Goal: Task Accomplishment & Management: Manage account settings

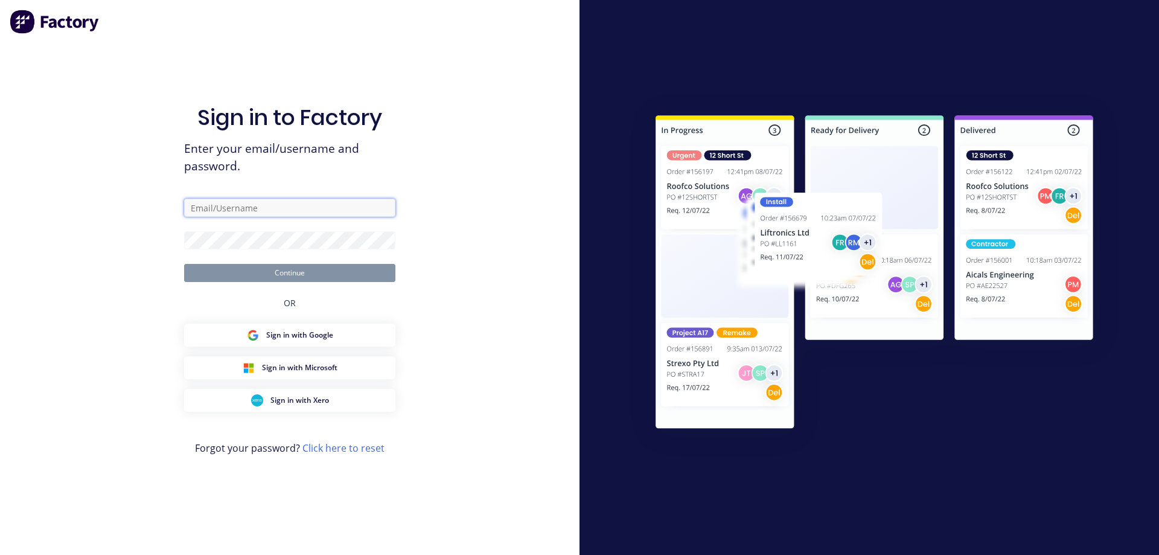
type input "[EMAIL_ADDRESS][DOMAIN_NAME]"
click at [273, 278] on button "Continue" at bounding box center [289, 273] width 211 height 18
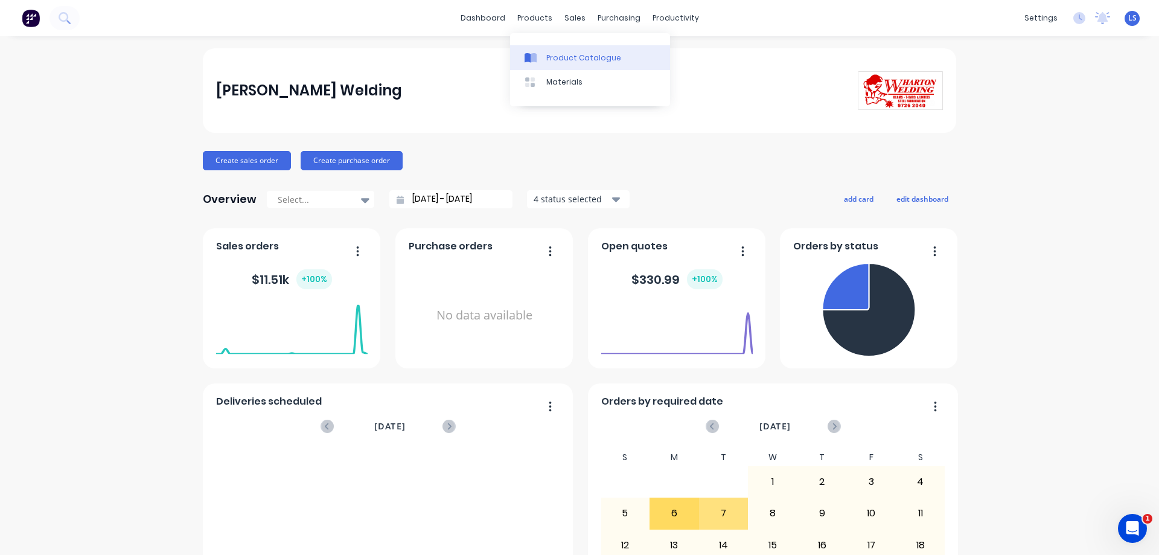
click at [552, 54] on div "Product Catalogue" at bounding box center [583, 57] width 75 height 11
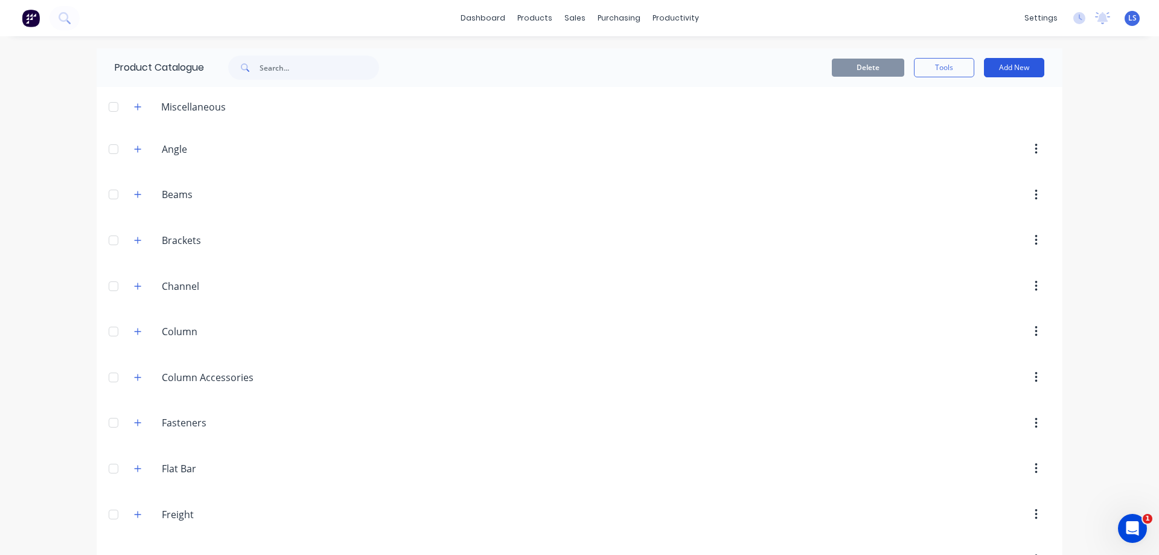
click at [1034, 63] on button "Add New" at bounding box center [1014, 67] width 60 height 19
click at [962, 118] on div "Product" at bounding box center [986, 122] width 93 height 17
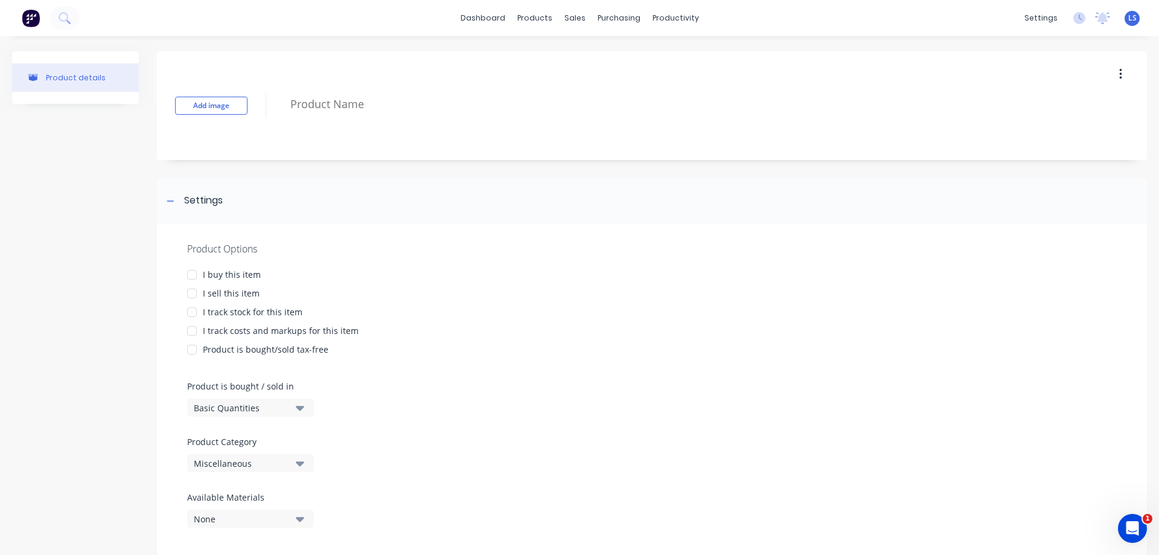
click at [192, 291] on div at bounding box center [192, 293] width 24 height 24
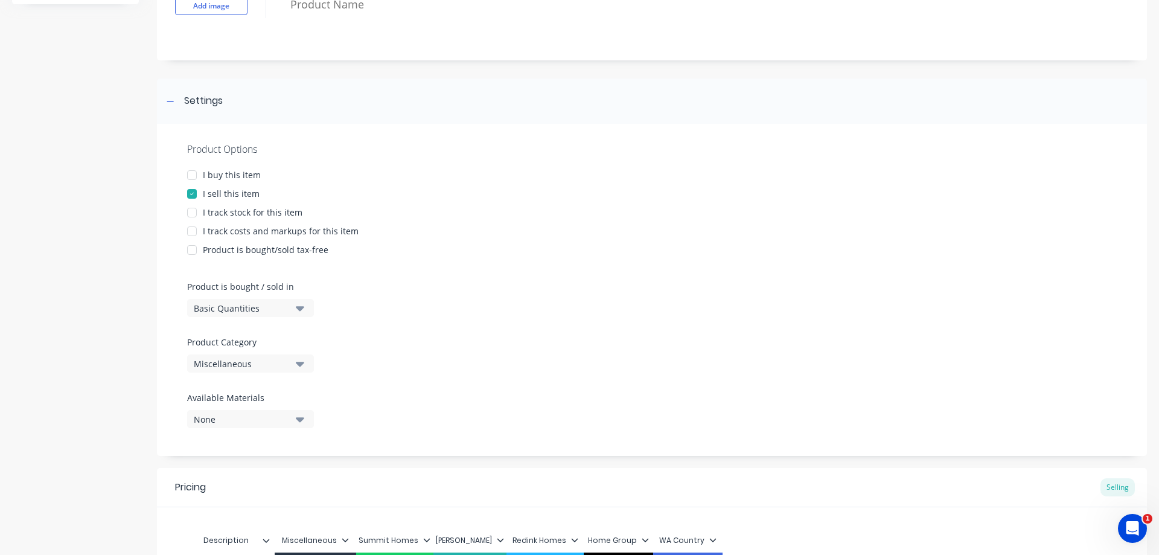
scroll to position [121, 0]
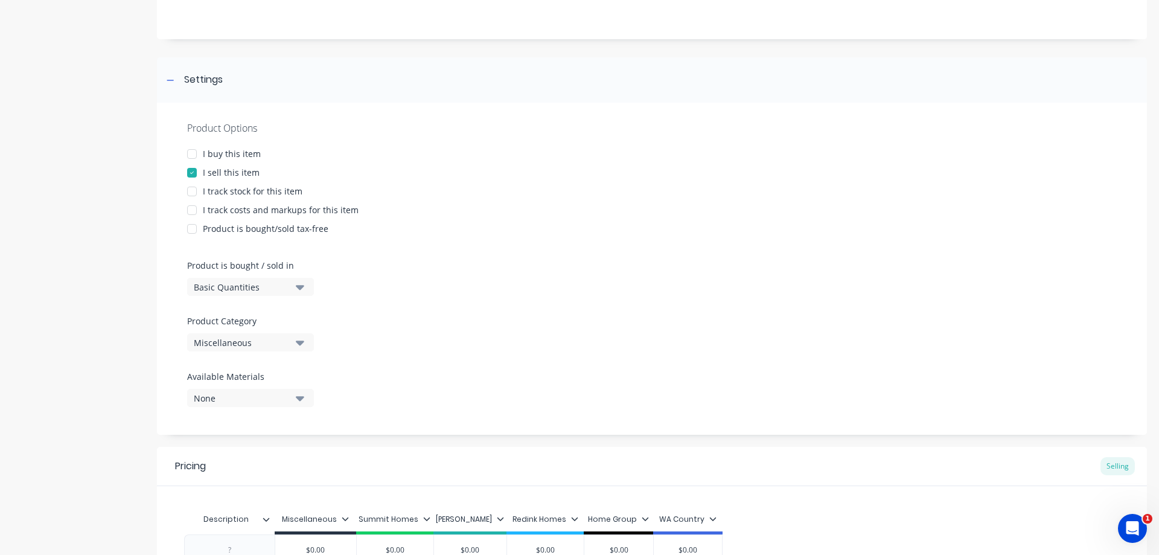
click at [289, 284] on div "Basic Quantities" at bounding box center [242, 287] width 97 height 13
click at [245, 336] on div "Lineal Metres" at bounding box center [277, 341] width 181 height 24
click at [298, 336] on icon "button" at bounding box center [300, 342] width 8 height 13
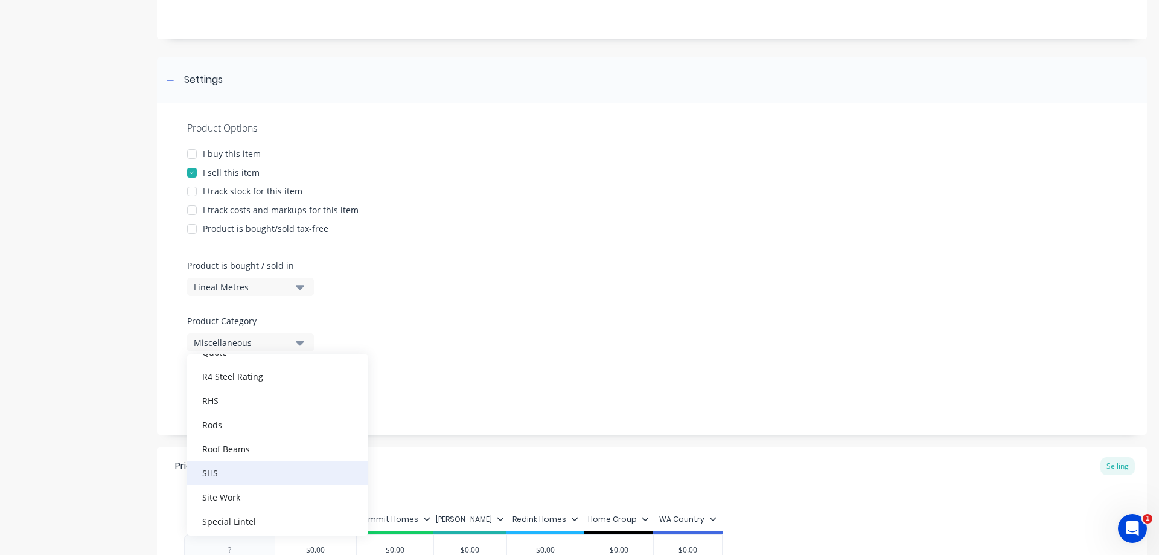
scroll to position [543, 0]
click at [238, 422] on div "Roof Beams" at bounding box center [277, 421] width 181 height 24
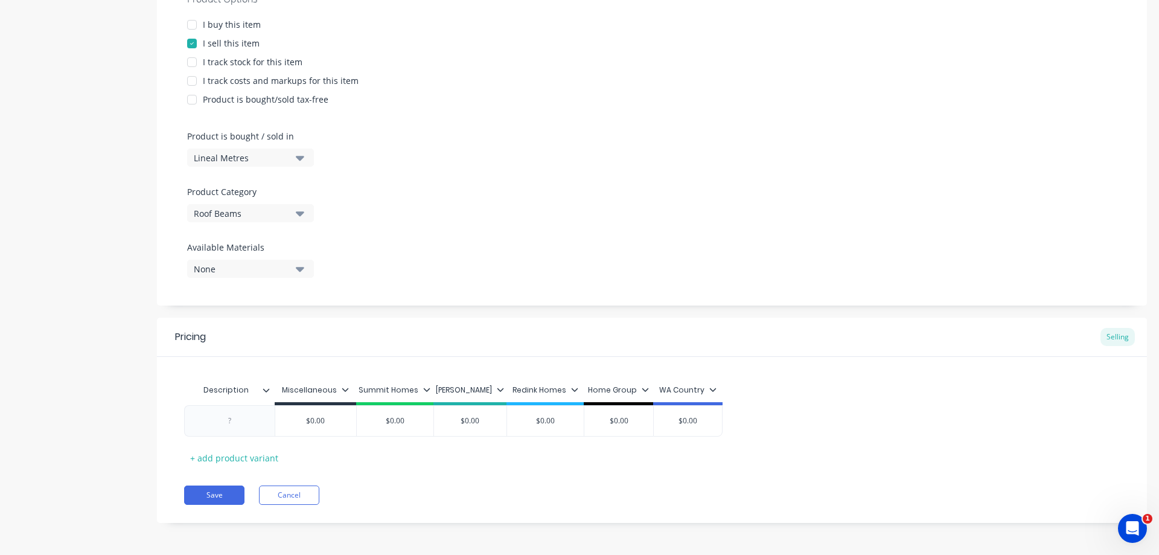
scroll to position [251, 0]
click at [229, 419] on div at bounding box center [230, 420] width 60 height 16
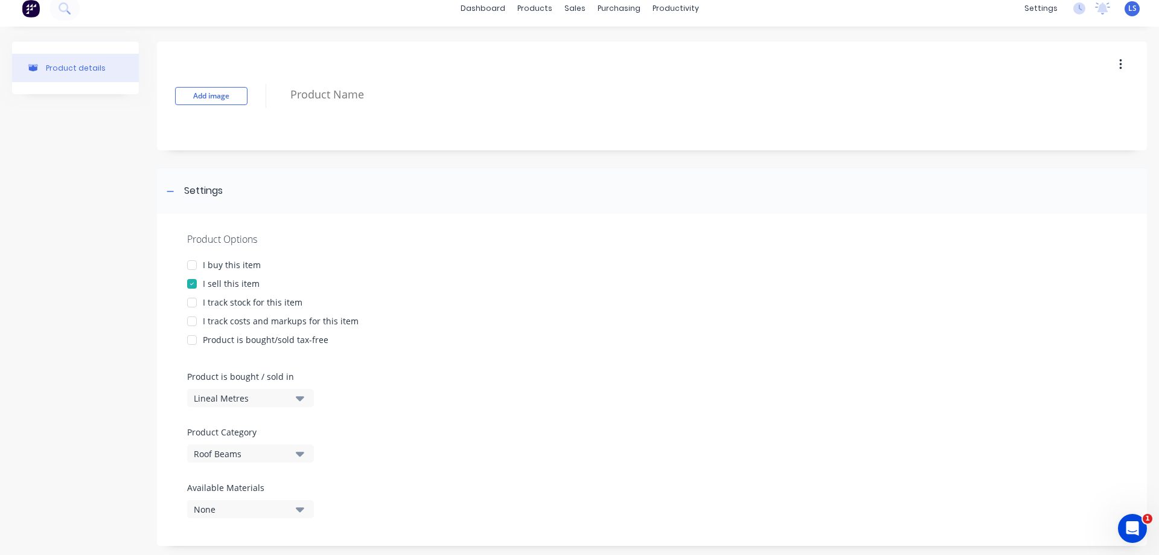
scroll to position [0, 0]
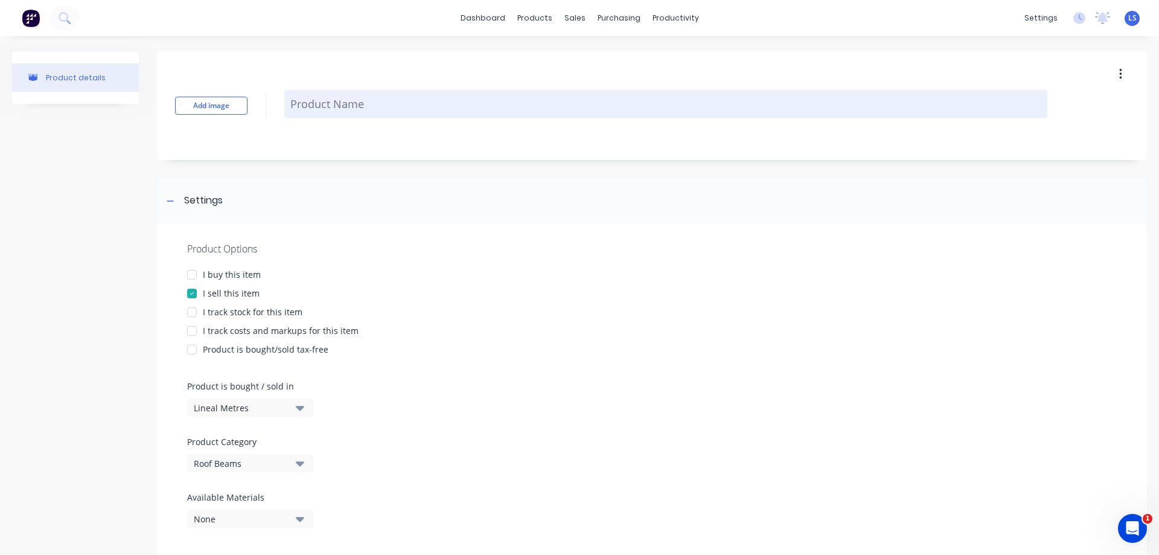
click at [324, 96] on textarea at bounding box center [665, 104] width 763 height 28
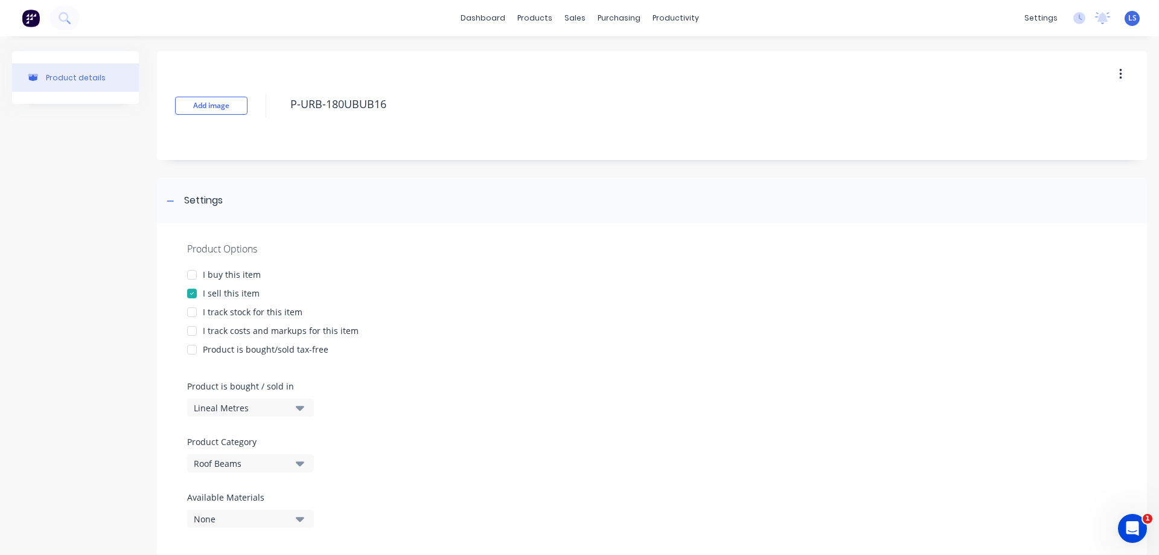
type textarea "P-URB-180UBUB16"
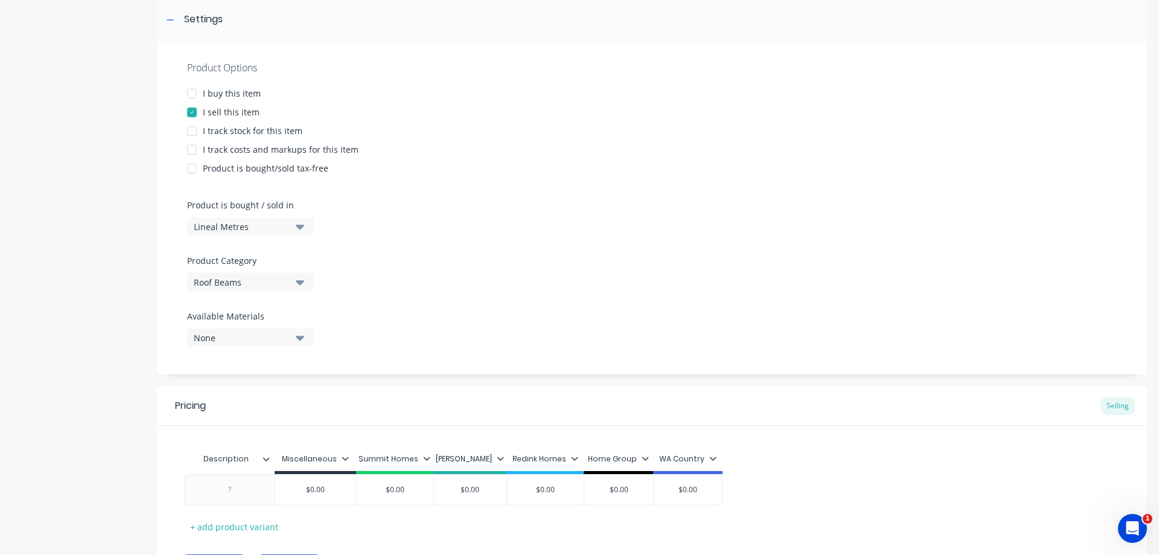
scroll to position [251, 0]
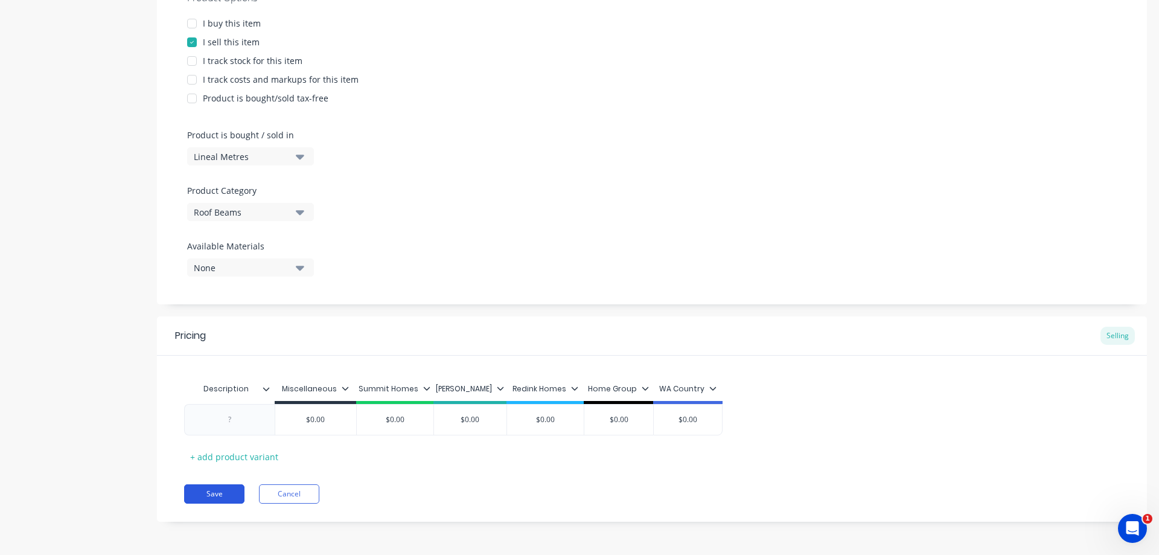
click at [217, 498] on button "Save" at bounding box center [214, 493] width 60 height 19
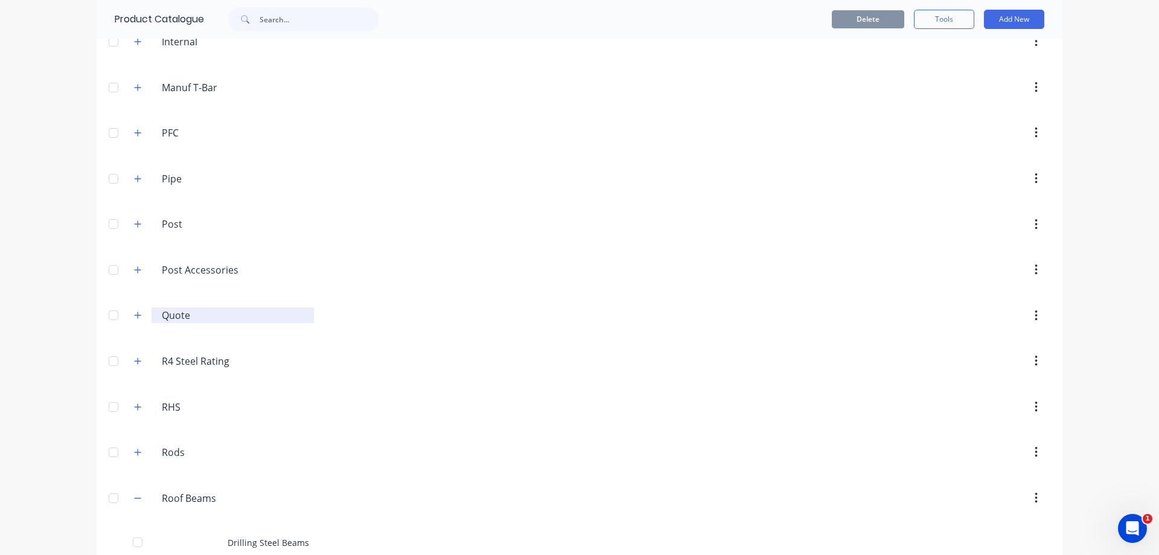
scroll to position [664, 0]
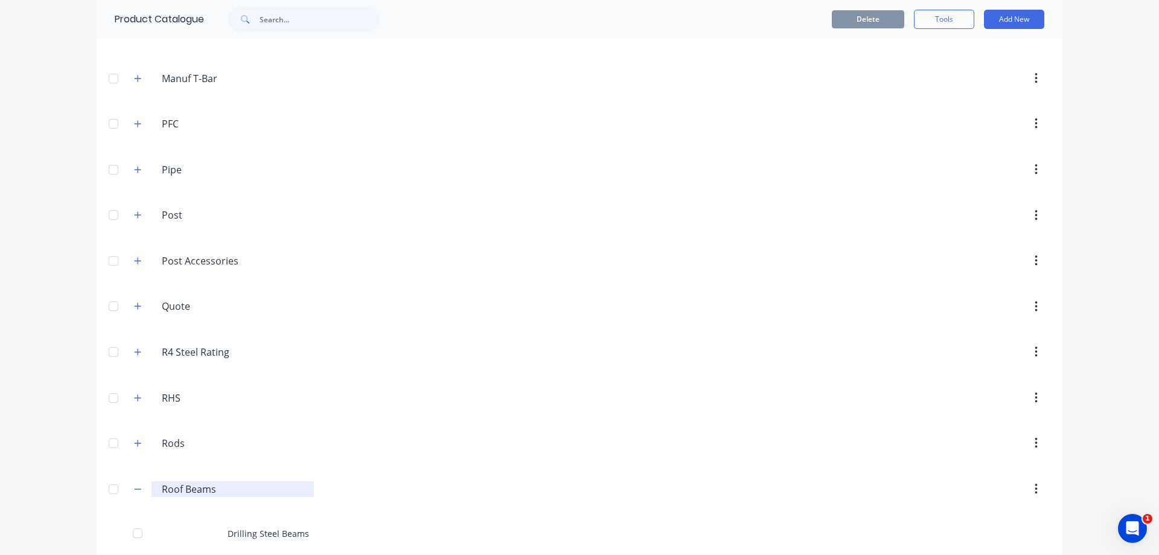
click at [176, 486] on input "Roof Beams" at bounding box center [233, 489] width 143 height 14
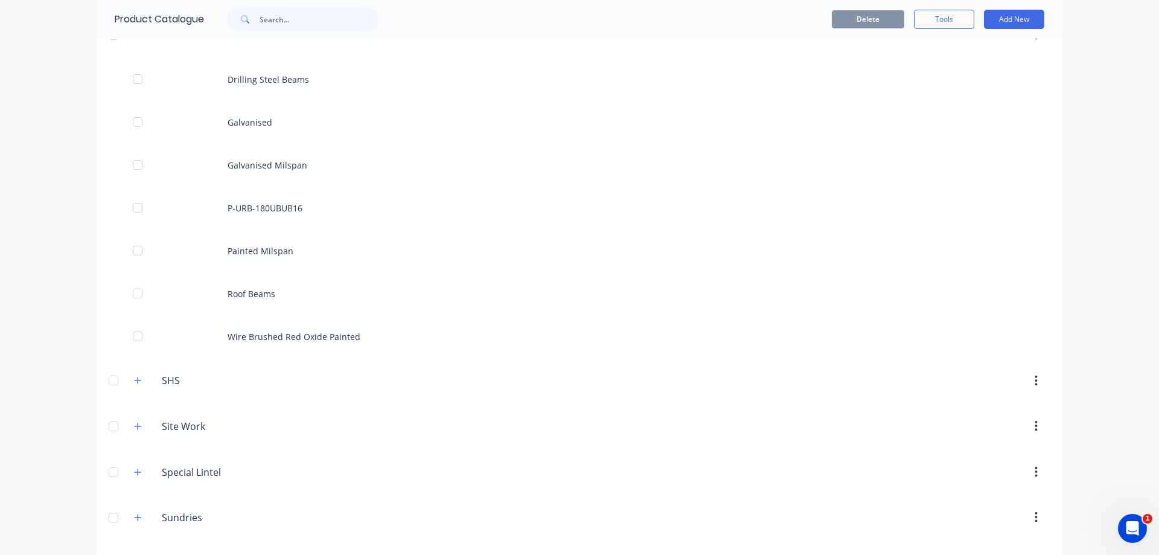
scroll to position [1147, 0]
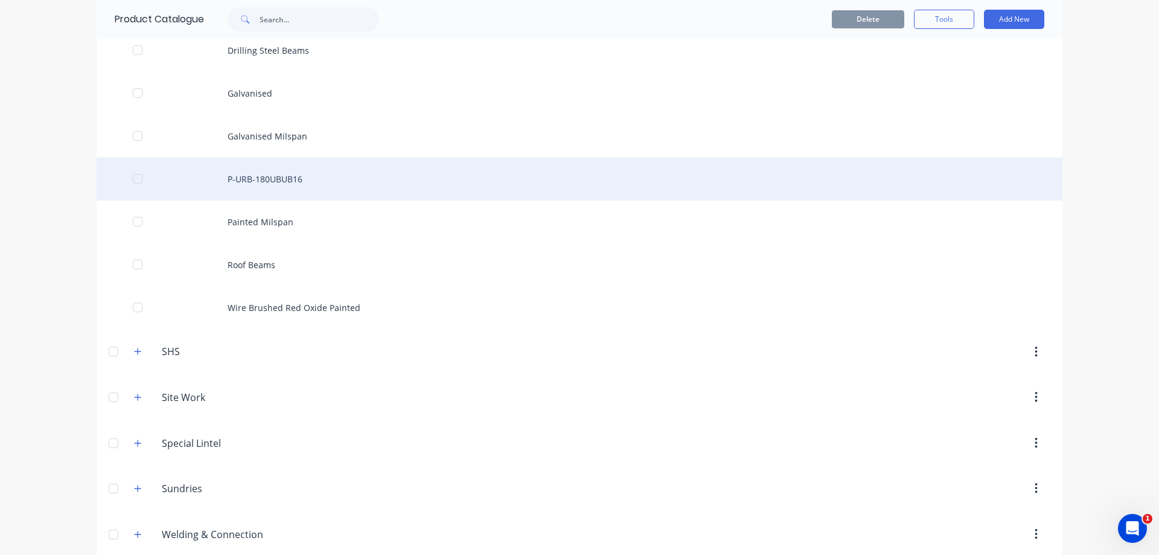
click at [130, 183] on div at bounding box center [138, 179] width 24 height 24
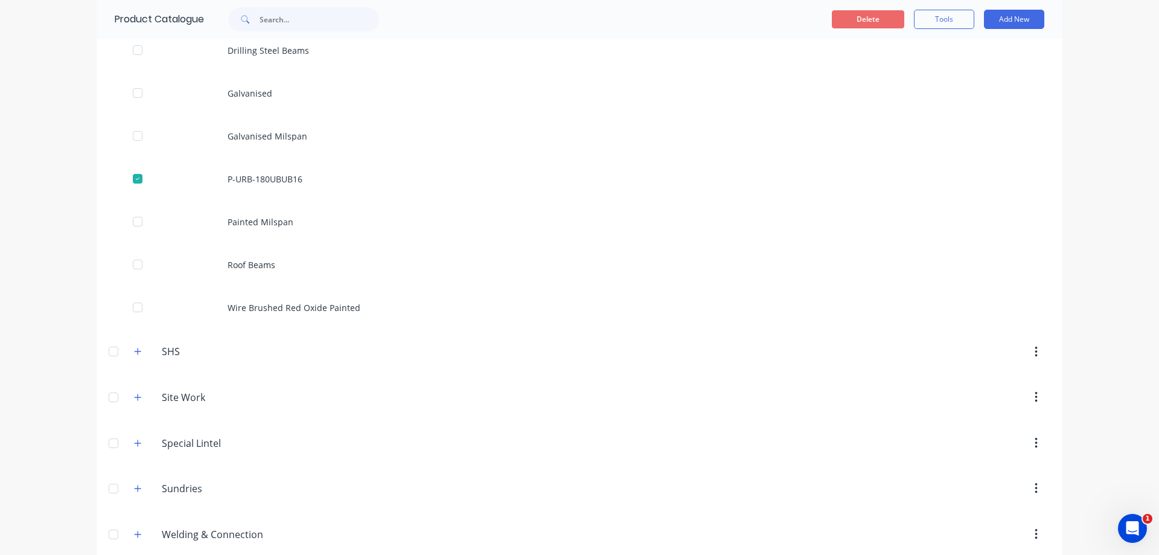
click at [851, 18] on button "Delete" at bounding box center [868, 19] width 72 height 18
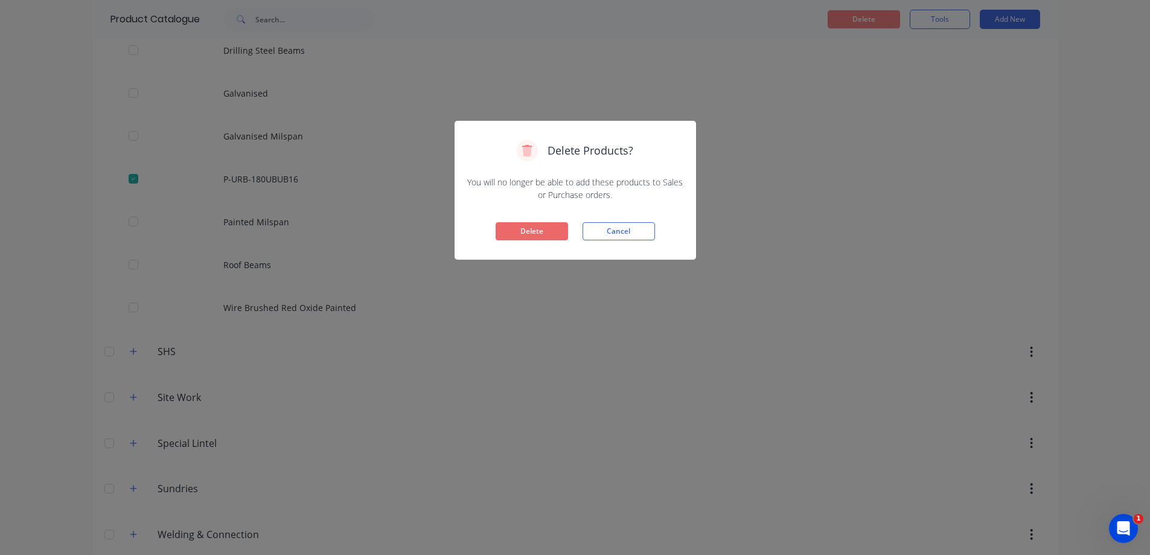
click at [532, 229] on button "Delete" at bounding box center [531, 231] width 72 height 18
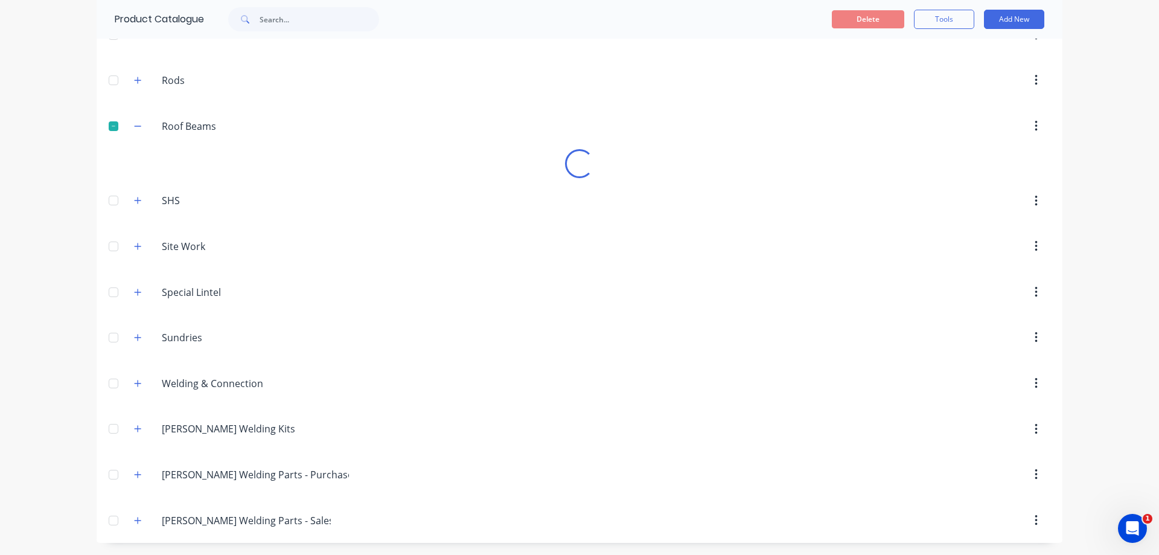
scroll to position [1026, 0]
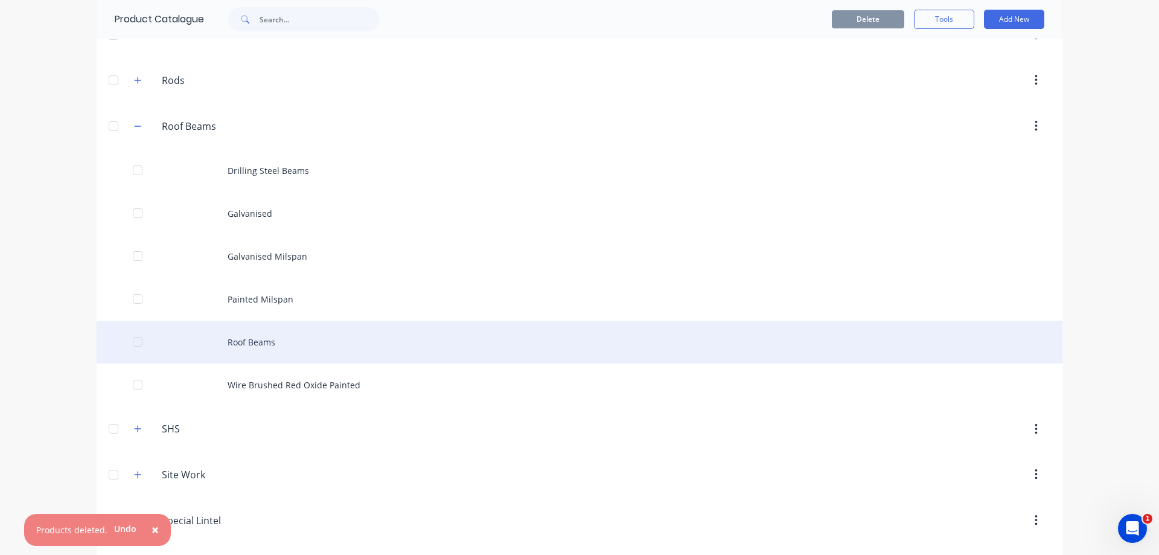
click at [243, 348] on div "Roof Beams" at bounding box center [580, 341] width 966 height 43
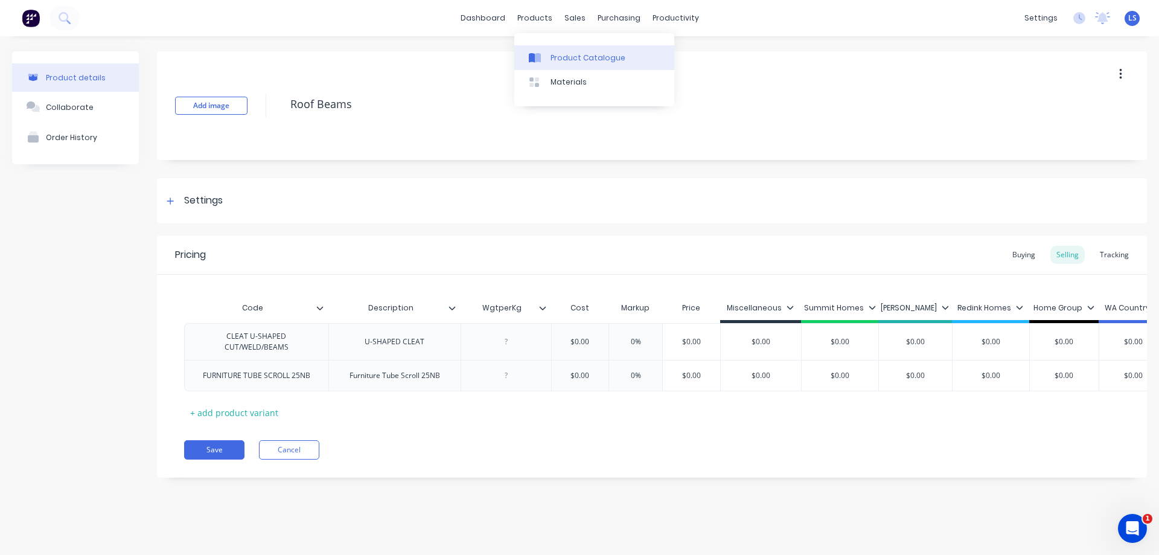
click at [573, 48] on link "Product Catalogue" at bounding box center [594, 57] width 160 height 24
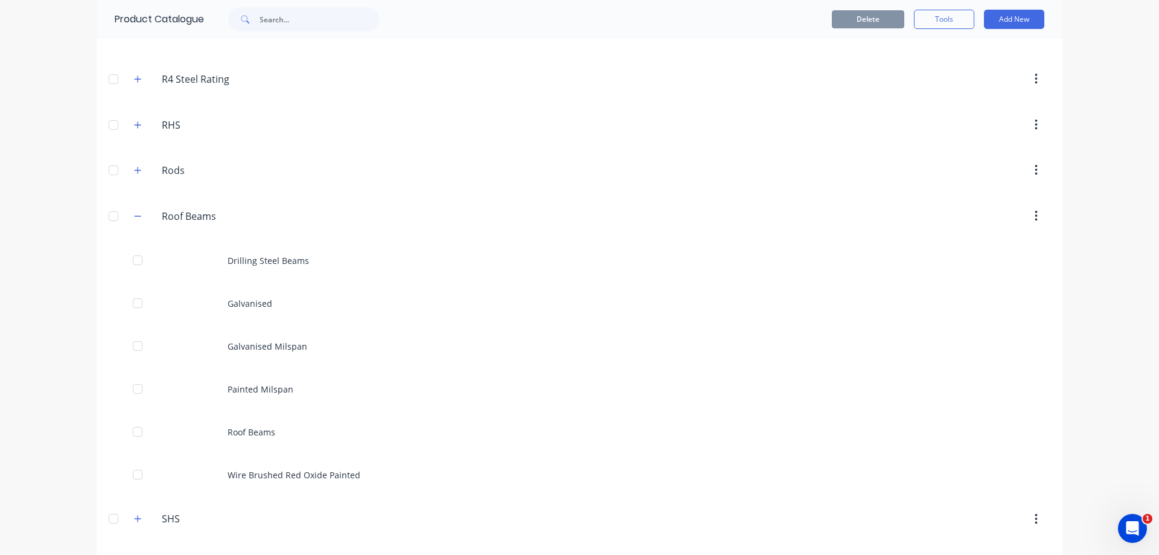
scroll to position [1086, 0]
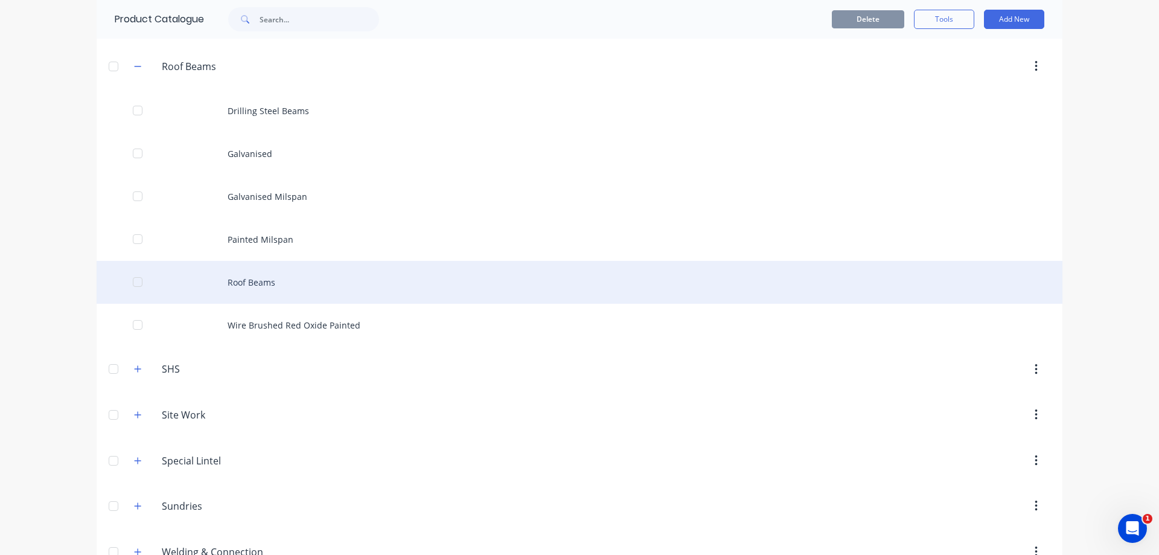
click at [269, 288] on div "Roof Beams" at bounding box center [580, 282] width 966 height 43
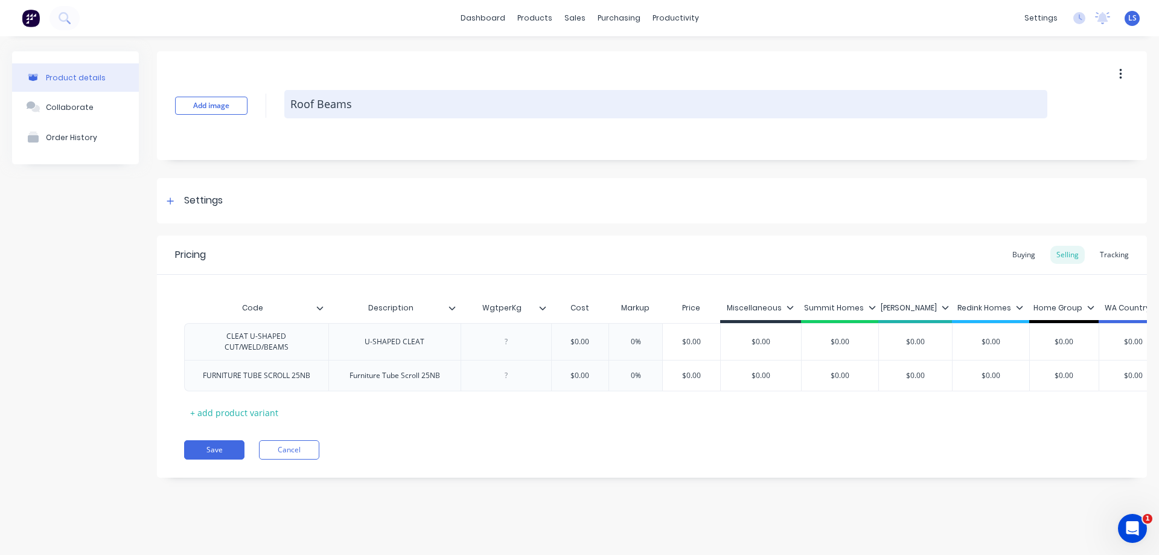
click at [293, 105] on textarea "Roof Beams" at bounding box center [665, 104] width 763 height 28
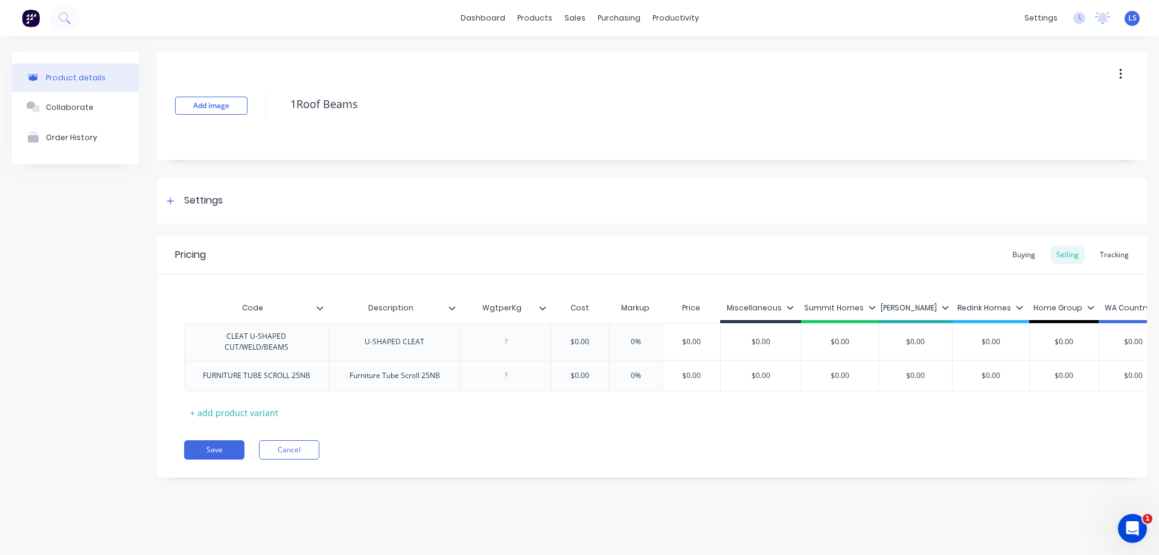
type textarea "Roof Beams"
click at [288, 454] on button "Cancel" at bounding box center [289, 449] width 60 height 19
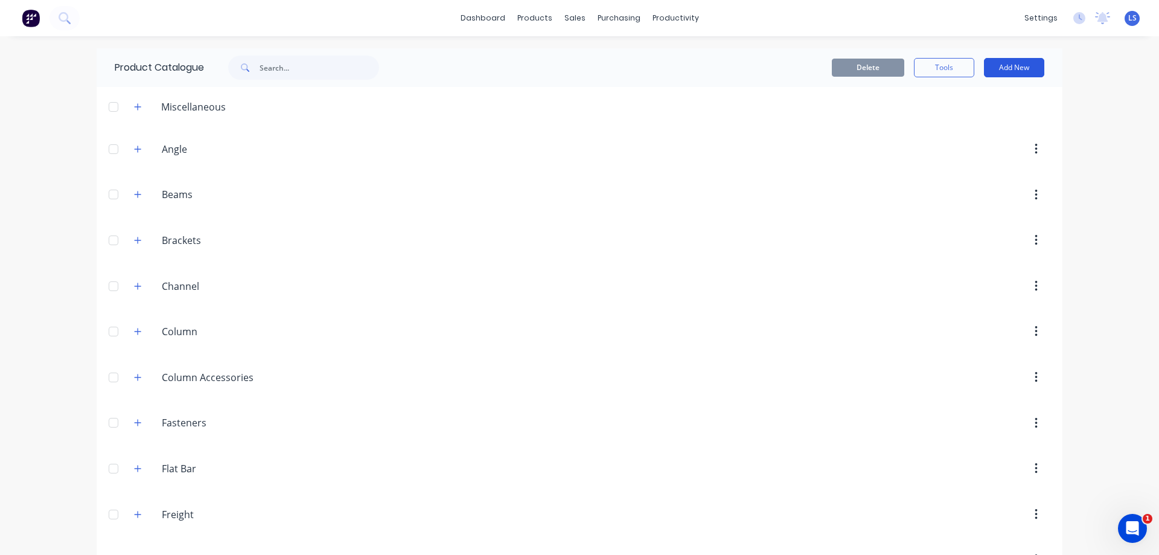
click at [997, 62] on button "Add New" at bounding box center [1014, 67] width 60 height 19
click at [962, 121] on div "Product" at bounding box center [986, 122] width 93 height 17
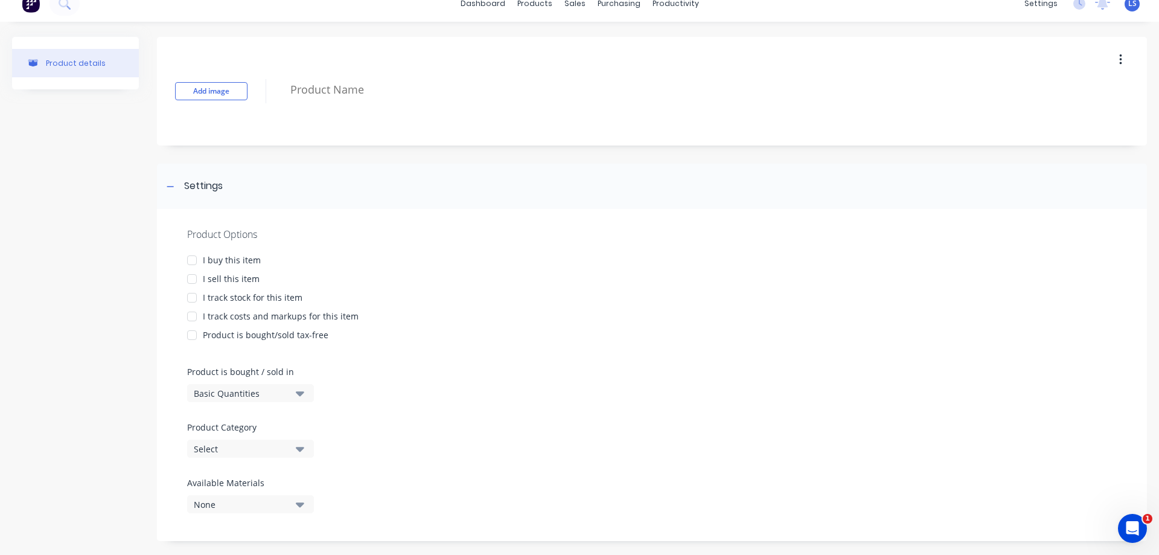
scroll to position [28, 0]
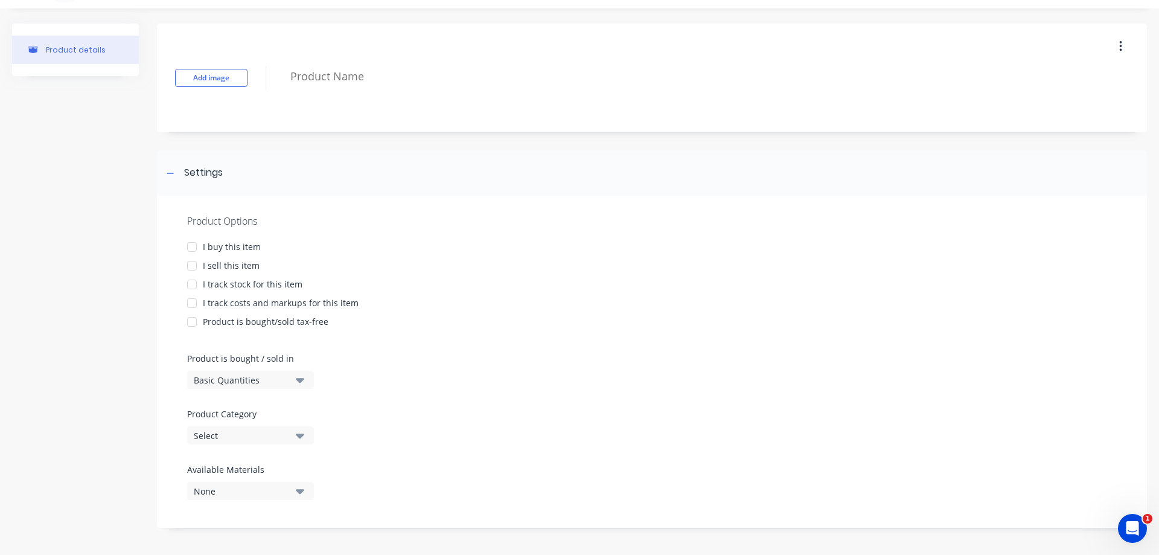
click at [186, 267] on div at bounding box center [192, 265] width 24 height 24
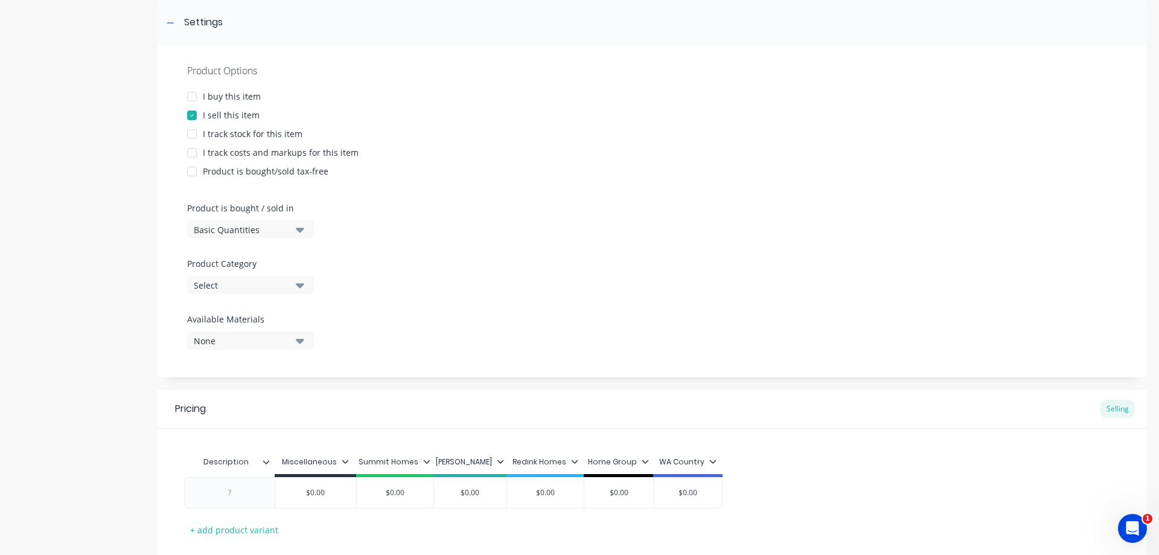
scroll to position [209, 0]
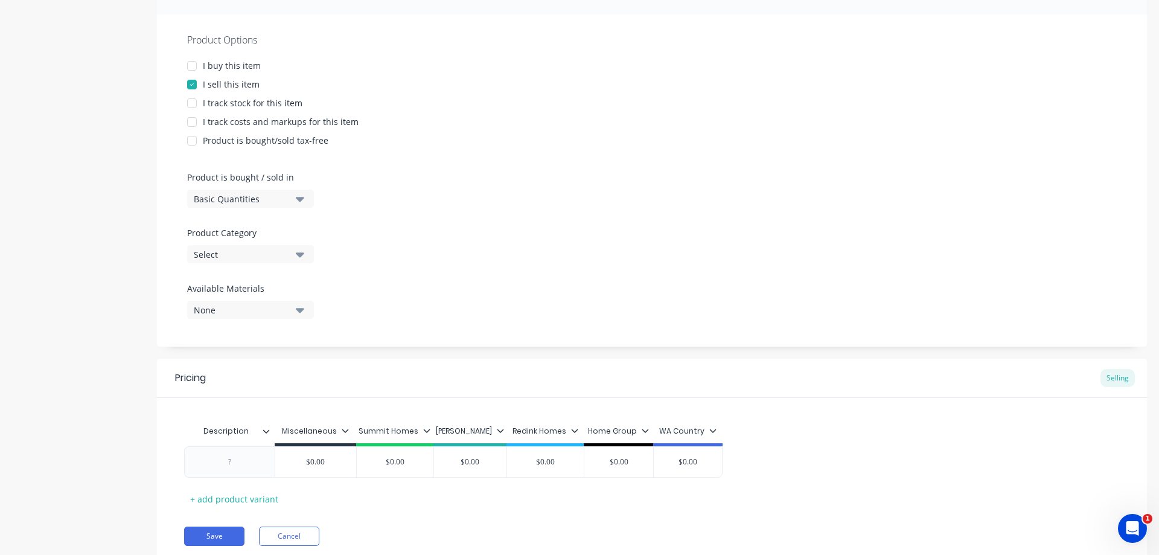
click at [301, 200] on icon "button" at bounding box center [300, 199] width 8 height 5
click at [267, 247] on div "Lineal Metres" at bounding box center [277, 253] width 181 height 24
click at [301, 255] on icon "button" at bounding box center [300, 254] width 8 height 5
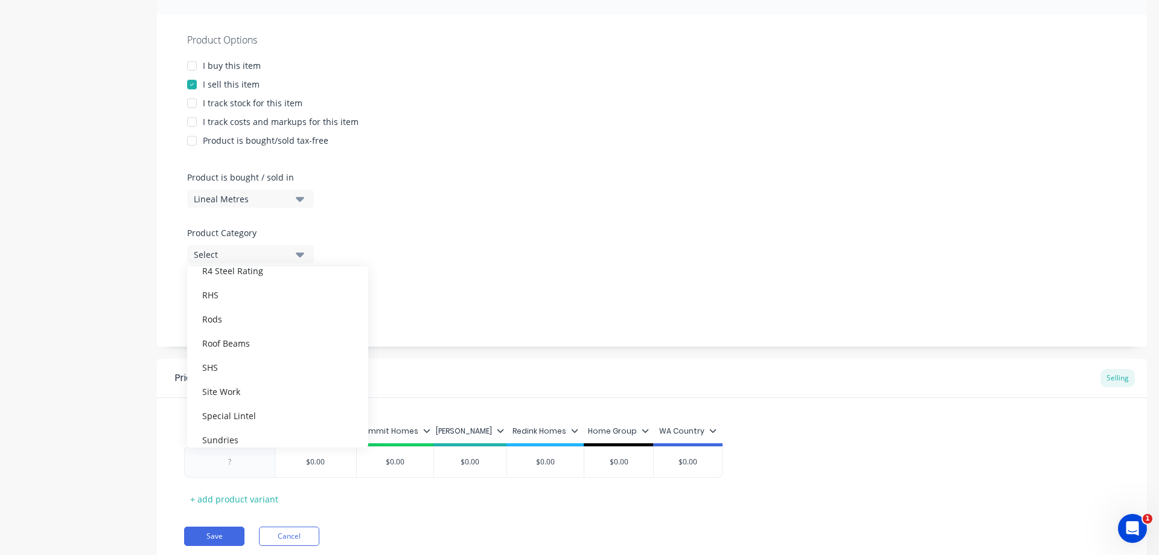
scroll to position [543, 0]
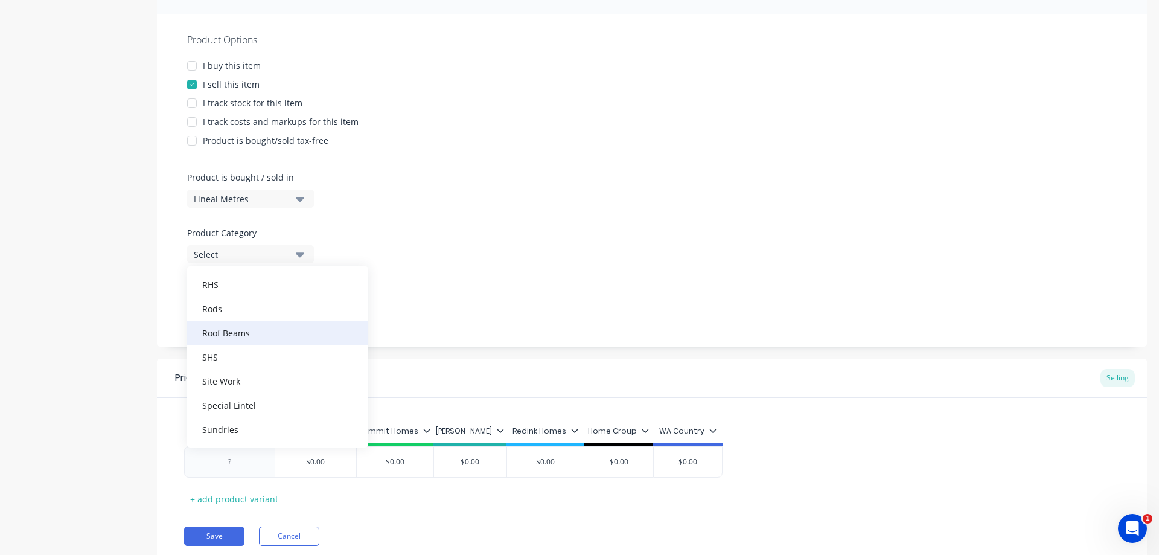
click at [246, 327] on div "Roof Beams" at bounding box center [277, 332] width 181 height 24
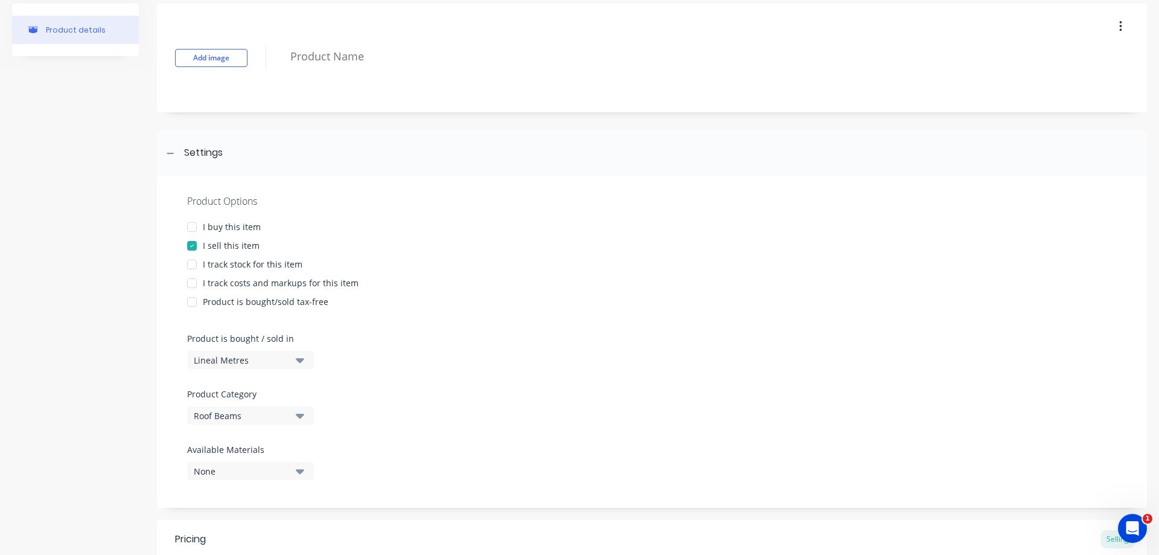
scroll to position [10, 0]
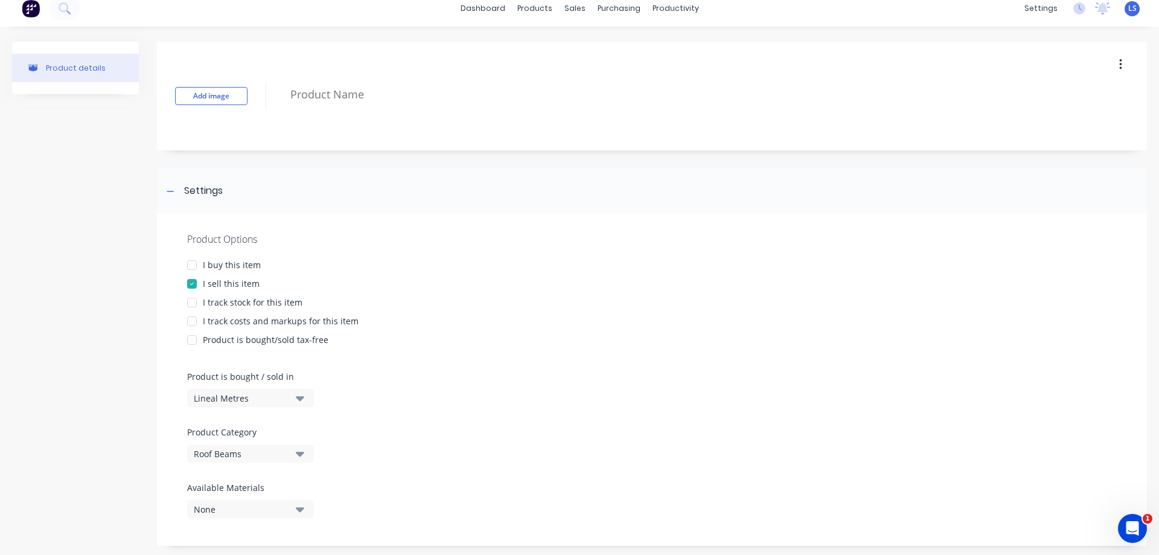
click at [299, 453] on icon "button" at bounding box center [300, 453] width 8 height 5
click at [270, 386] on div "Roof Beams" at bounding box center [277, 385] width 181 height 24
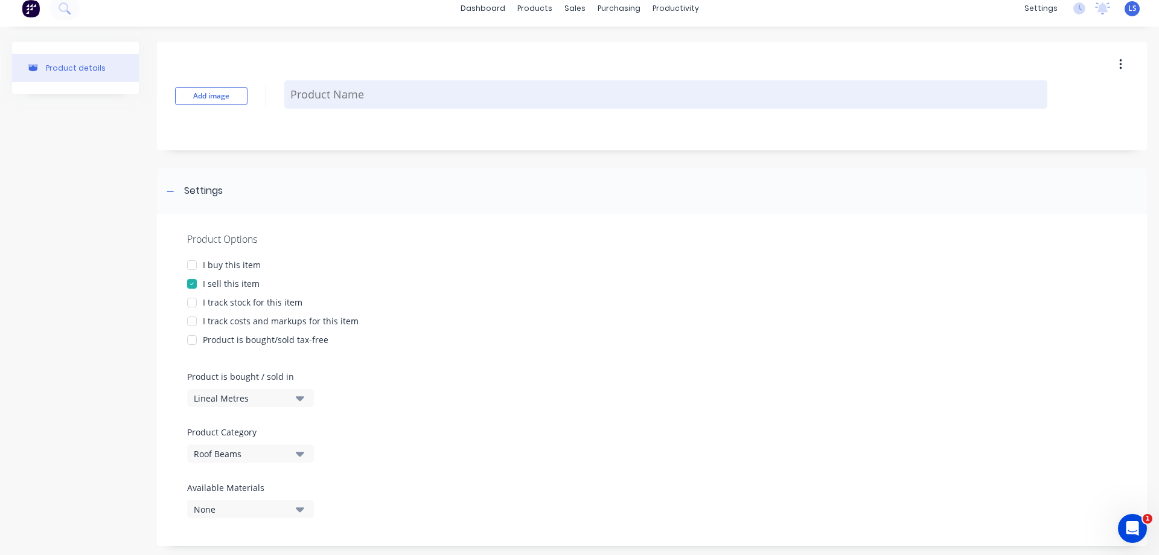
click at [332, 92] on textarea at bounding box center [665, 94] width 763 height 28
click at [355, 92] on textarea "P-URB-180ub16" at bounding box center [665, 94] width 763 height 28
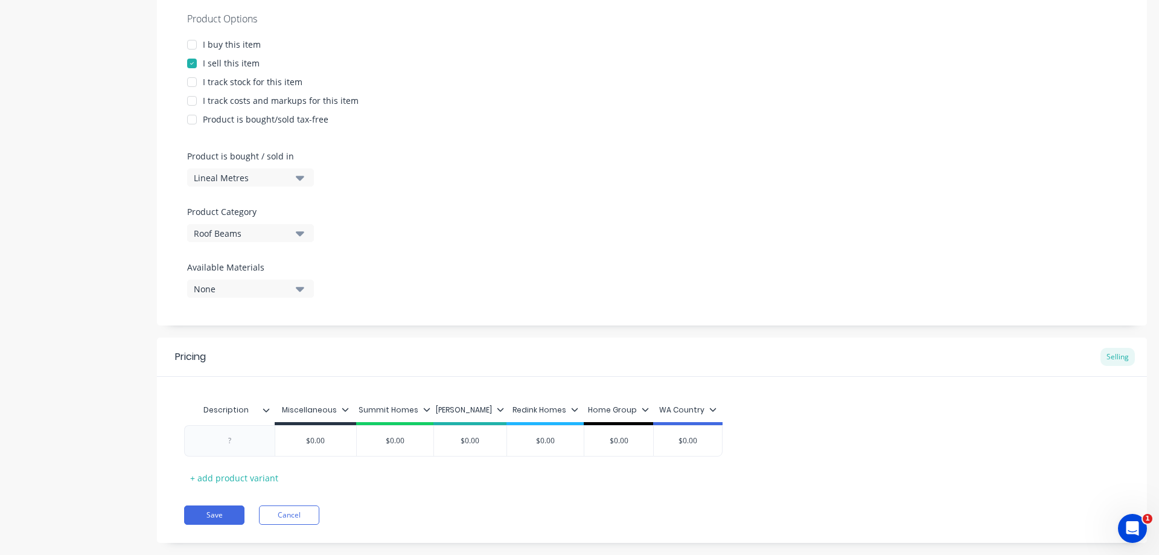
scroll to position [251, 0]
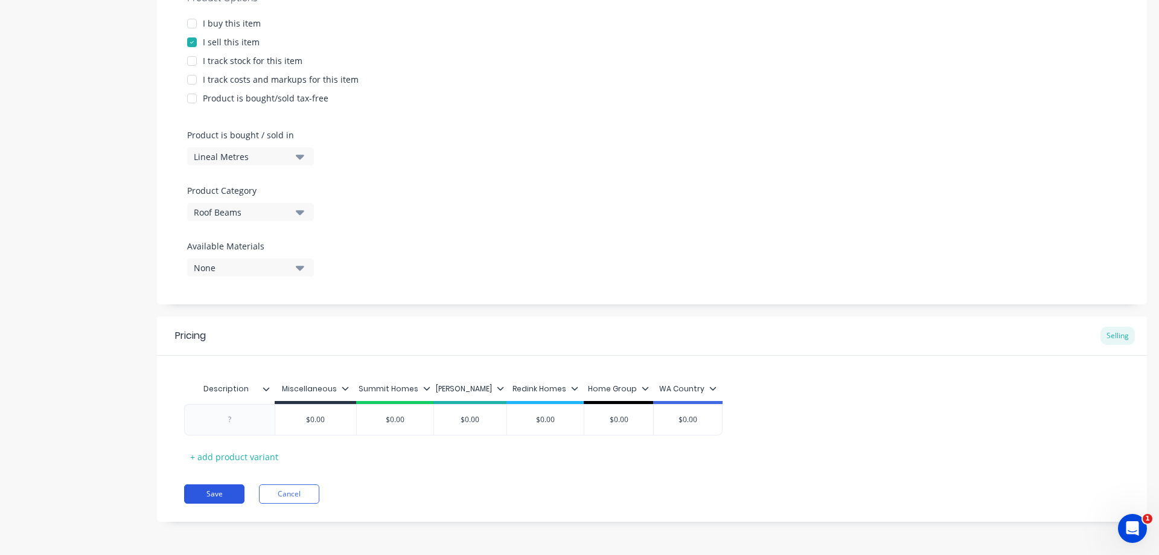
type textarea "P-URB-180ub16"
click at [221, 494] on button "Save" at bounding box center [214, 493] width 60 height 19
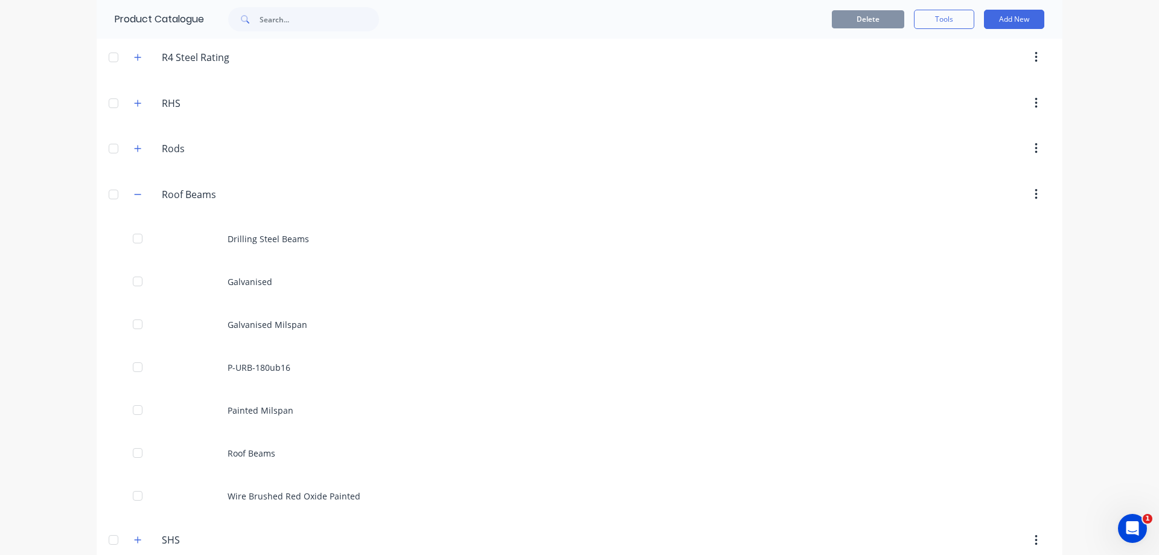
scroll to position [966, 0]
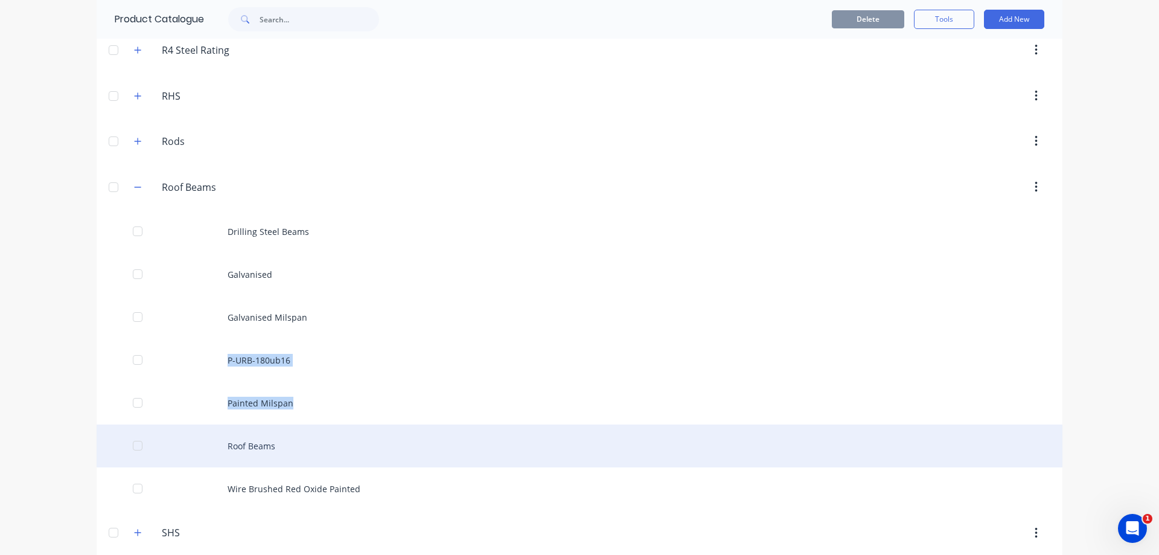
drag, startPoint x: 302, startPoint y: 371, endPoint x: 295, endPoint y: 446, distance: 75.8
click at [295, 446] on div "Drilling Steel Beams Galvanised Galvanised Milspan P-URB-180ub16 Painted Milspa…" at bounding box center [580, 360] width 966 height 300
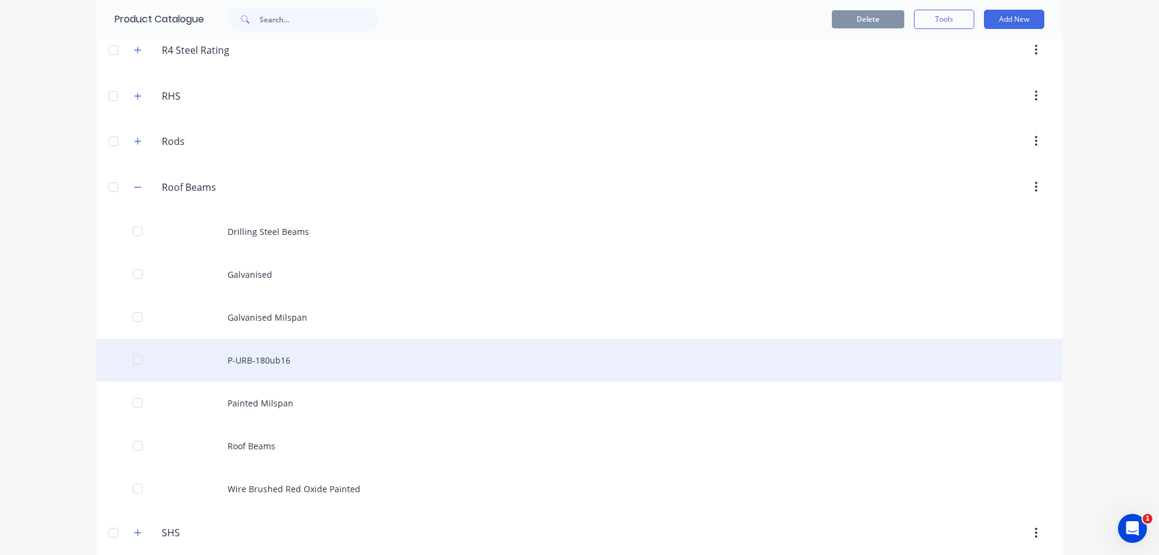
click at [272, 357] on div "P-URB-180ub16" at bounding box center [580, 360] width 966 height 43
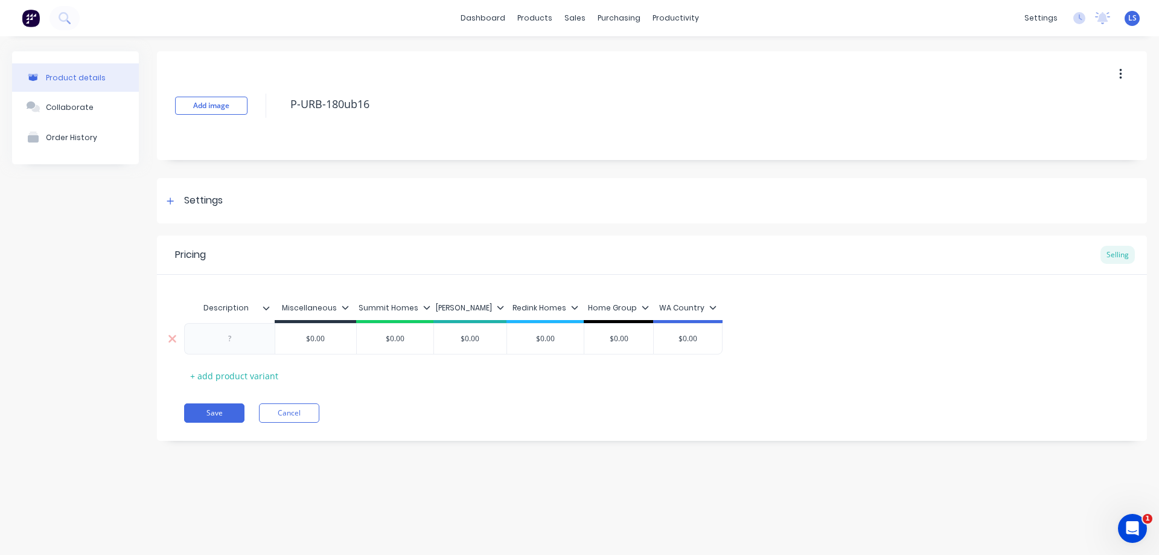
click at [243, 340] on div at bounding box center [230, 339] width 60 height 16
click at [313, 417] on button "Cancel" at bounding box center [289, 412] width 60 height 19
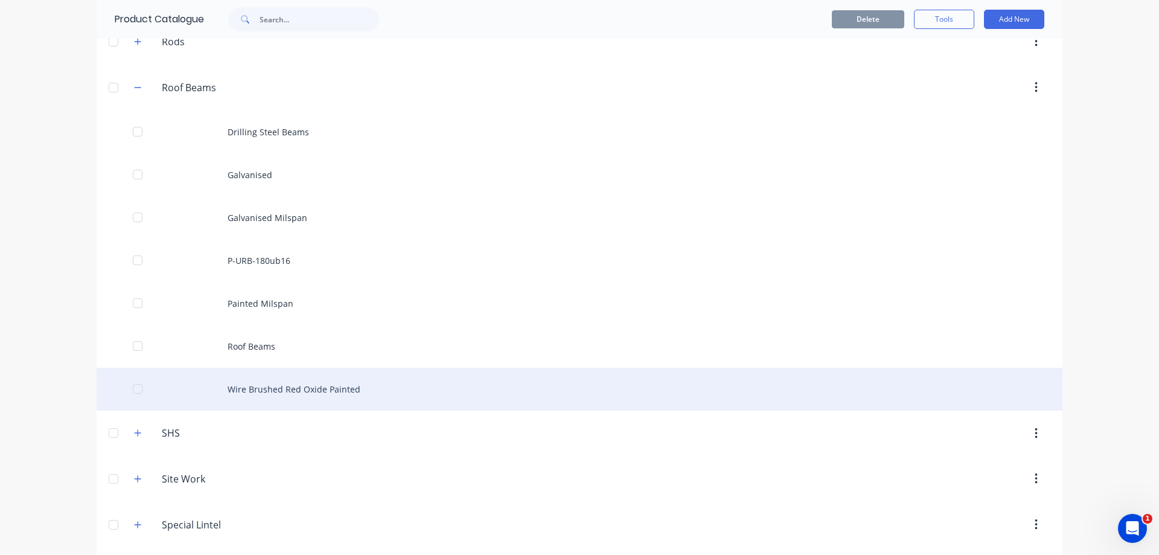
scroll to position [1086, 0]
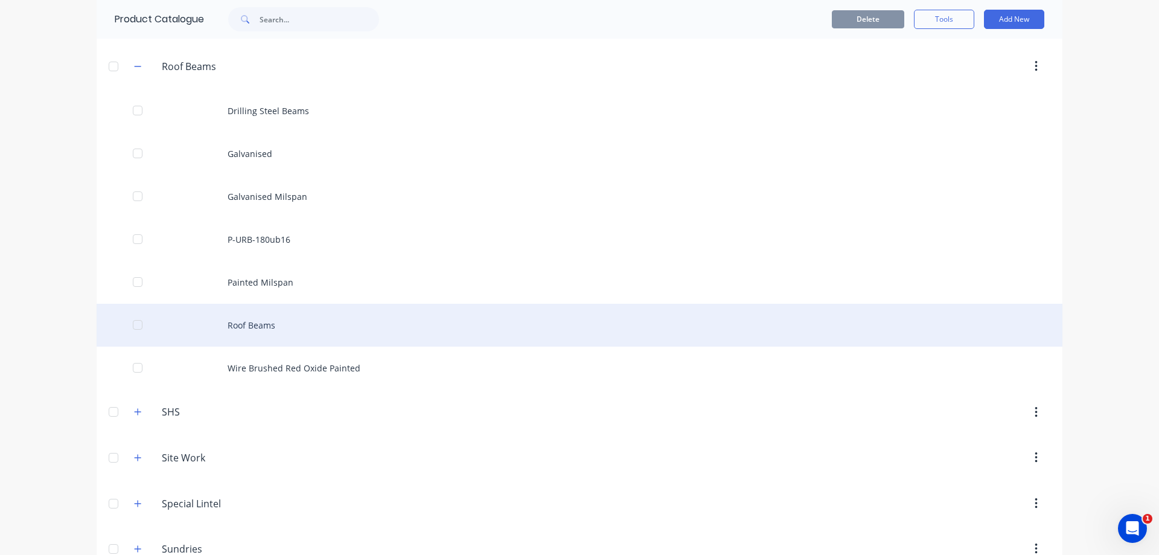
click at [259, 331] on div "Roof Beams" at bounding box center [580, 325] width 966 height 43
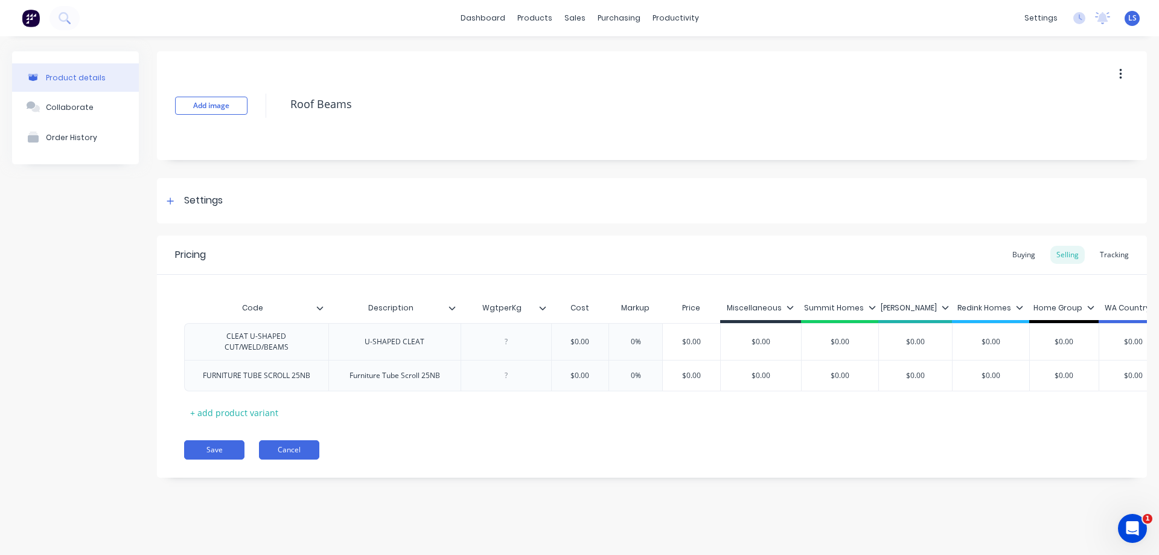
click at [303, 471] on div "Pricing Buying Selling Tracking Code Description WgtperKg Cost Markup Price Mis…" at bounding box center [652, 356] width 990 height 242
click at [308, 459] on button "Cancel" at bounding box center [289, 449] width 60 height 19
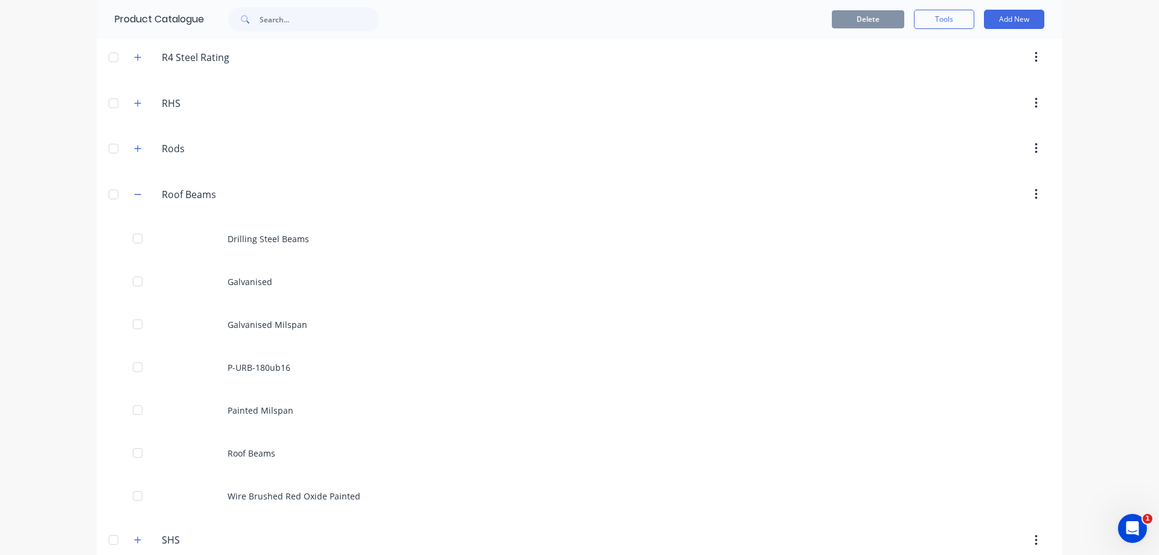
scroll to position [966, 0]
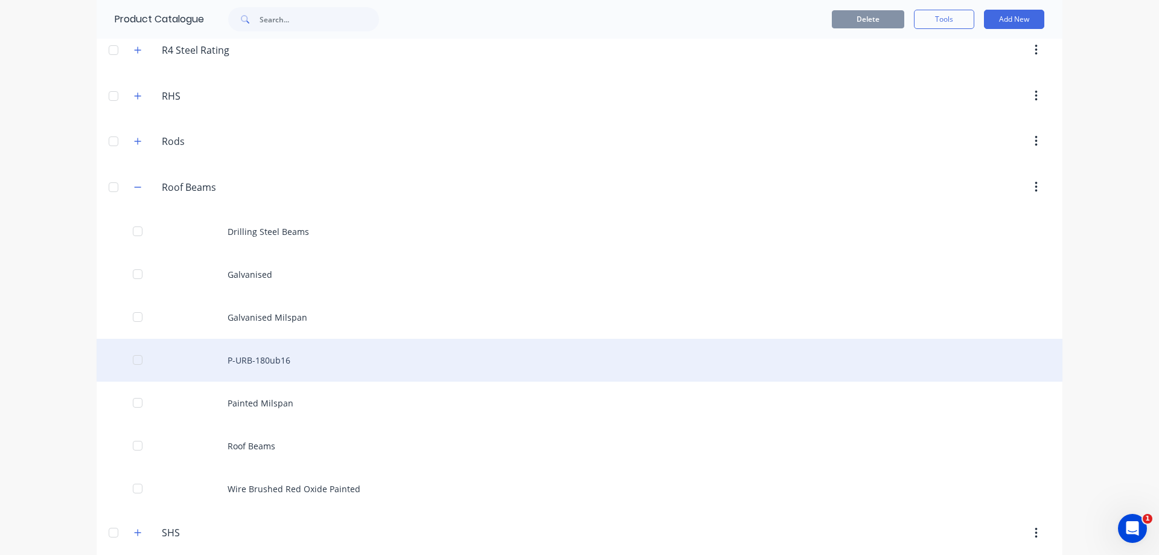
click at [296, 360] on div "P-URB-180ub16" at bounding box center [580, 360] width 966 height 43
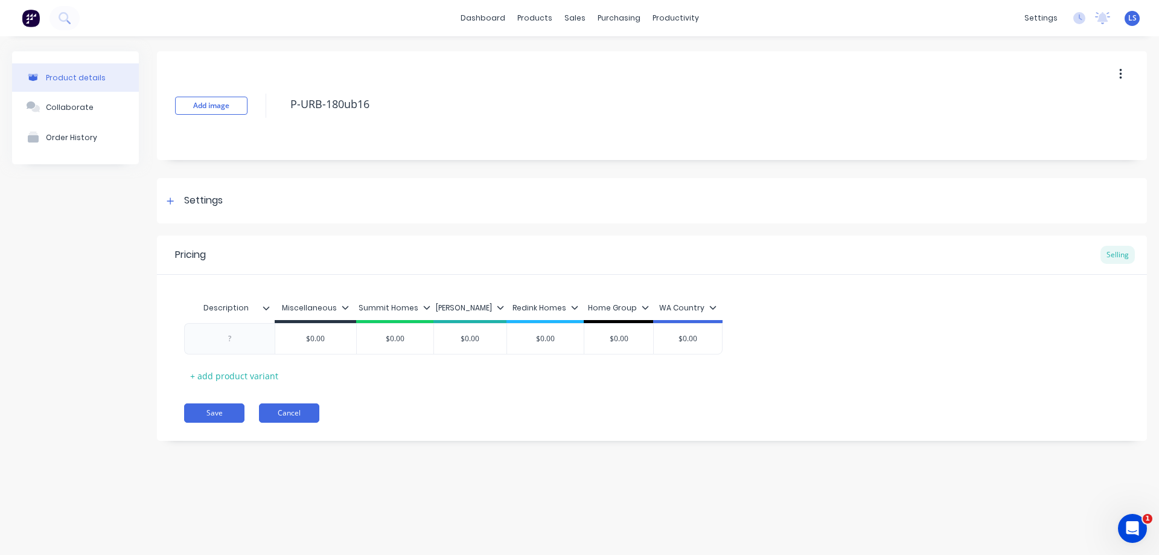
click at [310, 410] on button "Cancel" at bounding box center [289, 412] width 60 height 19
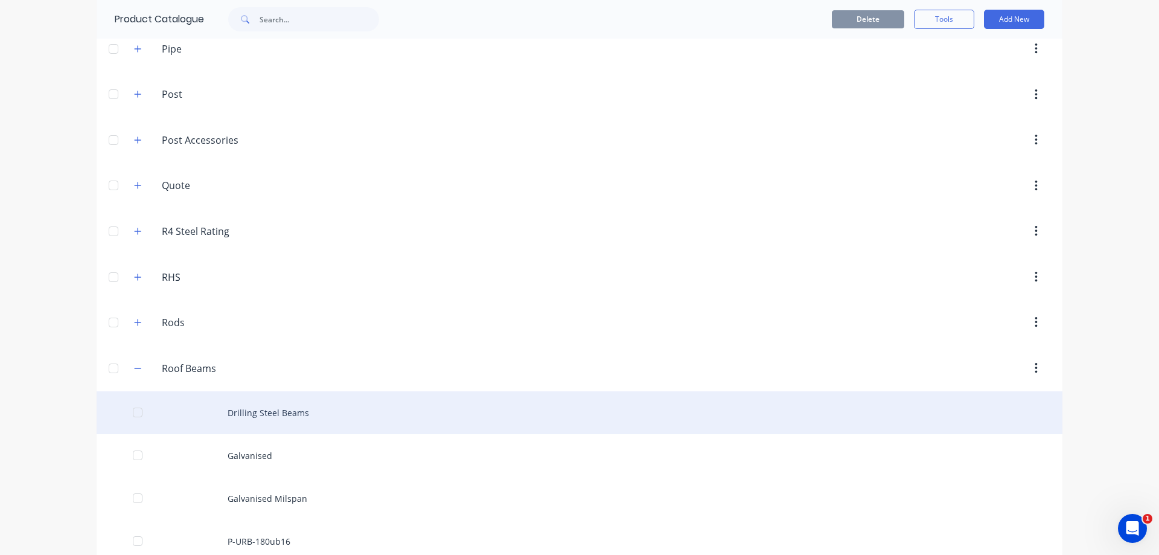
scroll to position [1086, 0]
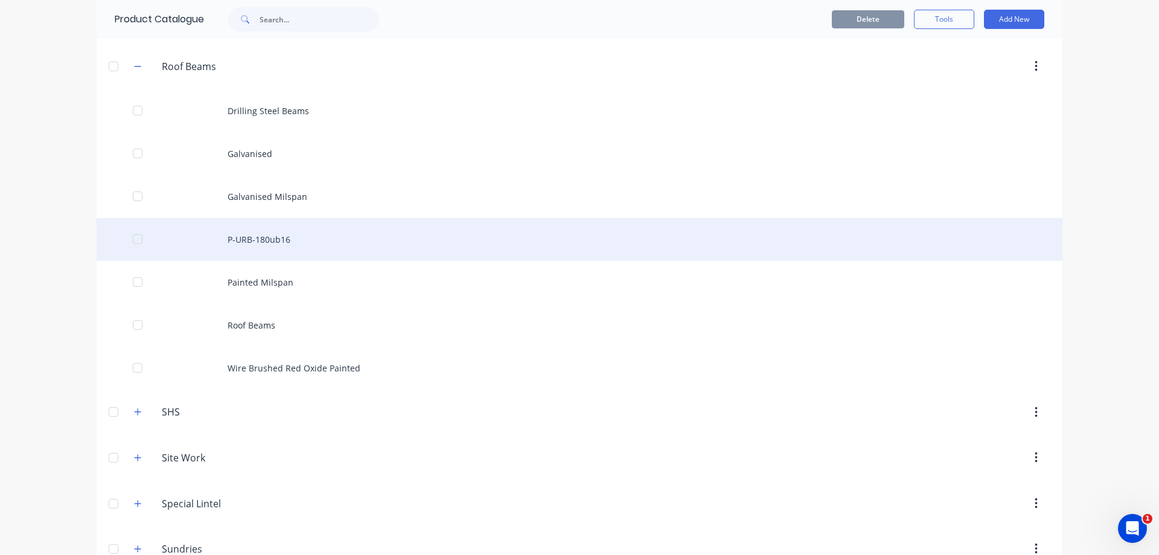
click at [138, 241] on div at bounding box center [138, 239] width 24 height 24
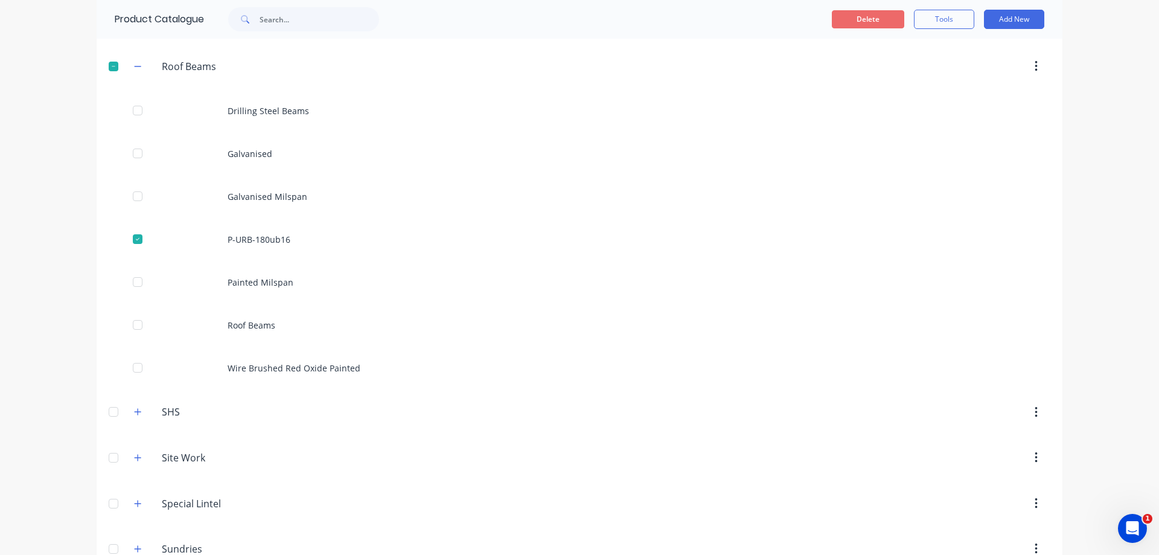
click at [879, 15] on button "Delete" at bounding box center [868, 19] width 72 height 18
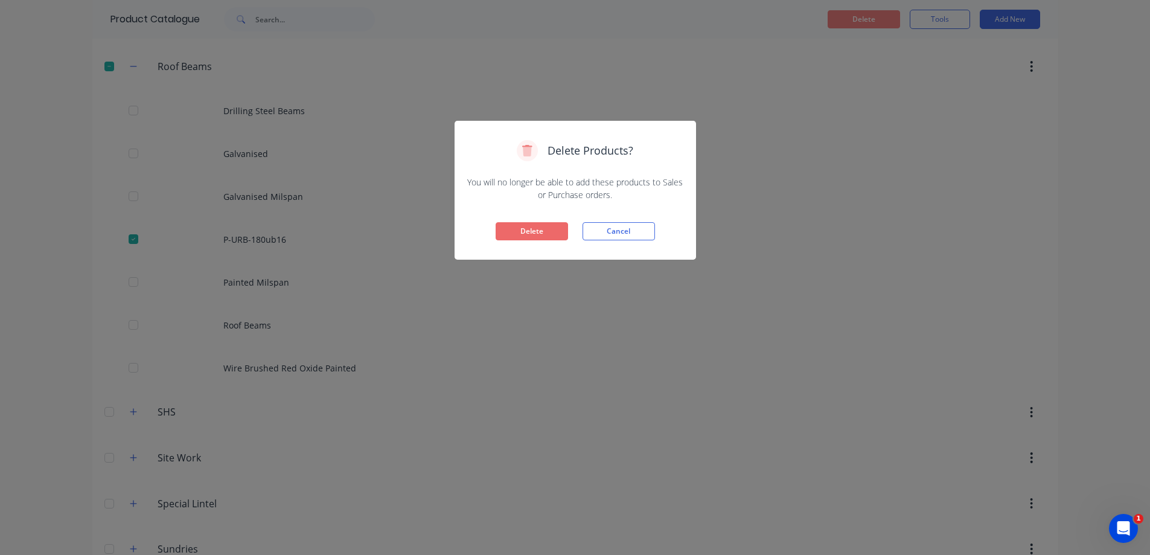
click at [546, 227] on button "Delete" at bounding box center [531, 231] width 72 height 18
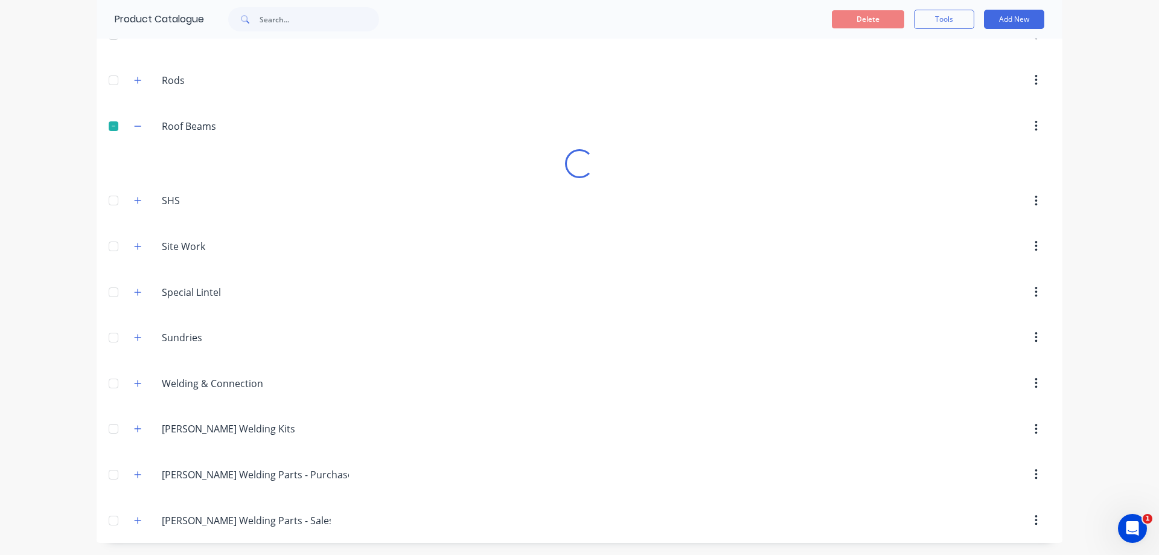
scroll to position [1026, 0]
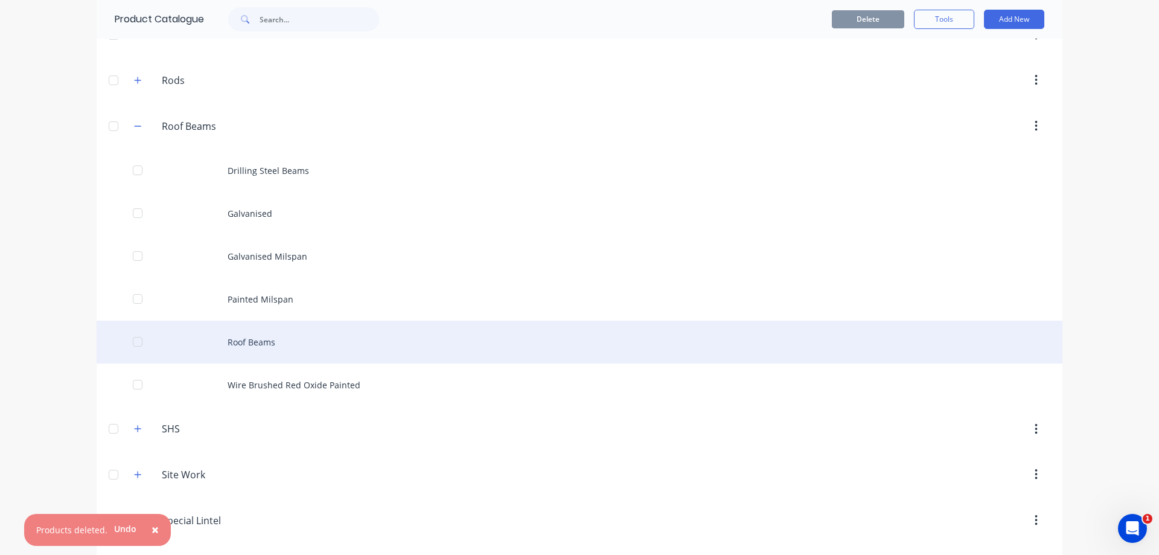
click at [361, 341] on div "Roof Beams" at bounding box center [580, 341] width 966 height 43
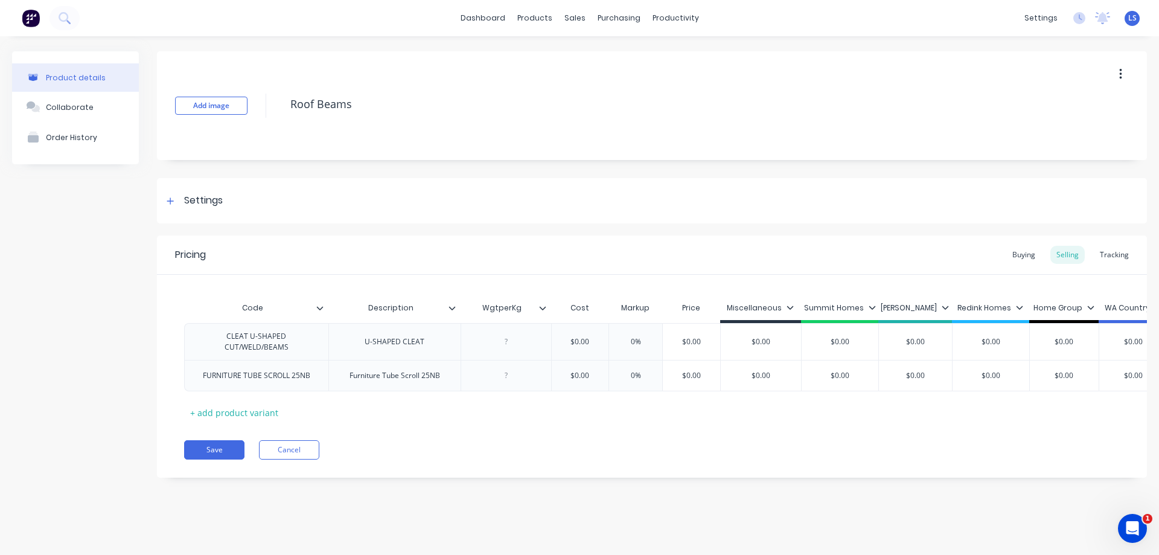
click at [1117, 73] on button "button" at bounding box center [1120, 74] width 28 height 22
click at [303, 454] on button "Cancel" at bounding box center [289, 449] width 60 height 19
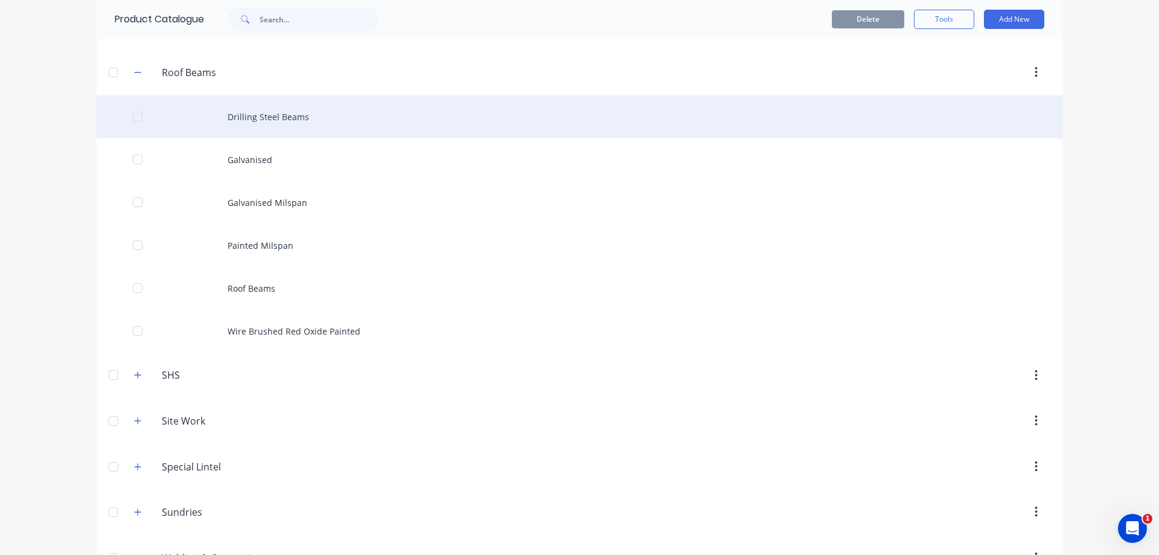
scroll to position [1086, 0]
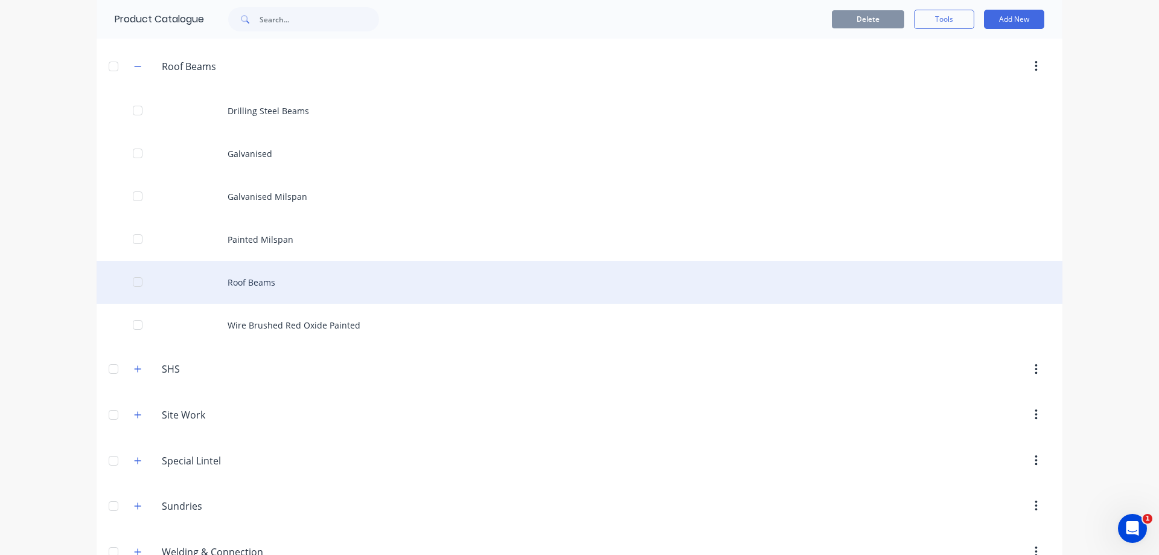
click at [284, 282] on div "Roof Beams" at bounding box center [580, 282] width 966 height 43
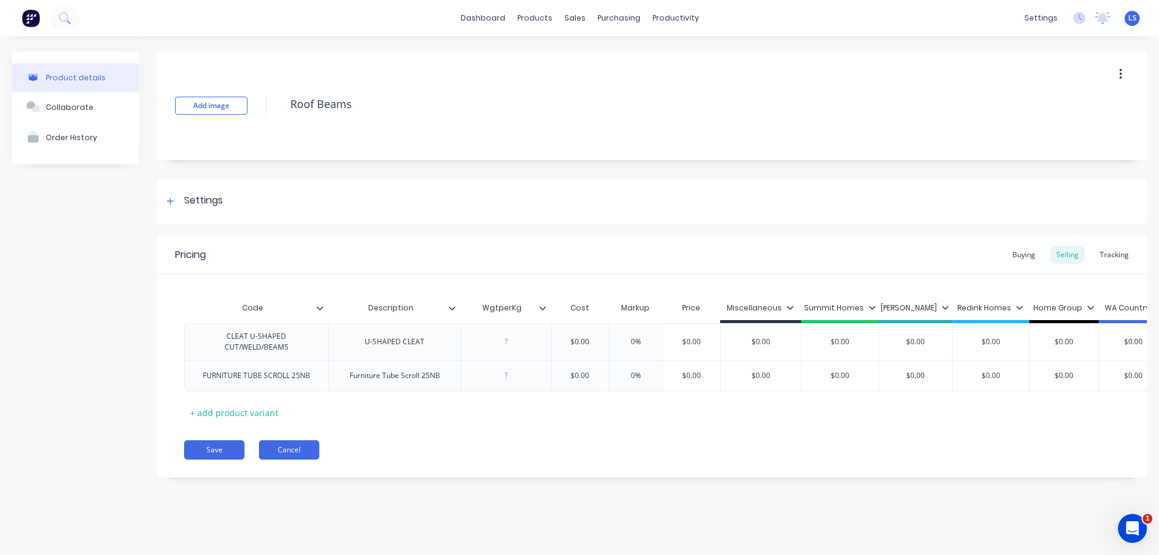
click at [317, 459] on button "Cancel" at bounding box center [289, 449] width 60 height 19
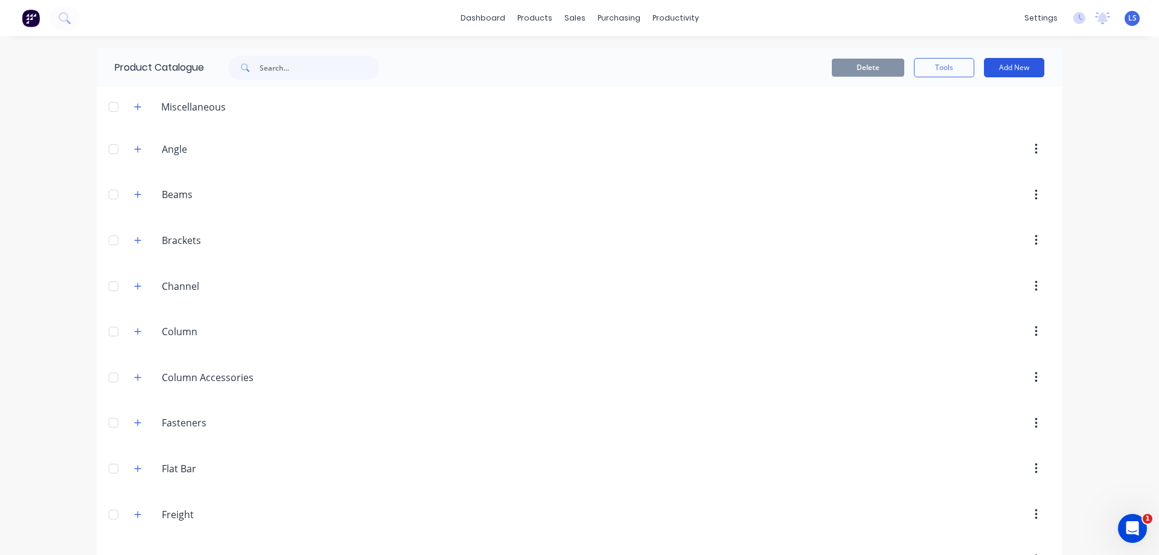
click at [998, 66] on button "Add New" at bounding box center [1014, 67] width 60 height 19
click at [970, 100] on div "Category" at bounding box center [986, 98] width 93 height 17
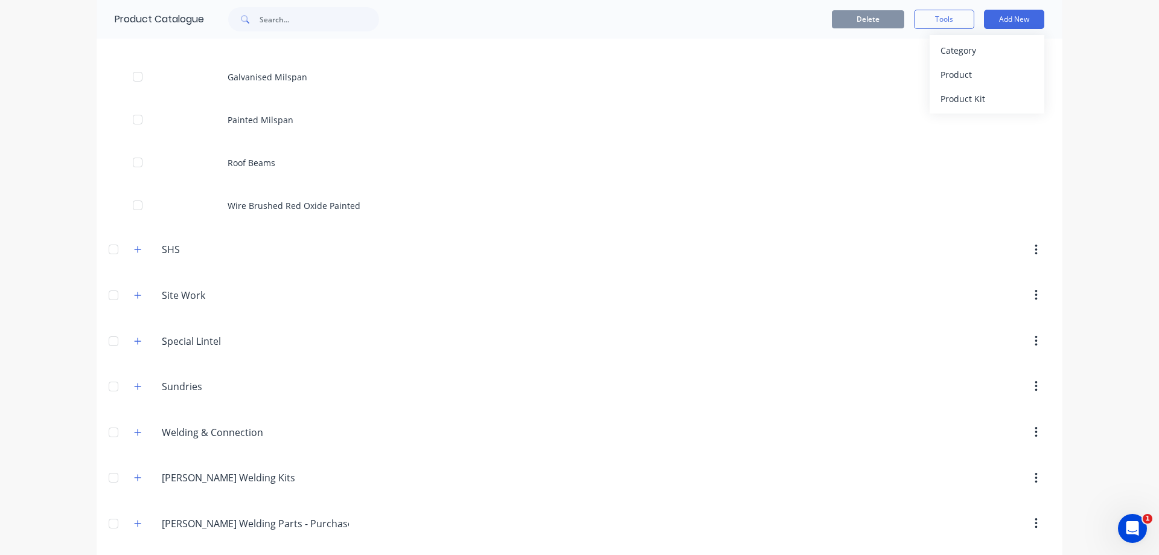
scroll to position [1176, 0]
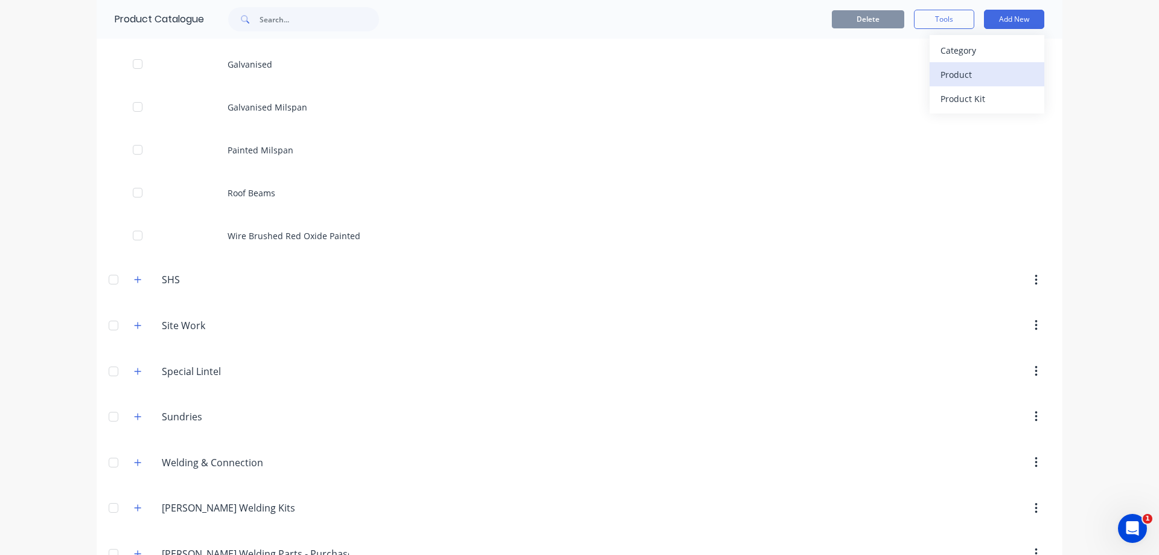
click at [958, 80] on div "Product" at bounding box center [986, 74] width 93 height 17
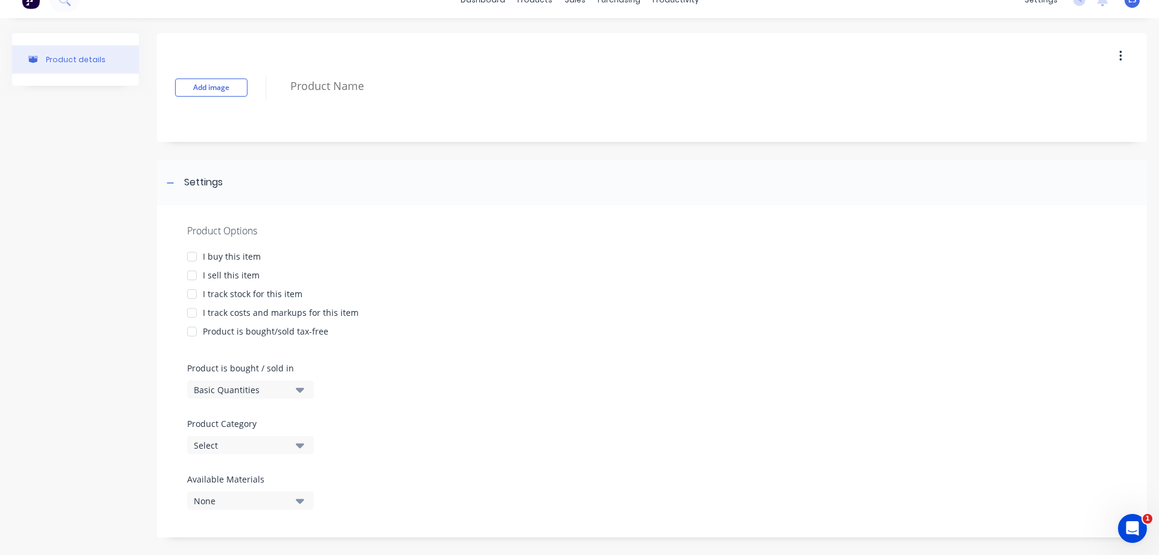
scroll to position [28, 0]
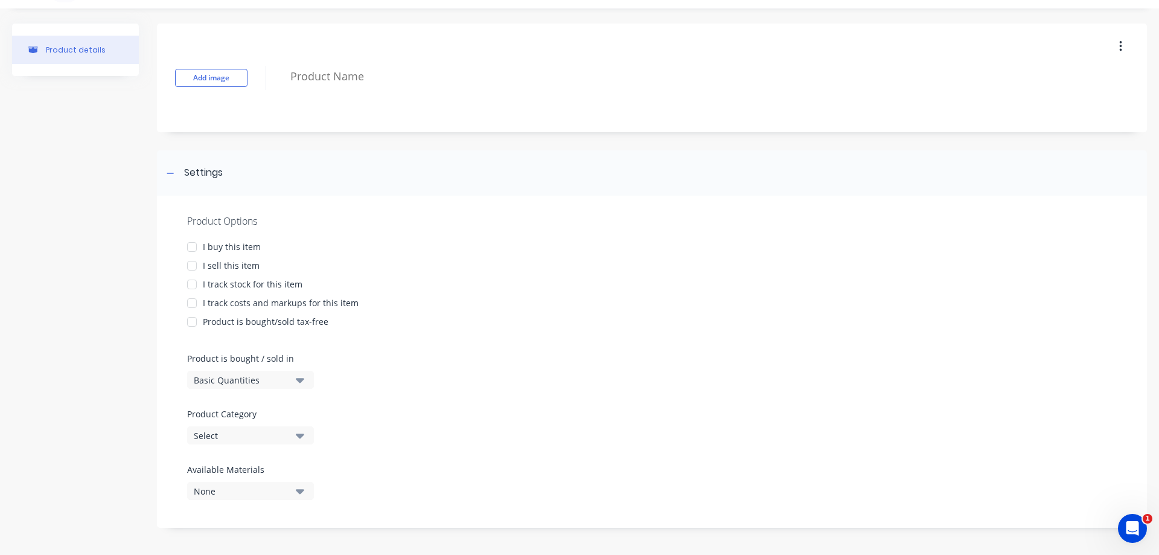
click at [299, 490] on icon "button" at bounding box center [300, 491] width 8 height 5
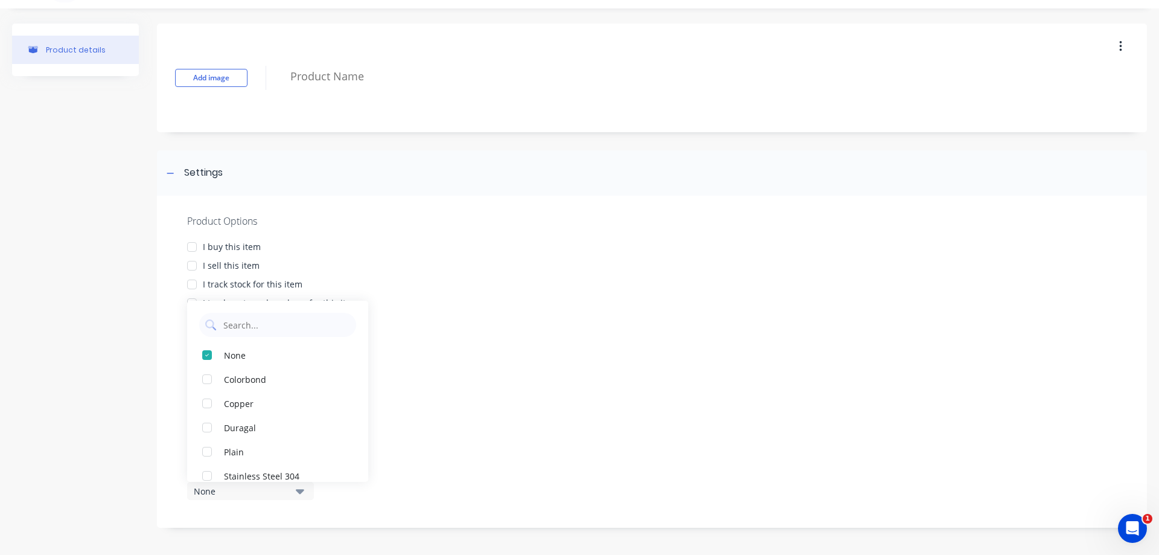
click at [299, 490] on icon "button" at bounding box center [300, 491] width 8 height 5
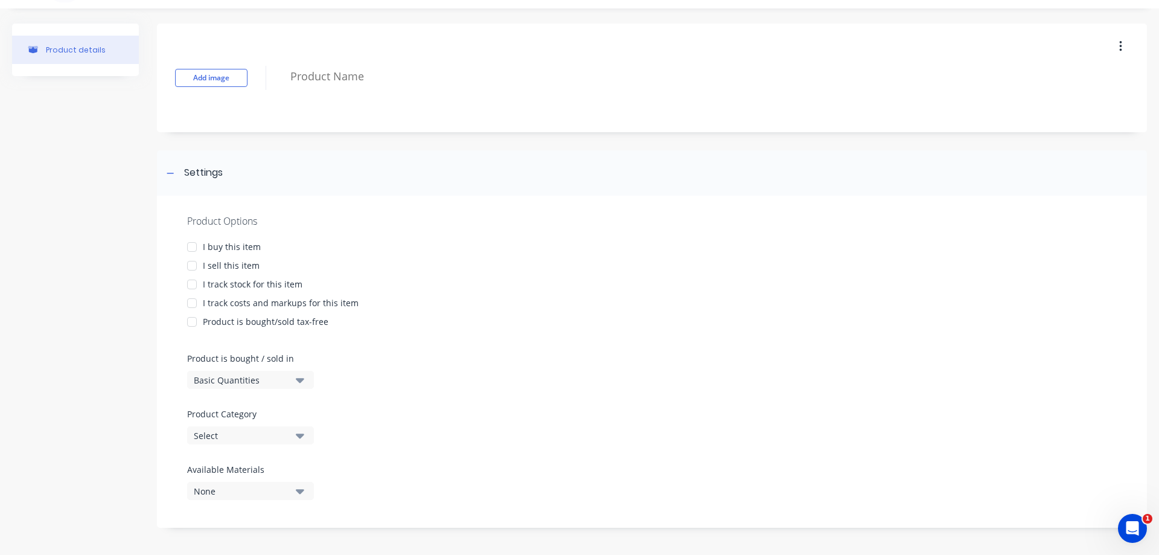
click at [305, 433] on button "Select" at bounding box center [250, 435] width 127 height 18
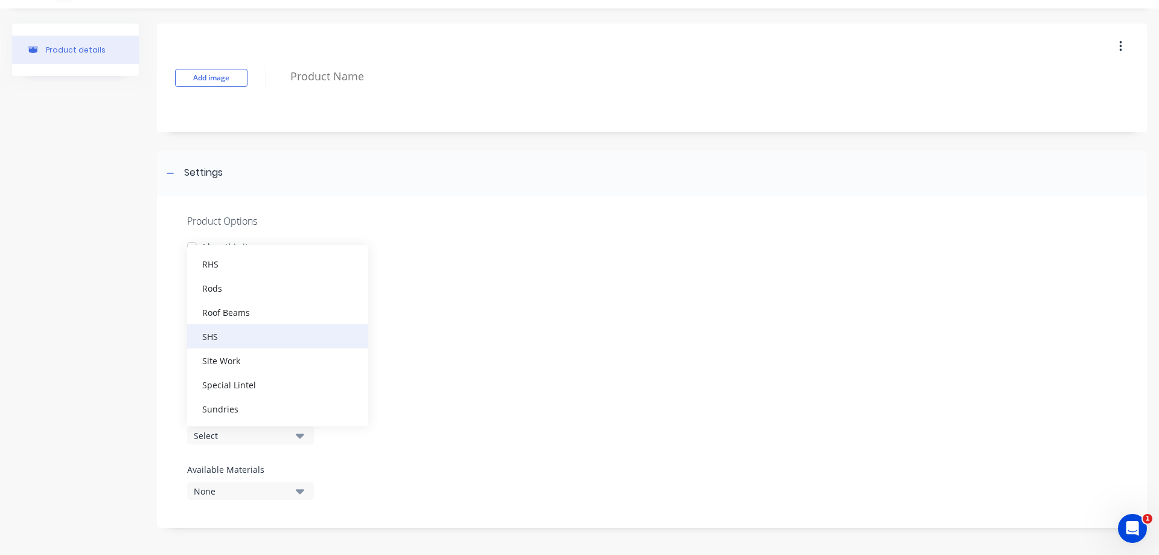
scroll to position [543, 0]
click at [270, 316] on div "Roof Beams" at bounding box center [277, 311] width 181 height 24
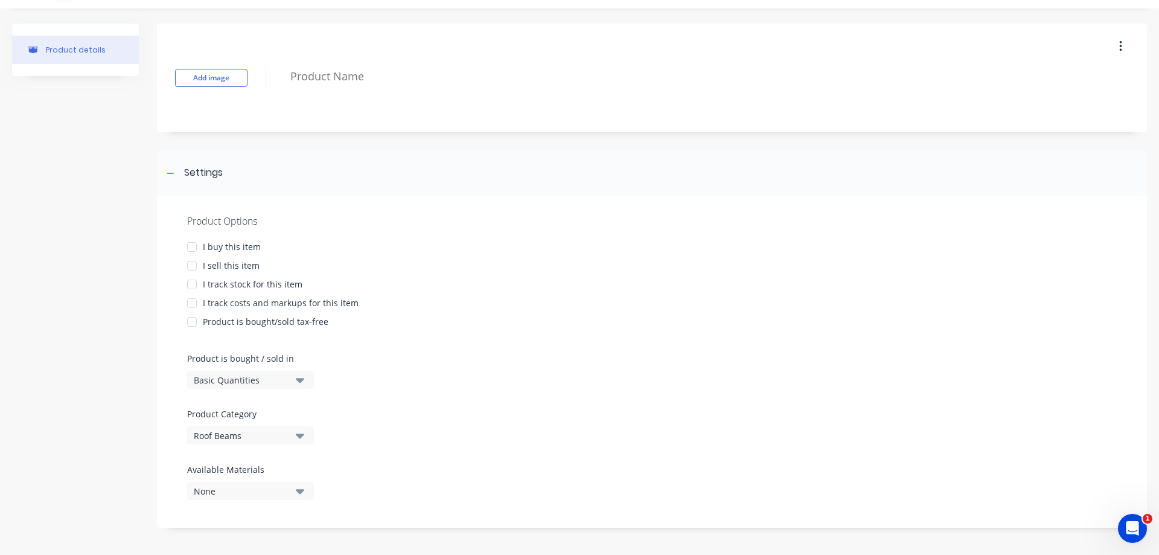
click at [189, 267] on div at bounding box center [192, 265] width 24 height 24
click at [295, 381] on button "Basic Quantities" at bounding box center [250, 380] width 127 height 18
click at [249, 437] on div "Lineal Metres" at bounding box center [277, 434] width 181 height 24
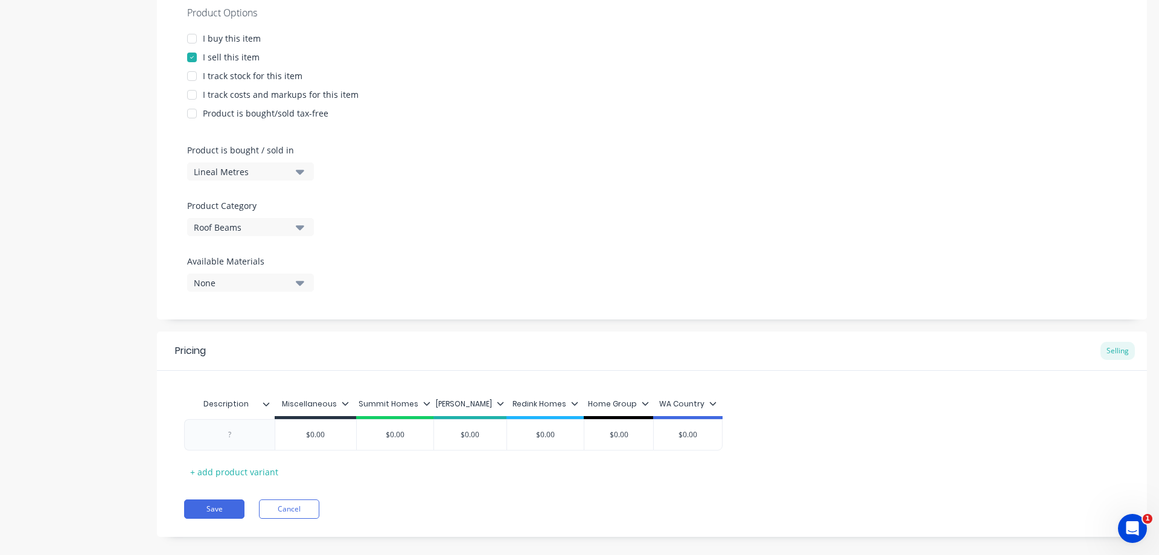
scroll to position [251, 0]
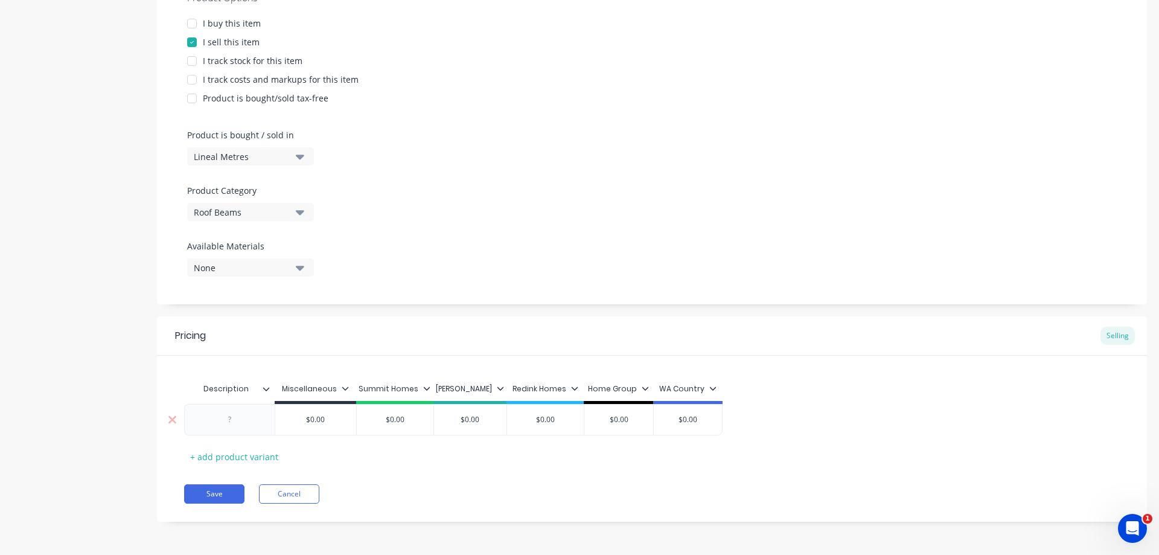
click at [229, 421] on div at bounding box center [230, 420] width 60 height 16
click at [228, 422] on div at bounding box center [230, 420] width 60 height 16
click at [230, 422] on div at bounding box center [230, 420] width 60 height 16
click at [234, 453] on div "+ add product variant" at bounding box center [234, 456] width 100 height 19
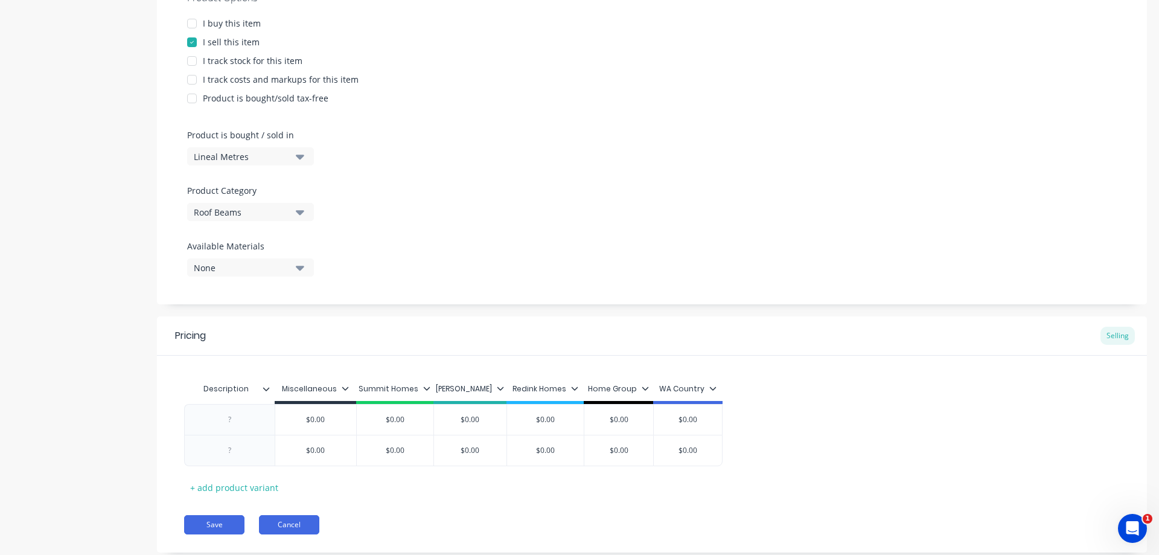
click at [302, 518] on button "Cancel" at bounding box center [289, 524] width 60 height 19
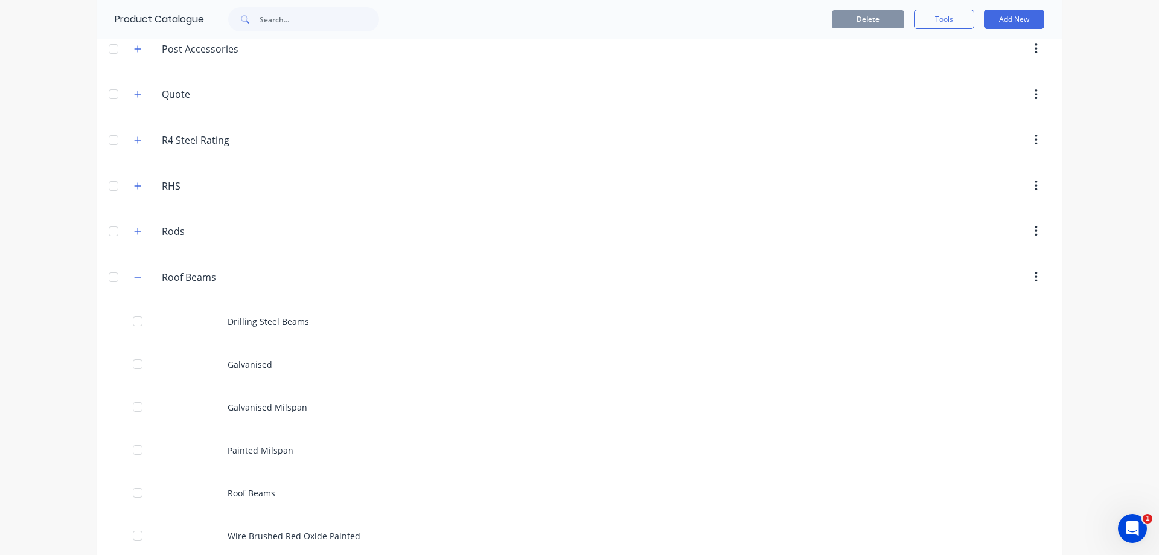
scroll to position [905, 0]
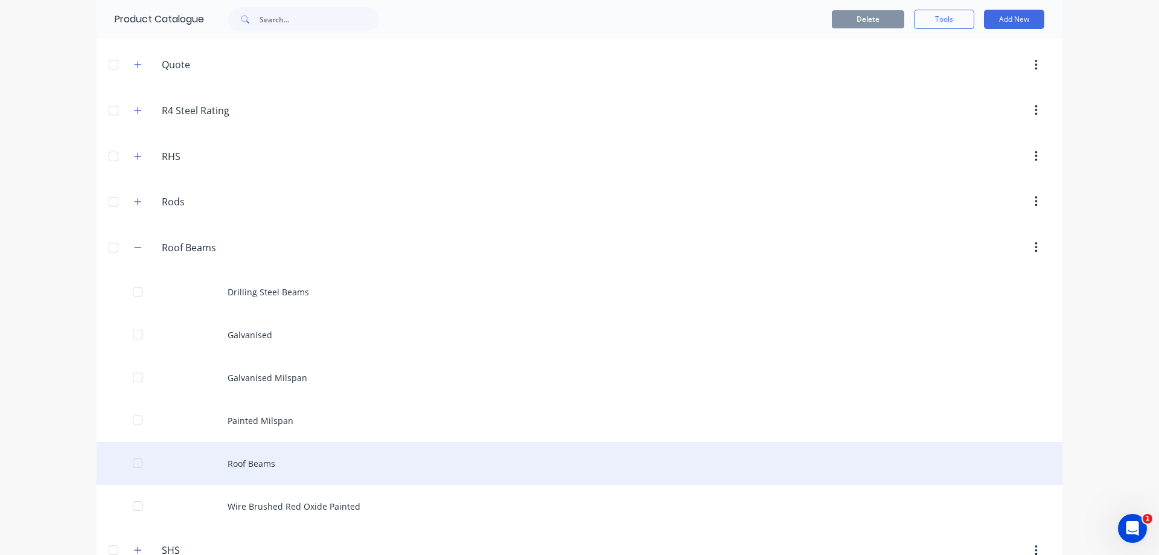
click at [128, 466] on div at bounding box center [138, 463] width 24 height 24
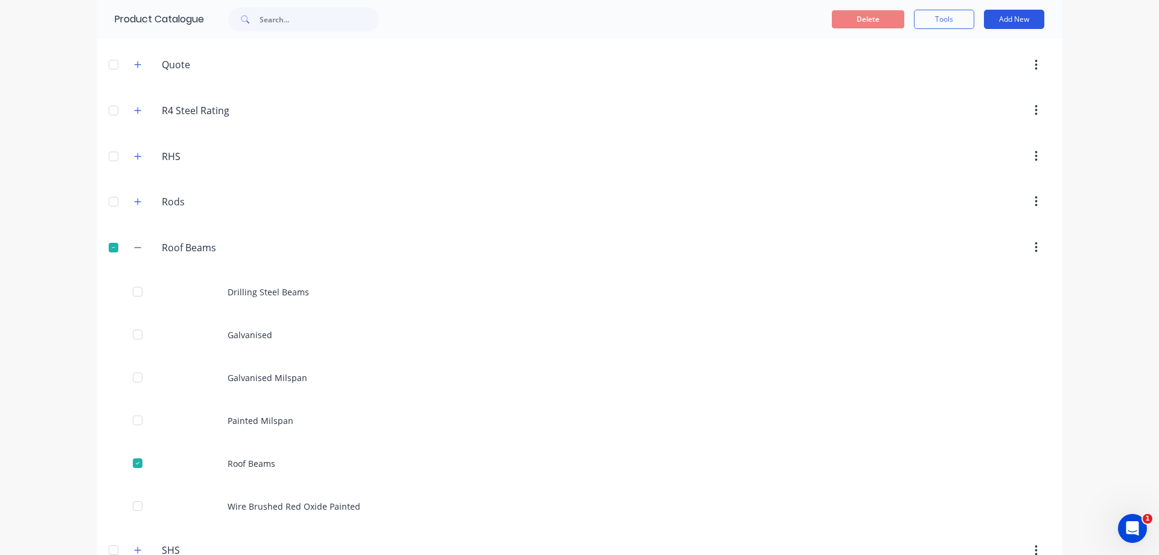
click at [1005, 16] on button "Add New" at bounding box center [1014, 19] width 60 height 19
click at [994, 68] on div "Product" at bounding box center [986, 74] width 93 height 17
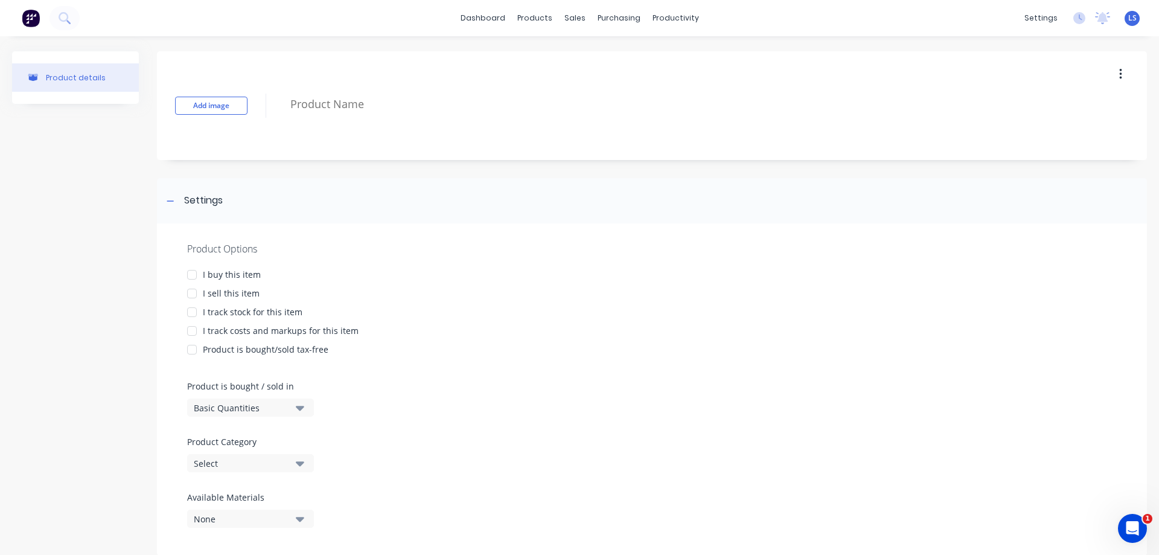
click at [190, 300] on div at bounding box center [192, 312] width 24 height 24
click at [197, 308] on div at bounding box center [192, 312] width 24 height 24
click at [199, 289] on div at bounding box center [192, 293] width 24 height 24
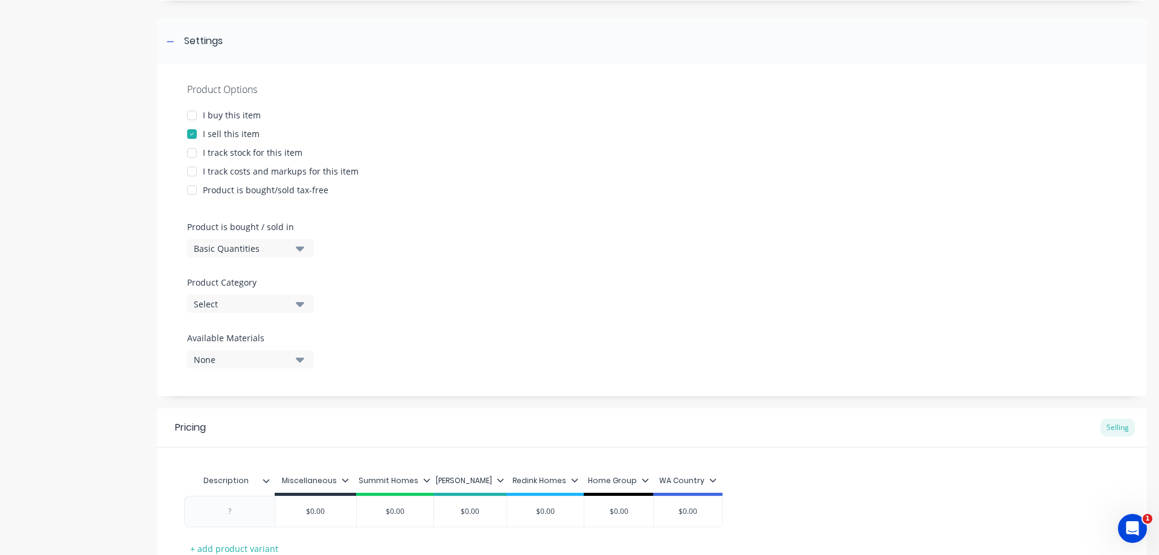
scroll to position [181, 0]
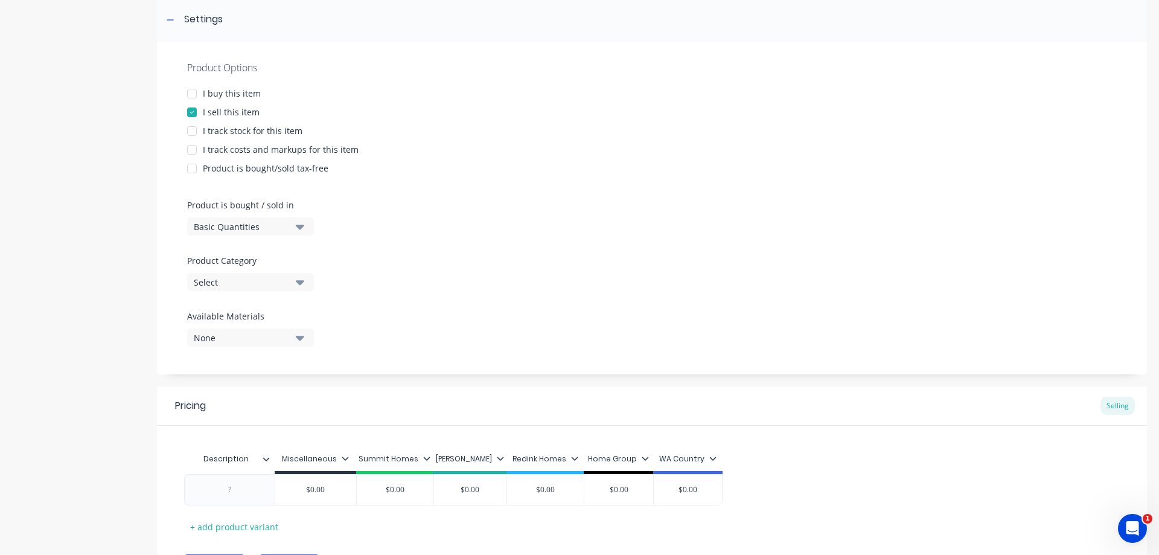
click at [296, 231] on icon "button" at bounding box center [300, 226] width 8 height 13
click at [259, 283] on div "Lineal Metres" at bounding box center [277, 281] width 181 height 24
click at [305, 282] on button "Select" at bounding box center [250, 282] width 127 height 18
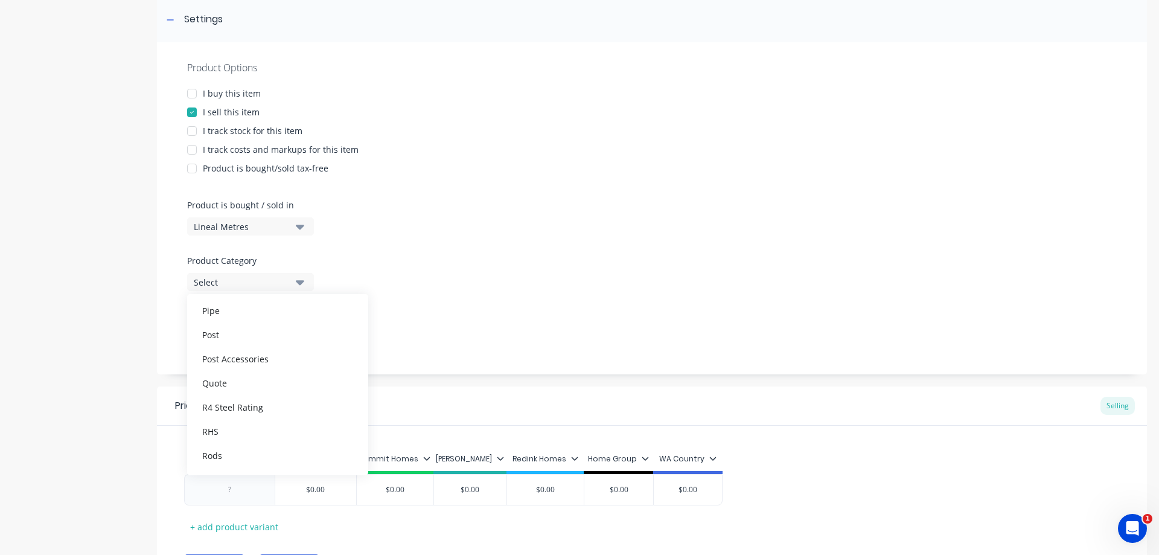
scroll to position [543, 0]
click at [273, 361] on div "Roof Beams" at bounding box center [277, 360] width 181 height 24
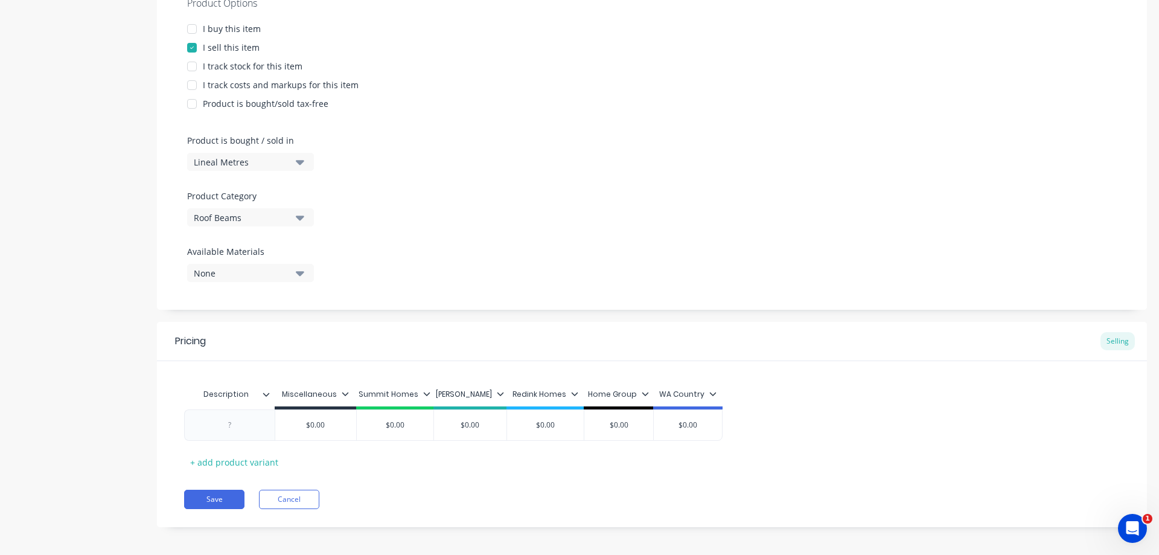
scroll to position [251, 0]
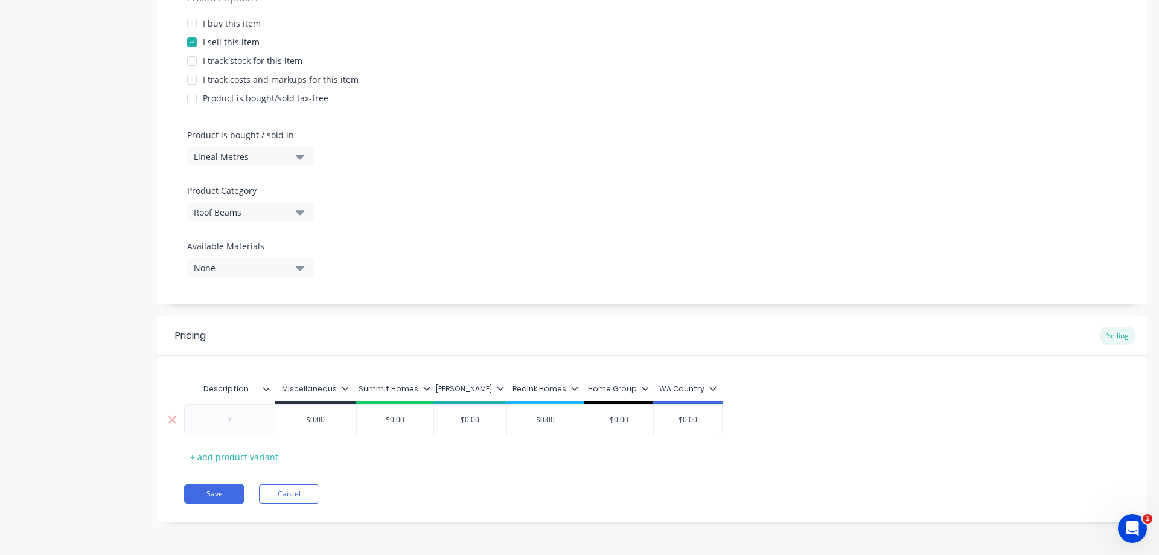
click at [218, 424] on div at bounding box center [230, 420] width 60 height 16
click at [231, 492] on button "Save" at bounding box center [214, 493] width 60 height 19
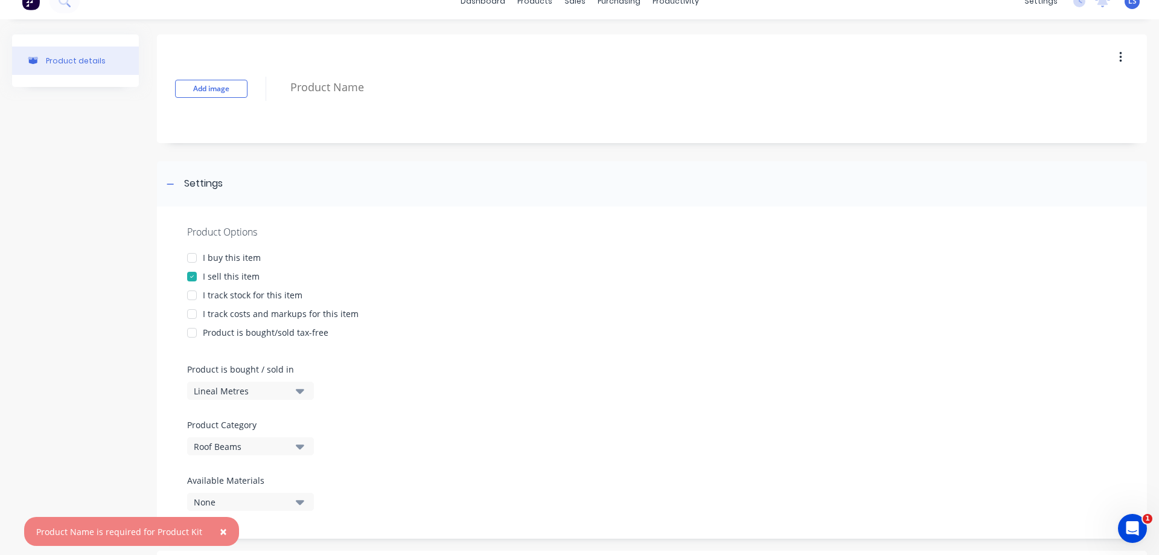
scroll to position [0, 0]
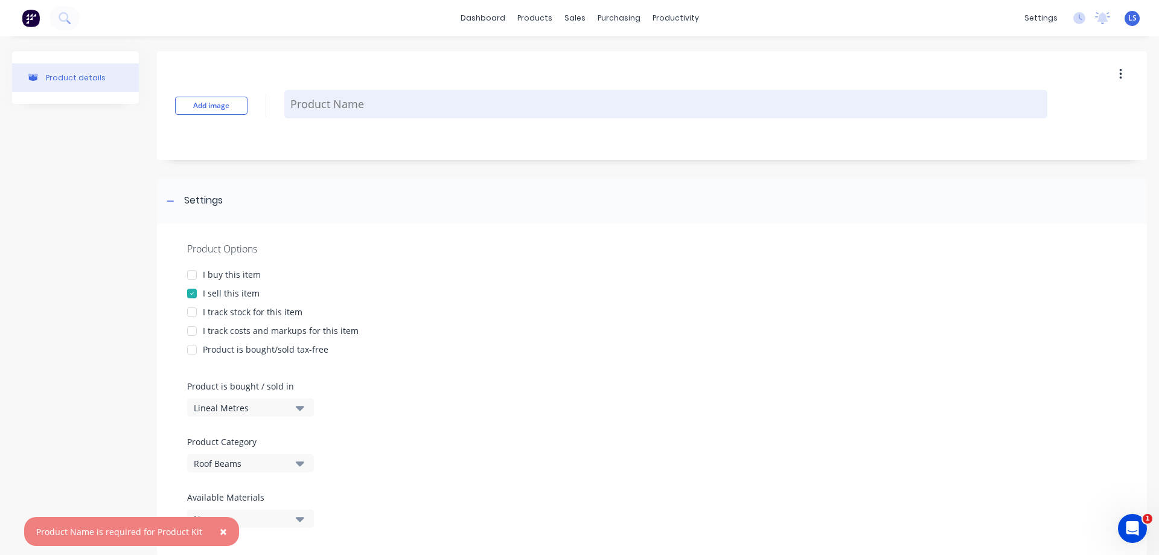
click at [336, 113] on textarea at bounding box center [665, 104] width 763 height 28
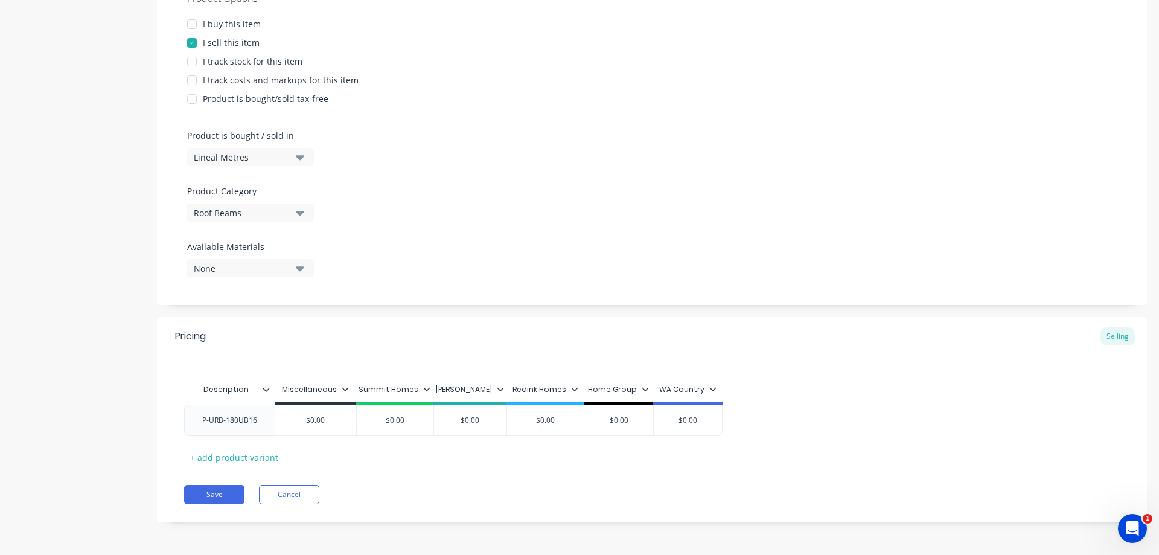
scroll to position [251, 0]
type textarea "P-URB-180UB16"
click at [222, 491] on button "Save" at bounding box center [214, 493] width 60 height 19
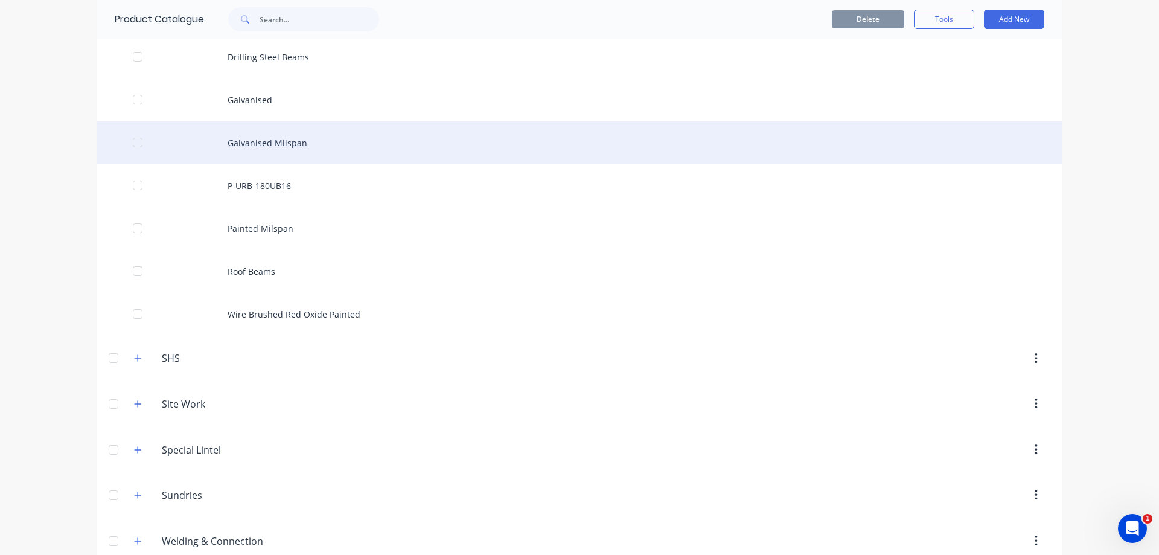
scroll to position [1147, 0]
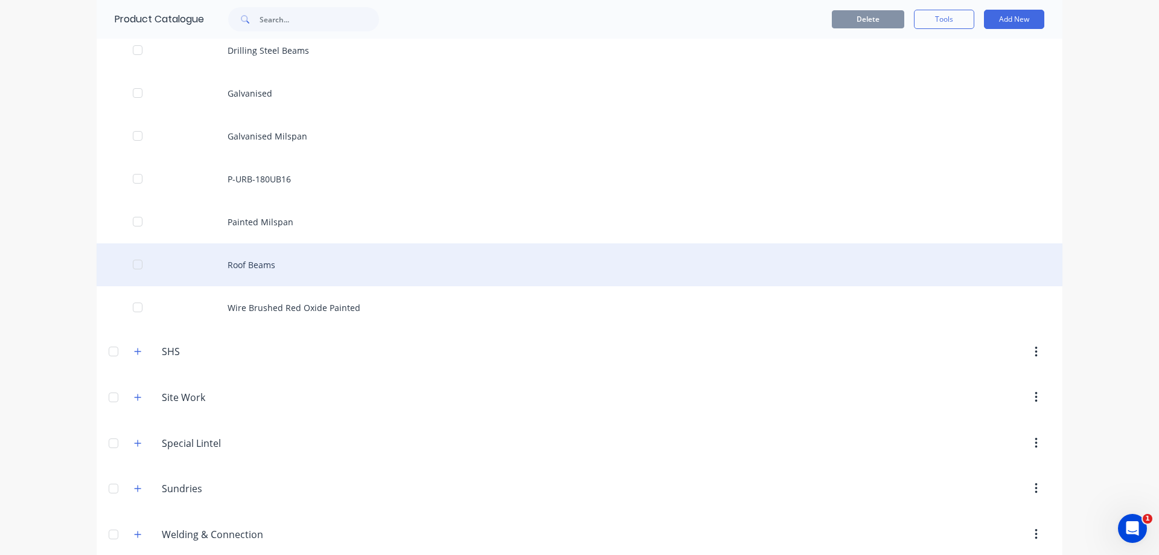
click at [305, 269] on div "Roof Beams" at bounding box center [580, 264] width 966 height 43
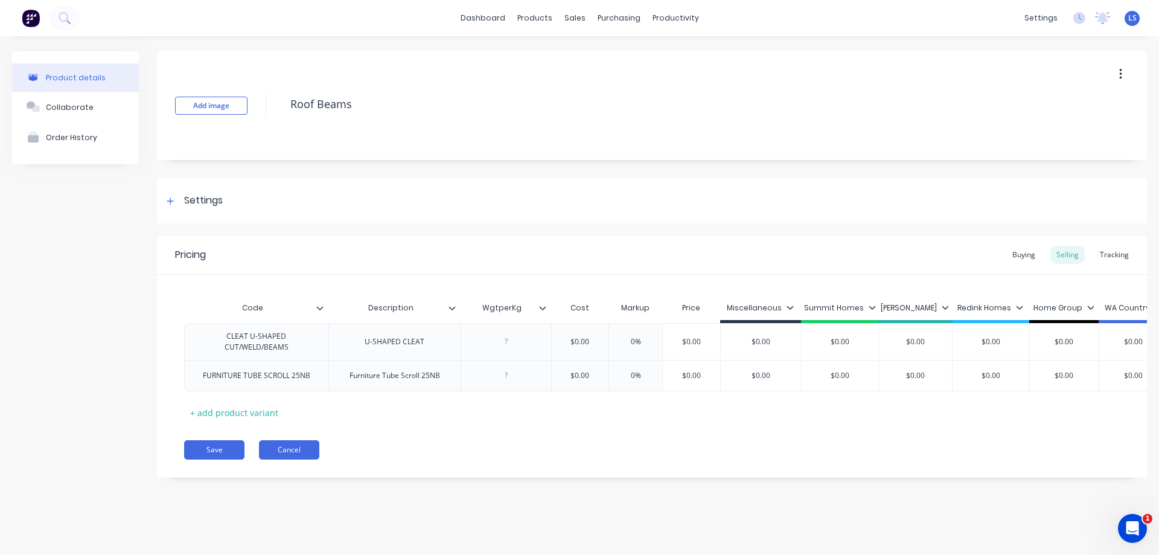
click at [307, 453] on button "Cancel" at bounding box center [289, 449] width 60 height 19
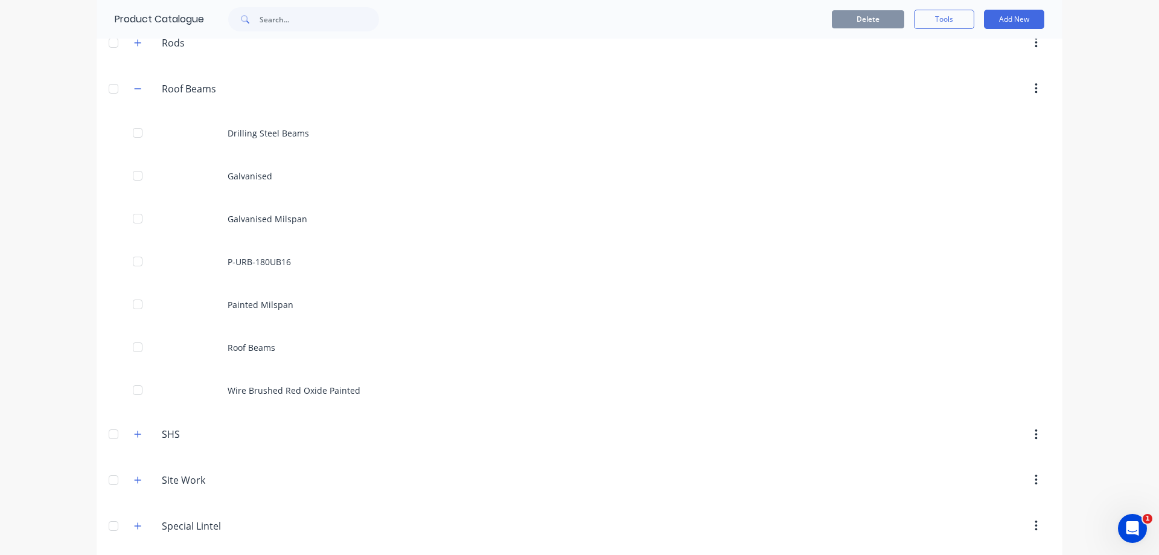
scroll to position [1086, 0]
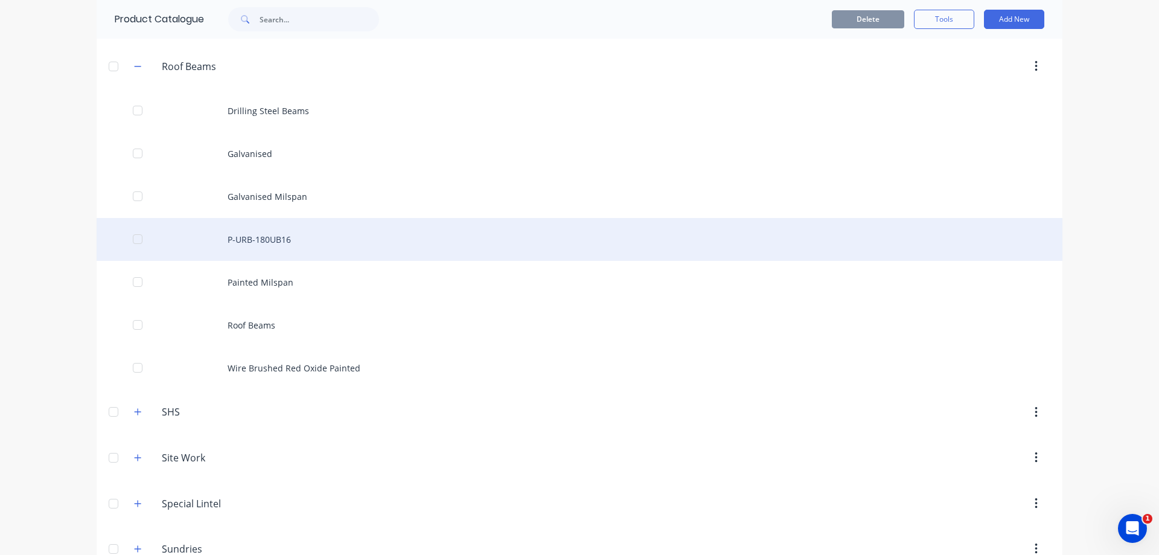
click at [130, 240] on div at bounding box center [138, 239] width 24 height 24
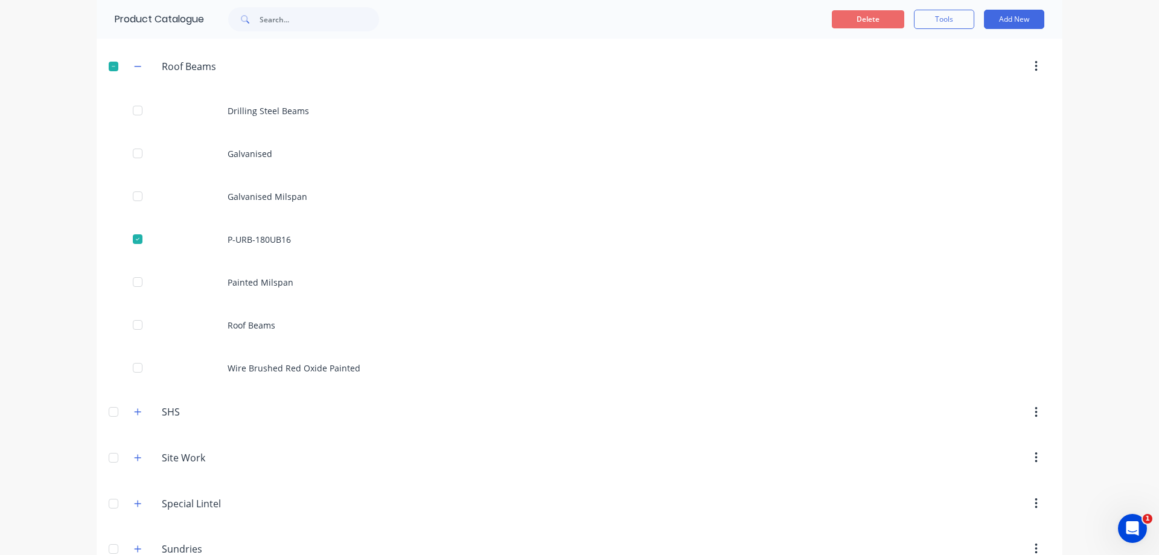
click at [848, 24] on button "Delete" at bounding box center [868, 19] width 72 height 18
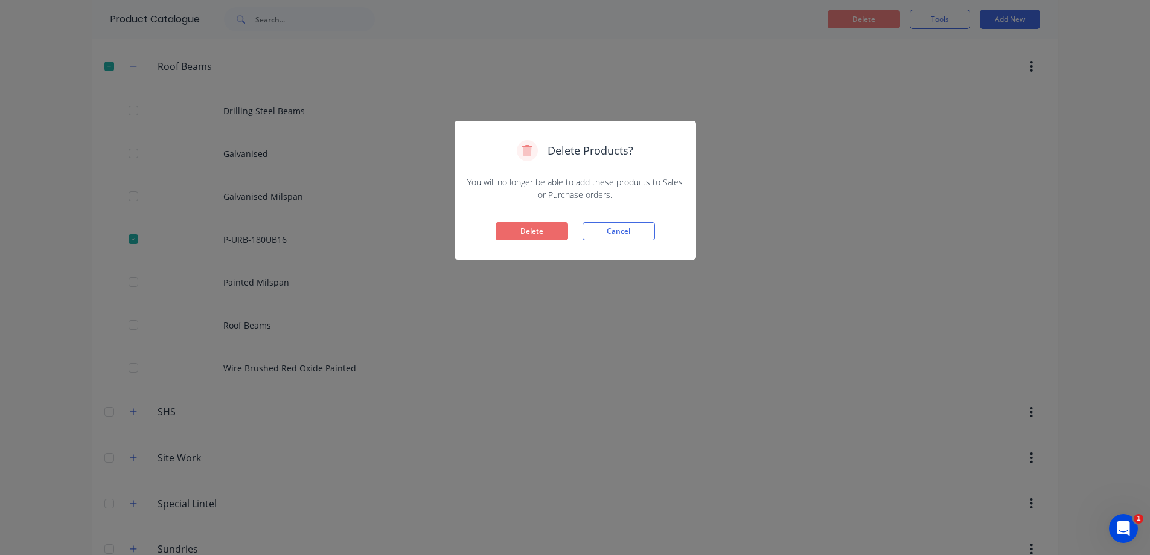
click at [544, 224] on button "Delete" at bounding box center [531, 231] width 72 height 18
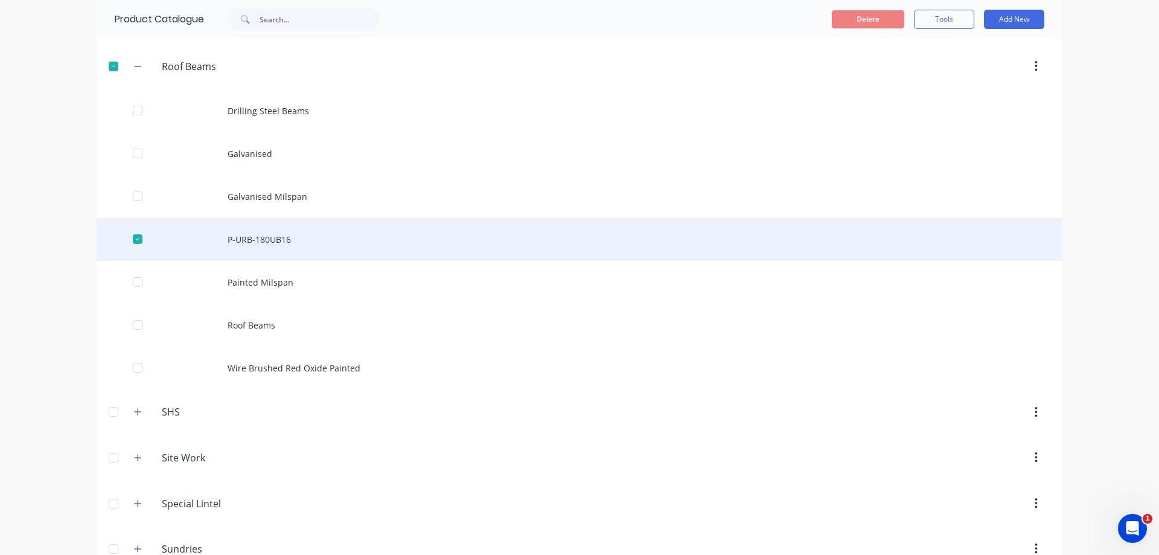
scroll to position [1026, 0]
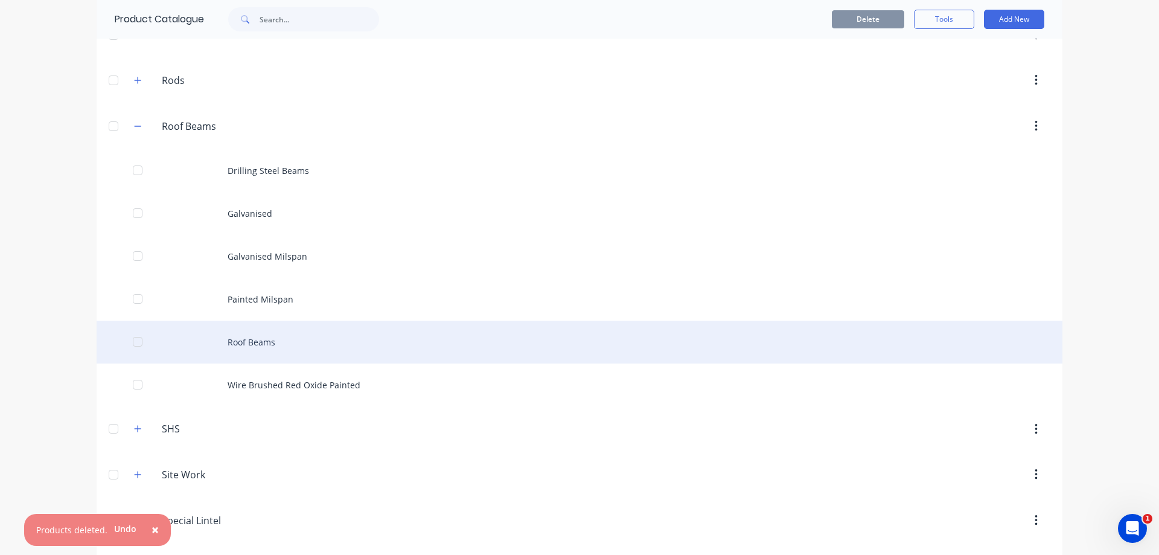
click at [328, 335] on div "Roof Beams" at bounding box center [580, 341] width 966 height 43
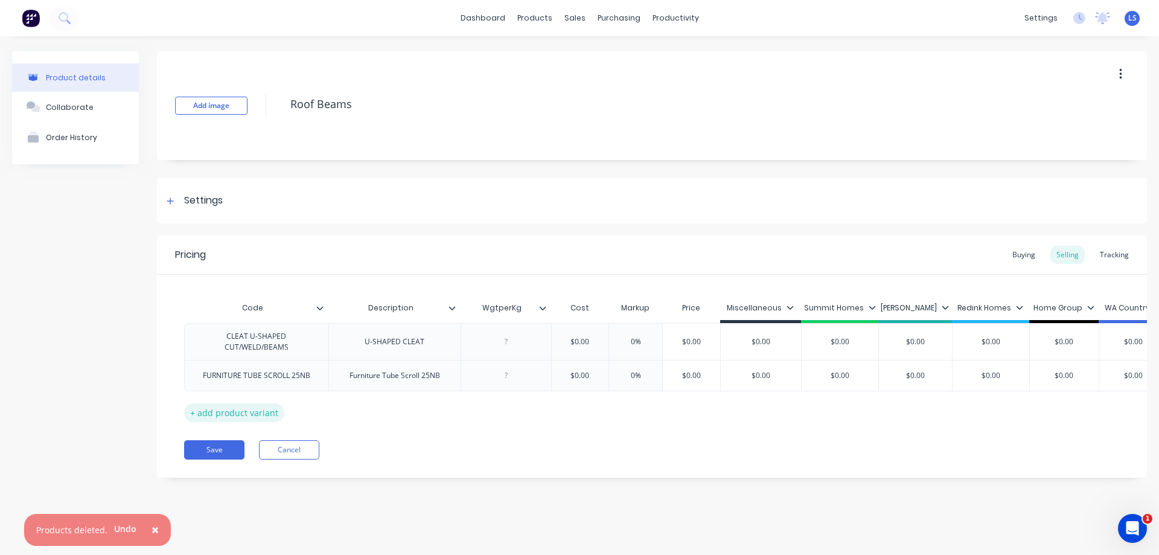
click at [252, 412] on div "+ add product variant" at bounding box center [234, 412] width 100 height 19
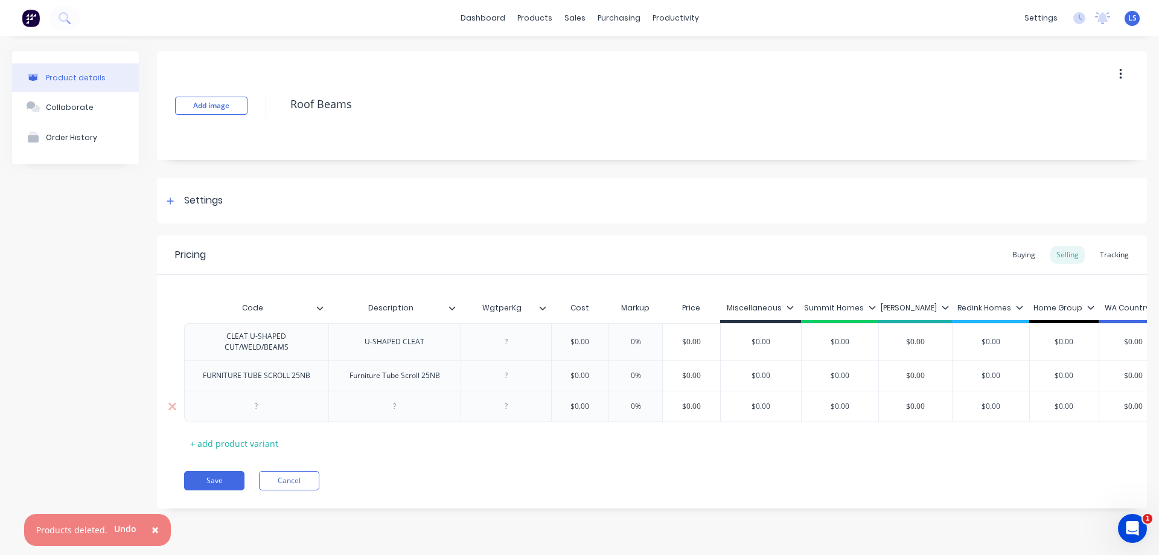
click at [265, 405] on div at bounding box center [256, 406] width 60 height 16
type input "$0.00"
type input "0%"
type input "$0.00"
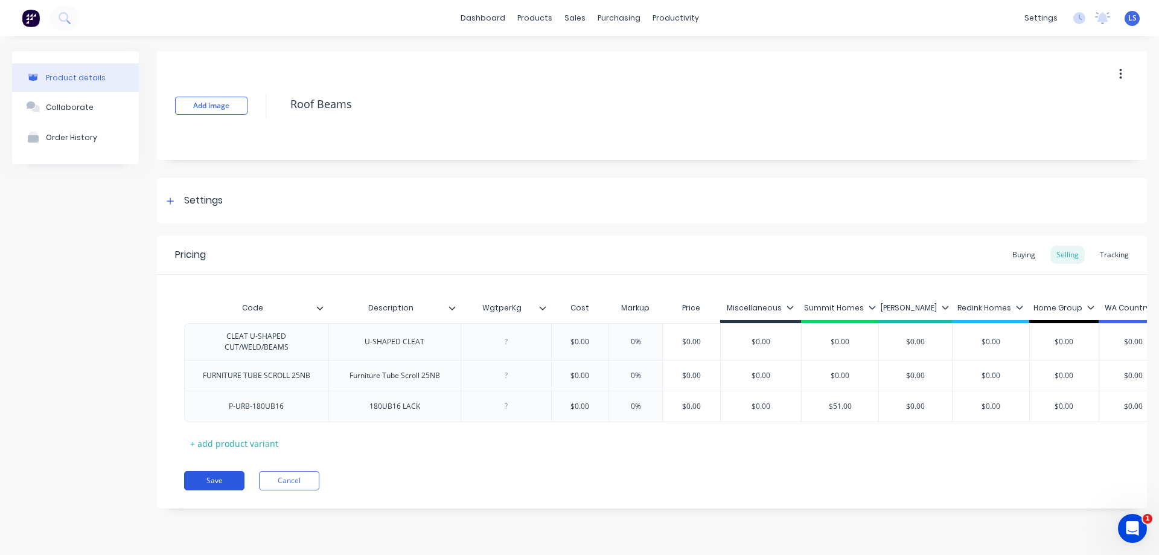
type input "$51.00"
click at [214, 483] on button "Save" at bounding box center [214, 480] width 60 height 19
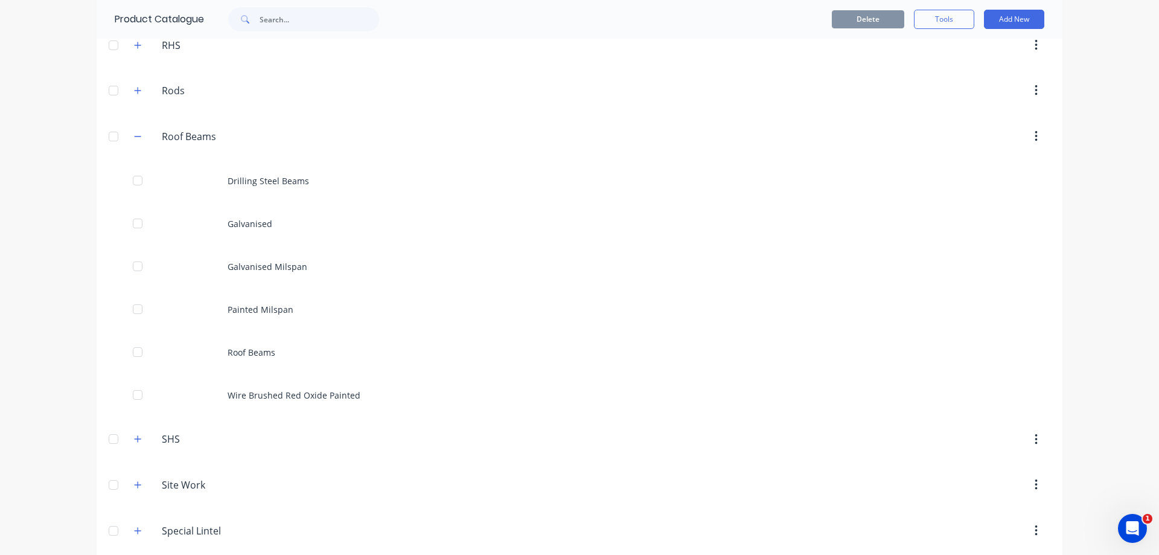
scroll to position [1147, 0]
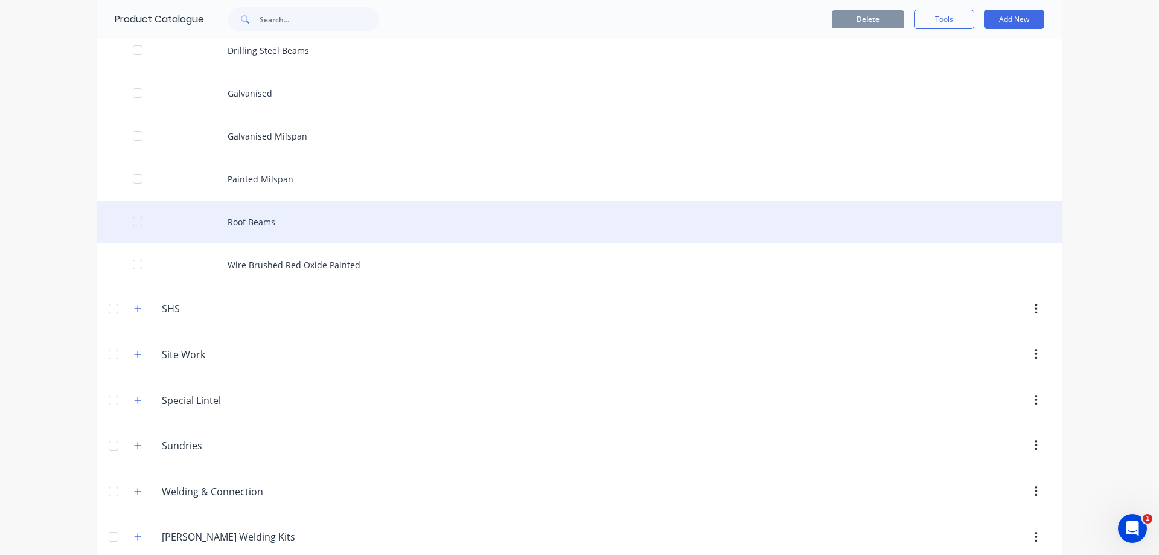
click at [293, 224] on div "Roof Beams" at bounding box center [580, 221] width 966 height 43
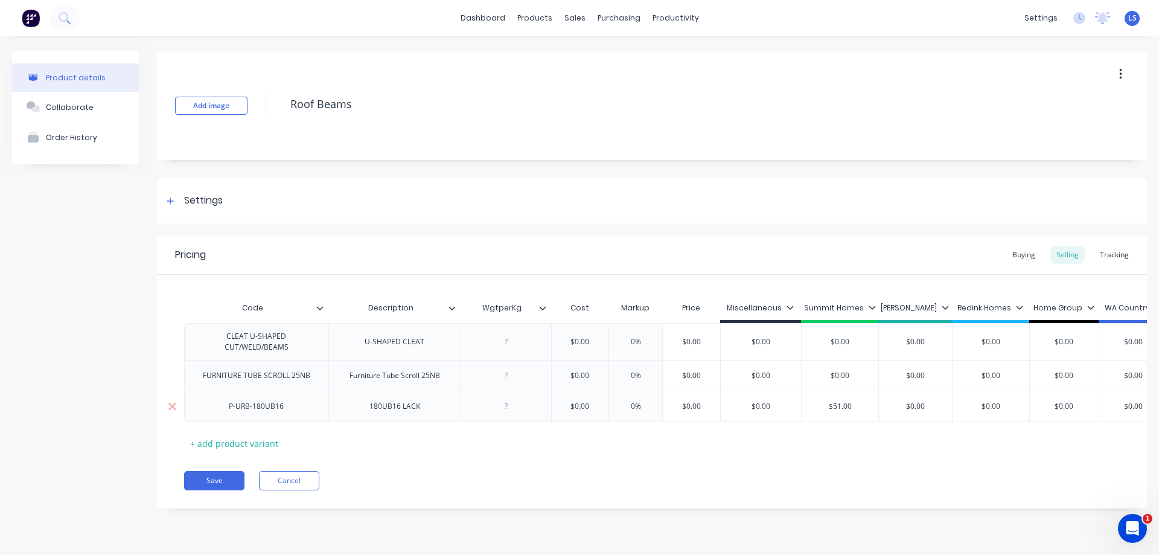
click at [416, 406] on div "180UB16 LACK" at bounding box center [395, 406] width 70 height 16
click at [417, 409] on div "180UB16 LACK" at bounding box center [395, 406] width 70 height 16
click at [418, 409] on div "180UB16 LACK" at bounding box center [395, 406] width 70 height 16
click at [415, 410] on div "180UB16 LACK" at bounding box center [395, 406] width 70 height 16
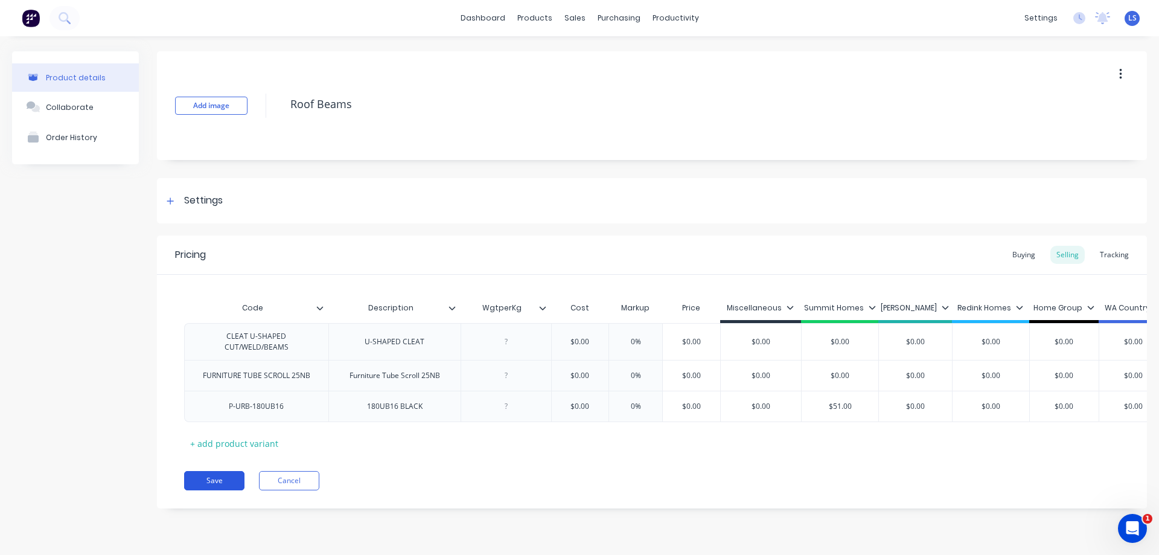
click at [205, 487] on button "Save" at bounding box center [214, 480] width 60 height 19
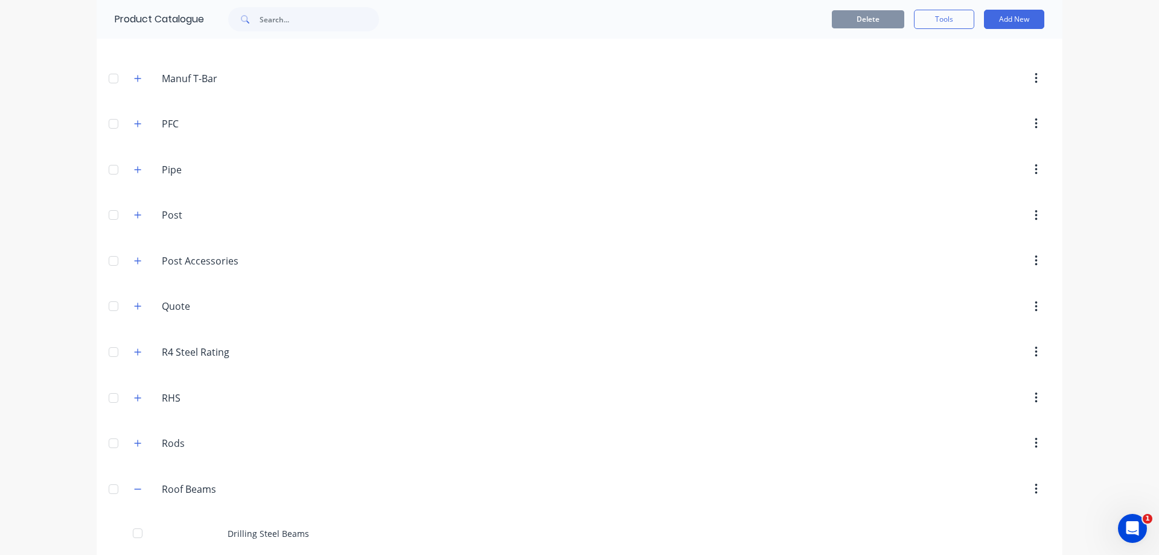
scroll to position [966, 0]
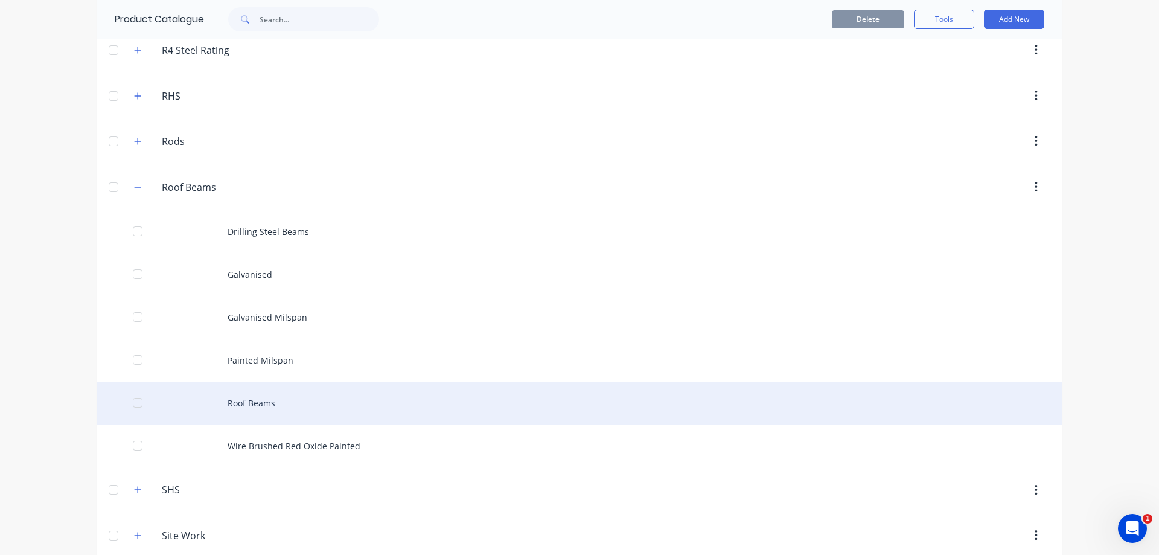
click at [301, 392] on div "Roof Beams" at bounding box center [580, 402] width 966 height 43
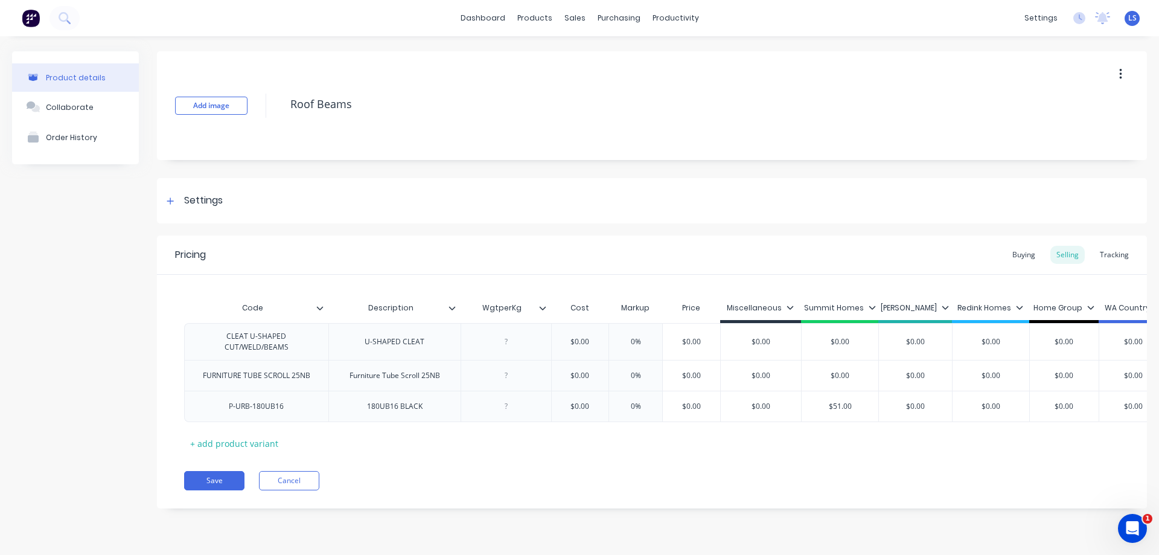
click at [279, 506] on div "Pricing Buying Selling Tracking Code Description WgtperKg Cost Markup Price Mis…" at bounding box center [652, 371] width 990 height 273
click at [282, 490] on button "Cancel" at bounding box center [289, 480] width 60 height 19
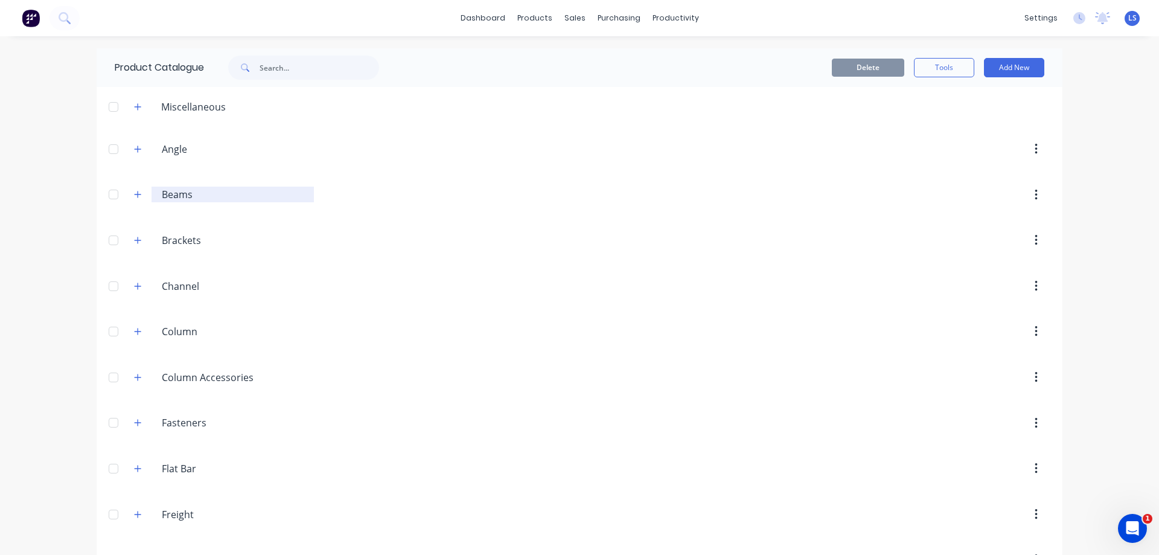
click at [184, 197] on input "Beams" at bounding box center [233, 194] width 143 height 14
click at [136, 193] on icon "button" at bounding box center [137, 194] width 7 height 8
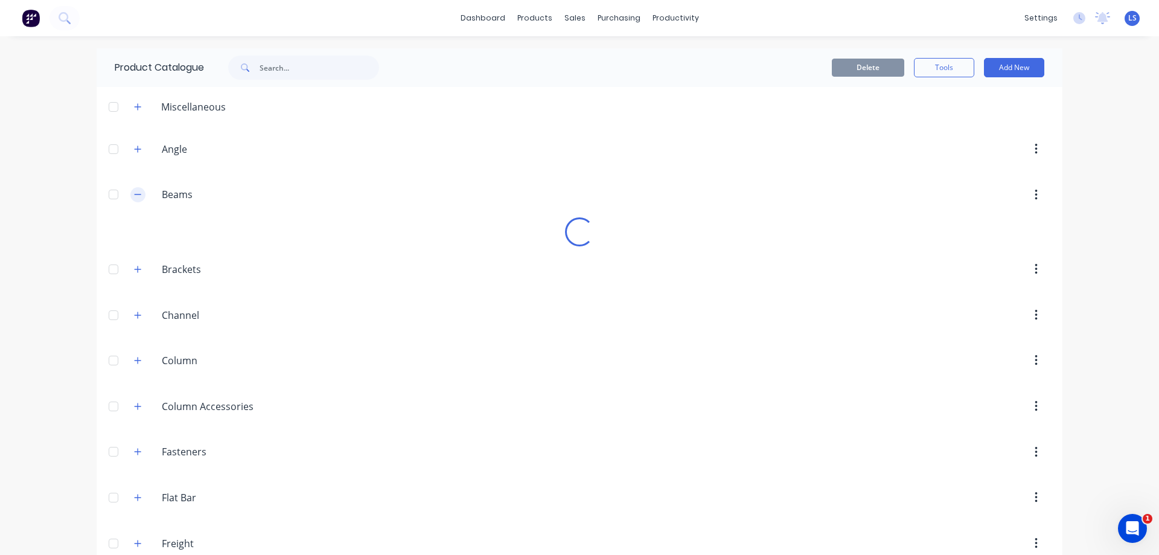
click at [135, 192] on icon "button" at bounding box center [137, 194] width 7 height 8
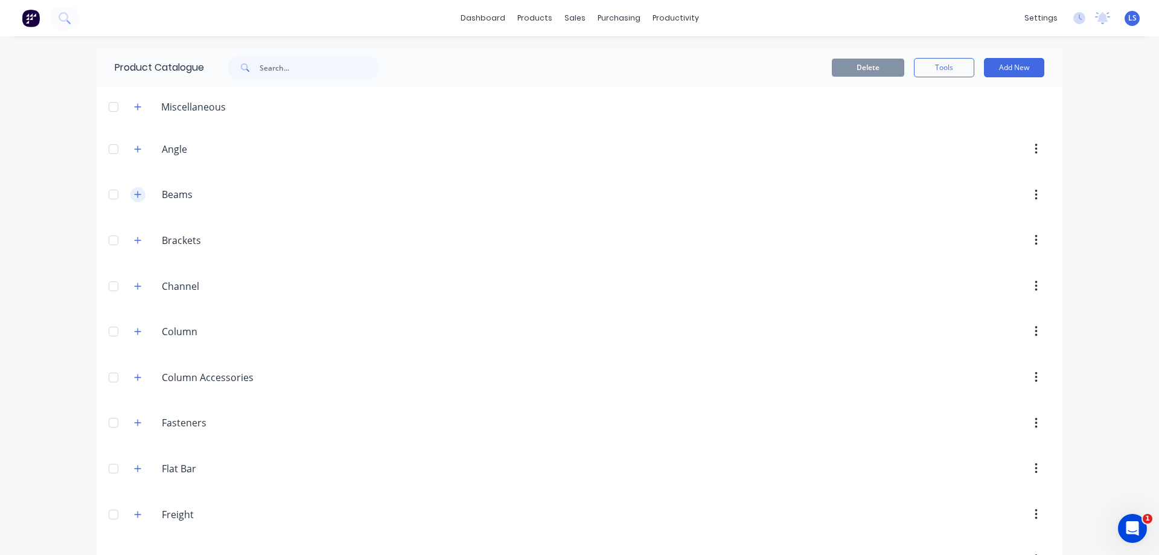
click at [135, 192] on icon "button" at bounding box center [137, 194] width 7 height 8
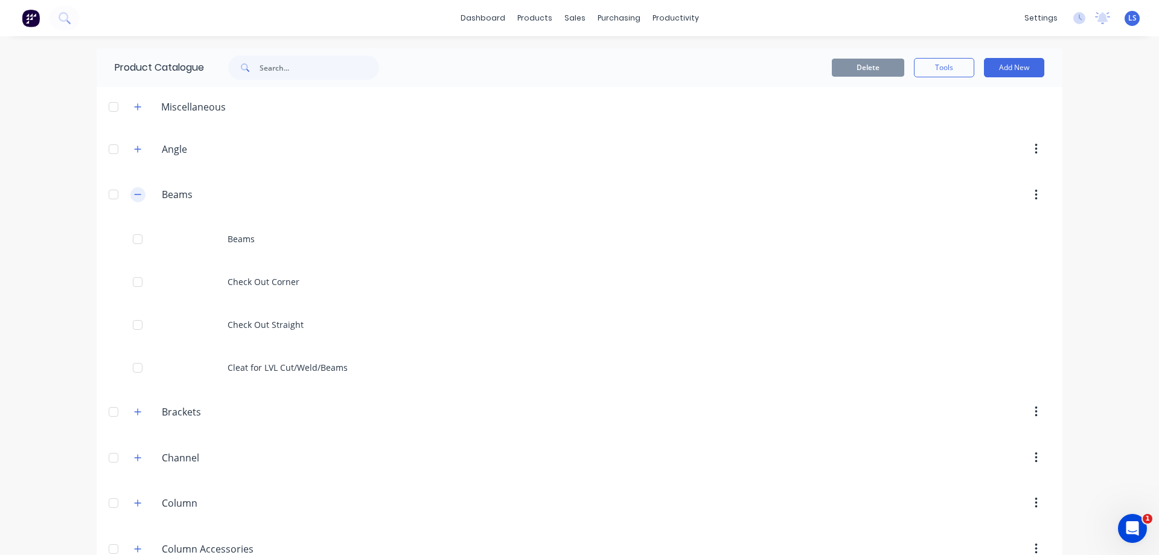
click at [135, 192] on icon "button" at bounding box center [137, 194] width 7 height 8
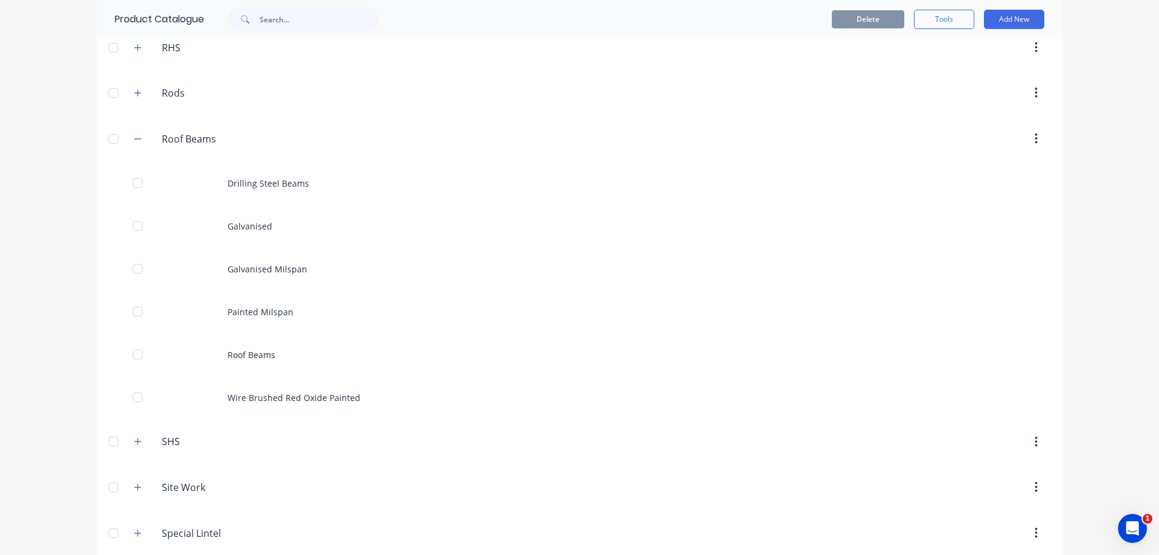
scroll to position [1013, 0]
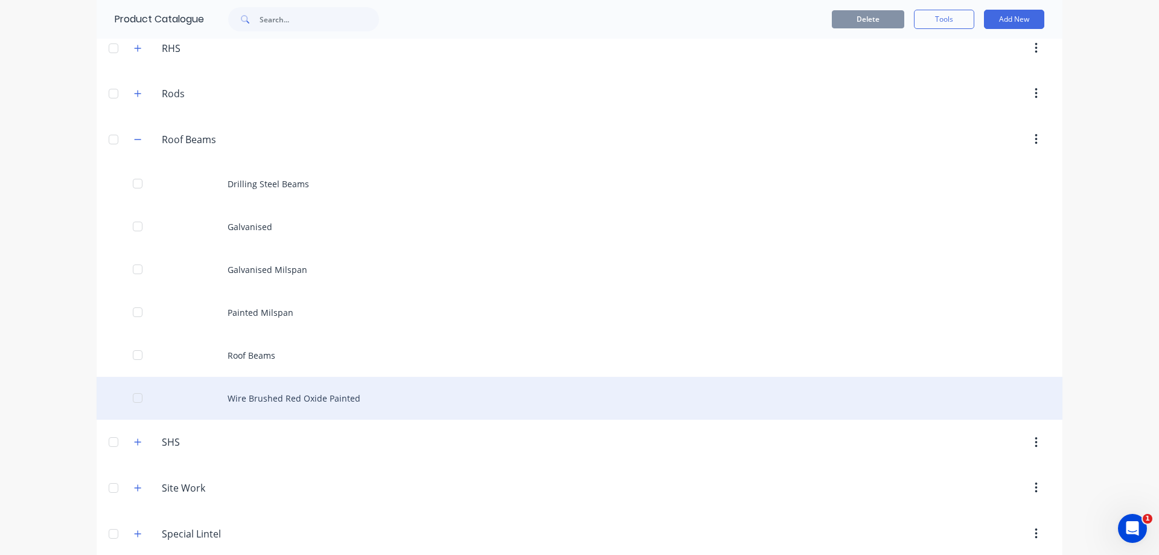
click at [369, 396] on div "Wire Brushed Red Oxide Painted" at bounding box center [580, 398] width 966 height 43
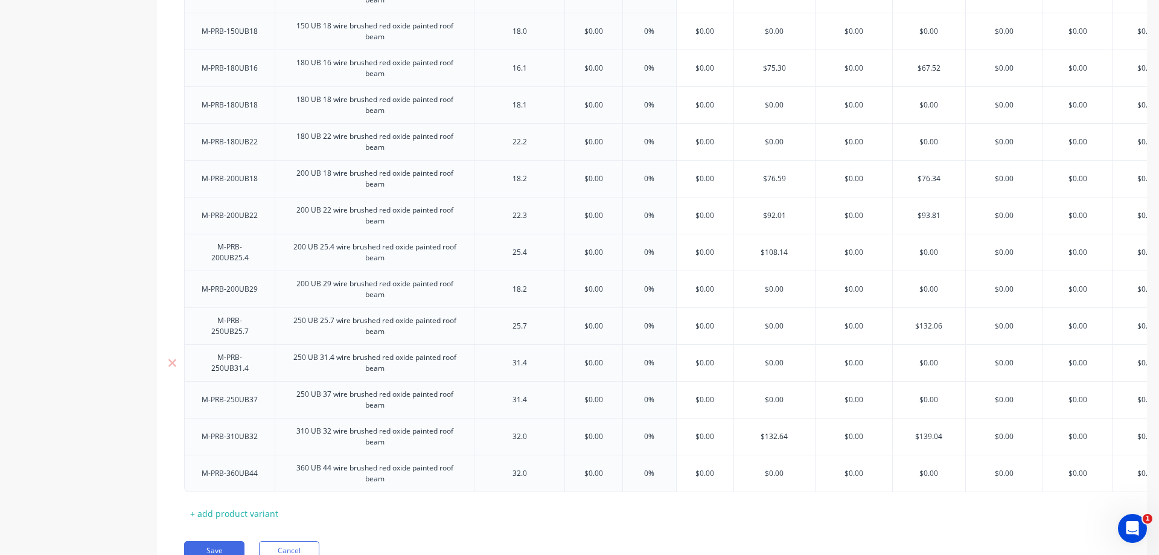
scroll to position [413, 0]
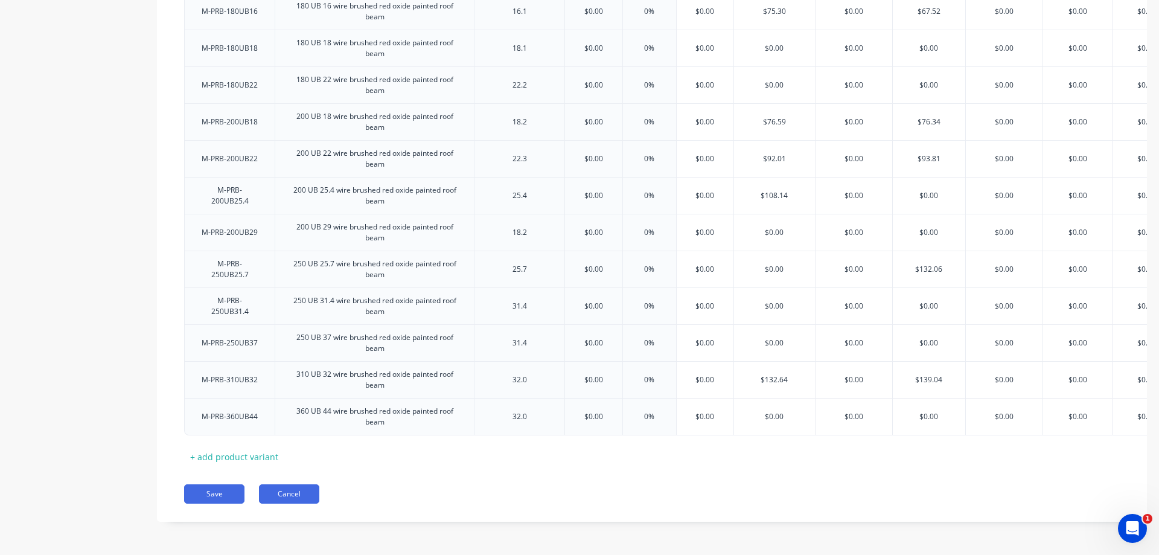
click at [302, 501] on button "Cancel" at bounding box center [289, 493] width 60 height 19
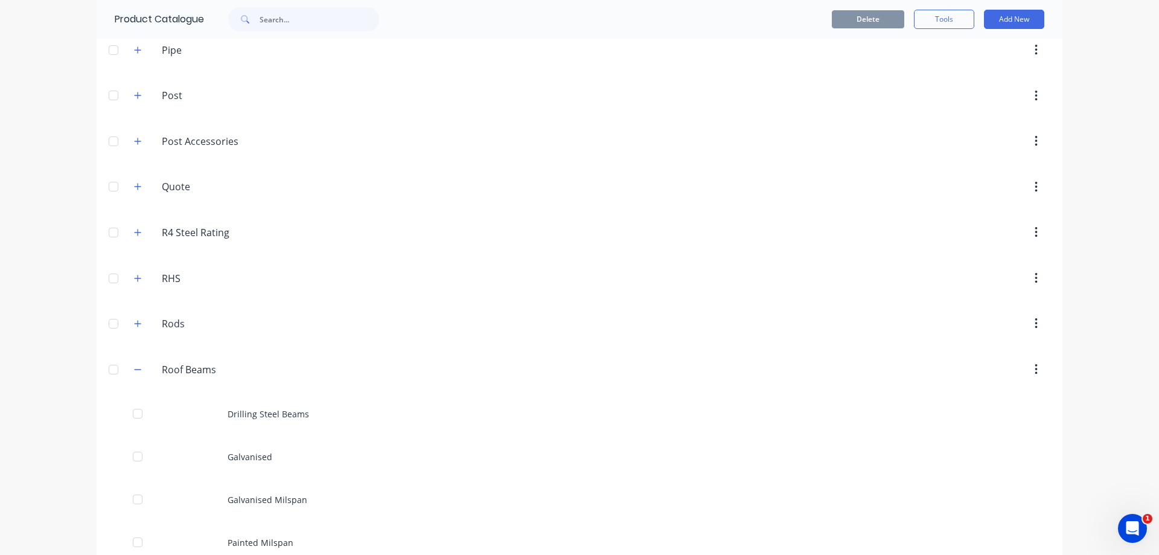
scroll to position [905, 0]
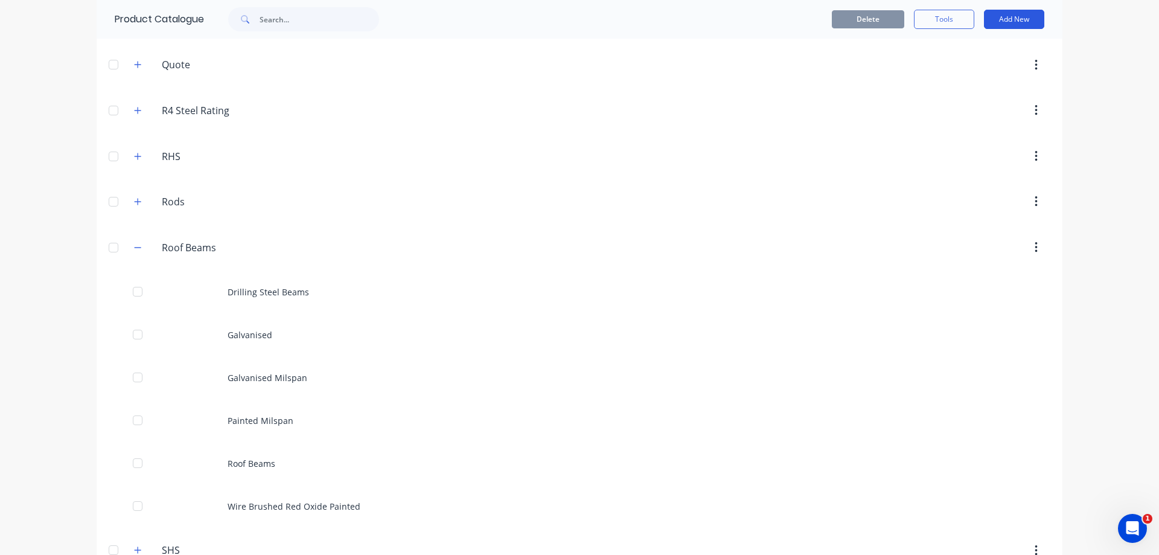
click at [1004, 19] on button "Add New" at bounding box center [1014, 19] width 60 height 19
click at [962, 53] on div "Category" at bounding box center [986, 50] width 93 height 17
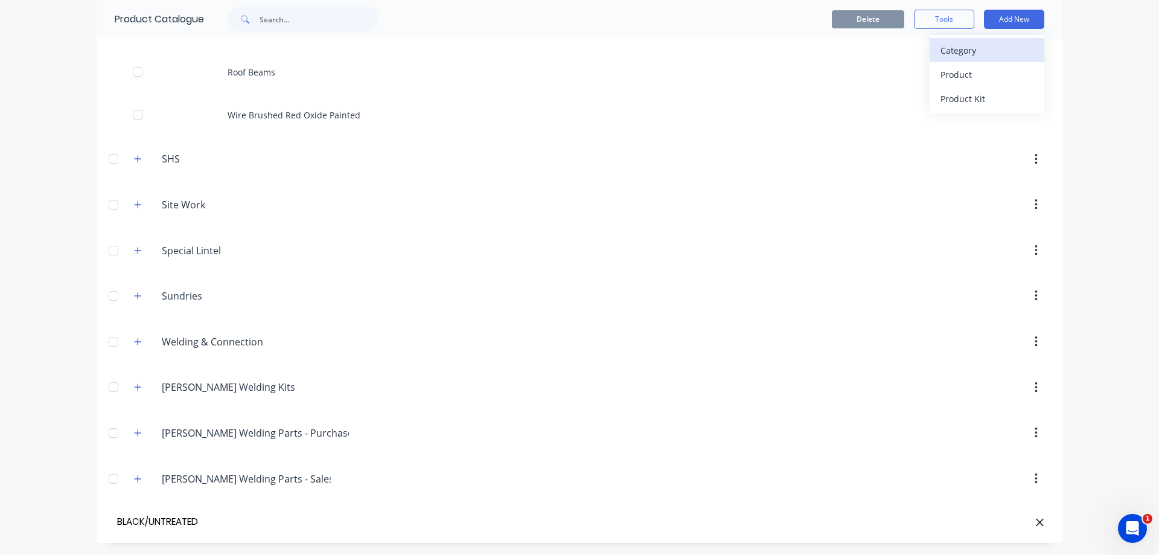
click at [959, 46] on div "Category" at bounding box center [986, 50] width 93 height 17
click at [1012, 22] on button "Add New" at bounding box center [1014, 19] width 60 height 19
click at [209, 527] on input "BLACK/UNTREATED" at bounding box center [183, 521] width 136 height 17
click at [208, 524] on input "BLACK/UNTREATED" at bounding box center [183, 521] width 136 height 17
type input "B"
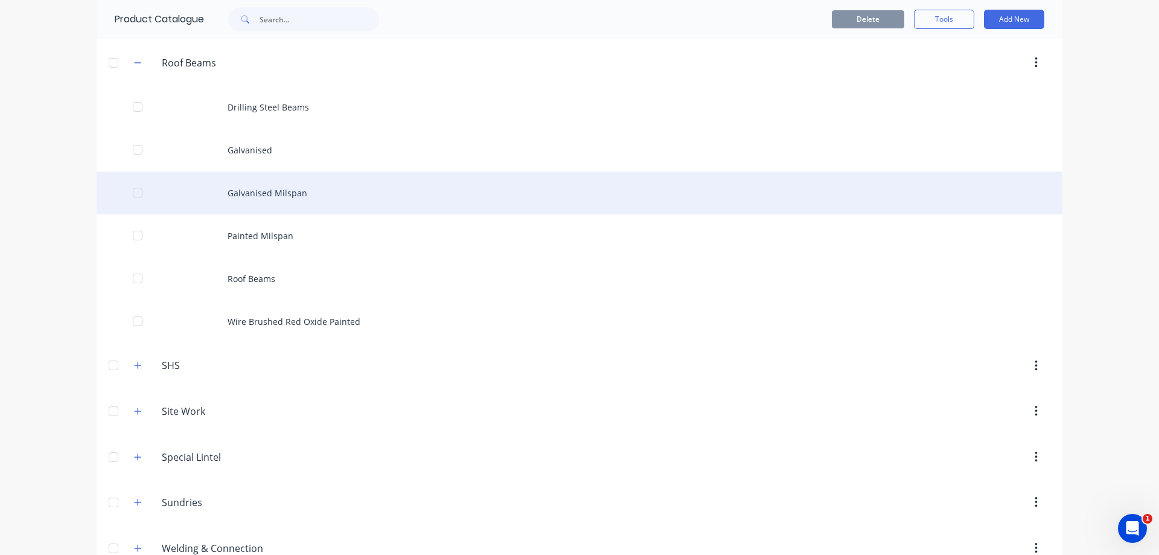
scroll to position [1055, 0]
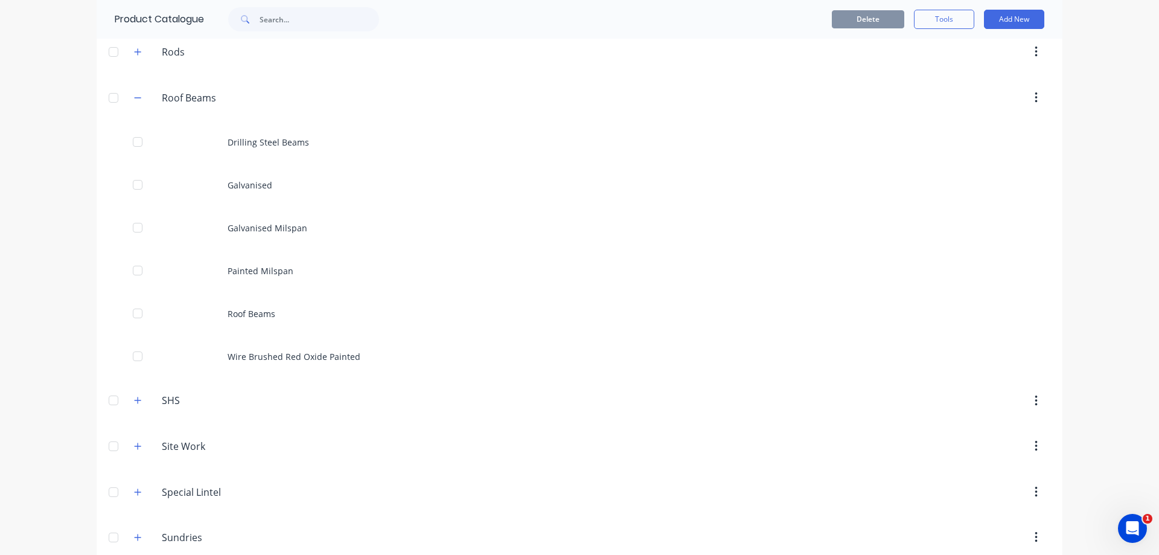
click at [109, 98] on div at bounding box center [113, 98] width 24 height 24
click at [1022, 21] on button "Add New" at bounding box center [1014, 19] width 60 height 19
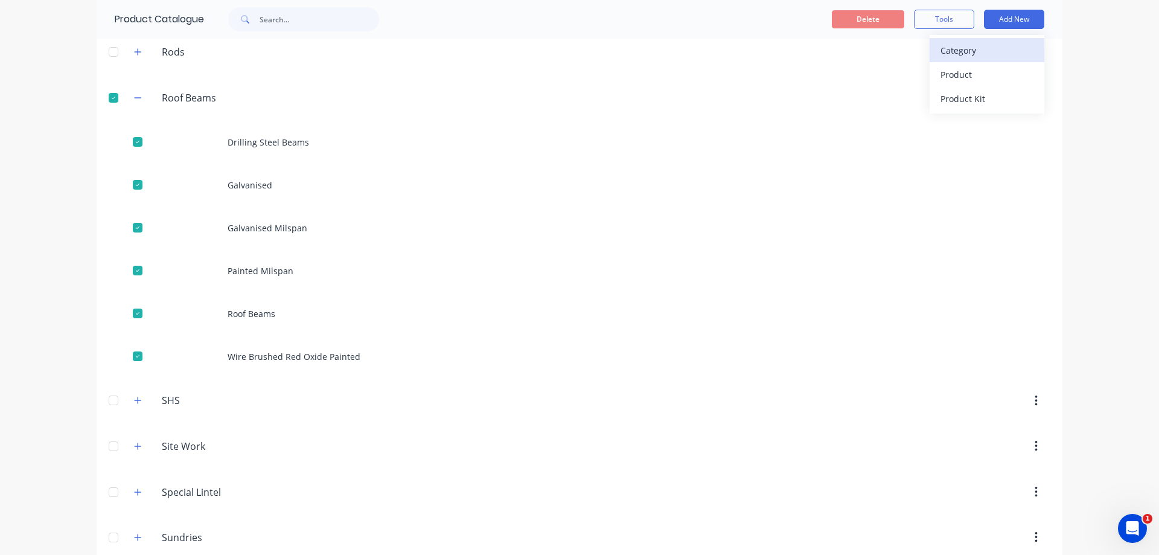
click at [984, 50] on div "Category" at bounding box center [986, 50] width 93 height 17
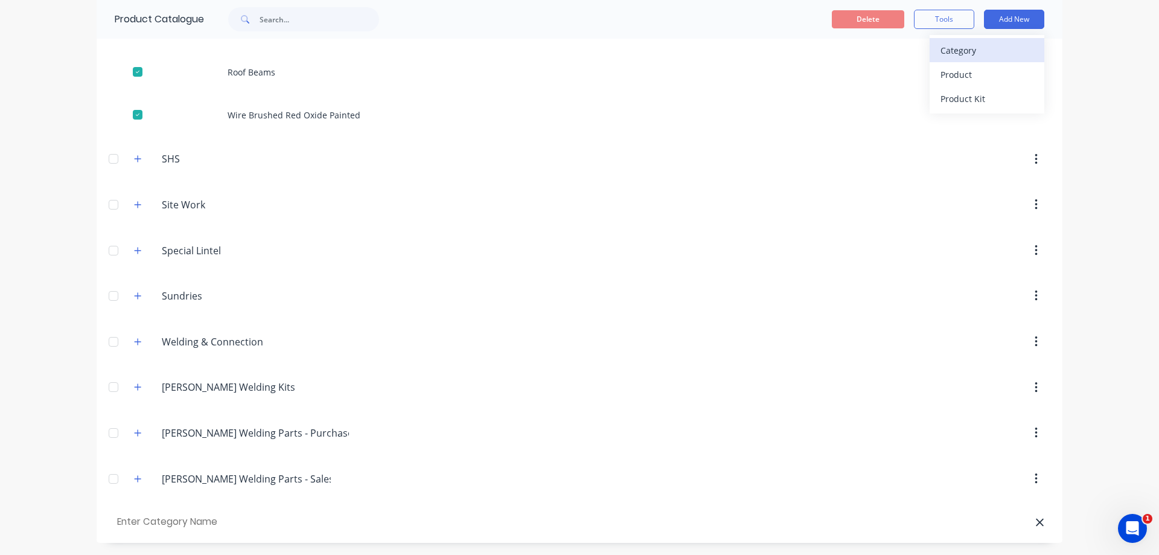
click at [979, 50] on div "Category" at bounding box center [986, 50] width 93 height 17
click at [969, 69] on div "Product" at bounding box center [986, 74] width 93 height 17
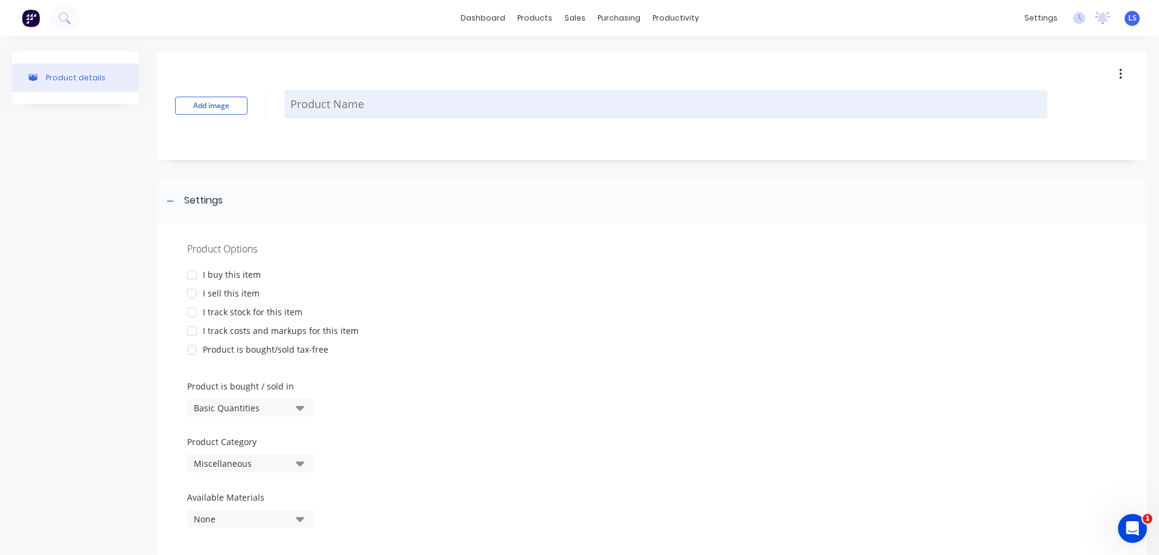
click at [314, 115] on textarea at bounding box center [665, 104] width 763 height 28
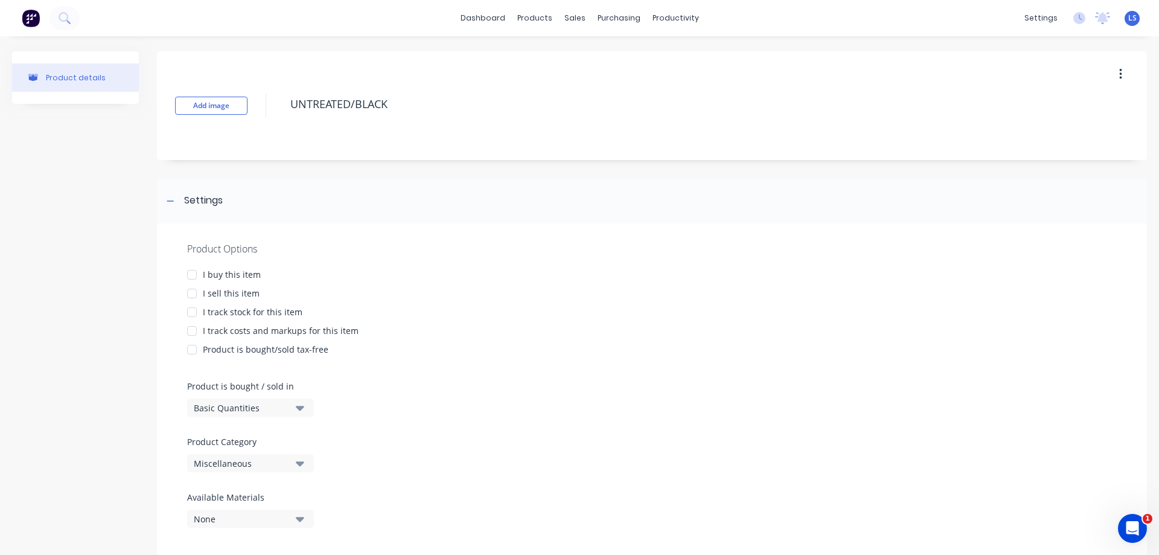
scroll to position [28, 0]
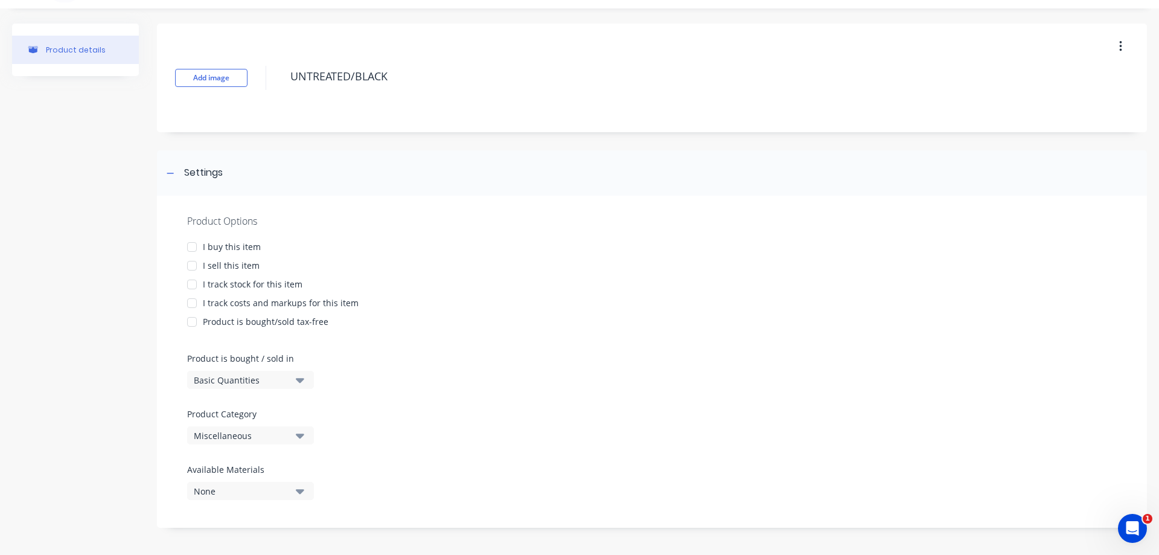
click at [195, 266] on div at bounding box center [192, 265] width 24 height 24
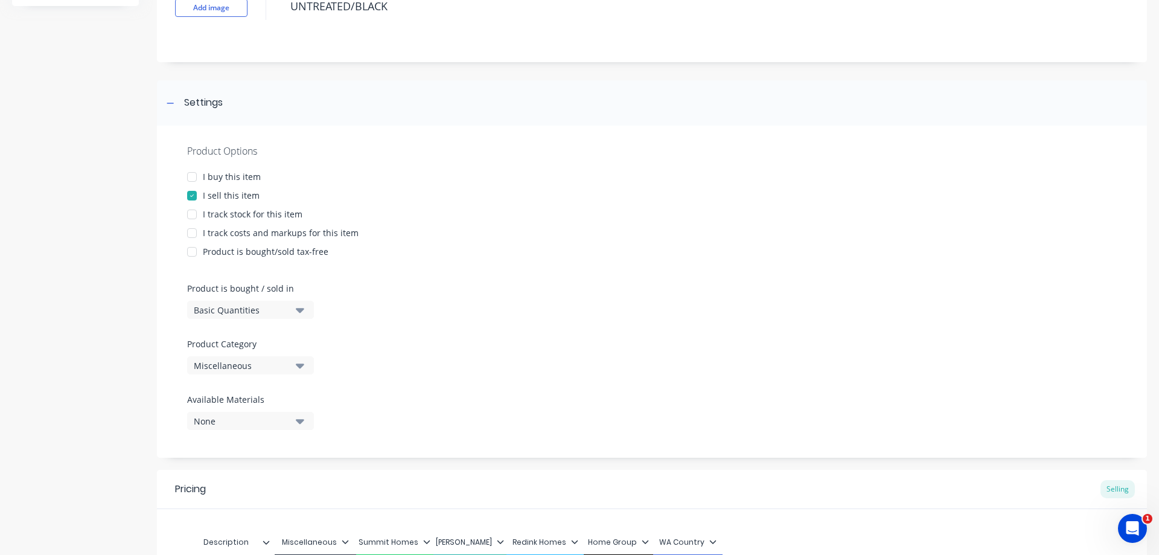
scroll to position [209, 0]
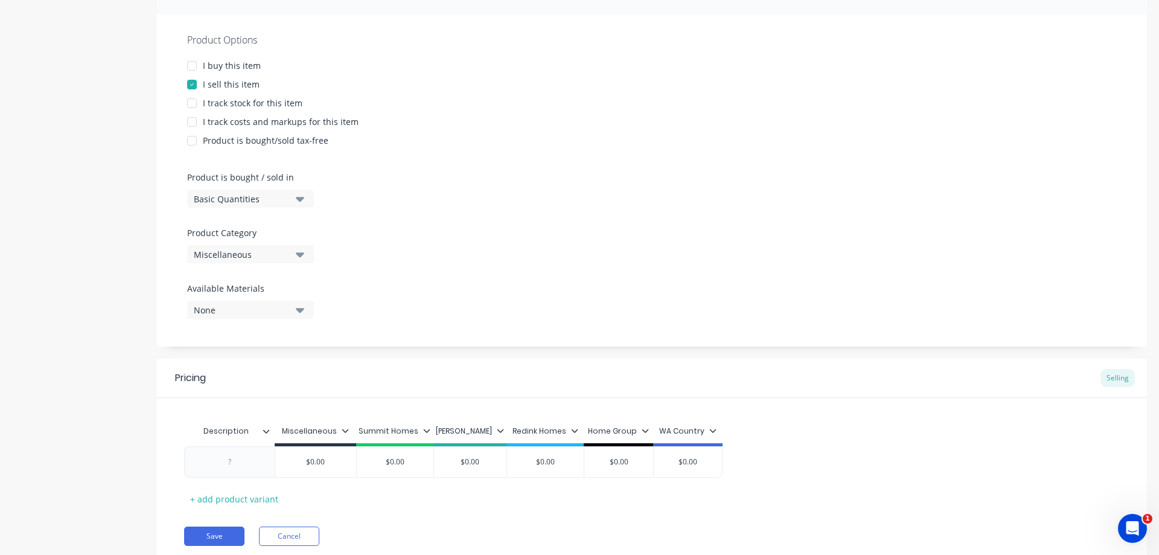
type textarea "UNTREATED/BLACK"
click at [299, 203] on icon "button" at bounding box center [300, 198] width 8 height 13
click at [246, 253] on div "Lineal Metres" at bounding box center [277, 253] width 181 height 24
click at [302, 251] on icon "button" at bounding box center [300, 253] width 8 height 13
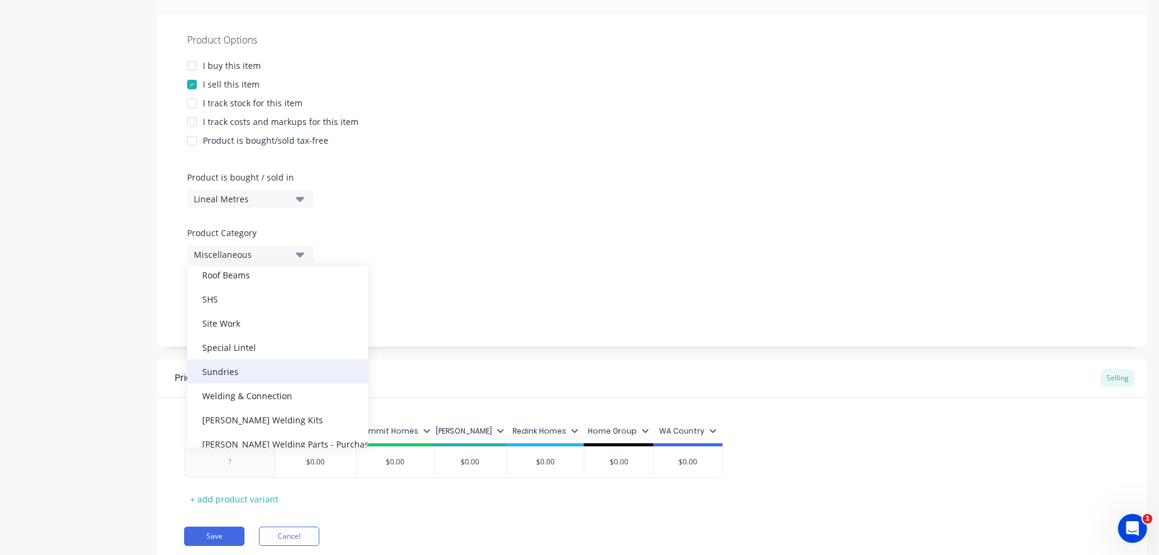
scroll to position [519, 0]
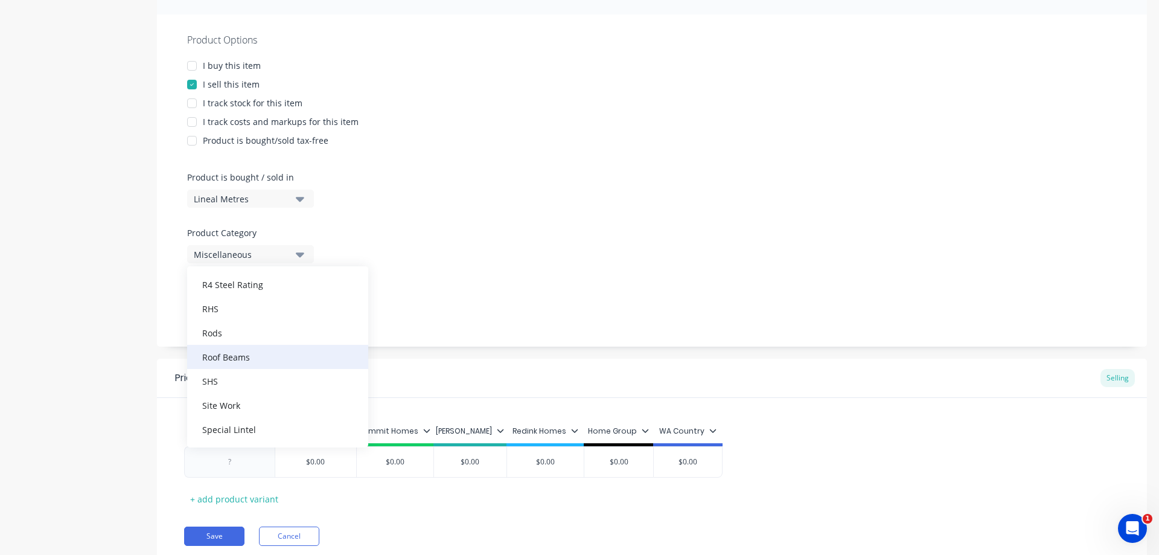
click at [243, 354] on div "Roof Beams" at bounding box center [277, 357] width 181 height 24
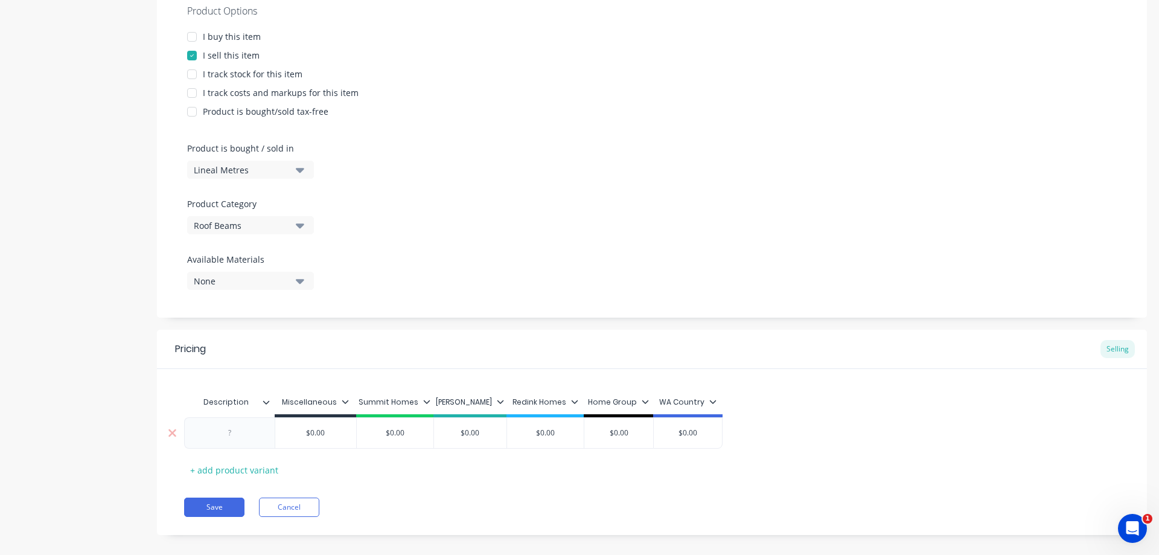
scroll to position [251, 0]
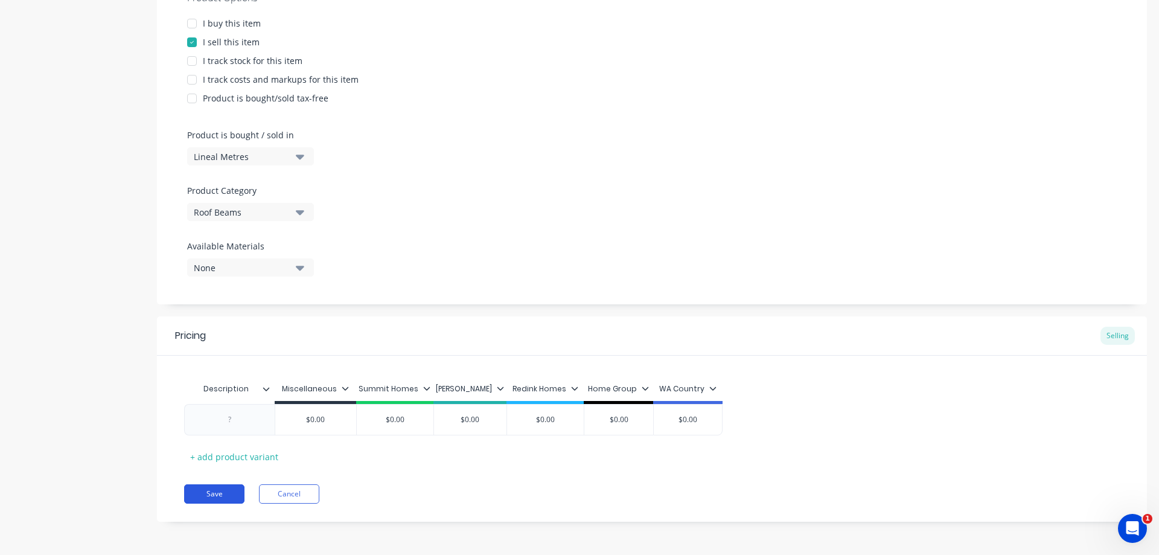
click at [209, 486] on button "Save" at bounding box center [214, 493] width 60 height 19
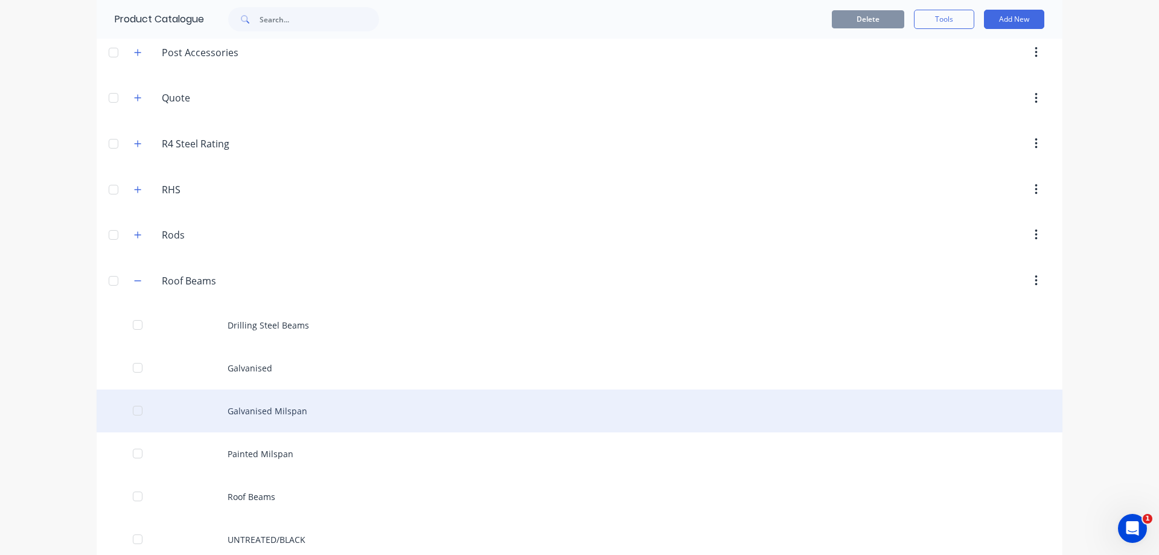
scroll to position [966, 0]
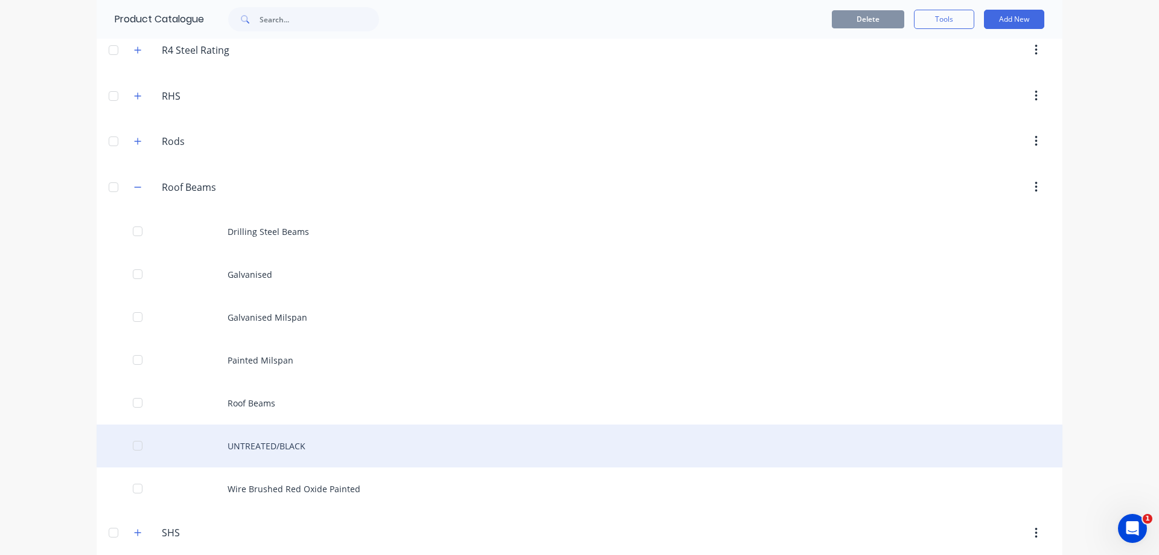
click at [293, 442] on div "UNTREATED/BLACK" at bounding box center [580, 445] width 966 height 43
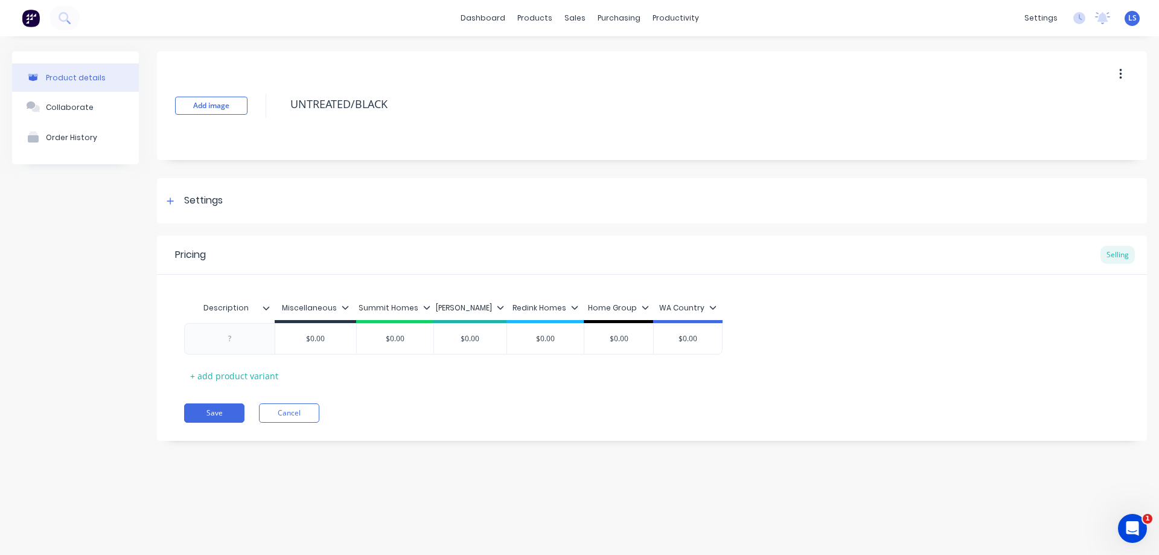
drag, startPoint x: 403, startPoint y: 108, endPoint x: 287, endPoint y: 120, distance: 117.1
click at [287, 120] on div "UNTREATED/BLACK" at bounding box center [665, 105] width 763 height 31
type textarea "Untreated/Black"
click at [220, 404] on button "Save" at bounding box center [214, 412] width 60 height 19
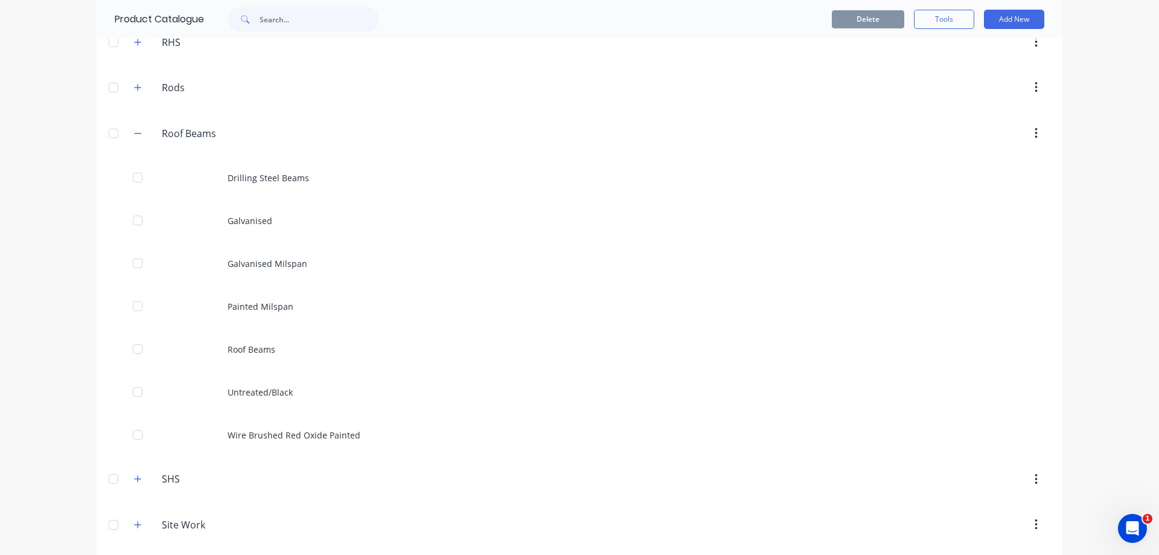
scroll to position [1026, 0]
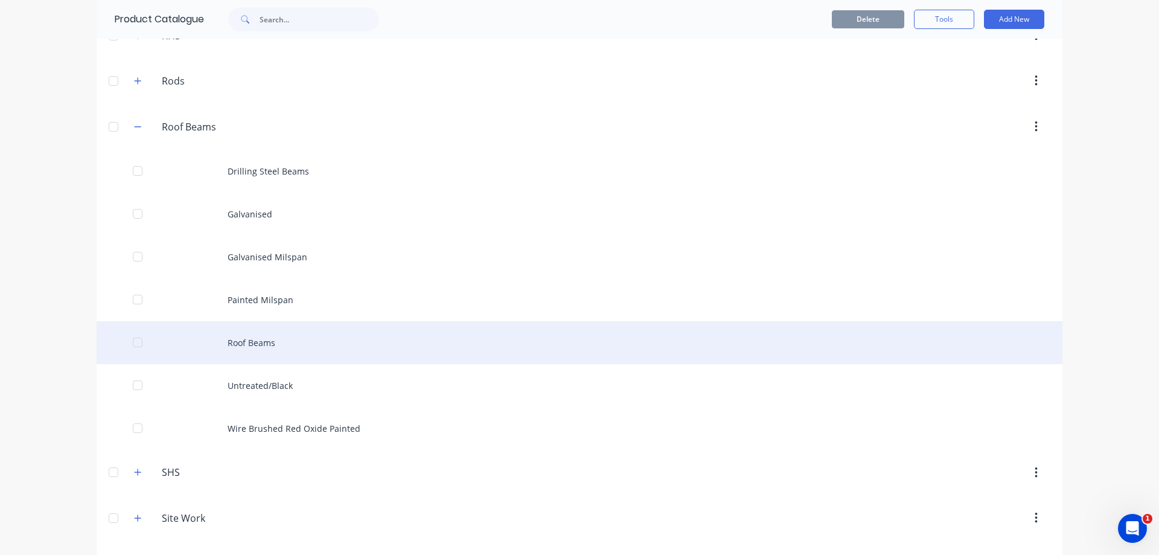
click at [286, 343] on div "Roof Beams" at bounding box center [580, 342] width 966 height 43
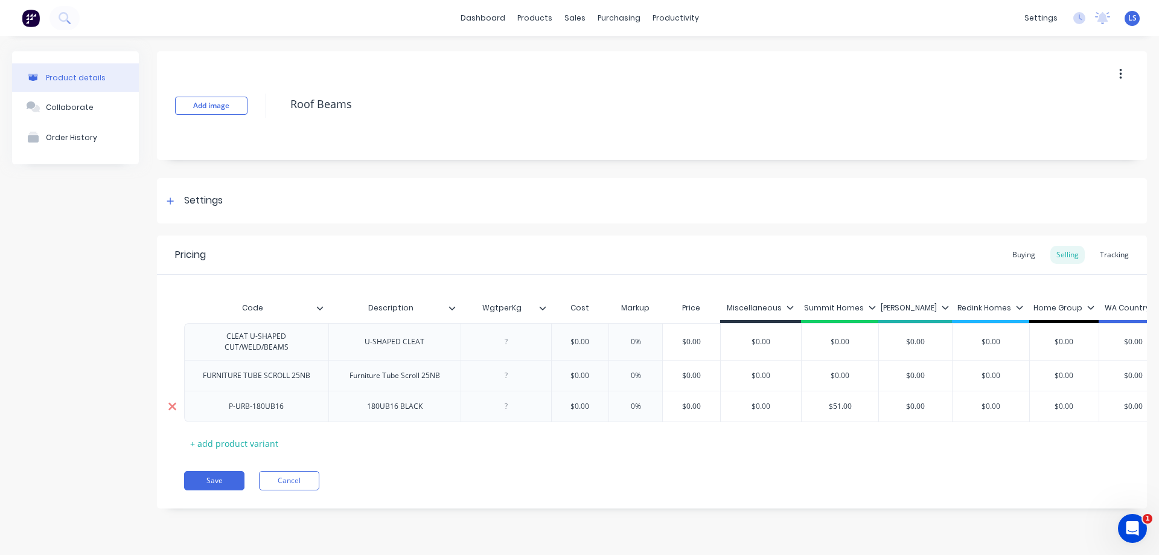
click at [173, 407] on icon at bounding box center [172, 406] width 8 height 8
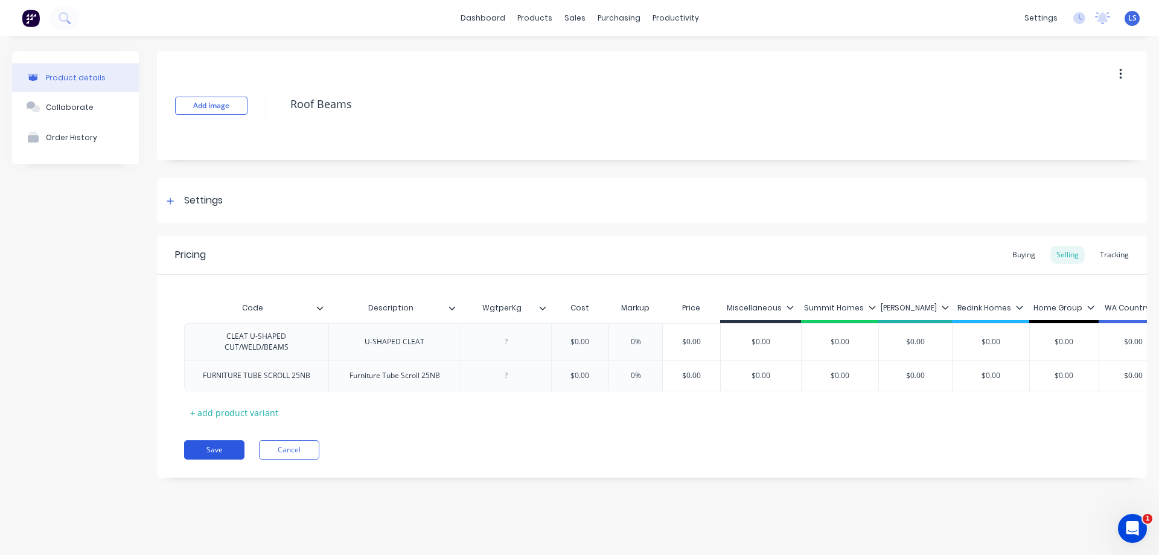
click at [216, 459] on button "Save" at bounding box center [214, 449] width 60 height 19
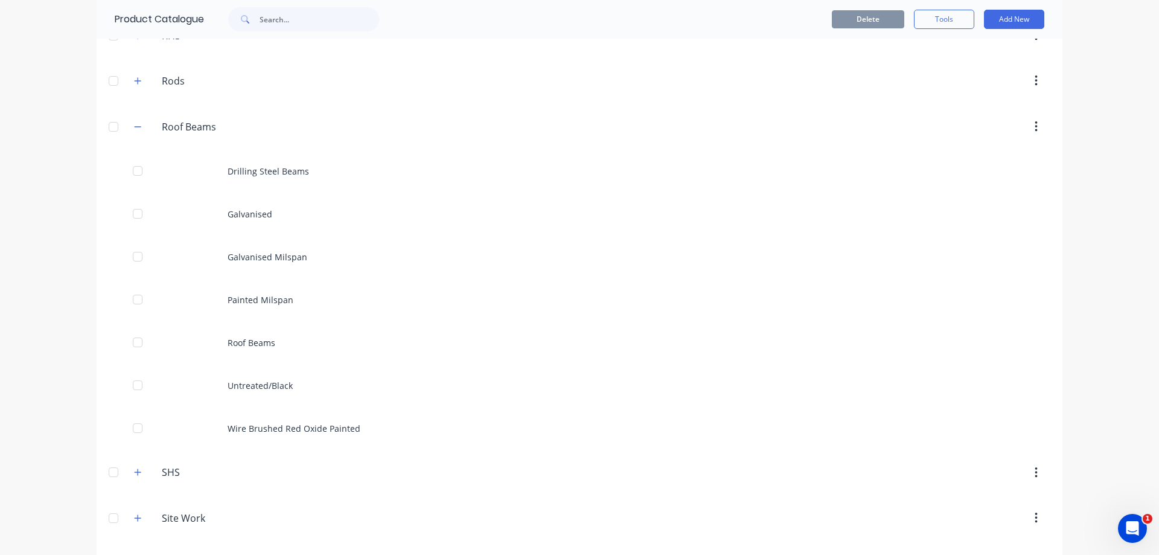
scroll to position [1207, 0]
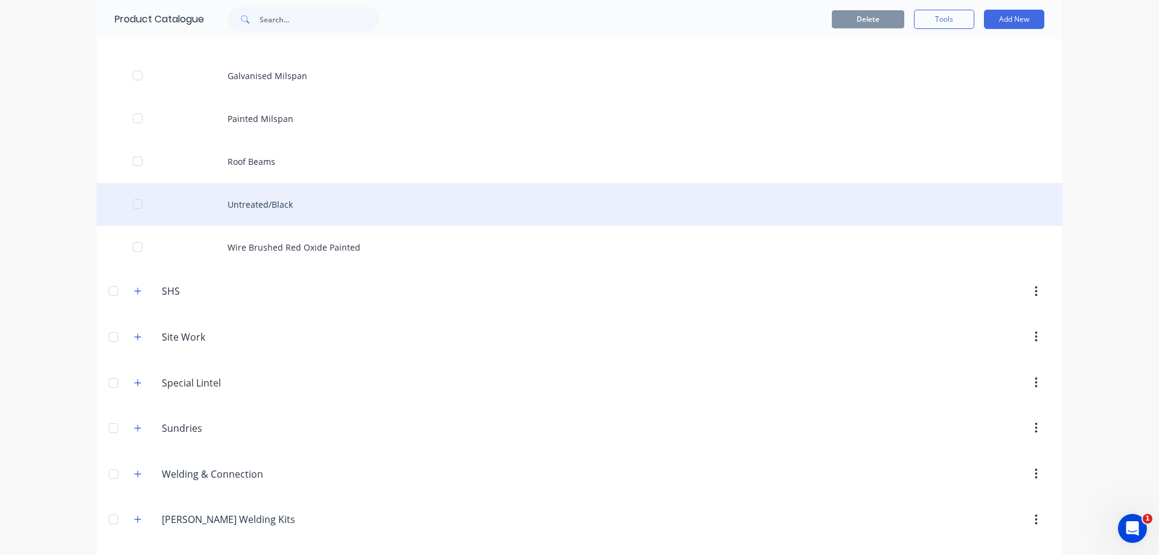
click at [293, 205] on div "Untreated/Black" at bounding box center [580, 204] width 966 height 43
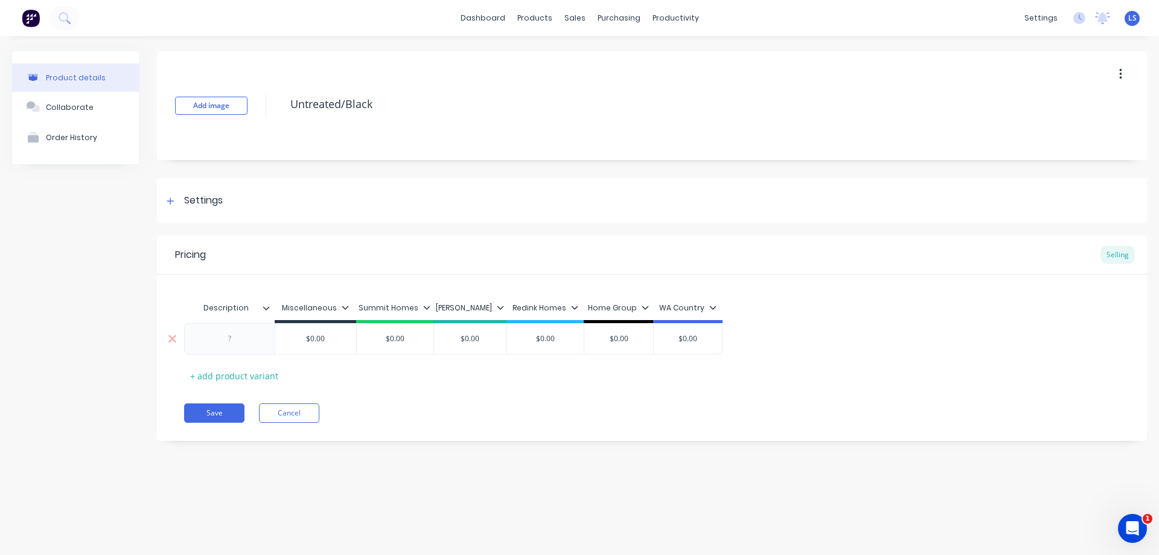
click at [228, 343] on div at bounding box center [230, 339] width 60 height 16
click at [407, 337] on input "$0.00" at bounding box center [395, 338] width 77 height 11
type input "$51"
type input "$0.00"
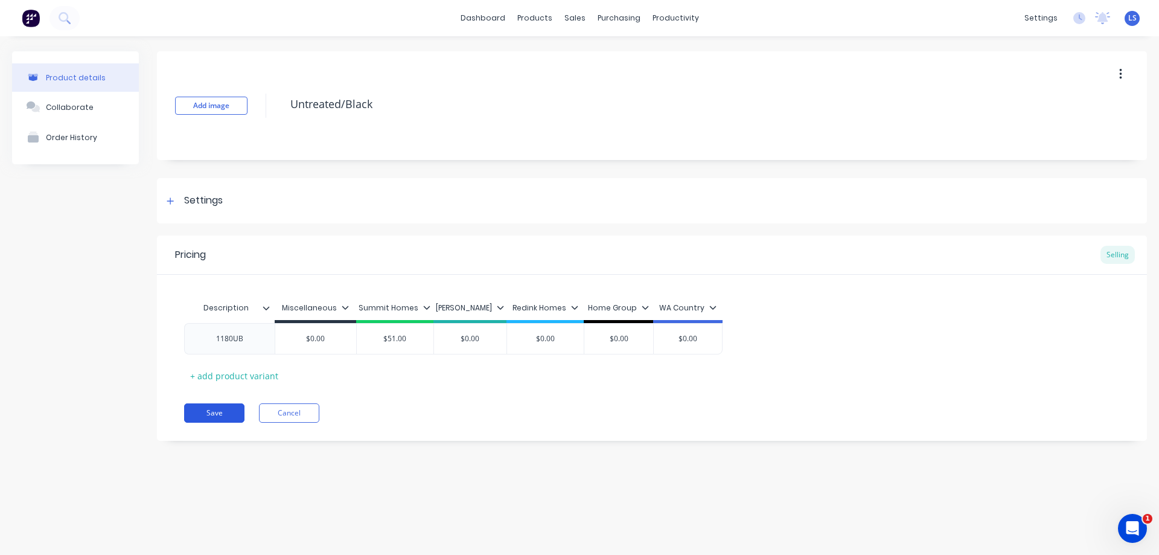
click at [218, 415] on button "Save" at bounding box center [214, 412] width 60 height 19
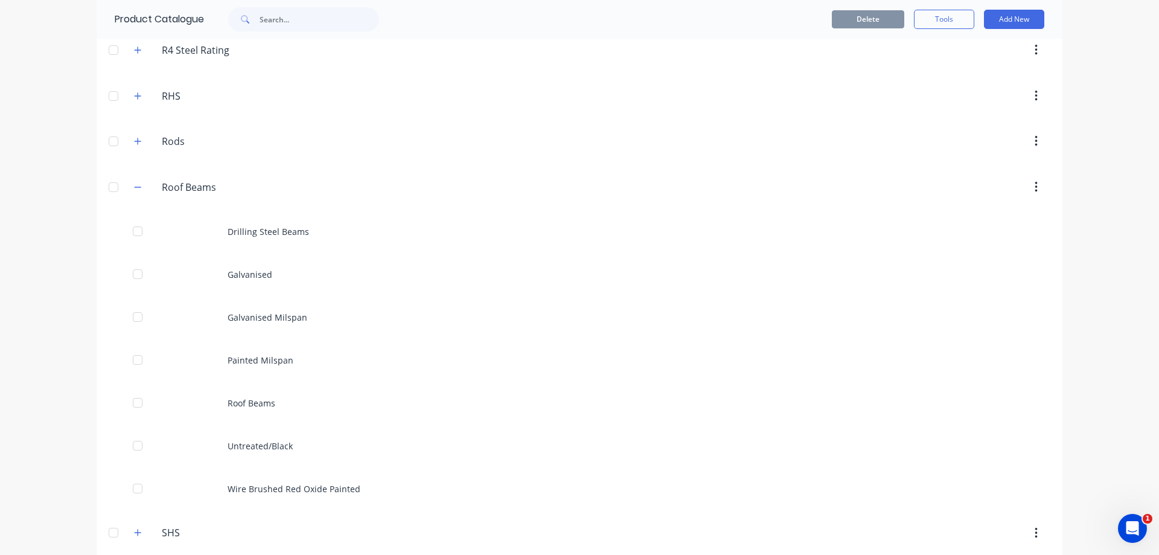
scroll to position [1207, 0]
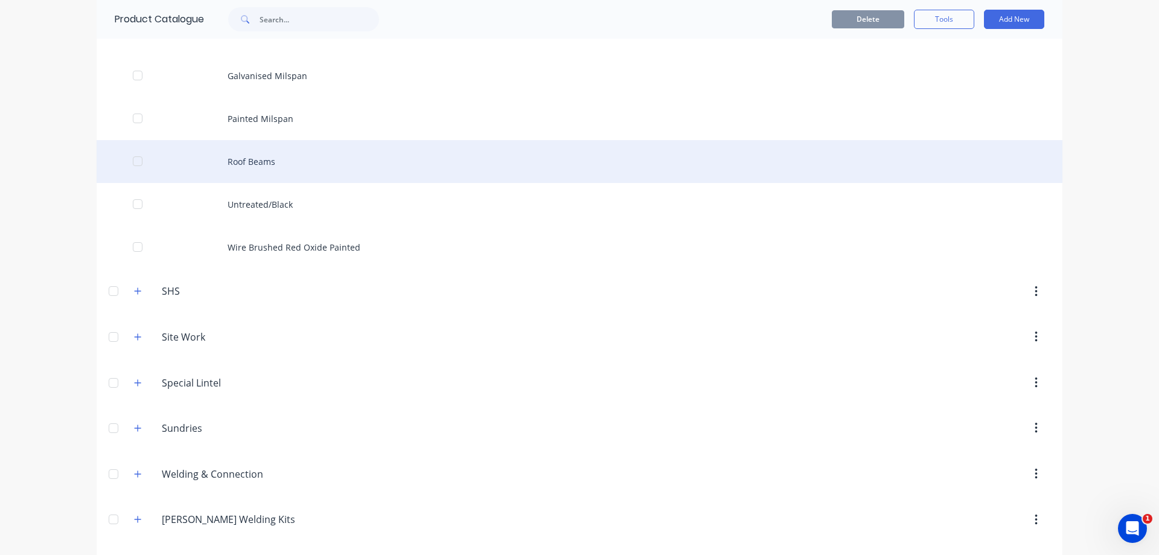
click at [269, 162] on div "Roof Beams" at bounding box center [580, 161] width 966 height 43
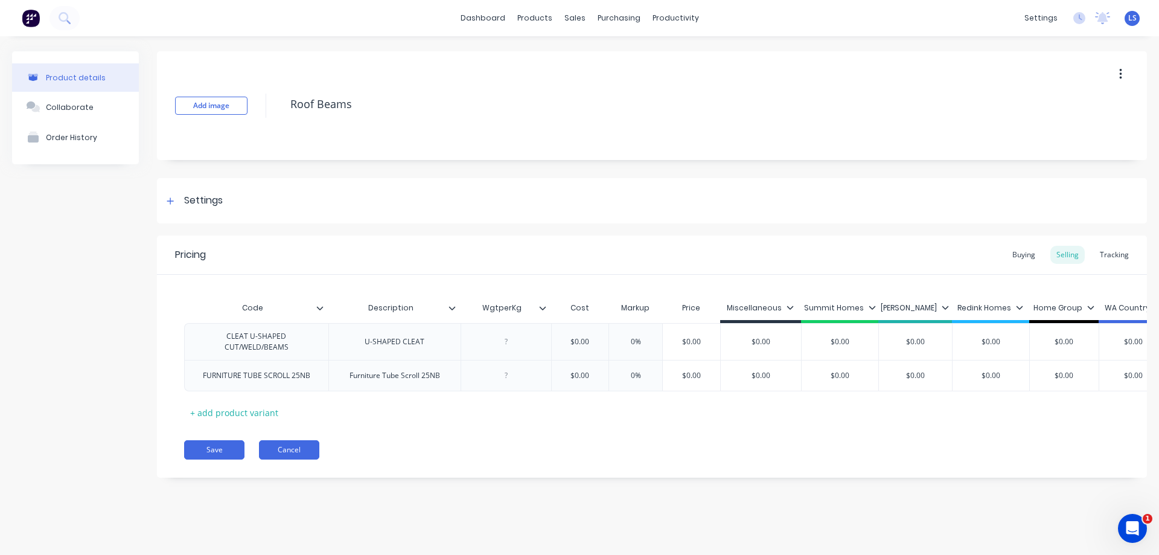
click at [313, 459] on button "Cancel" at bounding box center [289, 449] width 60 height 19
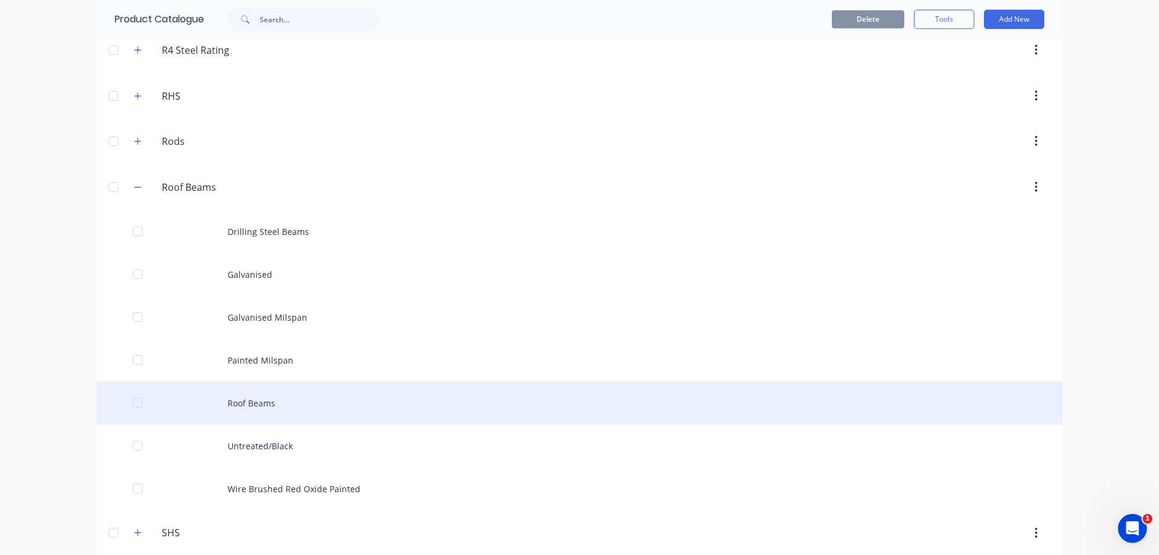
scroll to position [1026, 0]
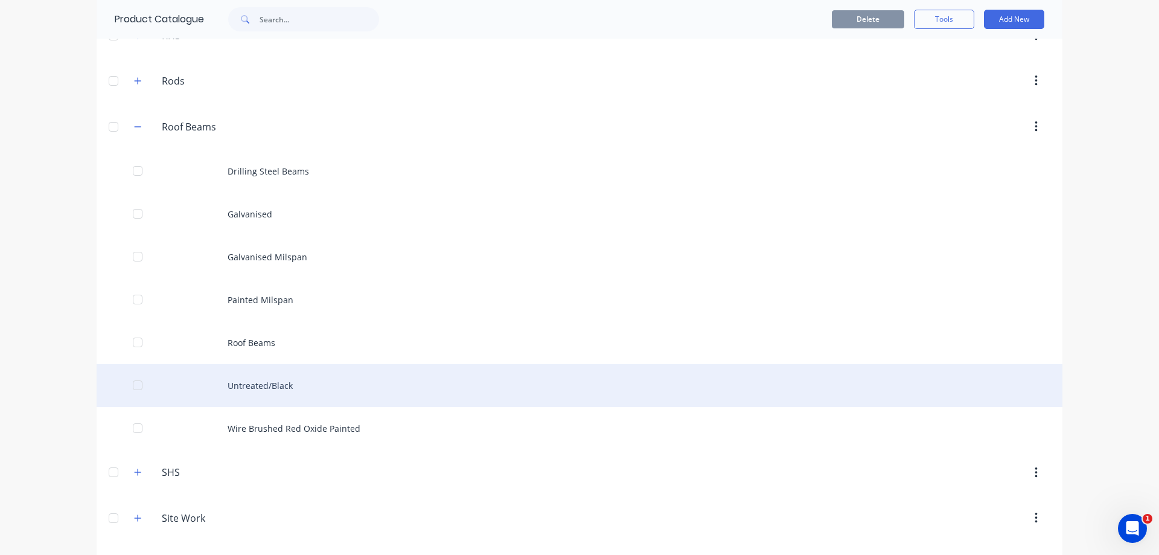
click at [257, 391] on div "Untreated/Black" at bounding box center [580, 385] width 966 height 43
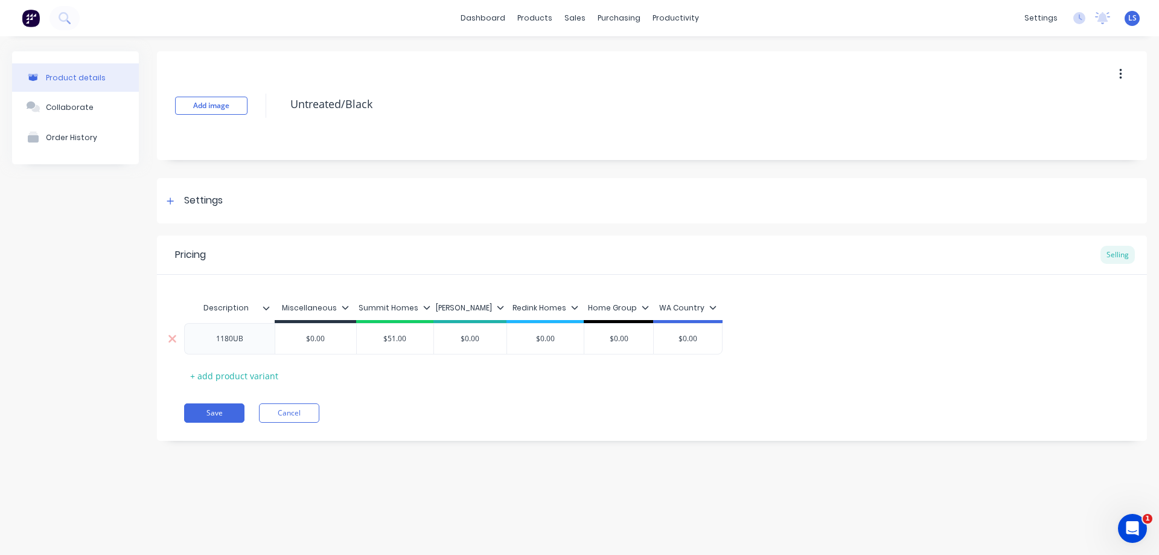
click at [243, 346] on div "1180UB" at bounding box center [229, 338] width 91 height 31
click at [243, 335] on div "1180UB" at bounding box center [230, 339] width 60 height 16
click at [195, 404] on button "Save" at bounding box center [214, 412] width 60 height 19
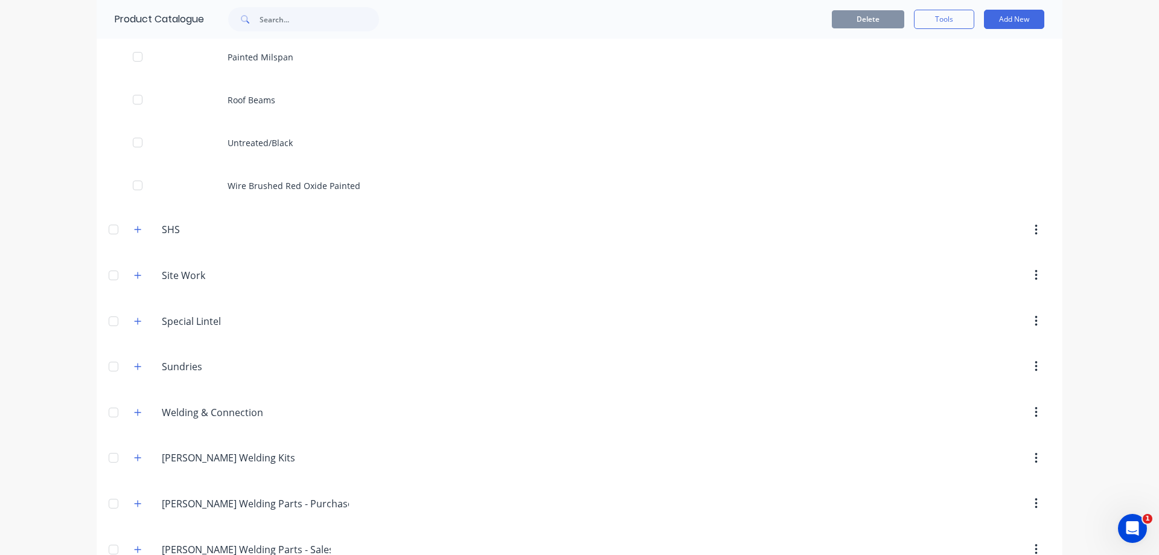
scroll to position [1086, 0]
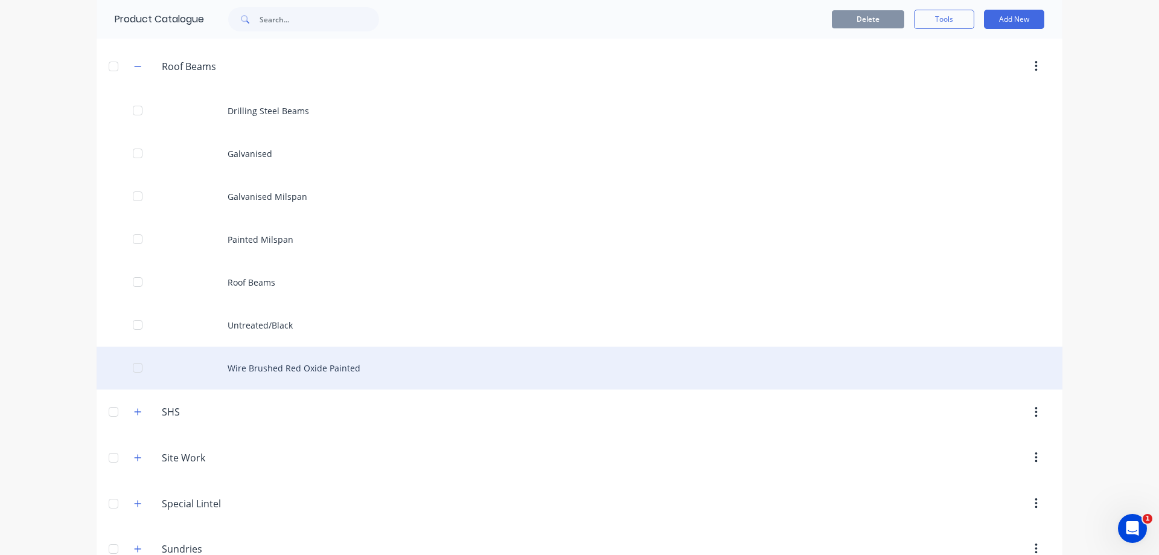
click at [328, 364] on div "Wire Brushed Red Oxide Painted" at bounding box center [580, 367] width 966 height 43
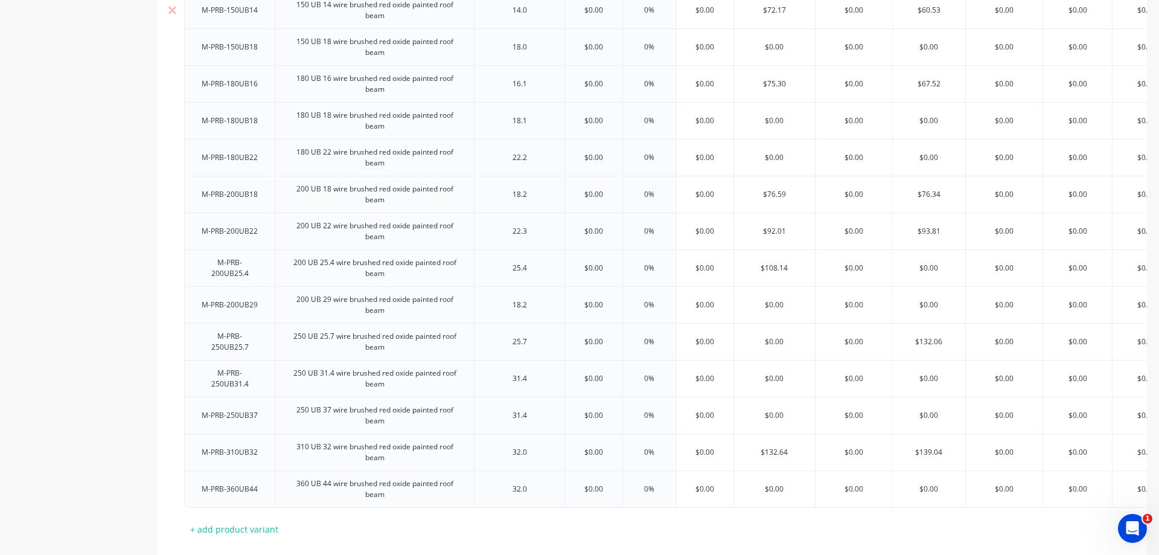
scroll to position [362, 0]
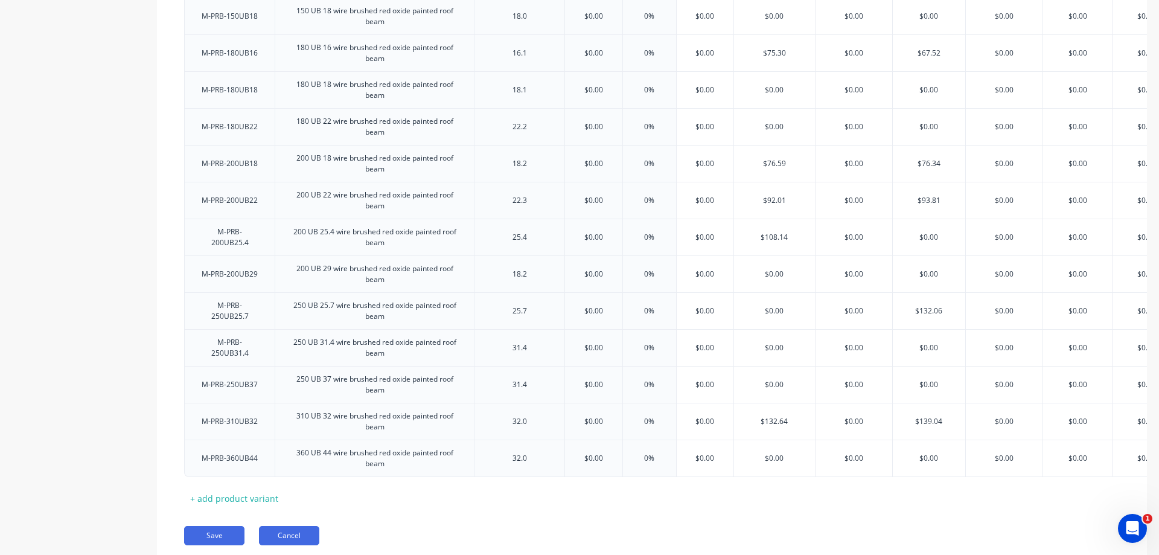
click at [308, 539] on button "Cancel" at bounding box center [289, 535] width 60 height 19
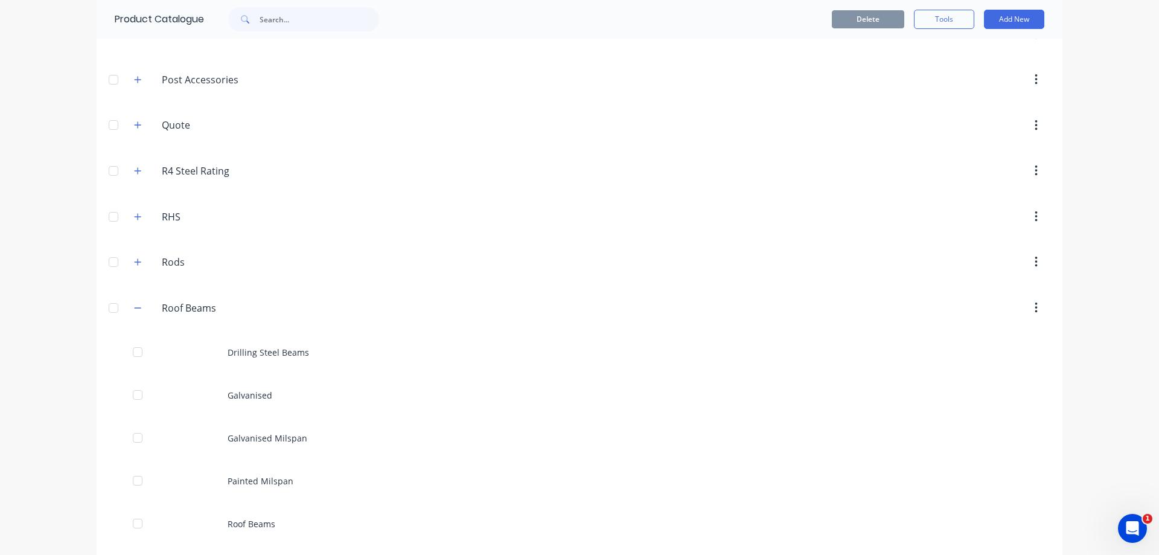
scroll to position [1086, 0]
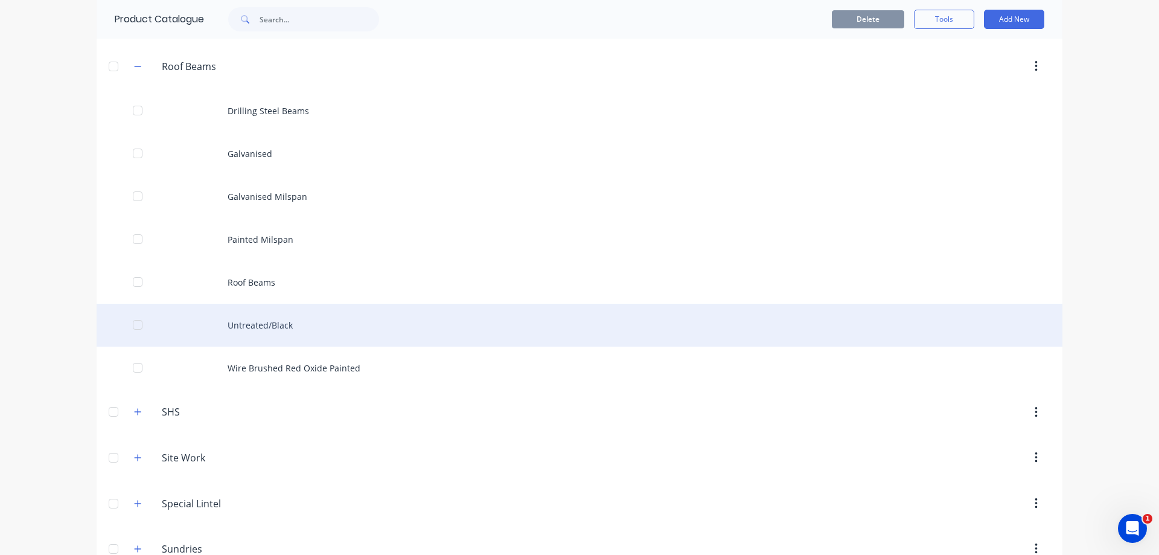
click at [275, 320] on div "Untreated/Black" at bounding box center [580, 325] width 966 height 43
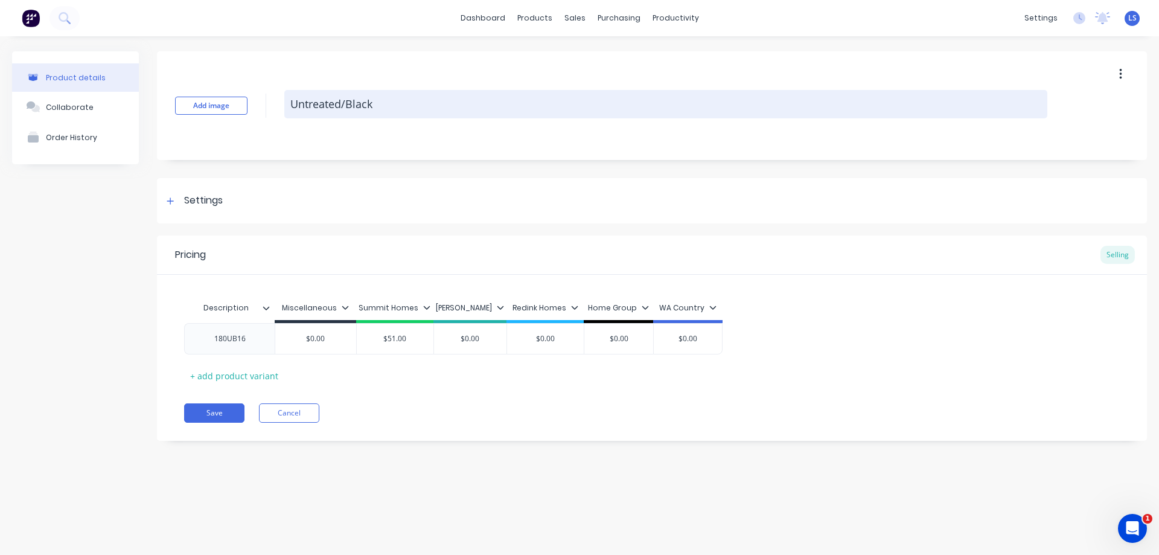
click at [398, 99] on textarea "Untreated/Black" at bounding box center [665, 104] width 763 height 28
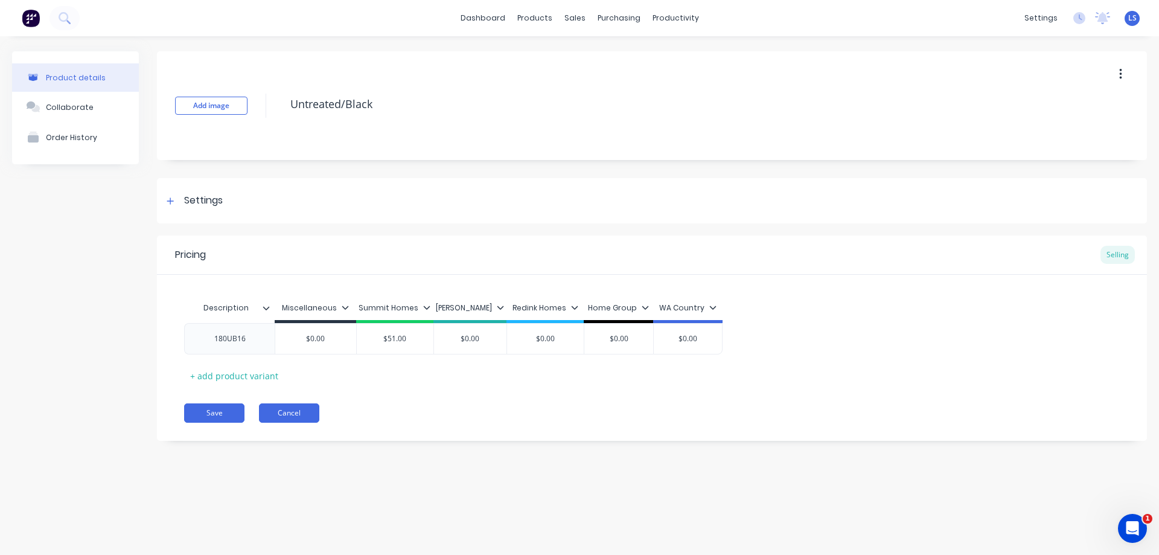
click at [307, 412] on button "Cancel" at bounding box center [289, 412] width 60 height 19
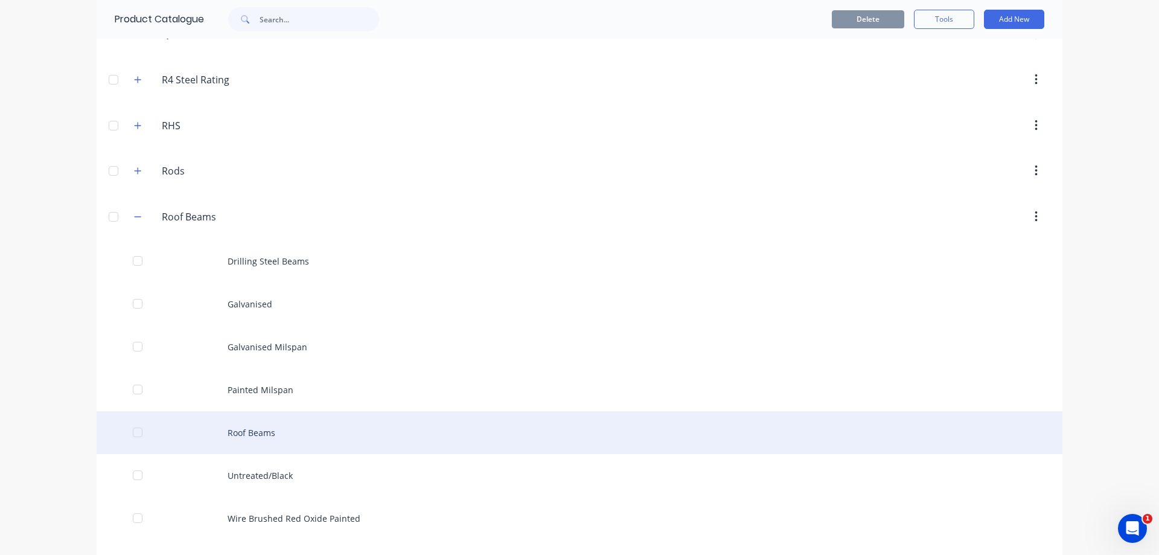
scroll to position [1147, 0]
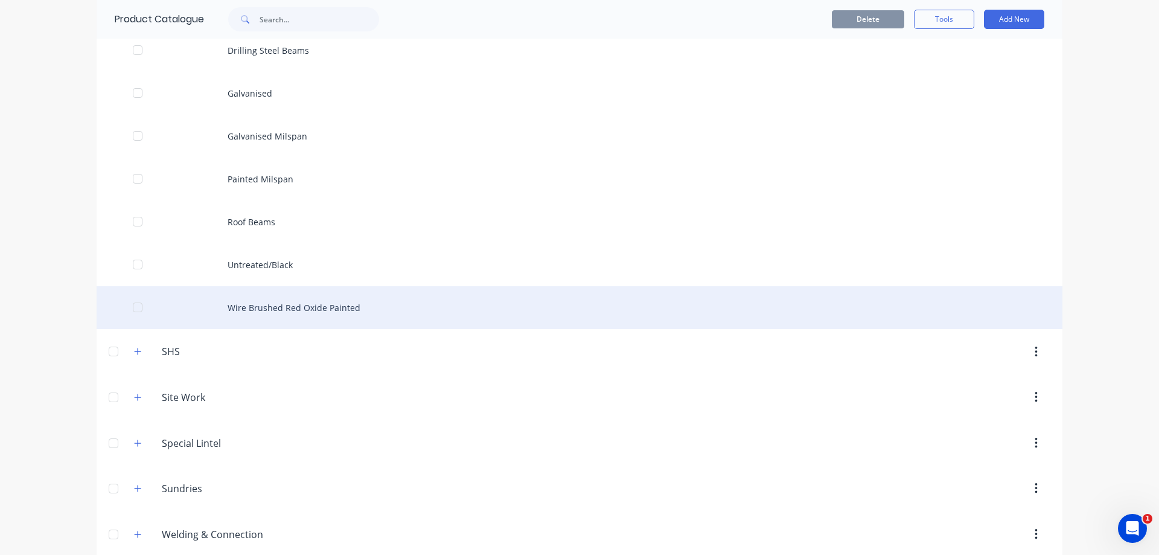
click at [248, 305] on div "Wire Brushed Red Oxide Painted" at bounding box center [580, 307] width 966 height 43
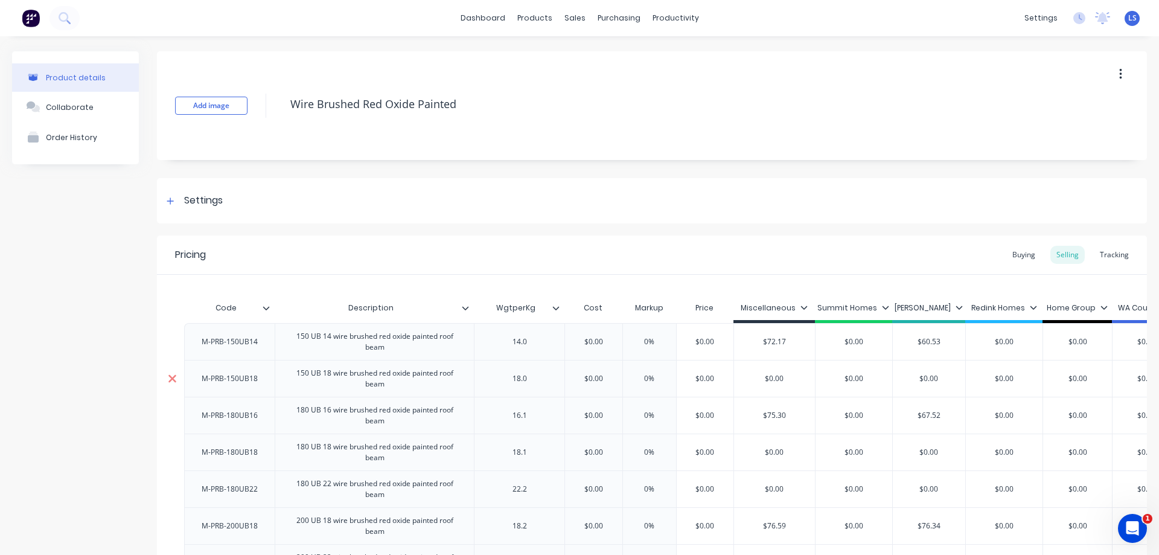
click at [162, 378] on div at bounding box center [172, 378] width 30 height 30
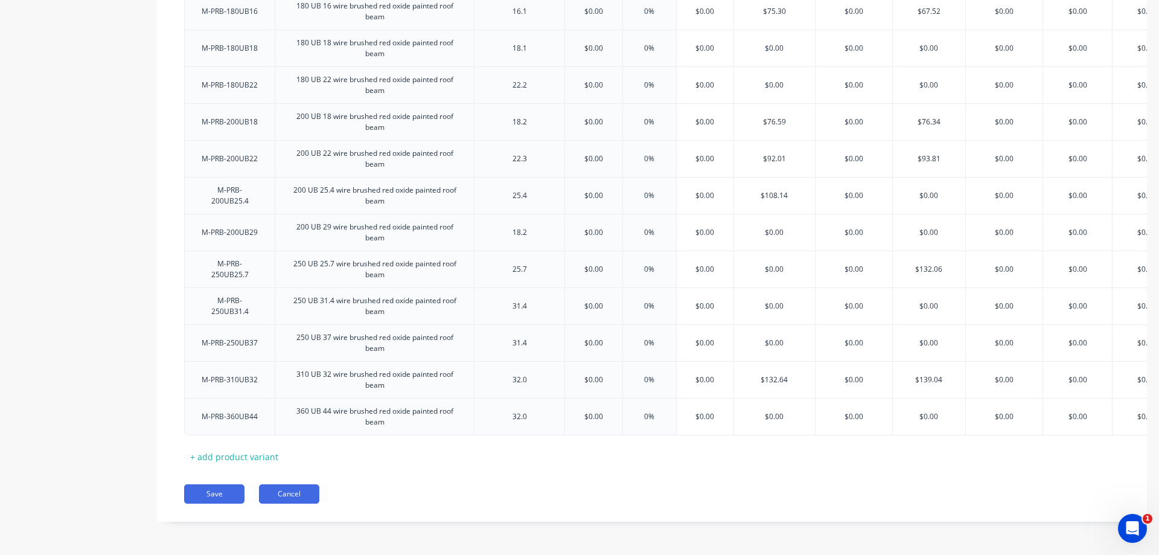
scroll to position [376, 0]
click at [90, 364] on div "Product details Collaborate Order History" at bounding box center [75, 111] width 127 height 855
click at [304, 489] on button "Cancel" at bounding box center [289, 493] width 60 height 19
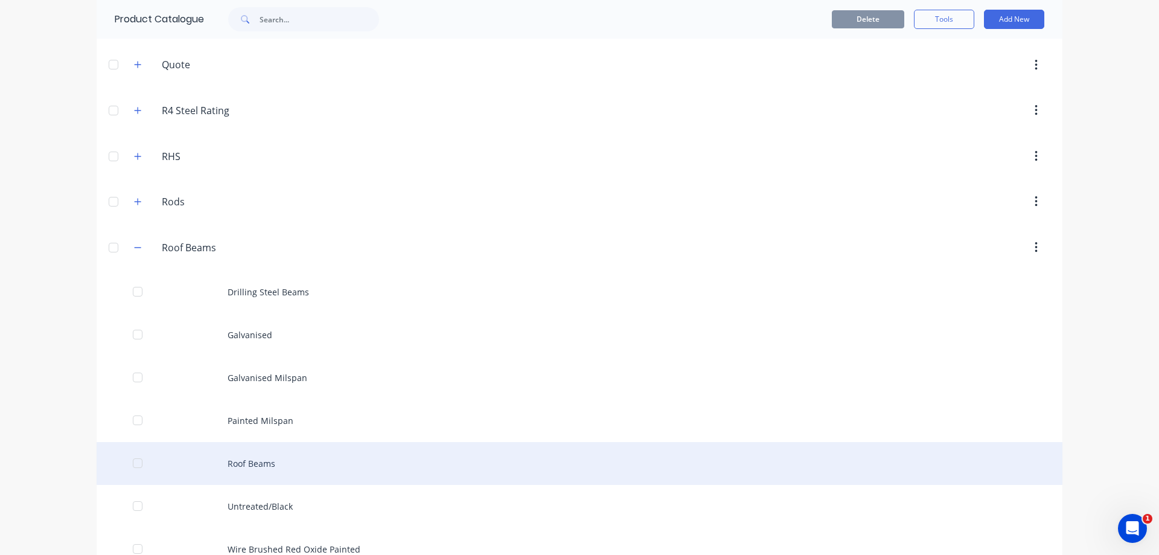
scroll to position [1147, 0]
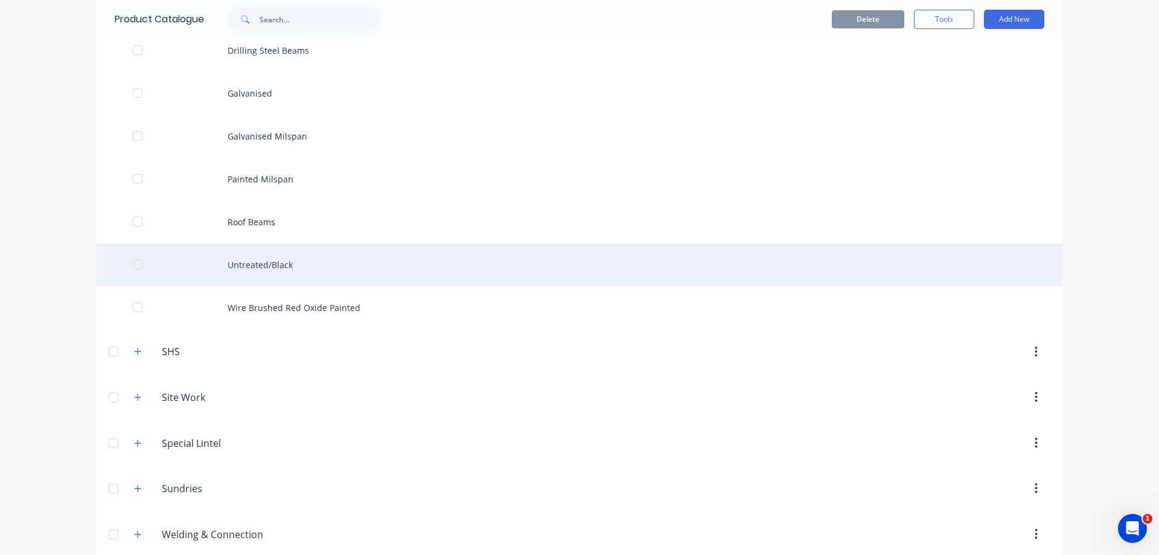
click at [296, 259] on div "Untreated/Black" at bounding box center [580, 264] width 966 height 43
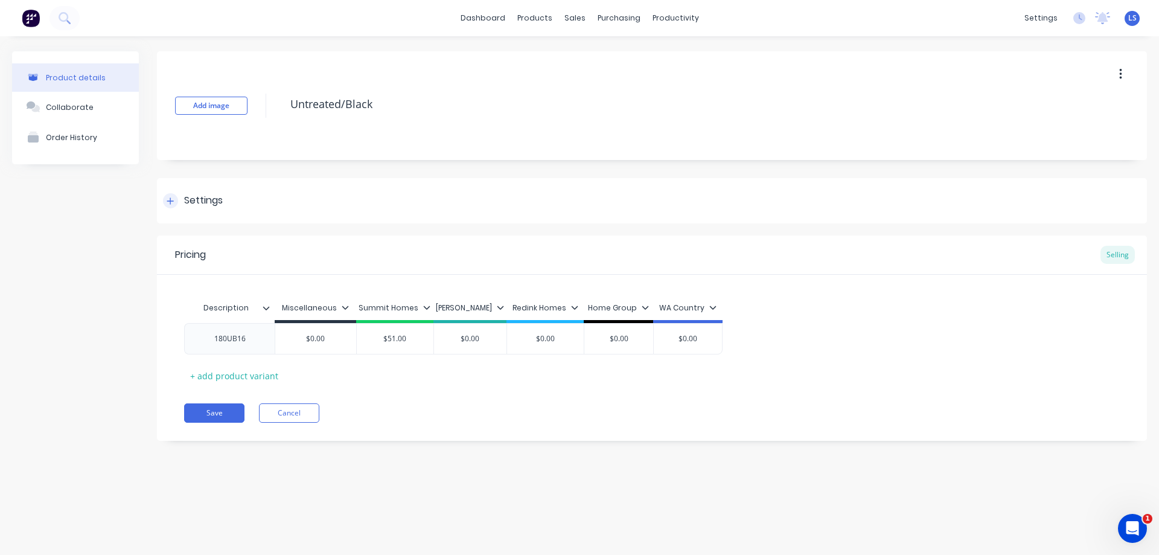
click at [218, 197] on div "Settings" at bounding box center [203, 200] width 39 height 15
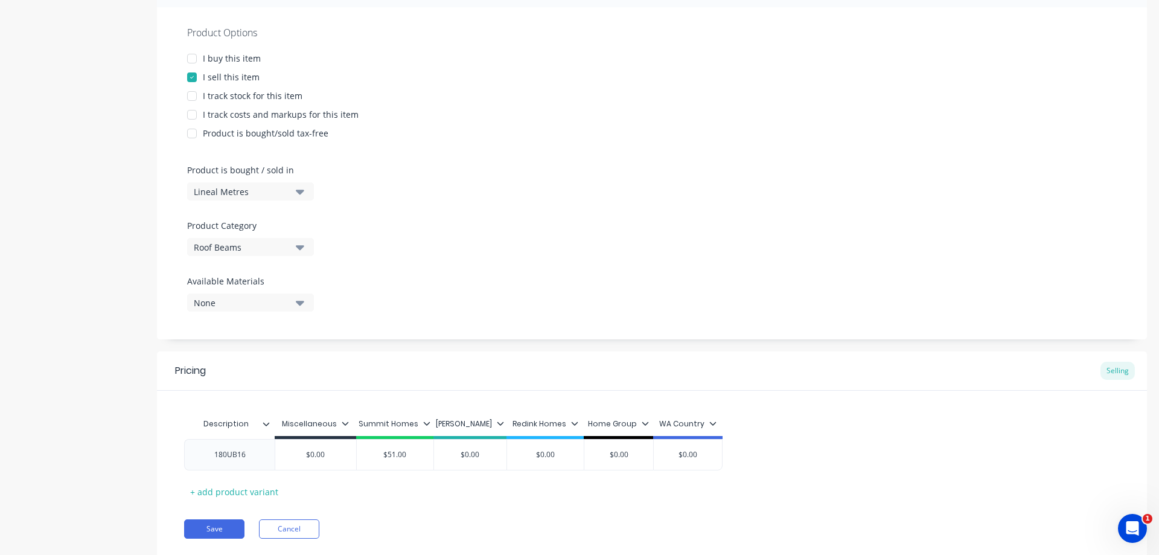
scroll to position [251, 0]
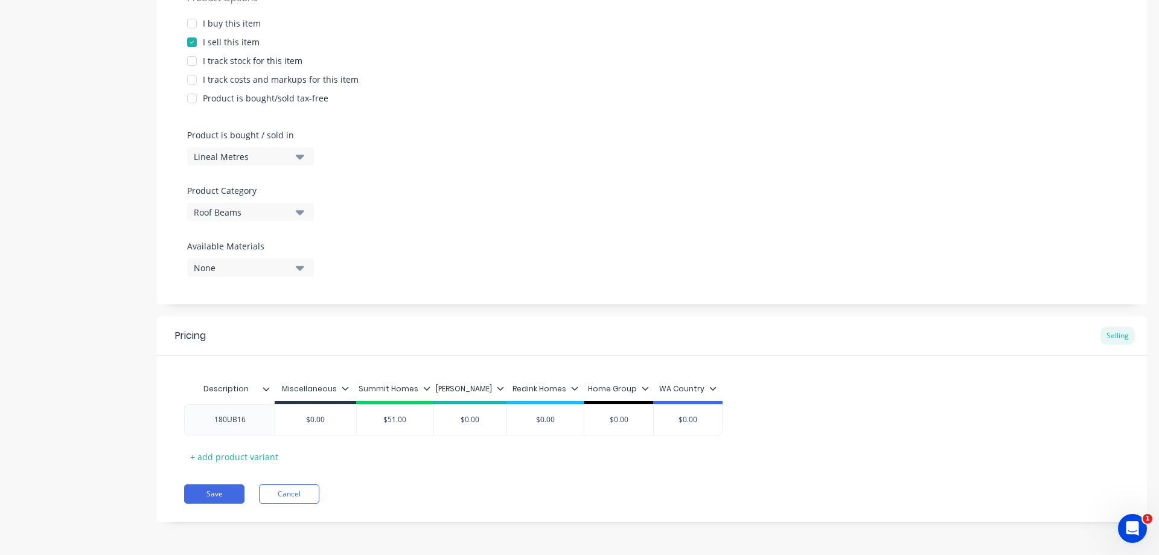
click at [268, 394] on div "Description" at bounding box center [229, 389] width 91 height 30
click at [268, 393] on div at bounding box center [270, 388] width 7 height 11
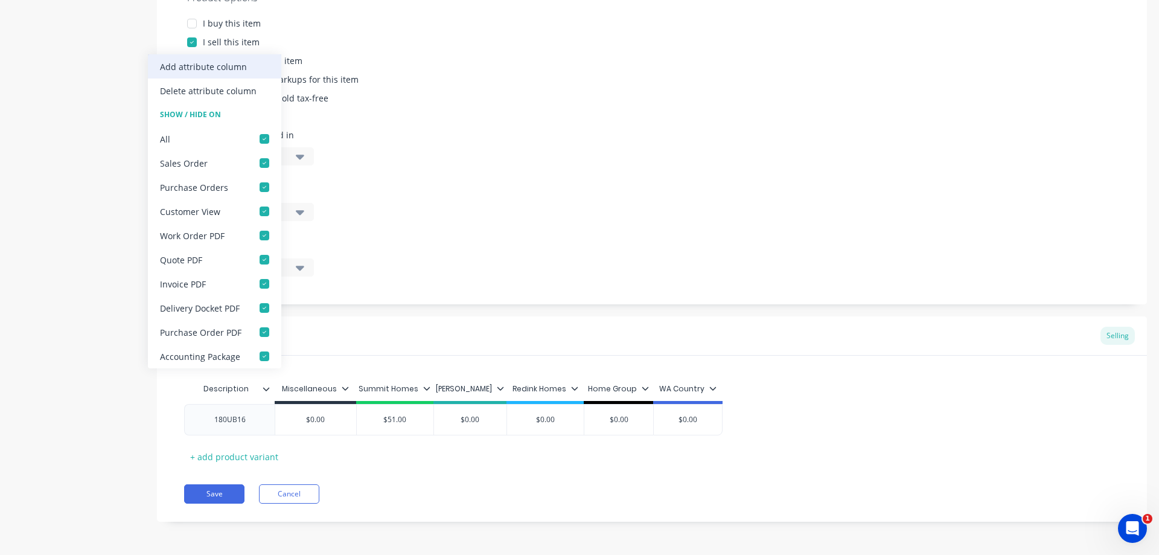
click at [213, 59] on div "Add attribute column" at bounding box center [214, 66] width 133 height 24
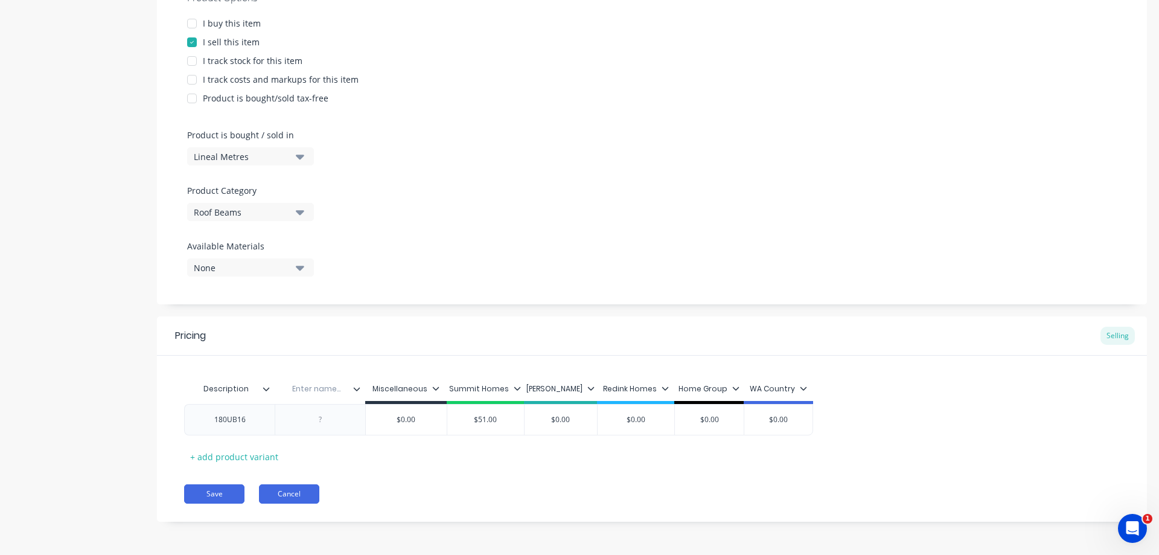
click at [289, 493] on button "Cancel" at bounding box center [289, 493] width 60 height 19
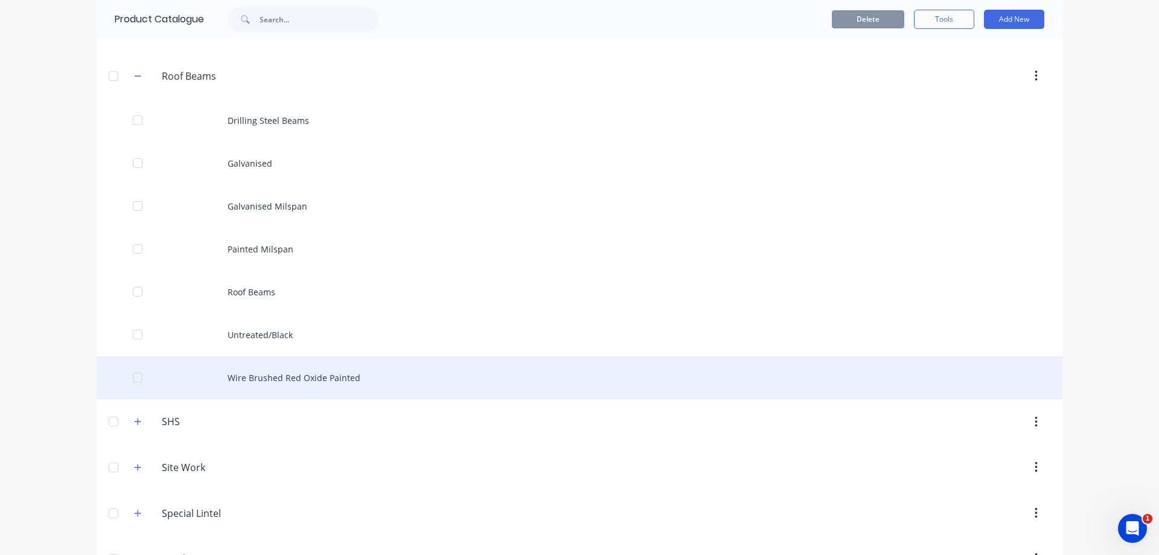
scroll to position [1147, 0]
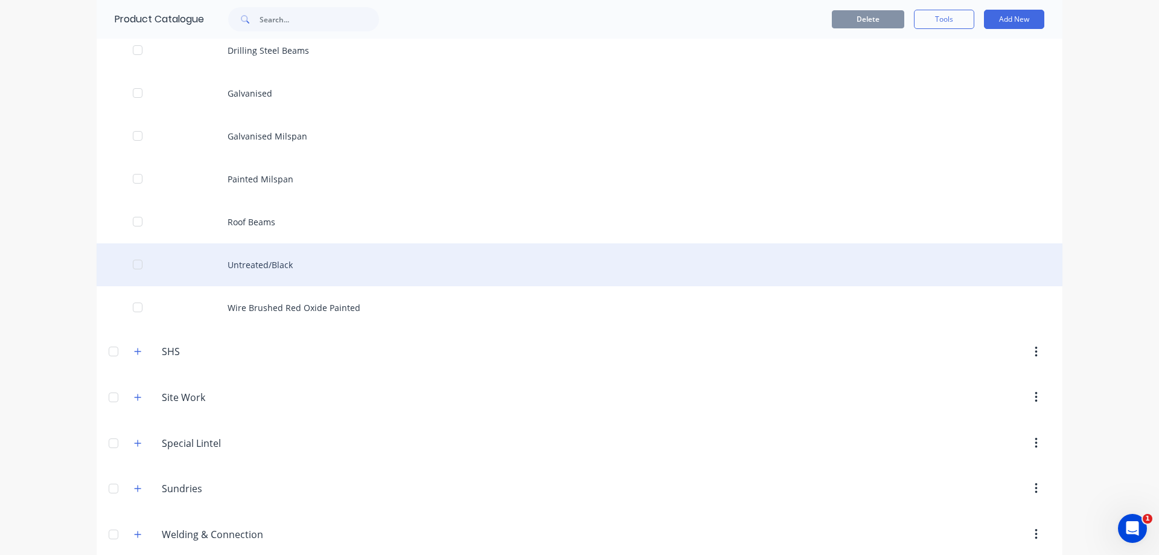
click at [301, 278] on div "Untreated/Black" at bounding box center [580, 264] width 966 height 43
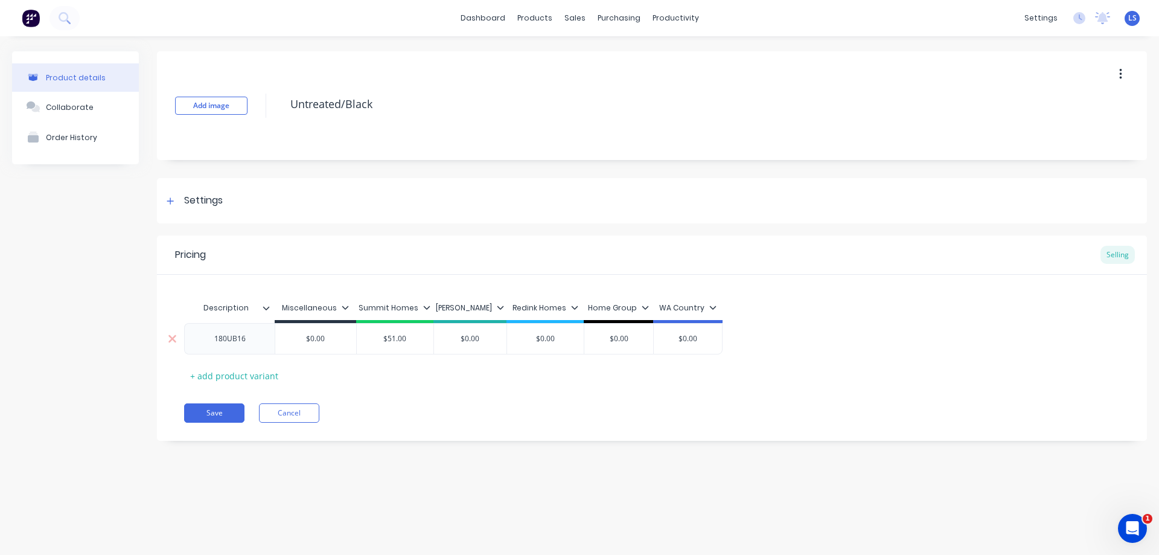
click at [249, 346] on div "180UB16" at bounding box center [229, 338] width 91 height 31
click at [241, 334] on div "180UB16" at bounding box center [230, 339] width 60 height 16
click at [231, 339] on div "180UB16" at bounding box center [230, 339] width 60 height 16
click at [250, 345] on div "180UB16" at bounding box center [230, 339] width 60 height 16
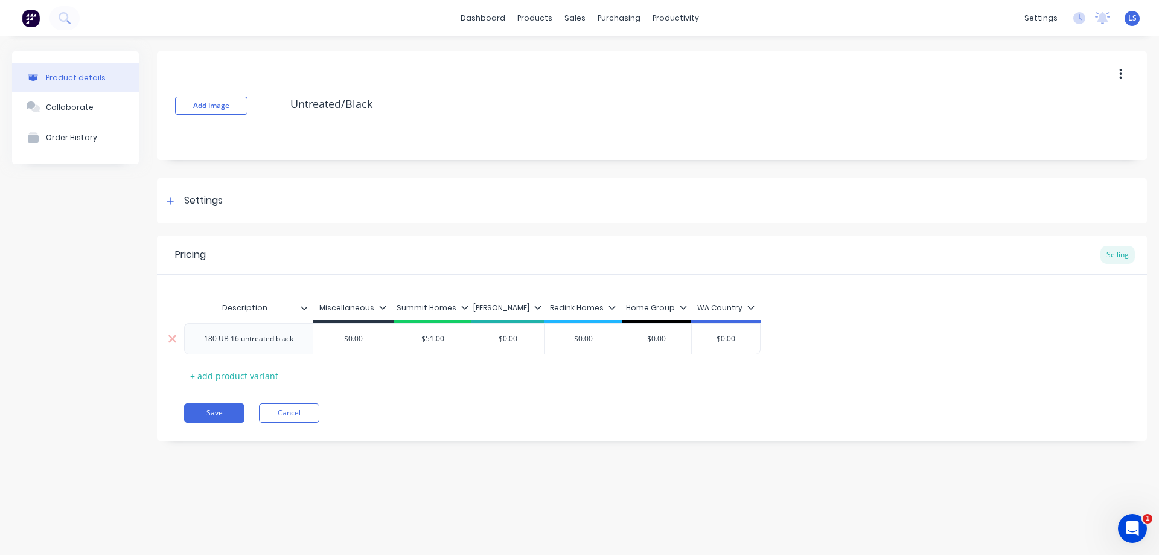
click at [280, 346] on div "180 UB 16 untreated black" at bounding box center [248, 338] width 129 height 31
click at [214, 404] on button "Save" at bounding box center [214, 412] width 60 height 19
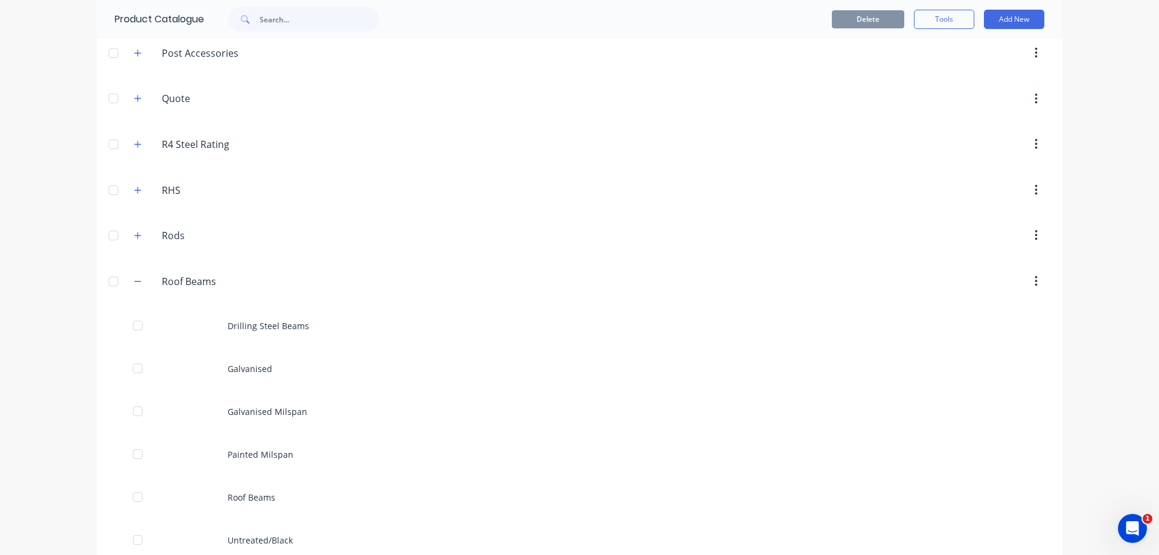
scroll to position [1026, 0]
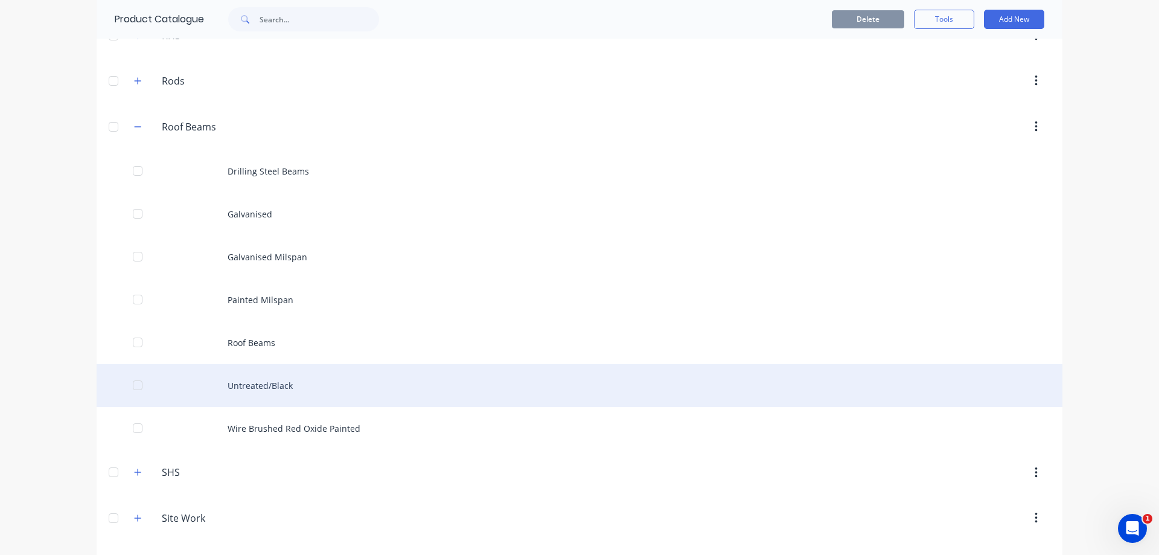
click at [282, 381] on div "Untreated/Black" at bounding box center [580, 385] width 966 height 43
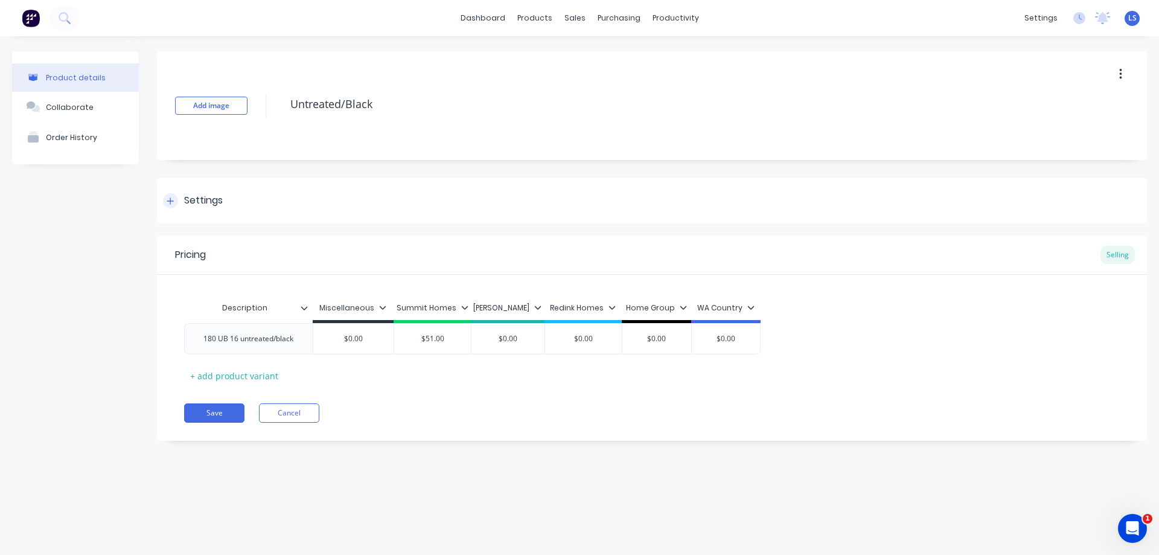
click at [205, 201] on div "Settings" at bounding box center [203, 200] width 39 height 15
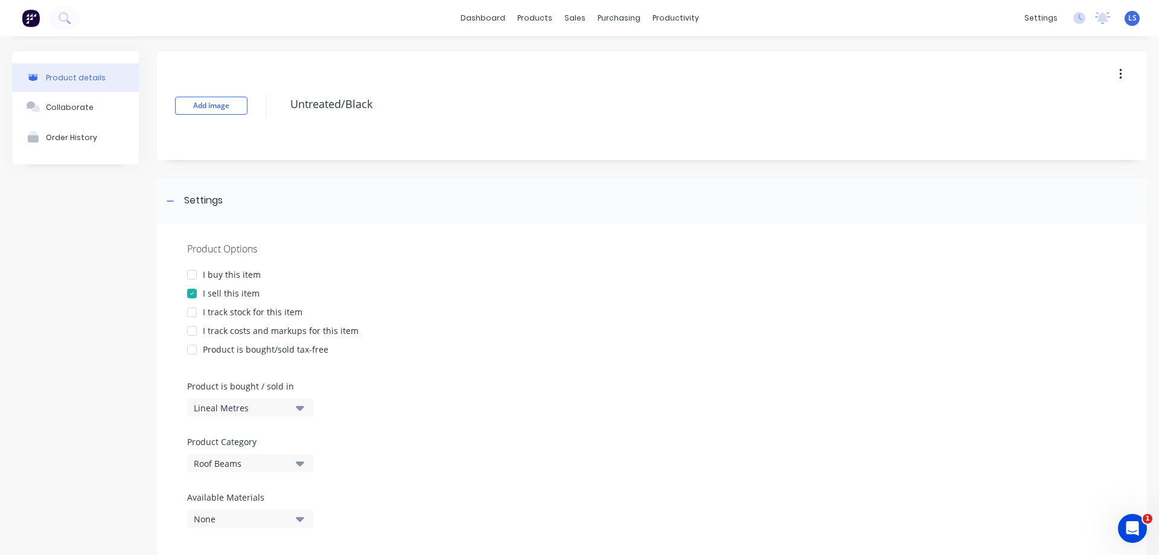
click at [193, 294] on div at bounding box center [192, 293] width 24 height 24
click at [193, 293] on div at bounding box center [192, 293] width 24 height 24
click at [196, 276] on div at bounding box center [192, 274] width 24 height 24
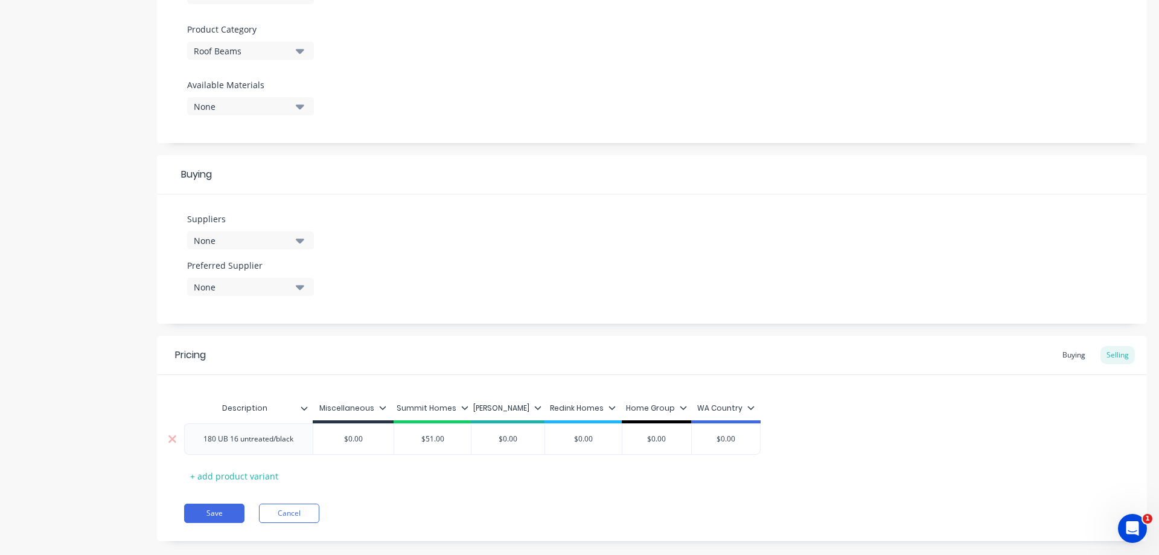
scroll to position [422, 0]
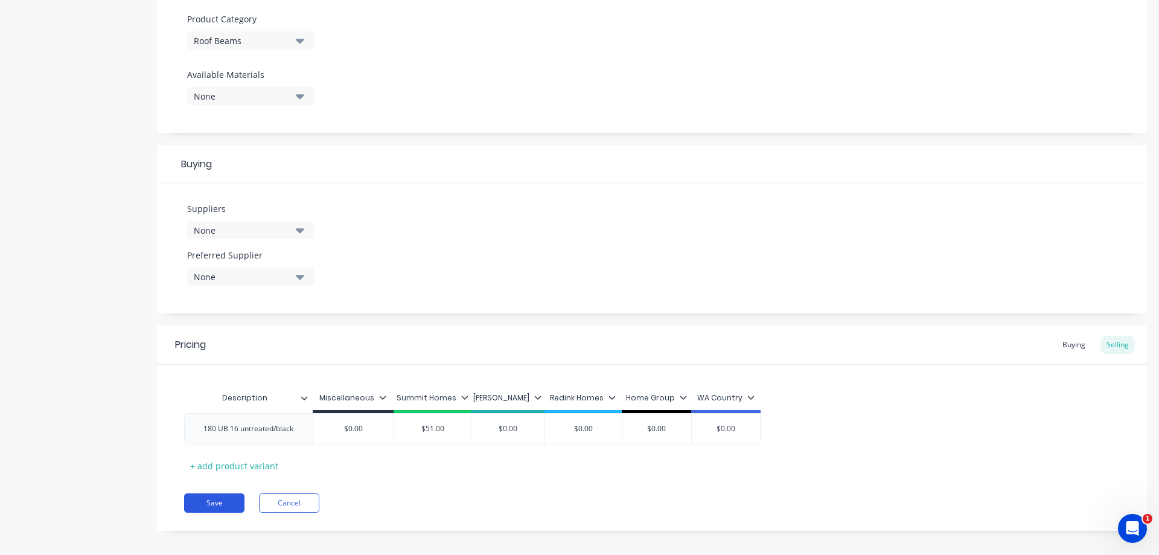
click at [202, 497] on button "Save" at bounding box center [214, 502] width 60 height 19
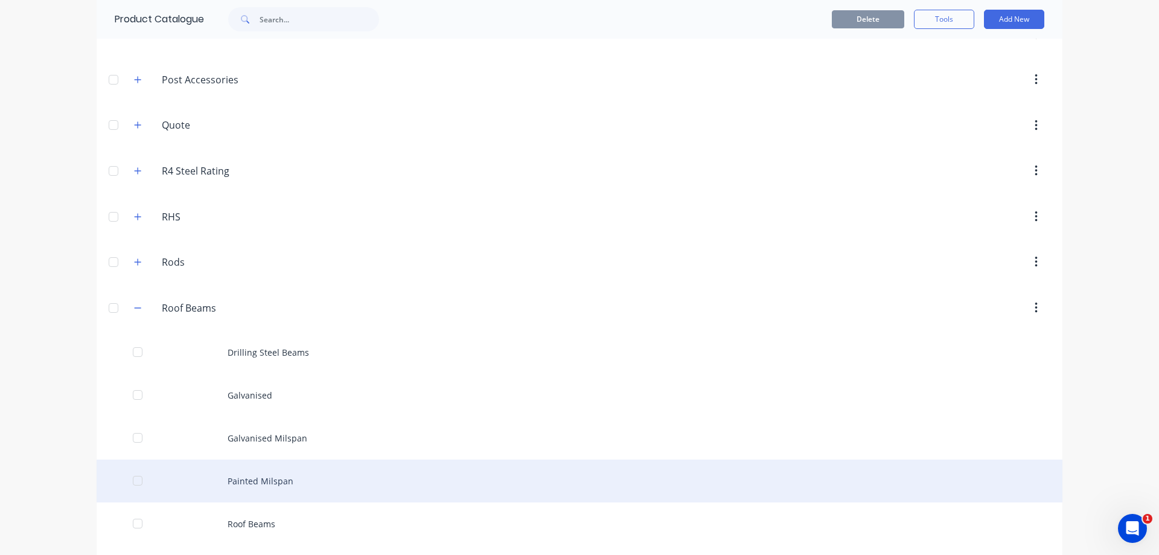
scroll to position [1026, 0]
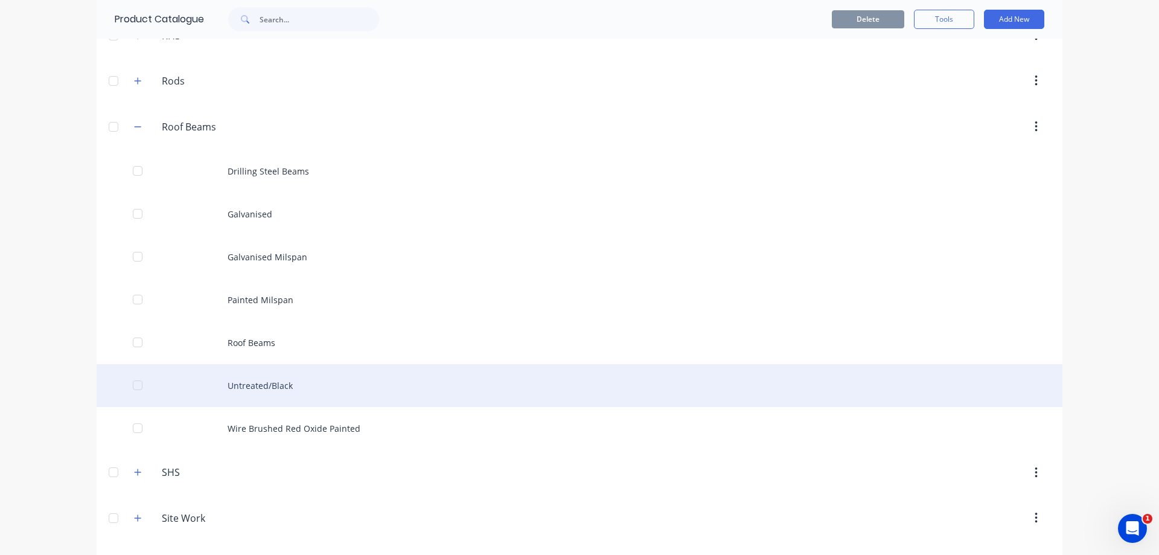
click at [290, 380] on div "Untreated/Black" at bounding box center [580, 385] width 966 height 43
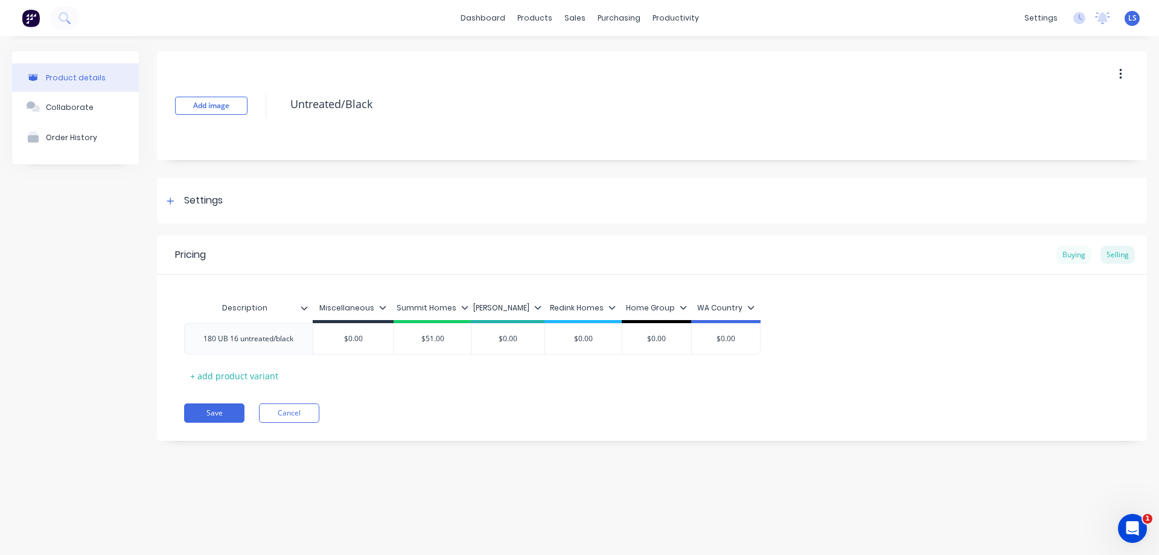
click at [1069, 253] on div "Buying" at bounding box center [1073, 255] width 35 height 18
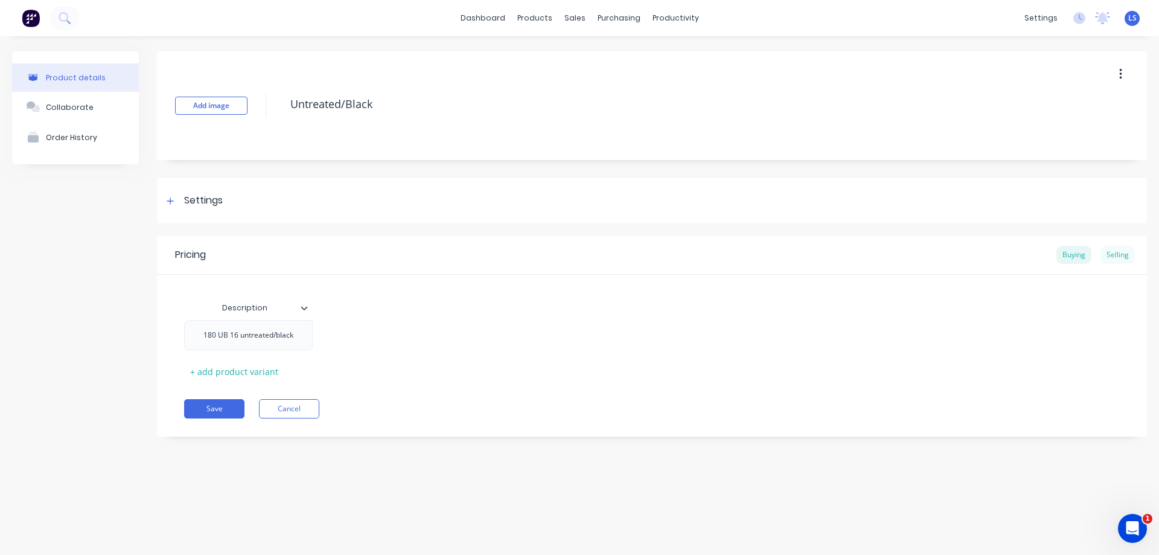
click at [1124, 251] on div "Selling" at bounding box center [1117, 255] width 34 height 18
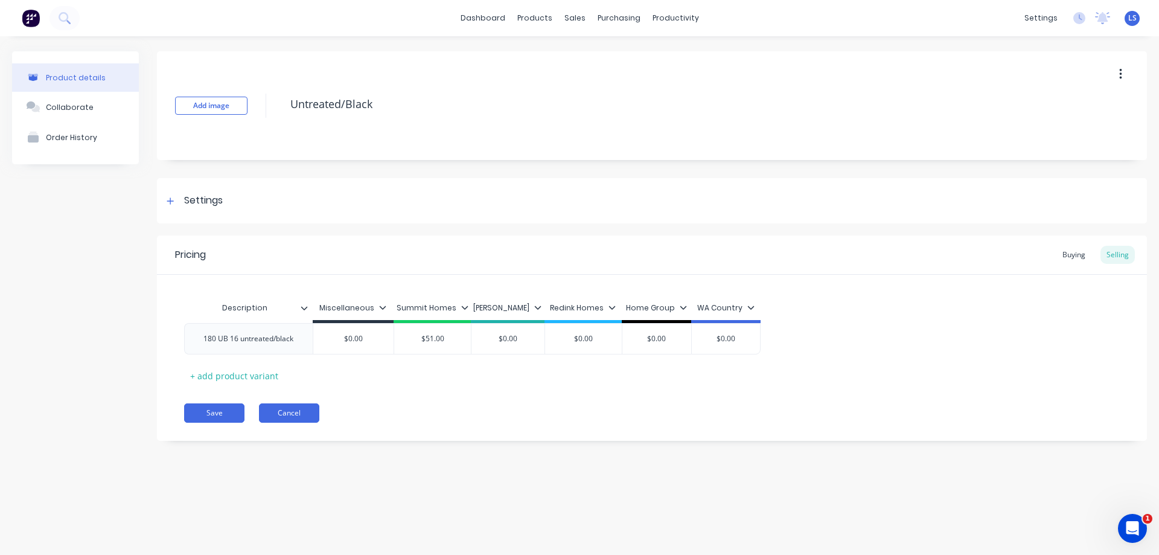
click at [299, 408] on button "Cancel" at bounding box center [289, 412] width 60 height 19
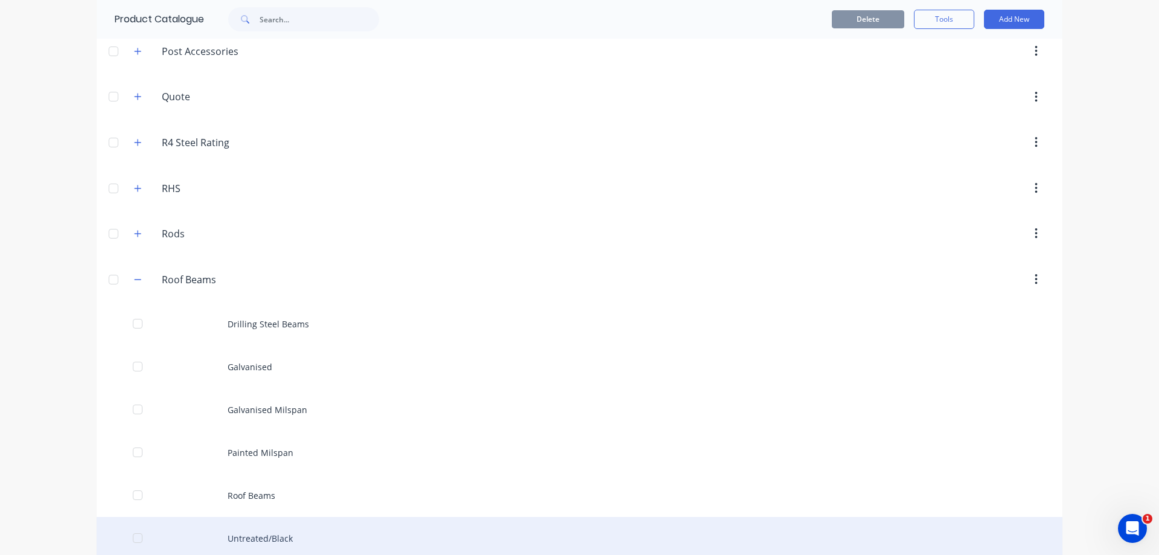
scroll to position [1026, 0]
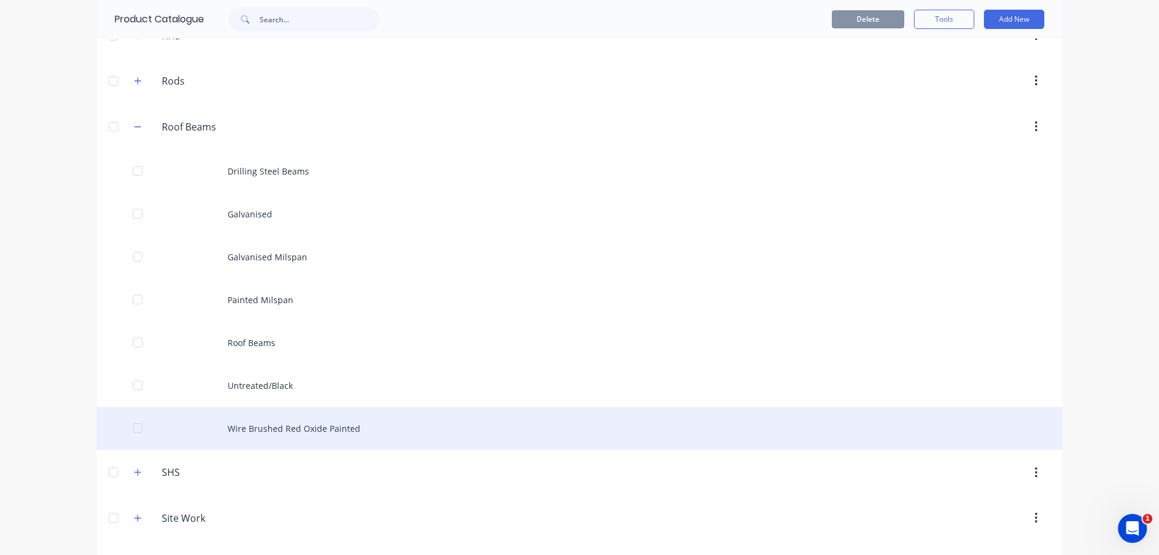
click at [266, 424] on div "Wire Brushed Red Oxide Painted" at bounding box center [580, 428] width 966 height 43
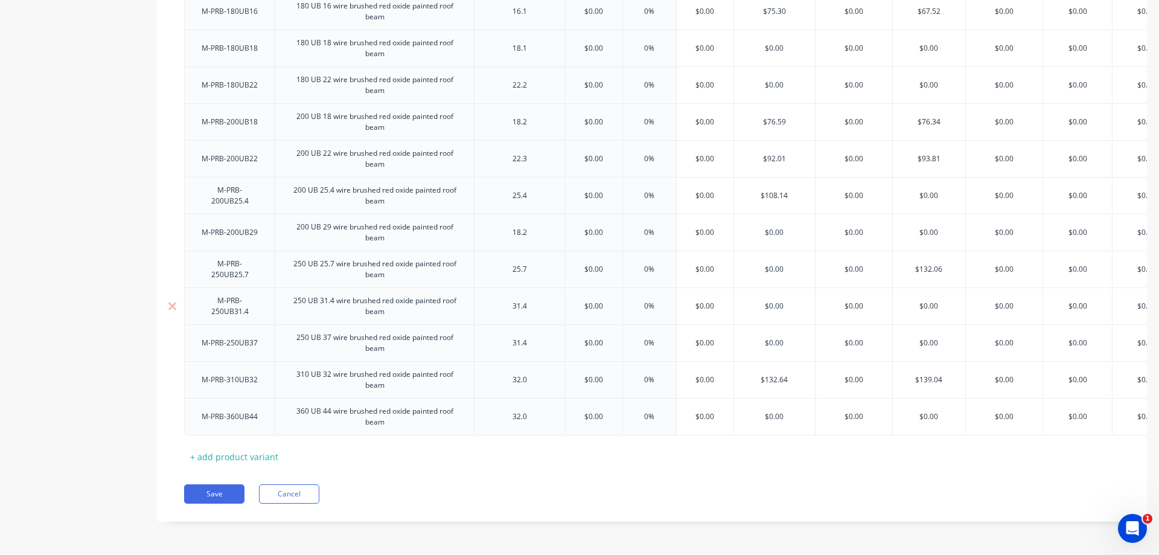
scroll to position [413, 0]
click at [286, 487] on button "Cancel" at bounding box center [289, 493] width 60 height 19
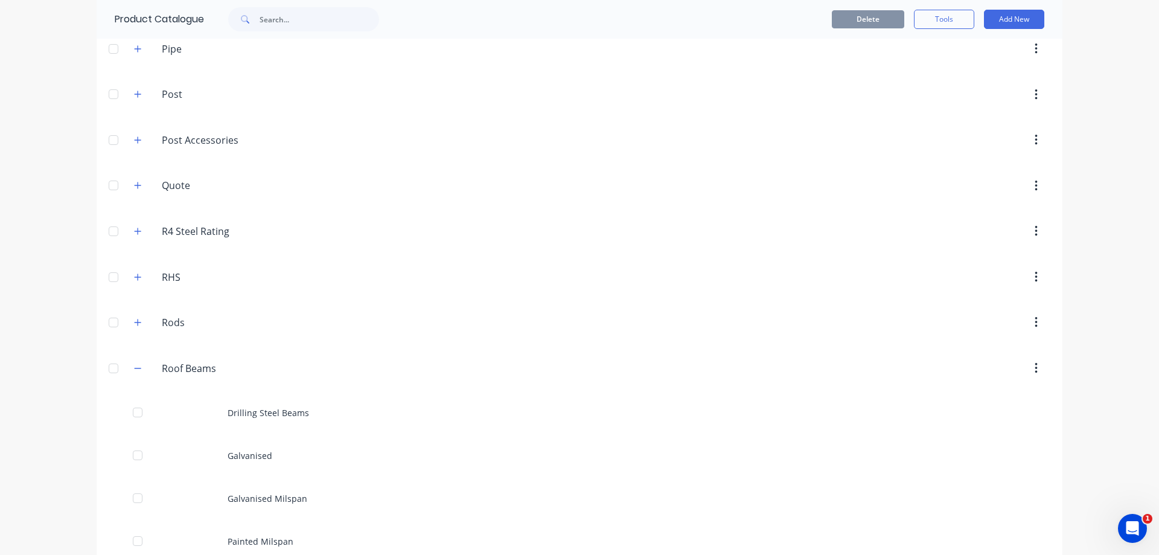
scroll to position [1026, 0]
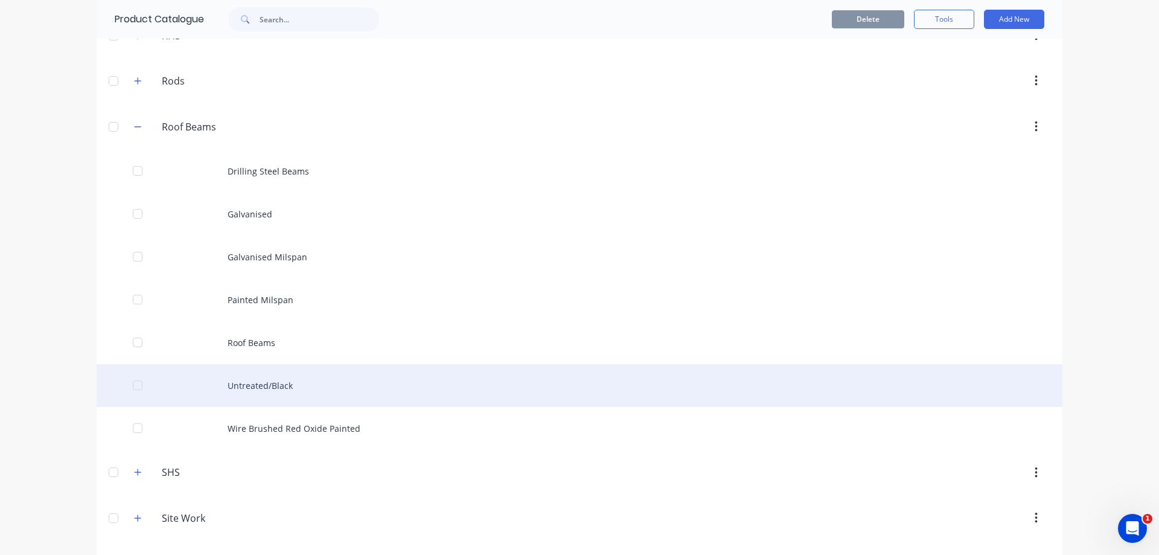
click at [274, 390] on div "Untreated/Black" at bounding box center [580, 385] width 966 height 43
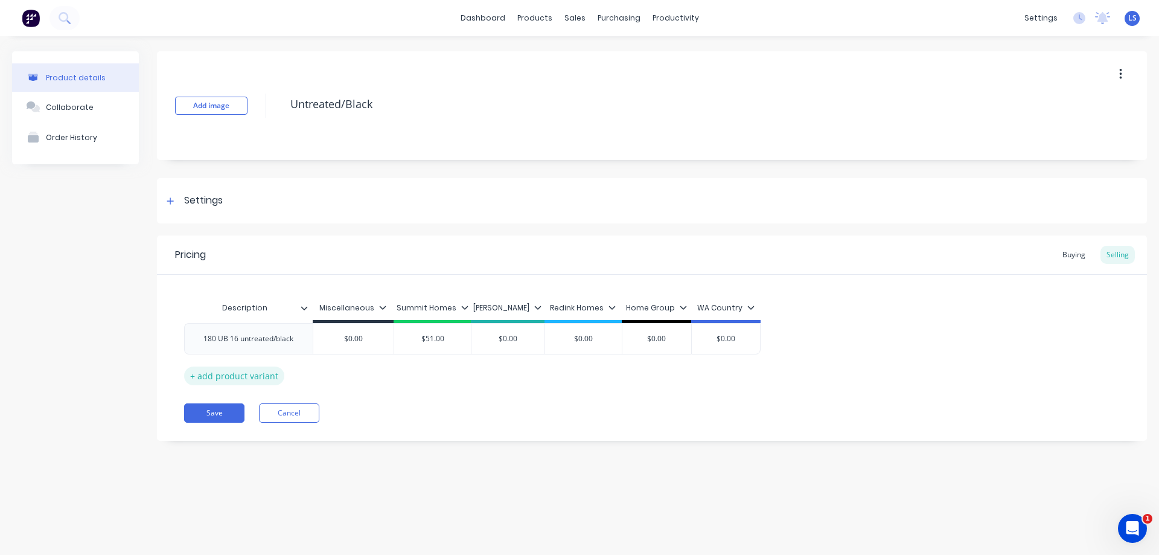
click at [270, 377] on div "+ add product variant" at bounding box center [234, 375] width 100 height 19
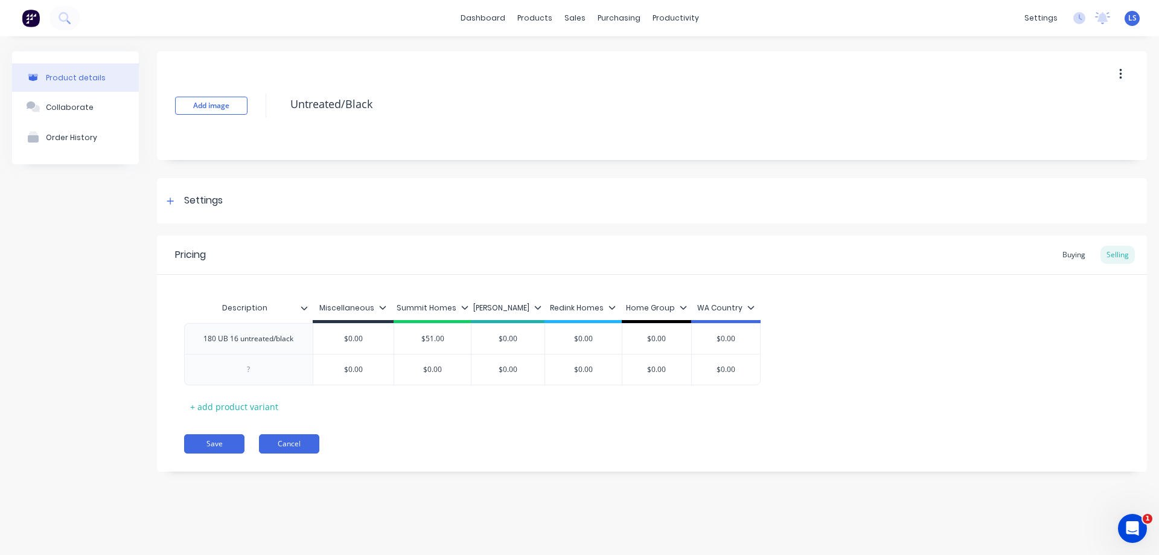
click at [274, 438] on button "Cancel" at bounding box center [289, 443] width 60 height 19
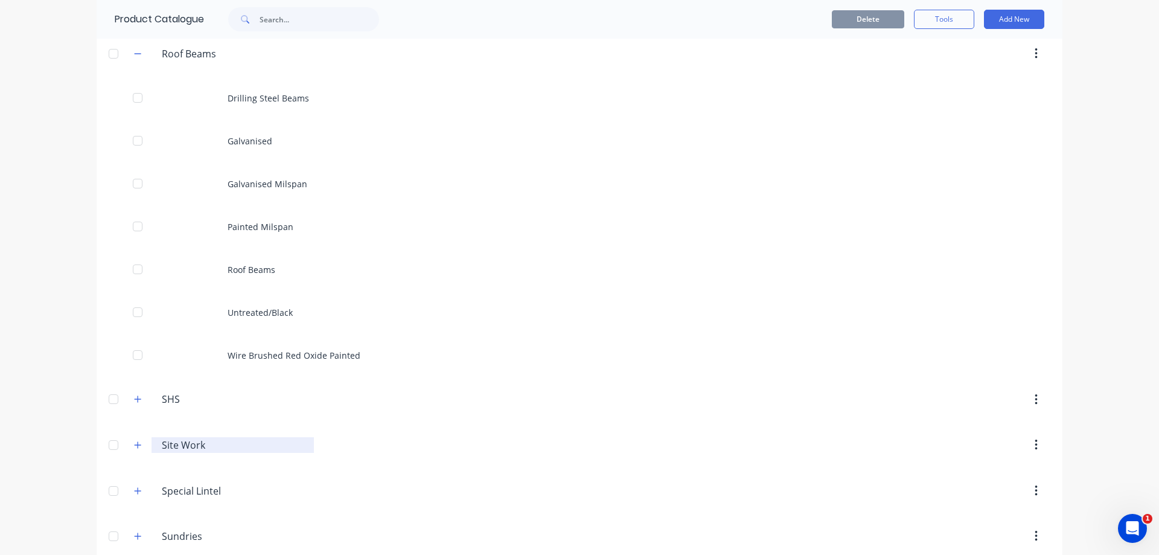
scroll to position [1207, 0]
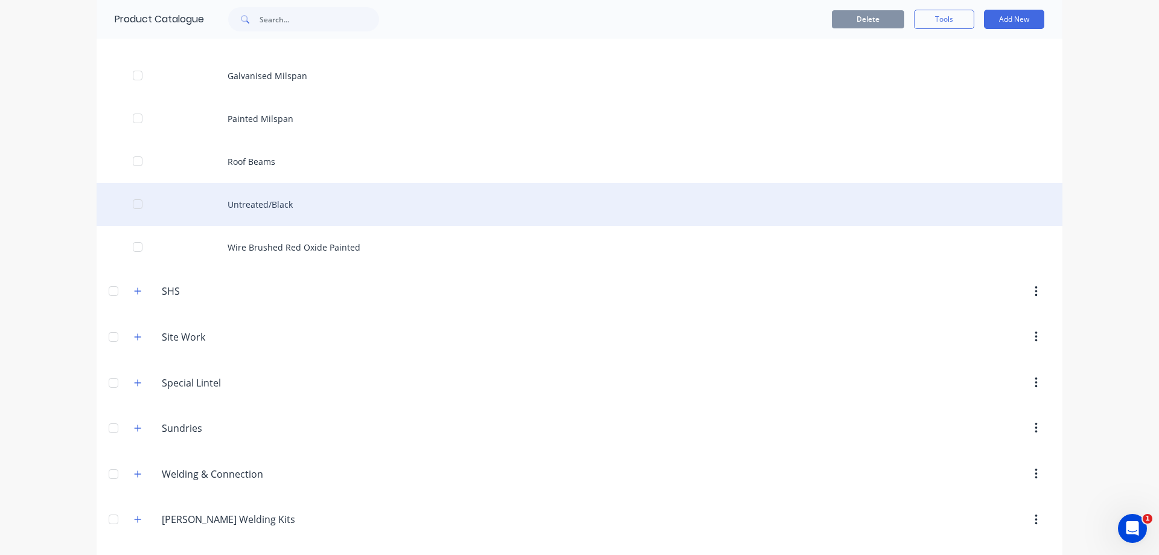
click at [277, 202] on div "Untreated/Black" at bounding box center [580, 204] width 966 height 43
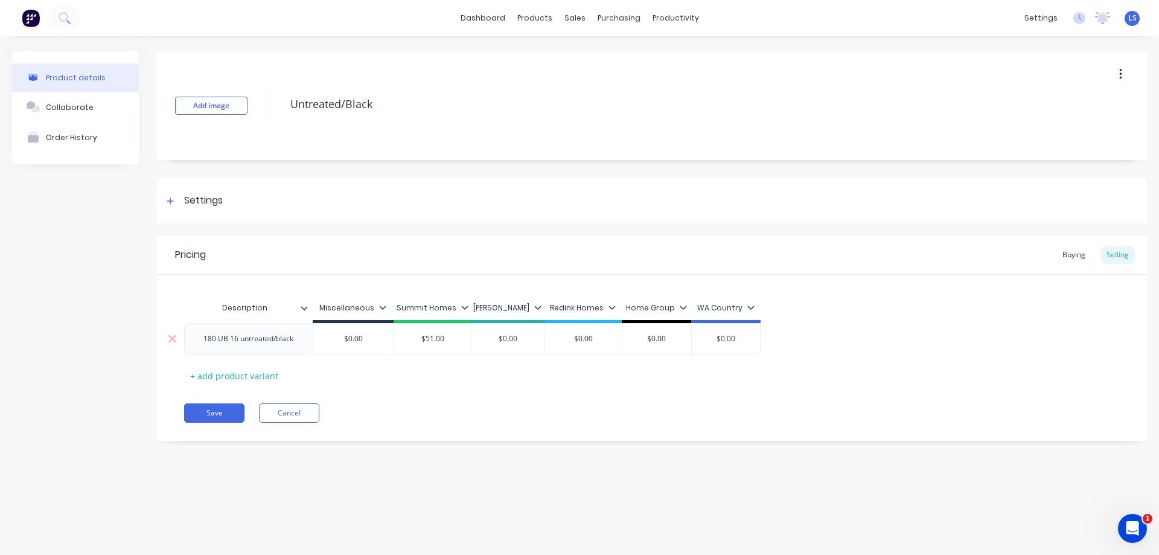
click at [266, 343] on div "180 UB 16 untreated/black" at bounding box center [248, 339] width 109 height 16
click at [305, 315] on div "Description" at bounding box center [248, 308] width 129 height 30
click at [305, 311] on div at bounding box center [308, 307] width 7 height 11
click at [324, 207] on div "Settings" at bounding box center [652, 200] width 990 height 45
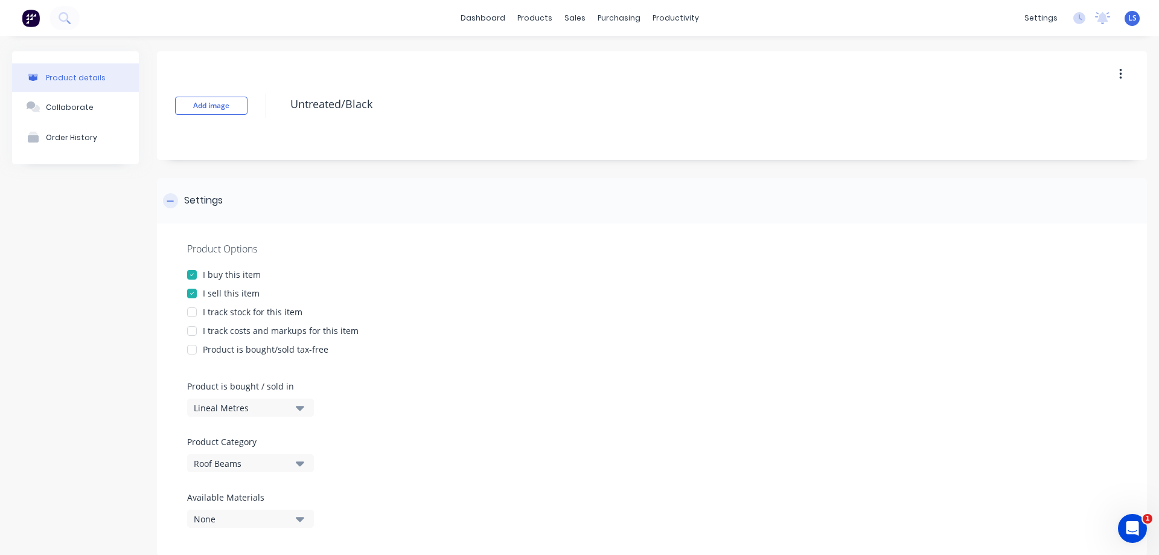
click at [324, 207] on div "Settings" at bounding box center [652, 200] width 990 height 45
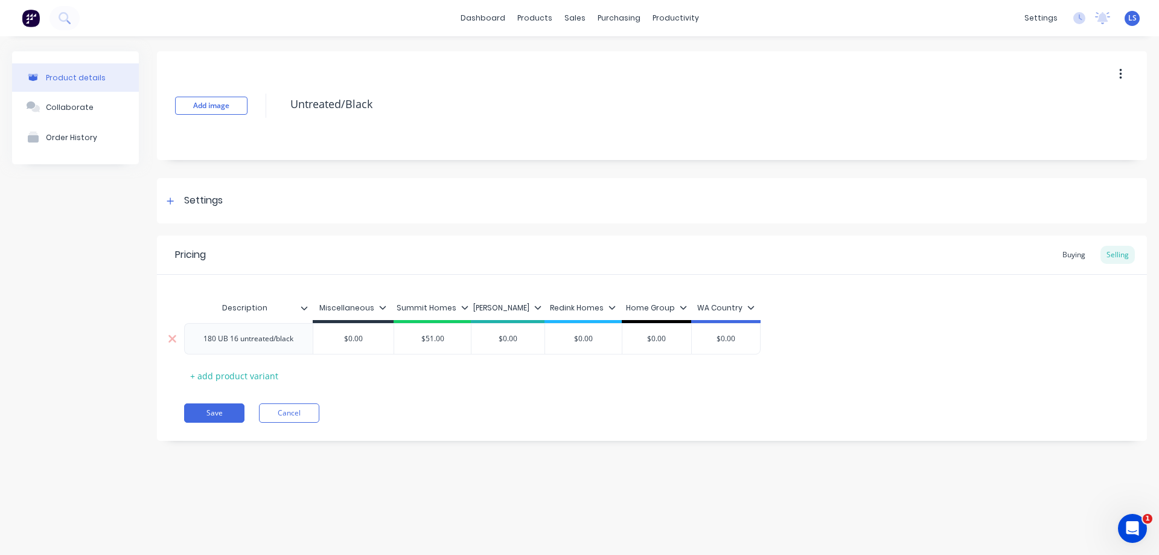
click at [307, 337] on div "180 UB 16 untreated/black" at bounding box center [248, 338] width 129 height 31
click at [307, 307] on icon at bounding box center [304, 307] width 7 height 7
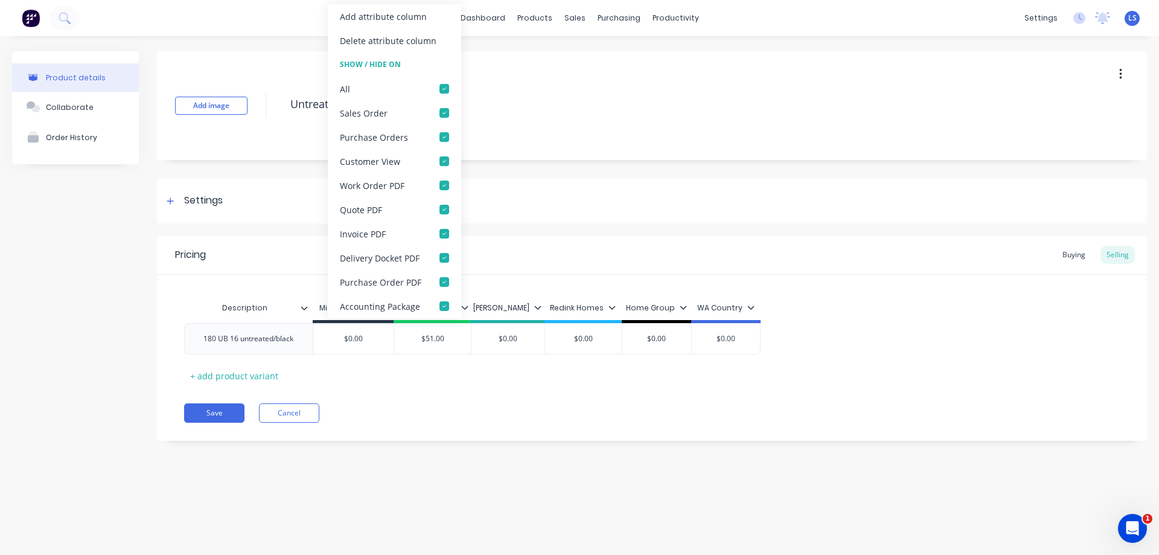
click at [308, 307] on div at bounding box center [308, 307] width 7 height 11
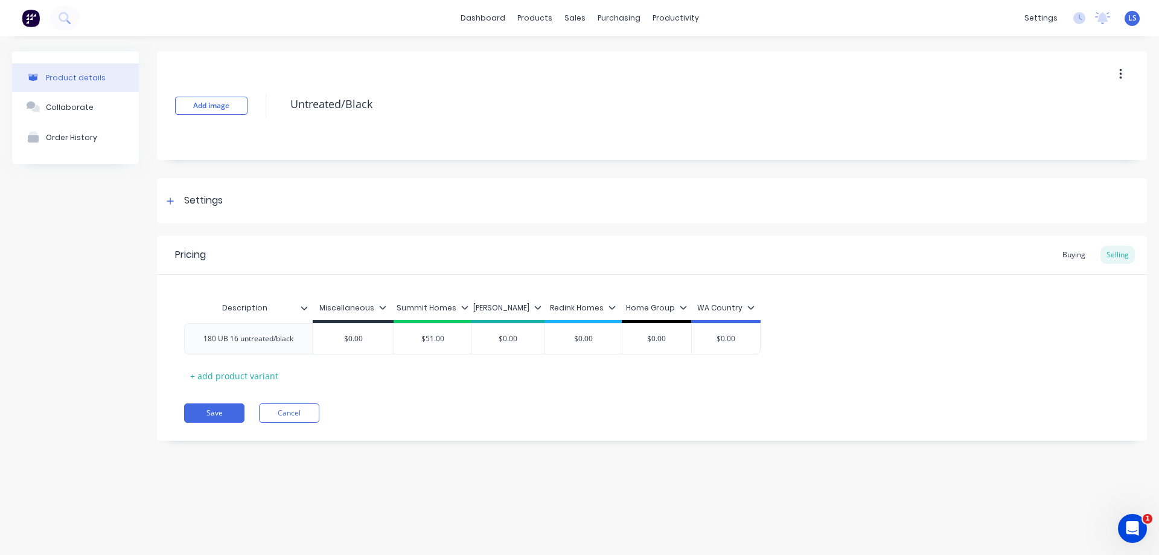
type input "Description"
click at [191, 310] on input "Description" at bounding box center [244, 307] width 121 height 11
click at [307, 314] on div "Description Description" at bounding box center [248, 308] width 129 height 30
click at [306, 308] on icon at bounding box center [304, 307] width 7 height 7
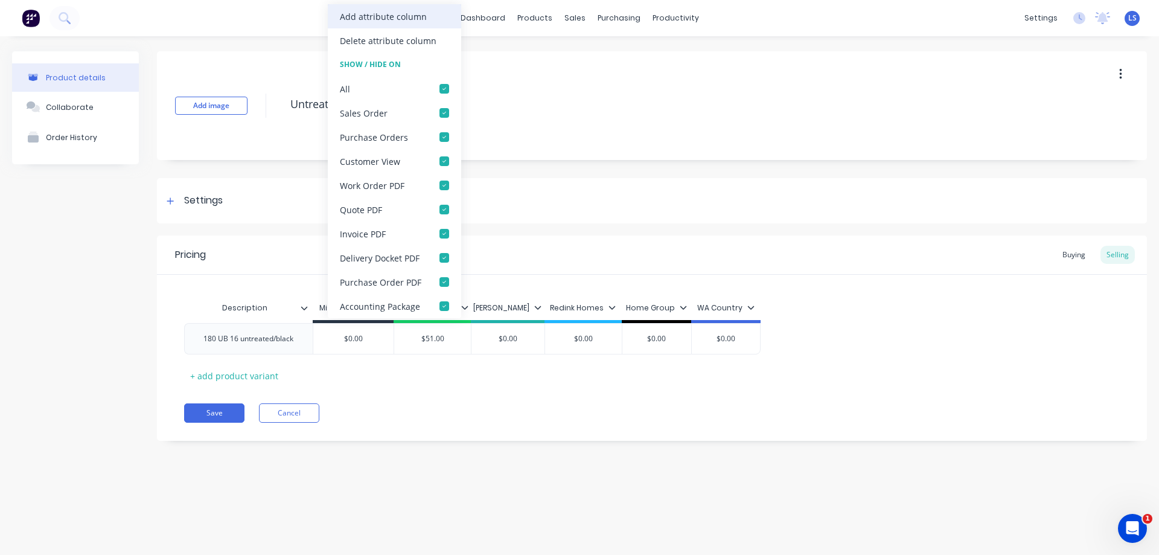
click at [402, 23] on div "Add attribute column" at bounding box center [394, 16] width 133 height 24
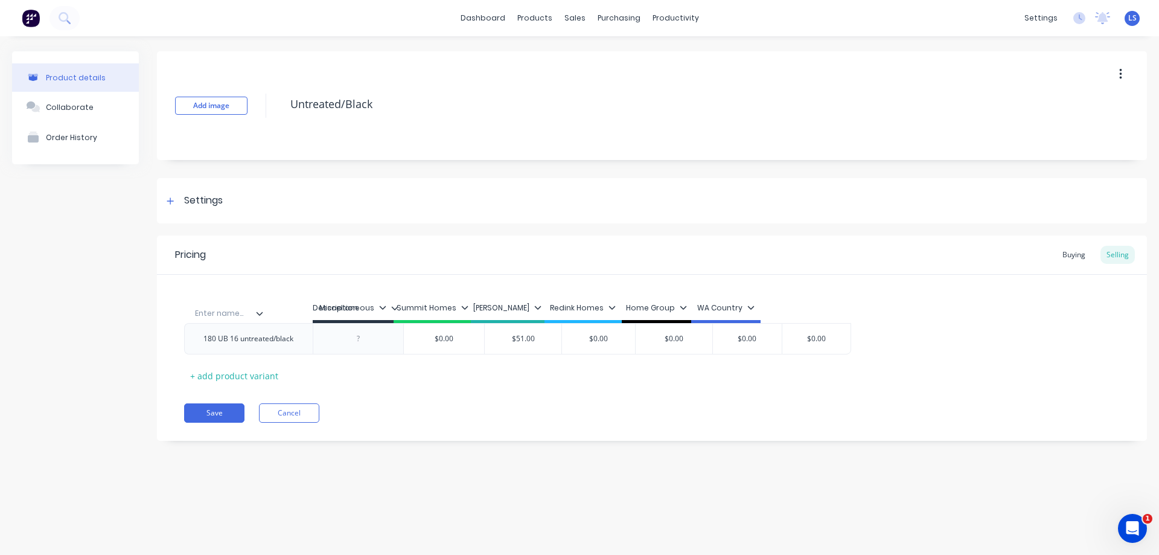
drag, startPoint x: 354, startPoint y: 313, endPoint x: 214, endPoint y: 317, distance: 140.1
click at [214, 317] on div "Description Enter name... Miscellaneous Summit Homes Dale Alcock Redink Homes H…" at bounding box center [517, 309] width 667 height 27
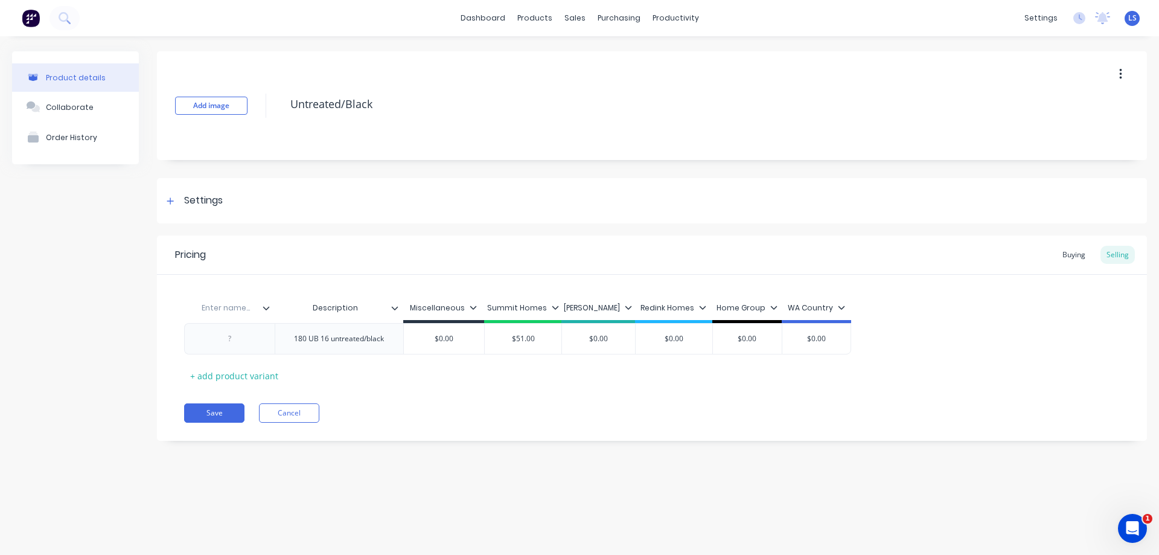
click at [218, 307] on input "text" at bounding box center [225, 307] width 83 height 11
type input "Code"
click at [224, 348] on div at bounding box center [229, 338] width 91 height 31
click at [226, 330] on div at bounding box center [229, 338] width 91 height 31
click at [231, 342] on div at bounding box center [230, 339] width 60 height 16
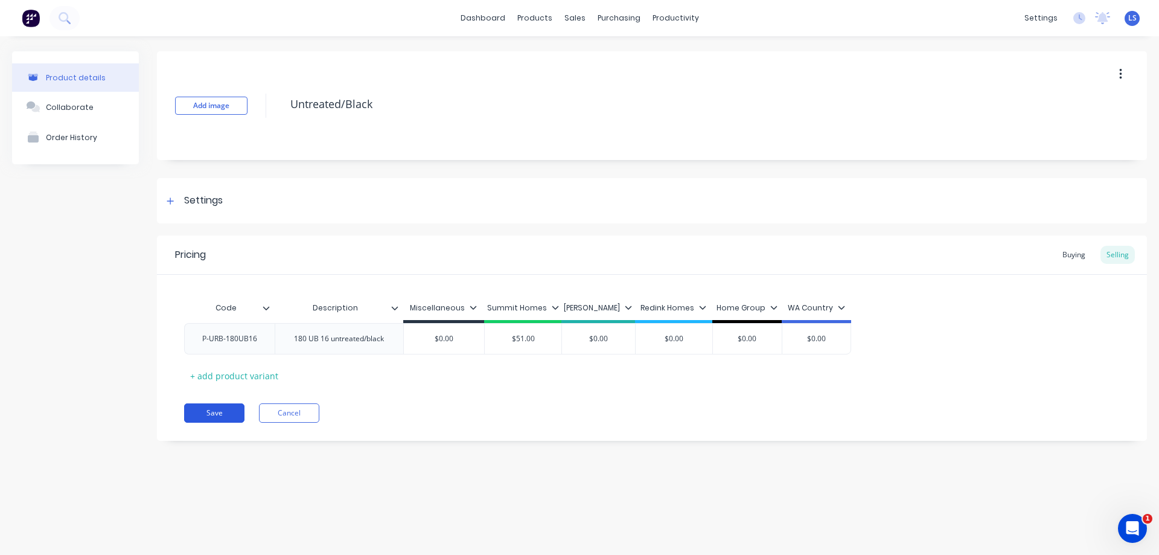
click at [199, 418] on button "Save" at bounding box center [214, 412] width 60 height 19
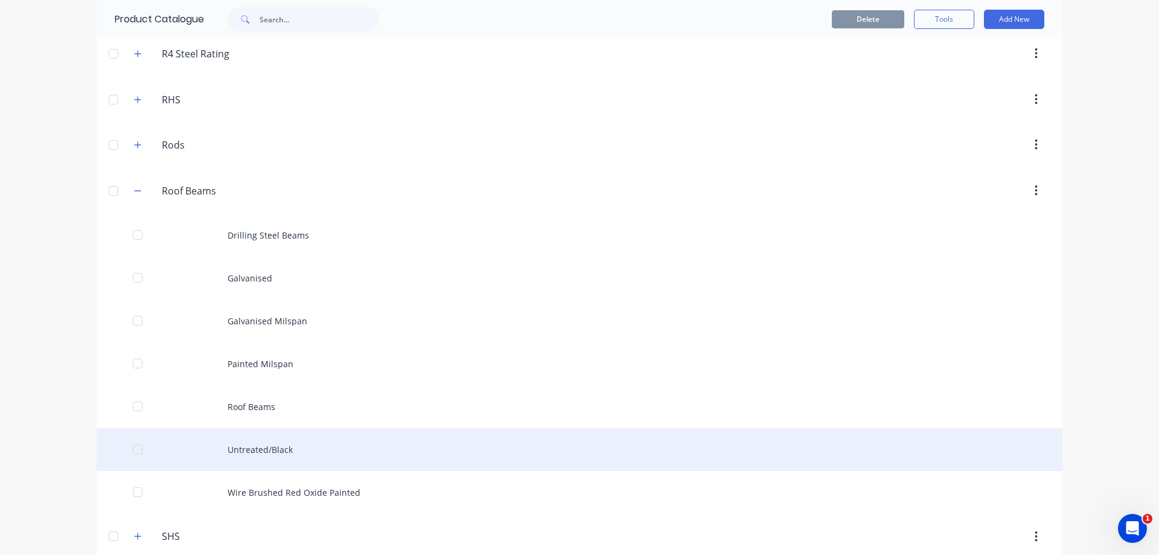
scroll to position [966, 0]
click at [319, 440] on div "Untreated/Black" at bounding box center [580, 445] width 966 height 43
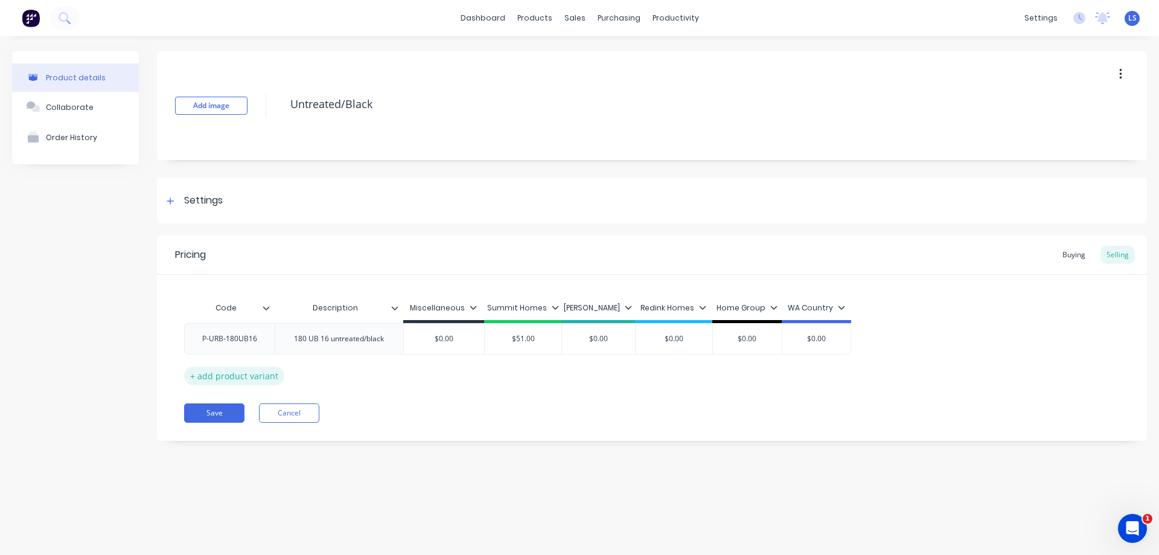
click at [240, 376] on div "+ add product variant" at bounding box center [234, 375] width 100 height 19
click at [240, 376] on div at bounding box center [230, 369] width 60 height 16
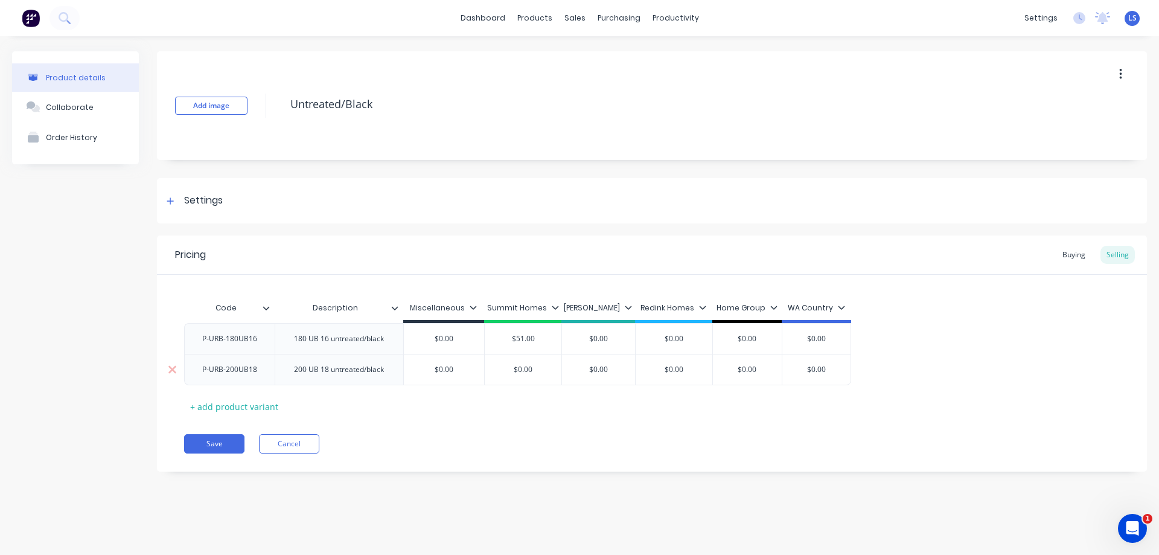
click at [533, 381] on div "$0.00" at bounding box center [523, 369] width 77 height 30
type input "$0.00"
click at [533, 379] on div "$0.00" at bounding box center [523, 369] width 77 height 30
click at [535, 369] on input "$0.00" at bounding box center [523, 369] width 77 height 11
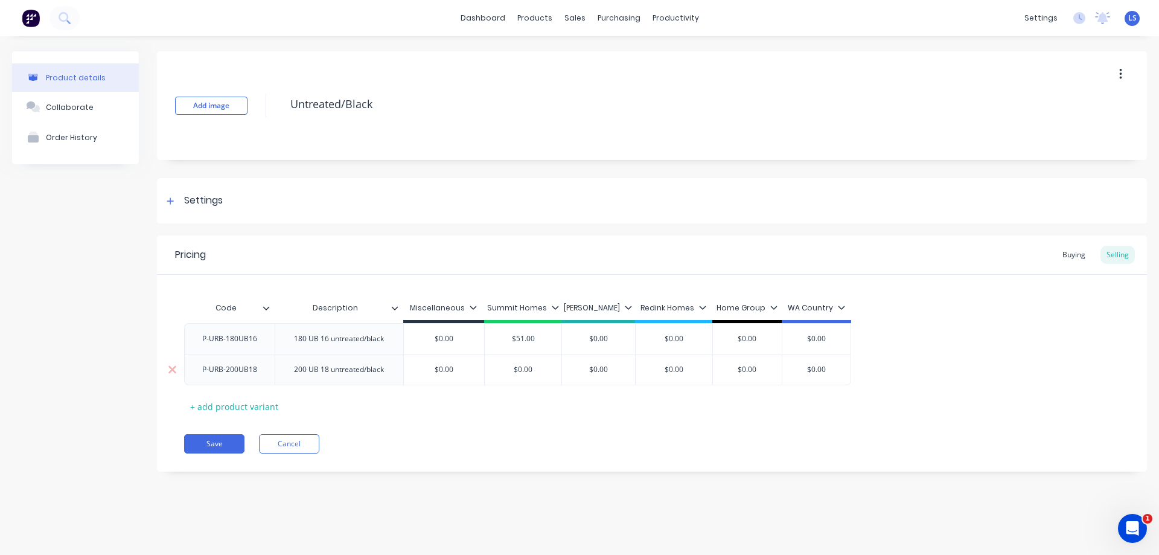
click at [531, 369] on input "$0.00" at bounding box center [523, 369] width 77 height 11
click at [529, 361] on div "$0.00" at bounding box center [523, 369] width 77 height 30
click at [530, 367] on input "$0.00" at bounding box center [523, 369] width 77 height 11
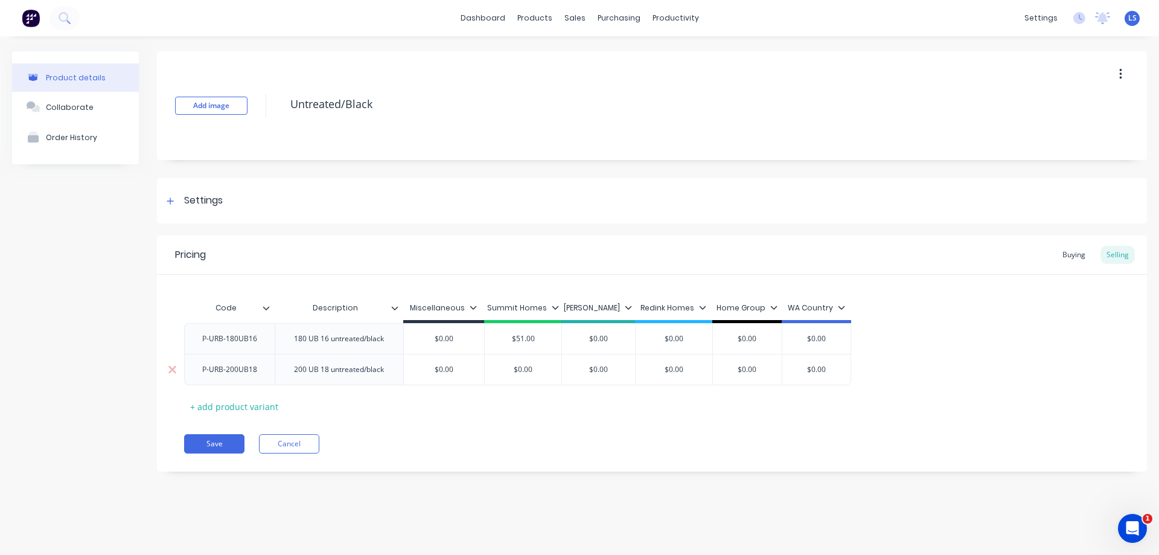
click at [535, 365] on input "$0.00" at bounding box center [523, 369] width 77 height 11
click at [525, 369] on input "$0.00" at bounding box center [523, 369] width 77 height 11
click at [536, 363] on div "$0.00" at bounding box center [523, 369] width 77 height 30
click at [519, 367] on input "$0.00" at bounding box center [523, 369] width 77 height 11
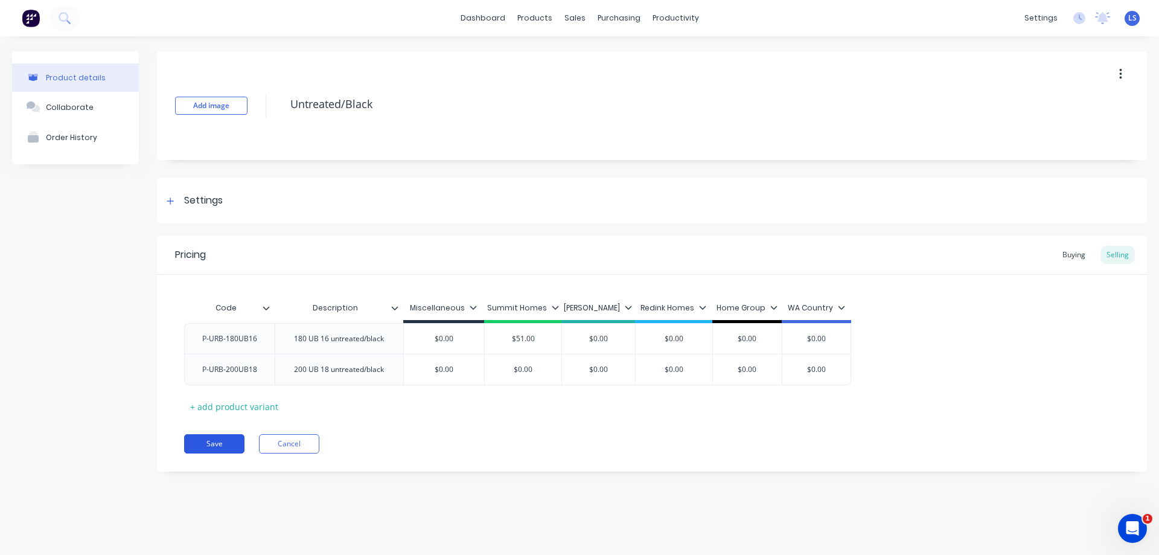
click at [234, 445] on button "Save" at bounding box center [214, 443] width 60 height 19
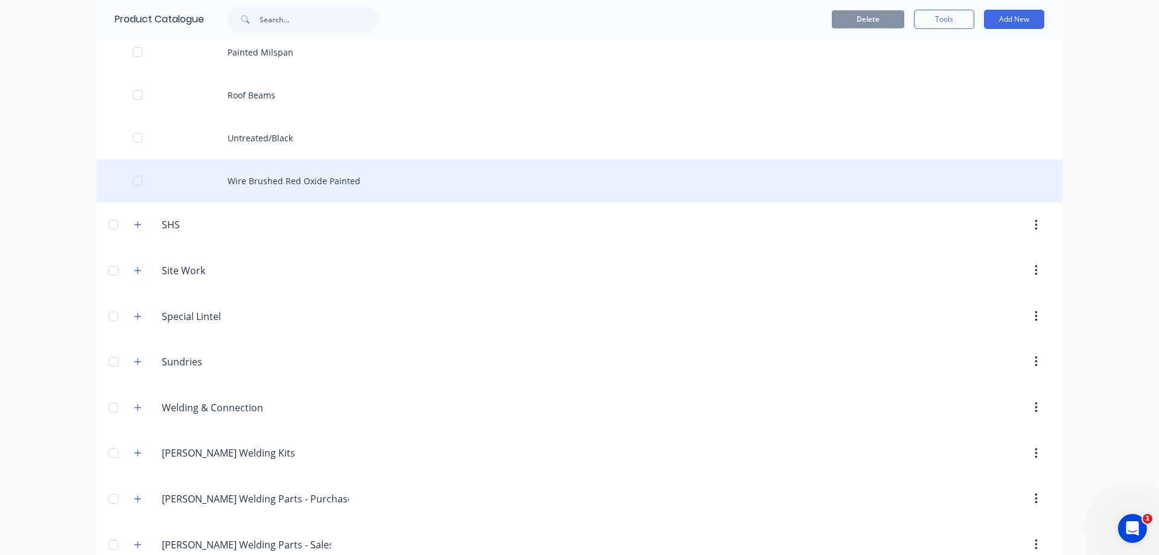
scroll to position [1098, 0]
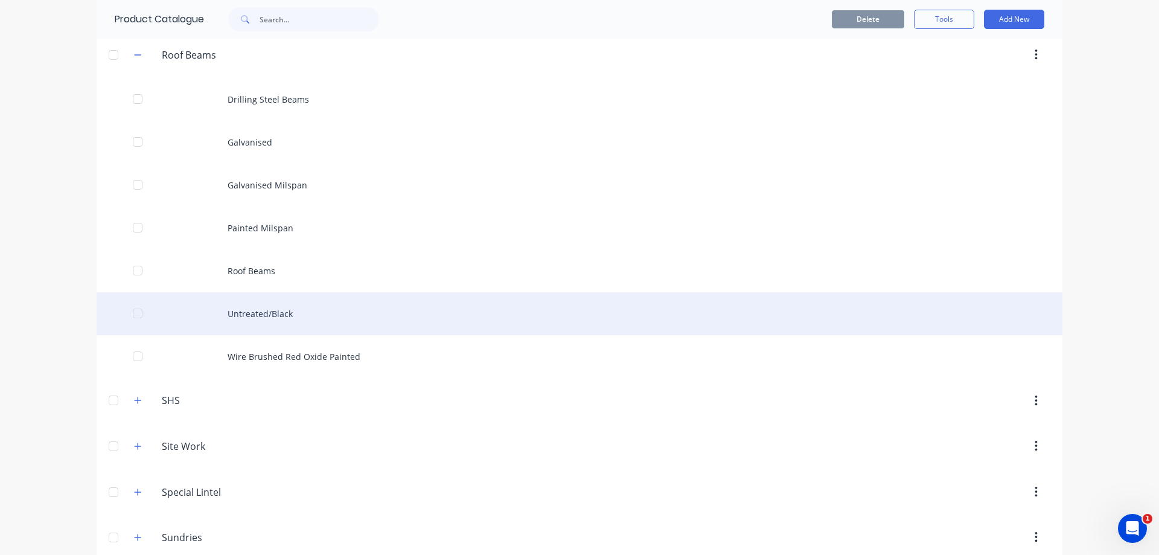
click at [357, 313] on div "Untreated/Black" at bounding box center [580, 313] width 966 height 43
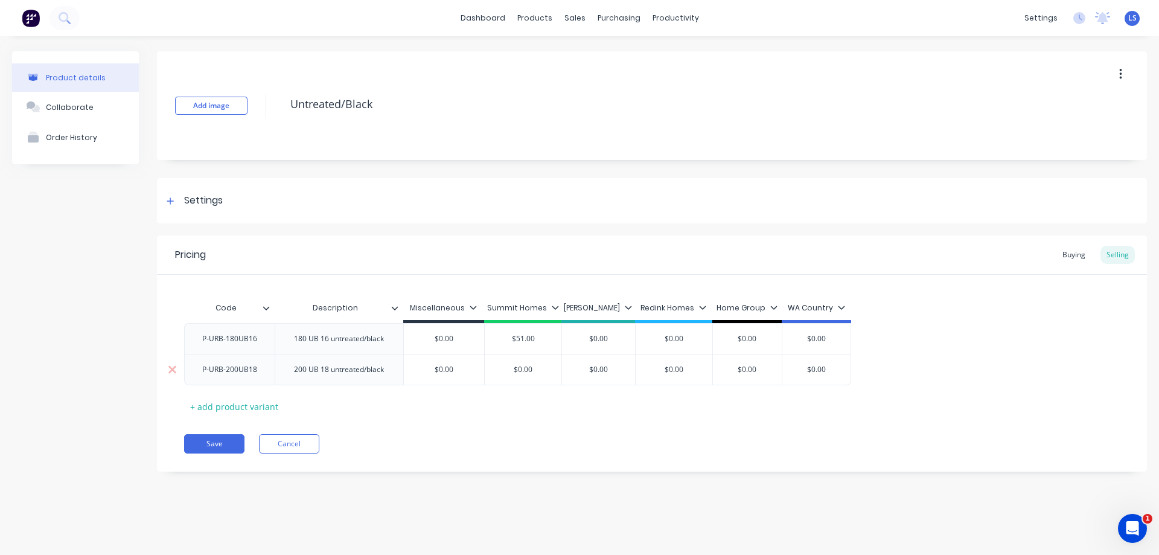
click at [532, 369] on input "$0.00" at bounding box center [523, 369] width 77 height 11
type input "$57.65"
click at [220, 441] on button "Save" at bounding box center [214, 443] width 60 height 19
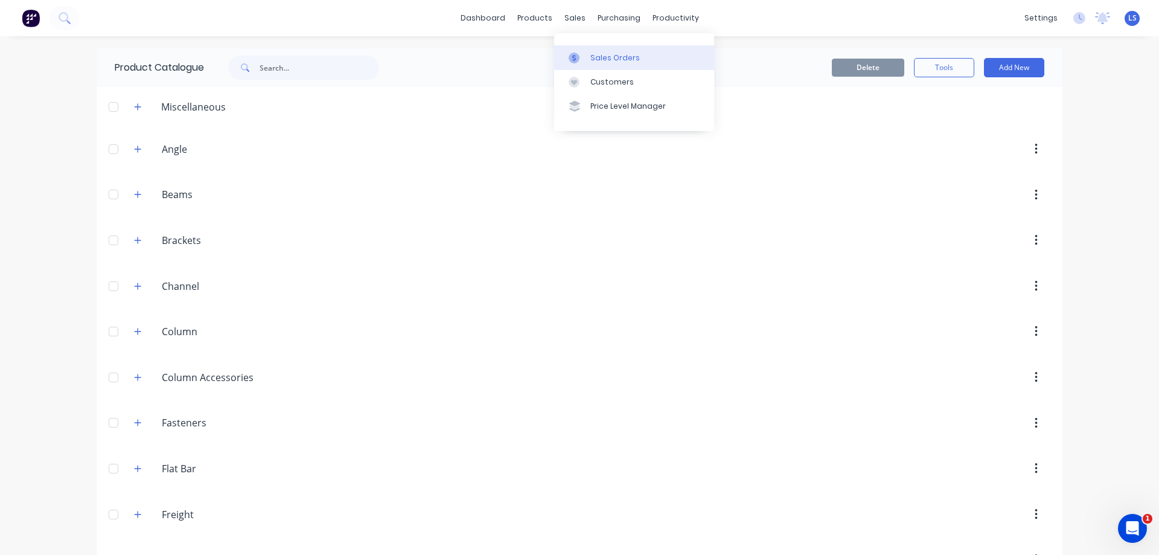
click at [611, 56] on div "Sales Orders" at bounding box center [614, 57] width 49 height 11
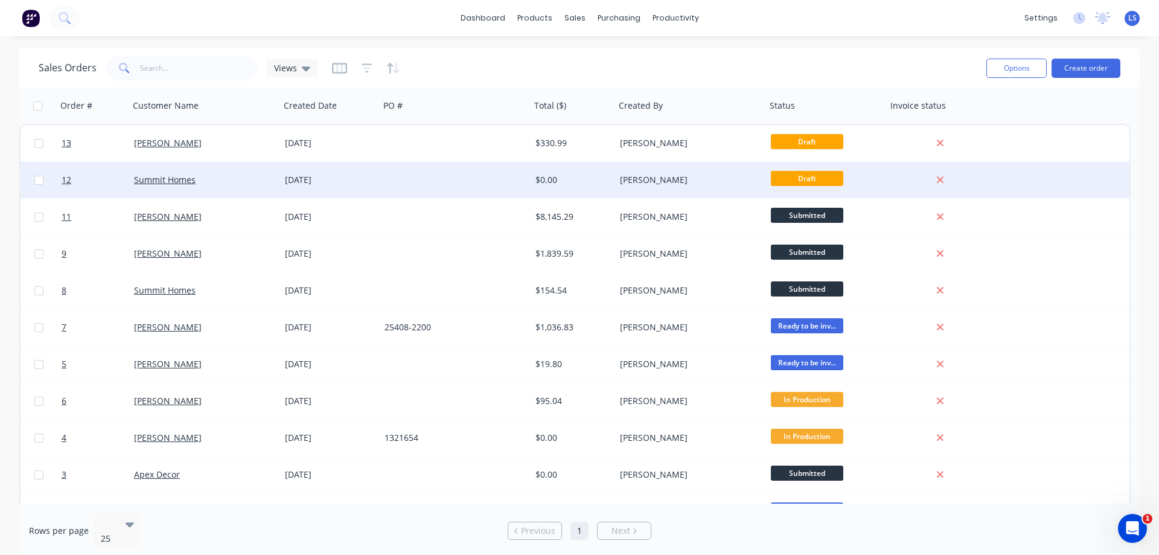
click at [308, 173] on div "07 Oct 2025" at bounding box center [330, 180] width 100 height 36
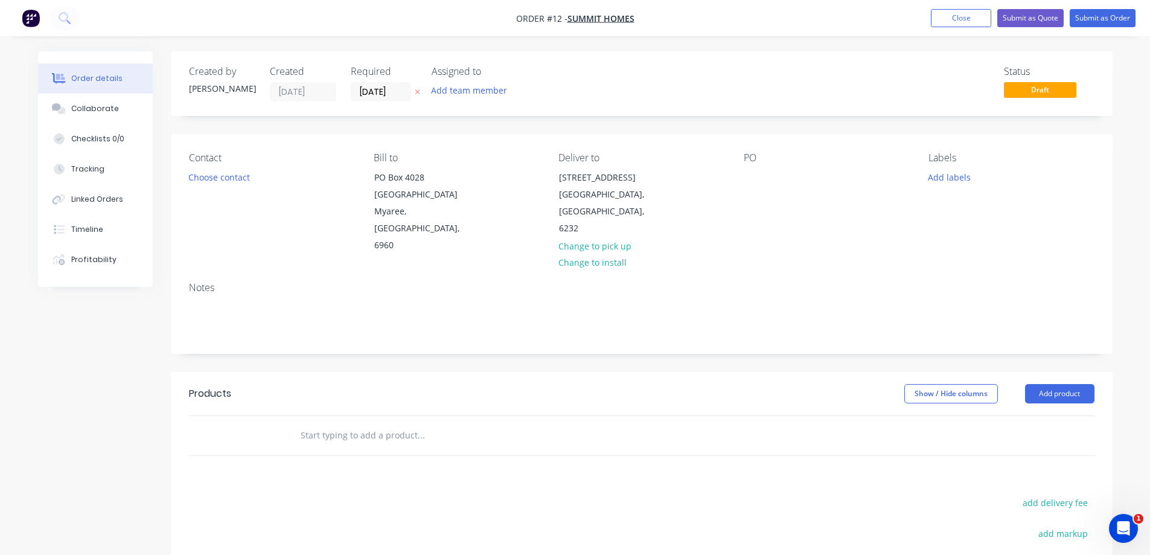
click at [319, 423] on input "text" at bounding box center [420, 435] width 241 height 24
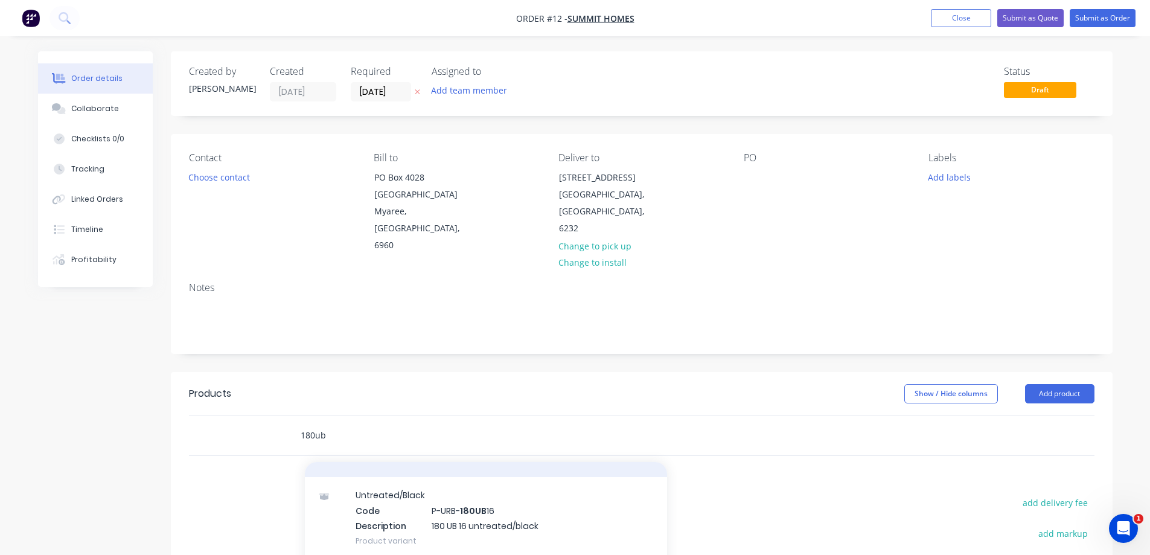
scroll to position [181, 0]
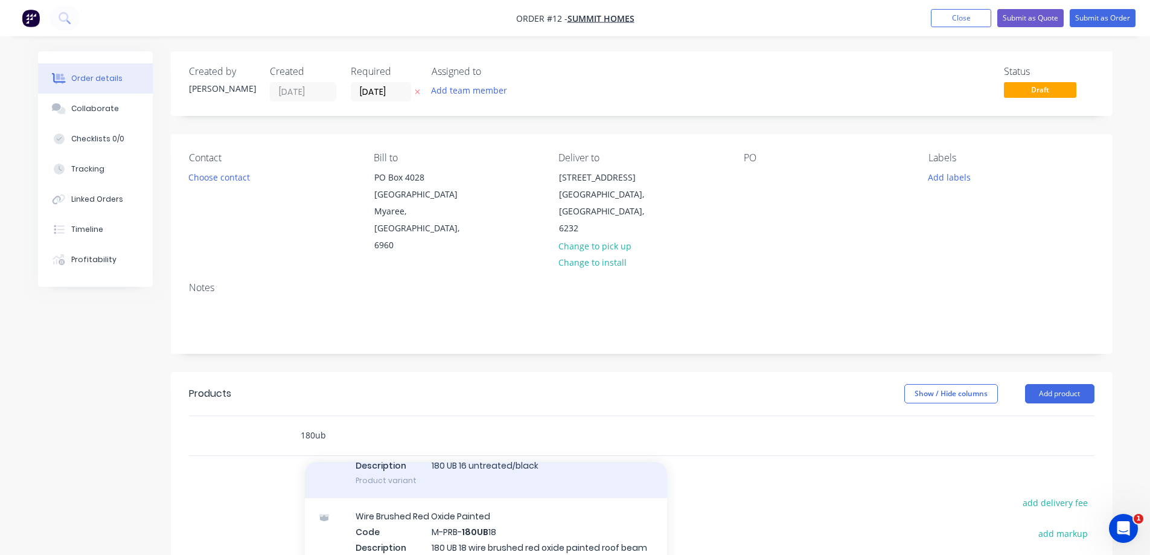
type input "180ub"
click at [516, 464] on div "Untreated/Black Code P-URB- 180UB 16 Description 180 UB 16 untreated/black Prod…" at bounding box center [486, 456] width 362 height 81
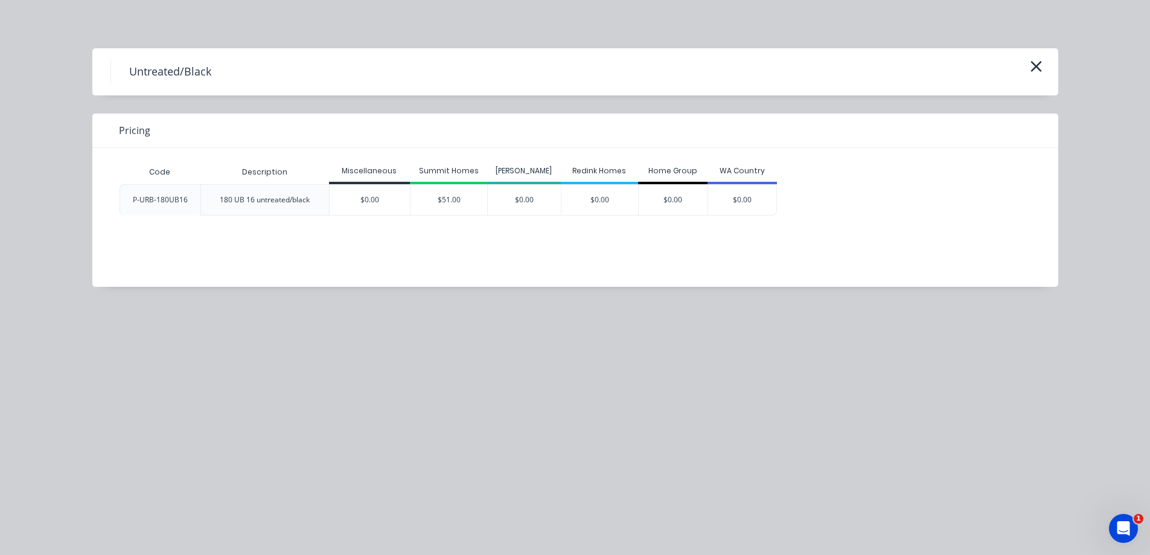
scroll to position [209, 0]
click at [1036, 59] on icon "button" at bounding box center [1035, 66] width 13 height 17
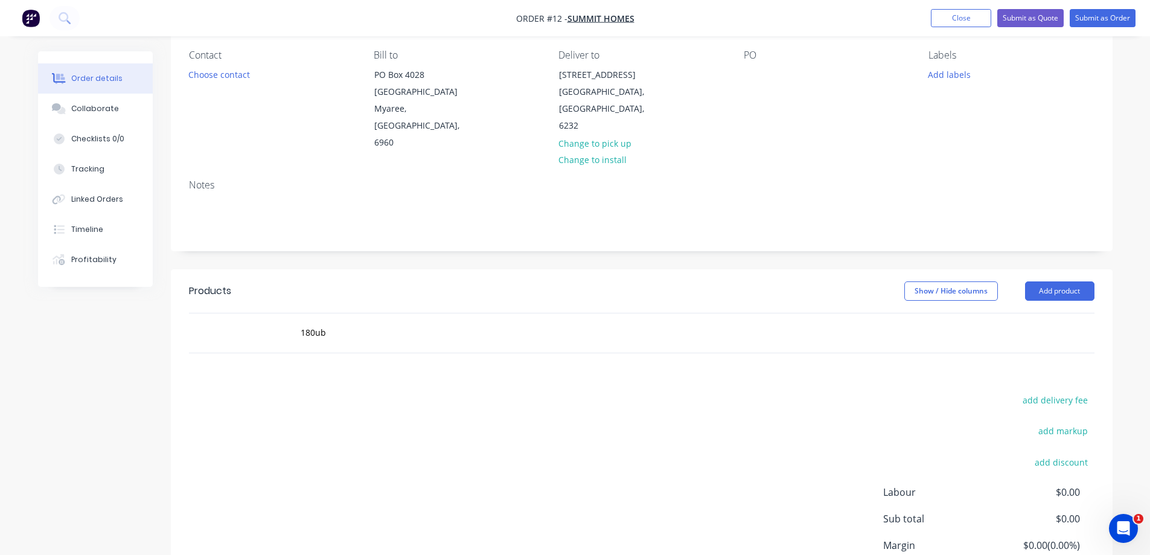
scroll to position [132, 0]
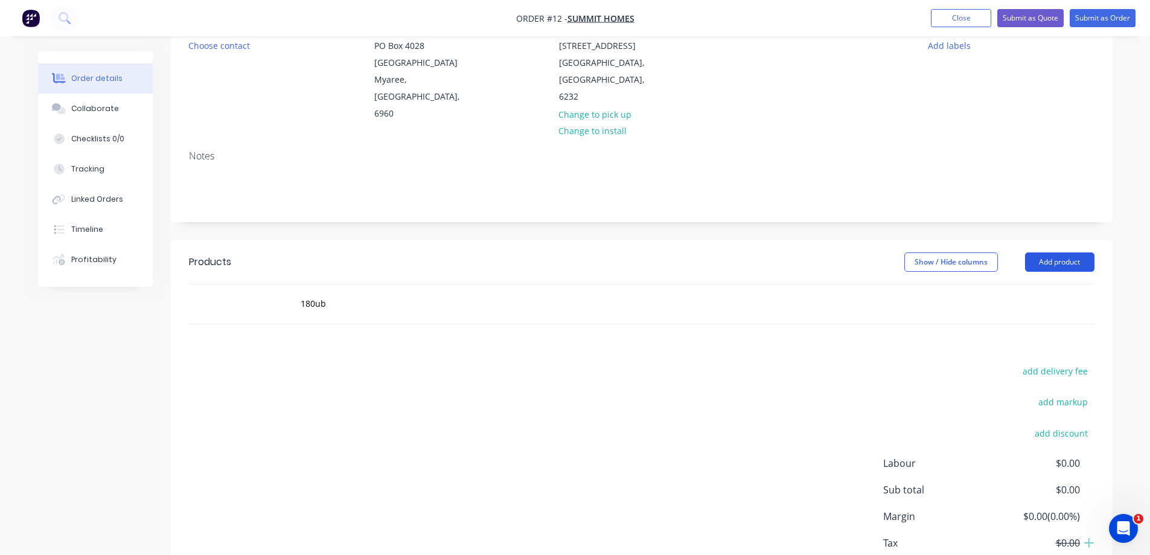
click at [1079, 252] on button "Add product" at bounding box center [1059, 261] width 69 height 19
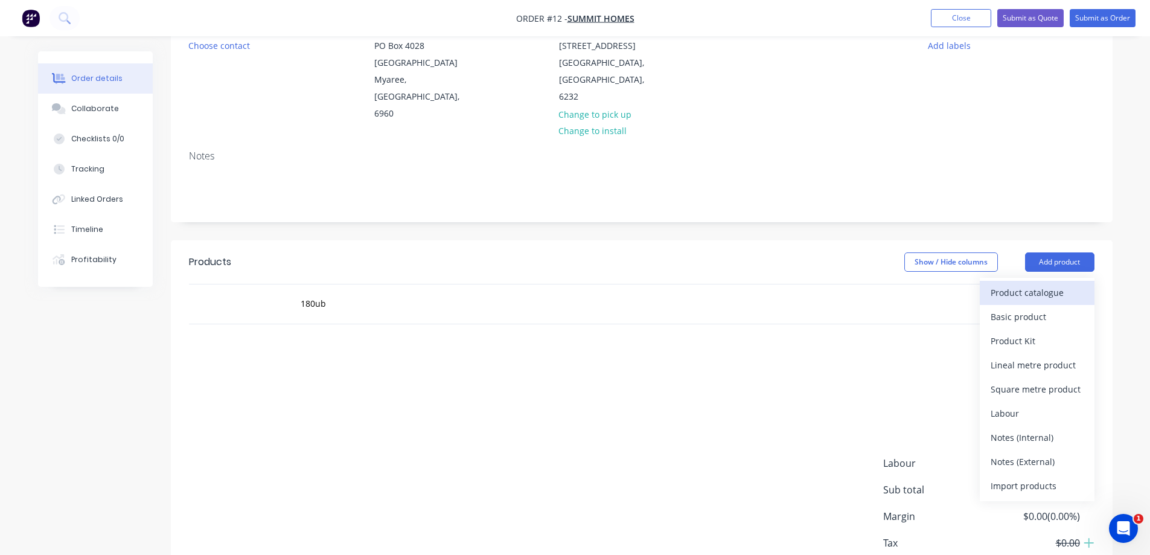
click at [1039, 284] on div "Product catalogue" at bounding box center [1036, 292] width 93 height 17
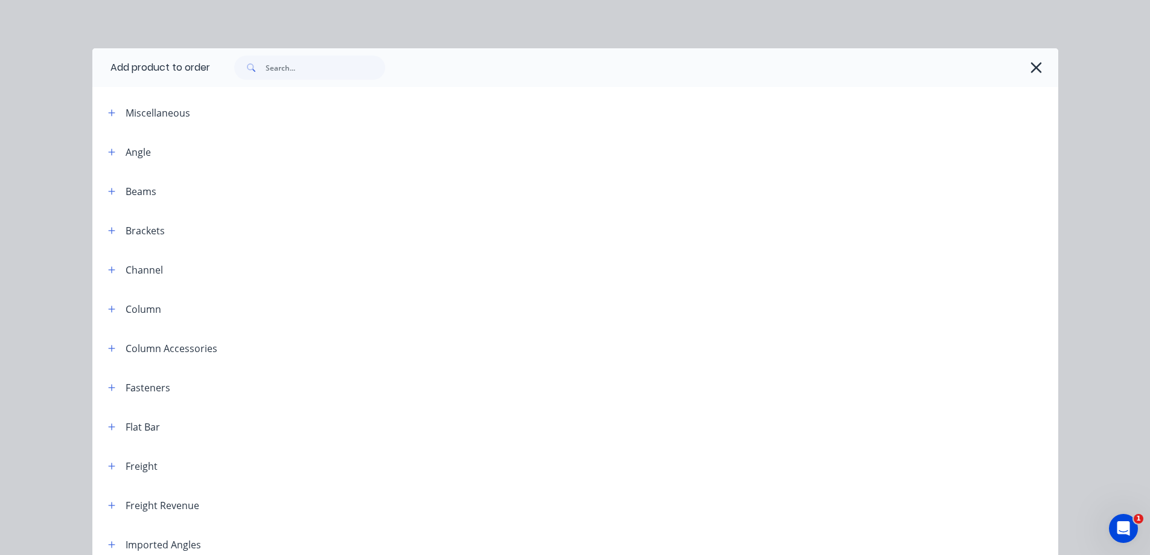
click at [1042, 69] on div at bounding box center [634, 67] width 848 height 39
click at [1038, 69] on button "button" at bounding box center [1035, 67] width 19 height 19
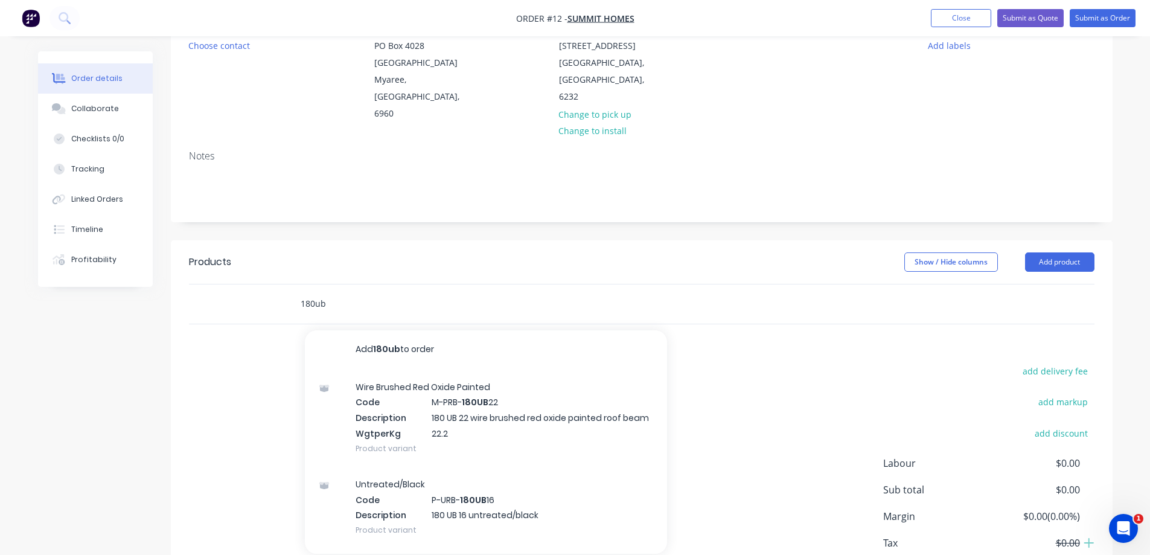
drag, startPoint x: 342, startPoint y: 290, endPoint x: 233, endPoint y: 290, distance: 109.2
click at [233, 290] on div "180ub Add 180ub to order Wire Brushed Red Oxide Painted Code M-PRB- 180UB 22 De…" at bounding box center [641, 303] width 905 height 39
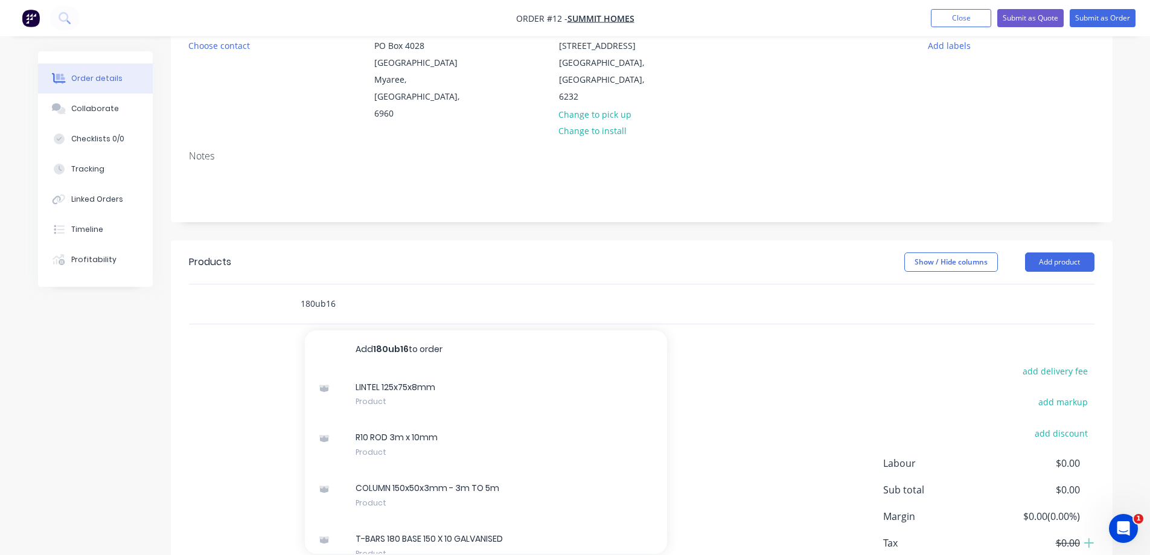
click at [361, 295] on input "180ub16" at bounding box center [420, 303] width 241 height 24
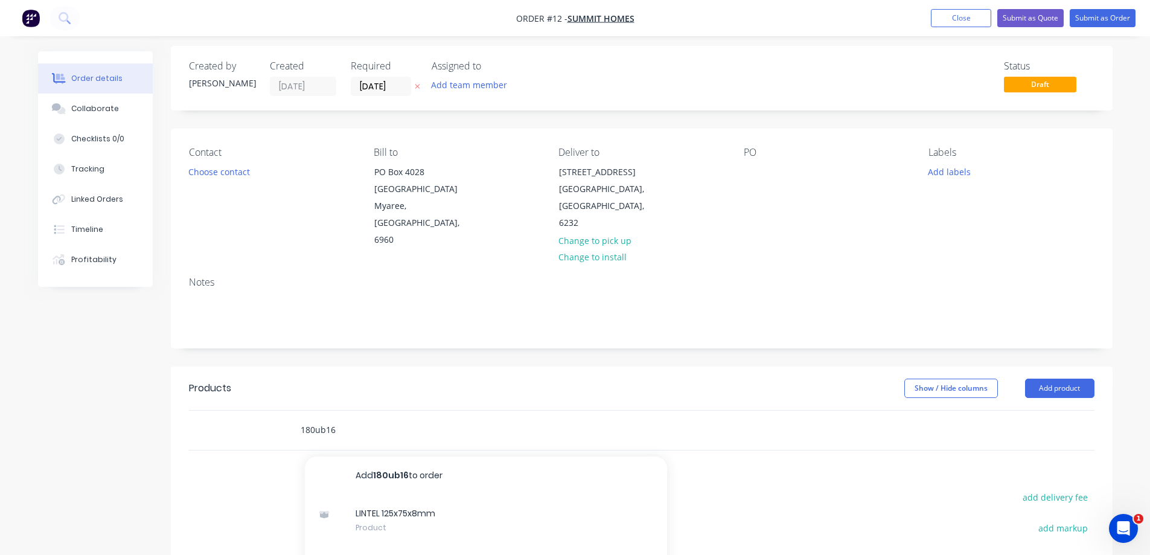
scroll to position [0, 0]
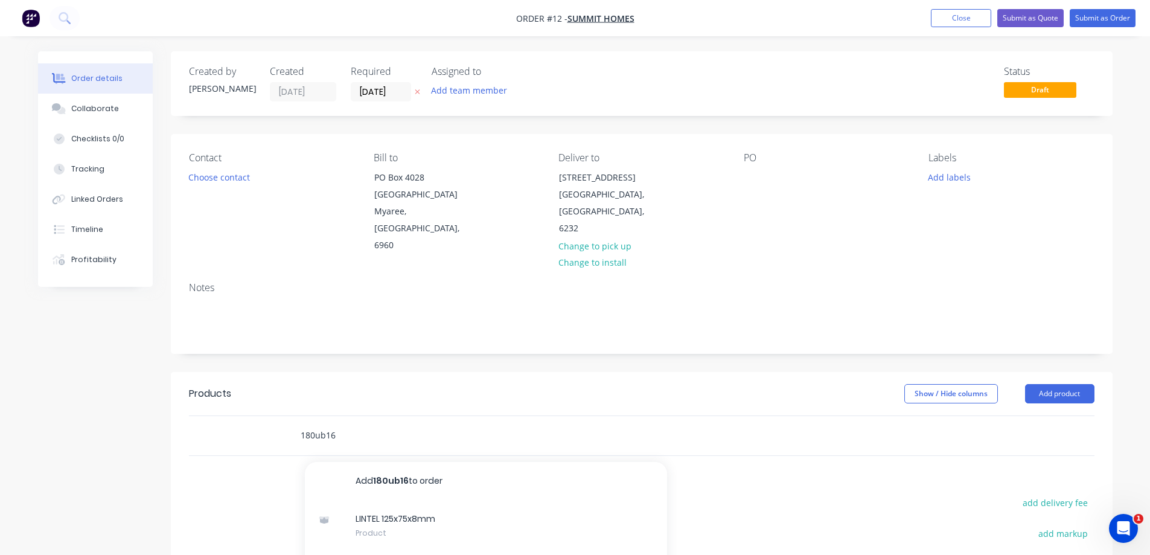
click at [363, 423] on input "180ub16" at bounding box center [420, 435] width 241 height 24
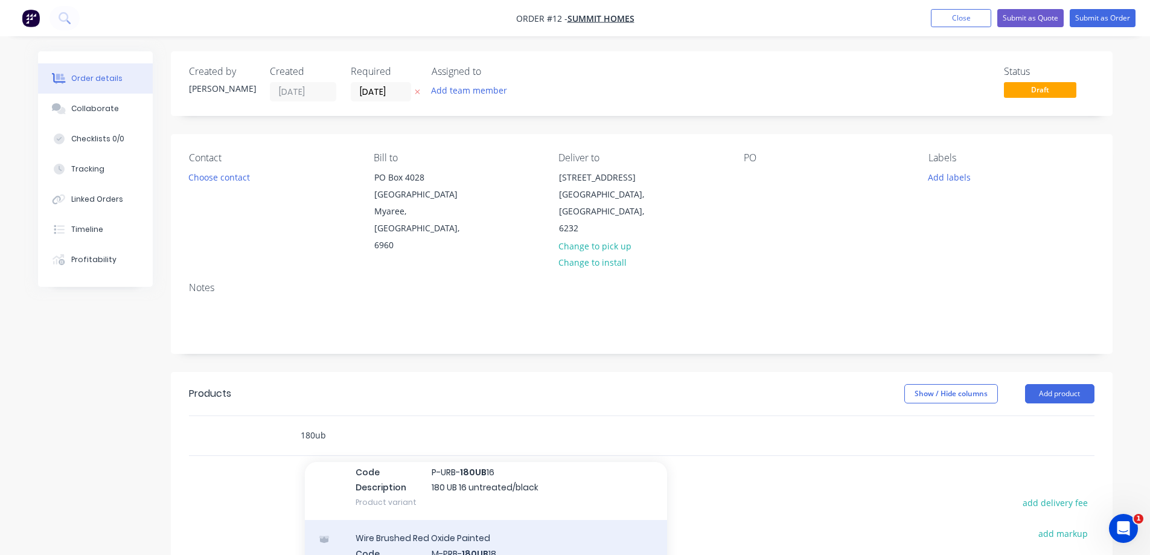
scroll to position [121, 0]
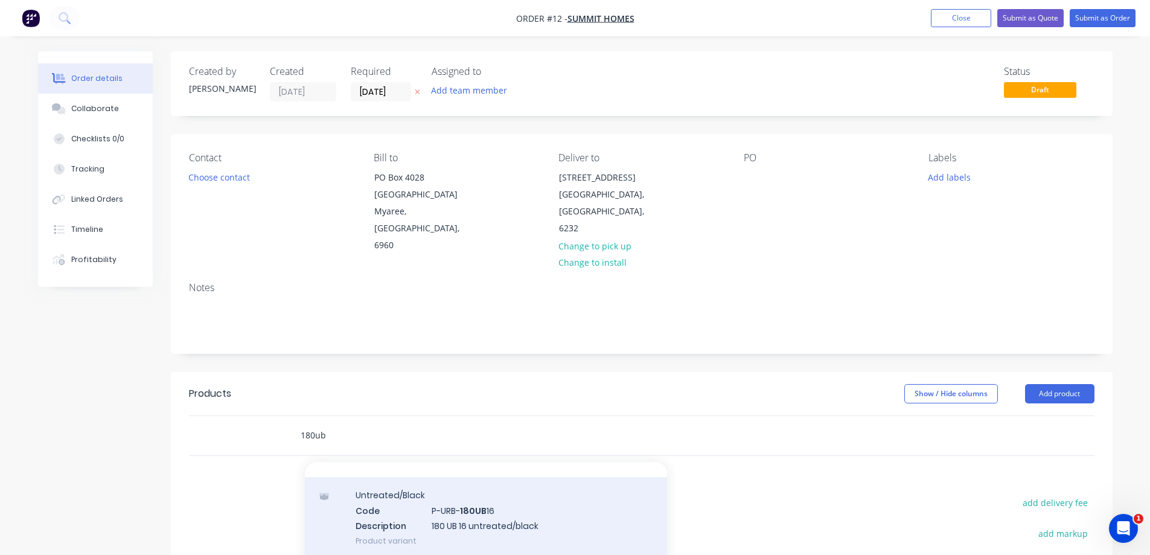
type input "180ub"
click at [494, 510] on div "Untreated/Black Code P-URB- 180UB 16 Description 180 UB 16 untreated/black Prod…" at bounding box center [486, 517] width 362 height 81
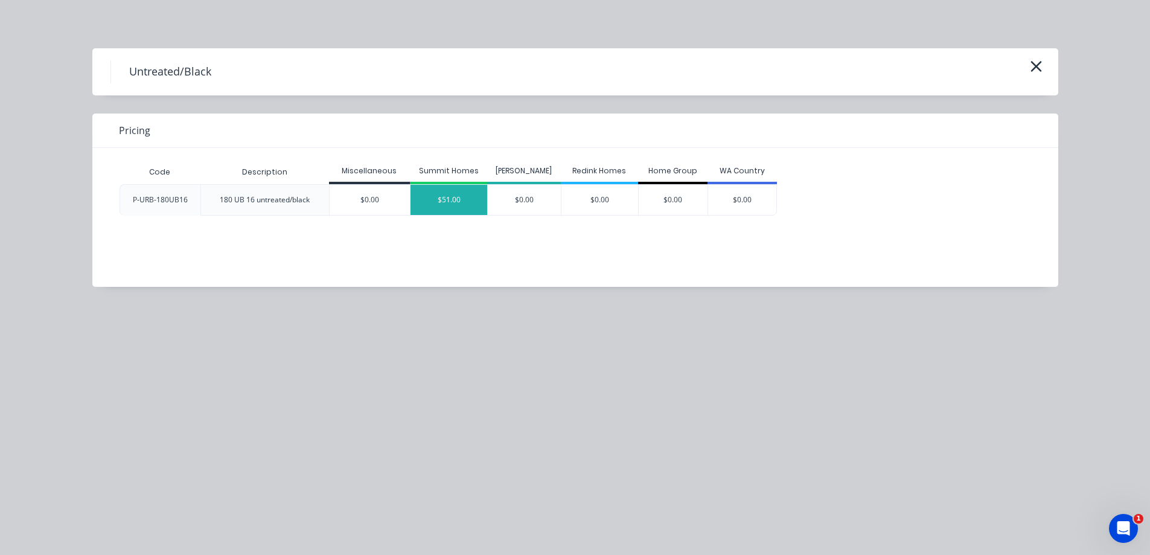
click at [460, 191] on div "$51.00" at bounding box center [448, 200] width 77 height 30
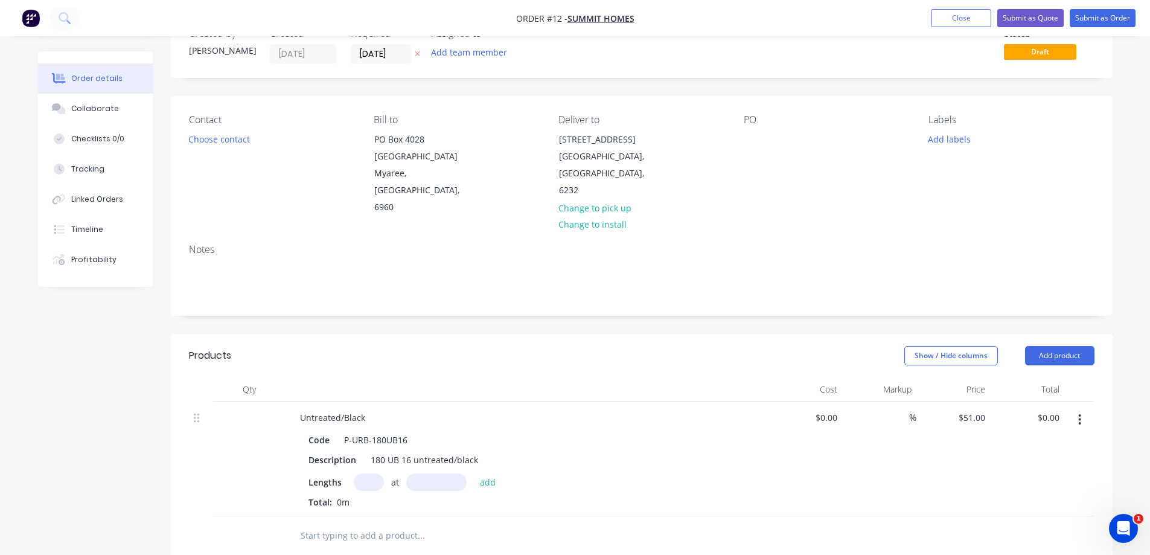
scroll to position [181, 0]
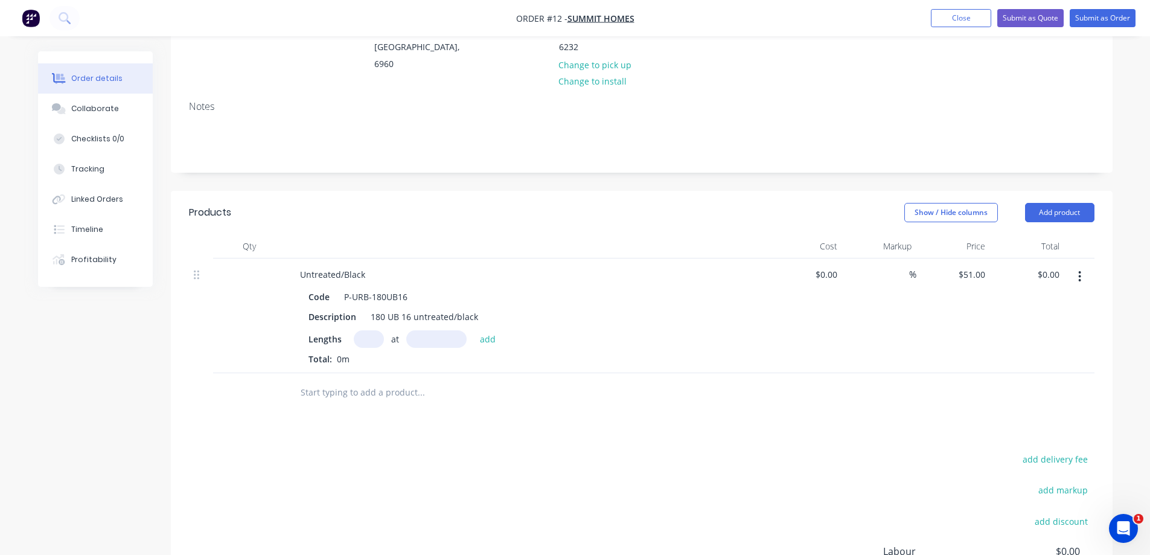
click at [373, 330] on input "text" at bounding box center [369, 338] width 30 height 17
type input "5.9"
click at [367, 330] on input "5.9" at bounding box center [369, 338] width 30 height 17
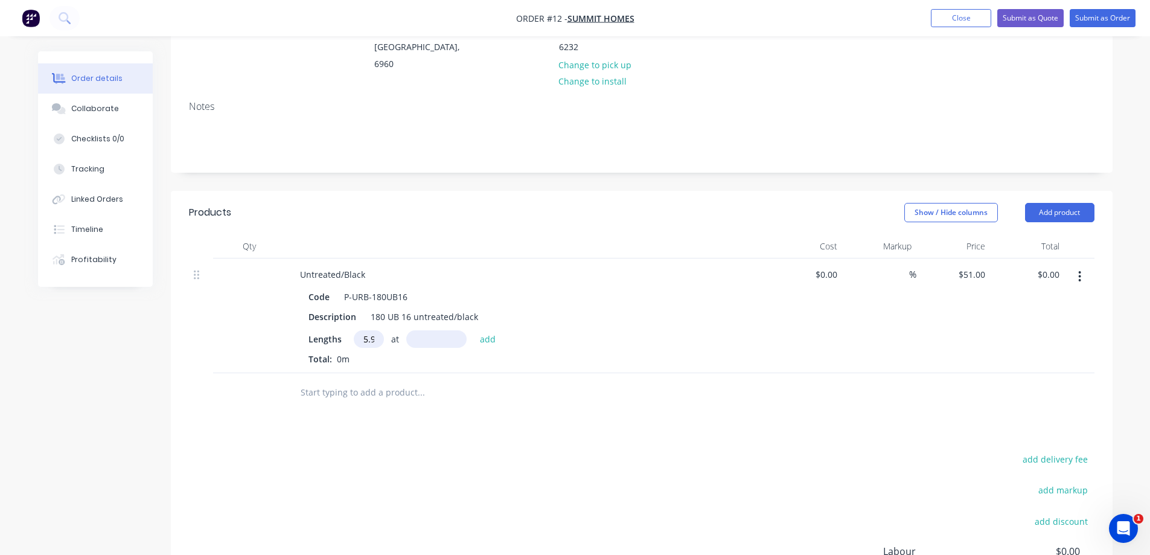
drag, startPoint x: 375, startPoint y: 324, endPoint x: 357, endPoint y: 319, distance: 18.7
click at [357, 330] on input "5.9" at bounding box center [369, 338] width 30 height 17
type input "1"
type input "5900mm"
click at [351, 380] on input "text" at bounding box center [420, 392] width 241 height 24
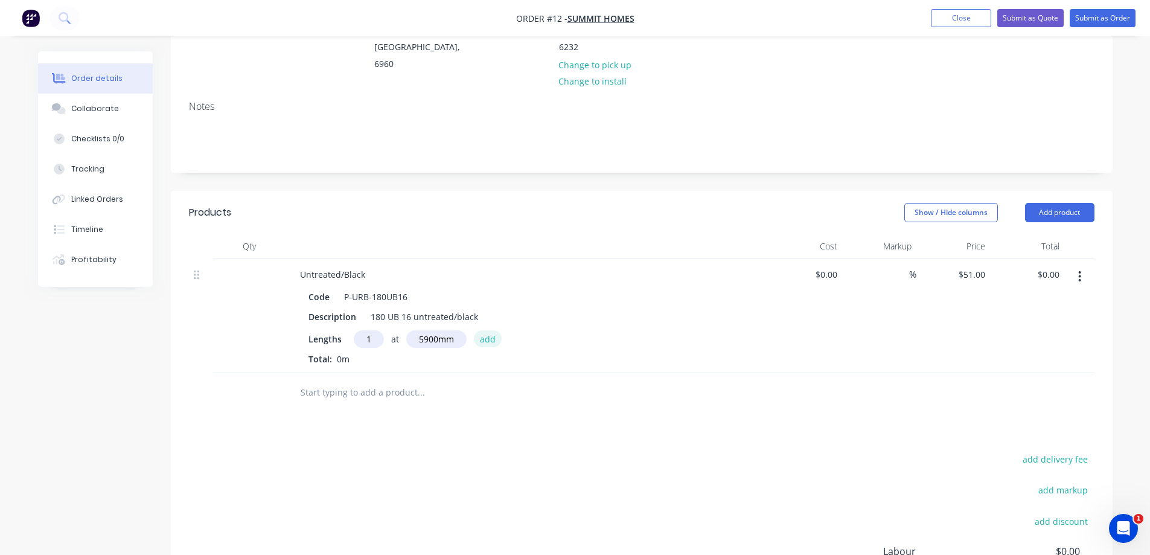
click at [483, 330] on button "add" at bounding box center [488, 338] width 28 height 16
type input "$300.90"
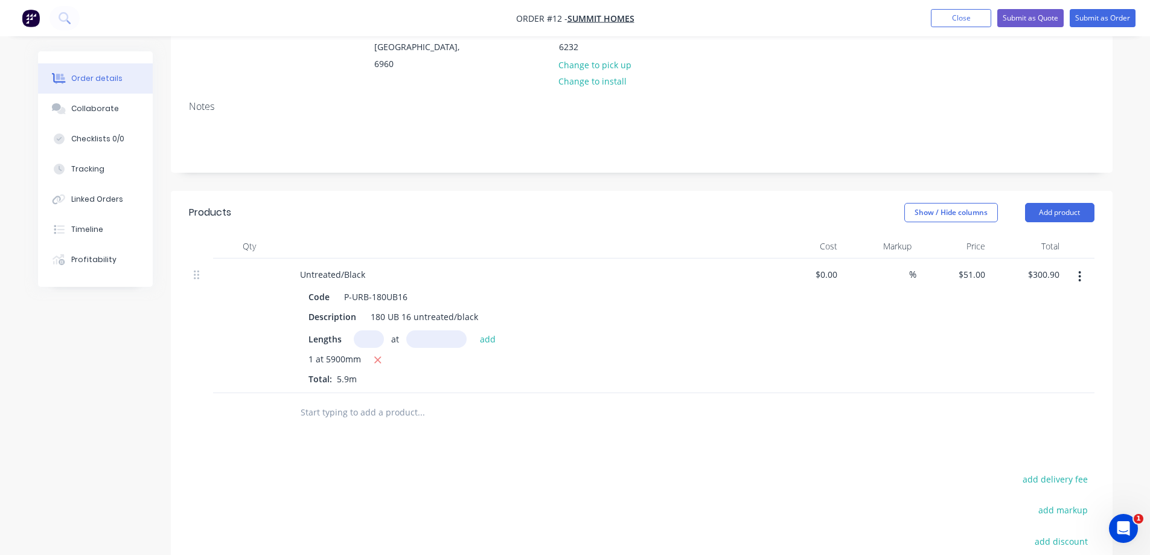
click at [367, 409] on div at bounding box center [502, 412] width 434 height 39
click at [372, 400] on input "text" at bounding box center [420, 412] width 241 height 24
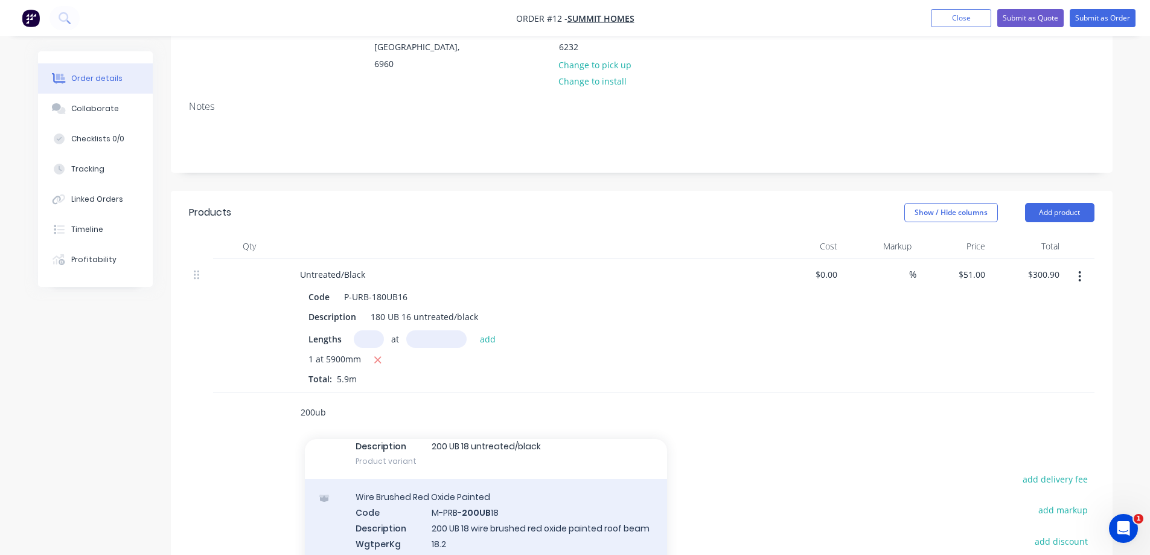
scroll to position [121, 0]
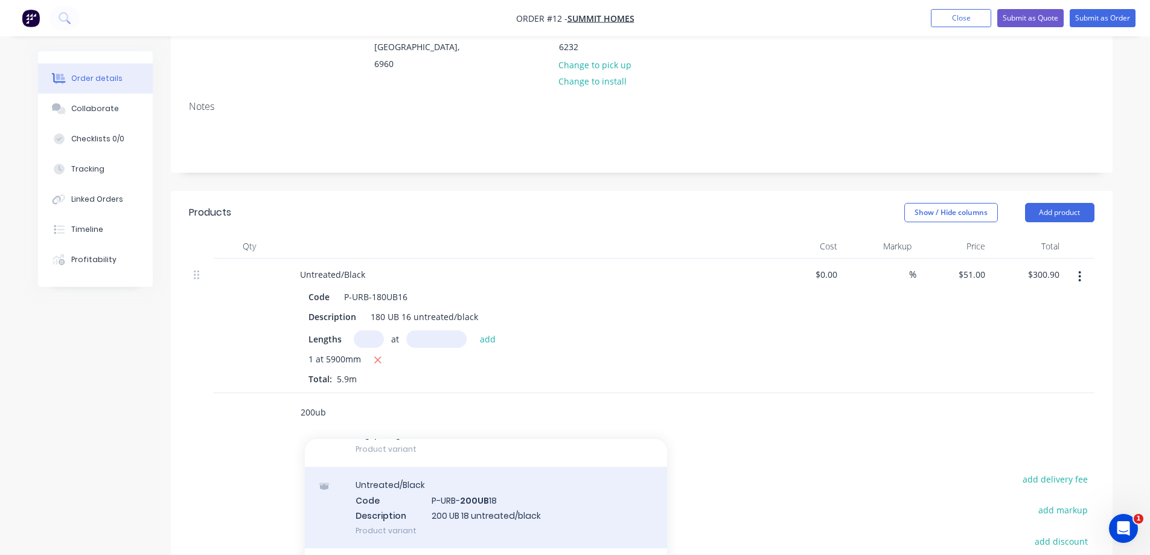
type input "200ub"
click at [485, 503] on div "Untreated/Black Code P-URB- 200UB 18 Description 200 UB 18 untreated/black Prod…" at bounding box center [486, 506] width 362 height 81
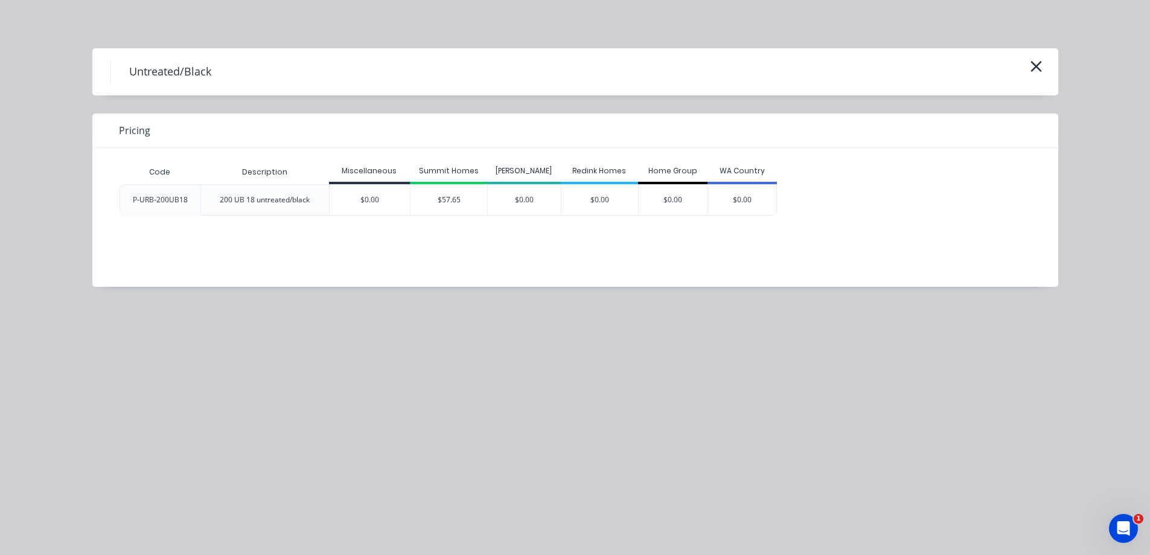
click at [194, 206] on div "P-URB-200UB18" at bounding box center [160, 200] width 74 height 30
click at [245, 209] on div "200 UB 18 untreated/black" at bounding box center [264, 200] width 109 height 30
click at [453, 196] on div "$57.65" at bounding box center [448, 200] width 77 height 30
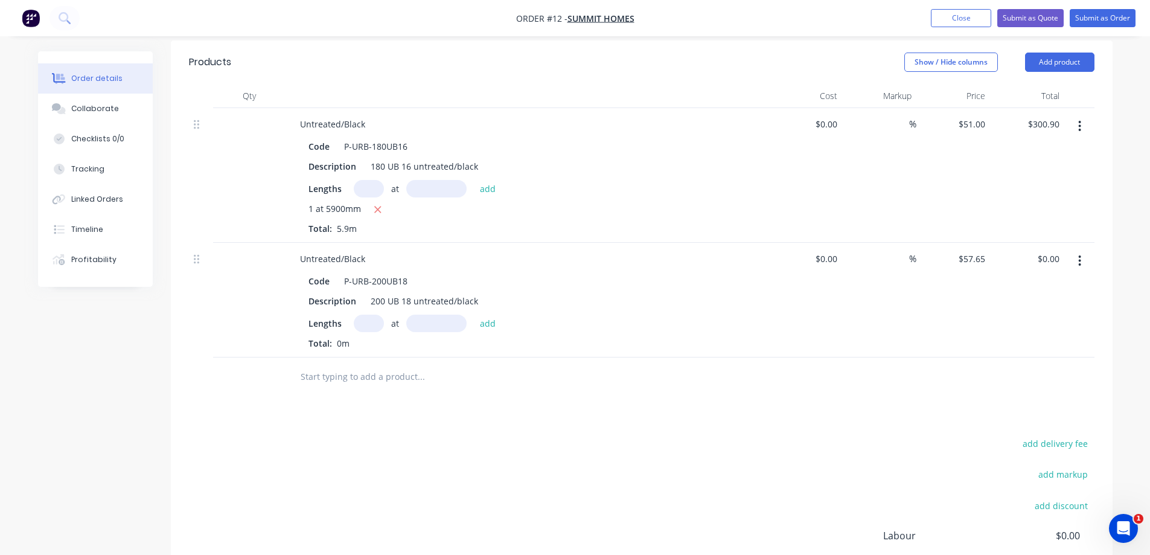
scroll to position [362, 0]
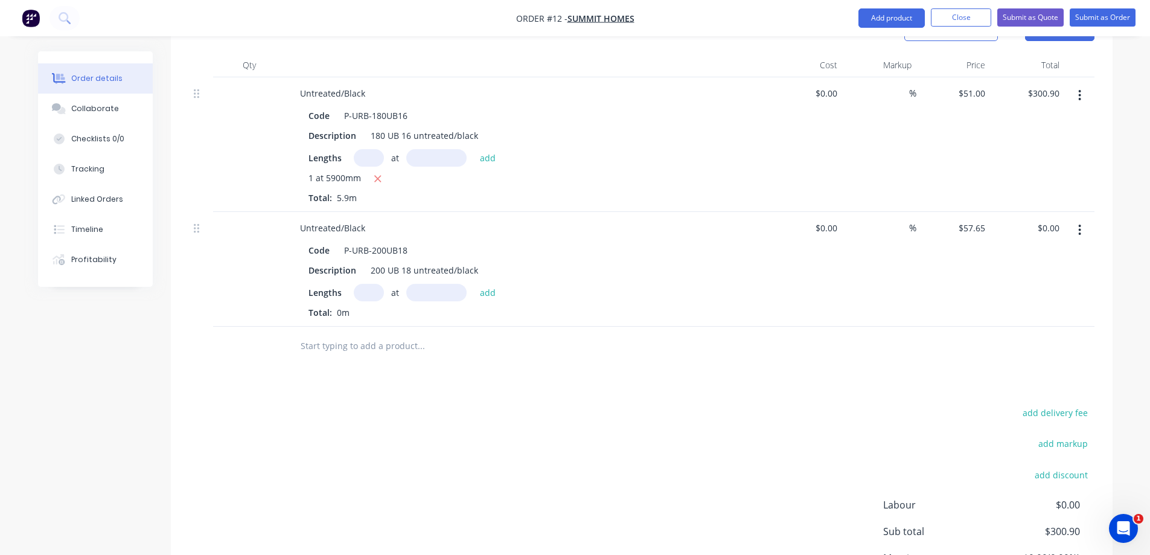
click at [372, 284] on input "text" at bounding box center [369, 292] width 30 height 17
type input "1"
type input "5900mm"
click at [497, 284] on button "add" at bounding box center [488, 292] width 28 height 16
type input "$340.14"
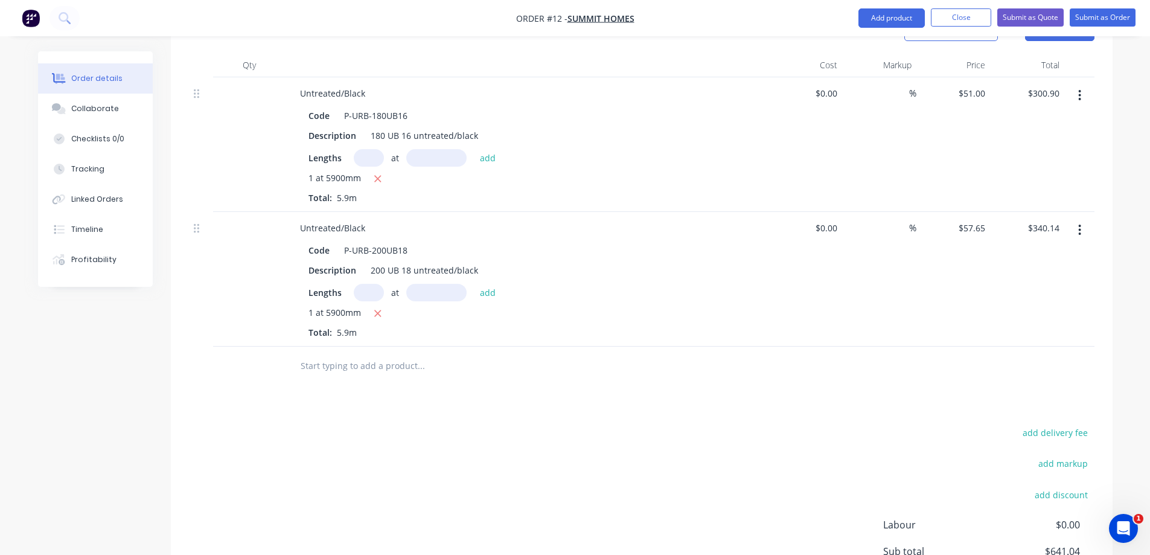
click at [364, 354] on input "text" at bounding box center [420, 366] width 241 height 24
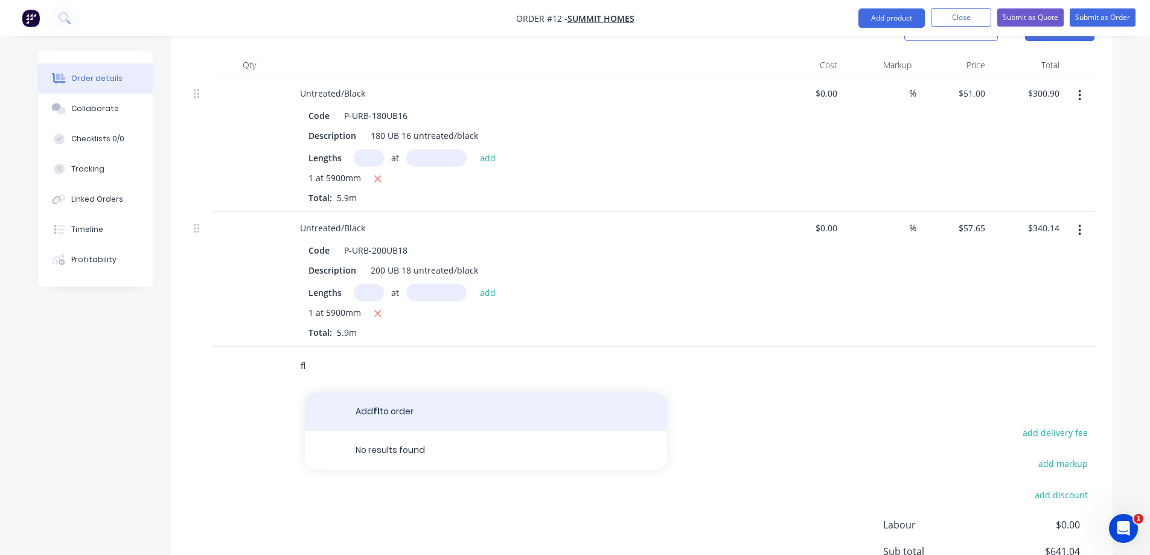
type input "f"
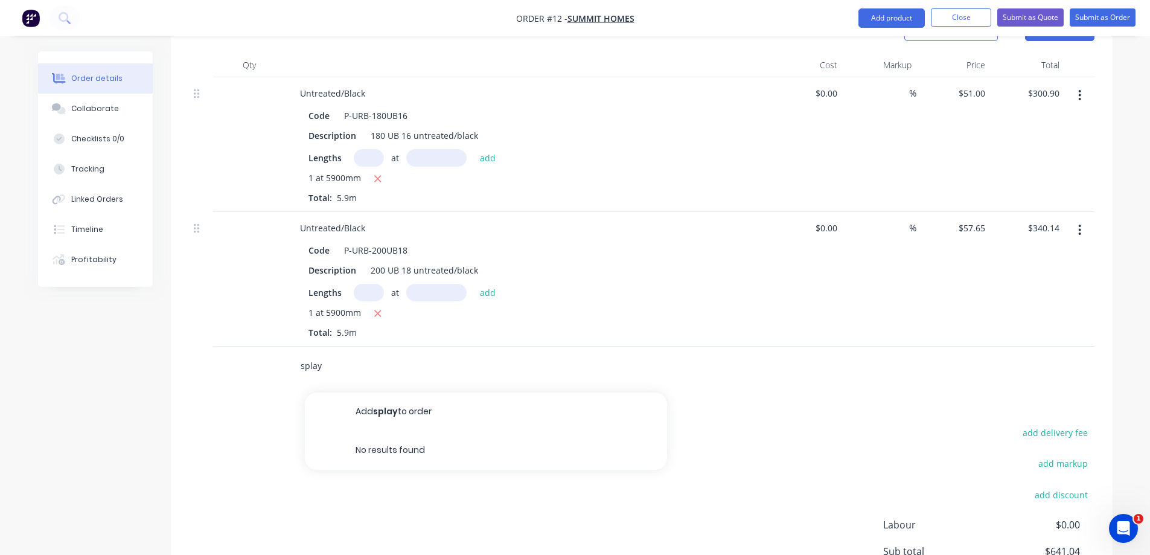
click at [402, 354] on input "splay" at bounding box center [420, 366] width 241 height 24
type input "s"
click at [878, 13] on button "Add product" at bounding box center [891, 17] width 66 height 19
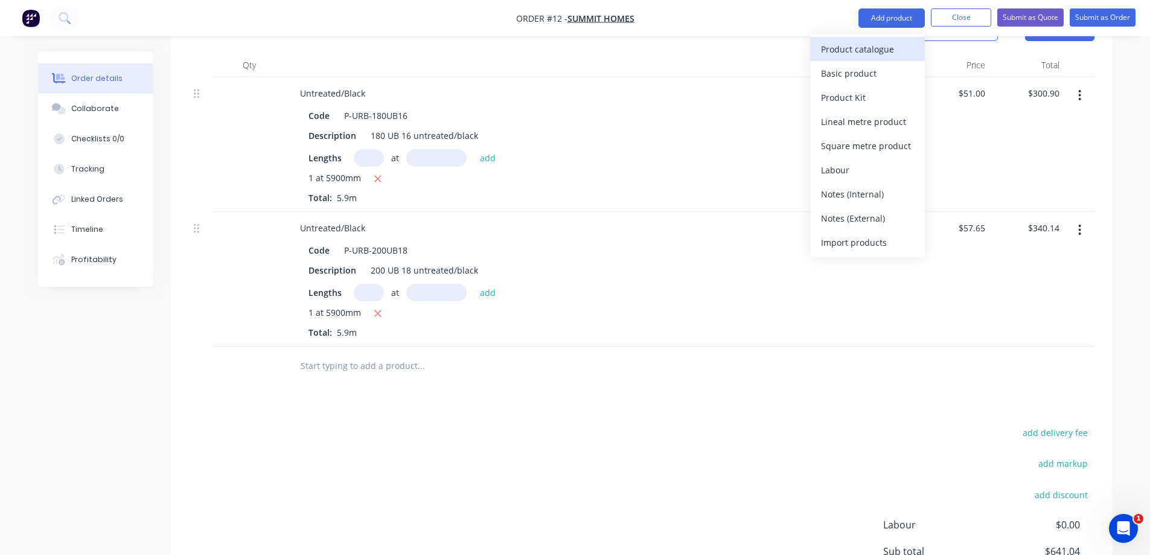
click at [875, 47] on div "Product catalogue" at bounding box center [867, 48] width 93 height 17
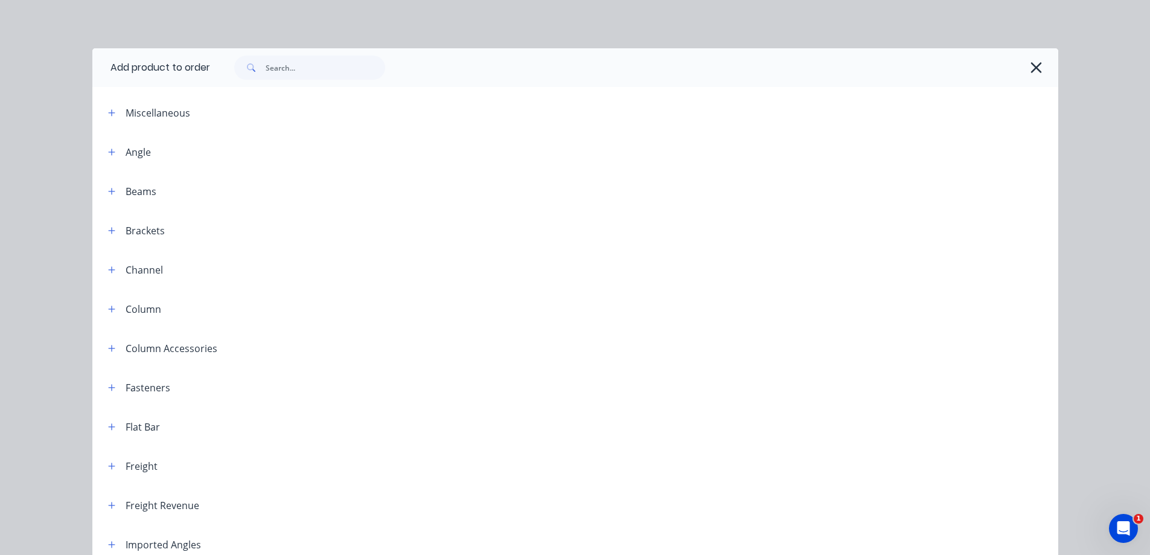
click at [142, 193] on div "Beams" at bounding box center [141, 191] width 31 height 14
click at [108, 190] on icon "button" at bounding box center [111, 191] width 7 height 8
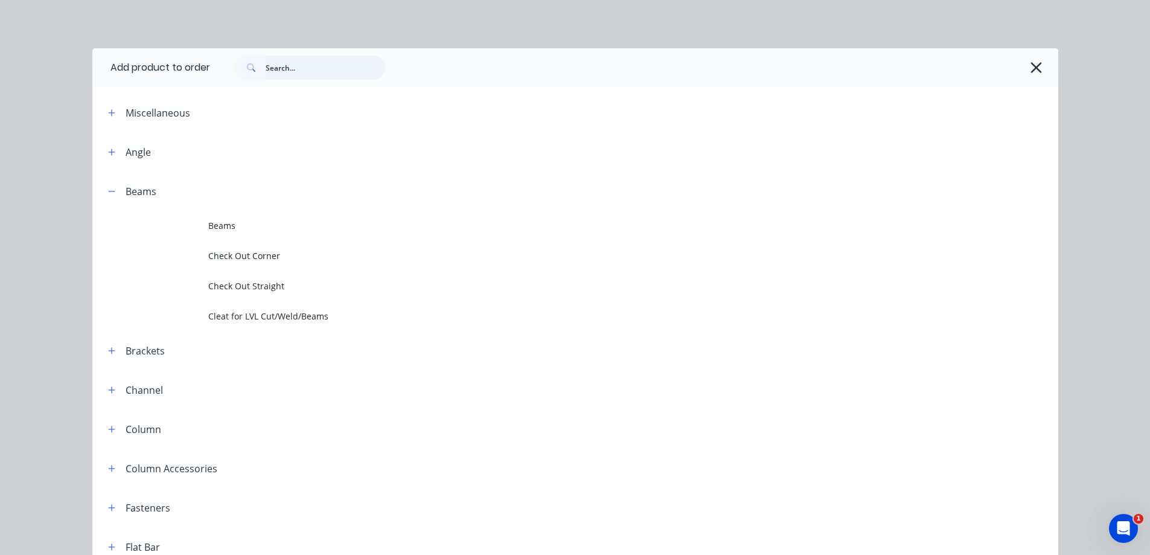
click at [310, 74] on input "text" at bounding box center [325, 68] width 119 height 24
type input "splay"
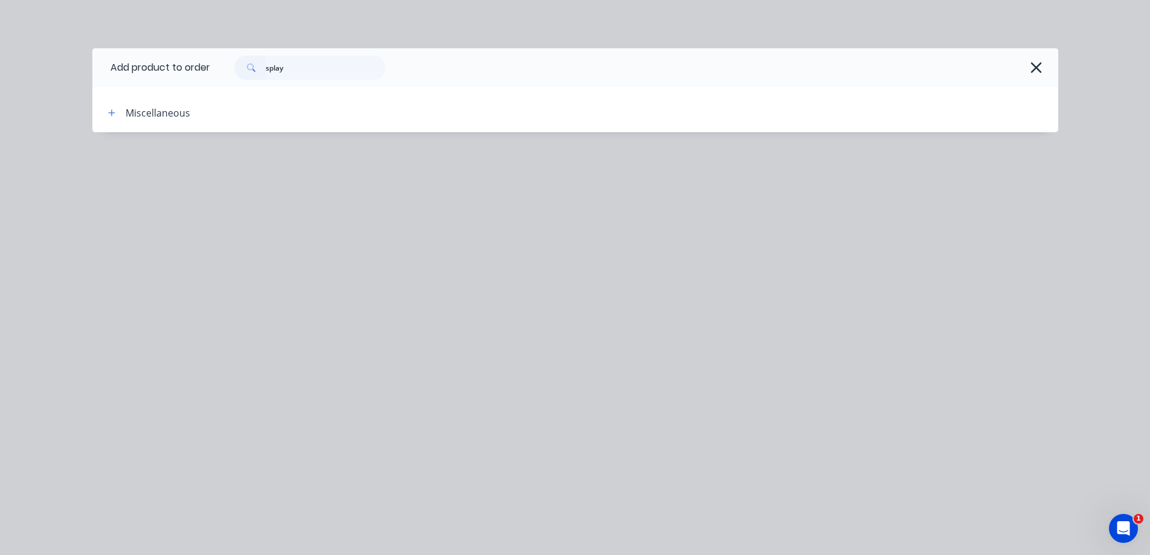
click at [132, 119] on div "Miscellaneous" at bounding box center [158, 113] width 65 height 14
click at [112, 115] on icon "button" at bounding box center [111, 112] width 7 height 7
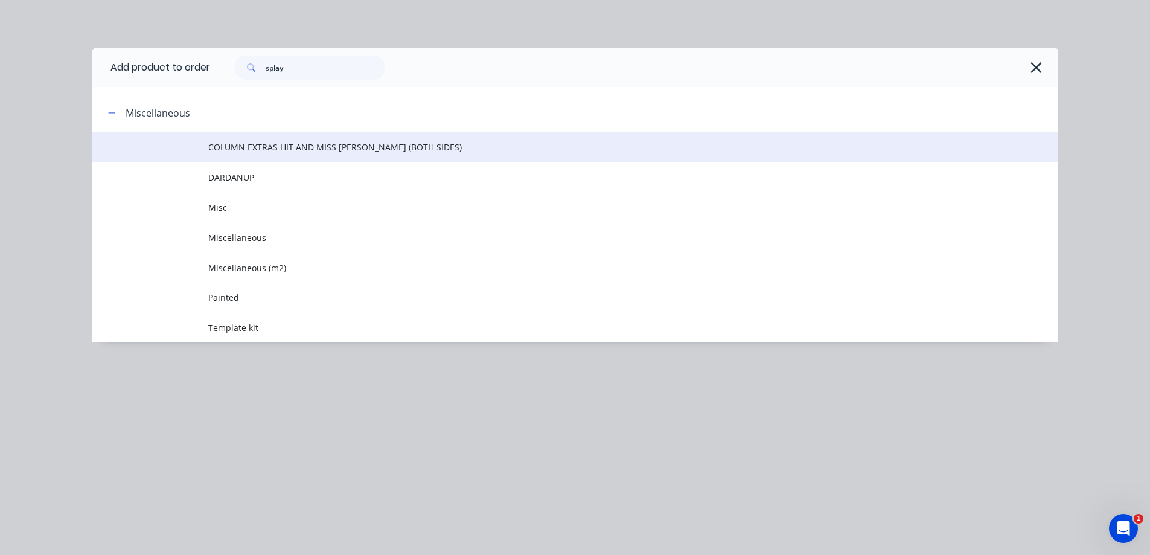
scroll to position [199, 0]
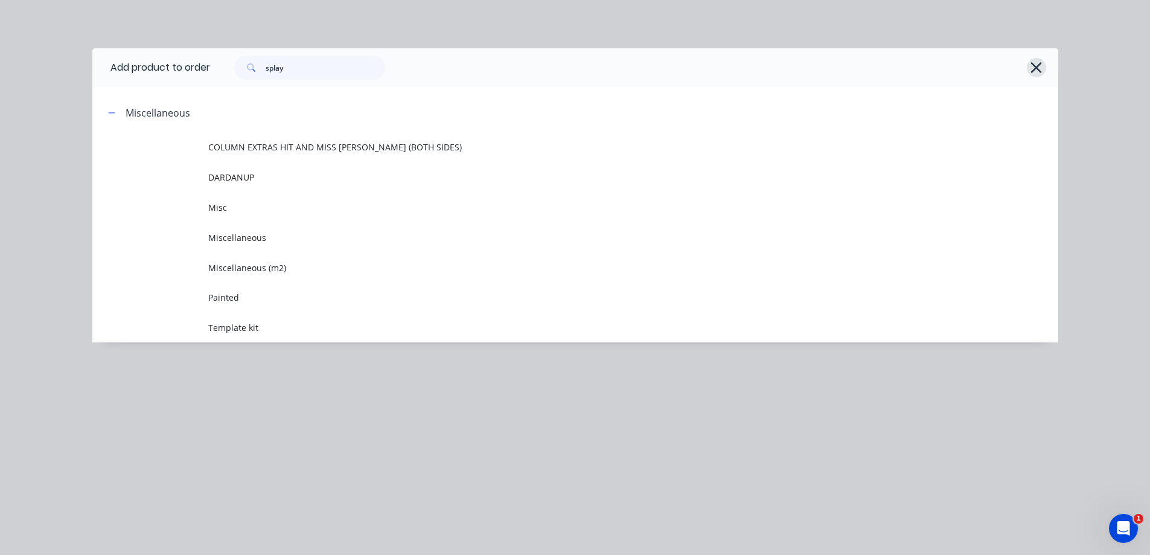
click at [1040, 68] on icon "button" at bounding box center [1035, 67] width 13 height 17
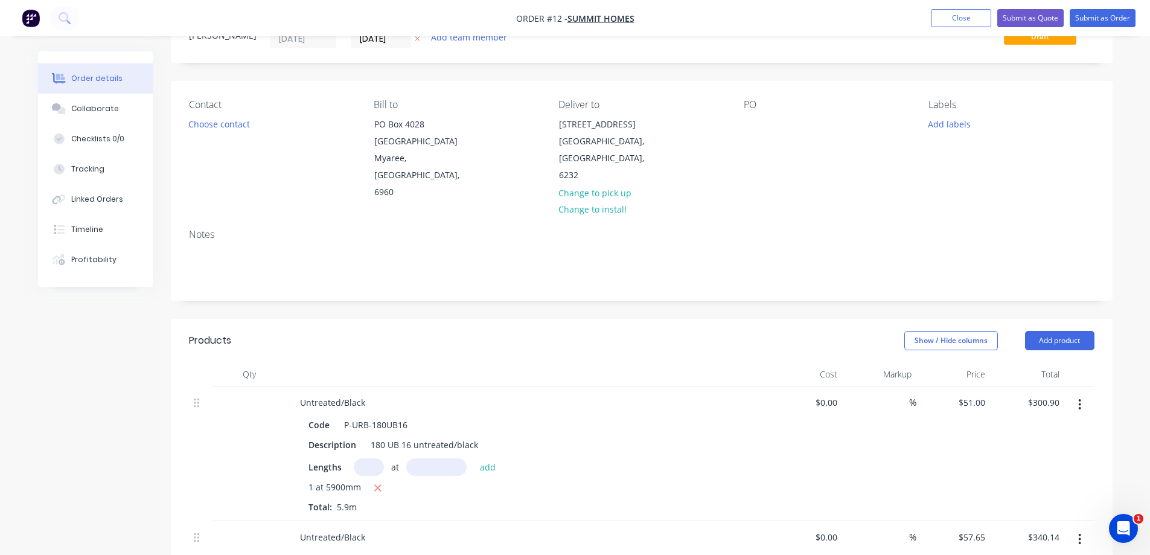
scroll to position [121, 0]
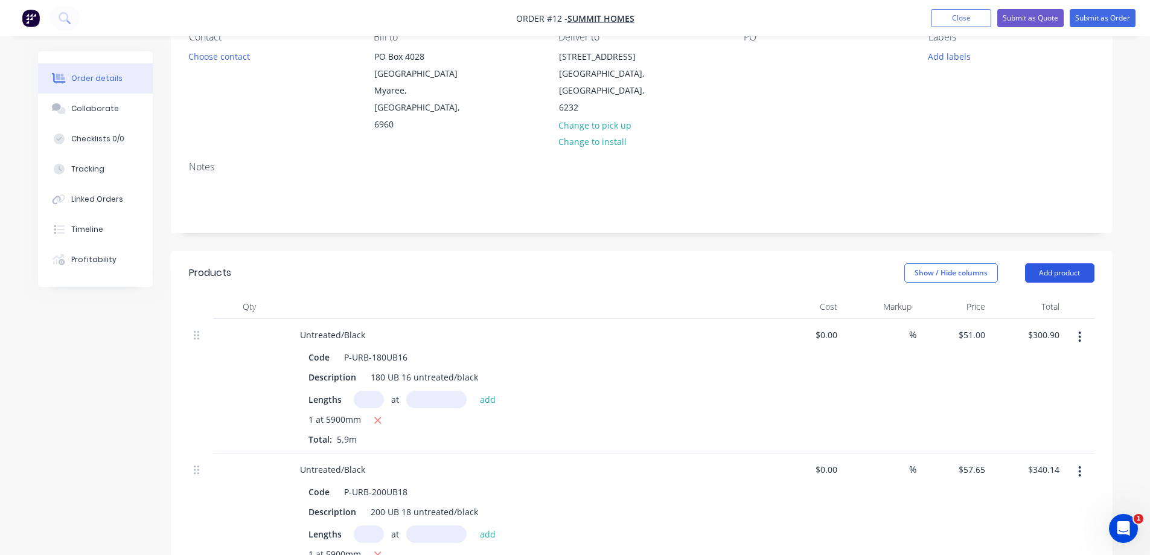
click at [1060, 263] on button "Add product" at bounding box center [1059, 272] width 69 height 19
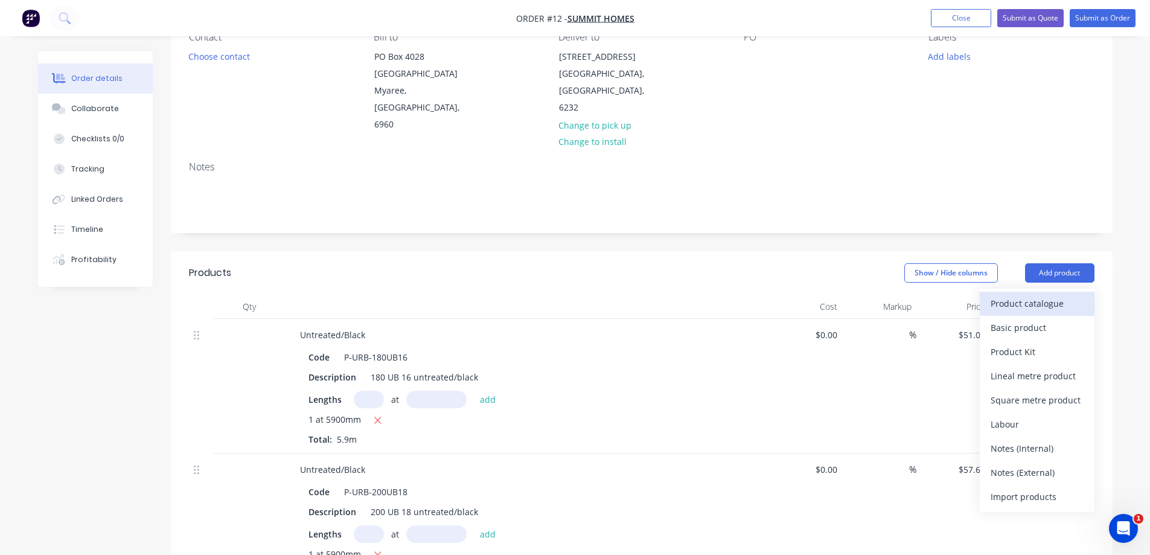
click at [1043, 294] on div "Product catalogue" at bounding box center [1036, 302] width 93 height 17
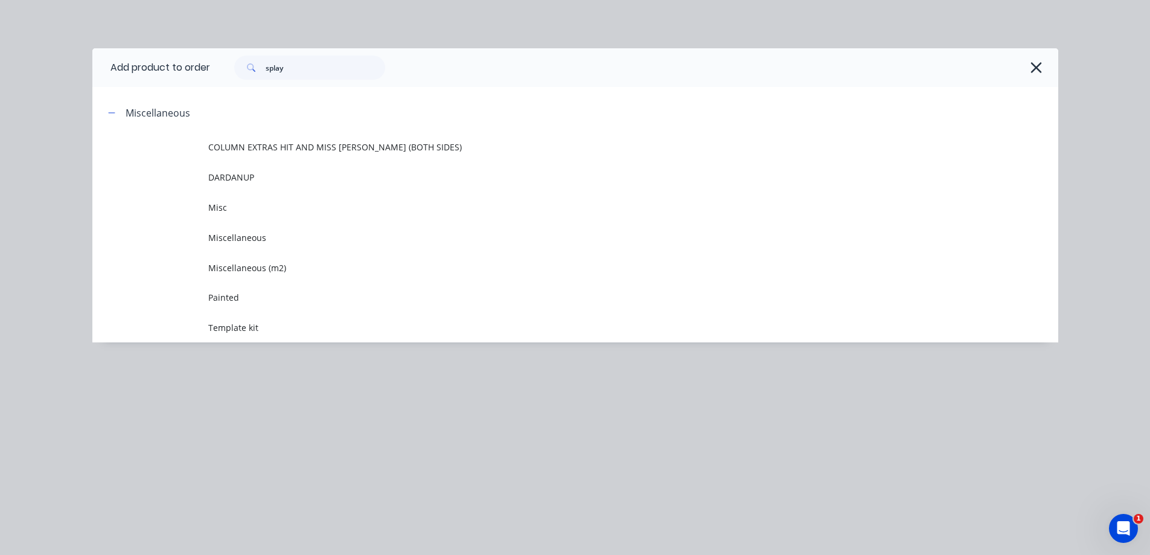
click at [145, 111] on div "Miscellaneous" at bounding box center [158, 113] width 65 height 14
click at [112, 111] on icon "button" at bounding box center [111, 113] width 7 height 8
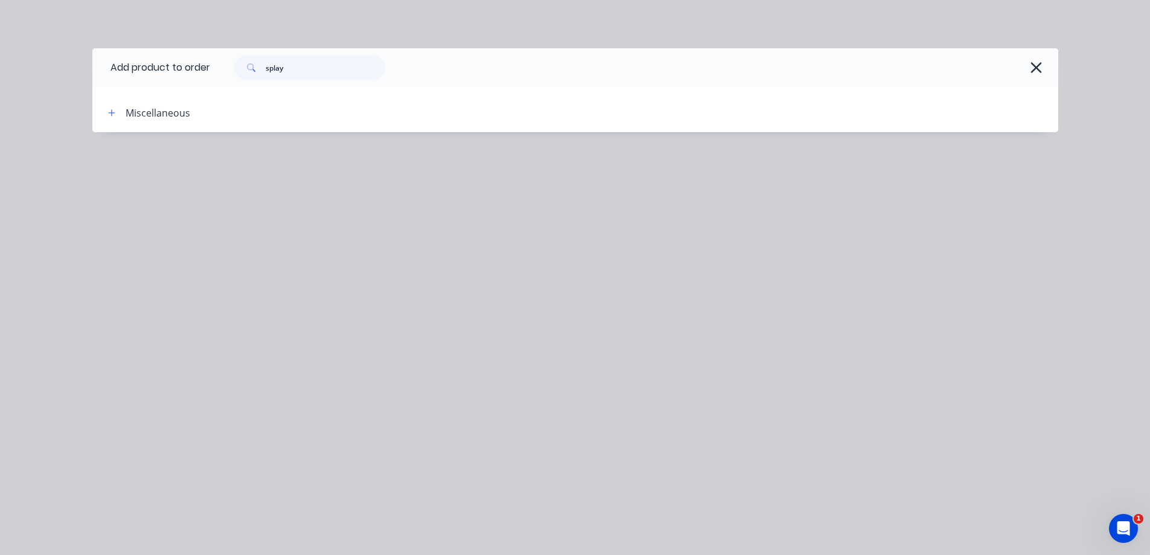
click at [151, 107] on div "Miscellaneous" at bounding box center [158, 113] width 65 height 14
click at [158, 67] on div "Add product to order" at bounding box center [151, 67] width 118 height 39
drag, startPoint x: 305, startPoint y: 66, endPoint x: 240, endPoint y: 67, distance: 65.2
click at [240, 67] on div "splay" at bounding box center [309, 68] width 151 height 24
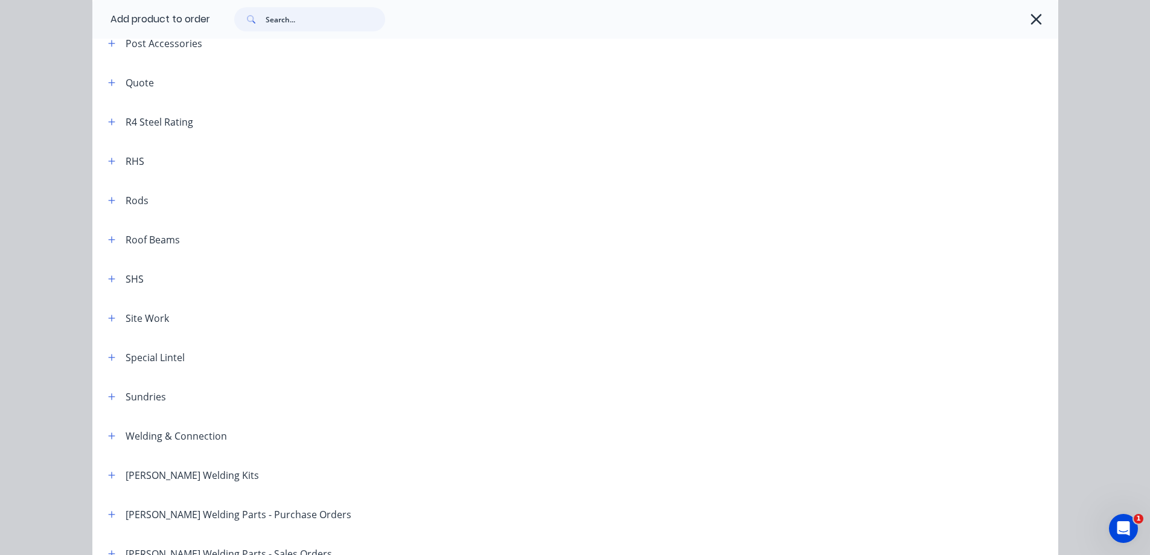
scroll to position [784, 0]
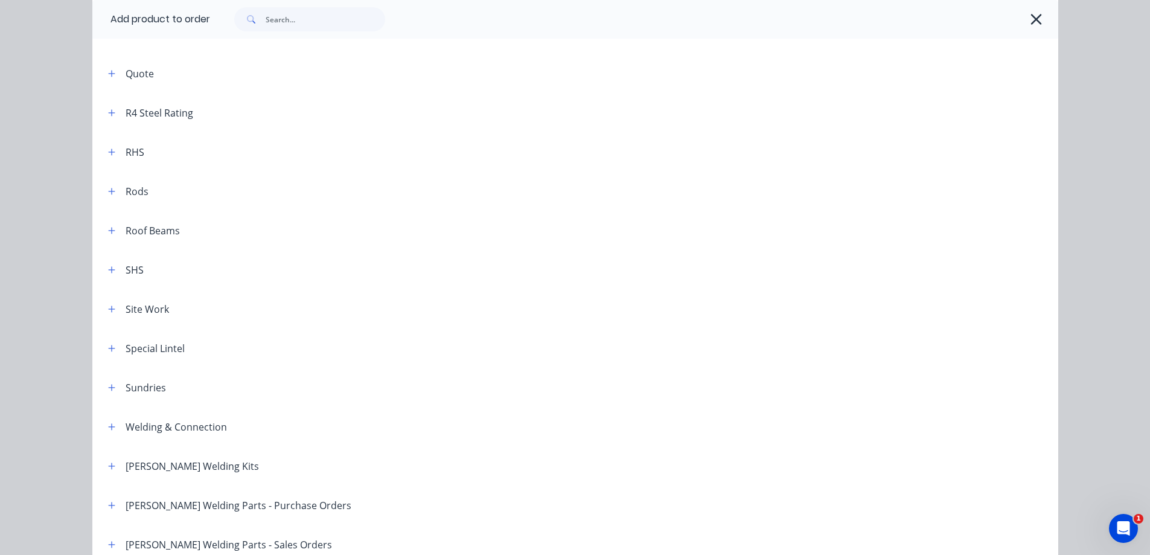
click at [146, 229] on div "Roof Beams" at bounding box center [153, 230] width 54 height 14
click at [108, 229] on icon "button" at bounding box center [111, 230] width 7 height 8
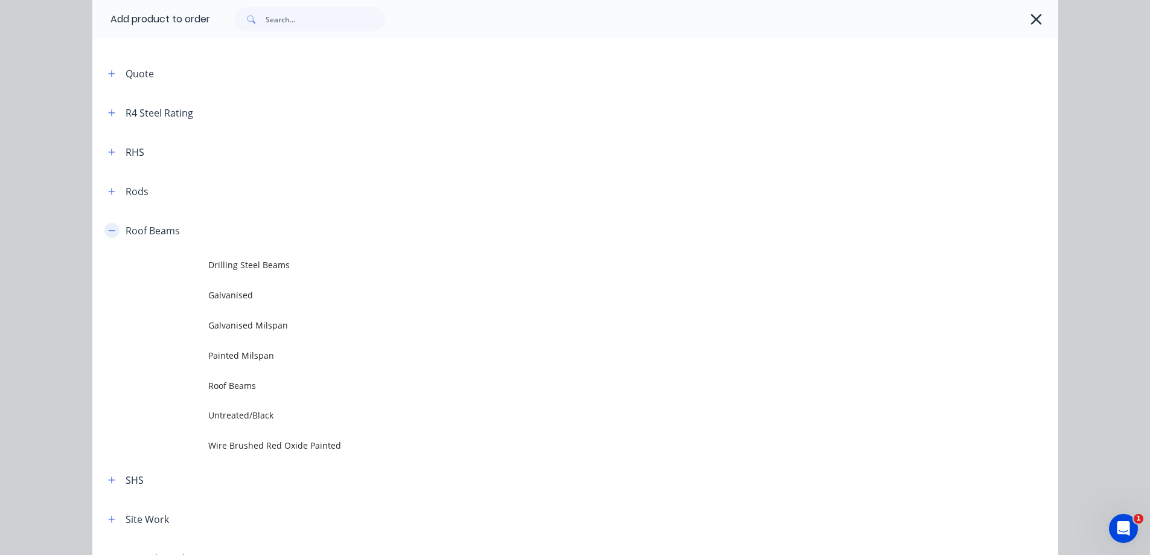
click at [108, 233] on icon "button" at bounding box center [111, 230] width 7 height 8
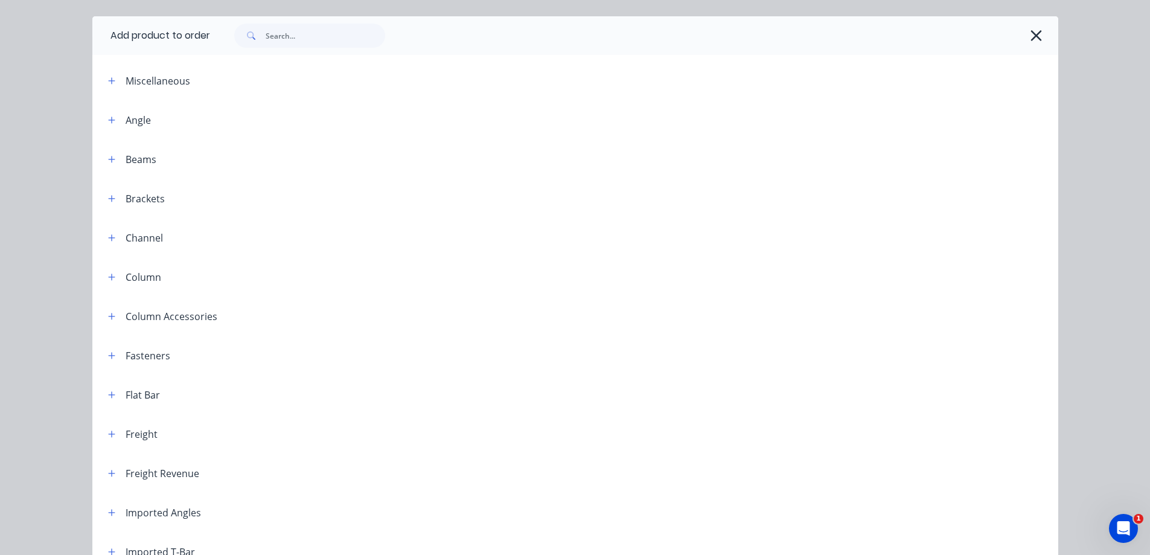
scroll to position [0, 0]
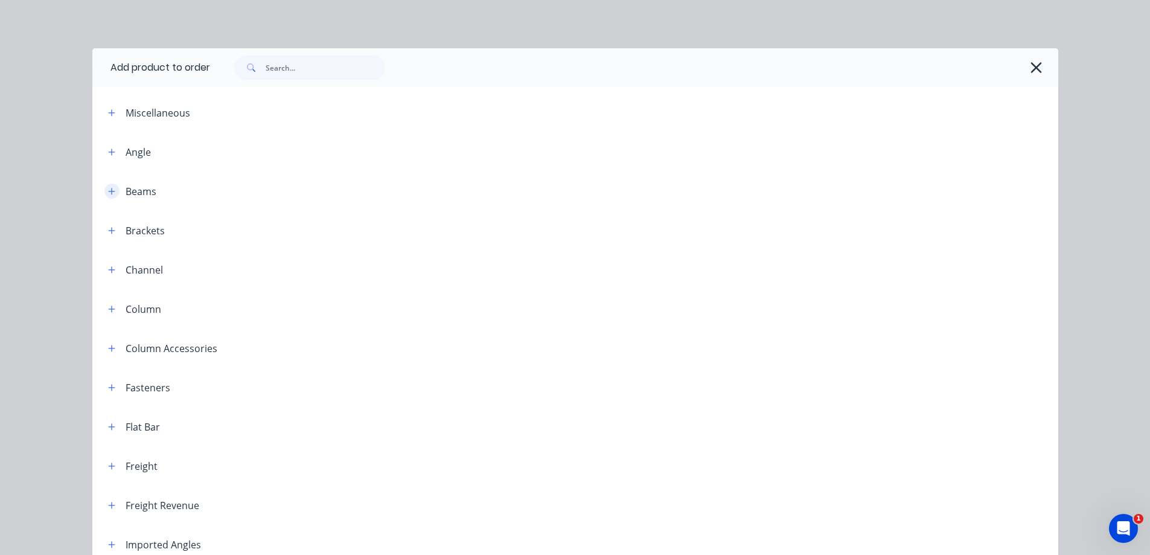
click at [108, 195] on icon "button" at bounding box center [111, 191] width 7 height 8
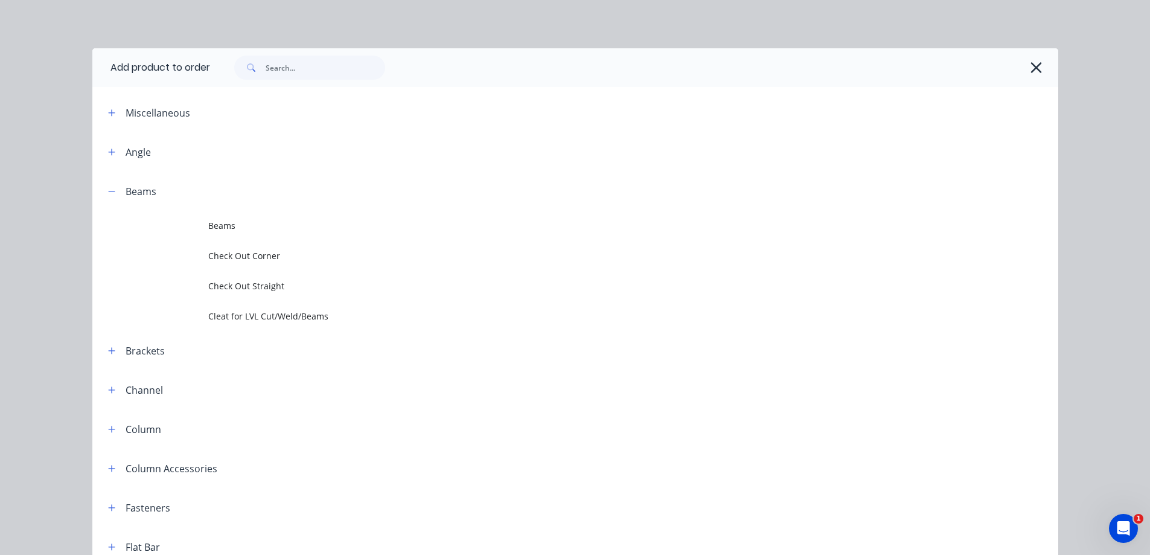
click at [146, 193] on div "Beams" at bounding box center [141, 191] width 31 height 14
click at [1035, 69] on icon "button" at bounding box center [1035, 67] width 13 height 17
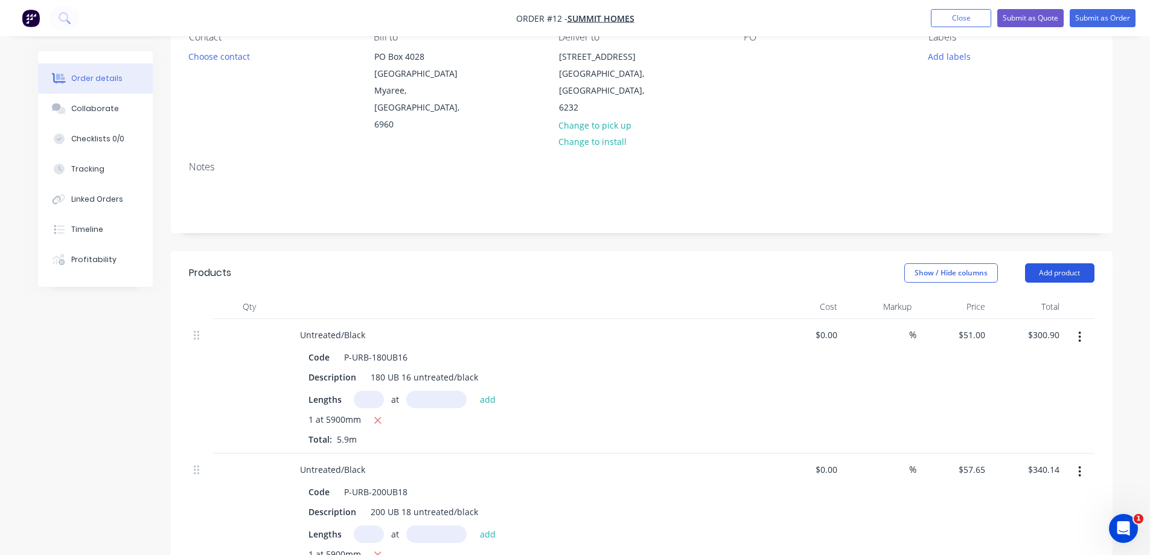
click at [1077, 263] on button "Add product" at bounding box center [1059, 272] width 69 height 19
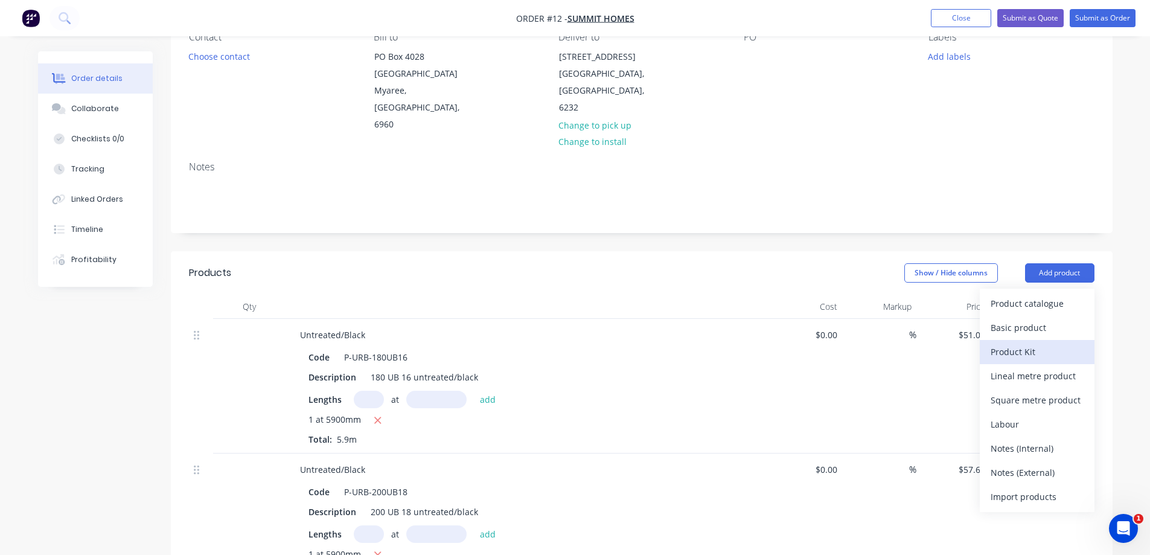
click at [1030, 340] on button "Product Kit" at bounding box center [1036, 352] width 115 height 24
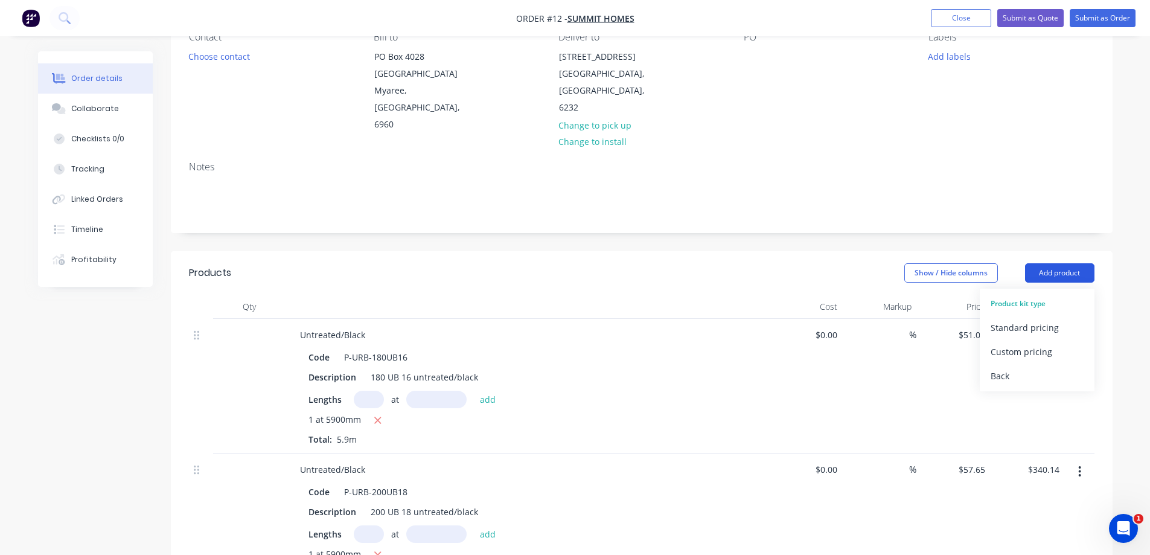
click at [1067, 263] on button "Add product" at bounding box center [1059, 272] width 69 height 19
click at [1065, 263] on button "Add product" at bounding box center [1059, 272] width 69 height 19
click at [1029, 319] on div "Standard pricing" at bounding box center [1036, 327] width 93 height 17
click at [1042, 263] on button "Add product" at bounding box center [1059, 272] width 69 height 19
click at [1027, 294] on div "Product catalogue" at bounding box center [1036, 302] width 93 height 17
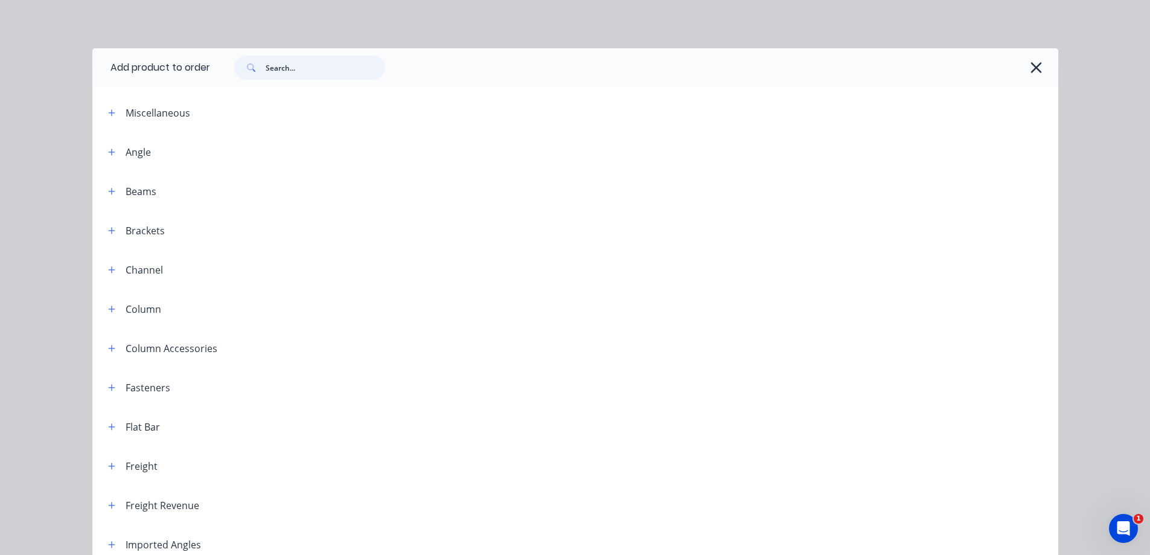
click at [297, 63] on input "text" at bounding box center [325, 68] width 119 height 24
click at [108, 191] on icon "button" at bounding box center [111, 191] width 7 height 7
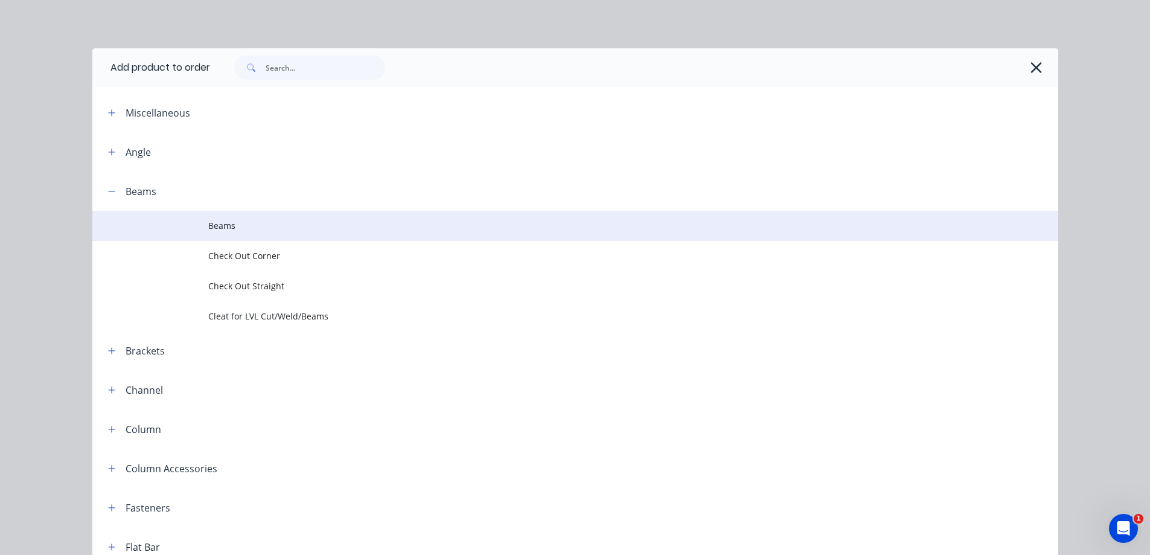
click at [246, 220] on span "Beams" at bounding box center [547, 225] width 679 height 13
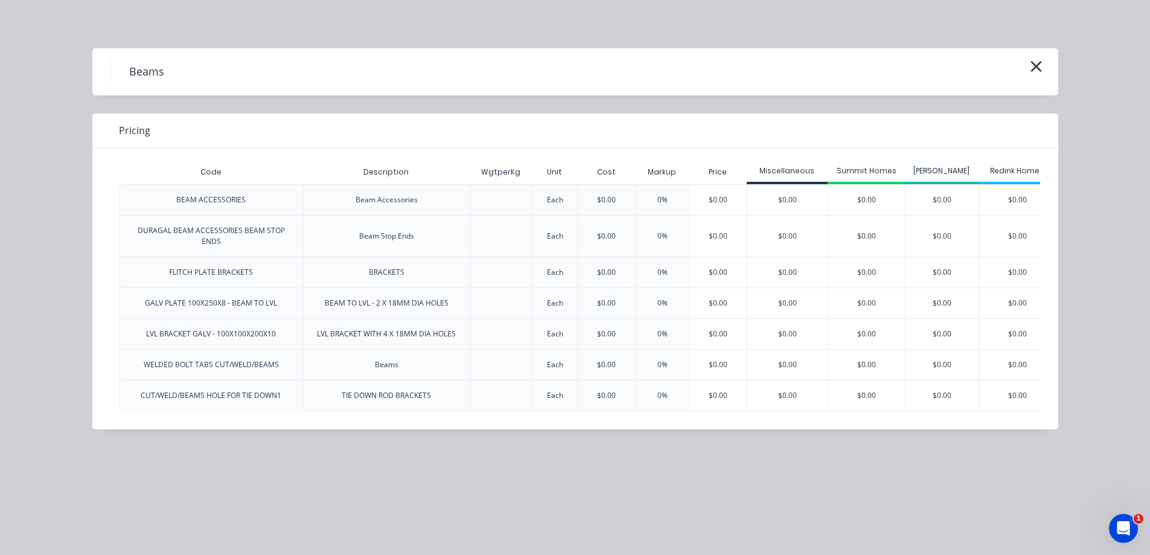
scroll to position [362, 0]
click at [266, 275] on div "FLITCH PLATE BRACKETS" at bounding box center [210, 271] width 183 height 31
click at [189, 395] on div "CUT/WELD/BEAMS HOLE FOR TIE DOWN1" at bounding box center [211, 395] width 141 height 11
click at [203, 489] on div "Beams Pricing Code Description WgtperKg Unit Cost Markup Price Miscellaneous Su…" at bounding box center [575, 277] width 1150 height 555
click at [1032, 80] on div "Beams" at bounding box center [574, 71] width 929 height 23
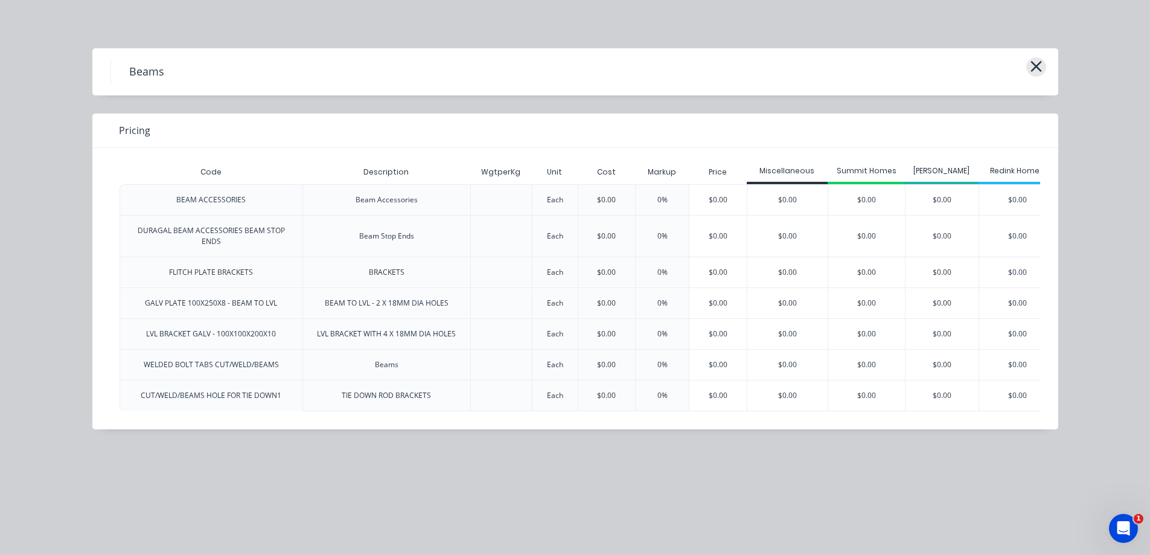
click at [1035, 71] on icon "button" at bounding box center [1035, 66] width 13 height 17
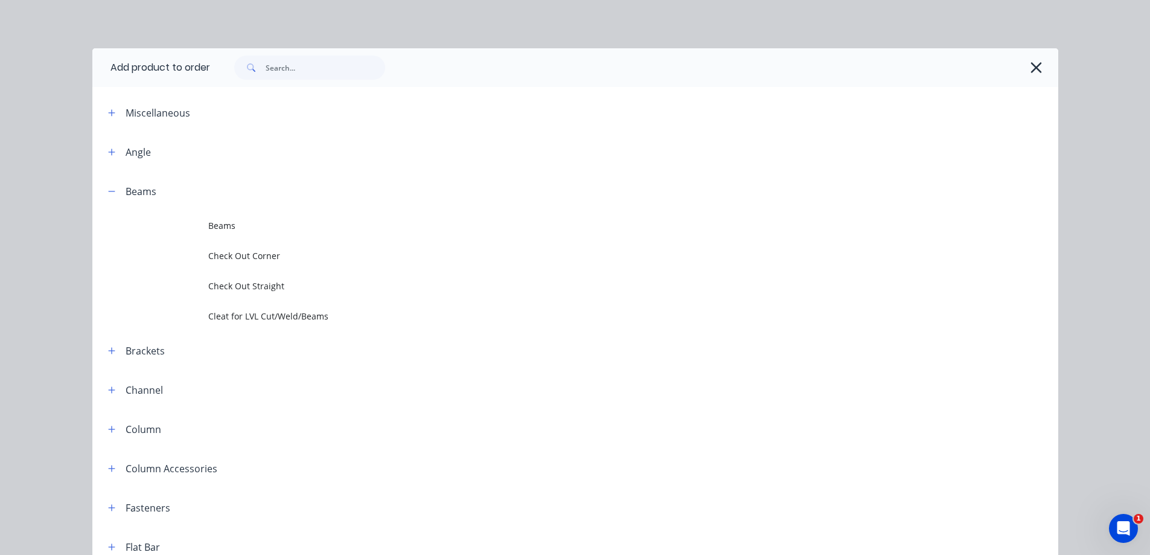
scroll to position [181, 0]
click at [1037, 59] on div at bounding box center [628, 68] width 836 height 24
click at [1037, 63] on icon "button" at bounding box center [1035, 67] width 13 height 17
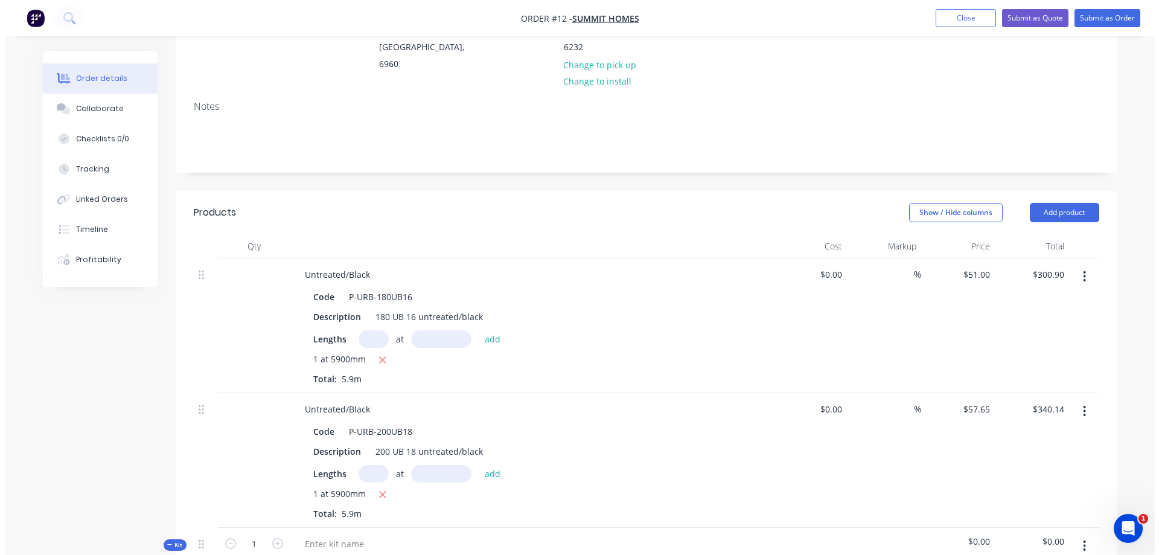
scroll to position [0, 0]
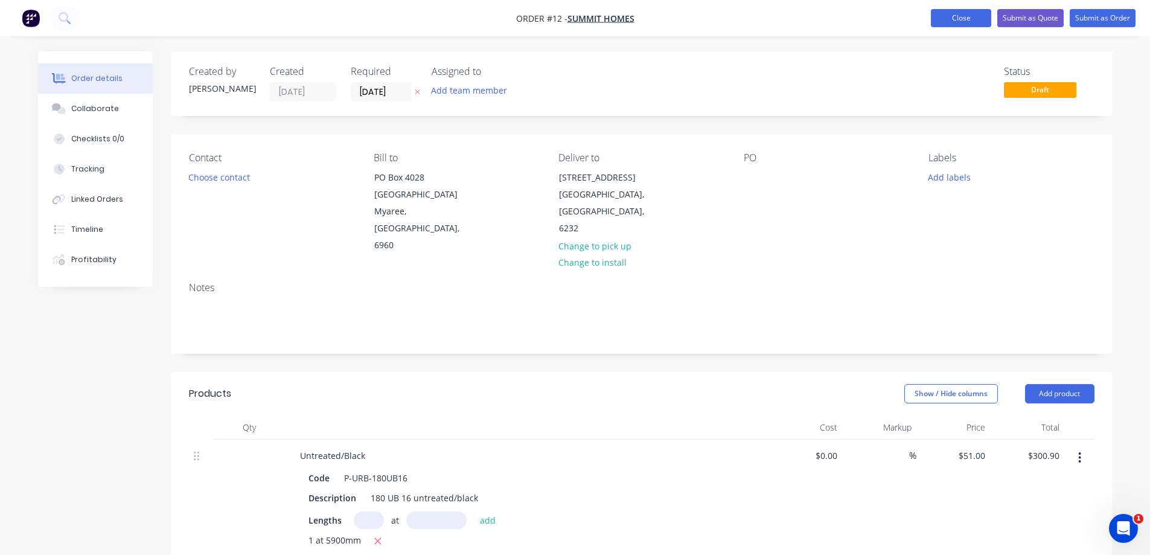
click at [958, 17] on button "Close" at bounding box center [961, 18] width 60 height 18
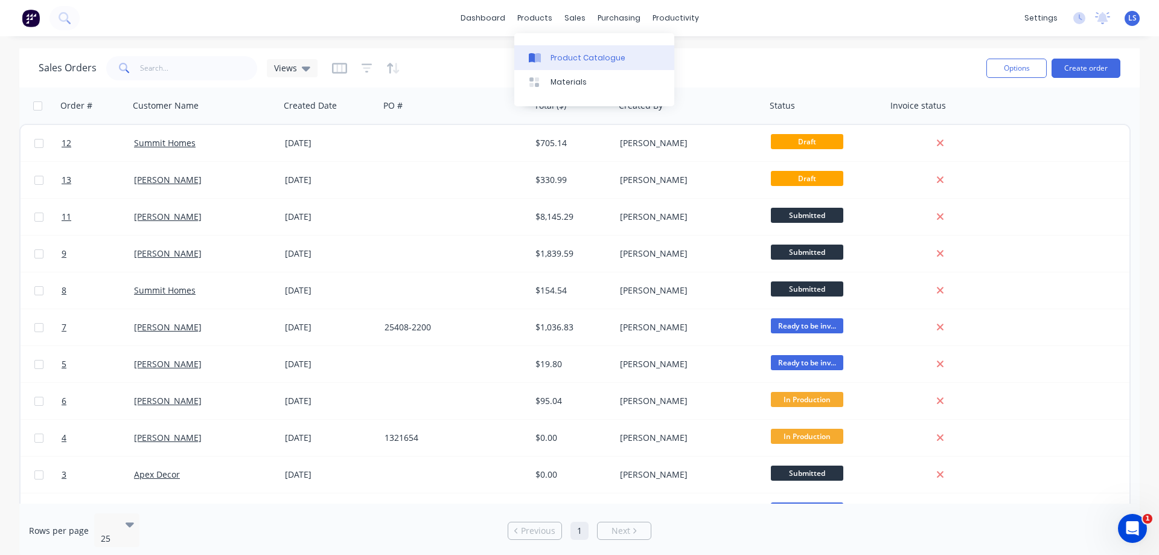
click at [563, 52] on div "Product Catalogue" at bounding box center [587, 57] width 75 height 11
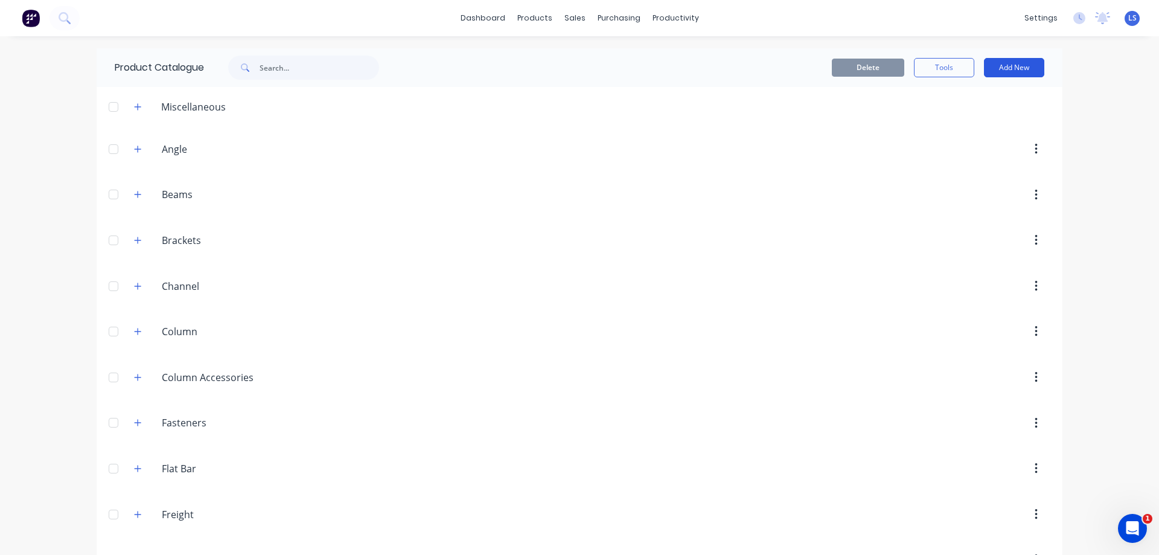
click at [1012, 72] on button "Add New" at bounding box center [1014, 67] width 60 height 19
click at [973, 116] on div "Product" at bounding box center [986, 122] width 93 height 17
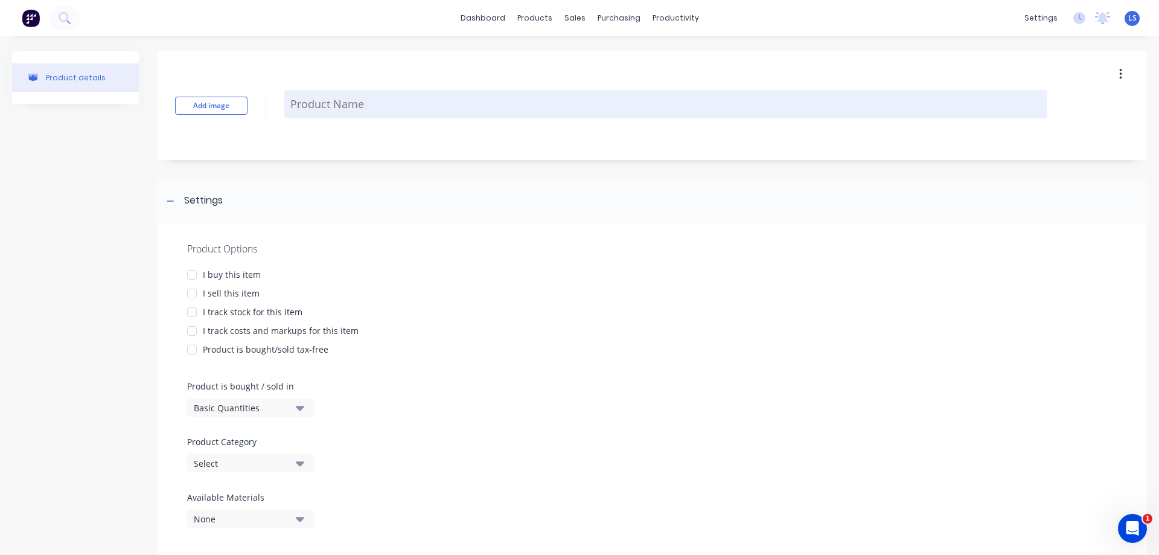
click at [292, 109] on textarea at bounding box center [665, 104] width 763 height 28
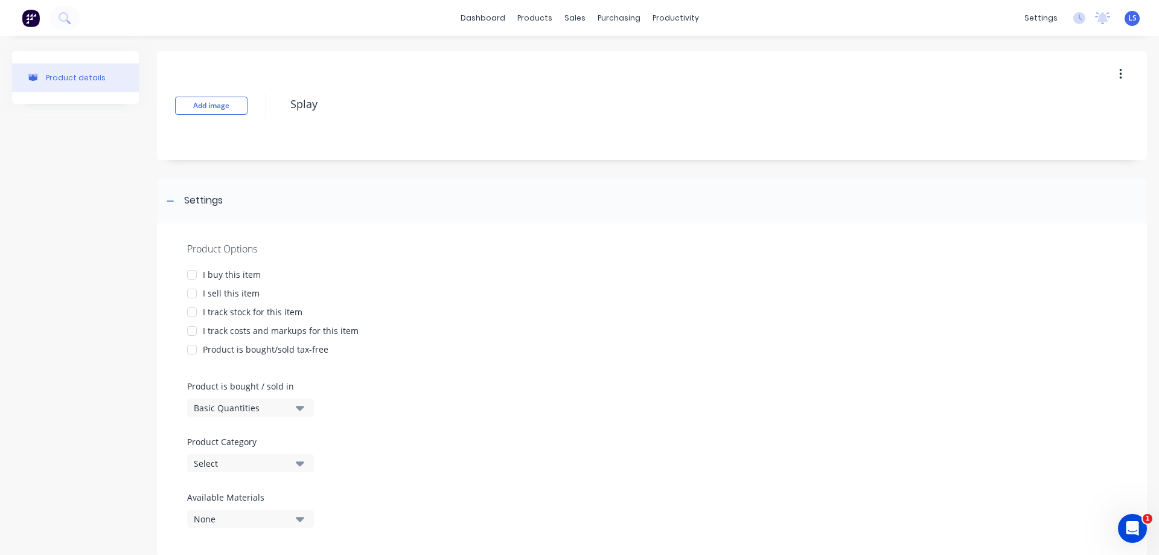
type textarea "Splay"
click at [294, 407] on button "Basic Quantities" at bounding box center [250, 407] width 127 height 18
click at [281, 431] on div "Basic Quantities" at bounding box center [277, 437] width 181 height 24
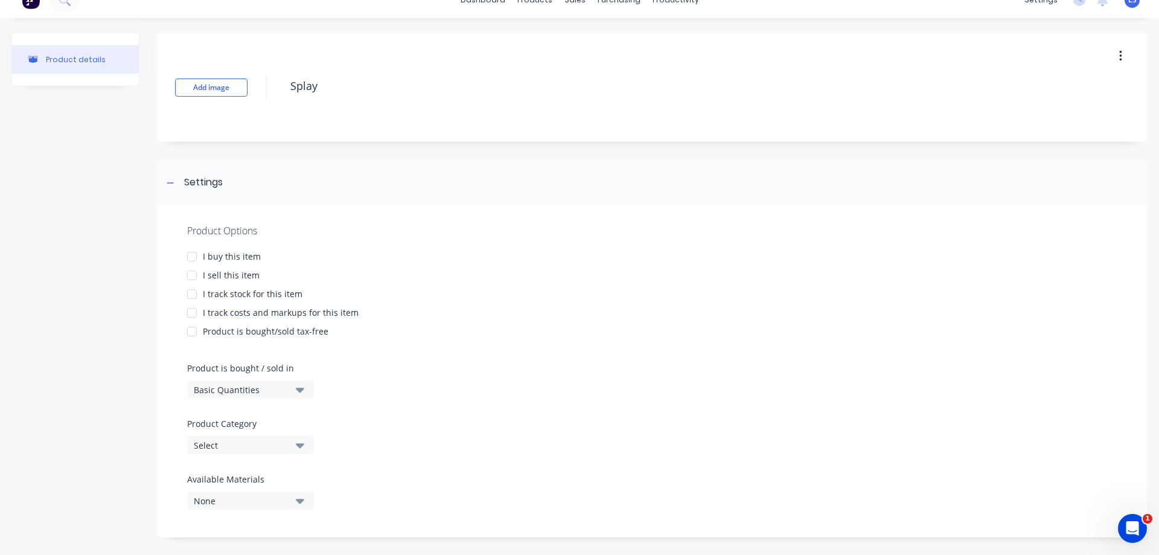
scroll to position [28, 0]
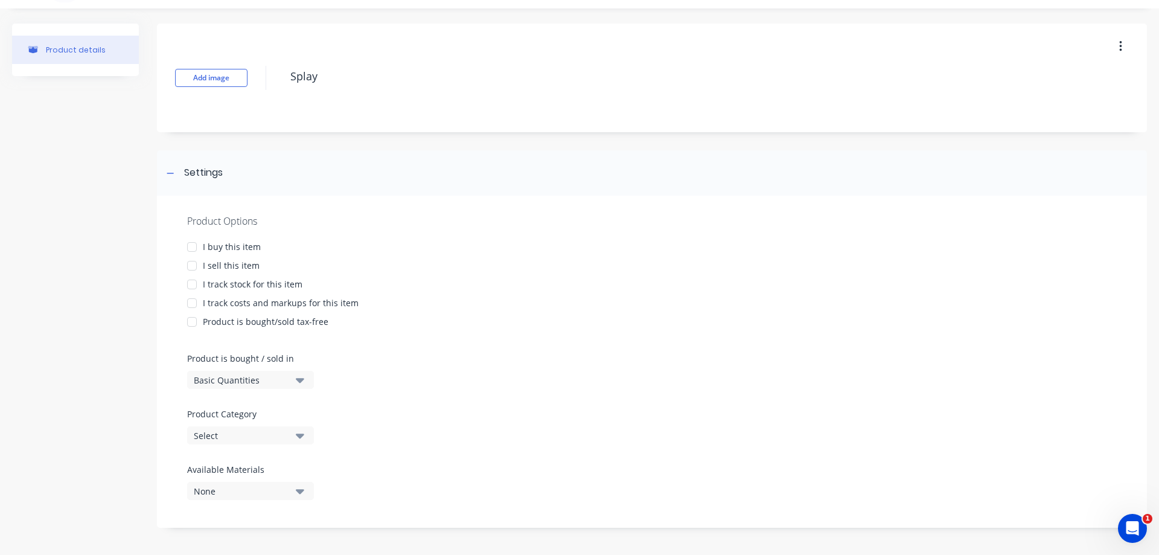
click at [297, 440] on icon "button" at bounding box center [300, 434] width 8 height 13
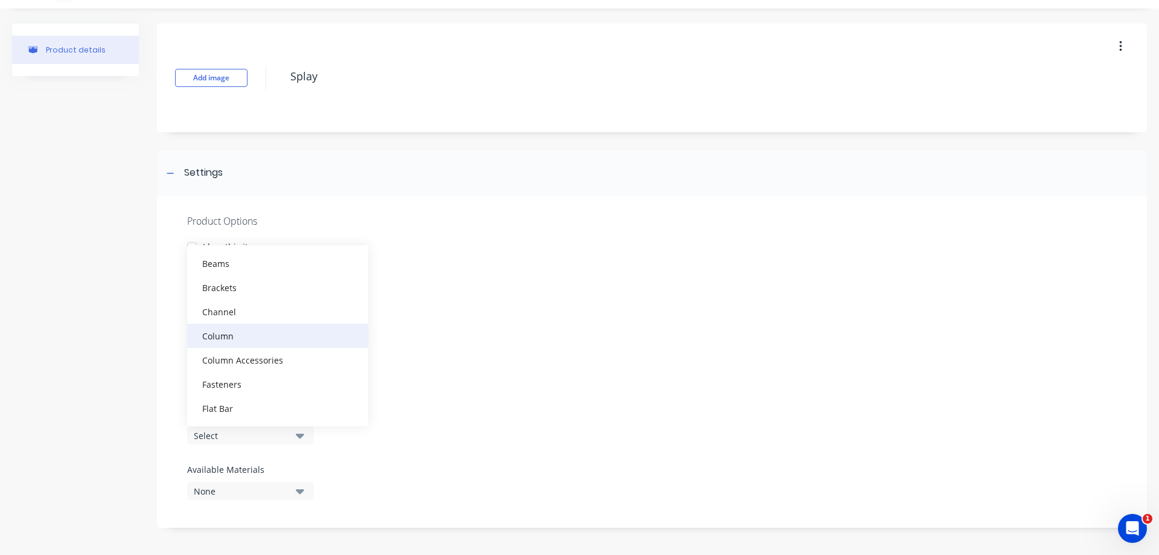
scroll to position [0, 0]
click at [247, 330] on div "Beams" at bounding box center [277, 323] width 181 height 24
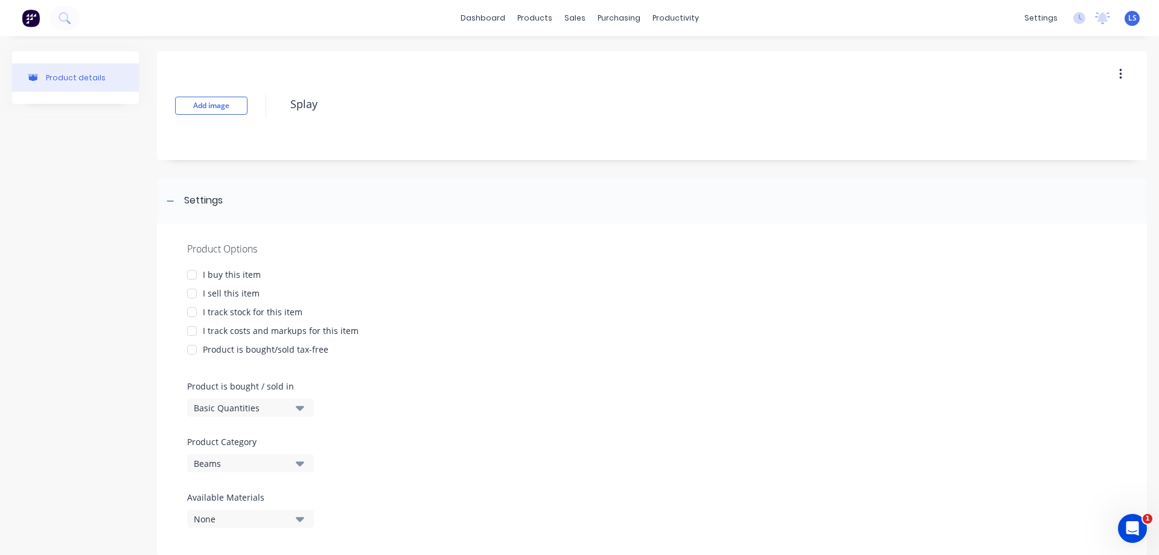
scroll to position [28, 0]
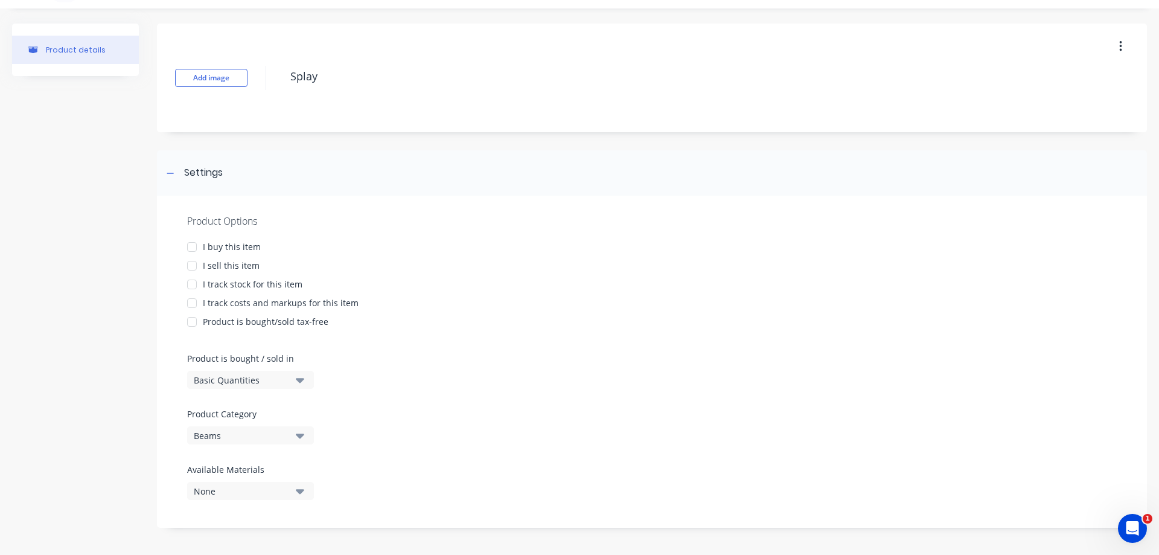
click at [1113, 48] on button "button" at bounding box center [1120, 47] width 28 height 22
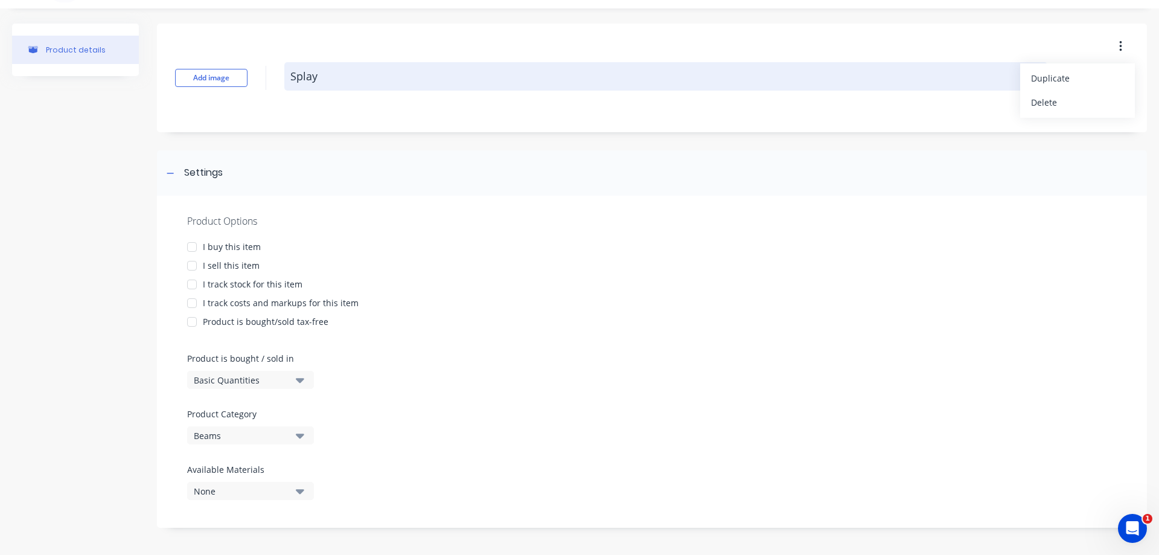
click at [874, 80] on textarea "Splay" at bounding box center [665, 76] width 763 height 28
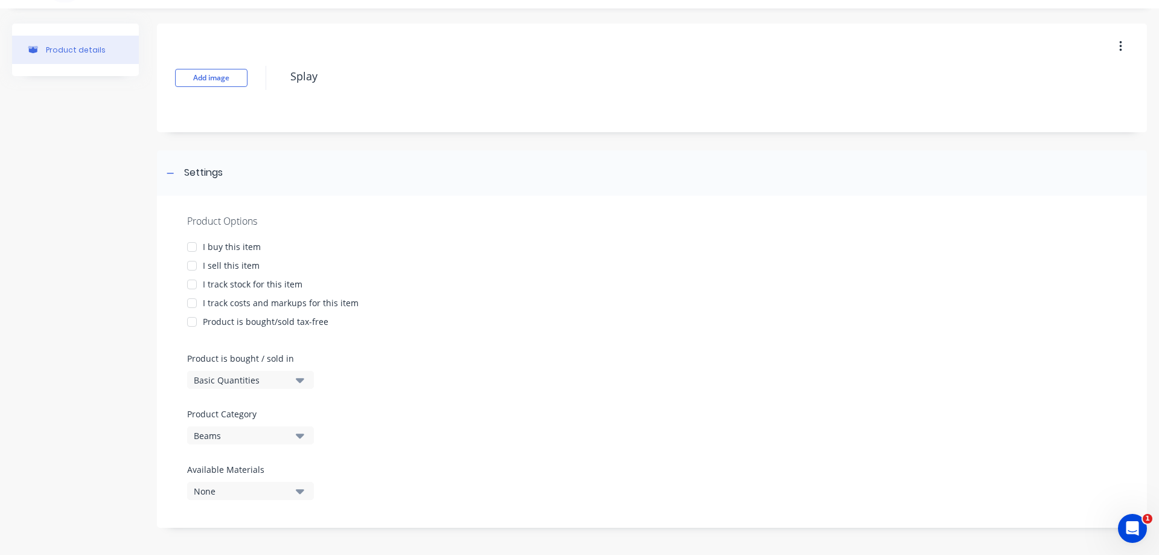
scroll to position [0, 0]
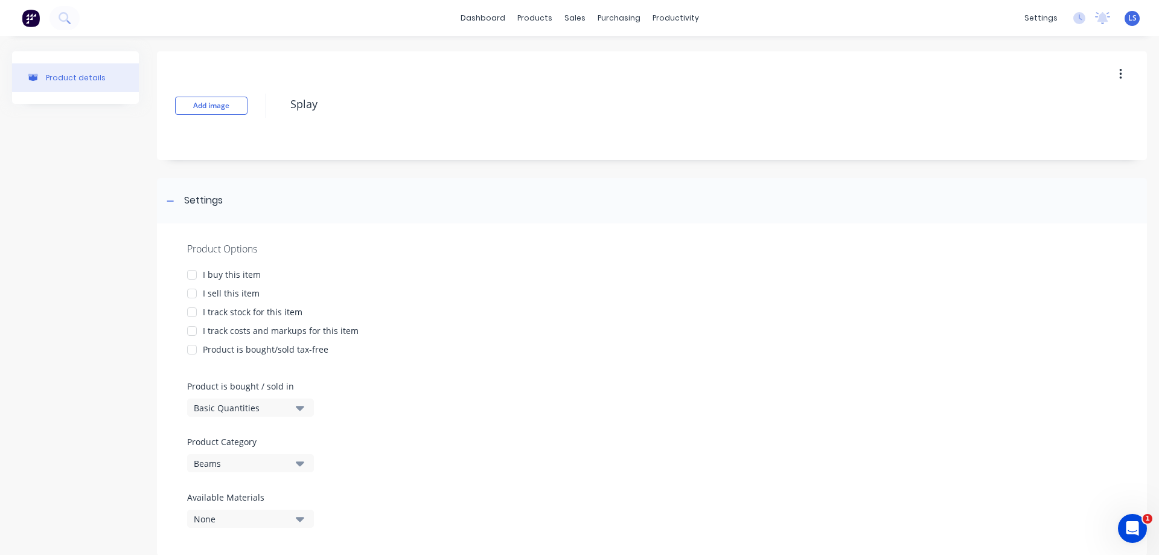
click at [88, 75] on div "Product details" at bounding box center [76, 77] width 60 height 9
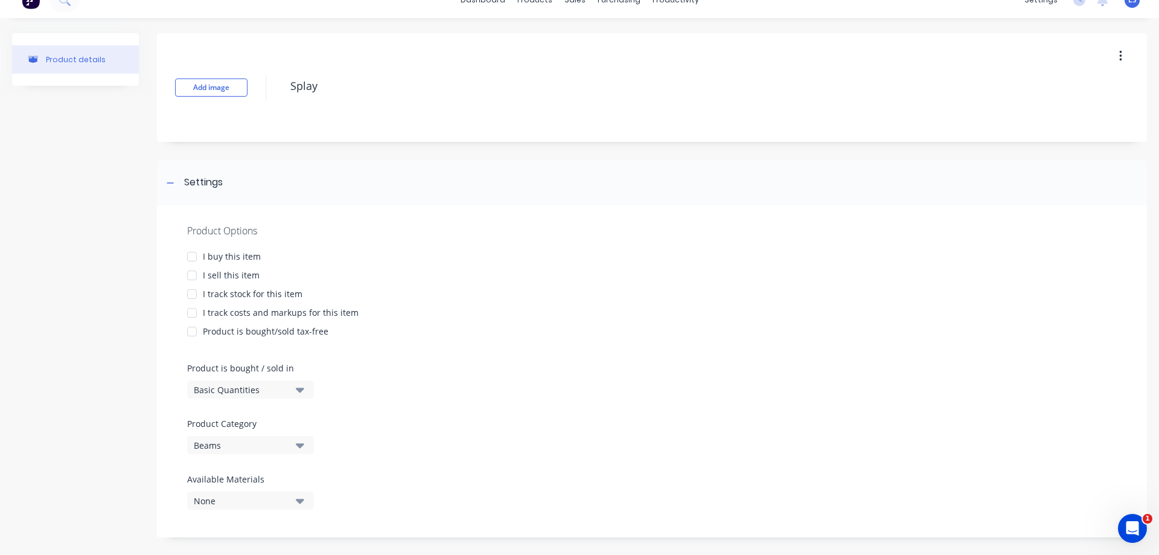
scroll to position [28, 0]
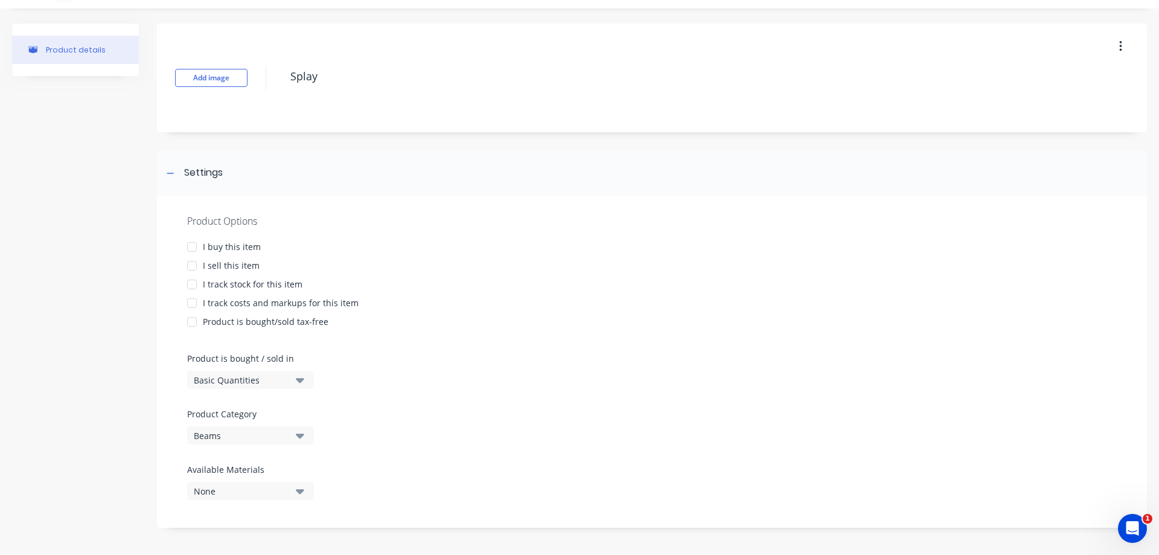
click at [194, 261] on div at bounding box center [192, 265] width 24 height 24
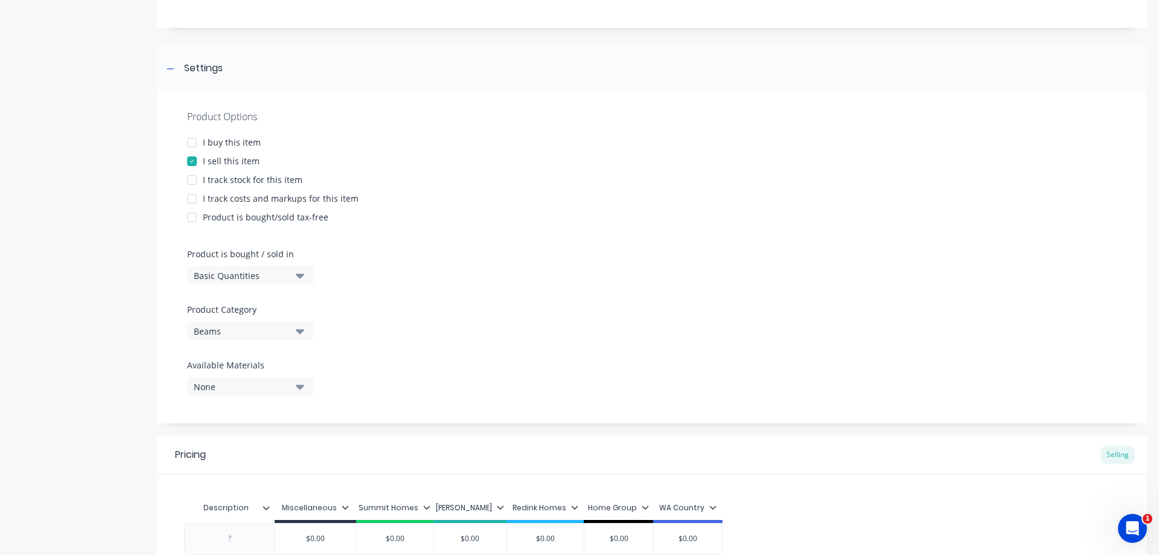
scroll to position [251, 0]
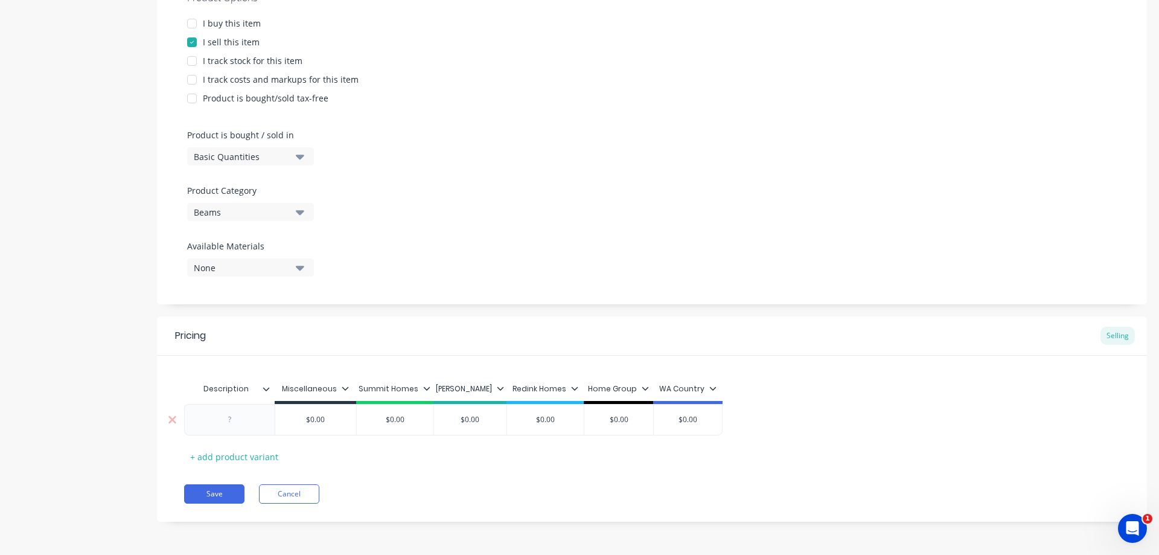
click at [232, 425] on div at bounding box center [230, 420] width 60 height 16
click at [389, 415] on div "$0.00" at bounding box center [395, 419] width 77 height 30
click at [389, 415] on input "$0.00" at bounding box center [395, 419] width 77 height 11
type input "$11.50"
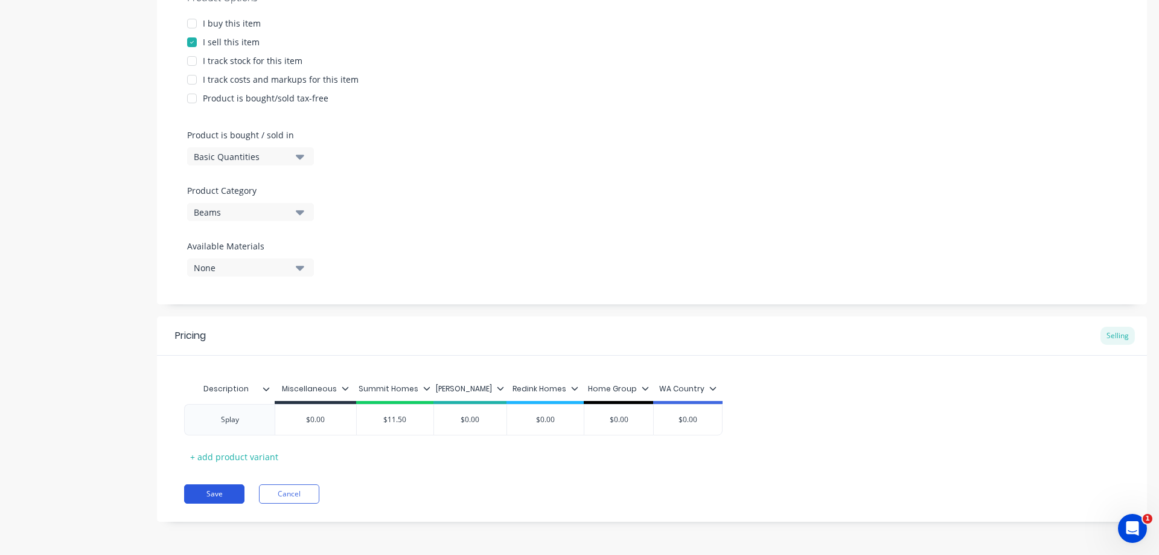
click at [222, 491] on button "Save" at bounding box center [214, 493] width 60 height 19
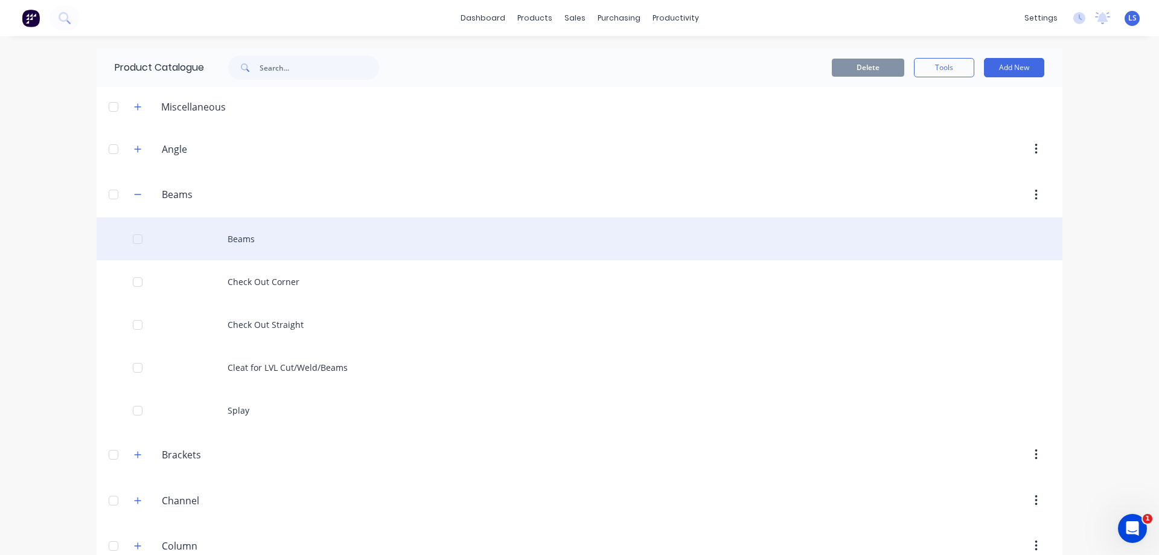
click at [263, 252] on div "Beams" at bounding box center [580, 238] width 966 height 43
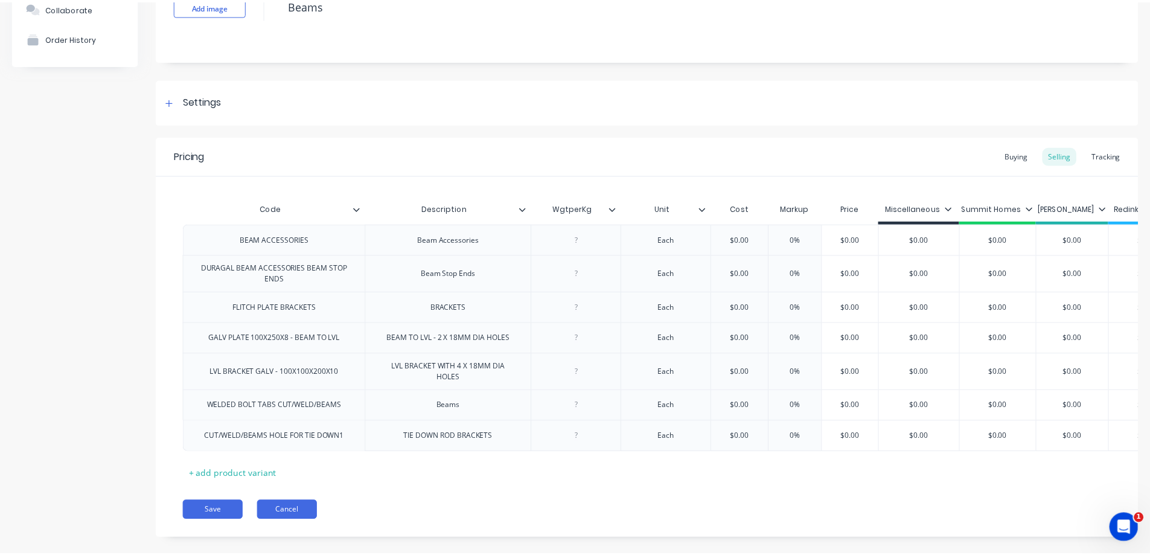
scroll to position [119, 0]
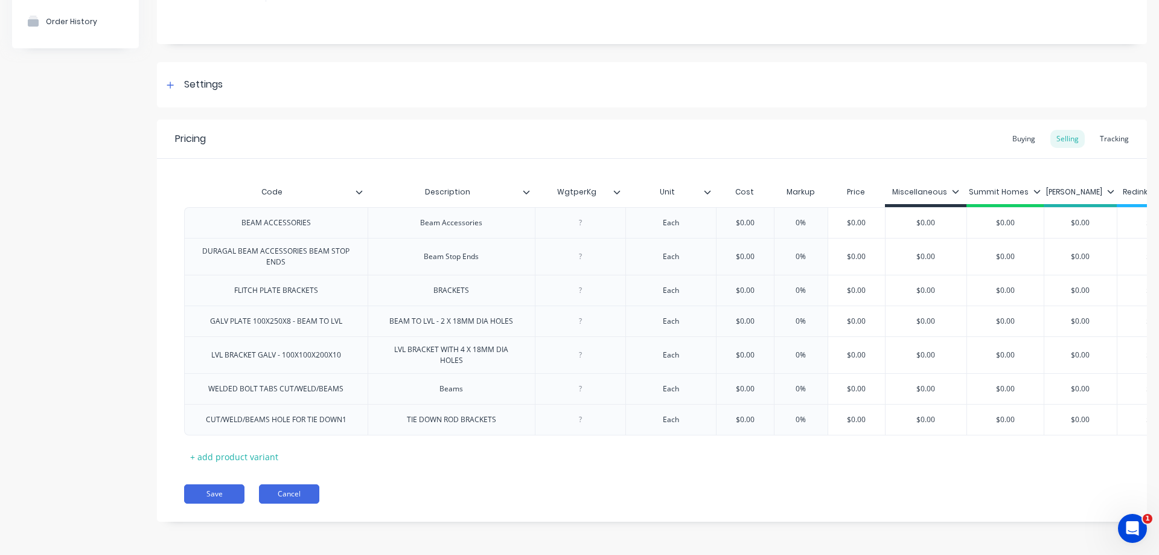
click at [298, 493] on button "Cancel" at bounding box center [289, 493] width 60 height 19
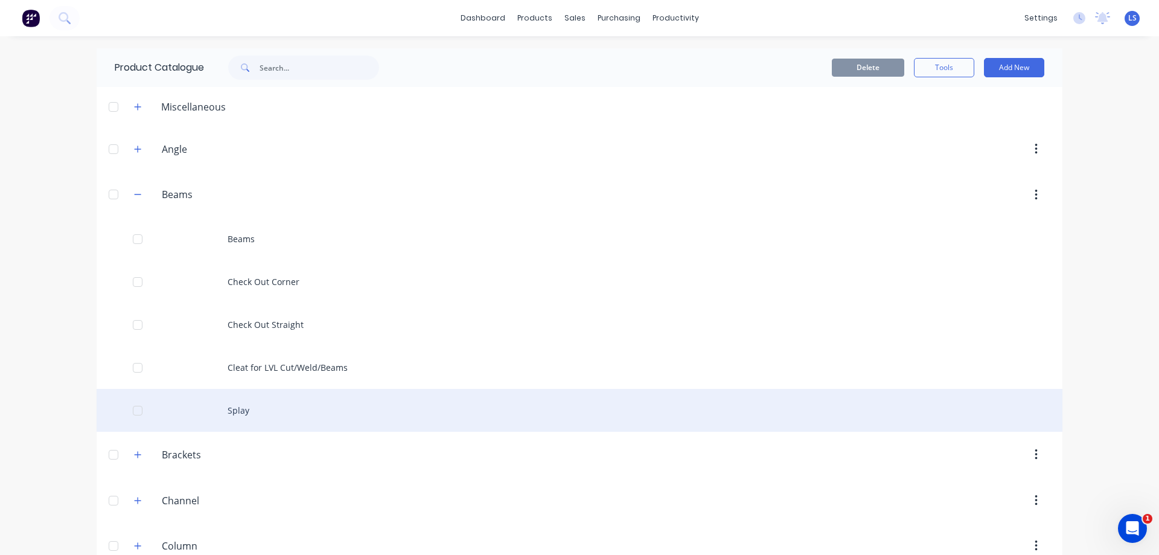
click at [260, 409] on div "Splay" at bounding box center [580, 410] width 966 height 43
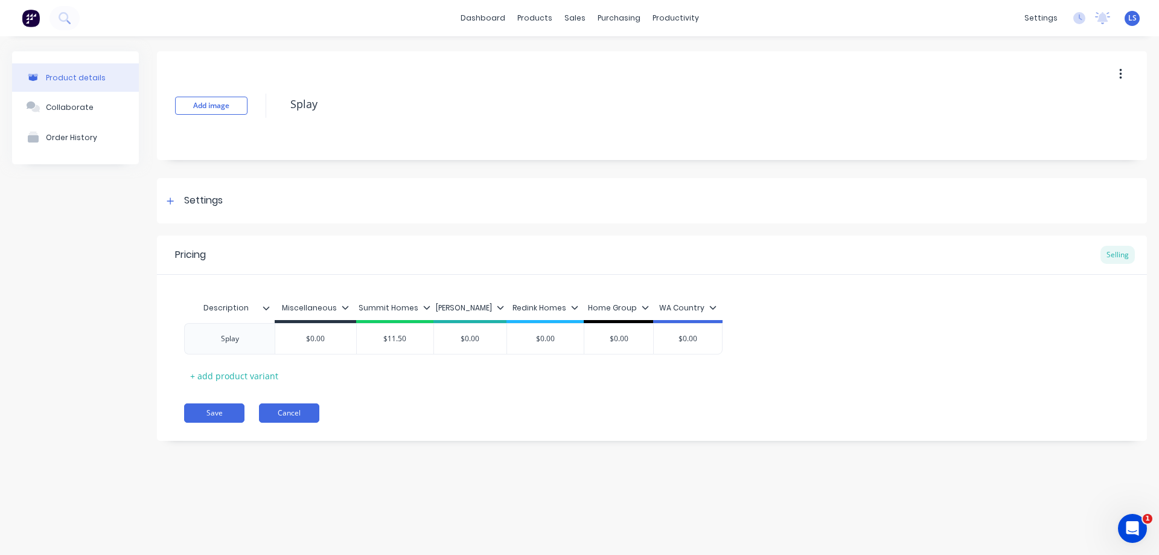
click at [286, 419] on button "Cancel" at bounding box center [289, 412] width 60 height 19
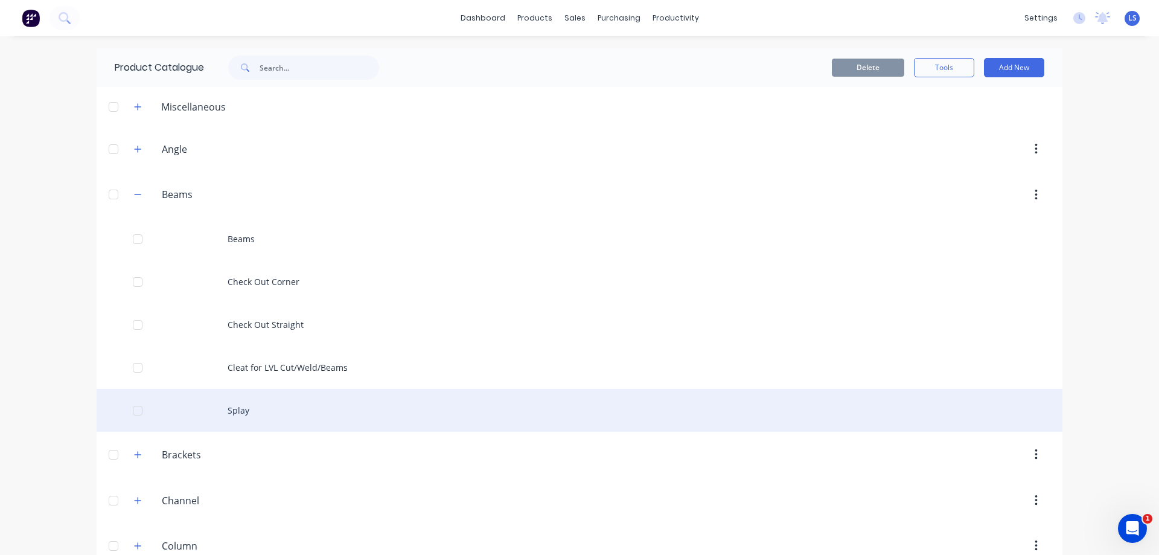
click at [132, 414] on div at bounding box center [138, 410] width 24 height 24
click at [131, 411] on div at bounding box center [138, 410] width 24 height 24
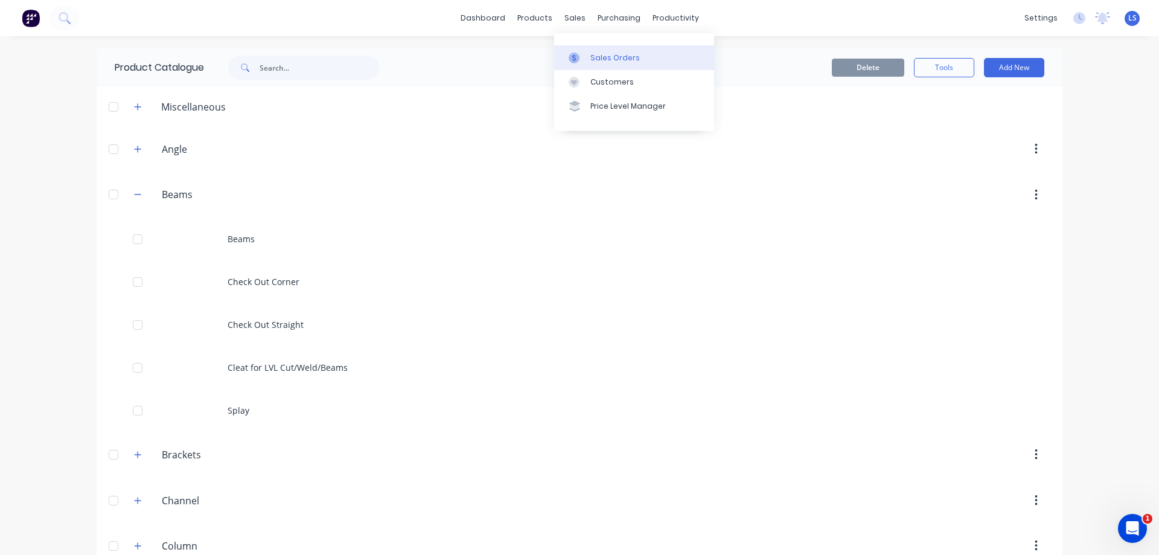
click at [633, 57] on div "Sales Orders" at bounding box center [614, 57] width 49 height 11
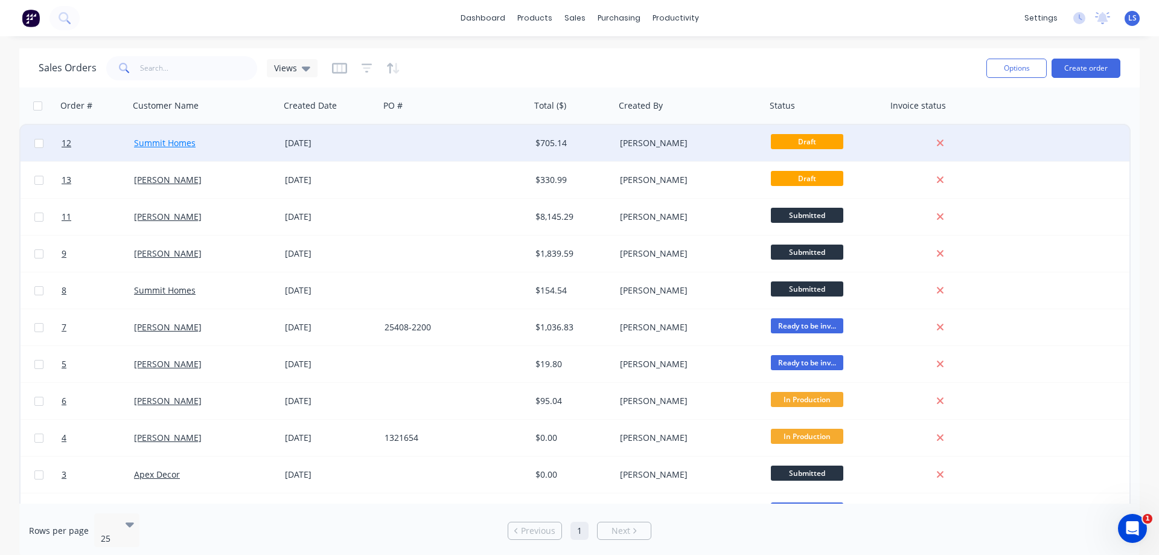
click at [142, 139] on link "Summit Homes" at bounding box center [165, 142] width 62 height 11
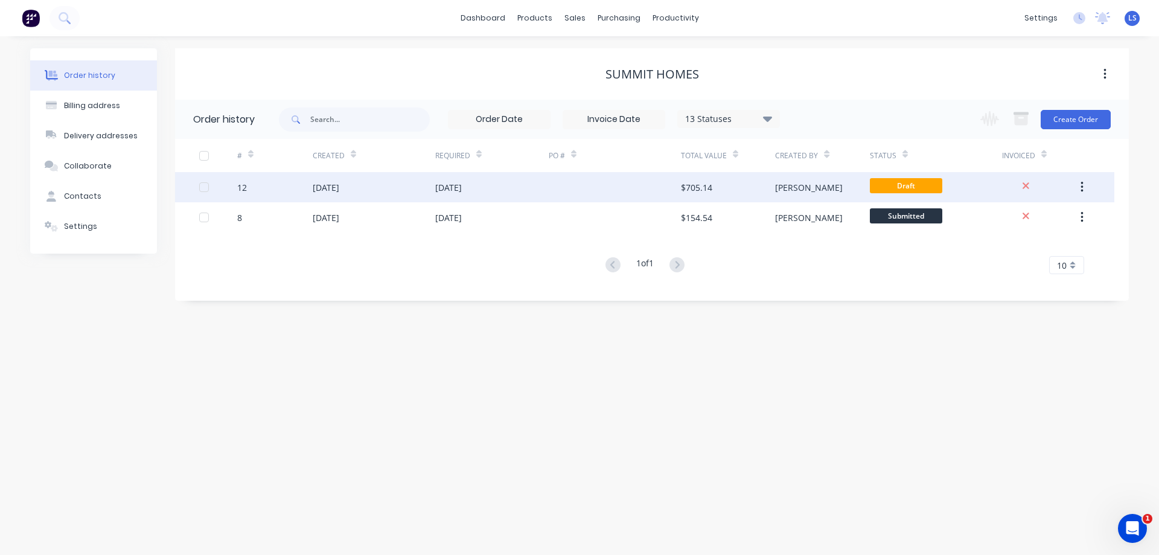
click at [203, 188] on div at bounding box center [204, 187] width 24 height 24
click at [488, 194] on div "07 Oct 2025" at bounding box center [491, 187] width 113 height 30
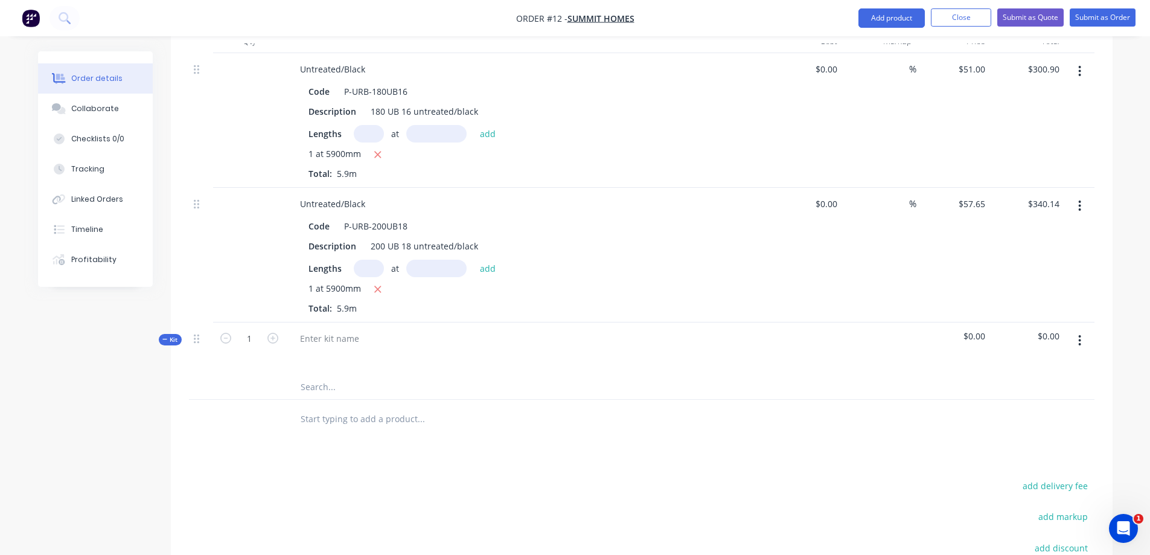
scroll to position [380, 0]
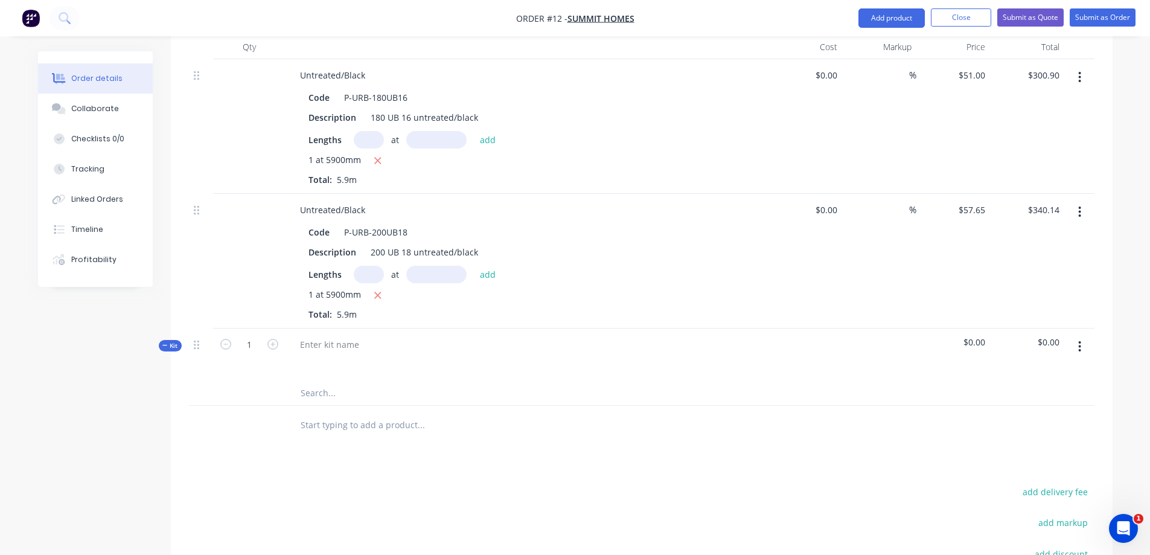
click at [377, 328] on div at bounding box center [526, 354] width 483 height 52
click at [226, 339] on icon "button" at bounding box center [225, 344] width 11 height 11
click at [269, 339] on icon "button" at bounding box center [272, 344] width 11 height 11
click at [226, 339] on icon "button" at bounding box center [225, 344] width 11 height 11
type input "1"
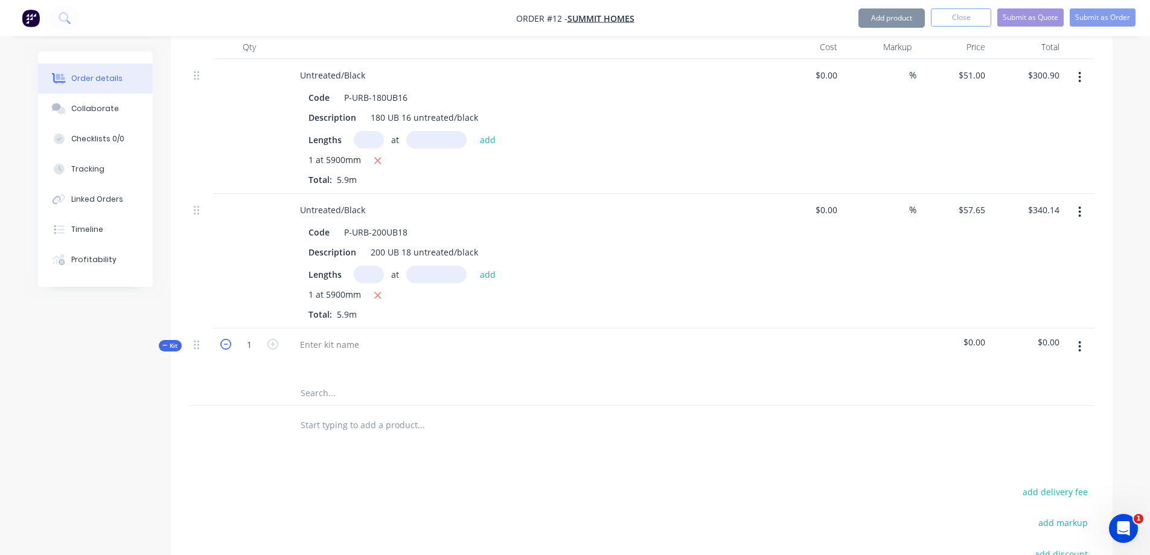
click at [226, 339] on icon "button" at bounding box center [225, 344] width 11 height 11
click at [300, 336] on div at bounding box center [329, 344] width 78 height 17
click at [1084, 336] on button "button" at bounding box center [1079, 347] width 28 height 22
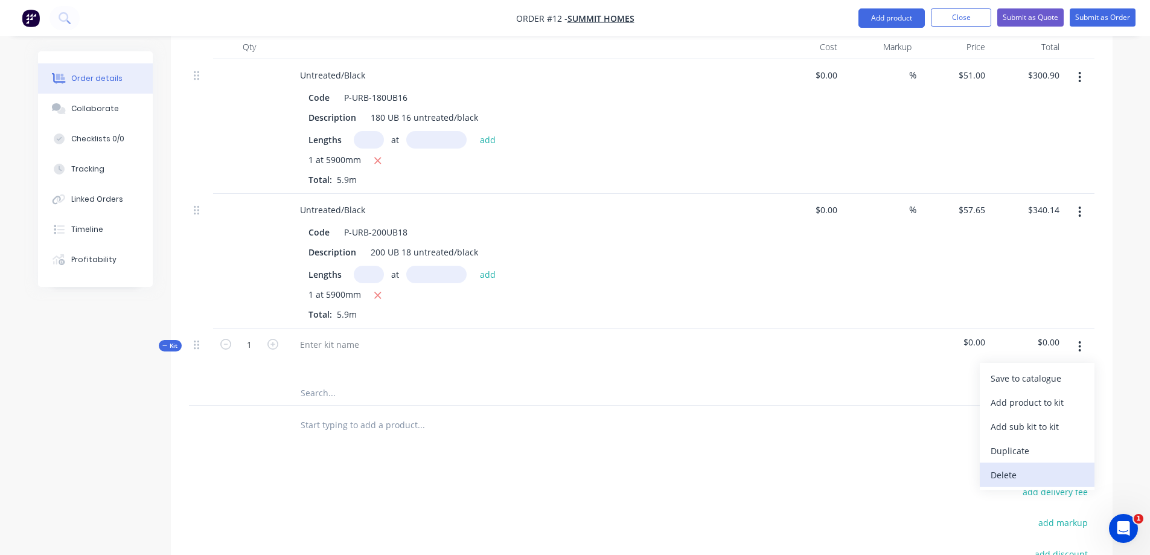
click at [1022, 466] on div "Delete" at bounding box center [1036, 474] width 93 height 17
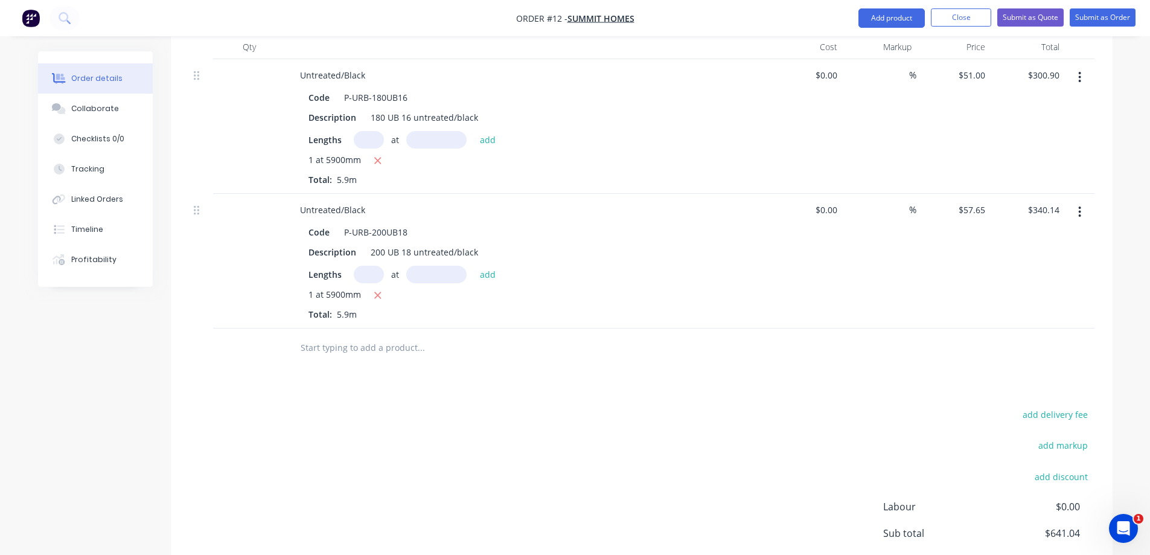
click at [328, 336] on input "text" at bounding box center [420, 348] width 241 height 24
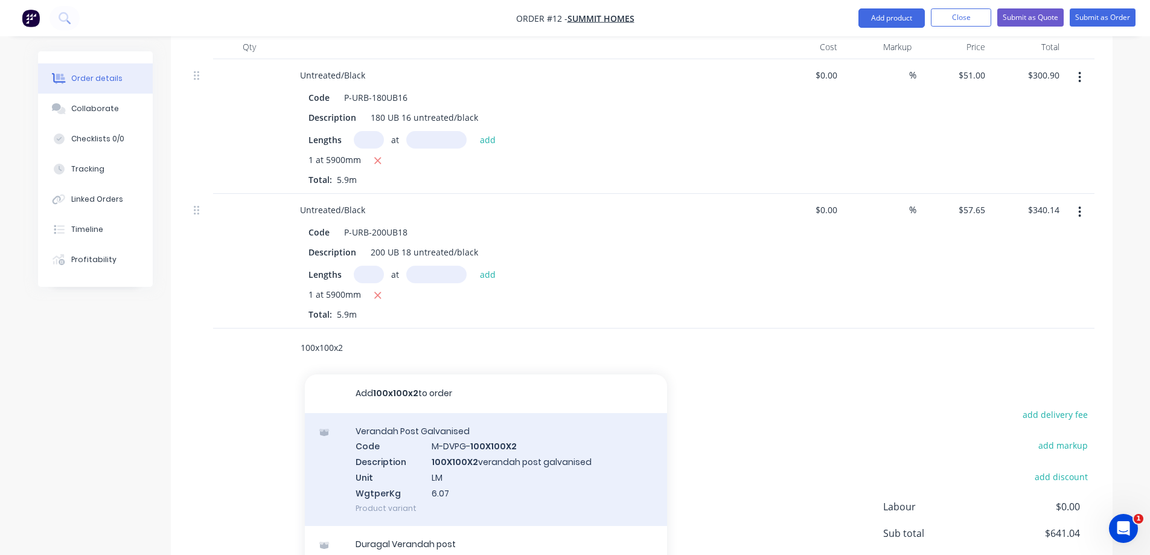
type input "100x100x2"
click at [530, 469] on div "Verandah Post Galvanised Code M-DVPG- 100X100X2 Description 100X100X2 verandah …" at bounding box center [486, 469] width 362 height 113
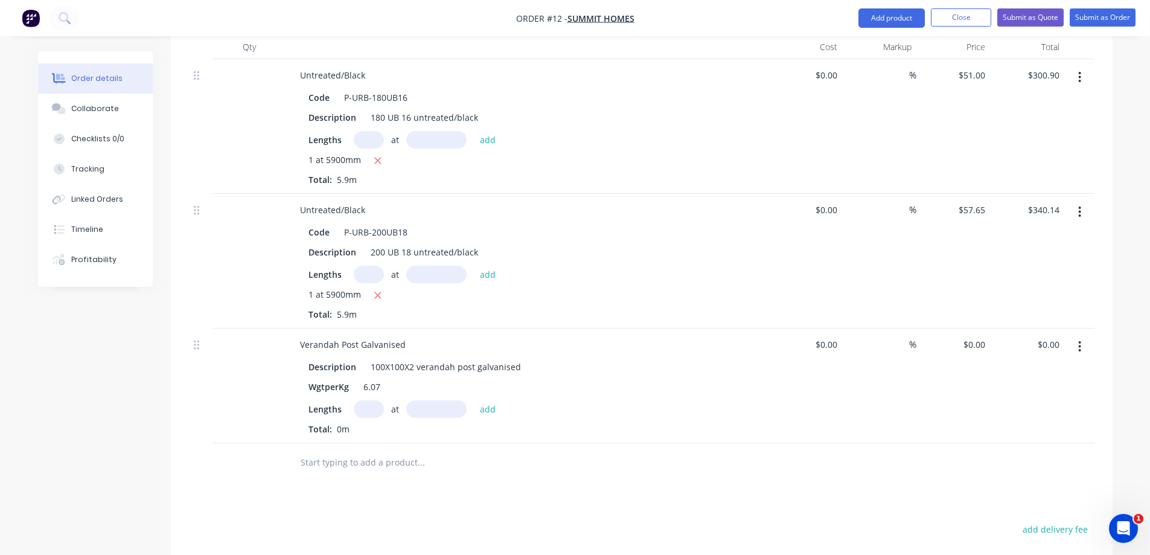
click at [371, 400] on input "text" at bounding box center [369, 408] width 30 height 17
type input "1"
type input "2987mm"
click at [485, 400] on button "add" at bounding box center [488, 408] width 28 height 16
click at [980, 336] on input "0" at bounding box center [976, 344] width 28 height 17
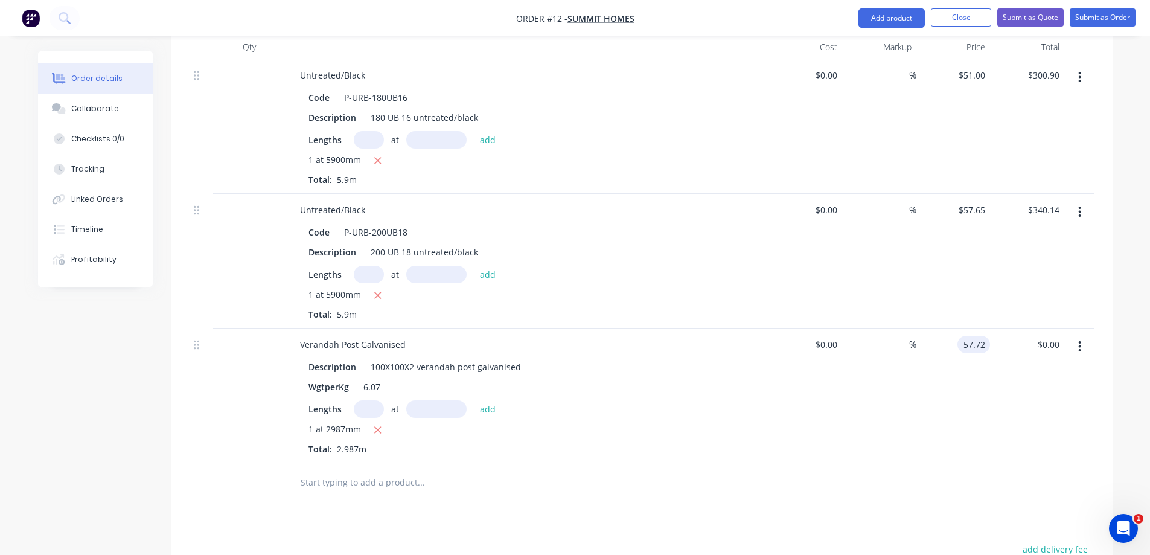
type input "$57.72"
type input "172.41"
type input "$57.7201"
type input "$172.41"
click at [940, 22] on button "Close" at bounding box center [961, 17] width 60 height 18
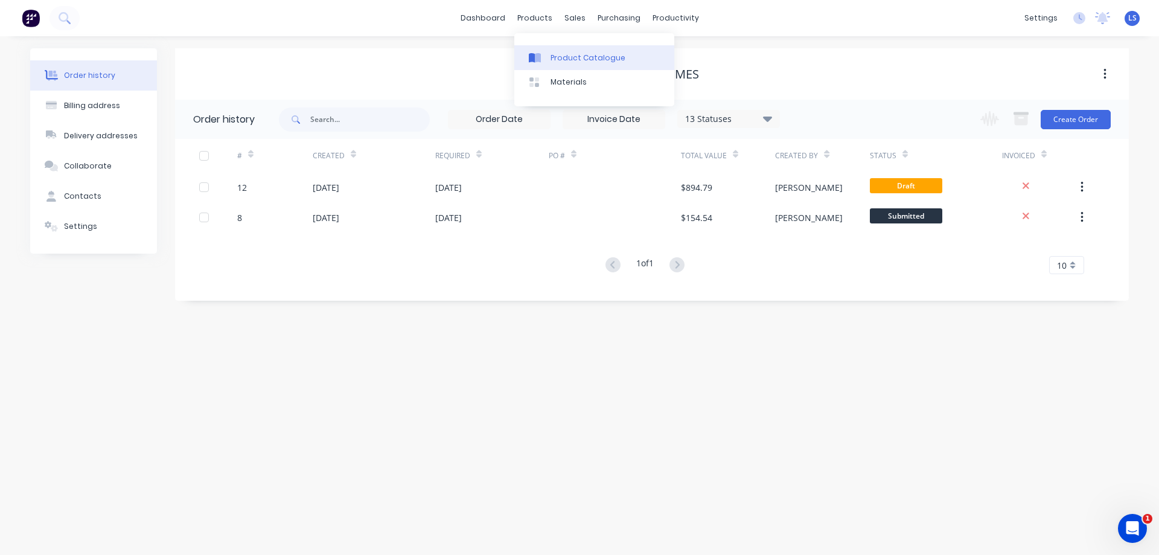
click at [559, 60] on div "Product Catalogue" at bounding box center [587, 57] width 75 height 11
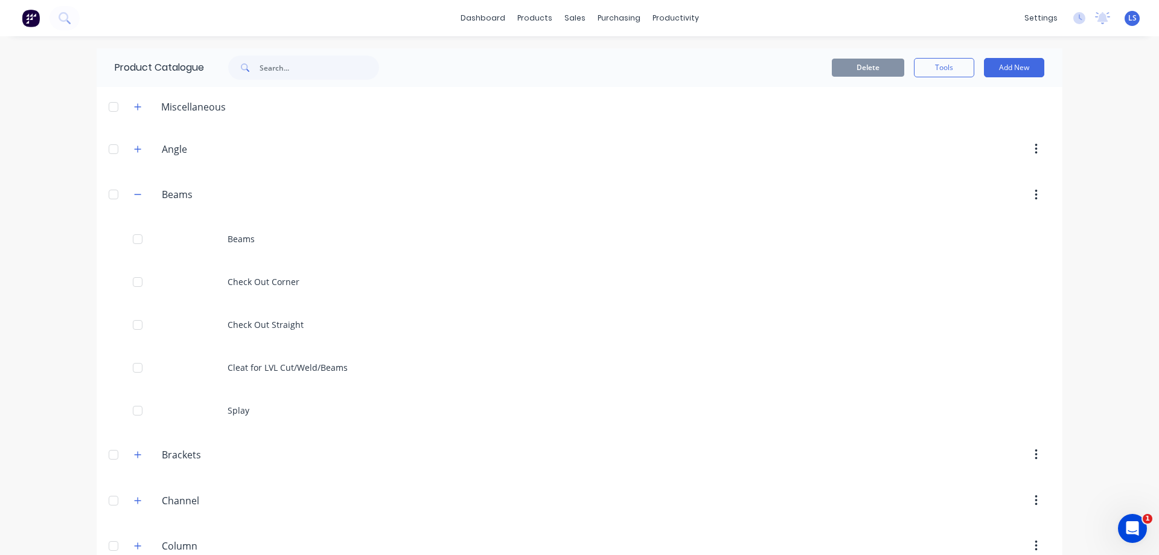
click at [378, 73] on div at bounding box center [300, 68] width 193 height 24
click at [377, 71] on div at bounding box center [300, 68] width 193 height 24
click at [272, 72] on input "text" at bounding box center [318, 68] width 119 height 24
type input "100x100x2"
click at [179, 106] on input "text" at bounding box center [183, 107] width 136 height 17
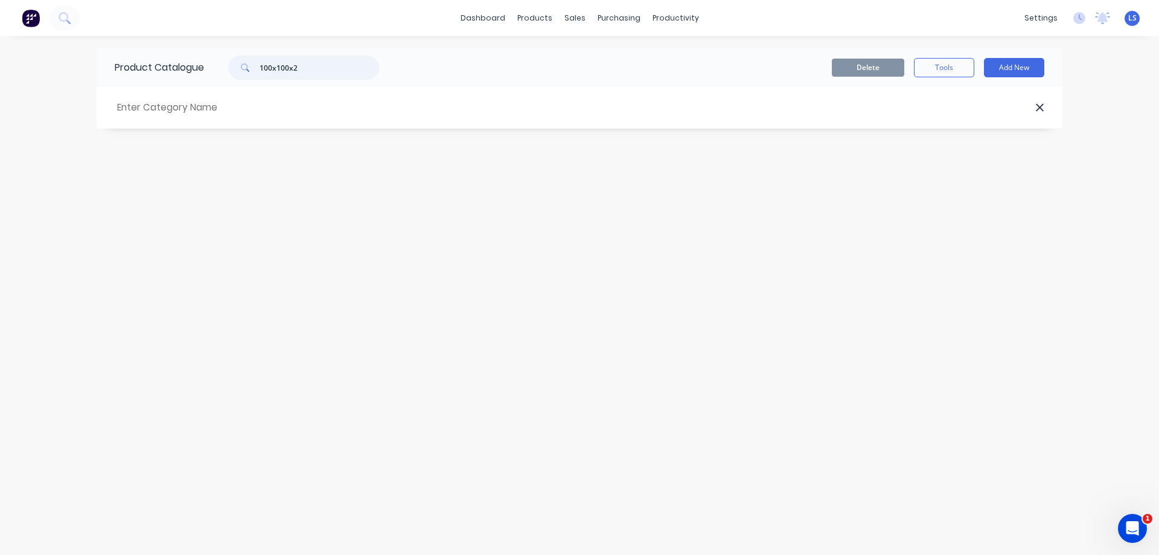
drag, startPoint x: 302, startPoint y: 63, endPoint x: 248, endPoint y: 69, distance: 54.0
click at [248, 69] on div "100x100x2" at bounding box center [303, 68] width 151 height 24
click at [203, 116] on header at bounding box center [580, 108] width 966 height 42
click at [199, 113] on input "text" at bounding box center [183, 107] width 136 height 17
type input "100x100x2"
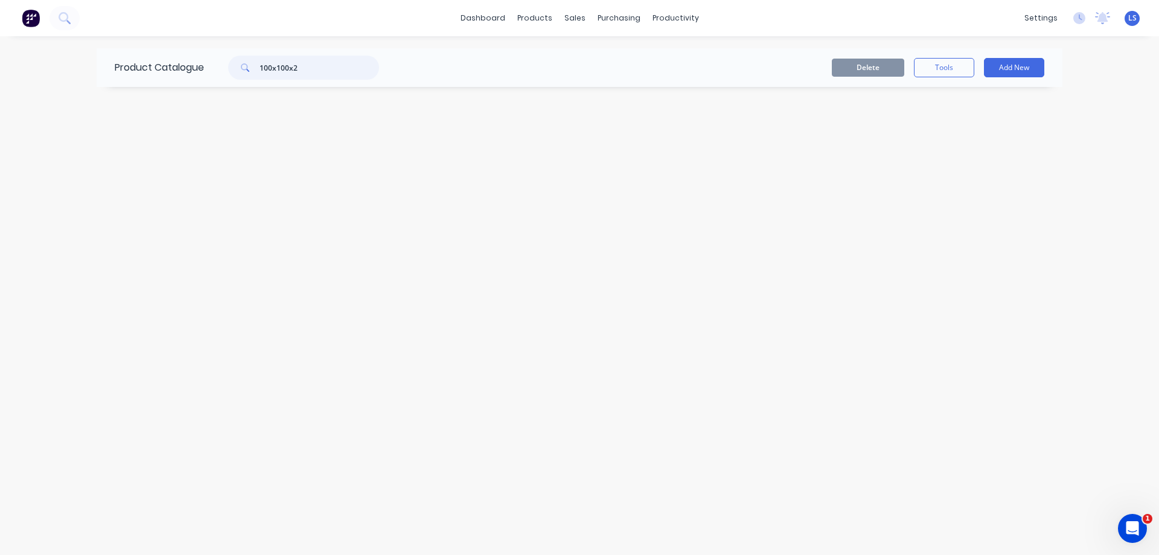
drag, startPoint x: 340, startPoint y: 64, endPoint x: 242, endPoint y: 61, distance: 97.8
click at [242, 73] on div "100x100x2" at bounding box center [303, 68] width 151 height 24
type input "post"
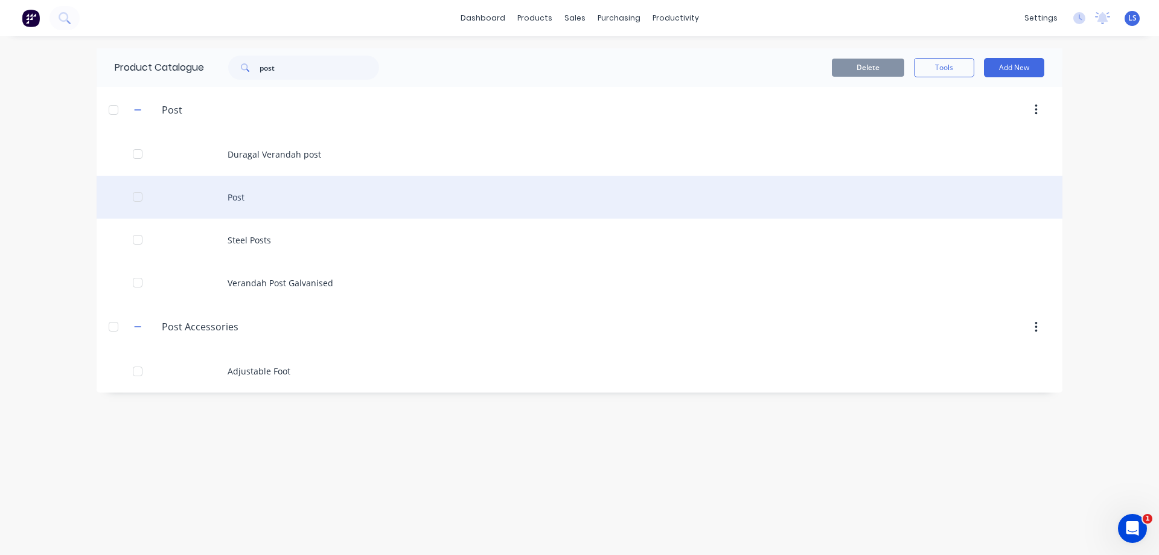
click at [236, 209] on div "Post" at bounding box center [580, 197] width 966 height 43
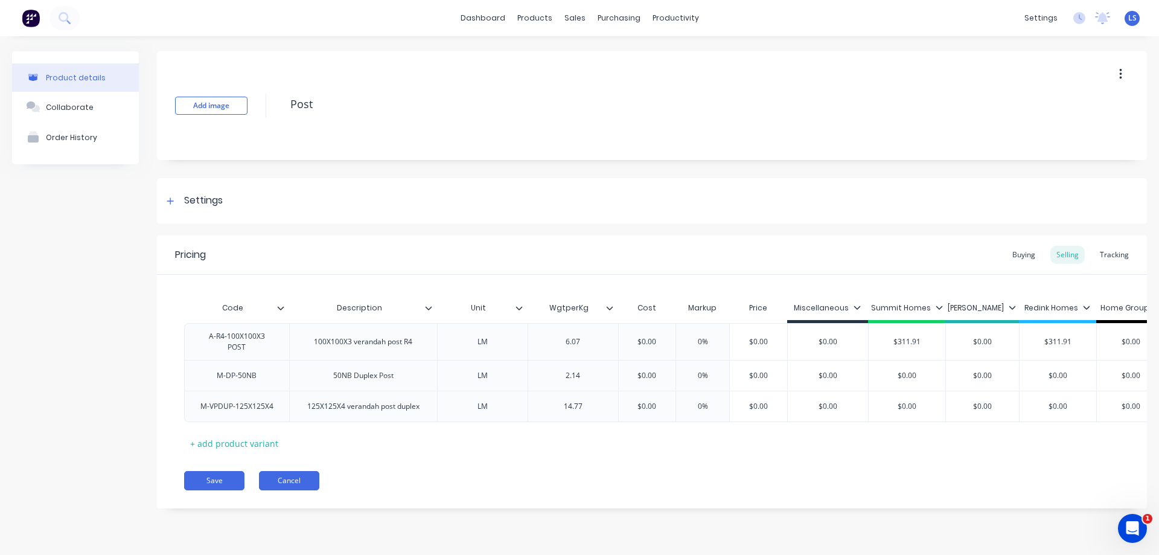
click at [293, 483] on button "Cancel" at bounding box center [289, 480] width 60 height 19
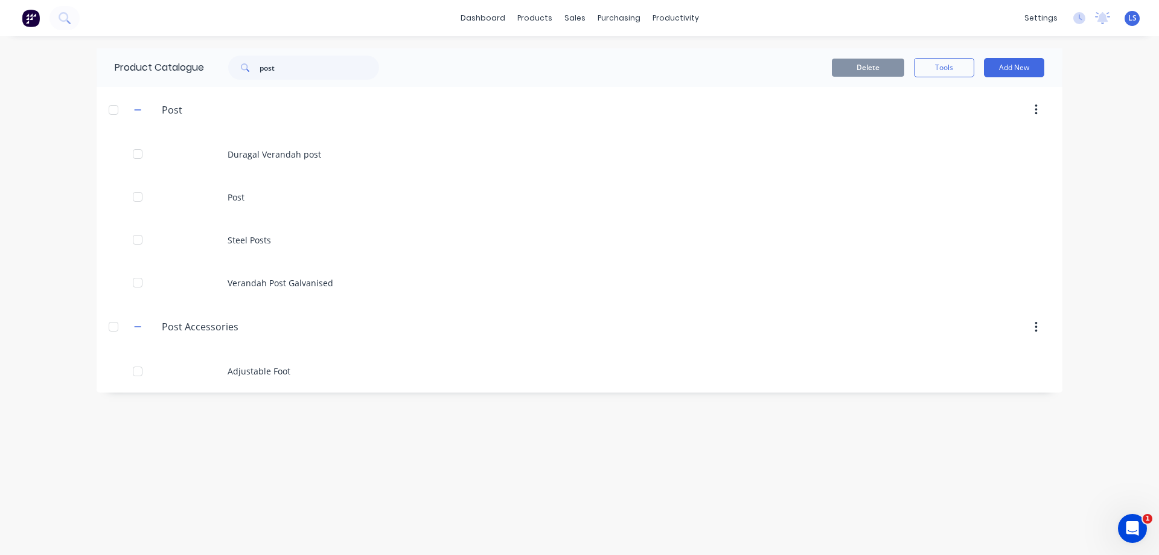
click at [1040, 103] on button "button" at bounding box center [1036, 110] width 28 height 22
click at [1042, 104] on button "button" at bounding box center [1036, 110] width 28 height 22
click at [562, 77] on div "Materials" at bounding box center [568, 82] width 36 height 11
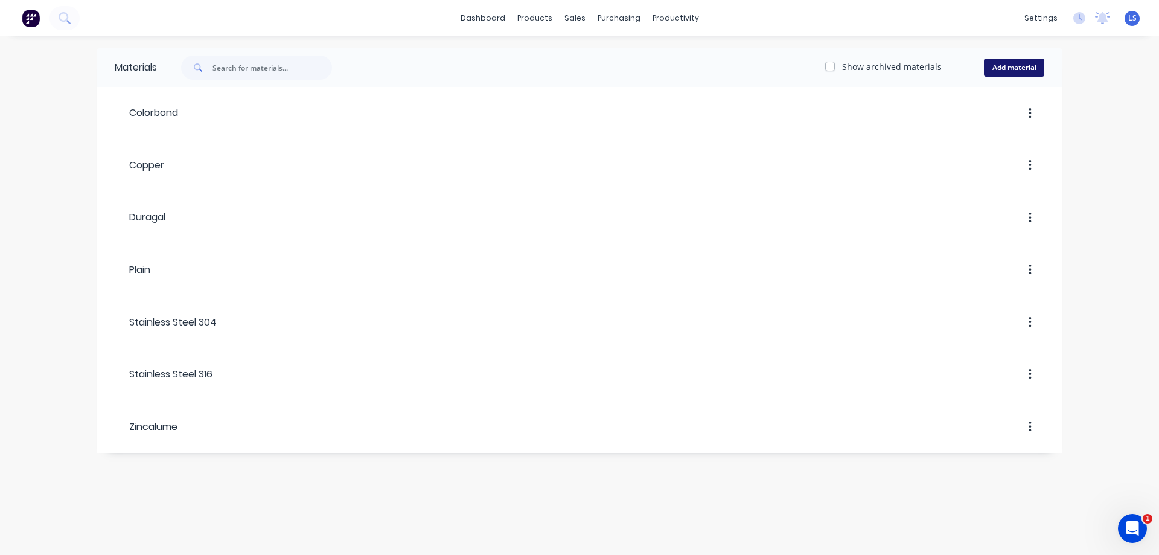
click at [1001, 59] on button "Add material" at bounding box center [1014, 68] width 60 height 18
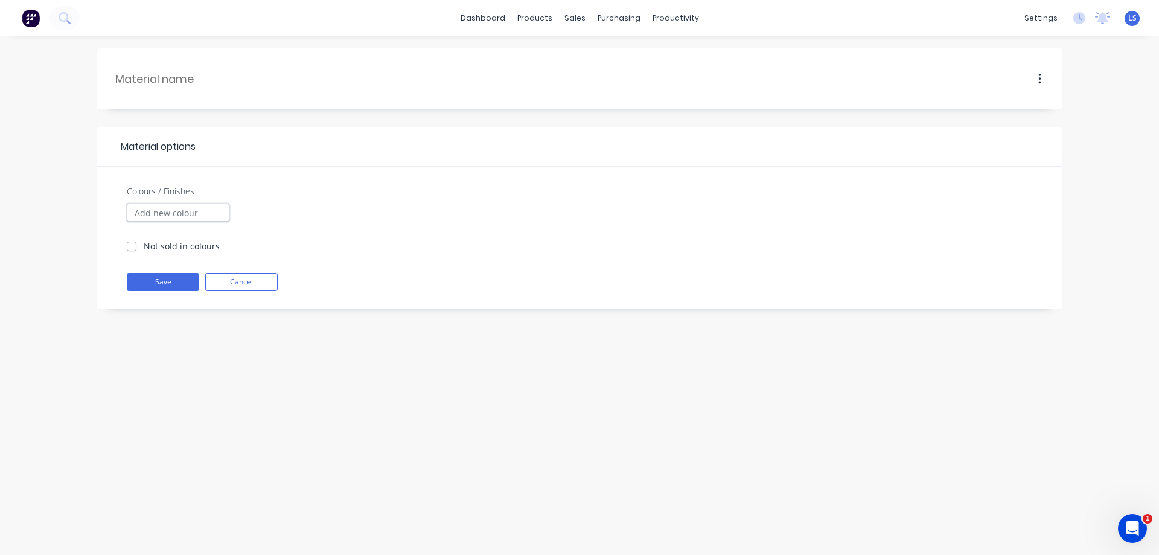
click at [161, 208] on input "Colours / Finishes" at bounding box center [178, 212] width 103 height 18
type input "GALVANISED"
click at [141, 284] on button "Save" at bounding box center [163, 282] width 72 height 18
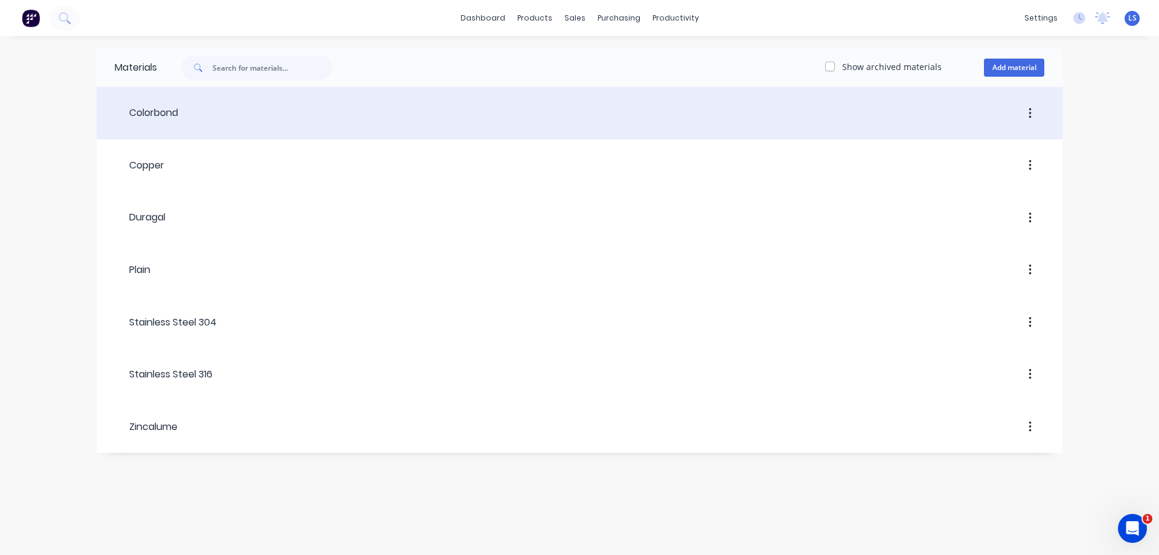
click at [199, 116] on div at bounding box center [611, 114] width 866 height 22
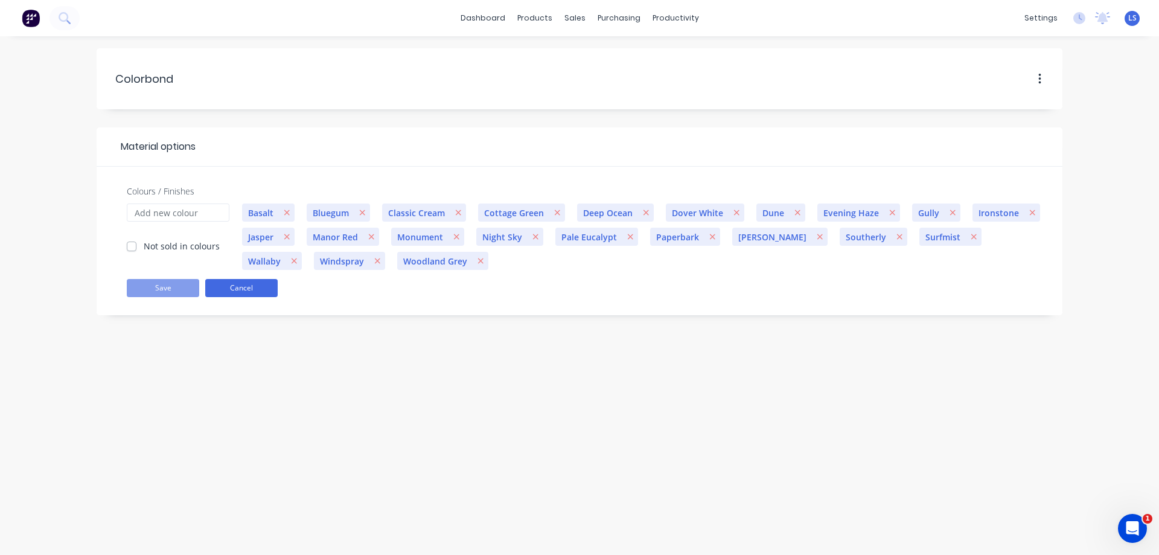
click at [234, 293] on button "Cancel" at bounding box center [241, 288] width 72 height 18
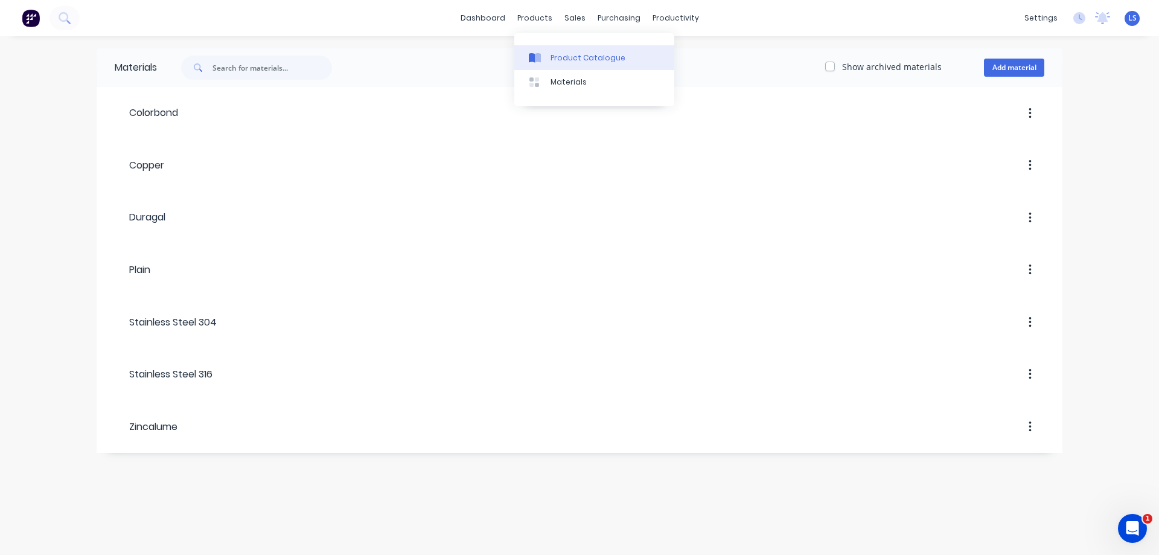
click at [561, 64] on link "Product Catalogue" at bounding box center [594, 57] width 160 height 24
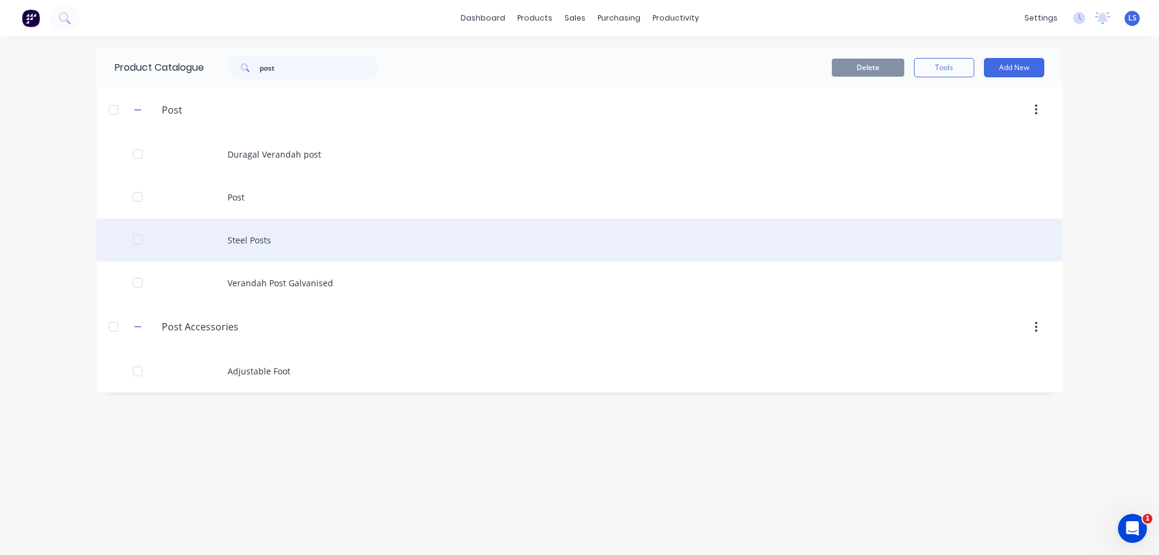
click at [308, 238] on div "Steel Posts" at bounding box center [580, 239] width 966 height 43
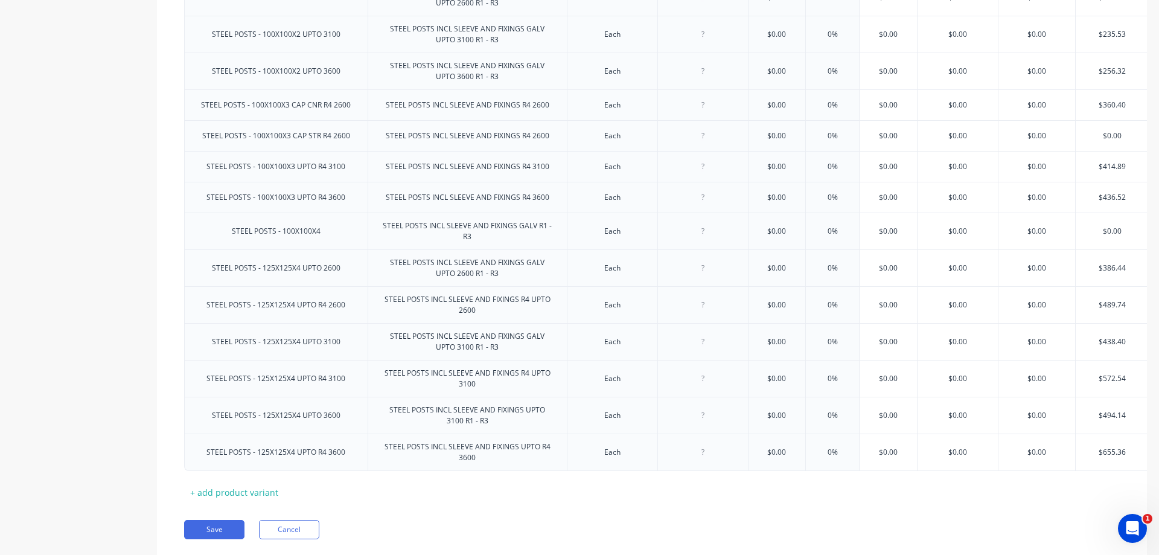
scroll to position [573, 0]
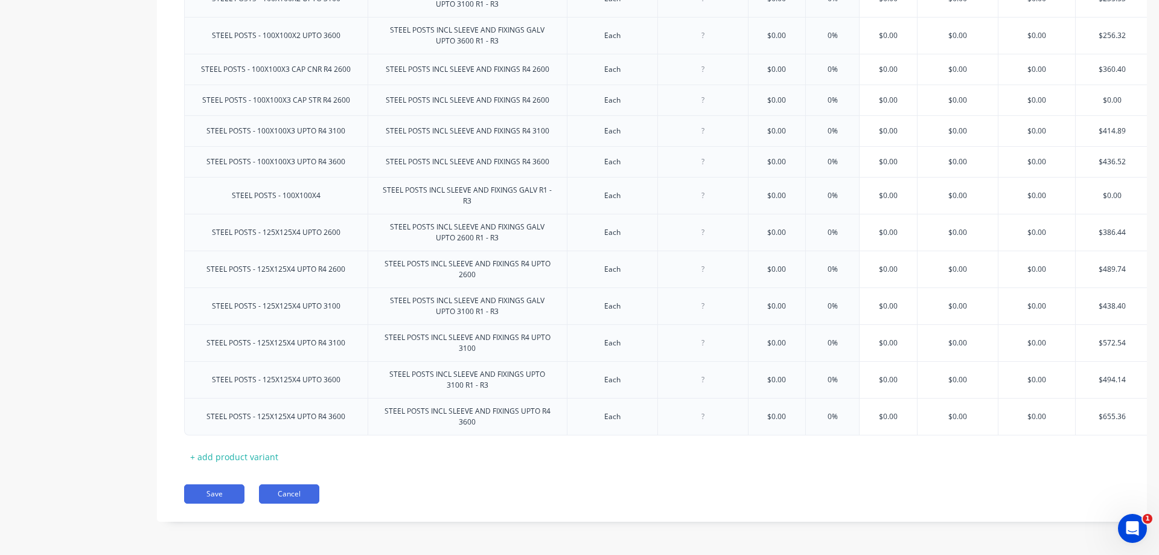
click at [308, 495] on button "Cancel" at bounding box center [289, 493] width 60 height 19
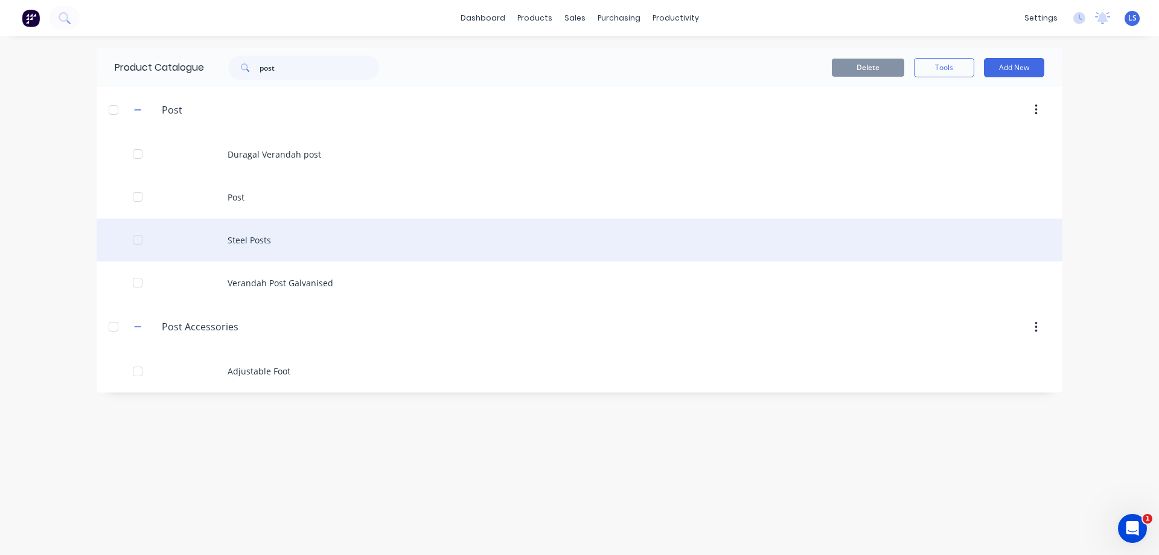
click at [258, 249] on div "Steel Posts" at bounding box center [580, 239] width 966 height 43
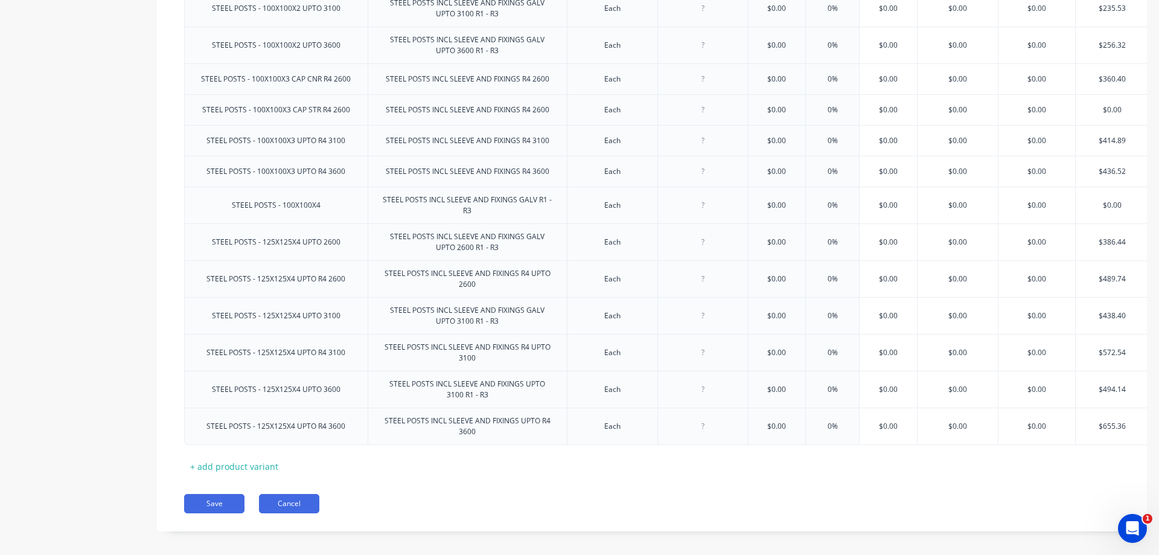
scroll to position [573, 0]
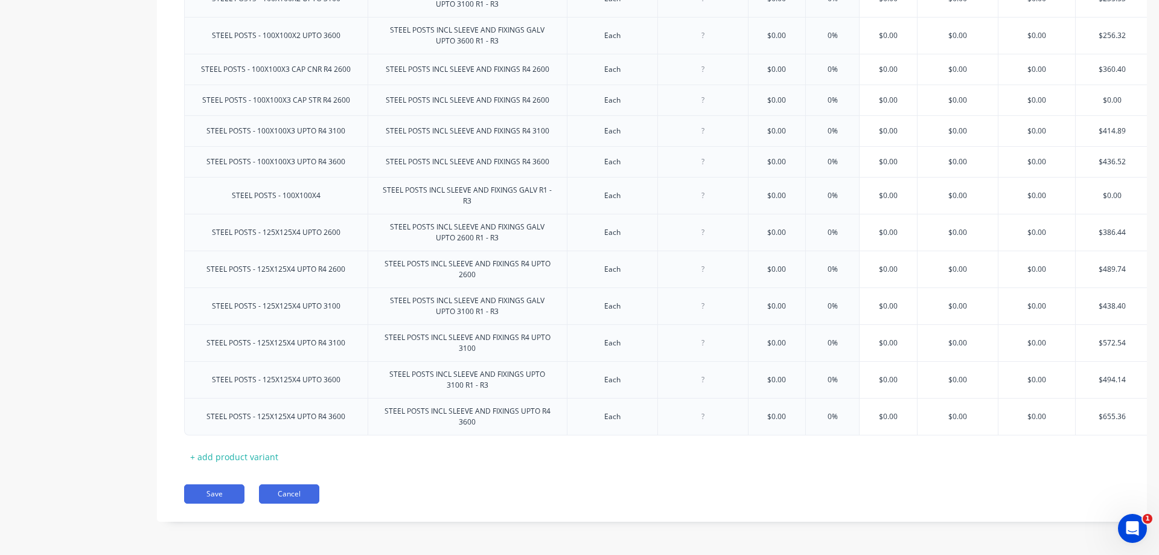
click at [315, 492] on button "Cancel" at bounding box center [289, 493] width 60 height 19
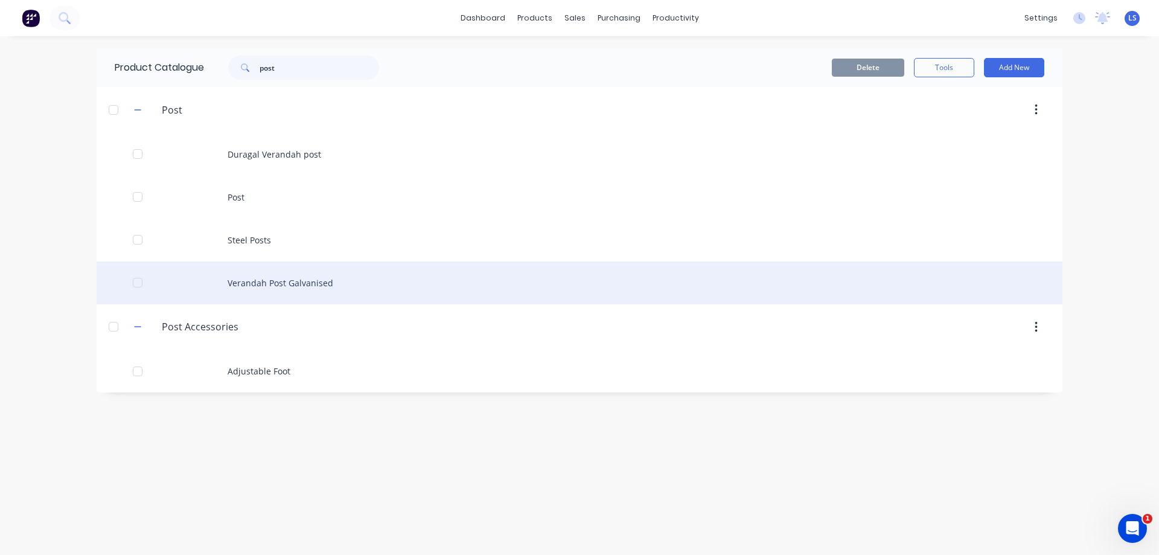
click at [273, 279] on div "Verandah Post Galvanised" at bounding box center [580, 282] width 966 height 43
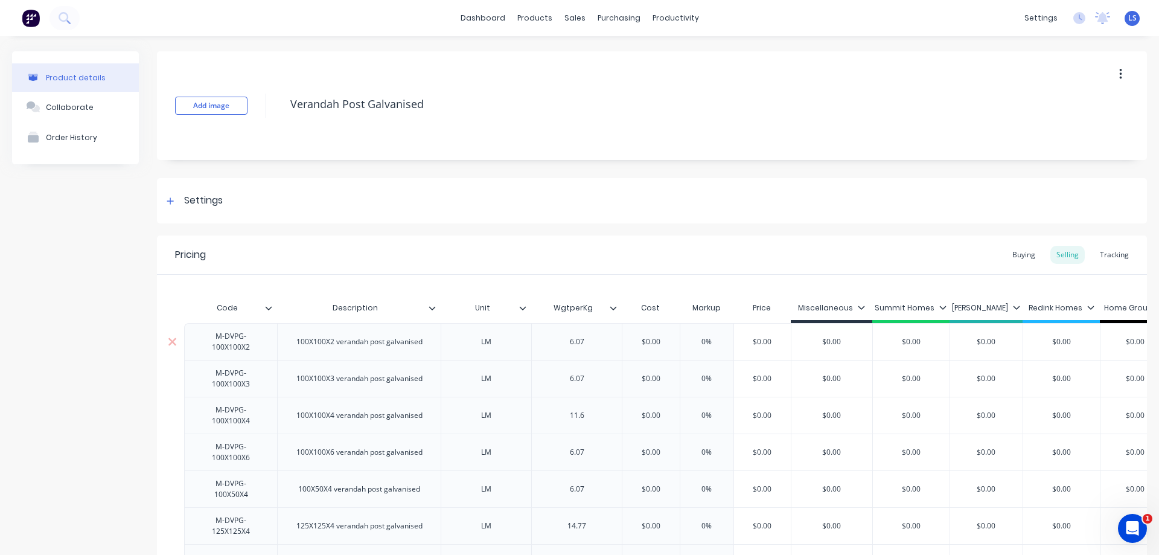
click at [921, 339] on input "$0.00" at bounding box center [911, 341] width 77 height 11
type input "$57.72"
type input "$0.00"
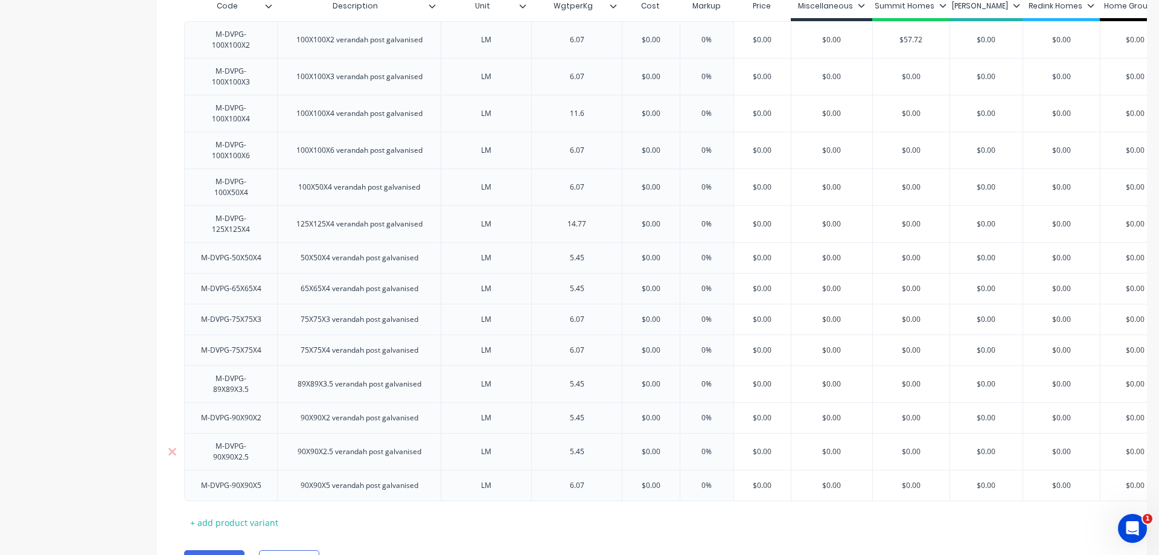
scroll to position [377, 0]
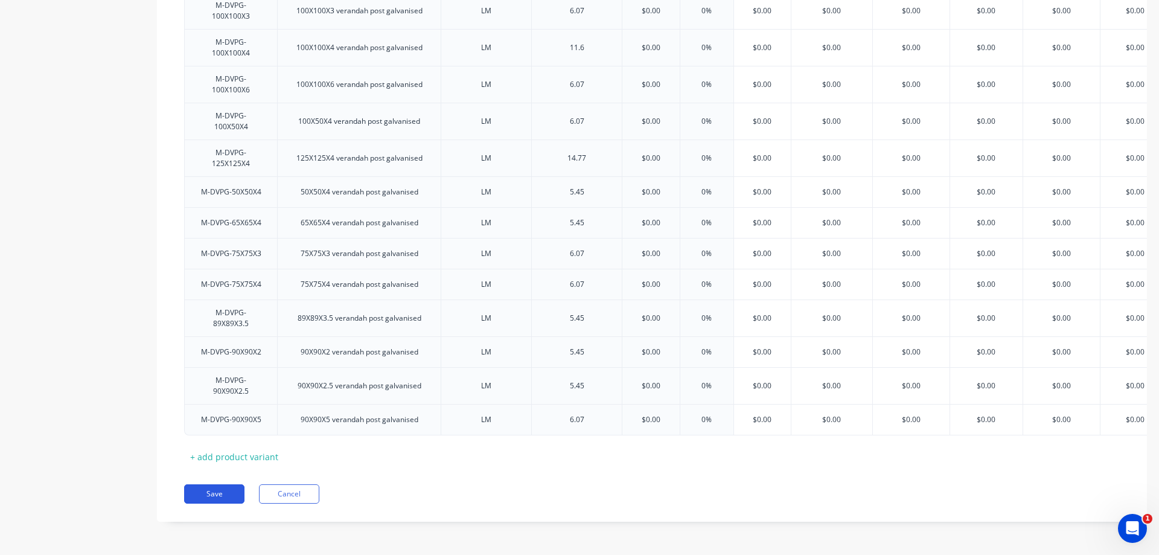
click at [196, 492] on button "Save" at bounding box center [214, 493] width 60 height 19
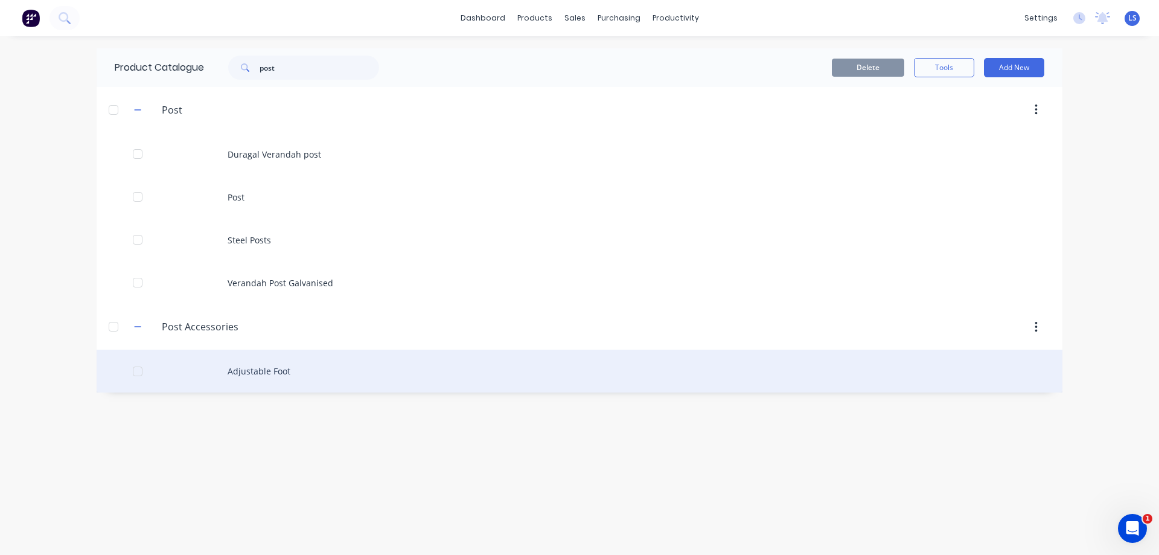
click at [278, 367] on div "Adjustable Foot" at bounding box center [580, 370] width 966 height 43
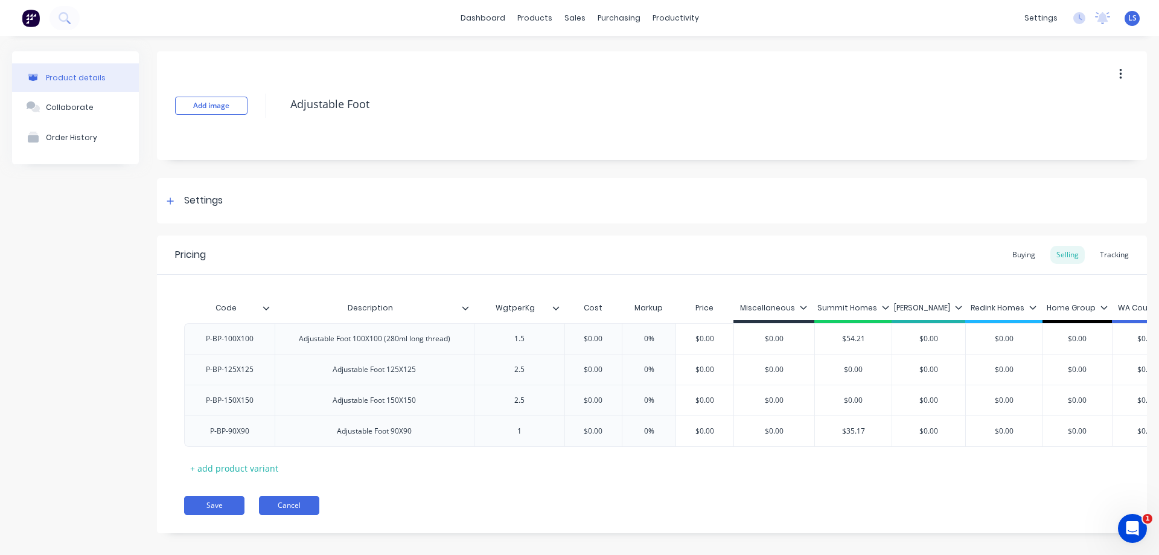
click at [306, 515] on button "Cancel" at bounding box center [289, 504] width 60 height 19
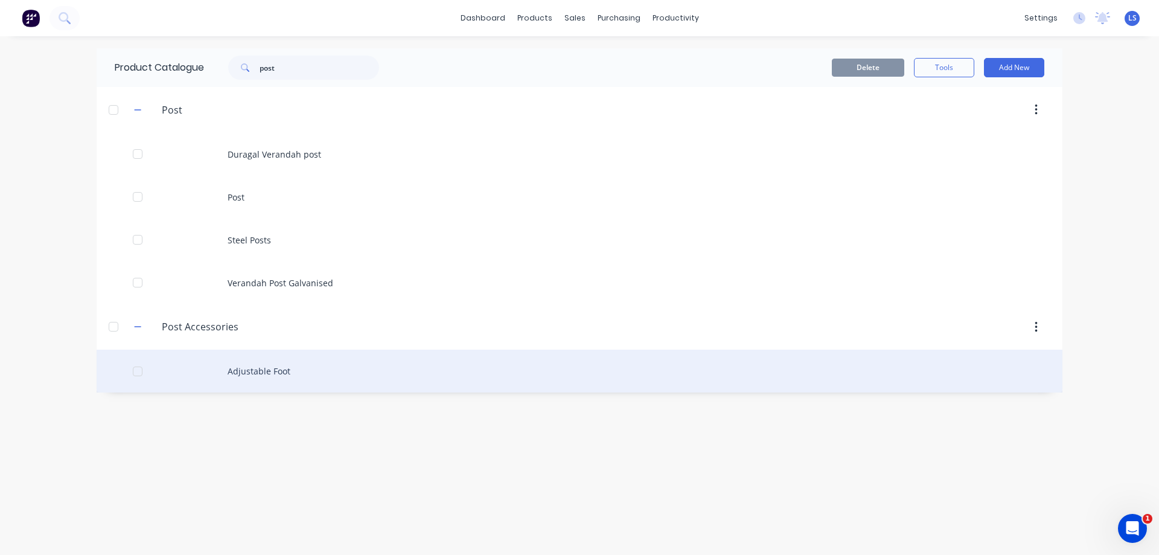
click at [259, 364] on div "Adjustable Foot" at bounding box center [580, 370] width 966 height 43
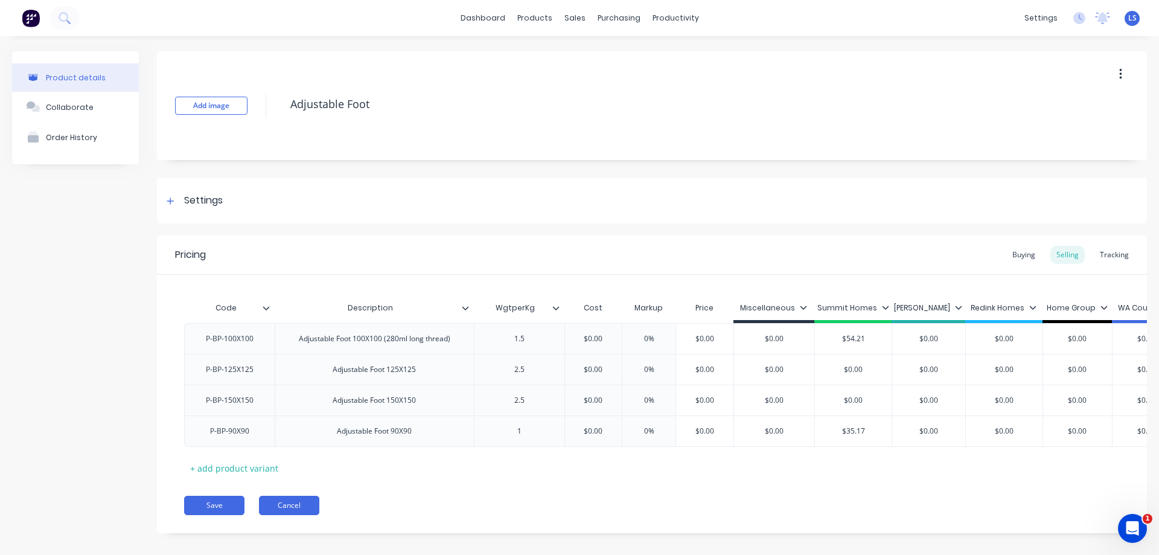
click at [295, 509] on button "Cancel" at bounding box center [289, 504] width 60 height 19
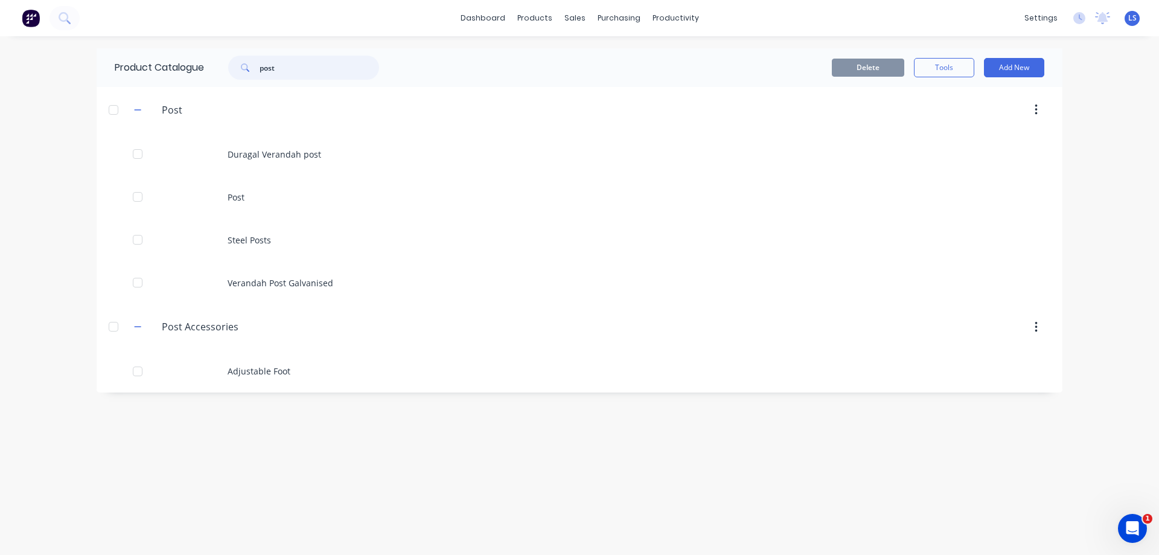
click at [294, 65] on input "post" at bounding box center [318, 68] width 119 height 24
drag, startPoint x: 294, startPoint y: 65, endPoint x: 235, endPoint y: 75, distance: 60.0
click at [235, 75] on div "post" at bounding box center [303, 68] width 151 height 24
type input "BASE"
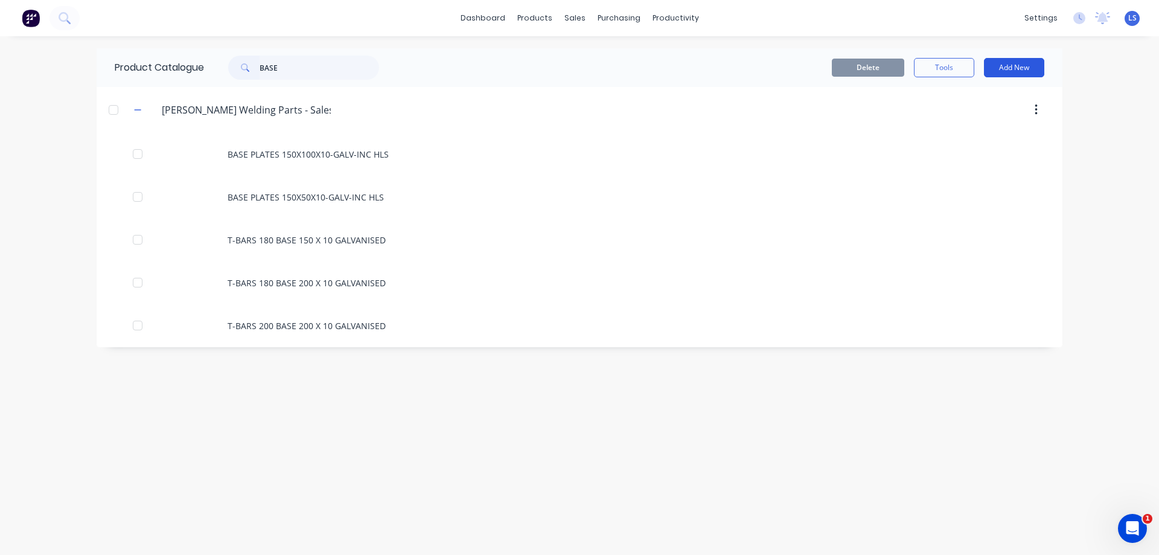
click at [1015, 68] on button "Add New" at bounding box center [1014, 67] width 60 height 19
click at [1005, 113] on button "Product" at bounding box center [986, 122] width 115 height 24
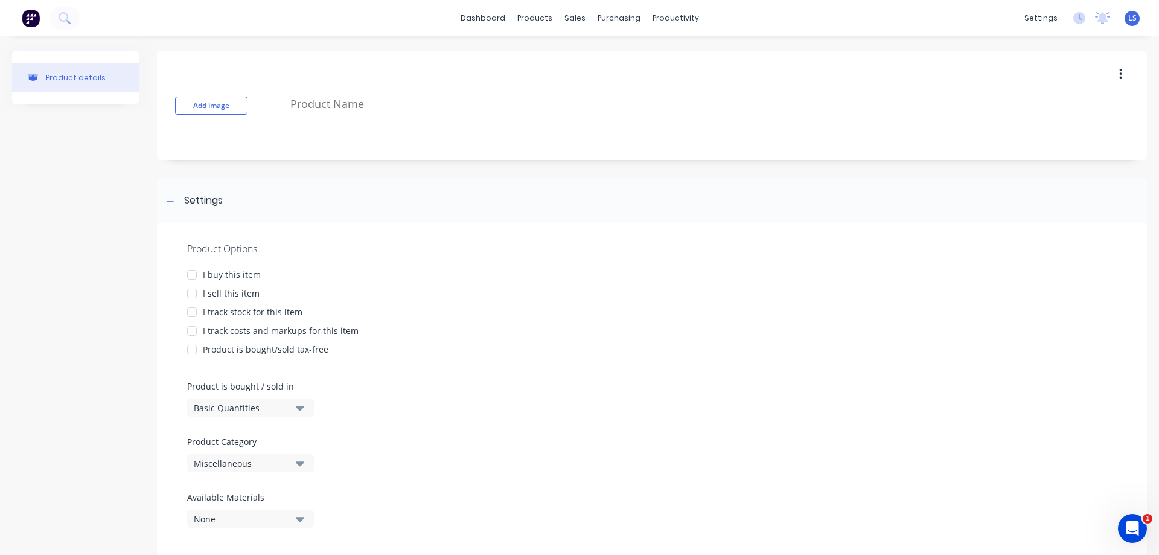
click at [302, 409] on icon "button" at bounding box center [300, 408] width 8 height 5
click at [278, 434] on div "Basic Quantities" at bounding box center [277, 437] width 181 height 24
click at [194, 293] on div at bounding box center [192, 293] width 24 height 24
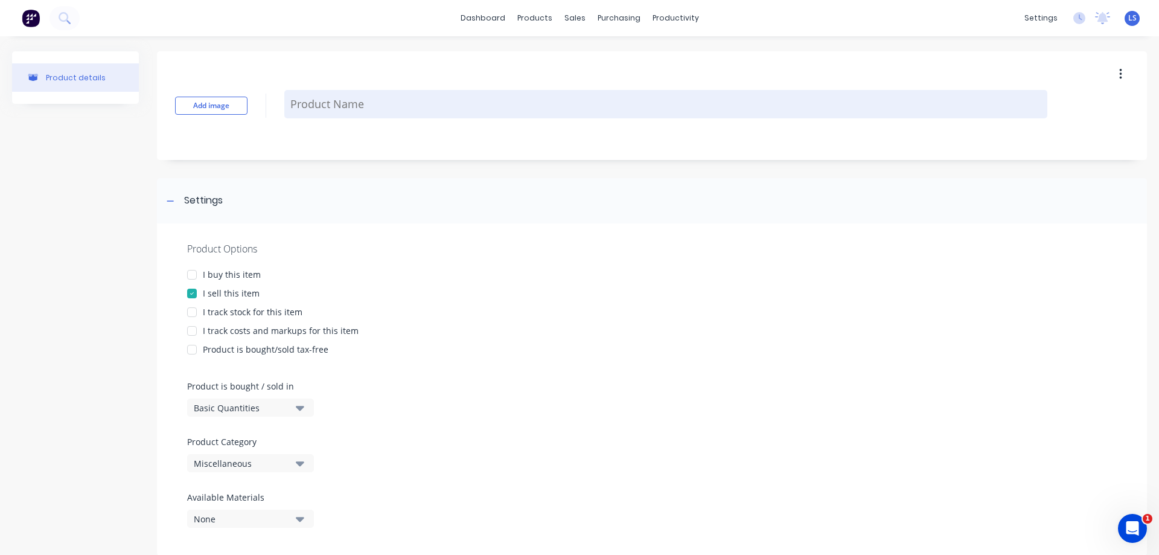
click at [362, 106] on textarea at bounding box center [665, 104] width 763 height 28
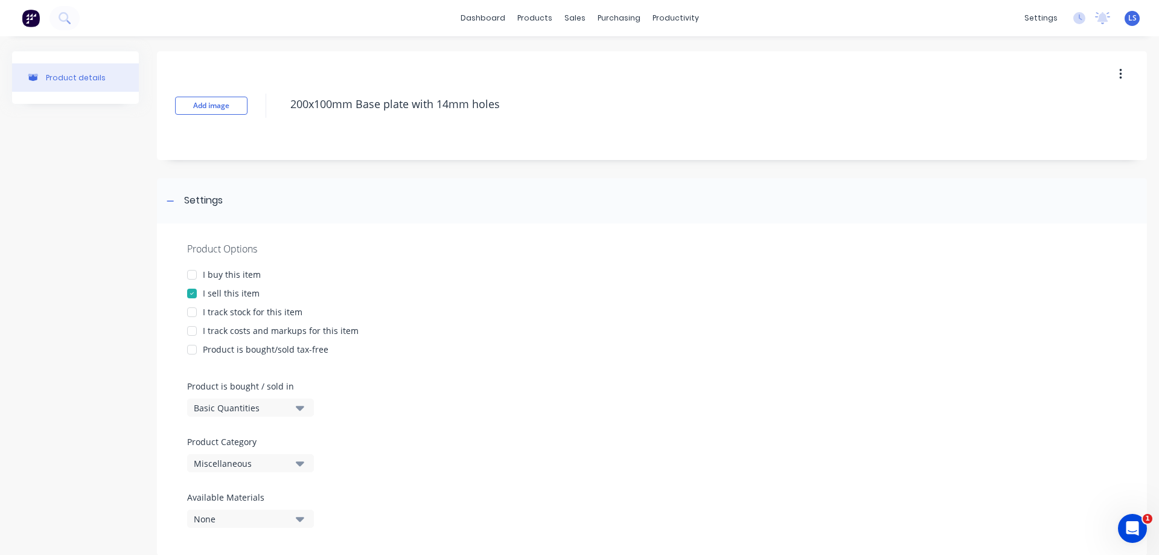
type textarea "200x100mm Base plate with 14mm holes"
click at [682, 240] on div "Product Options I buy this item I sell this item I track stock for this item I …" at bounding box center [652, 389] width 990 height 332
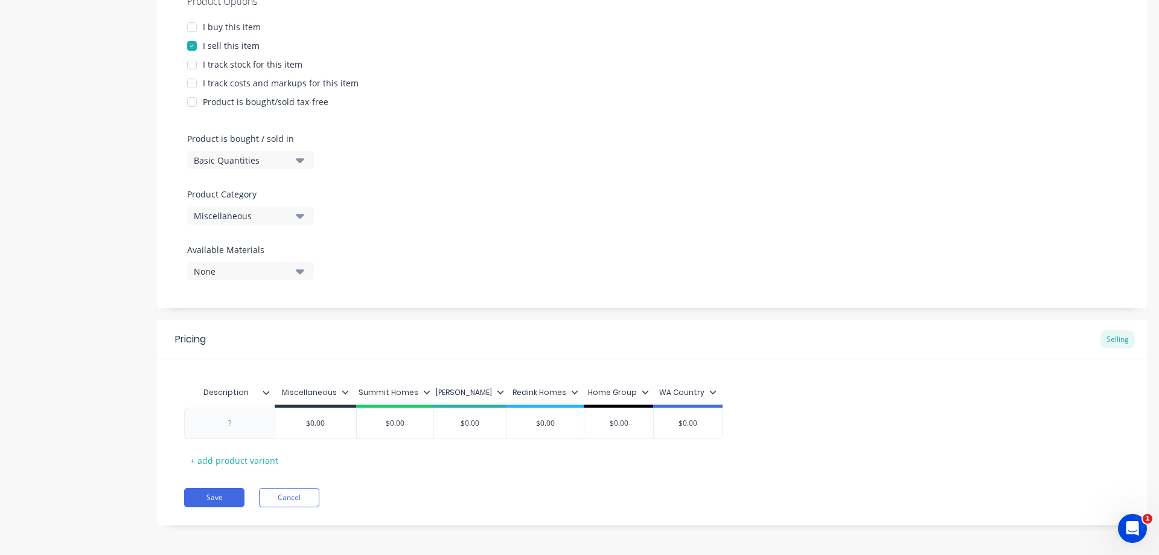
scroll to position [251, 0]
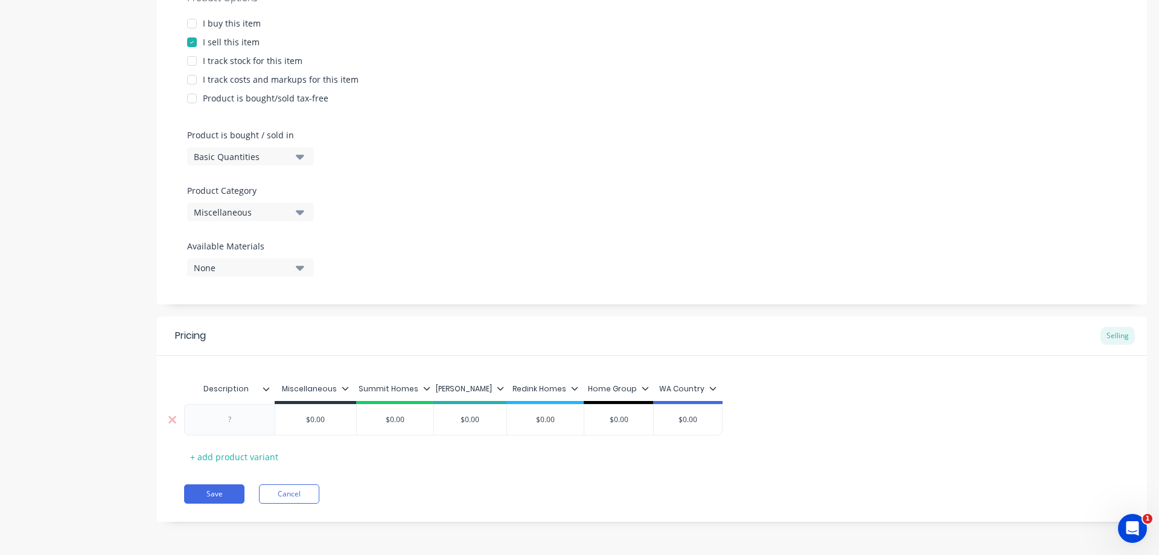
click at [218, 422] on div at bounding box center [230, 420] width 60 height 16
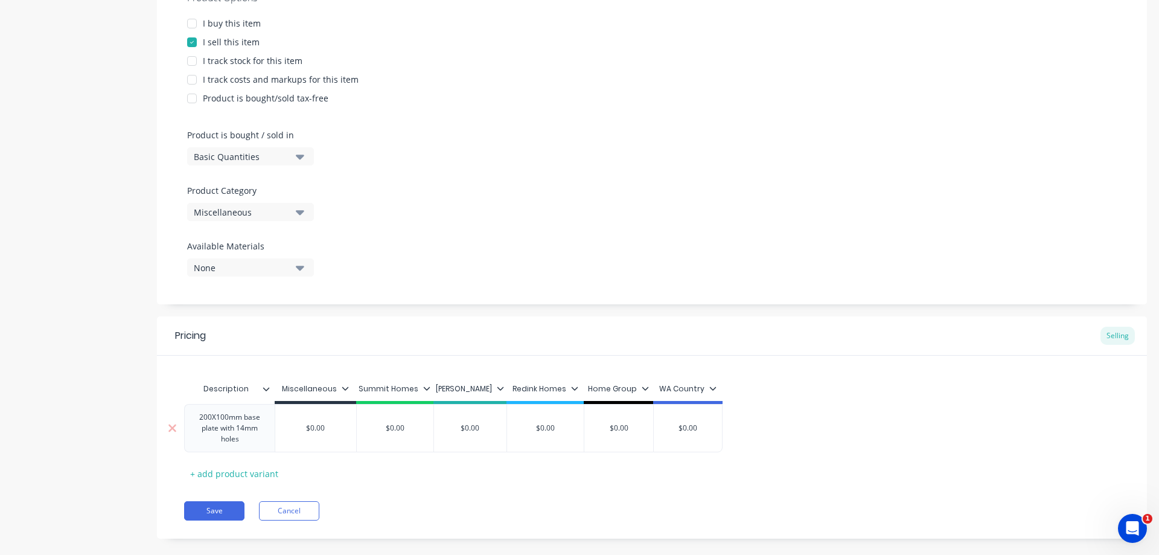
type input "$0.00"
click at [397, 425] on div "200X100mm base plate with 14mm holes $0.00 $0.00 $0.00 $0.00 $0.00 $0.00 $0.00" at bounding box center [453, 428] width 538 height 48
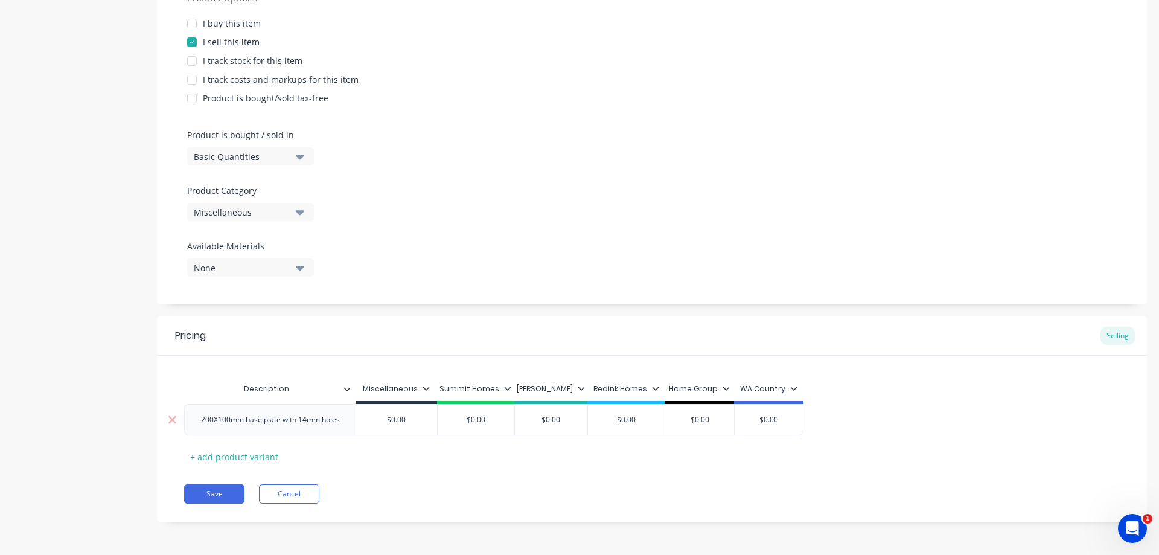
type input "$0.00"
click at [409, 415] on input "$0.00" at bounding box center [396, 419] width 81 height 11
click at [476, 424] on input "$0.00" at bounding box center [475, 419] width 77 height 11
click at [477, 426] on div "$0.00" at bounding box center [475, 419] width 77 height 30
drag, startPoint x: 488, startPoint y: 421, endPoint x: 465, endPoint y: 418, distance: 23.7
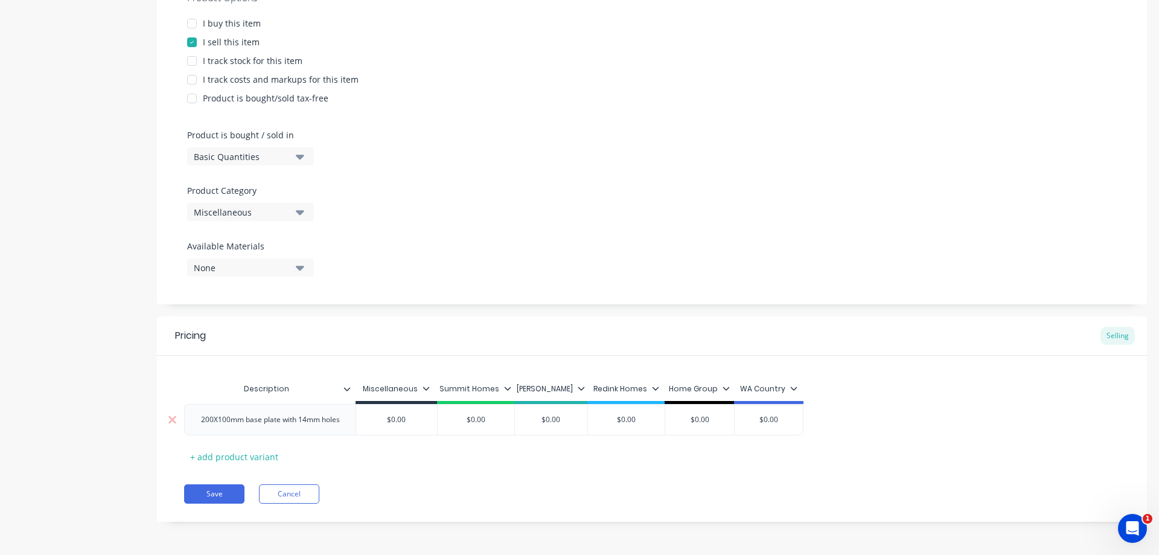
click at [465, 418] on input "$0.00" at bounding box center [475, 419] width 77 height 11
click at [473, 422] on input "$0.00" at bounding box center [475, 419] width 77 height 11
click at [473, 423] on input "$0.00" at bounding box center [475, 419] width 77 height 11
click at [476, 421] on input "$0.00" at bounding box center [475, 419] width 77 height 11
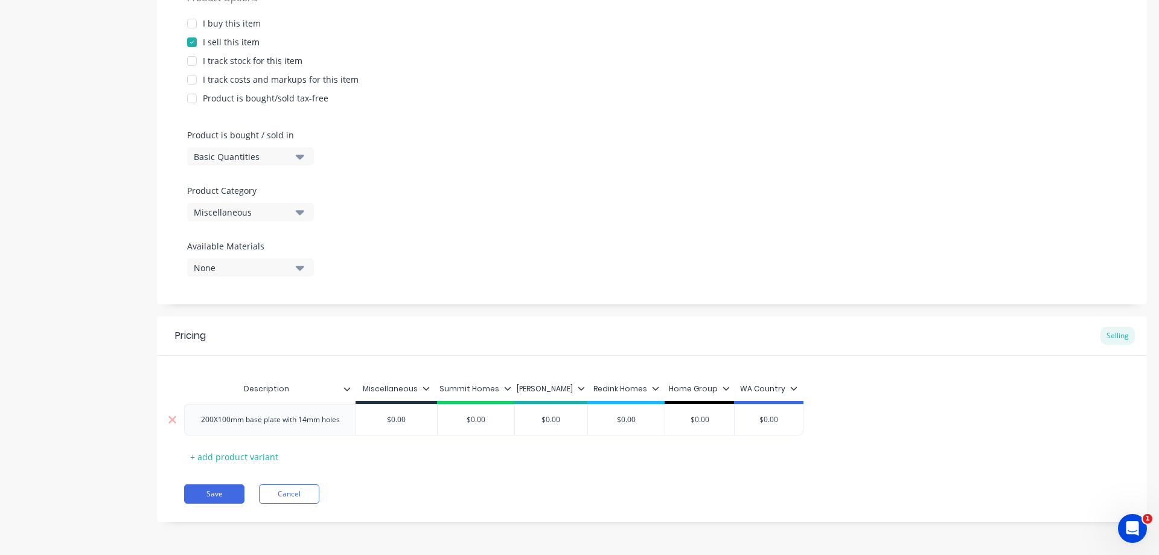
click at [268, 419] on div "200X100mm base plate with 14mm holes" at bounding box center [270, 420] width 158 height 16
click at [492, 411] on div "$0.00" at bounding box center [475, 419] width 77 height 30
click at [205, 491] on button "Save" at bounding box center [214, 493] width 60 height 19
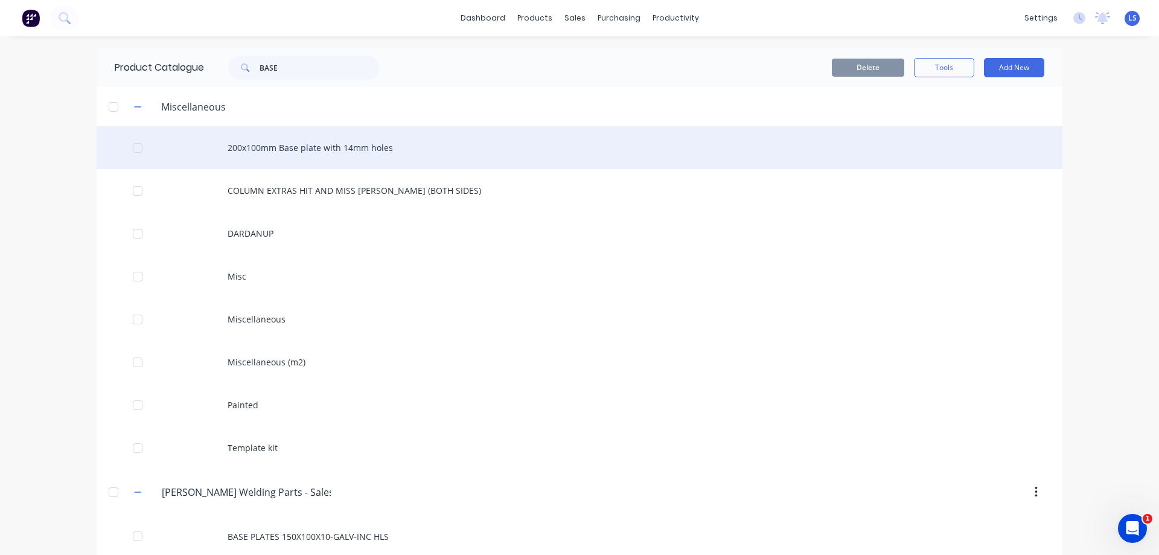
click at [132, 153] on div at bounding box center [138, 148] width 24 height 24
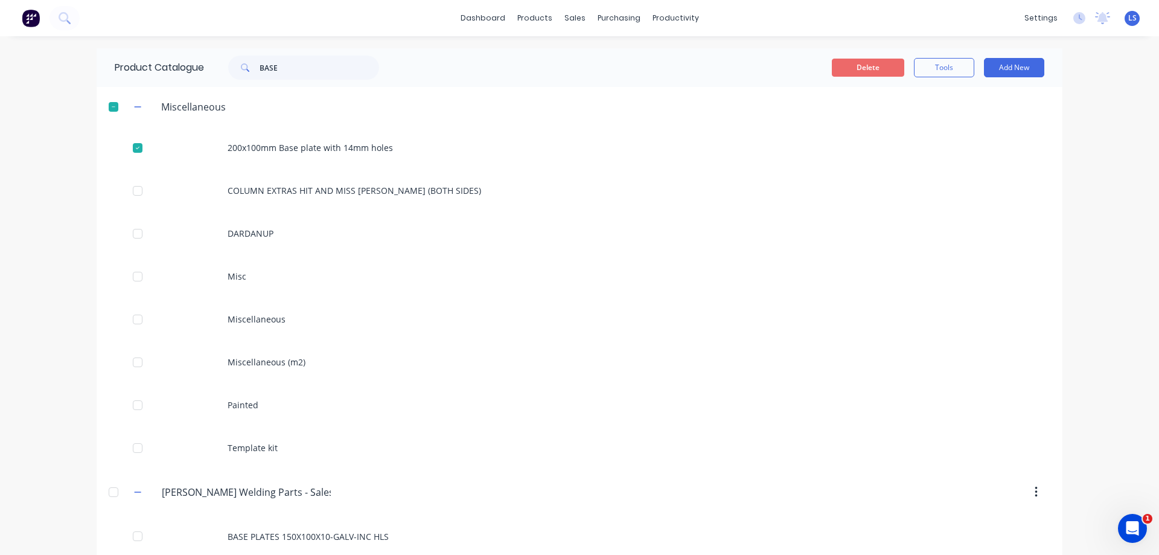
click at [877, 69] on button "Delete" at bounding box center [868, 68] width 72 height 18
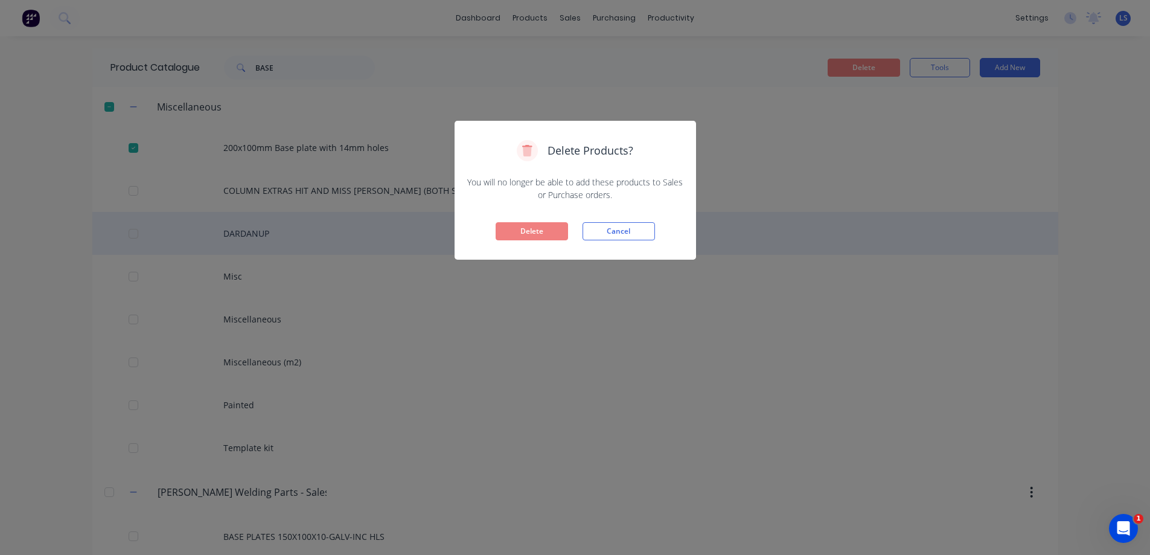
click at [517, 229] on button "Delete" at bounding box center [531, 231] width 72 height 18
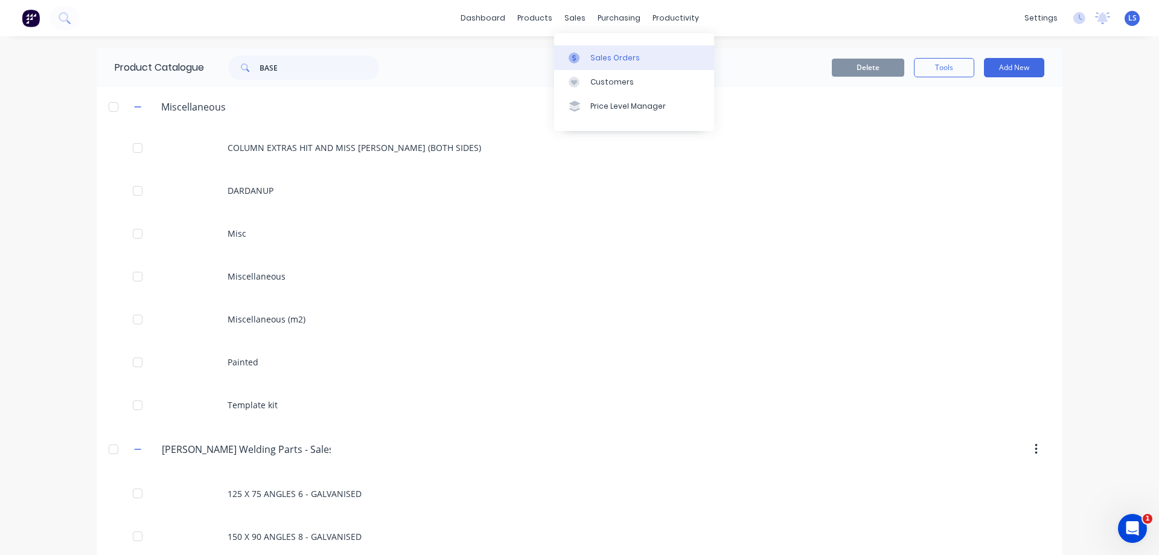
click at [603, 55] on div "Sales Orders" at bounding box center [614, 57] width 49 height 11
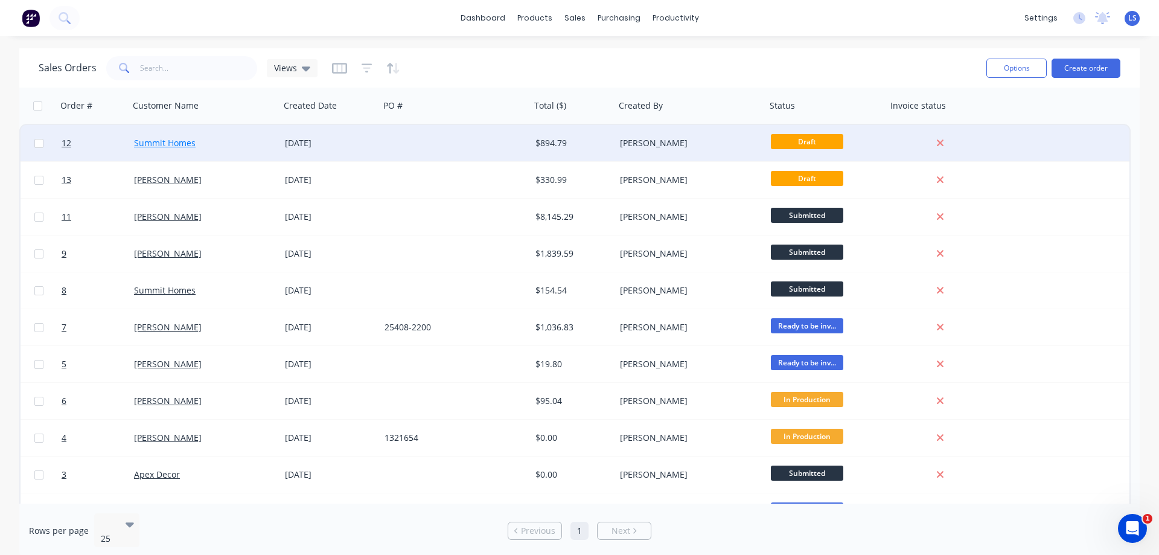
click at [169, 139] on link "Summit Homes" at bounding box center [165, 142] width 62 height 11
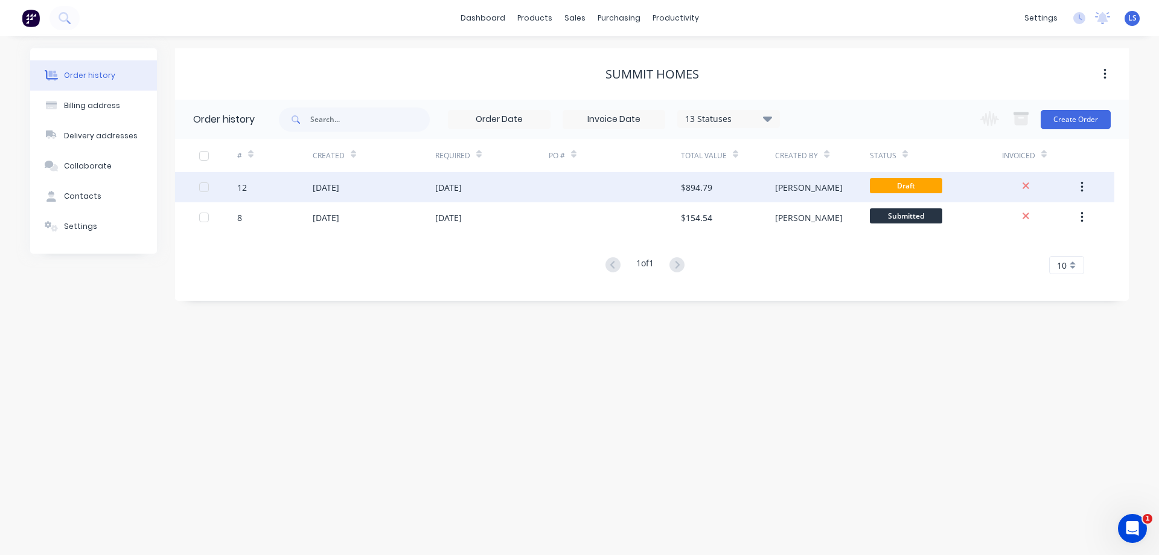
click at [317, 181] on div "07 Oct 2025" at bounding box center [326, 187] width 27 height 13
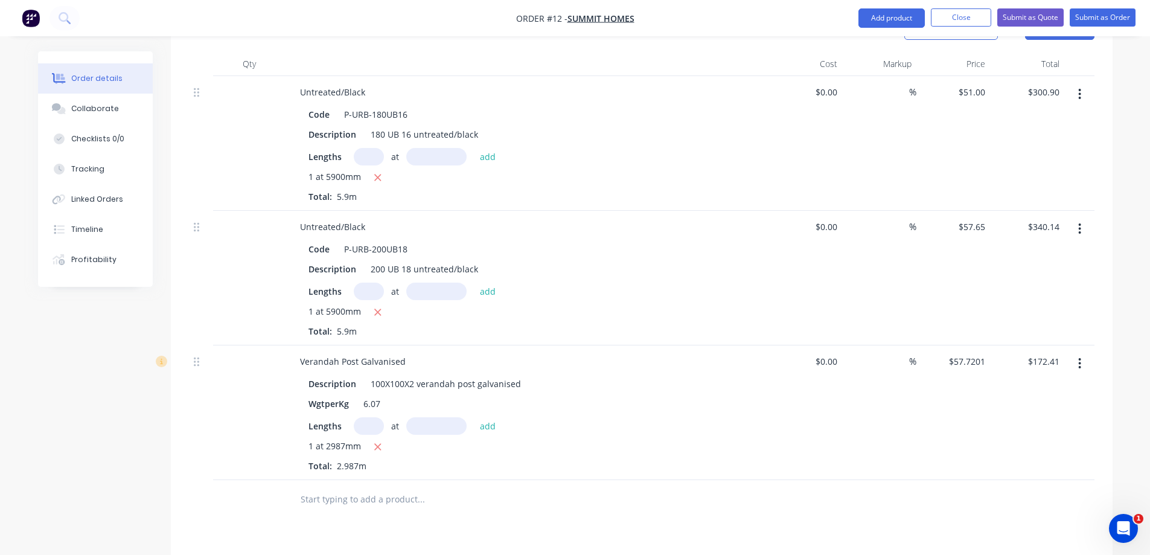
scroll to position [362, 0]
click at [333, 488] on input "text" at bounding box center [420, 500] width 241 height 24
type input "splay"
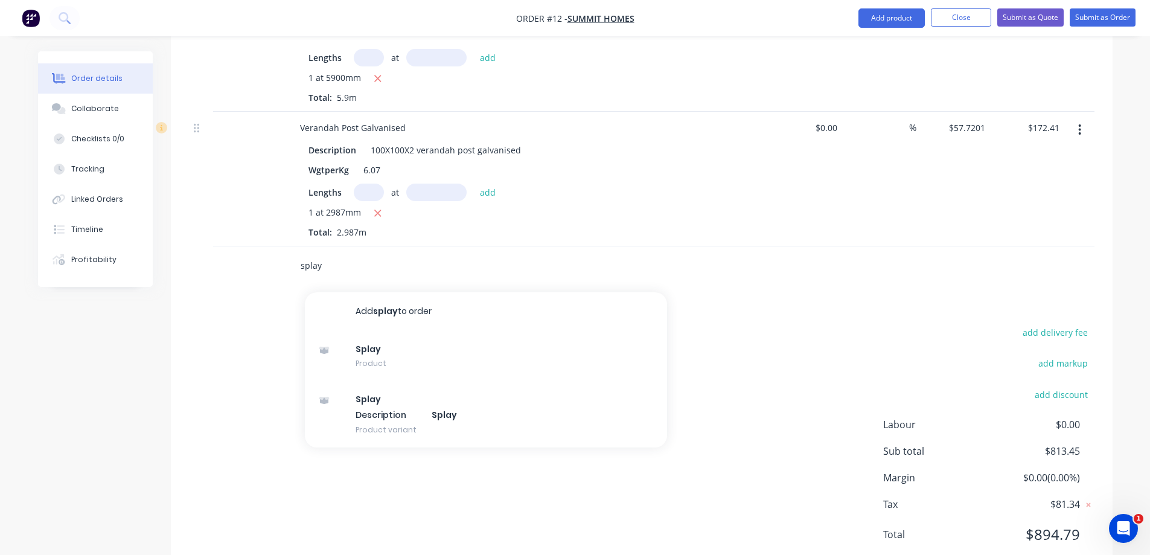
scroll to position [603, 0]
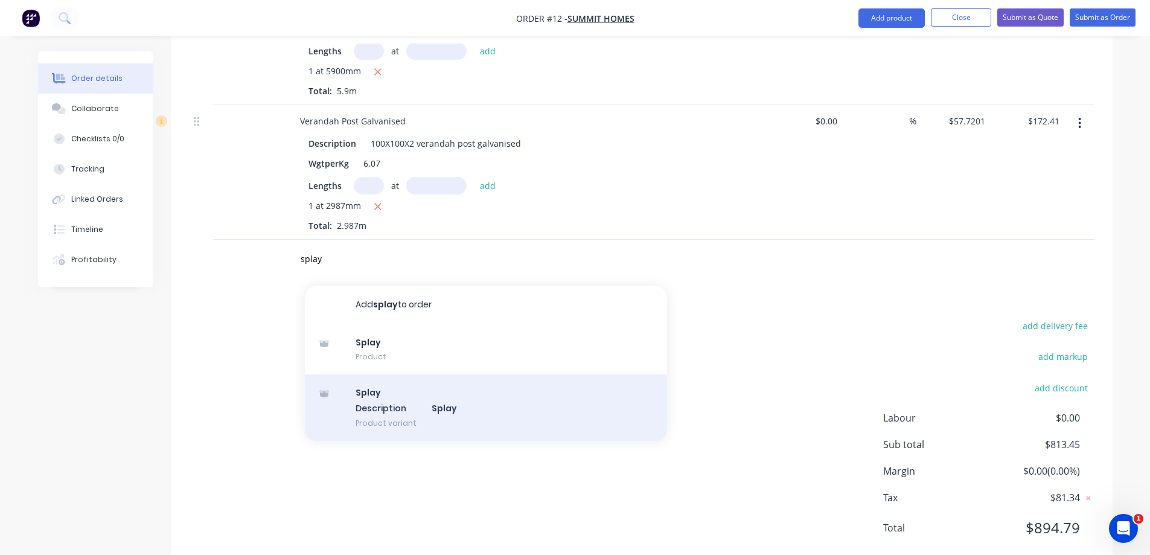
click at [457, 397] on div "Splay Description Splay Product variant" at bounding box center [486, 407] width 362 height 66
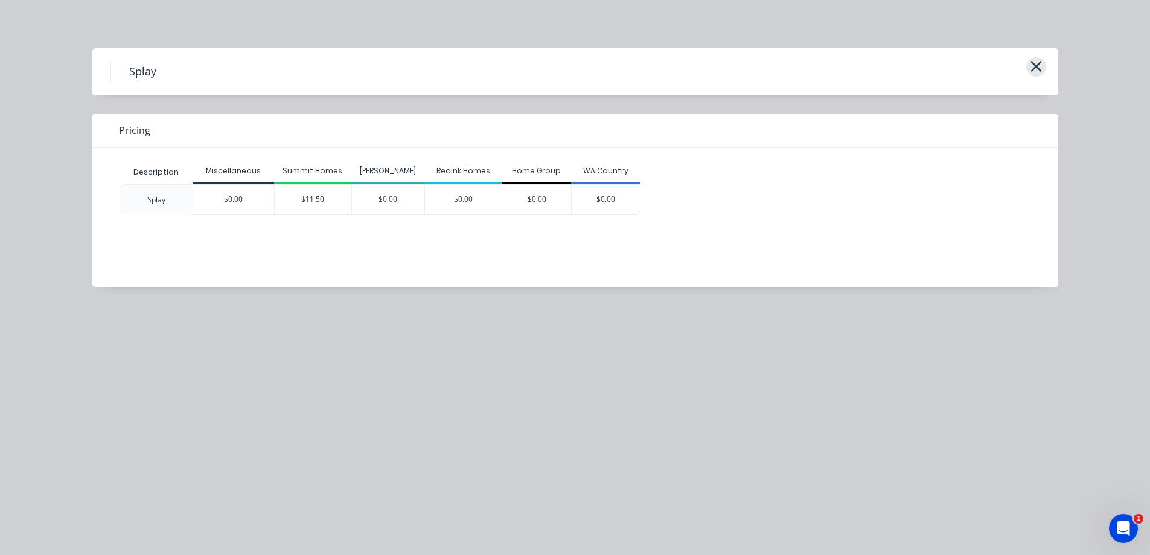
click at [1031, 73] on icon "button" at bounding box center [1035, 66] width 13 height 17
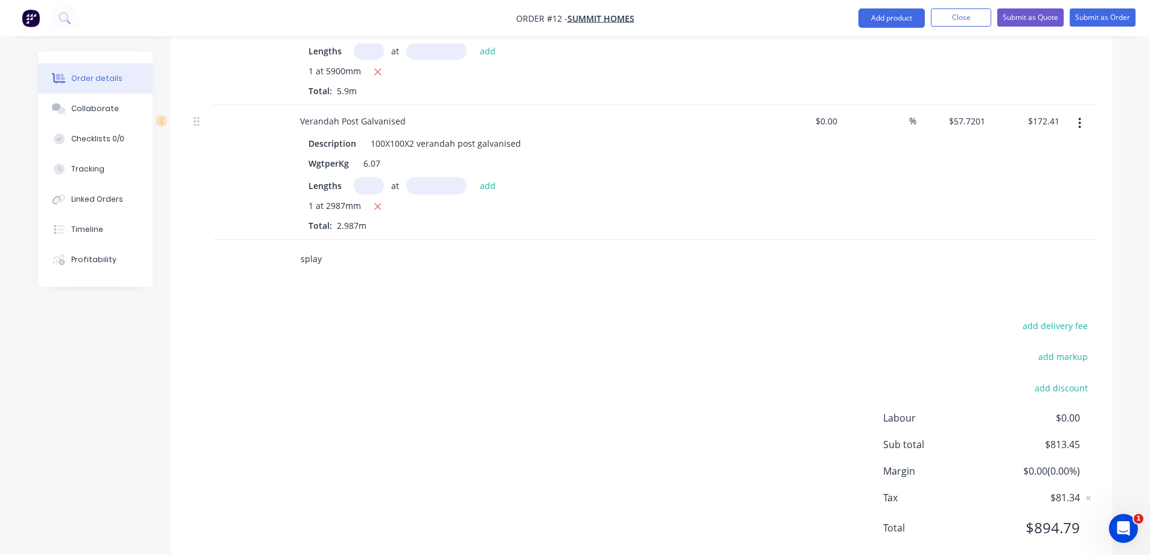
click at [363, 247] on input "splay" at bounding box center [420, 259] width 241 height 24
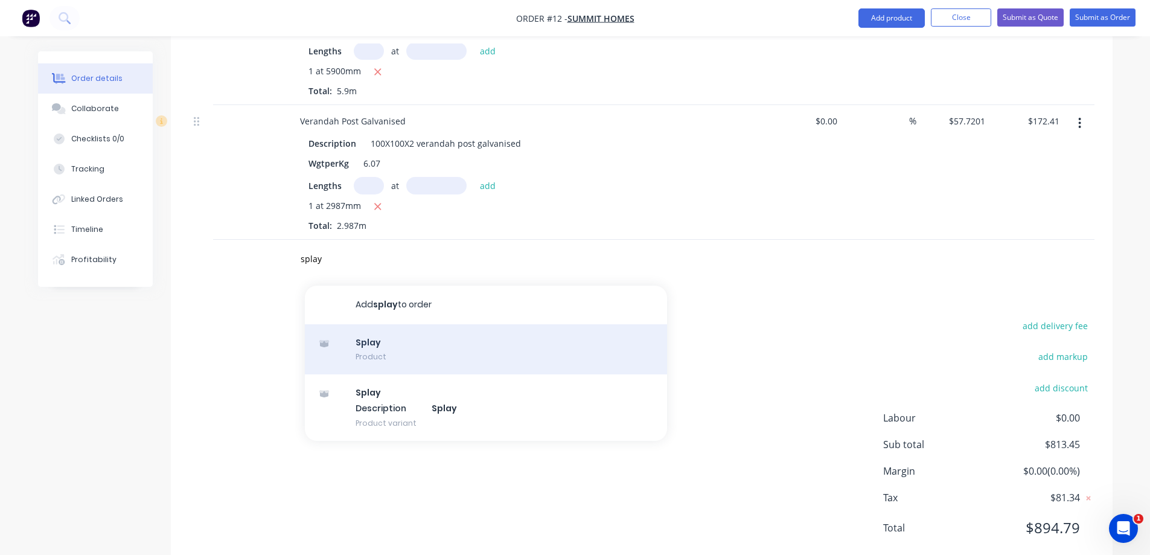
click at [404, 324] on div "Splay Product" at bounding box center [486, 349] width 362 height 51
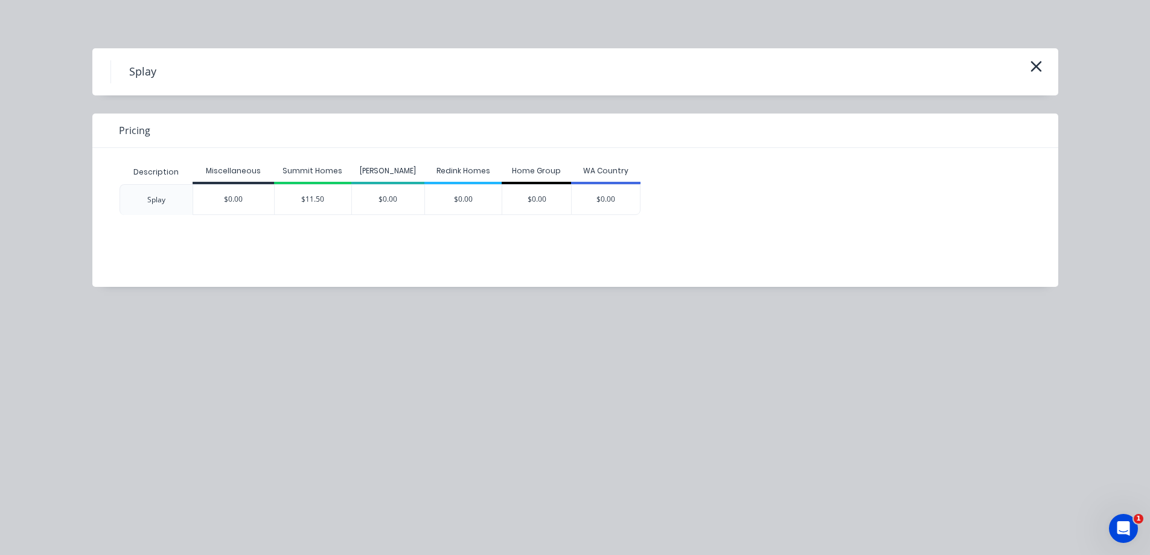
drag, startPoint x: 307, startPoint y: 206, endPoint x: 312, endPoint y: 210, distance: 6.9
click at [307, 206] on div "$11.50" at bounding box center [313, 200] width 77 height 30
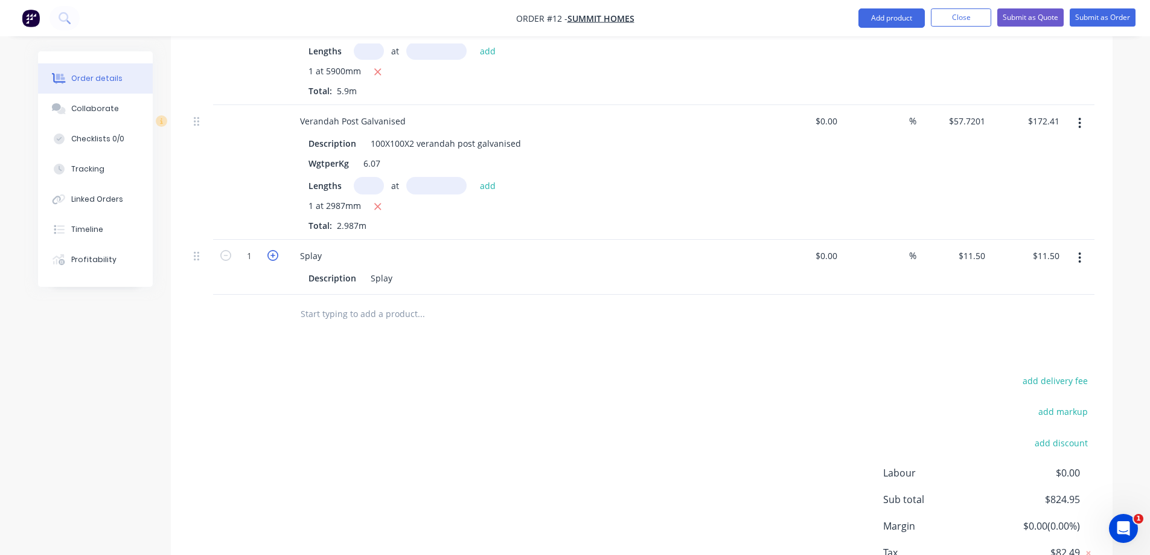
click at [275, 250] on icon "button" at bounding box center [272, 255] width 11 height 11
type input "2"
type input "$23.00"
click at [380, 302] on input "text" at bounding box center [420, 314] width 241 height 24
type input "checkout"
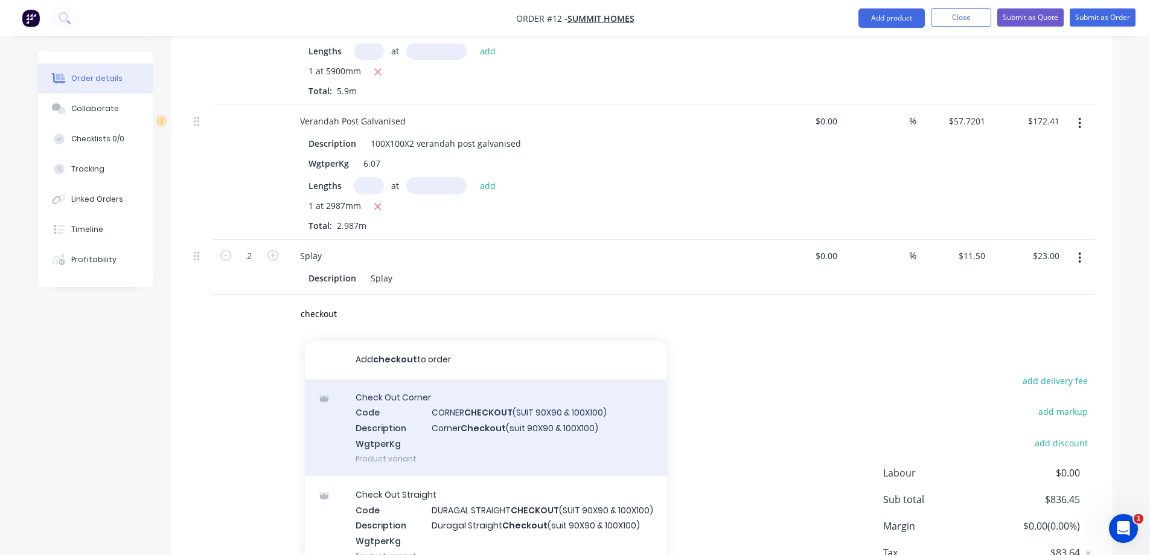
click at [502, 404] on div "Check Out Corner Code CORNER CHECKOUT (SUIT 90X90 & 100X100) Description Corner…" at bounding box center [486, 427] width 362 height 97
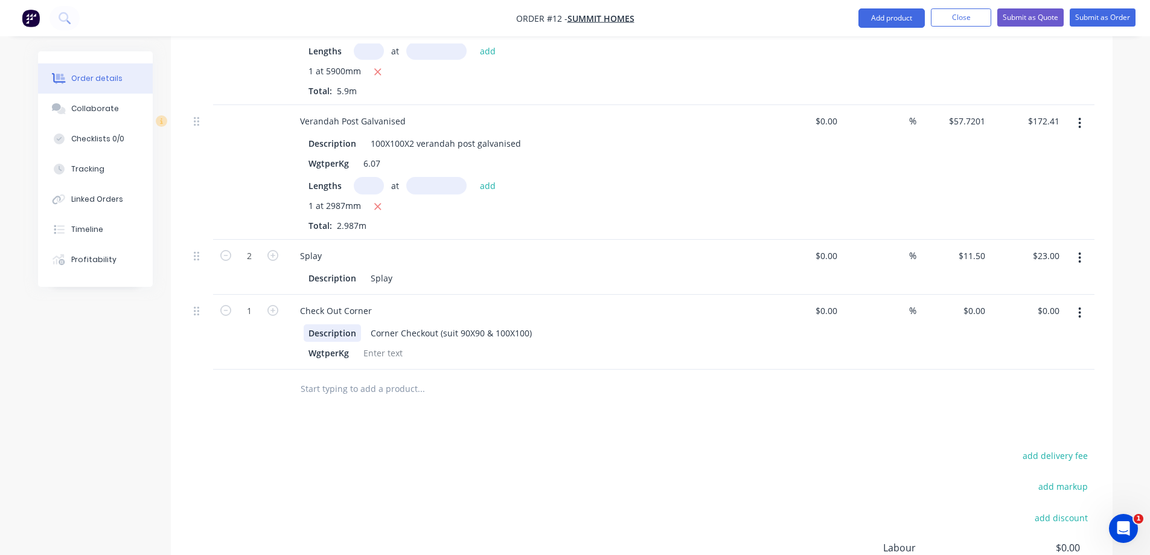
click at [318, 324] on div "Description" at bounding box center [332, 332] width 57 height 17
click at [1081, 302] on button "button" at bounding box center [1079, 313] width 28 height 22
click at [1036, 408] on div "Delete" at bounding box center [1036, 416] width 93 height 17
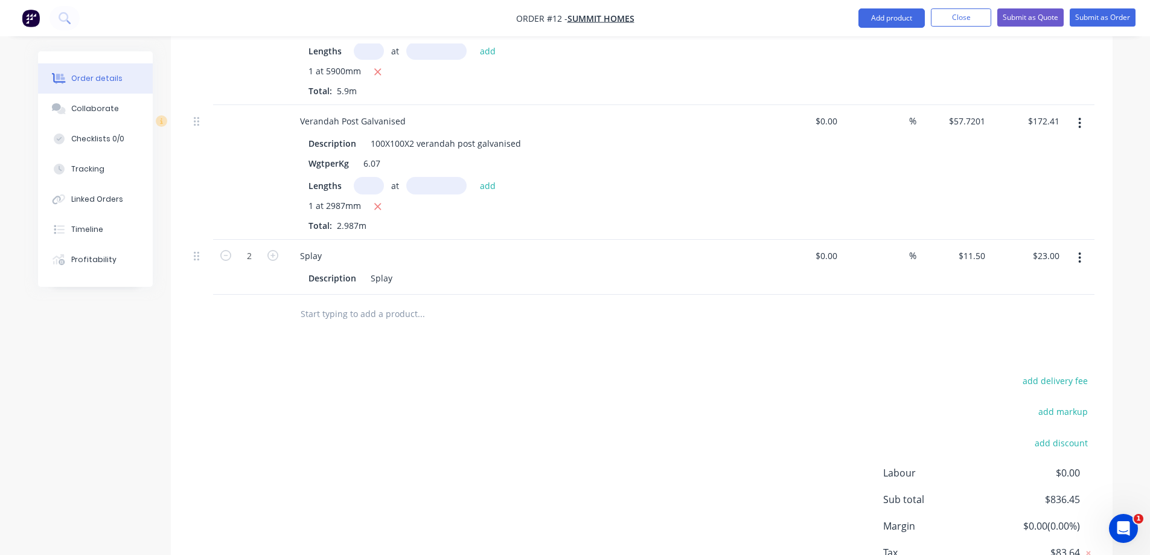
click at [328, 302] on input "text" at bounding box center [420, 314] width 241 height 24
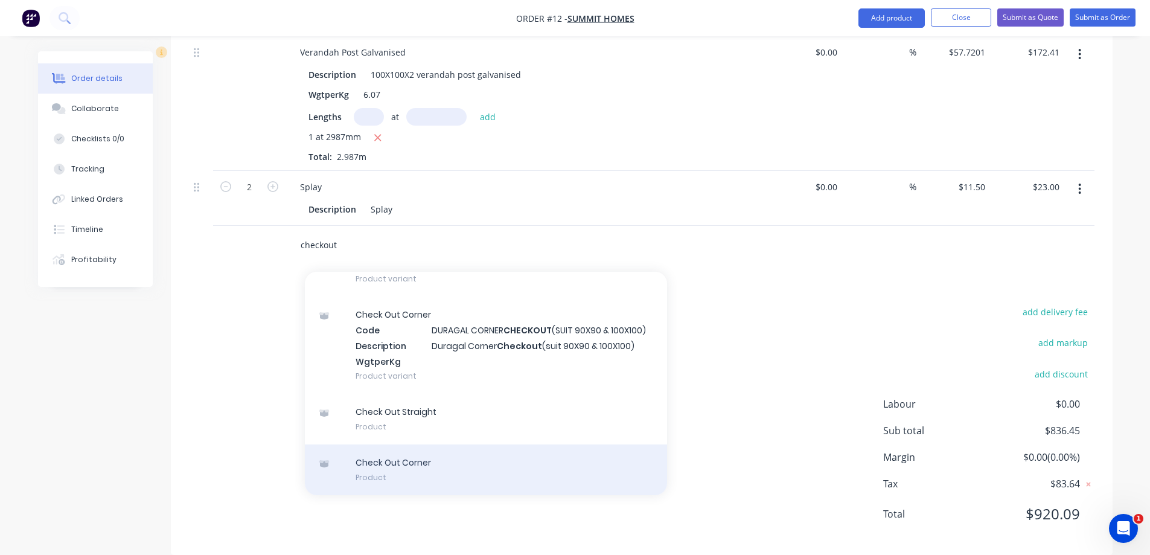
scroll to position [673, 0]
type input "checkout"
click at [472, 465] on div "Check Out Corner Product" at bounding box center [486, 468] width 362 height 51
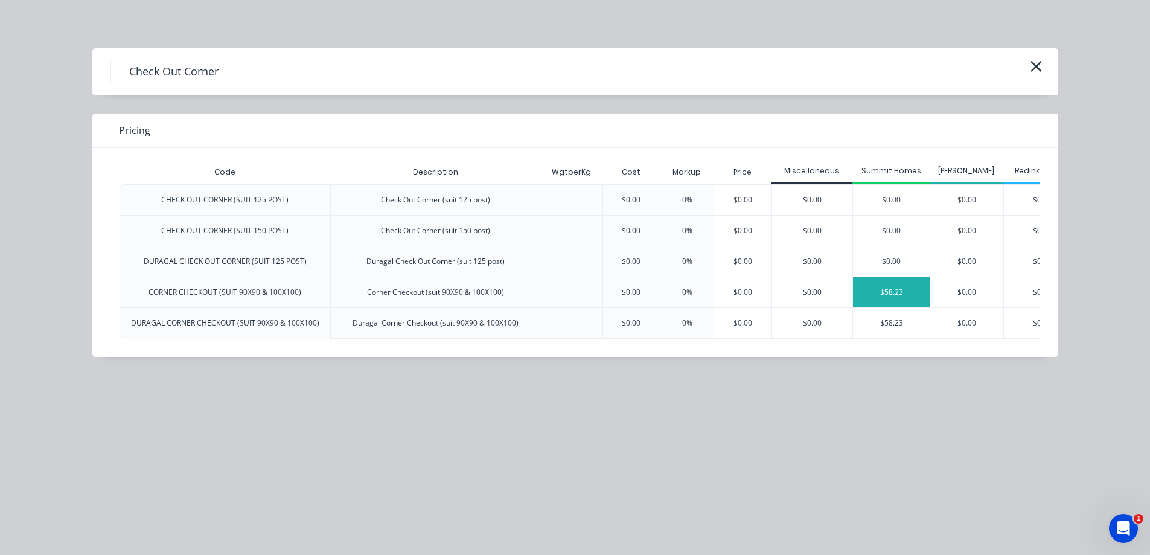
click at [891, 288] on div "$58.23" at bounding box center [891, 292] width 77 height 30
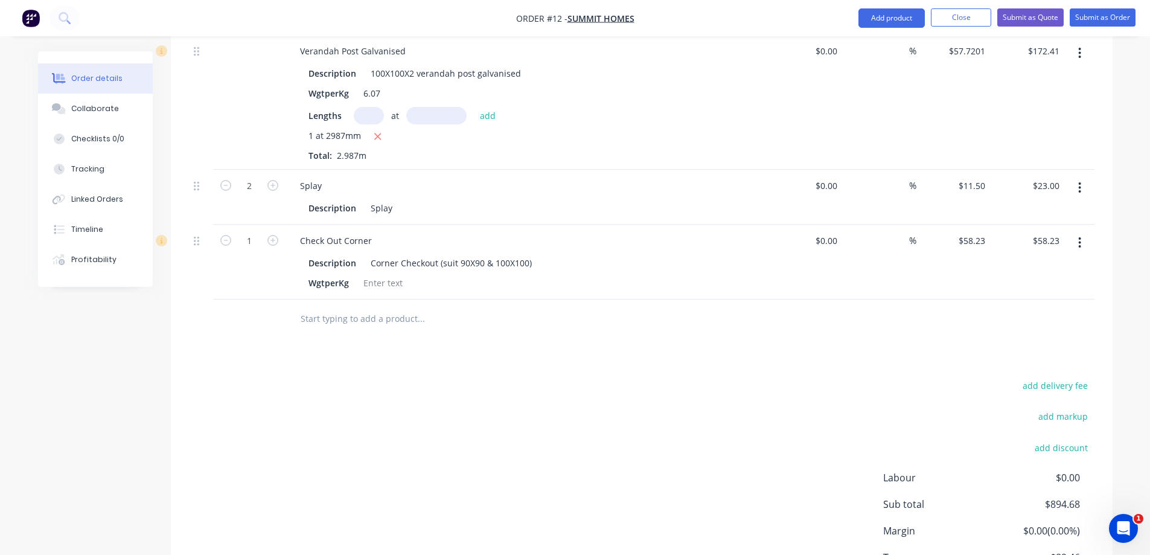
click at [317, 310] on input "text" at bounding box center [420, 319] width 241 height 24
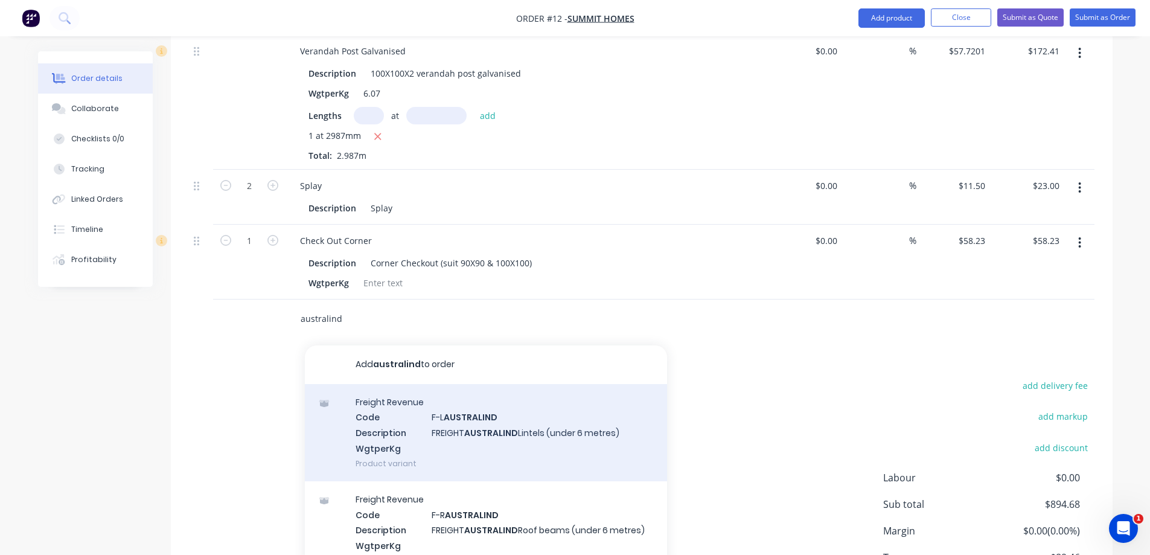
type input "australind"
click at [442, 398] on div "Freight Revenue Code F-L AUSTRALIND Description FREIGHT AUSTRALIND Lintels (und…" at bounding box center [486, 432] width 362 height 97
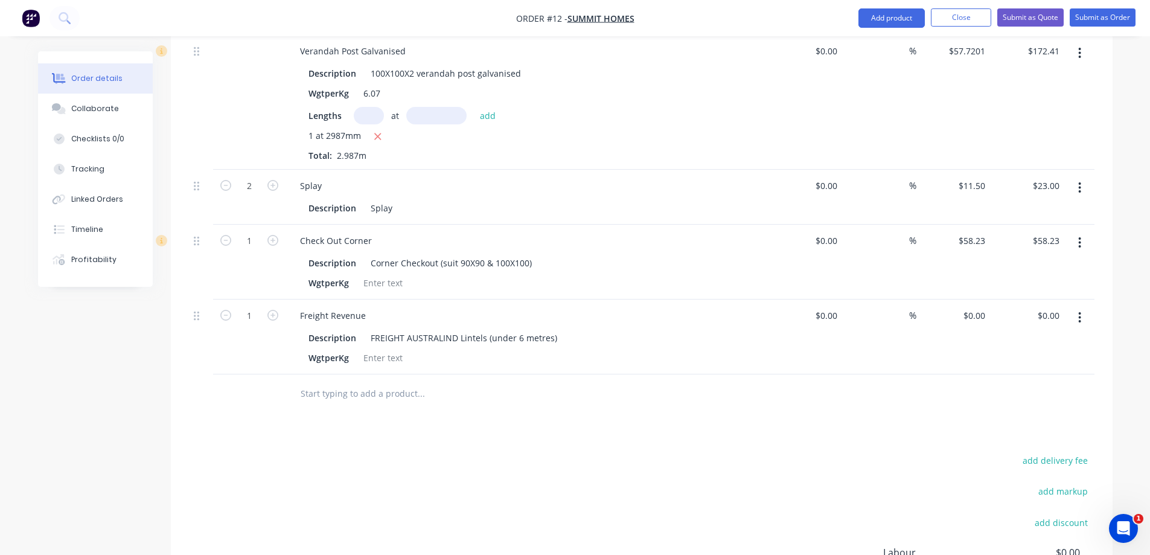
click at [1084, 307] on button "button" at bounding box center [1079, 318] width 28 height 22
click at [1035, 413] on div "Delete" at bounding box center [1036, 421] width 93 height 17
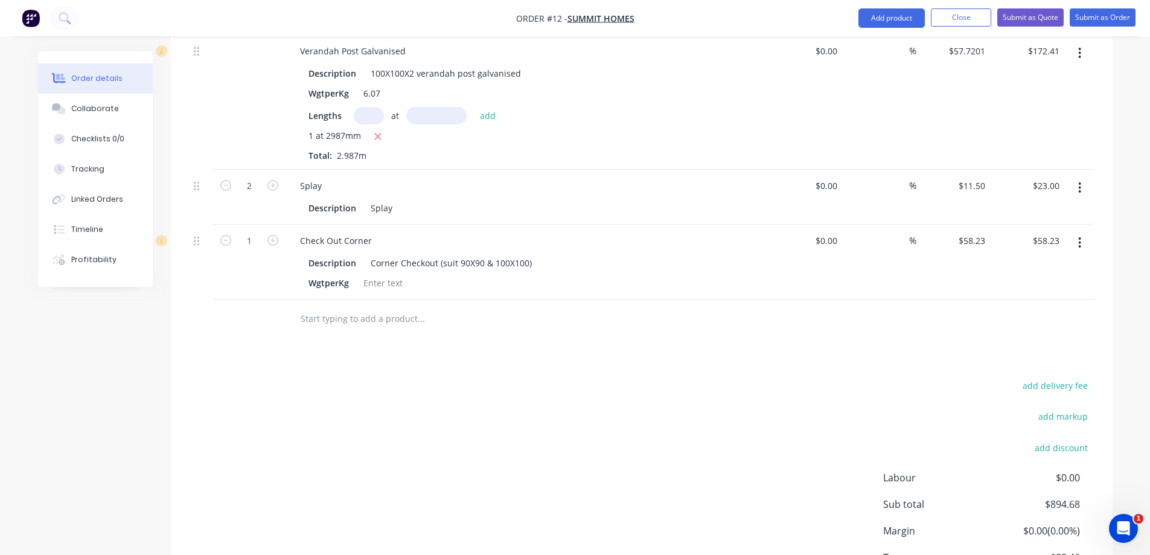
click at [320, 307] on input "text" at bounding box center [420, 319] width 241 height 24
type input "q"
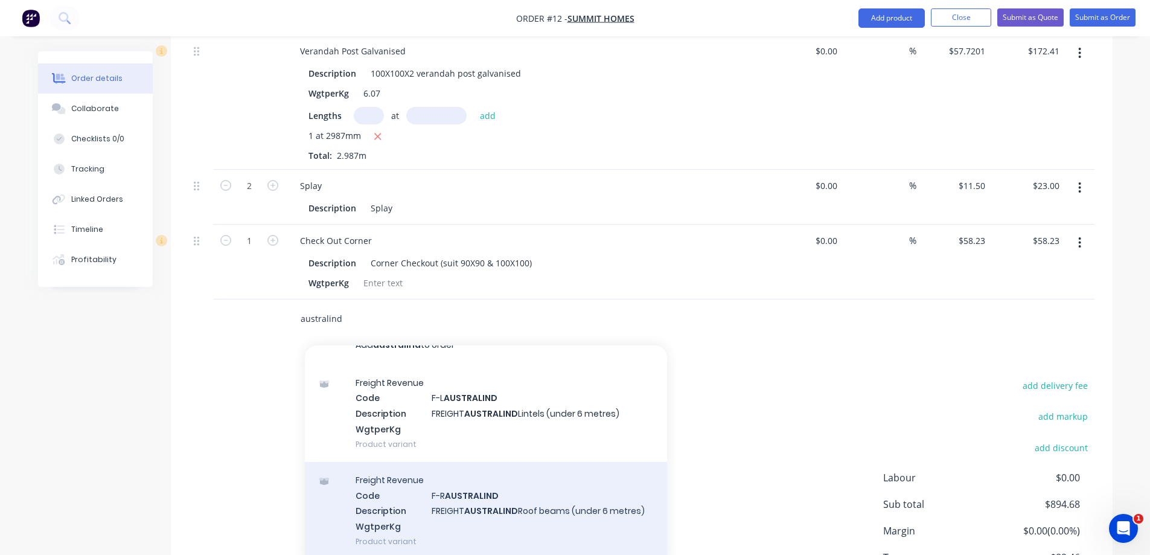
scroll to position [0, 0]
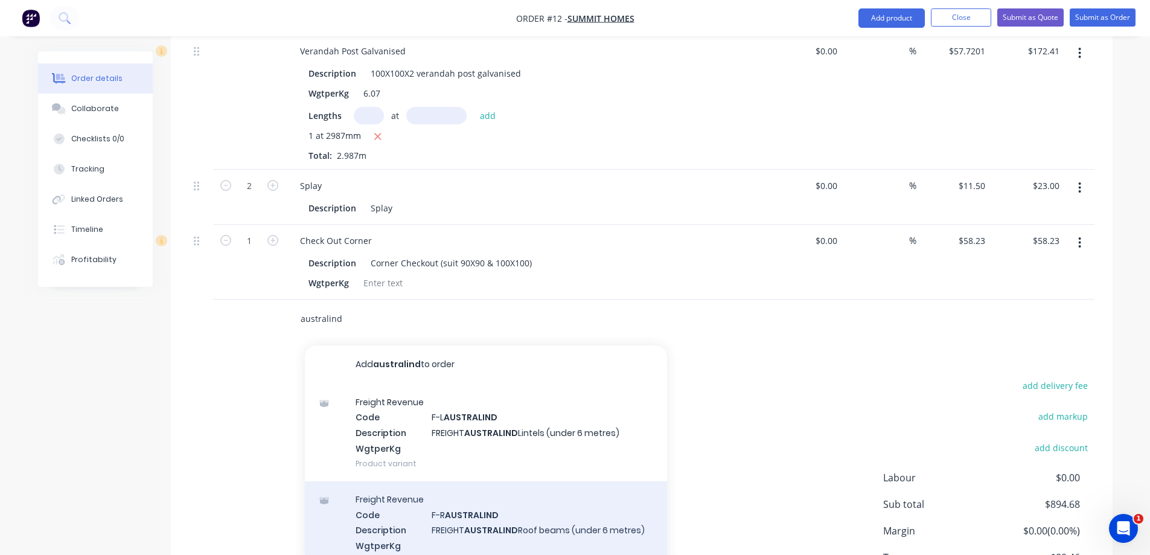
type input "australind"
click at [544, 498] on div "Freight Revenue Code F-R AUSTRALIND Description FREIGHT AUSTRALIND Roof beams (…" at bounding box center [486, 529] width 362 height 97
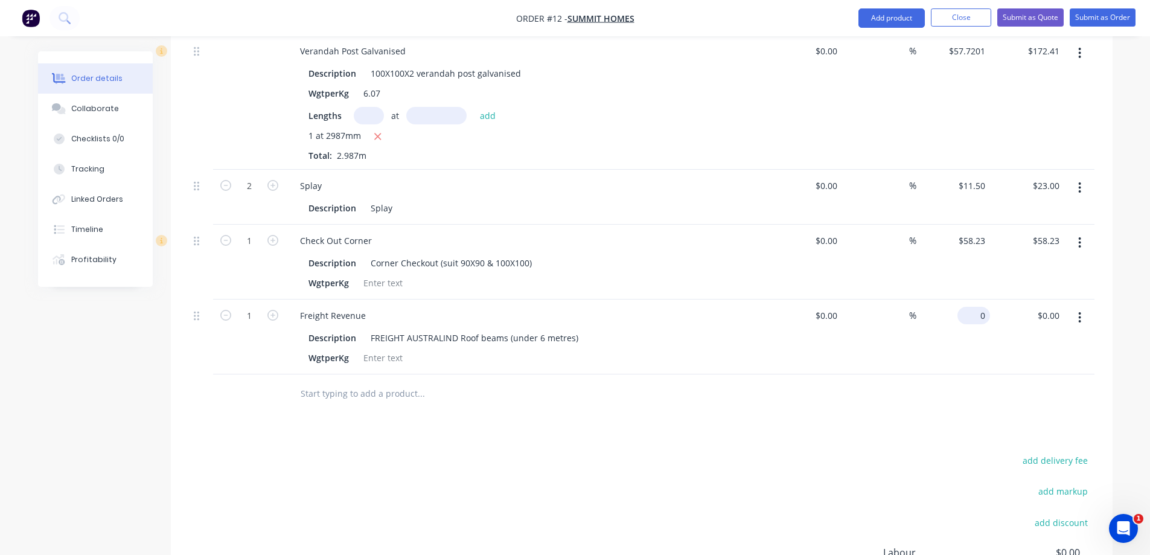
click at [979, 307] on input "0" at bounding box center [976, 315] width 28 height 17
type input "$90.00"
click at [637, 431] on div "Products Show / Hide columns Add product Qty Cost Markup Price Total Untreated/…" at bounding box center [641, 200] width 941 height 1005
click at [413, 381] on input "text" at bounding box center [420, 393] width 241 height 24
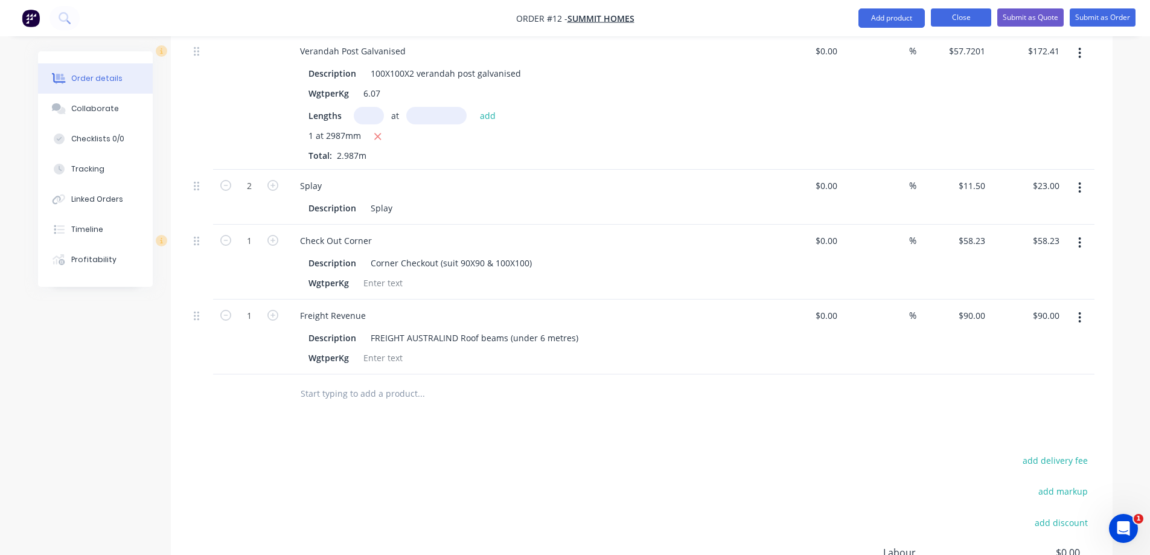
click at [981, 17] on button "Close" at bounding box center [961, 17] width 60 height 18
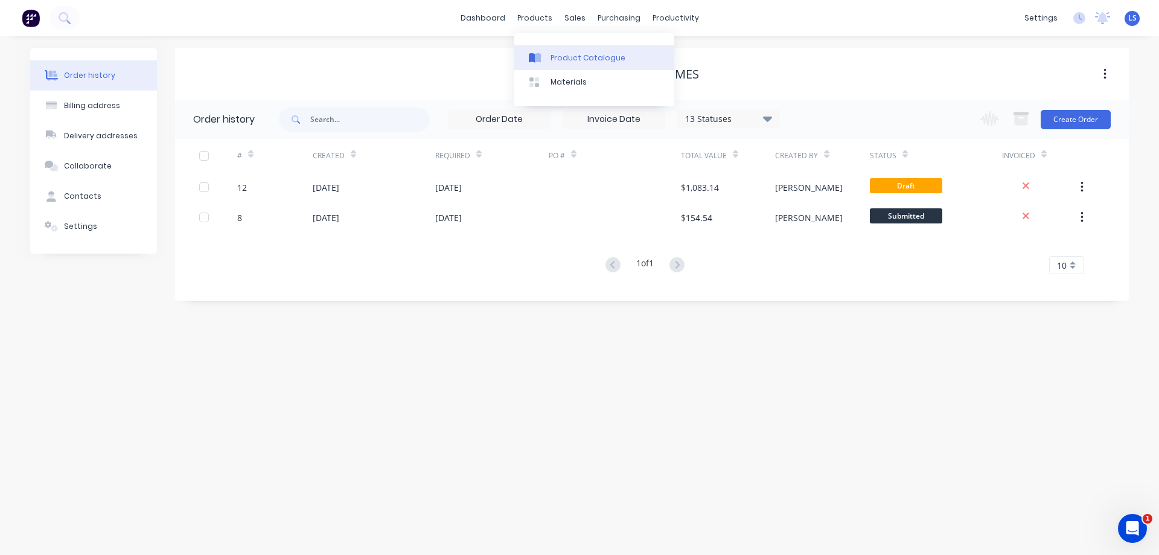
click at [555, 59] on div "Product Catalogue" at bounding box center [587, 57] width 75 height 11
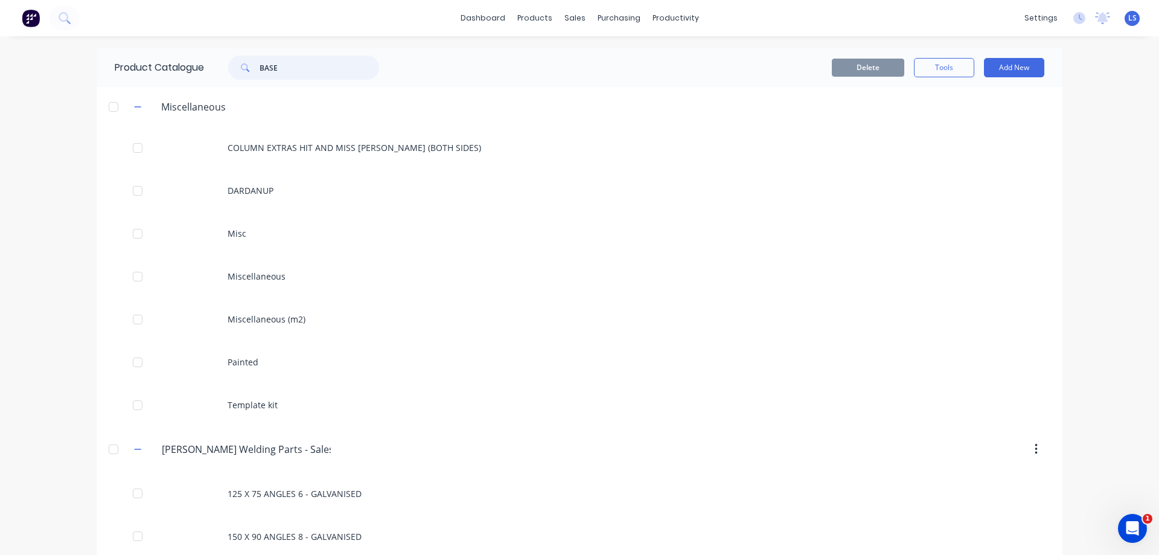
click at [291, 67] on input "BASE" at bounding box center [318, 68] width 119 height 24
type input "B"
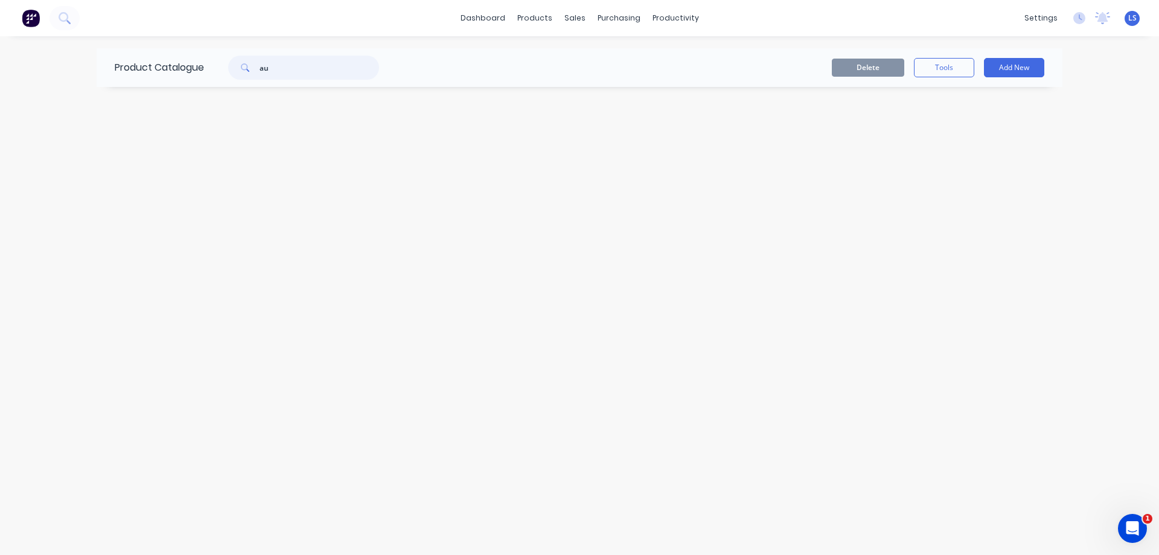
type input "a"
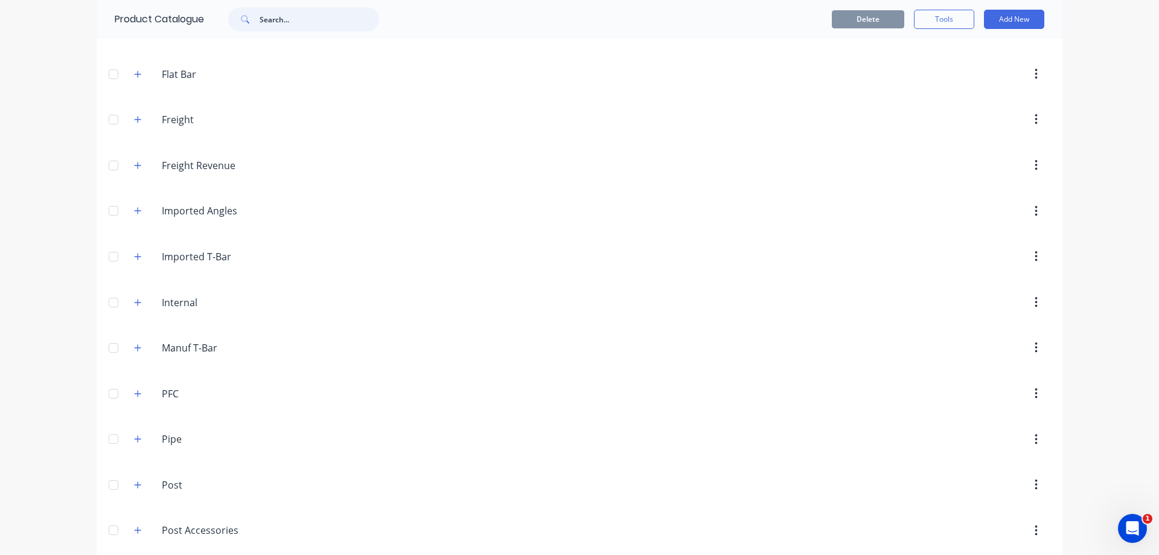
scroll to position [259, 0]
click at [191, 344] on input "Freight Revenue" at bounding box center [233, 346] width 143 height 14
click at [109, 348] on div at bounding box center [113, 346] width 24 height 24
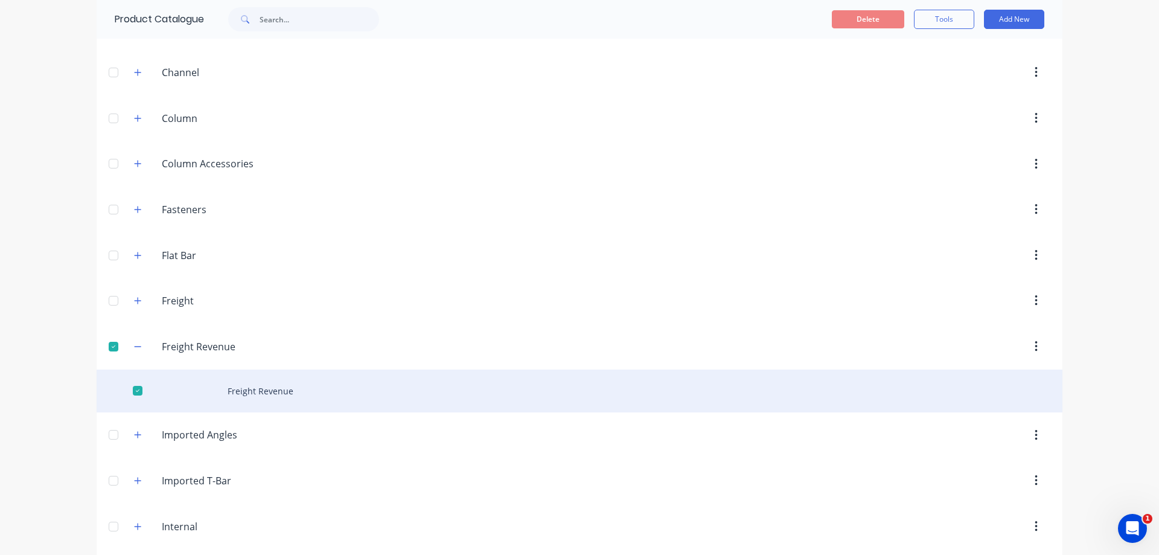
click at [291, 386] on div "Freight Revenue" at bounding box center [580, 390] width 966 height 43
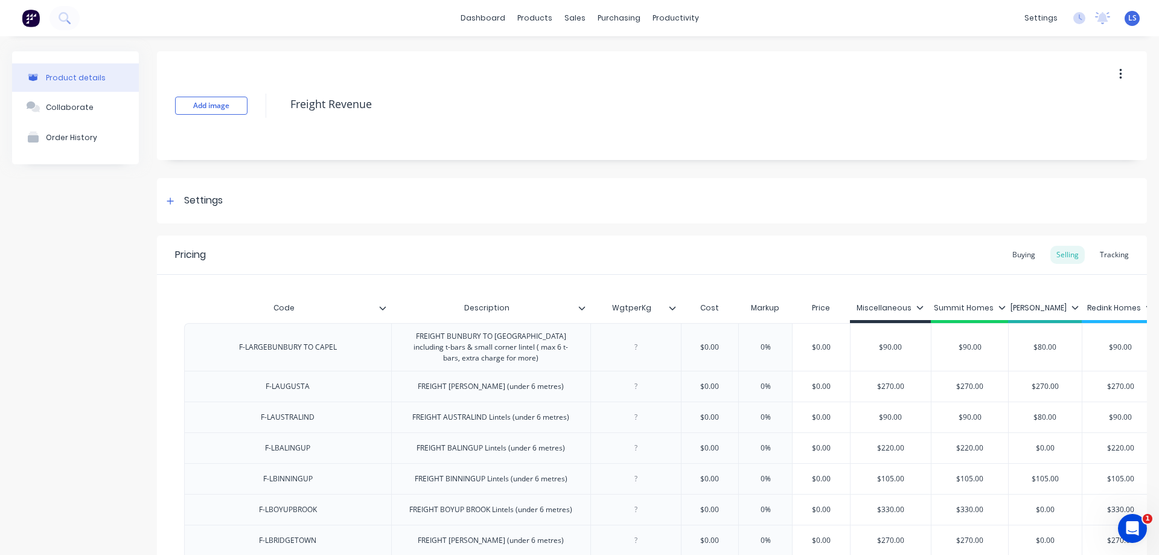
click at [70, 86] on button "Product details" at bounding box center [75, 77] width 127 height 28
click at [597, 62] on div "Sales Orders" at bounding box center [614, 57] width 49 height 11
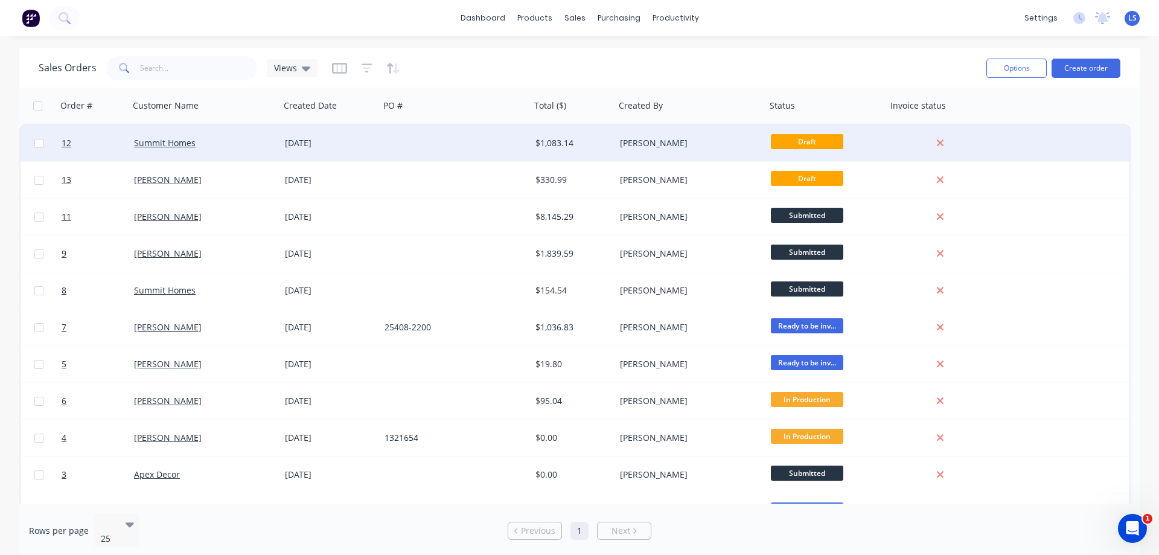
click at [304, 145] on div "07 Oct 2025" at bounding box center [330, 143] width 90 height 12
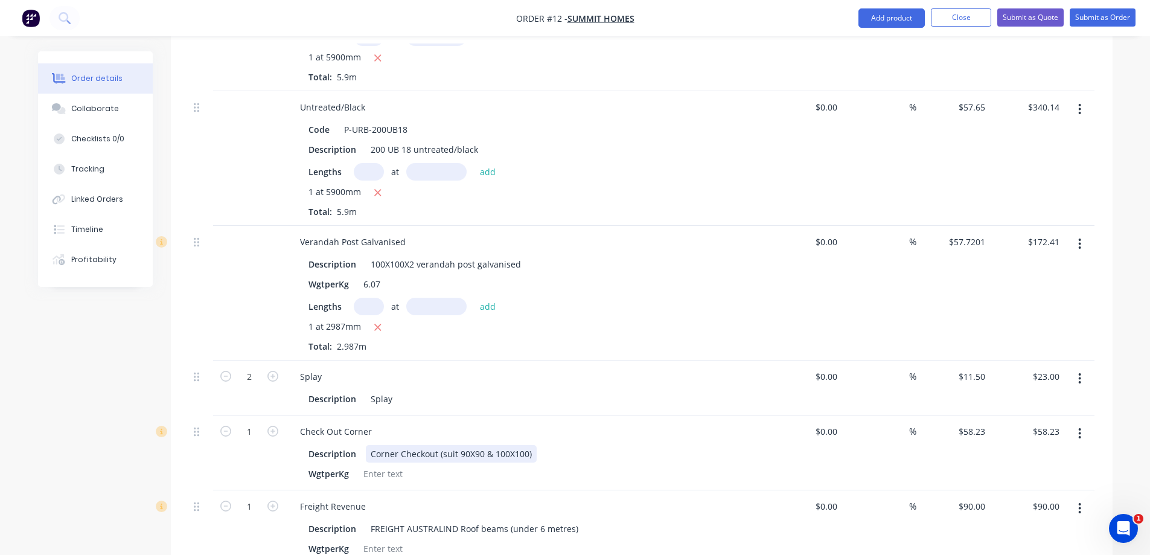
scroll to position [543, 0]
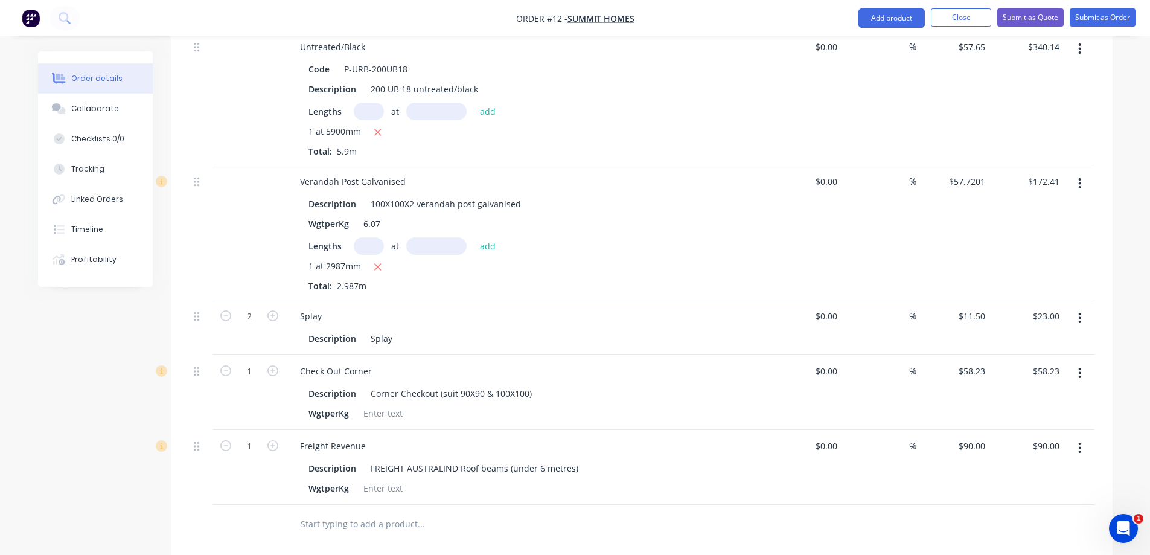
click at [382, 504] on div at bounding box center [502, 523] width 434 height 39
click at [350, 512] on input "text" at bounding box center [420, 524] width 241 height 24
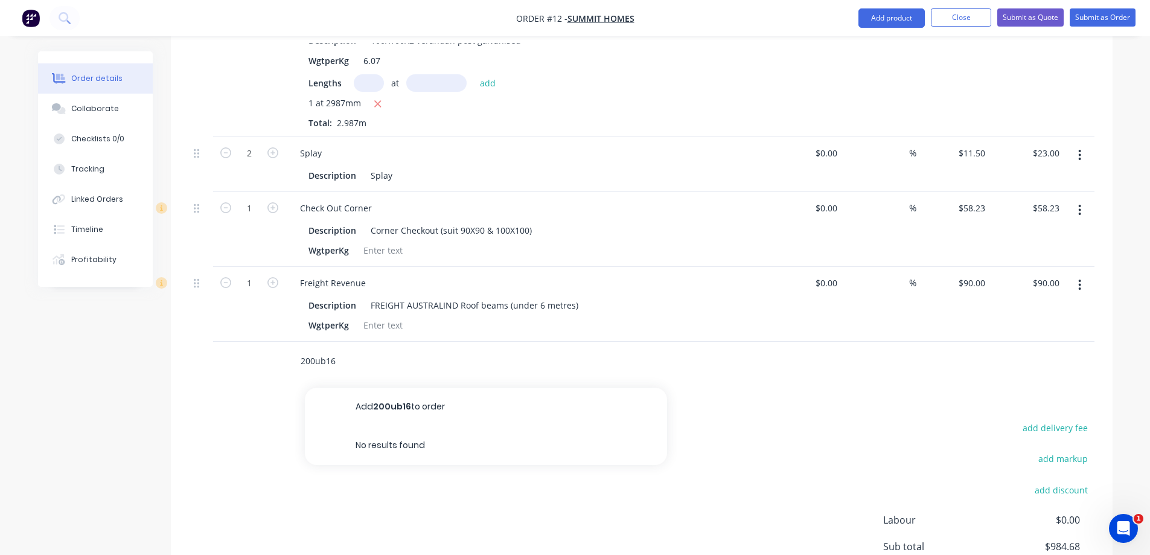
scroll to position [784, 0]
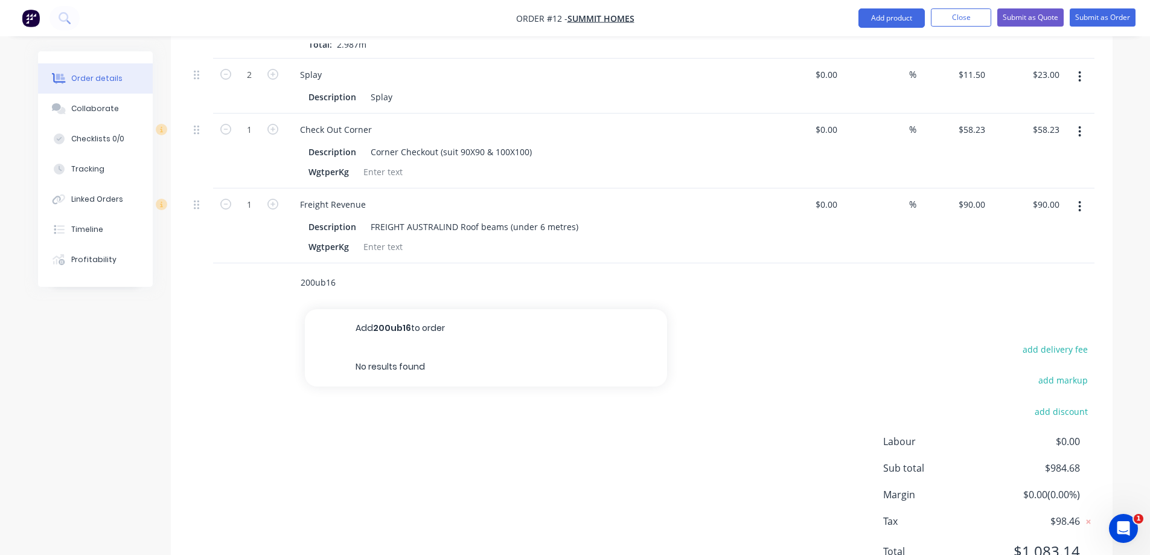
click at [363, 270] on input "200ub16" at bounding box center [420, 282] width 241 height 24
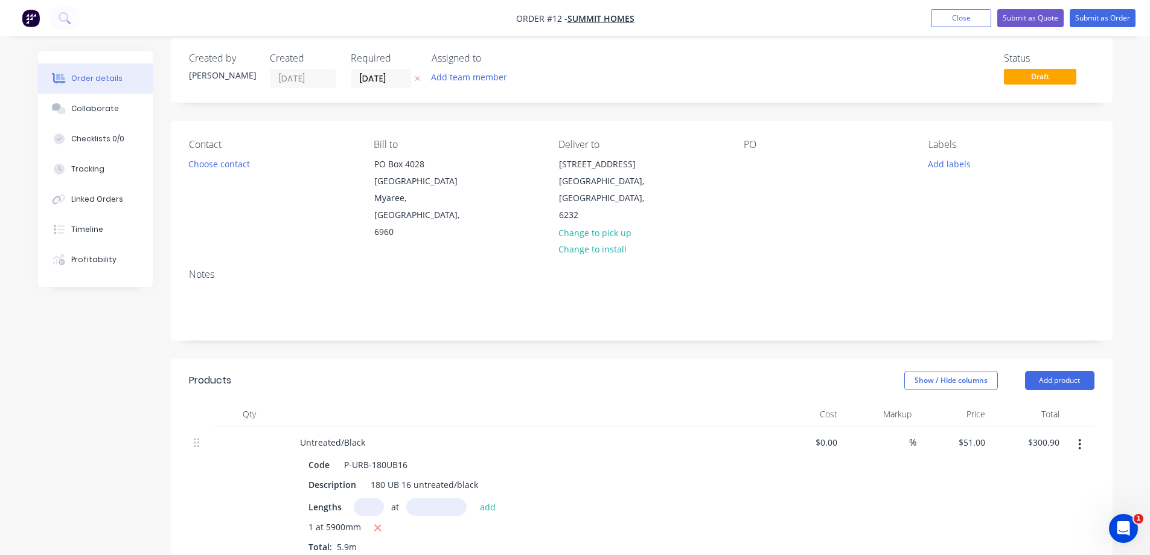
scroll to position [0, 0]
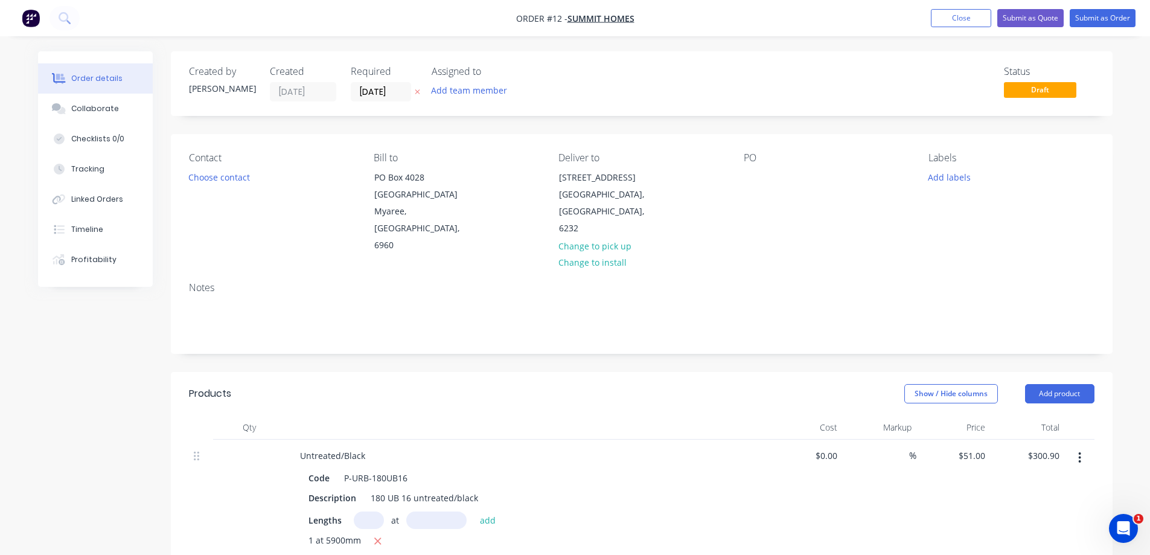
type input "200ub22"
click at [966, 11] on button "Close" at bounding box center [961, 18] width 60 height 18
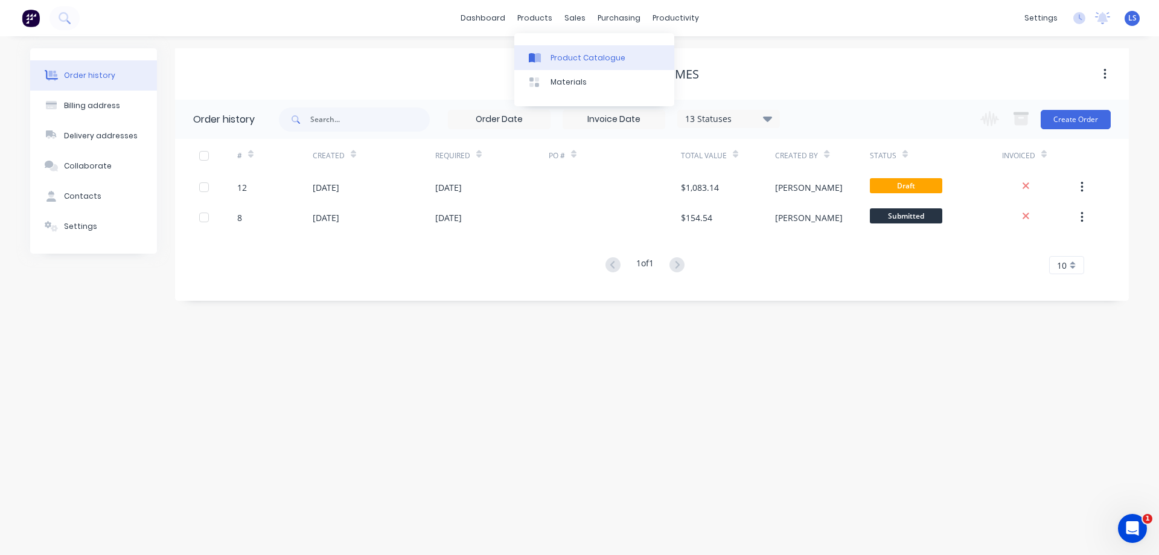
click at [564, 54] on div "Product Catalogue" at bounding box center [587, 57] width 75 height 11
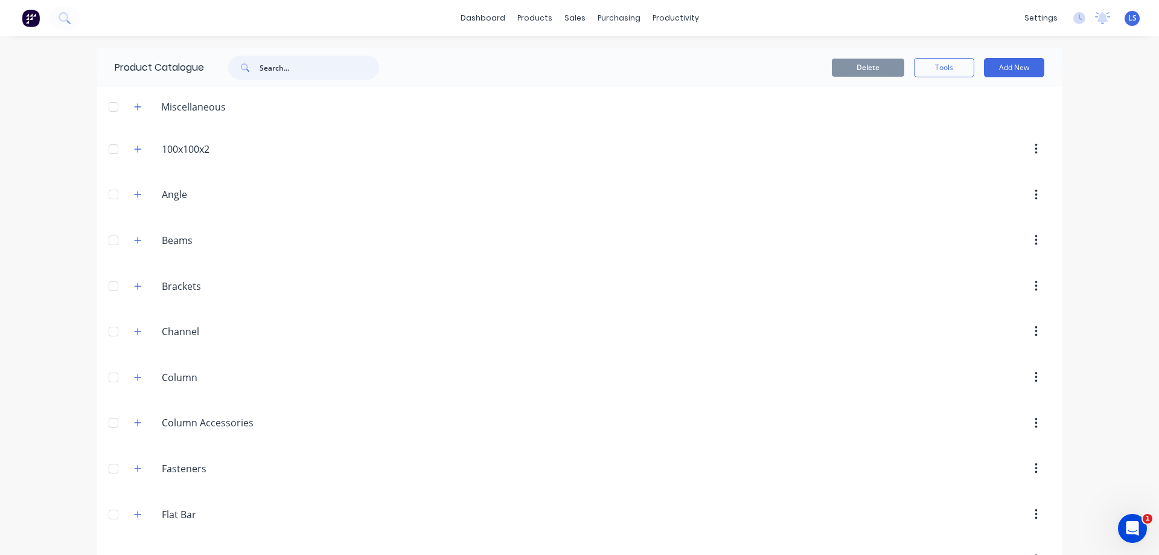
click at [296, 74] on input "text" at bounding box center [318, 68] width 119 height 24
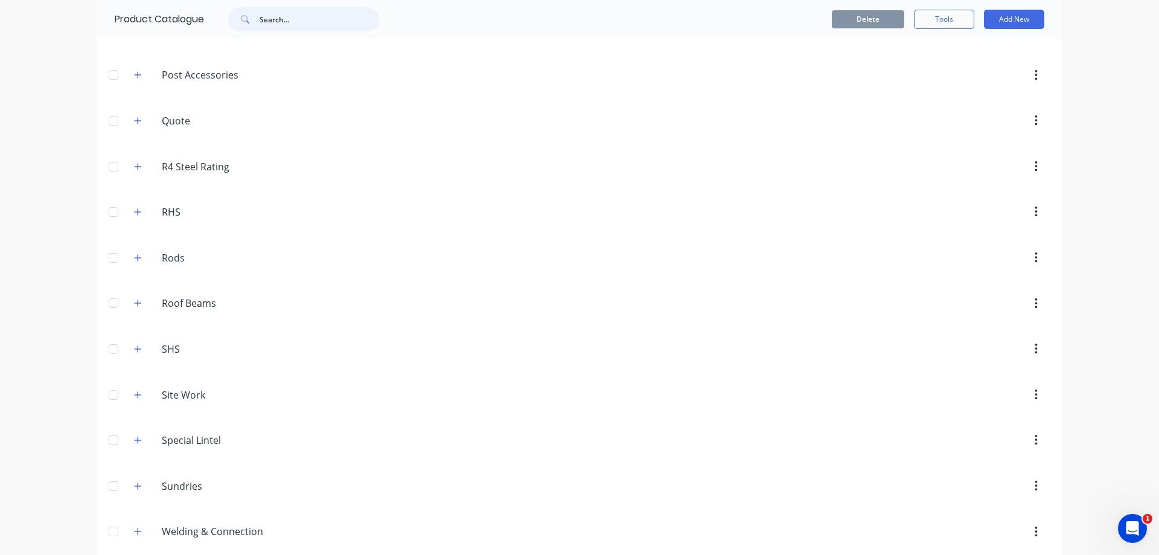
scroll to position [905, 0]
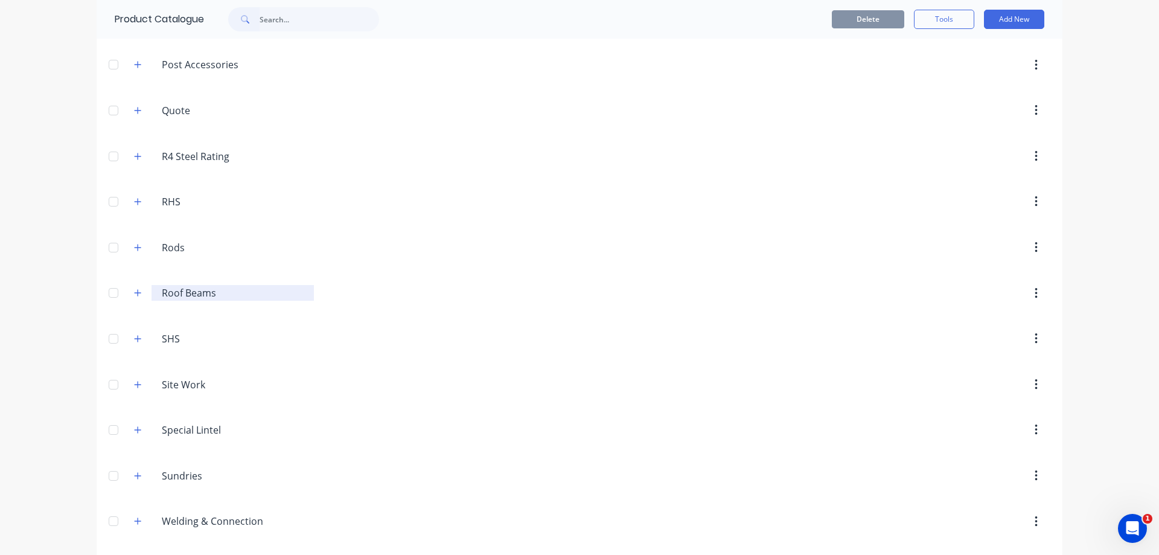
click at [262, 288] on div "Roof.Beams Roof Beams" at bounding box center [218, 293] width 189 height 22
click at [139, 290] on button "button" at bounding box center [137, 292] width 15 height 15
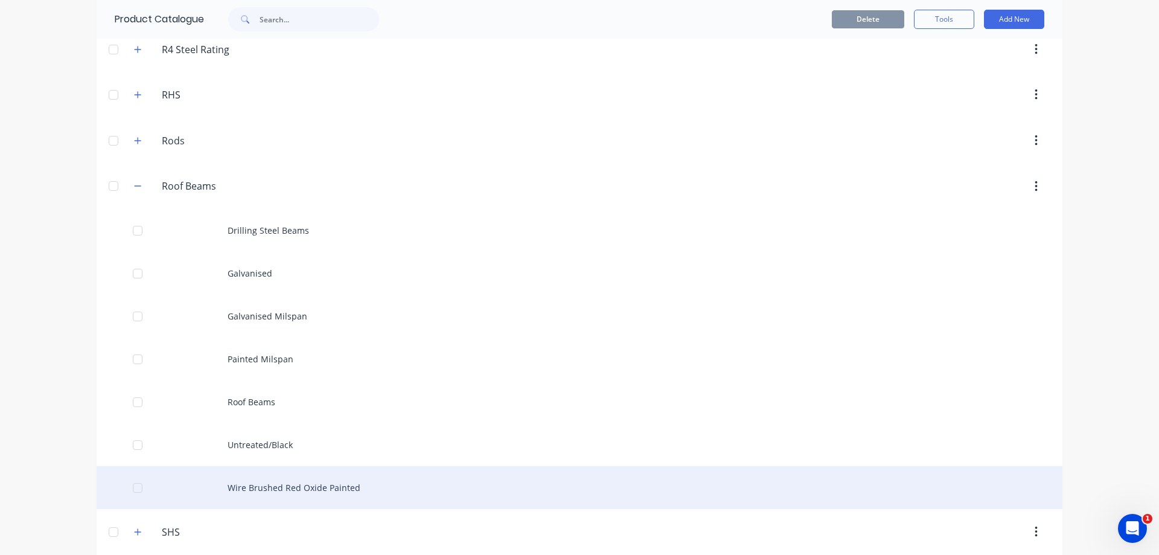
scroll to position [1086, 0]
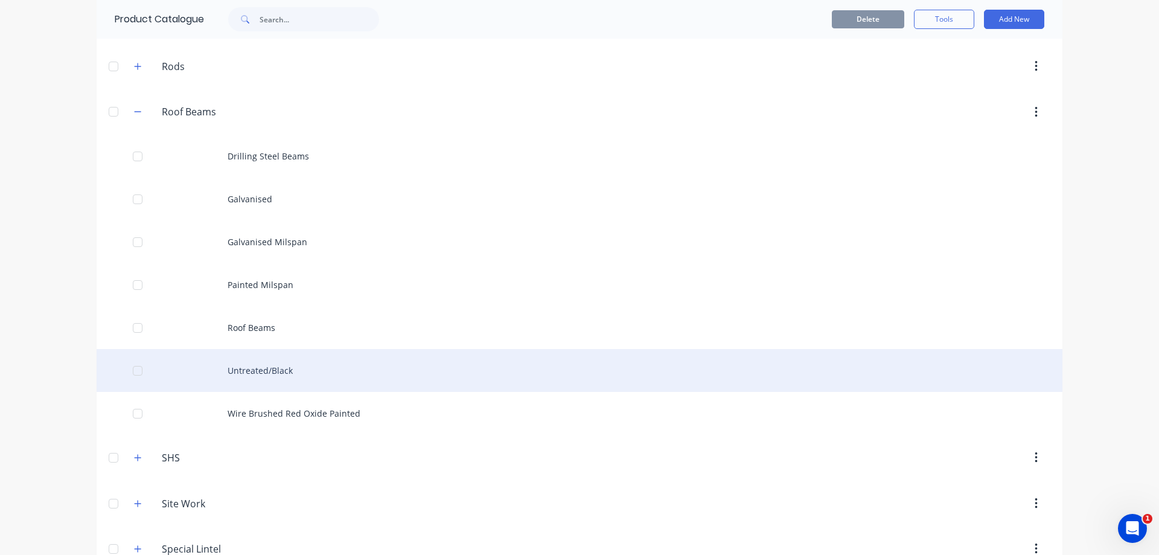
click at [308, 358] on div "Untreated/Black" at bounding box center [580, 370] width 966 height 43
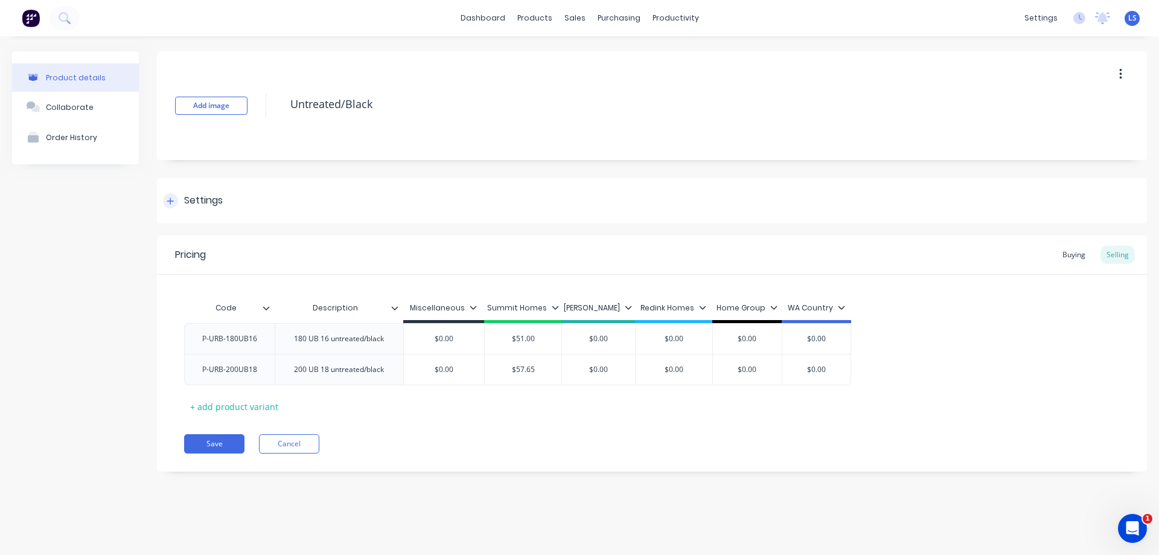
click at [173, 201] on icon at bounding box center [170, 200] width 7 height 7
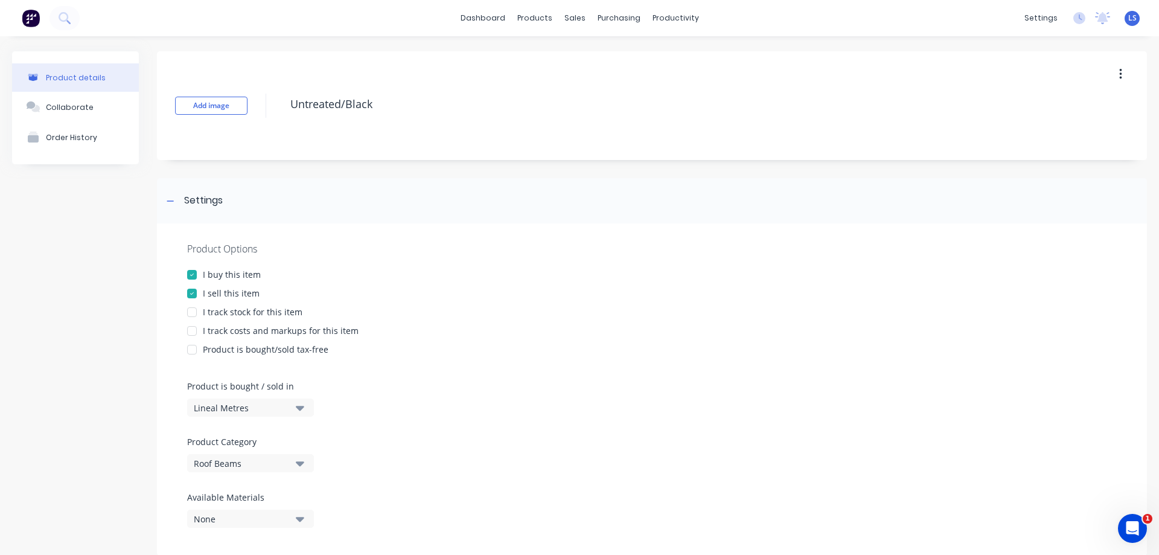
click at [191, 312] on div at bounding box center [192, 312] width 24 height 24
click at [193, 330] on div at bounding box center [192, 331] width 24 height 24
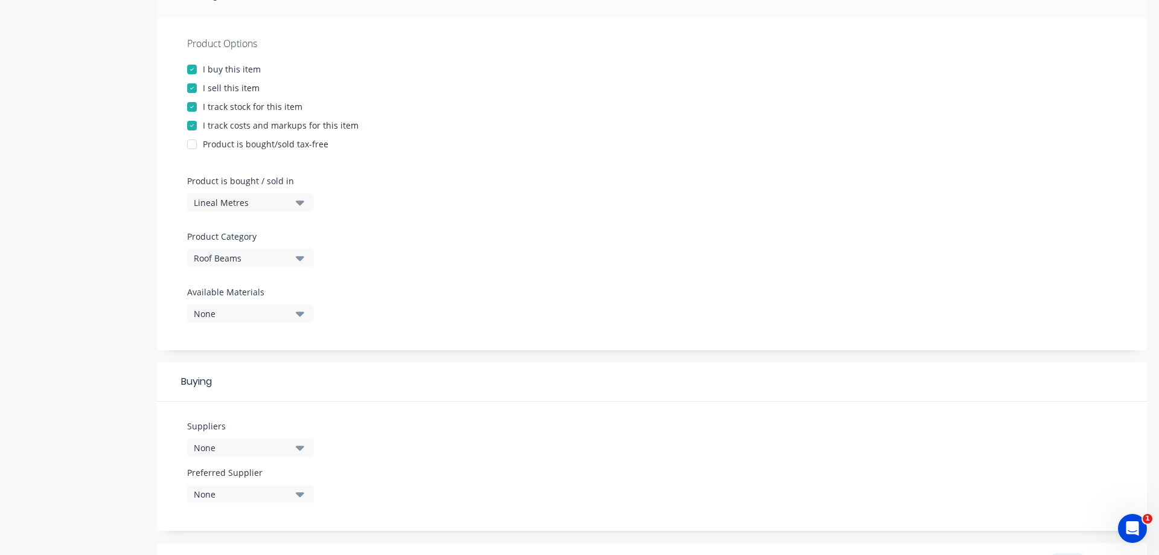
scroll to position [100, 0]
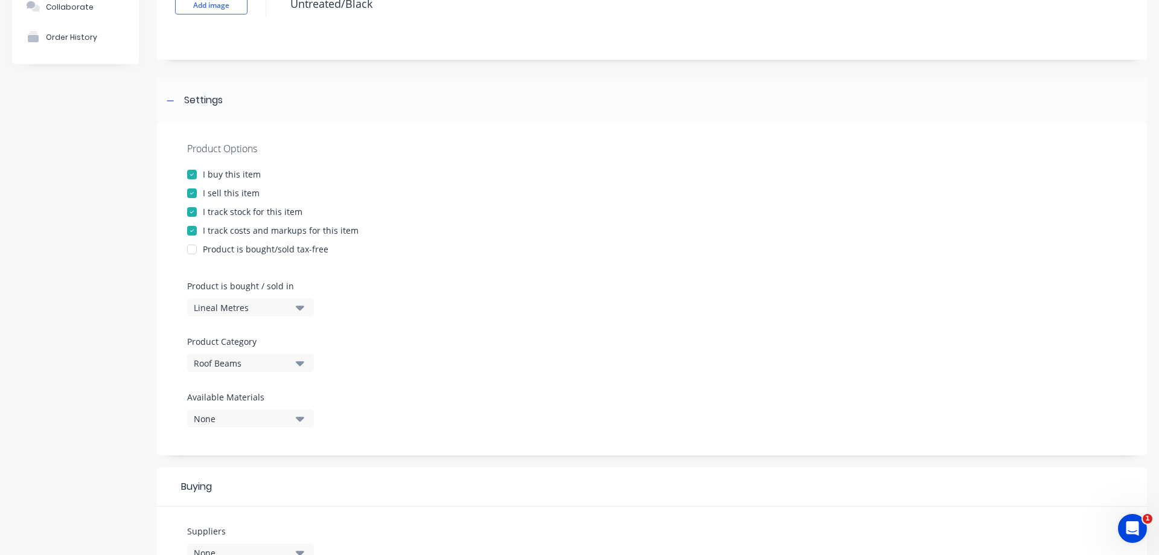
click at [197, 224] on div at bounding box center [192, 230] width 24 height 24
click at [193, 213] on div at bounding box center [192, 212] width 24 height 24
type textarea "x"
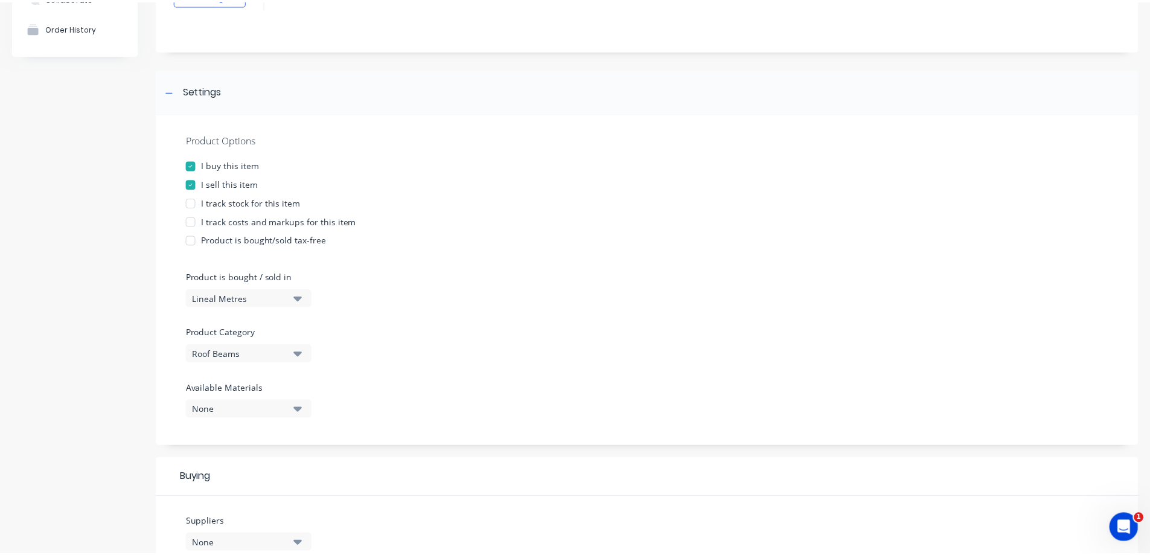
scroll to position [0, 0]
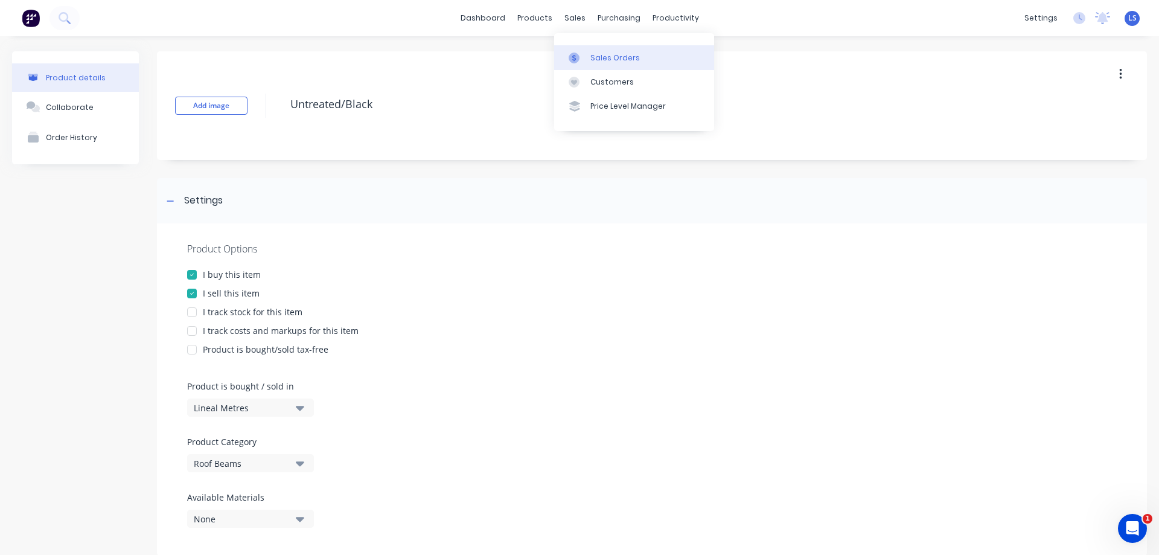
click at [606, 64] on link "Sales Orders" at bounding box center [634, 57] width 160 height 24
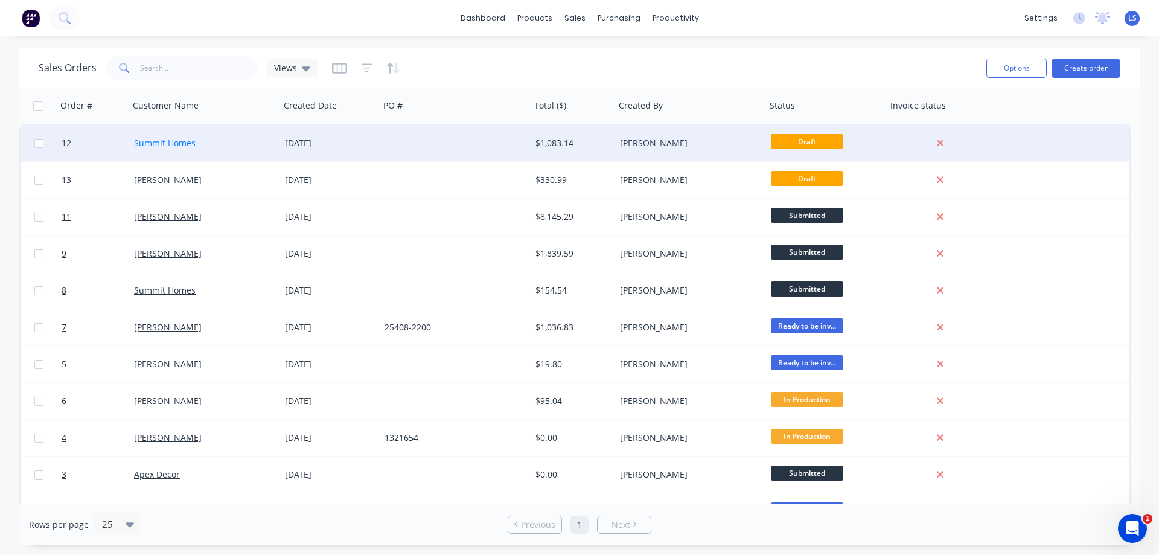
click at [167, 142] on link "Summit Homes" at bounding box center [165, 142] width 62 height 11
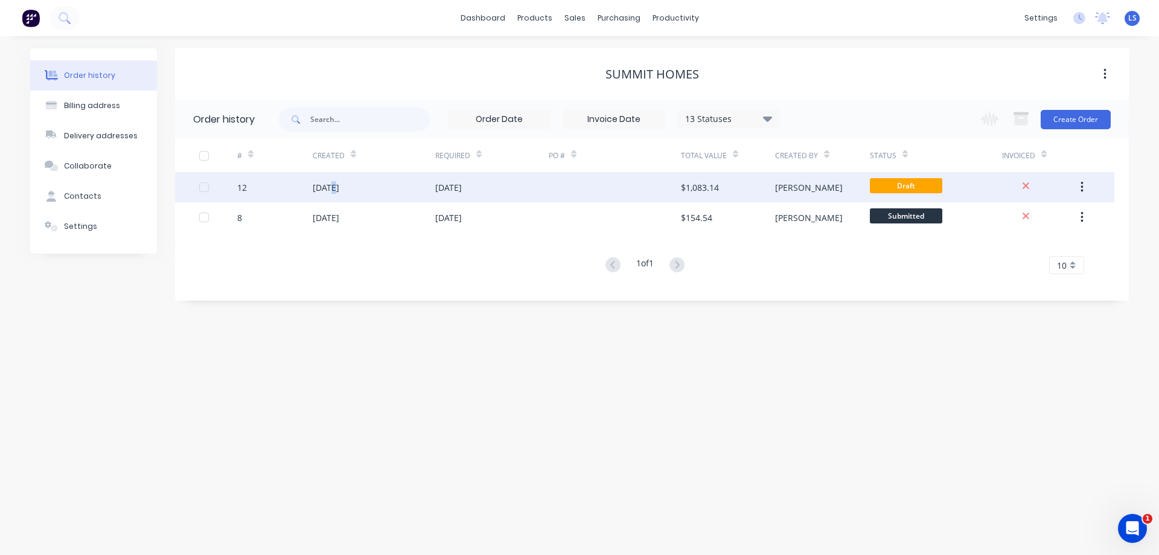
click at [333, 194] on div "[DATE]" at bounding box center [374, 187] width 122 height 30
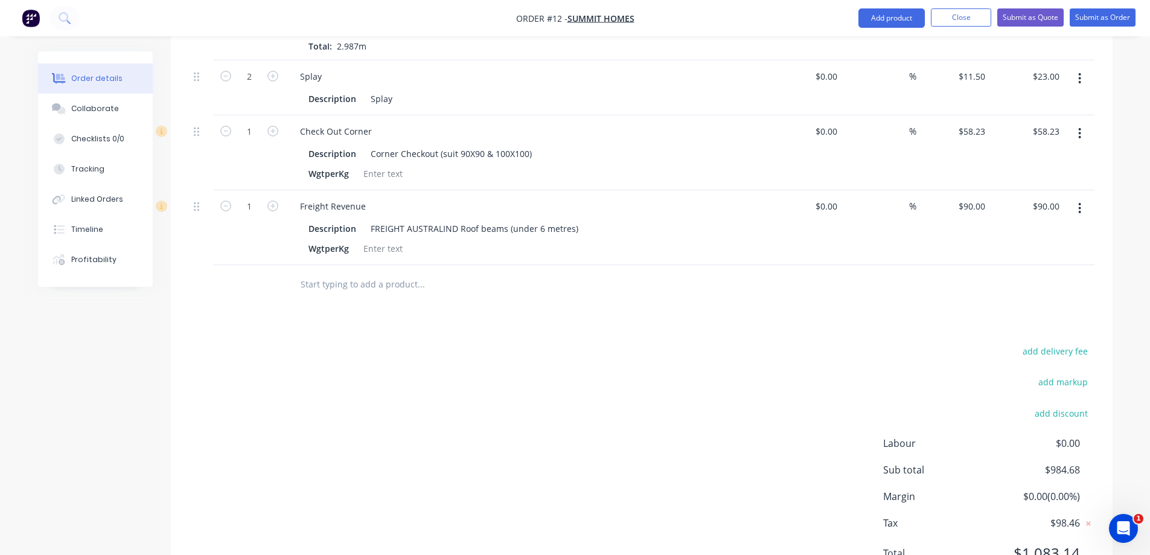
scroll to position [642, 0]
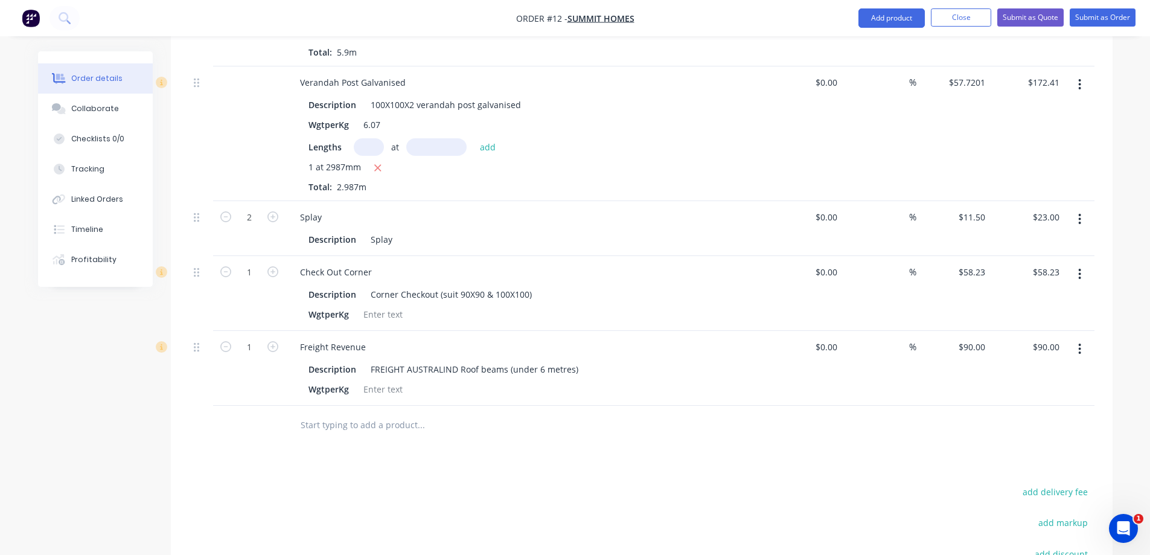
click at [1078, 342] on icon "button" at bounding box center [1079, 348] width 3 height 13
click at [1029, 444] on div "Delete" at bounding box center [1036, 452] width 93 height 17
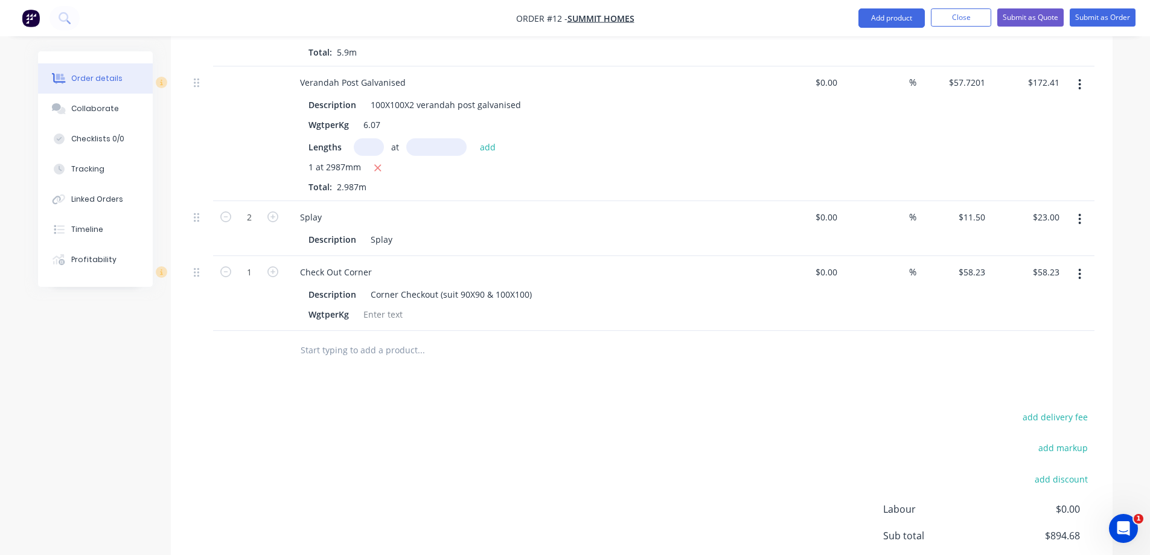
click at [334, 338] on input "text" at bounding box center [420, 350] width 241 height 24
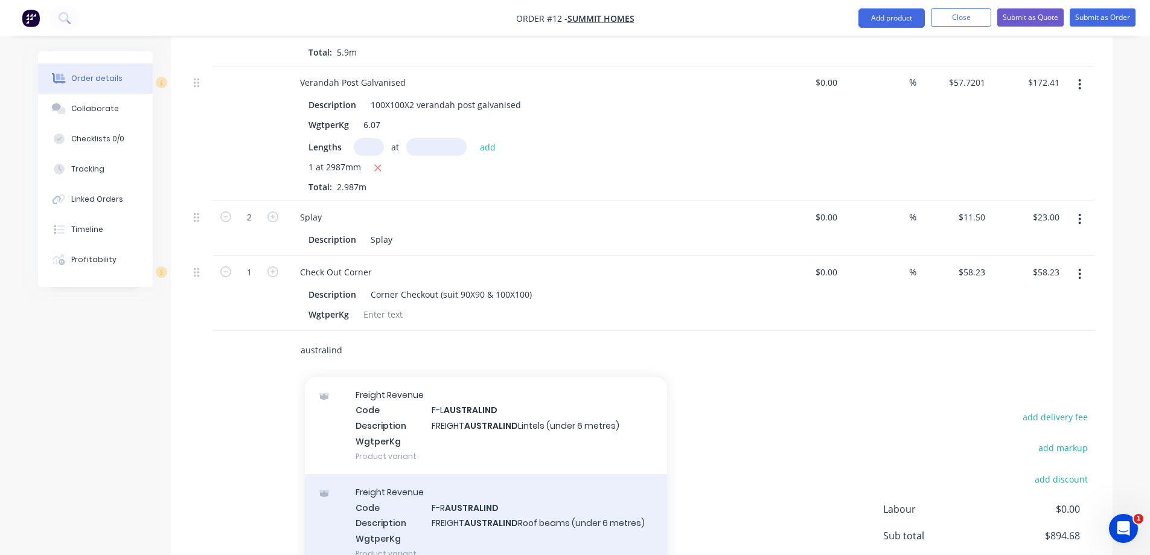
scroll to position [60, 0]
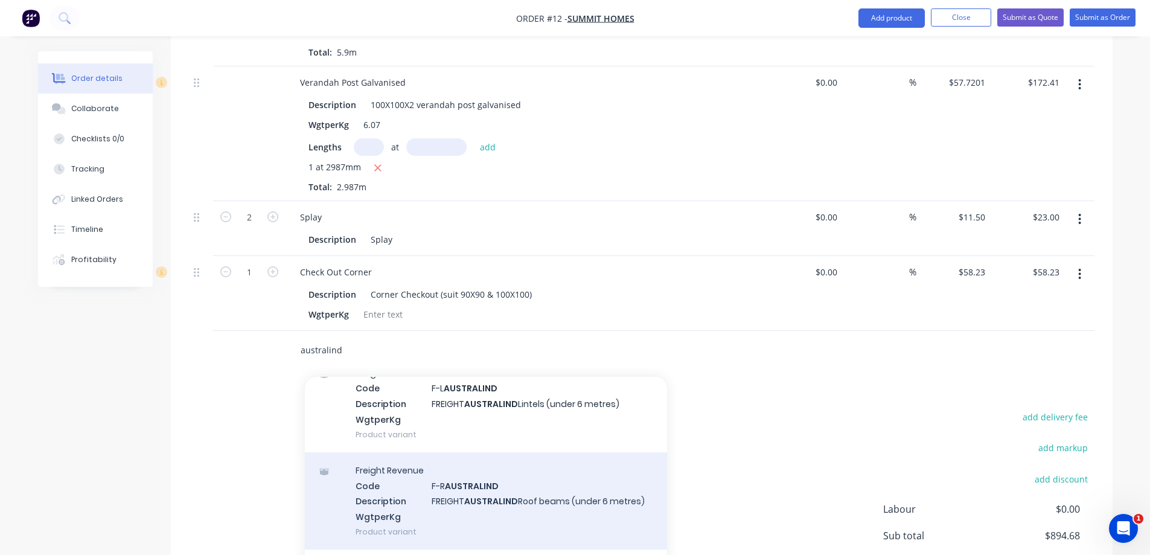
type input "australind"
click at [527, 492] on div "Freight Revenue Code F-R AUSTRALIND Description FREIGHT AUSTRALIND Roof beams (…" at bounding box center [486, 500] width 362 height 97
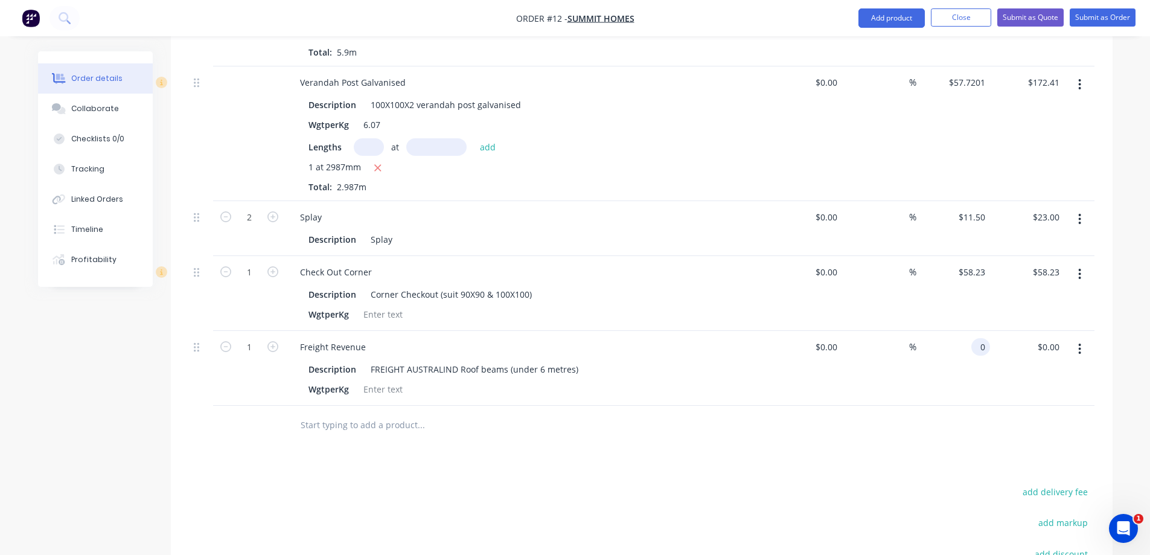
click at [984, 338] on input "0" at bounding box center [983, 346] width 14 height 17
type input "$90.00"
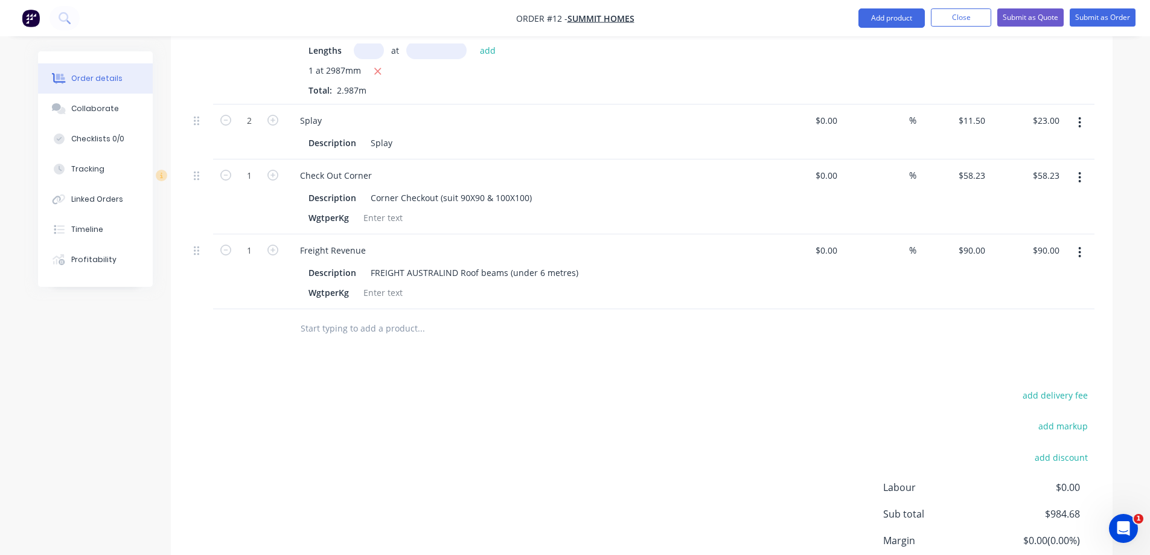
scroll to position [823, 0]
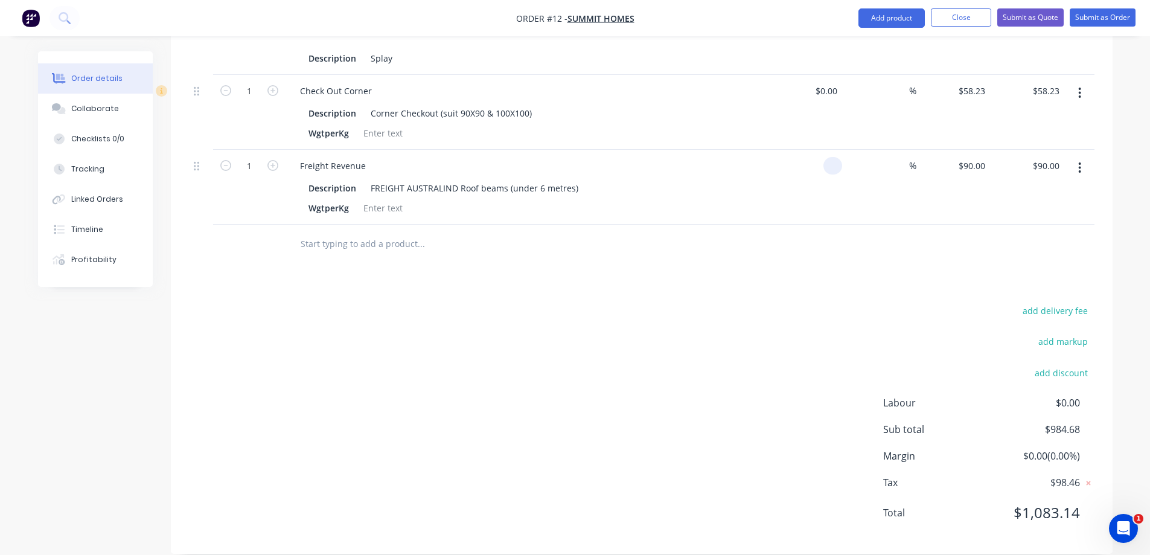
click at [821, 151] on div at bounding box center [805, 187] width 74 height 75
type input "$90.00"
click at [906, 157] on input at bounding box center [902, 165] width 14 height 17
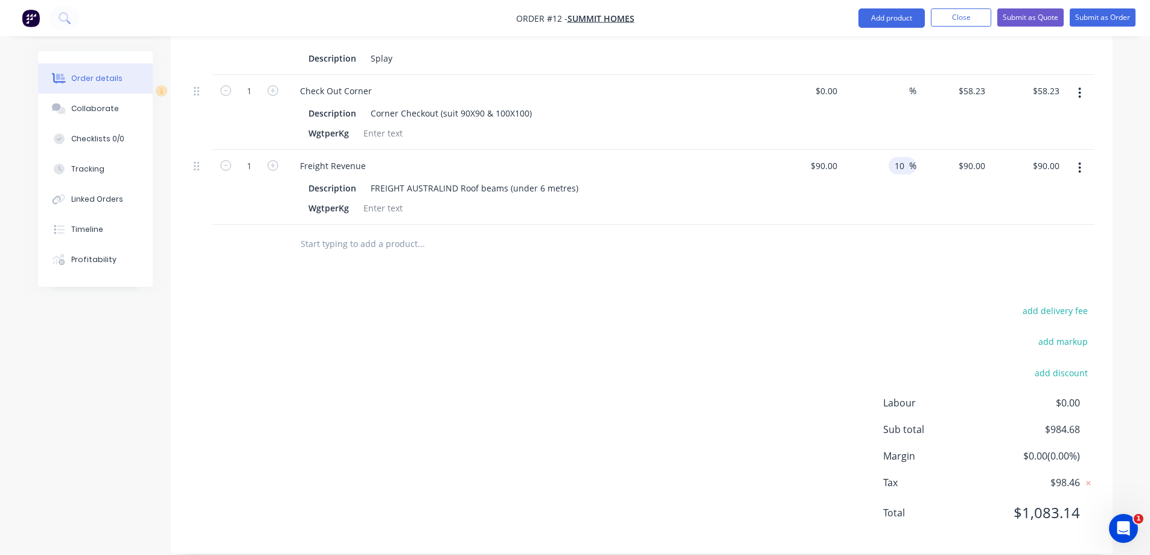
type input "10"
type input "99"
type input "$99.00"
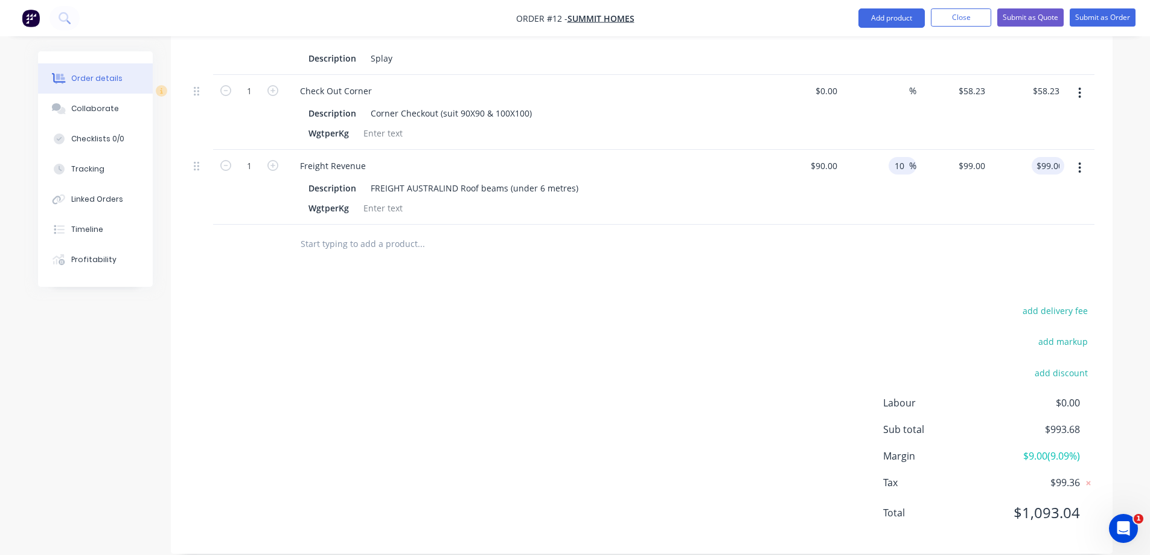
click at [903, 157] on input "10" at bounding box center [901, 165] width 16 height 17
type input "1"
type input "90"
type input "$90.00"
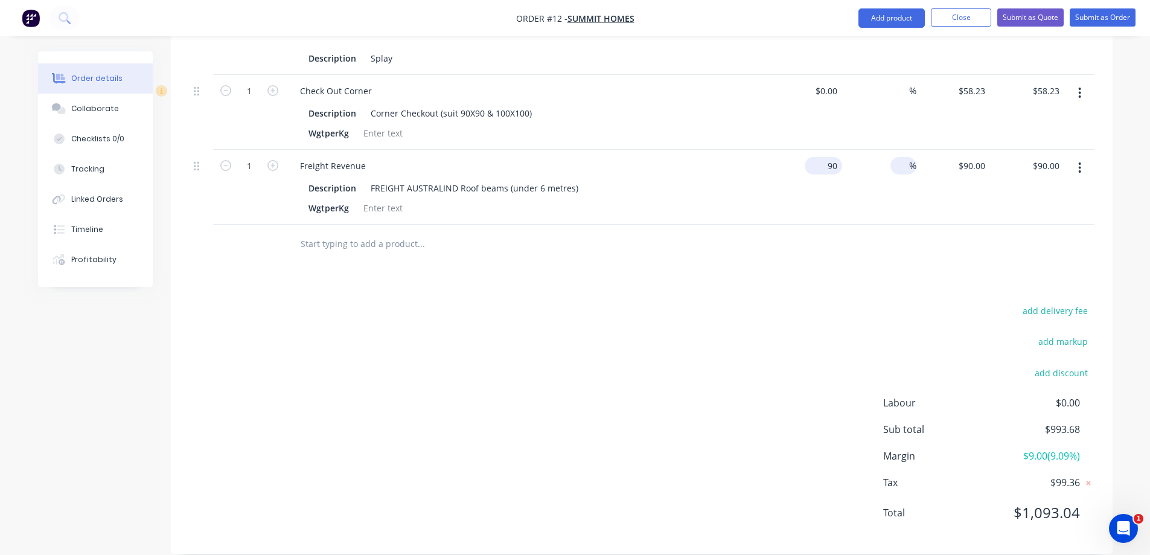
click at [815, 150] on div "90 $90.00" at bounding box center [805, 187] width 74 height 75
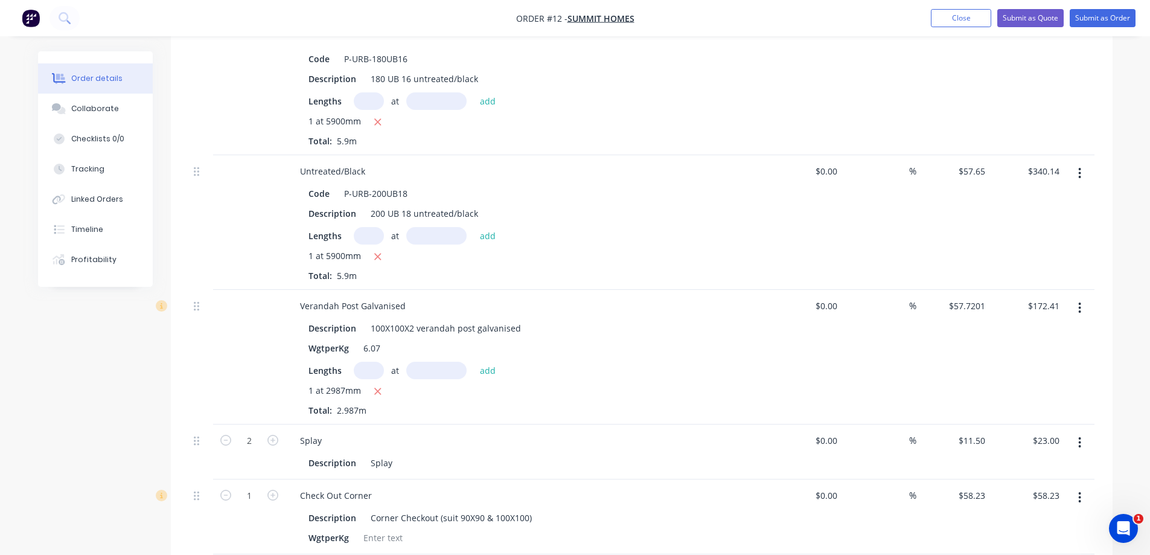
scroll to position [582, 0]
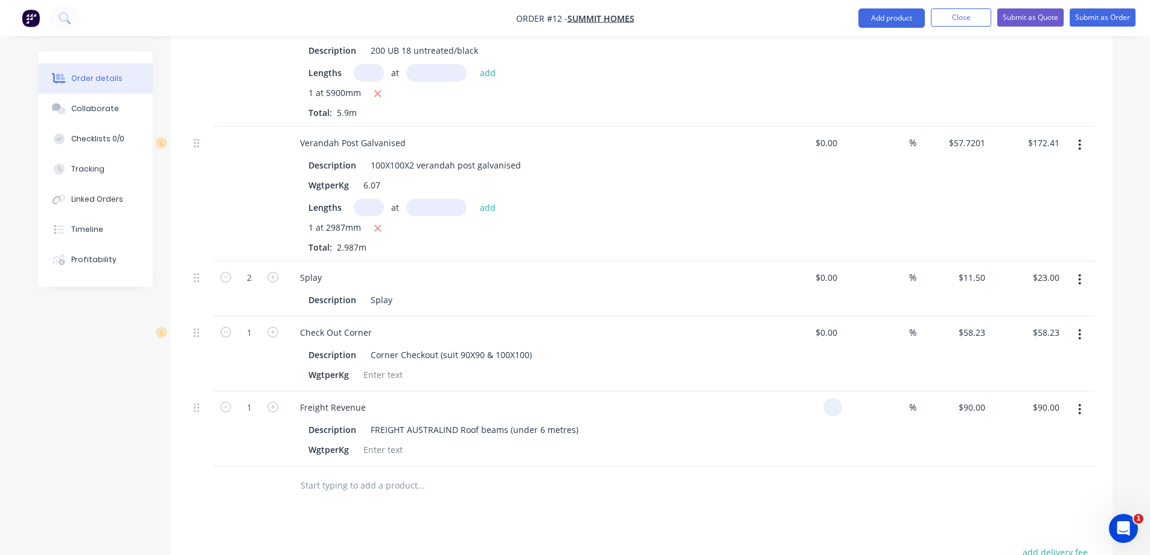
type input "$0.00"
click at [1077, 398] on button "button" at bounding box center [1079, 409] width 28 height 22
click at [1050, 504] on div "Delete" at bounding box center [1036, 512] width 93 height 17
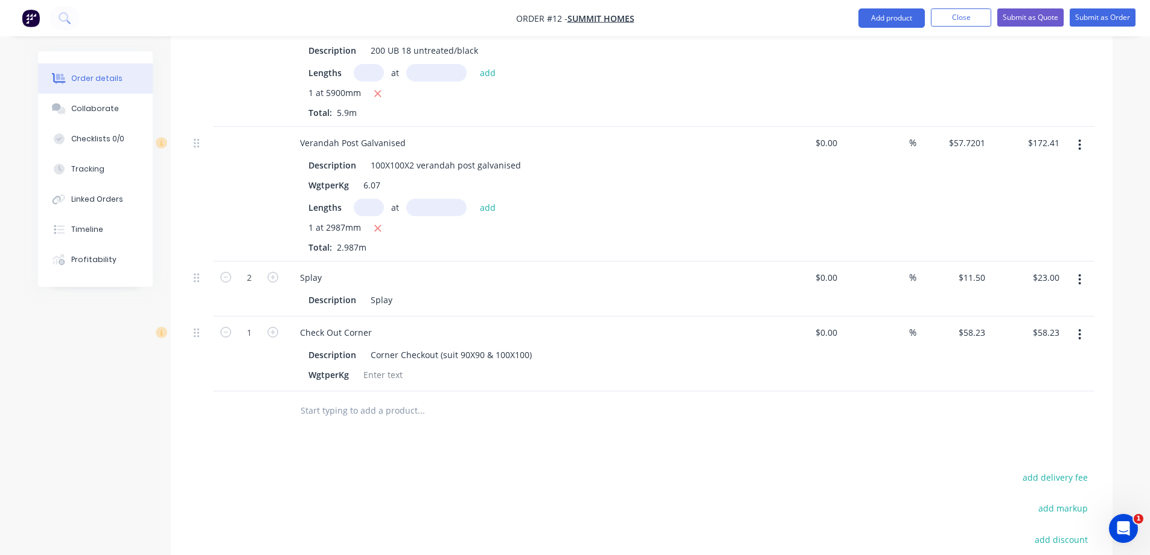
click at [372, 398] on input "text" at bounding box center [420, 410] width 241 height 24
type input "australind"
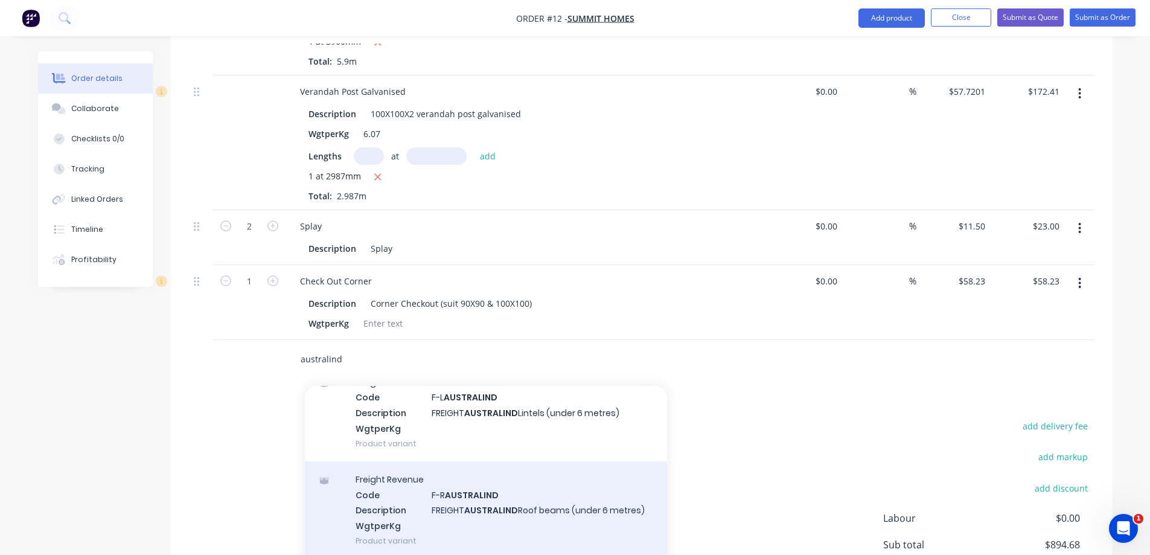
scroll to position [702, 0]
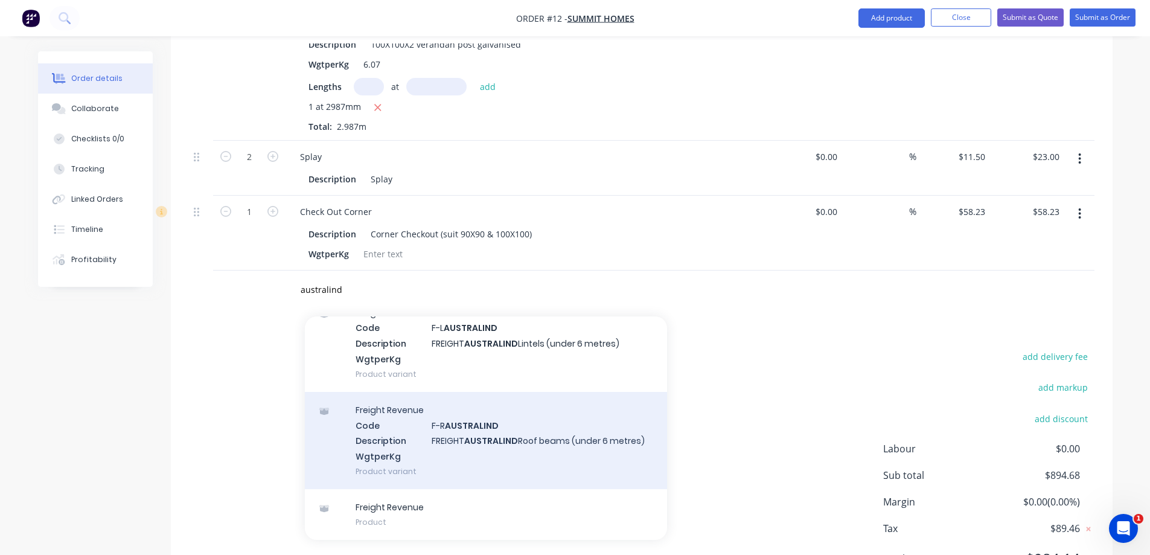
click at [524, 416] on div "Freight Revenue Code F-R AUSTRALIND Description FREIGHT AUSTRALIND Roof beams (…" at bounding box center [486, 440] width 362 height 97
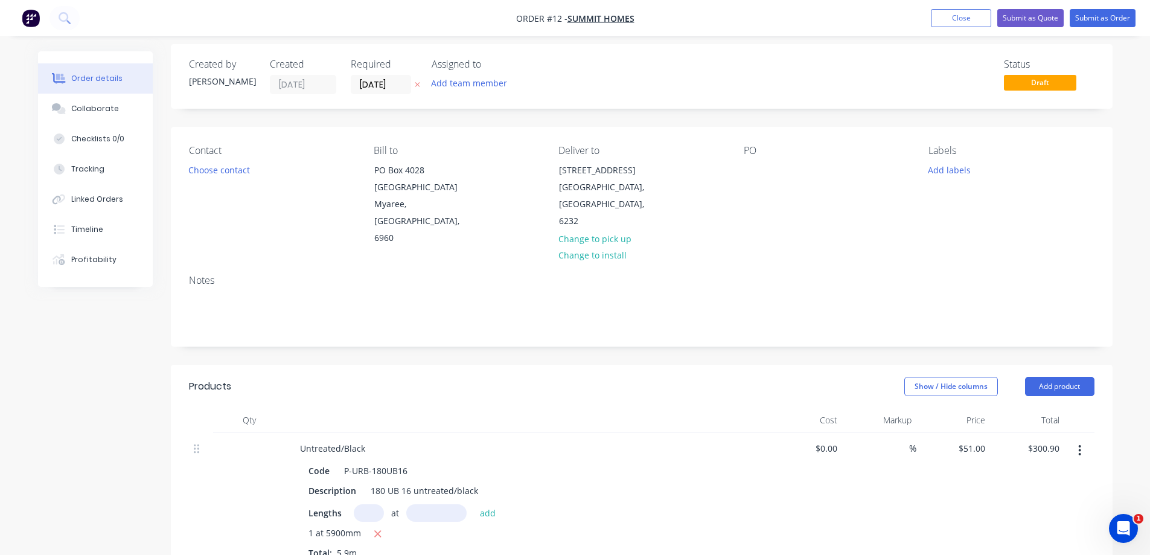
scroll to position [0, 0]
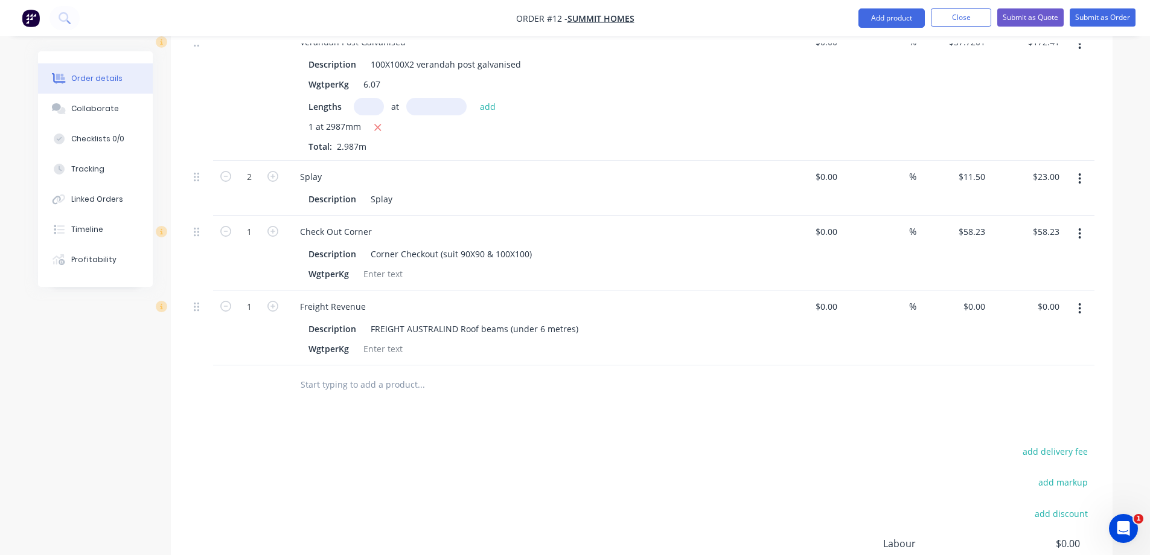
scroll to position [642, 0]
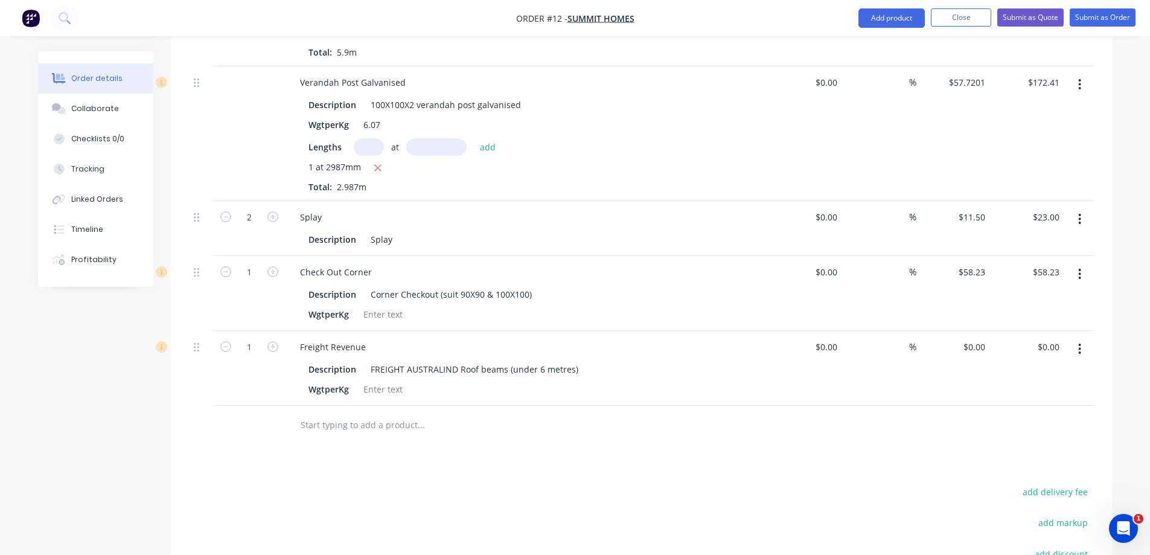
click at [1085, 338] on button "button" at bounding box center [1079, 349] width 28 height 22
click at [1026, 444] on div "Delete" at bounding box center [1036, 452] width 93 height 17
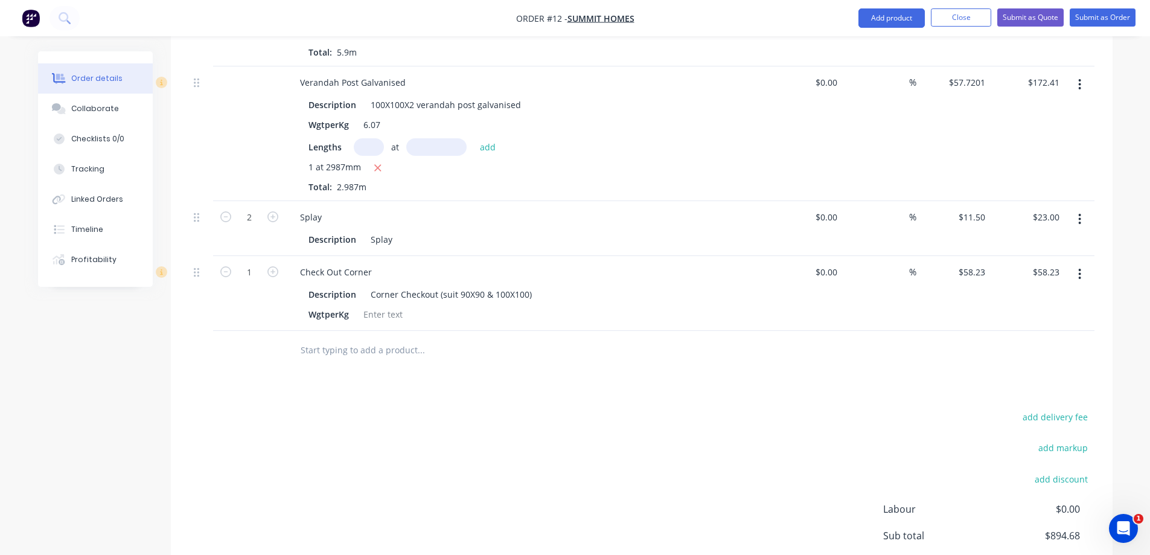
click at [420, 338] on input "text" at bounding box center [420, 350] width 241 height 24
type input "australind"
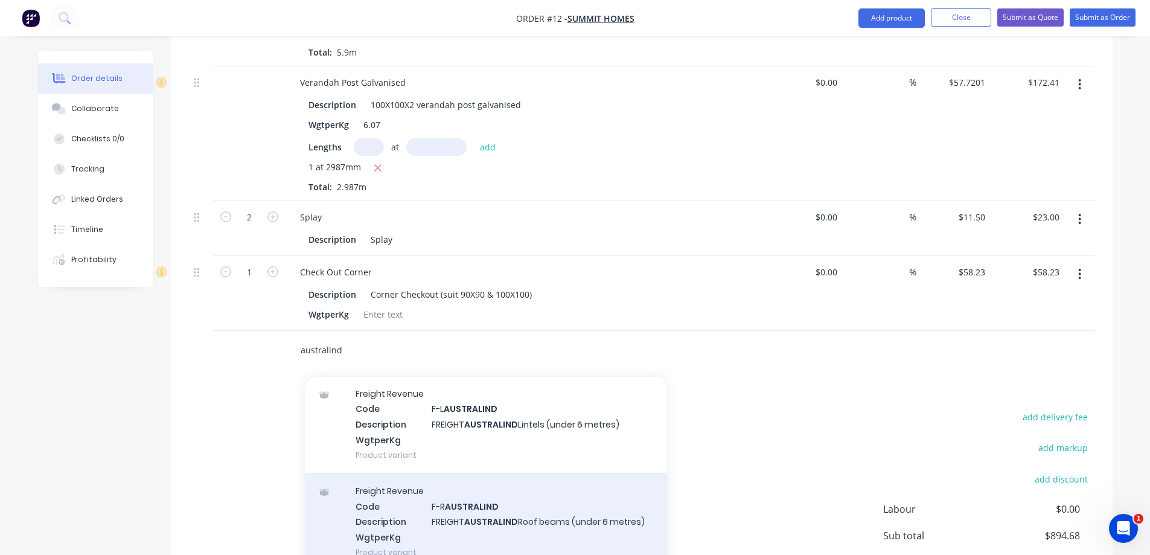
scroll to position [60, 0]
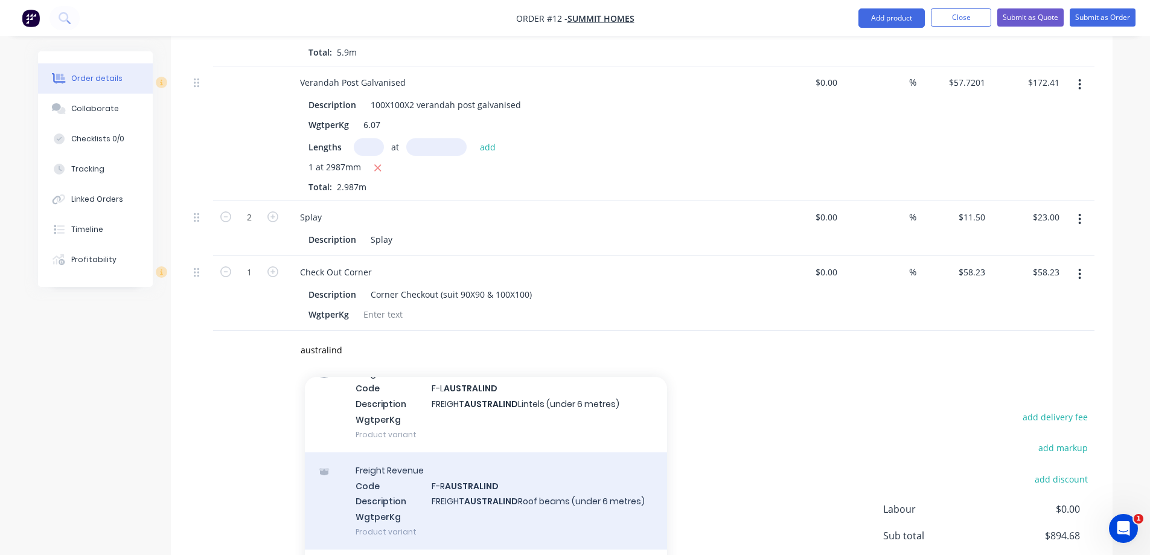
click at [550, 474] on div "Freight Revenue Code F-R AUSTRALIND Description FREIGHT AUSTRALIND Roof beams (…" at bounding box center [486, 500] width 362 height 97
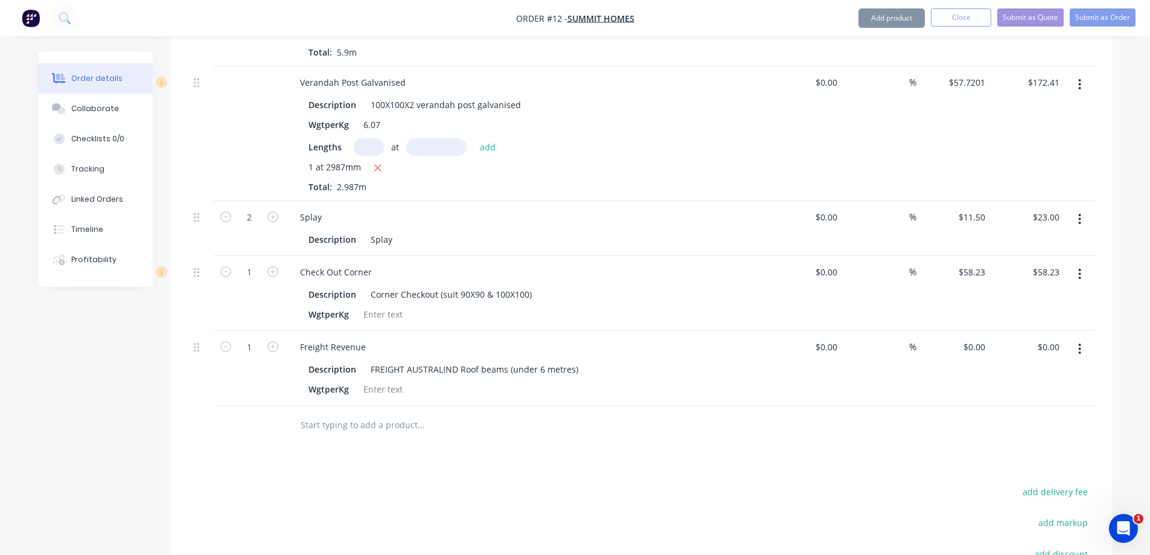
type input "$90.00"
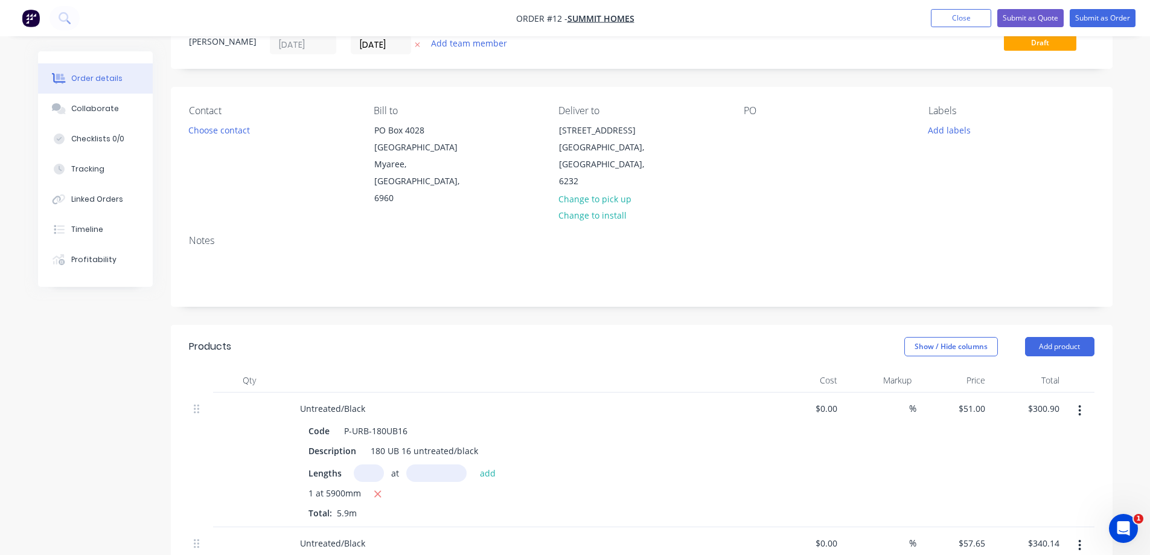
scroll to position [39, 0]
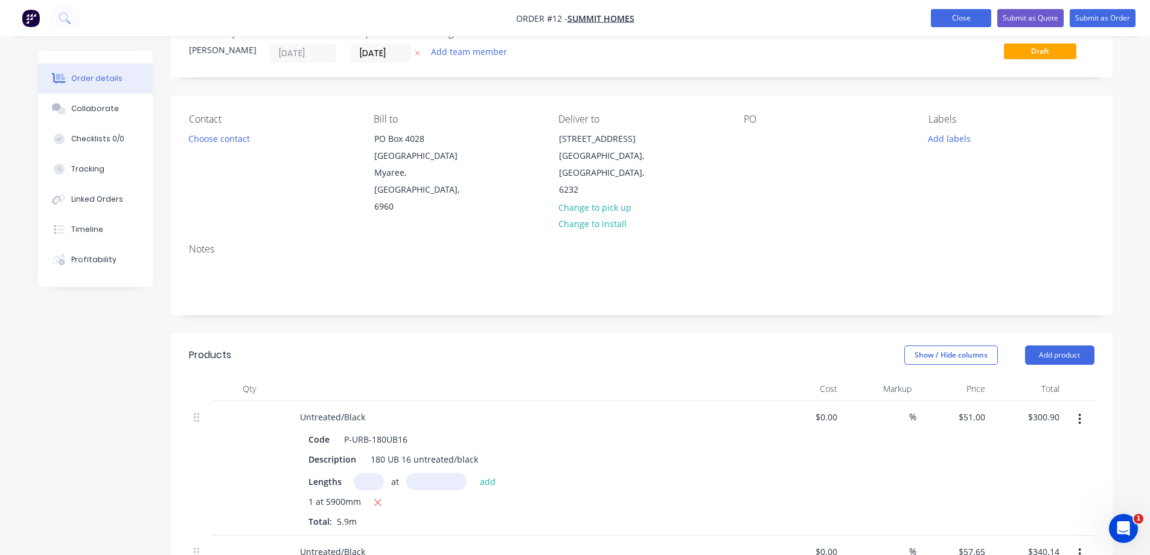
click at [969, 24] on button "Close" at bounding box center [961, 18] width 60 height 18
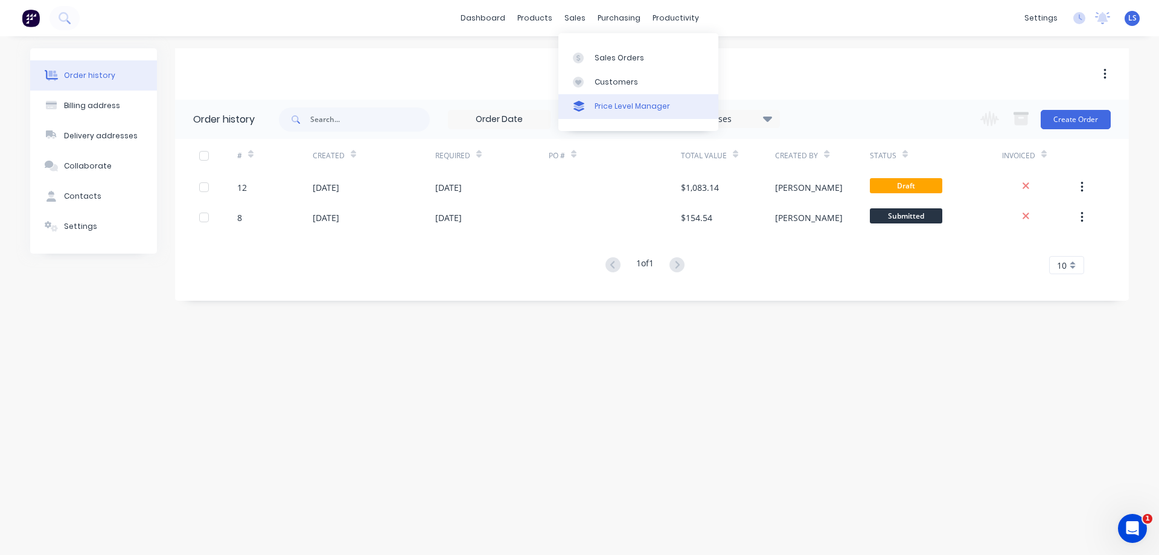
click at [603, 110] on div "Price Level Manager" at bounding box center [631, 106] width 75 height 11
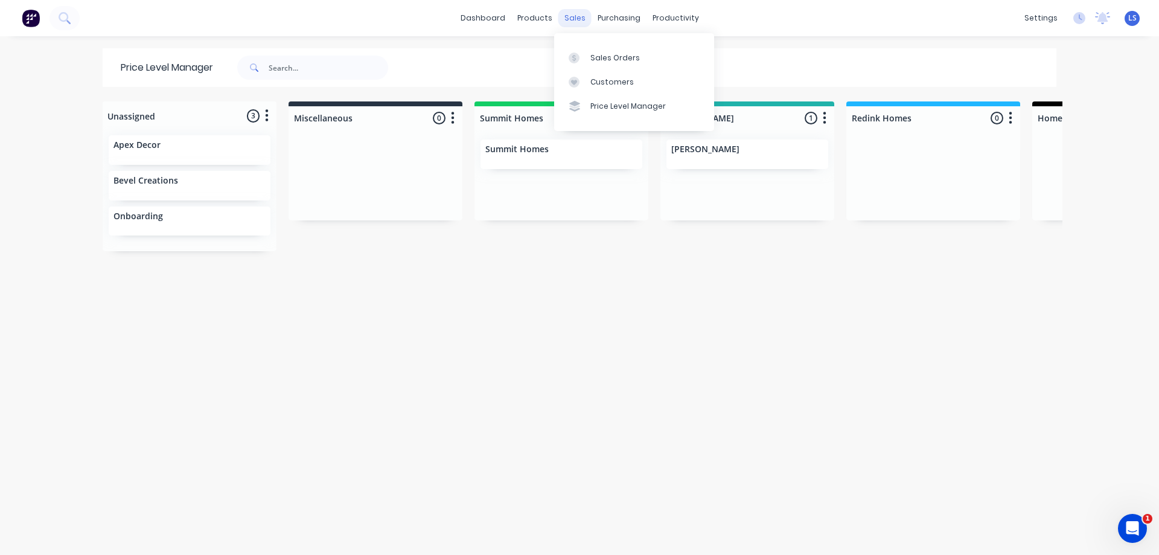
click at [577, 24] on div "sales" at bounding box center [574, 18] width 33 height 18
click at [584, 63] on div at bounding box center [577, 57] width 18 height 11
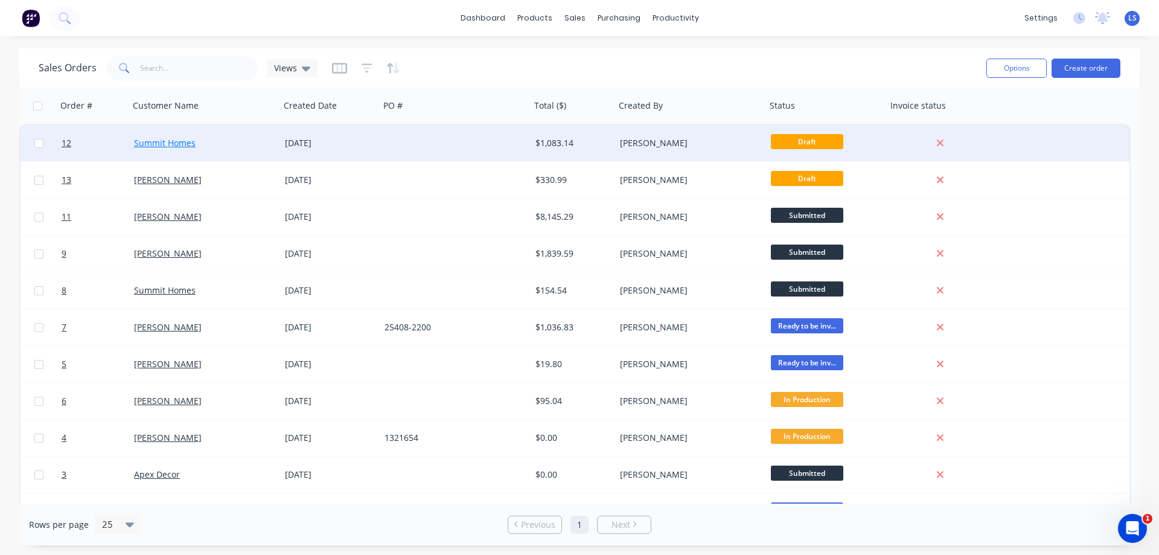
click at [184, 140] on link "Summit Homes" at bounding box center [165, 142] width 62 height 11
click at [66, 142] on span "12" at bounding box center [67, 143] width 10 height 12
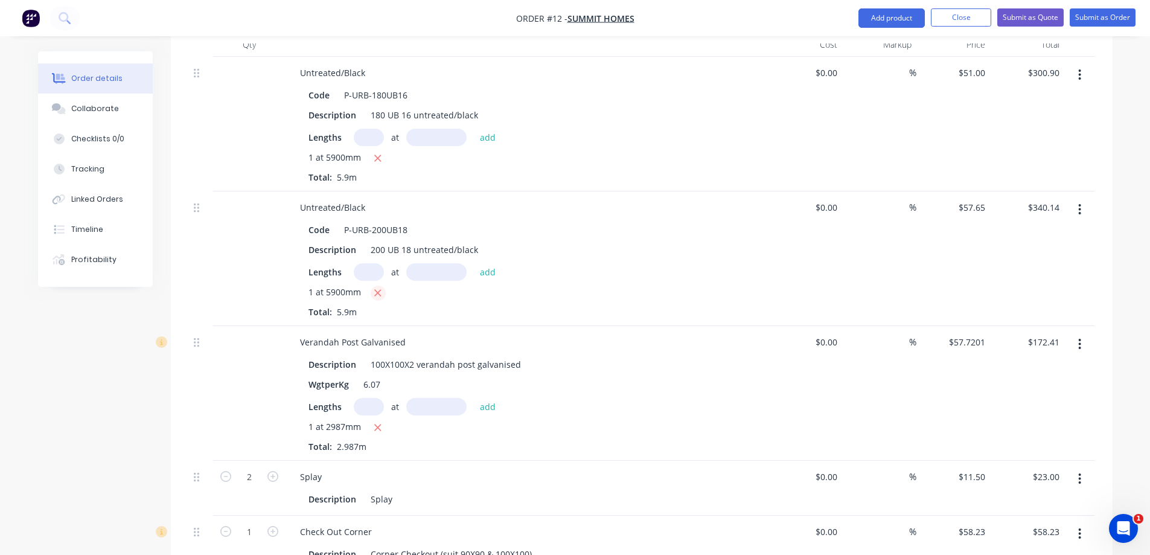
scroll to position [362, 0]
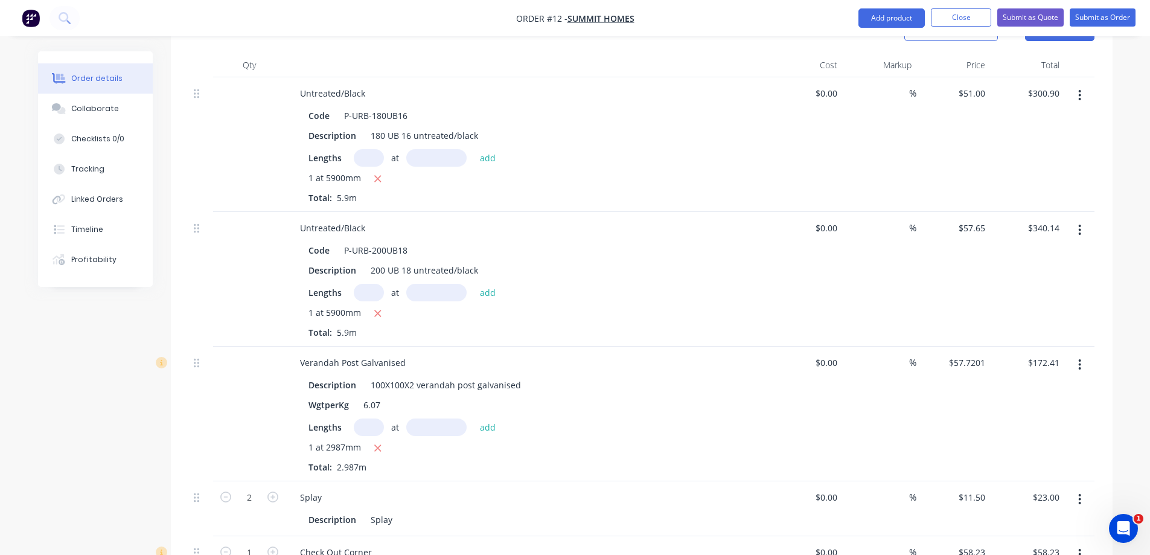
click at [1080, 358] on icon "button" at bounding box center [1079, 364] width 3 height 13
click at [1043, 460] on div "Delete" at bounding box center [1036, 468] width 93 height 17
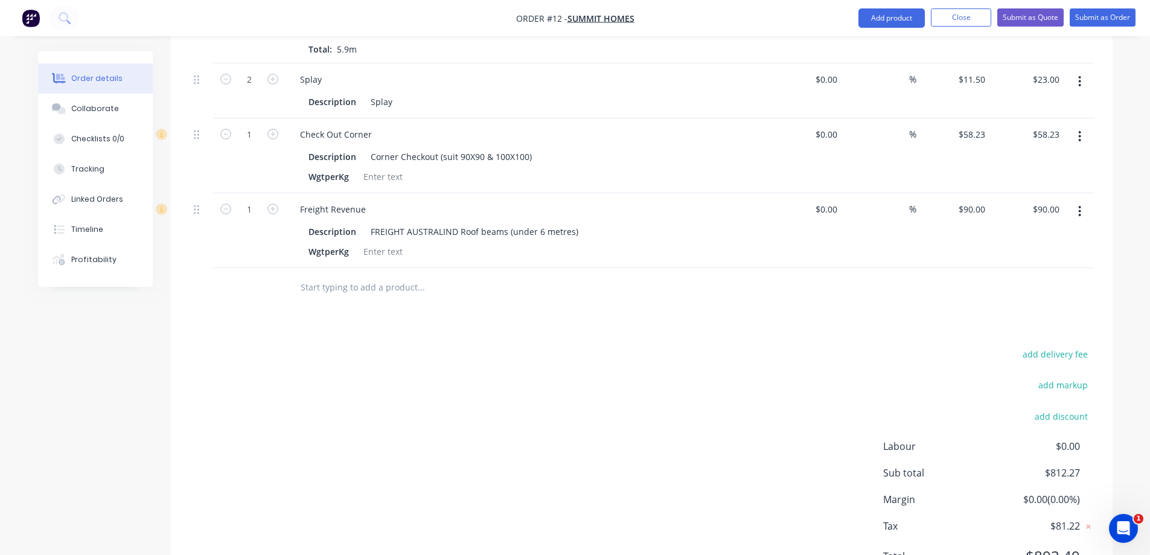
scroll to position [689, 0]
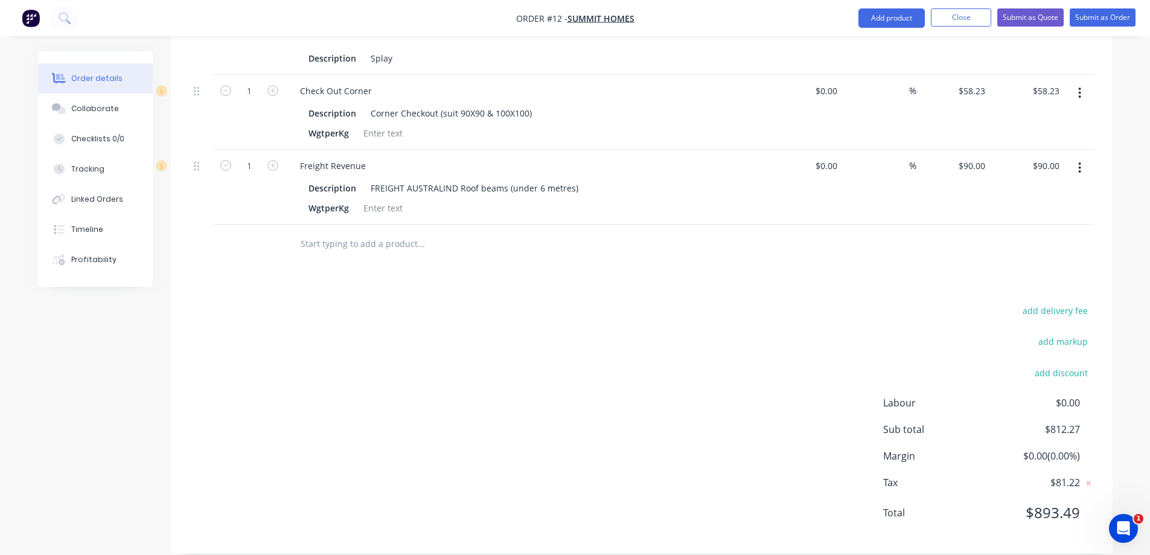
click at [367, 232] on input "text" at bounding box center [420, 244] width 241 height 24
type input "100x100x2"
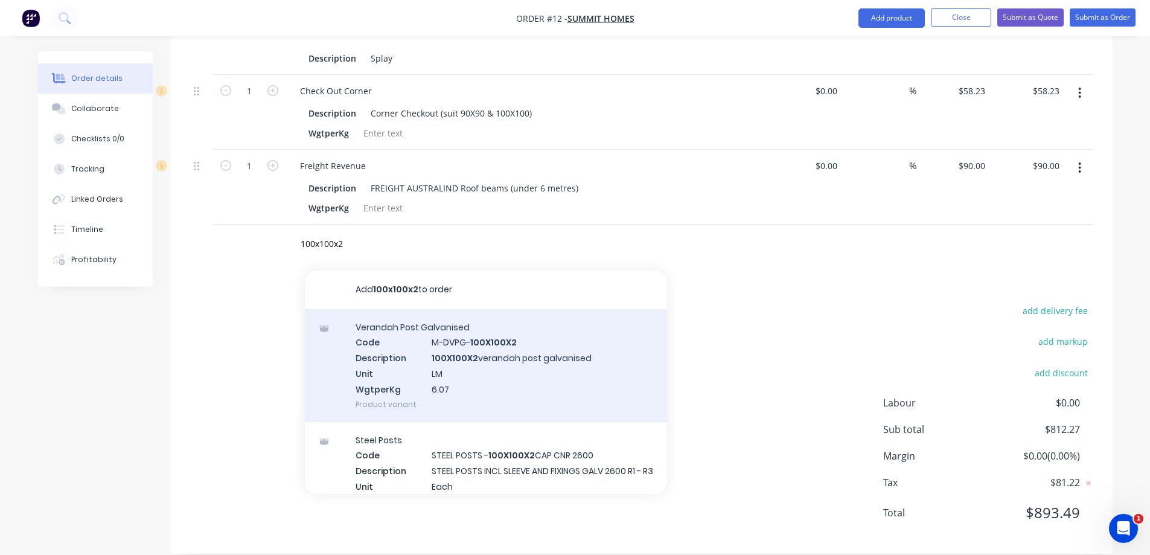
click at [518, 354] on div "Verandah Post Galvanised Code M-DVPG- 100X100X2 Description 100X100X2 verandah …" at bounding box center [486, 365] width 362 height 113
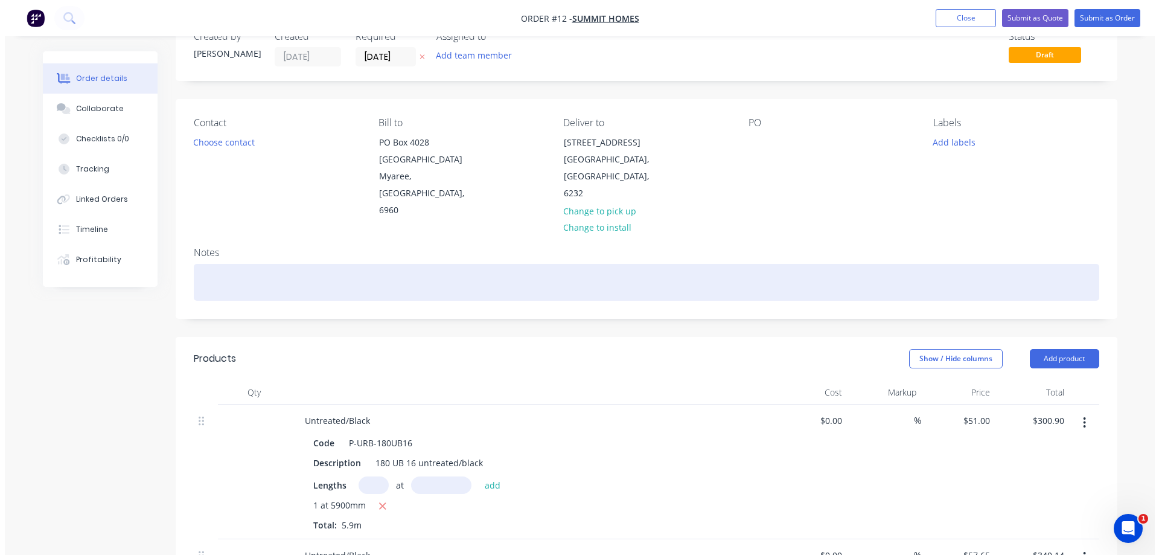
scroll to position [0, 0]
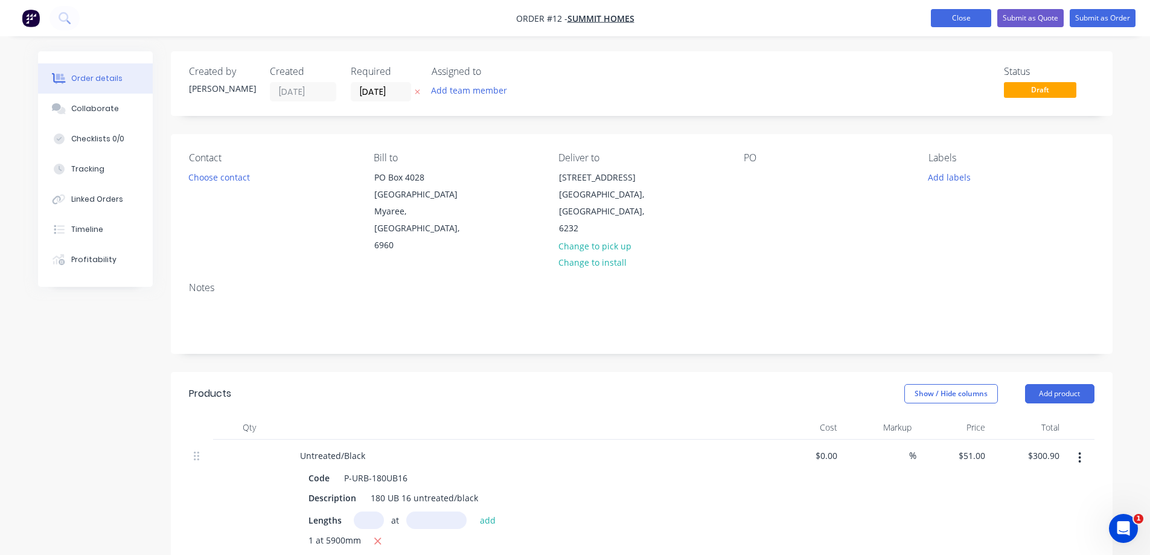
click at [947, 17] on button "Close" at bounding box center [961, 18] width 60 height 18
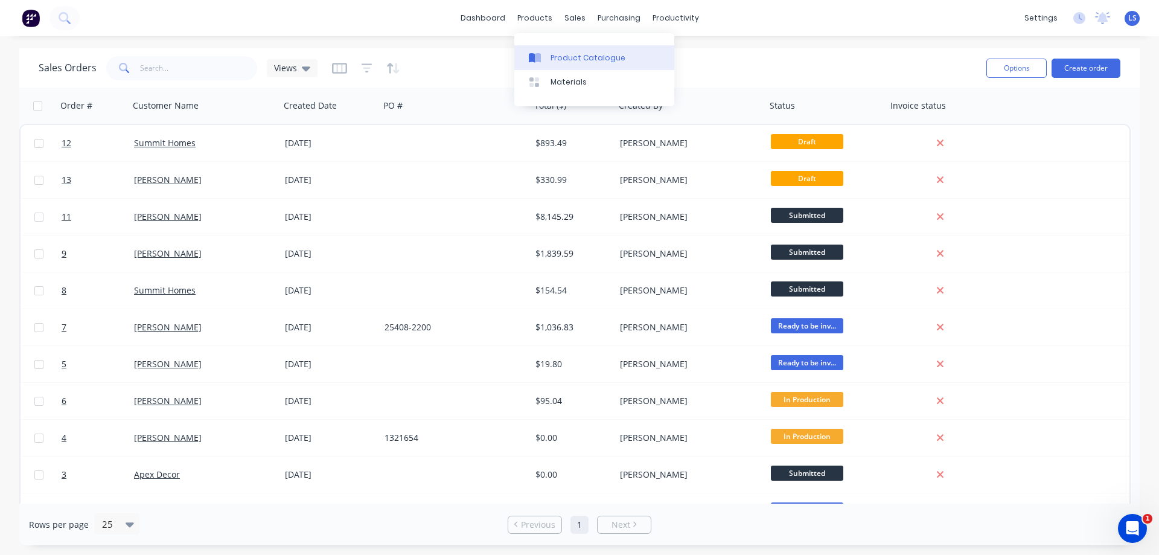
click at [561, 57] on div "Product Catalogue" at bounding box center [587, 57] width 75 height 11
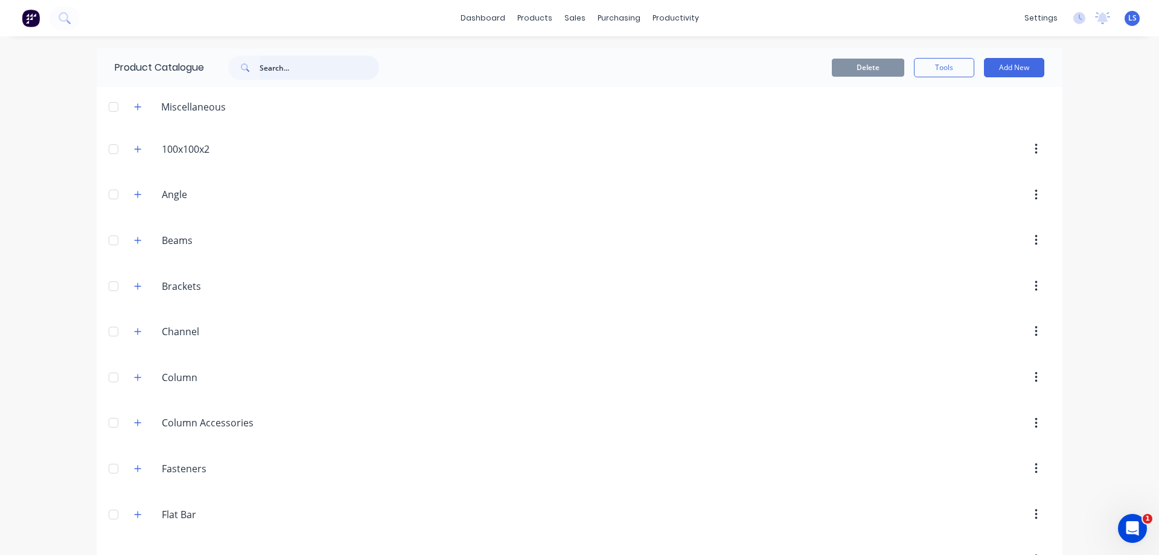
click at [292, 65] on input "text" at bounding box center [318, 68] width 119 height 24
type input "100x100x2"
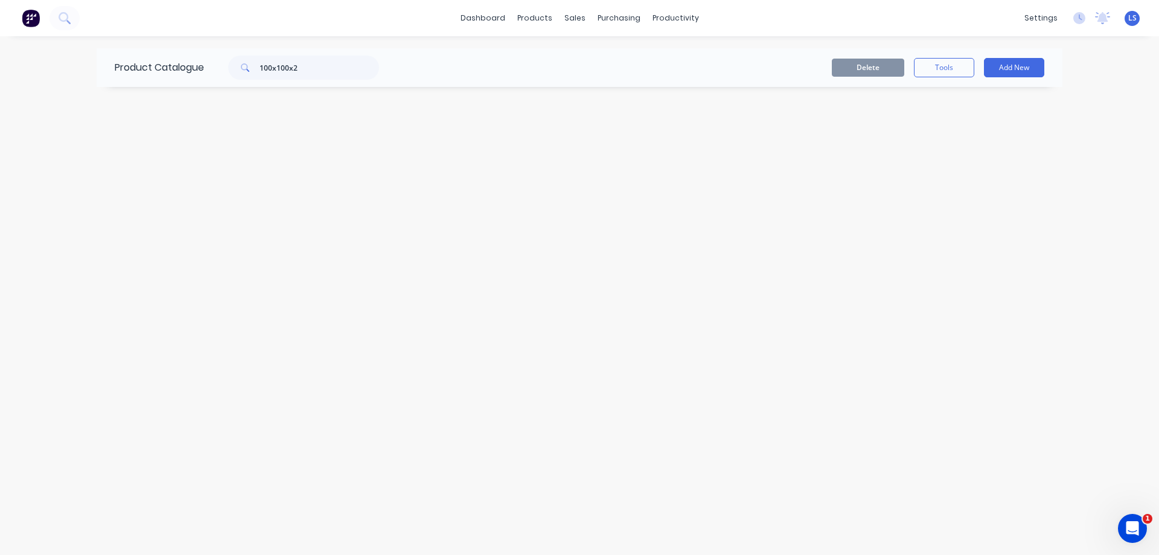
click at [153, 19] on div "dashboard products sales purchasing productivity dashboard products Product Cat…" at bounding box center [579, 18] width 1159 height 36
click at [66, 14] on icon at bounding box center [64, 17] width 10 height 10
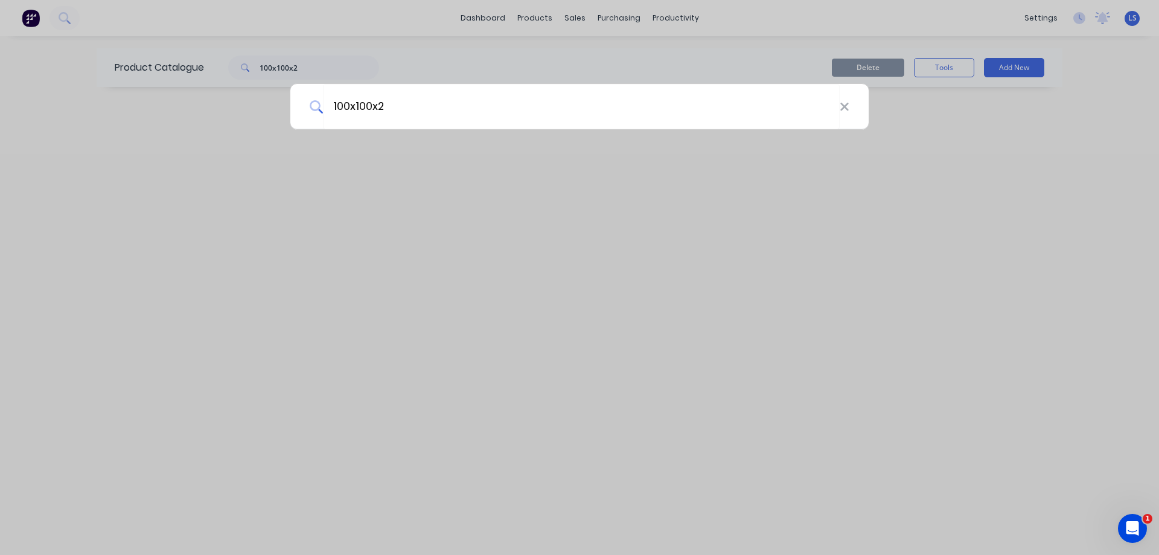
type input "100x100x2"
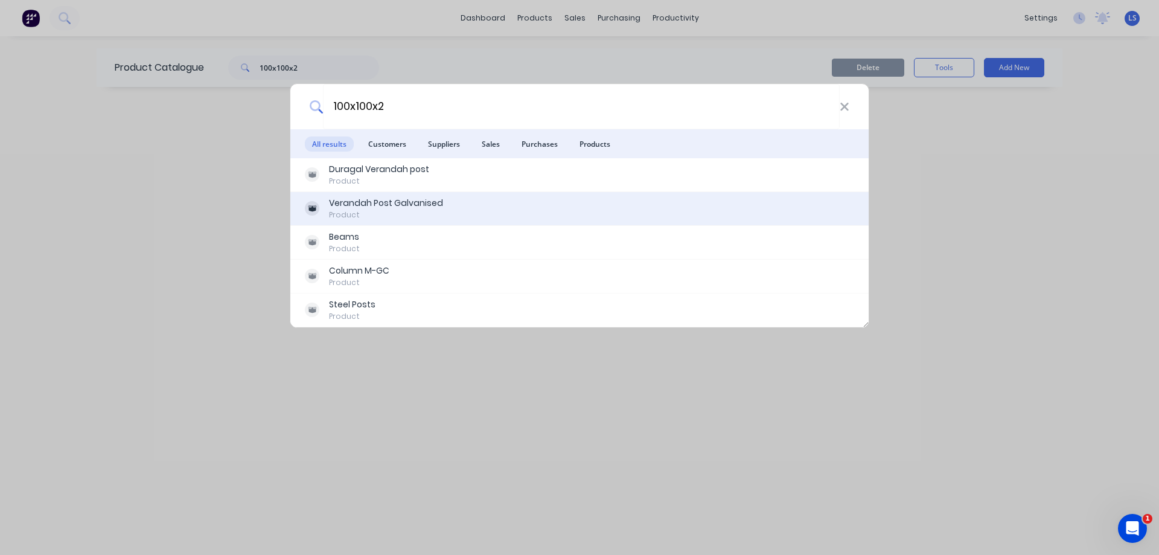
click at [398, 211] on div "Product" at bounding box center [386, 214] width 114 height 11
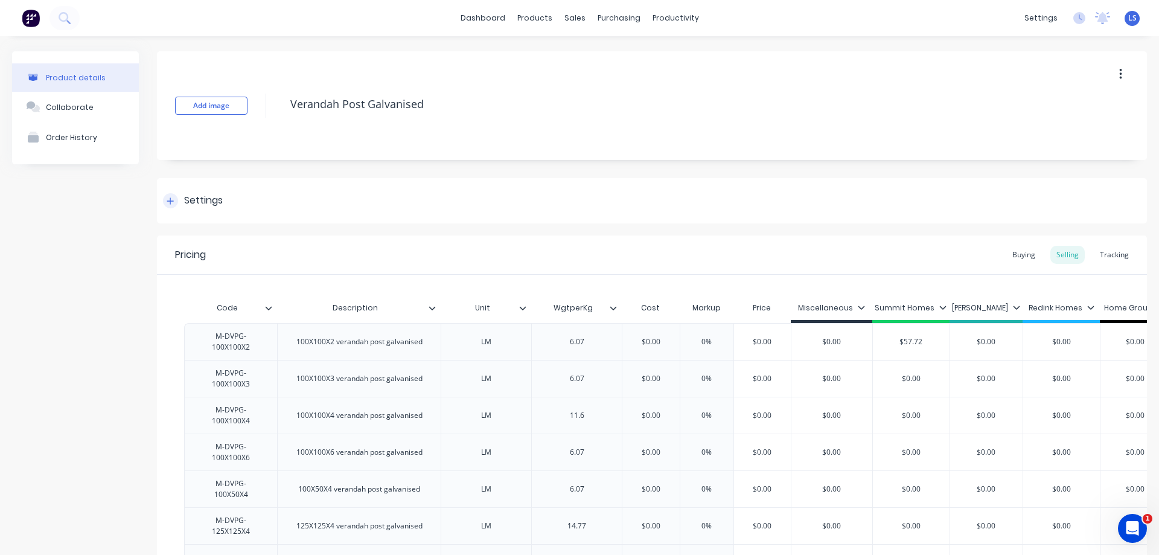
type textarea "x"
click at [572, 57] on div "Product Catalogue" at bounding box center [583, 57] width 75 height 11
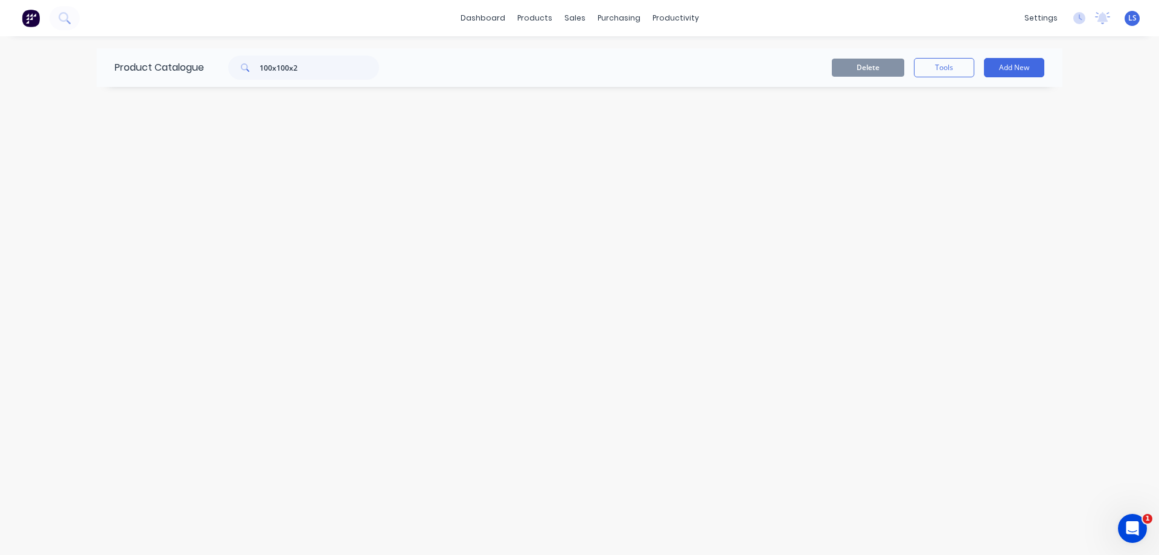
click at [307, 49] on div "Product Catalogue 100x100x2" at bounding box center [253, 67] width 313 height 39
click at [311, 53] on div "Product Catalogue 100x100x2" at bounding box center [253, 67] width 313 height 39
click at [309, 65] on input "100x100x2" at bounding box center [318, 68] width 119 height 24
type input "1"
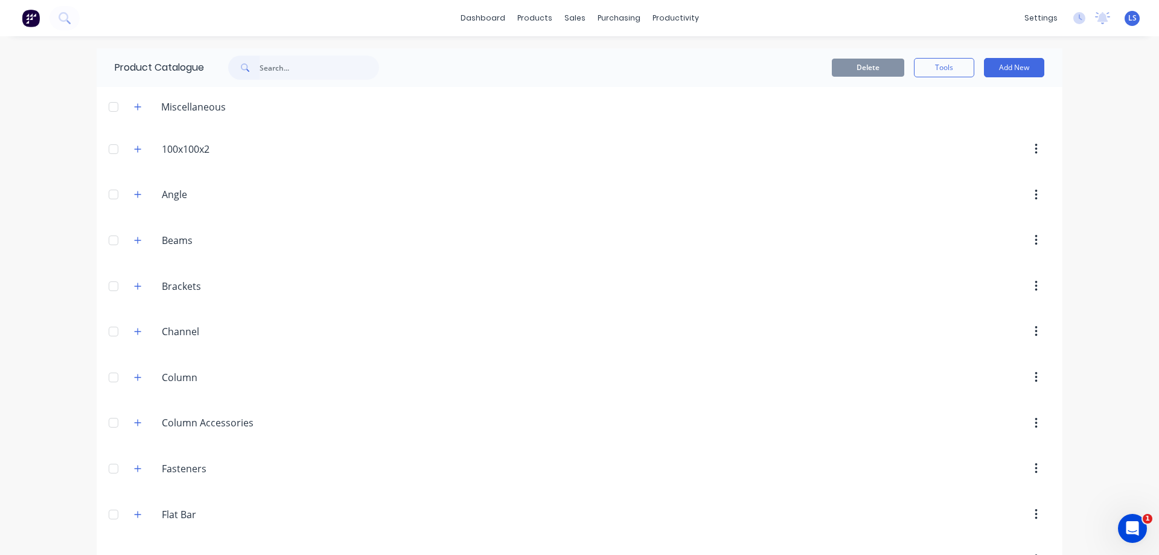
click at [92, 17] on div "dashboard products sales purchasing productivity dashboard products Product Cat…" at bounding box center [579, 18] width 1159 height 36
click at [71, 17] on button at bounding box center [64, 18] width 30 height 24
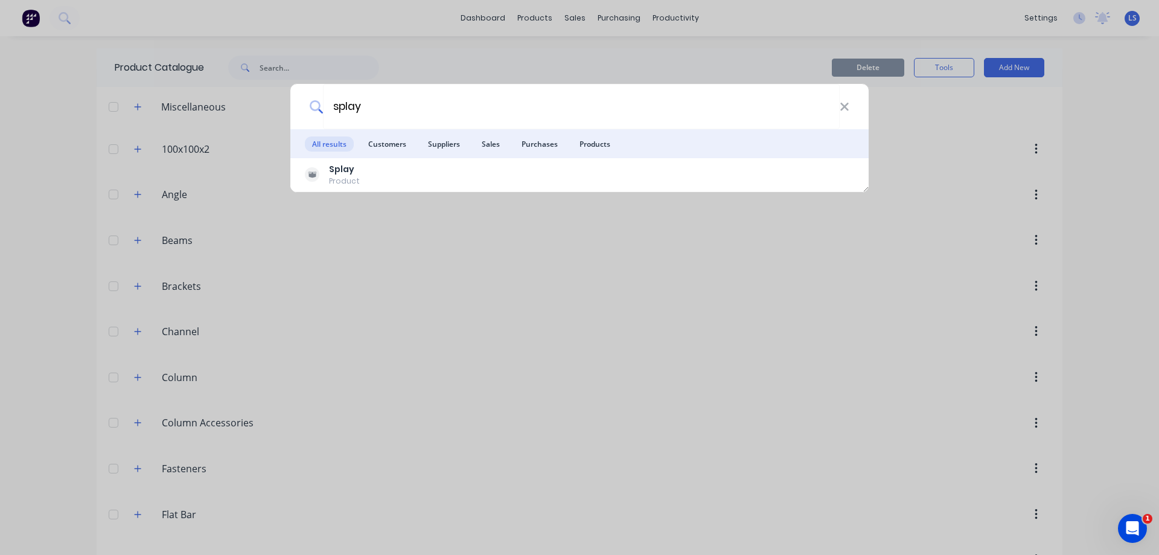
type input "splay"
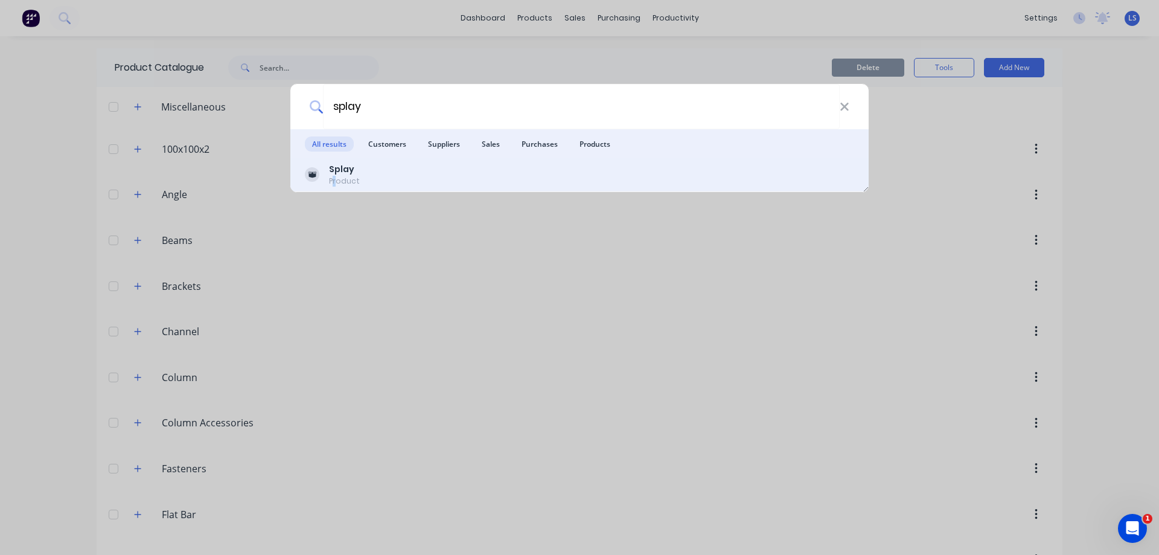
click at [336, 179] on div "Product" at bounding box center [344, 181] width 31 height 11
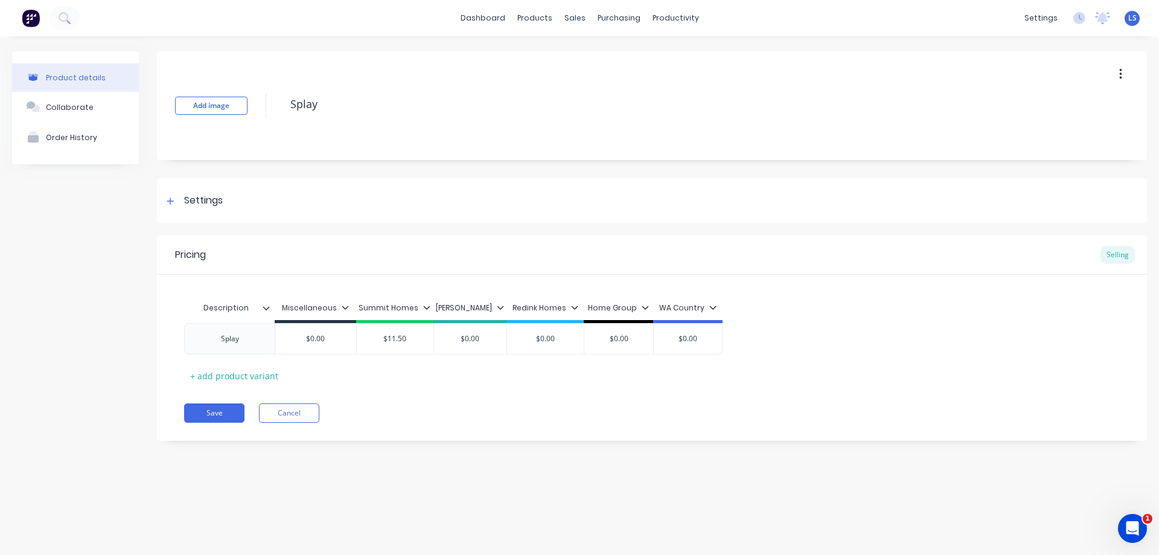
type textarea "x"
type input "$11.50"
click at [401, 341] on input "$11.50" at bounding box center [395, 338] width 77 height 11
click at [392, 308] on div "Summit Homes" at bounding box center [394, 307] width 72 height 11
click at [393, 304] on div "Summit Homes" at bounding box center [394, 307] width 72 height 11
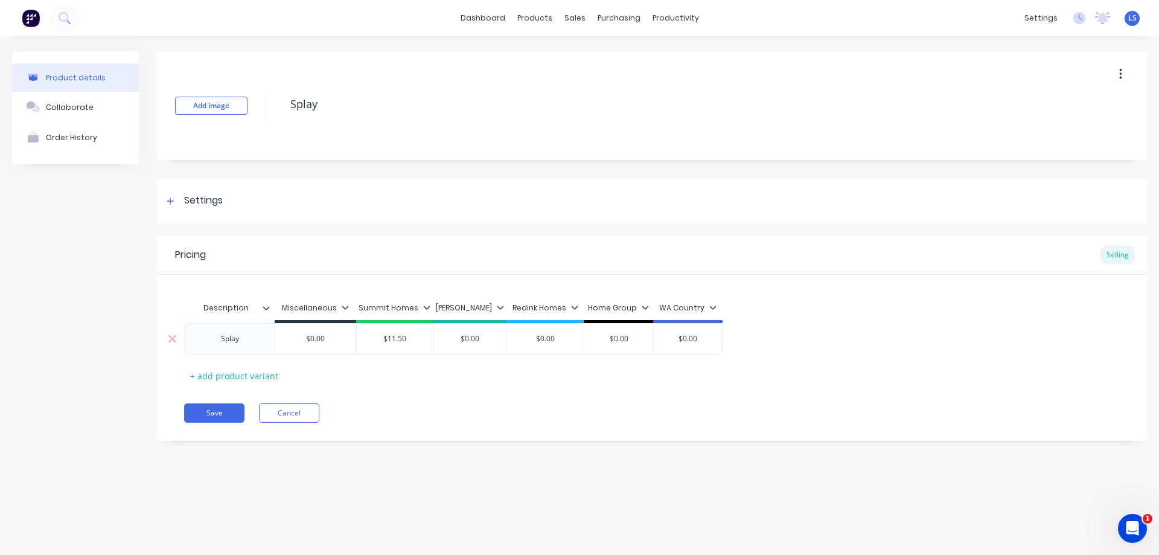
click at [396, 331] on div "$11.50" at bounding box center [395, 338] width 77 height 30
click at [621, 102] on div "Price Level Manager" at bounding box center [631, 106] width 75 height 11
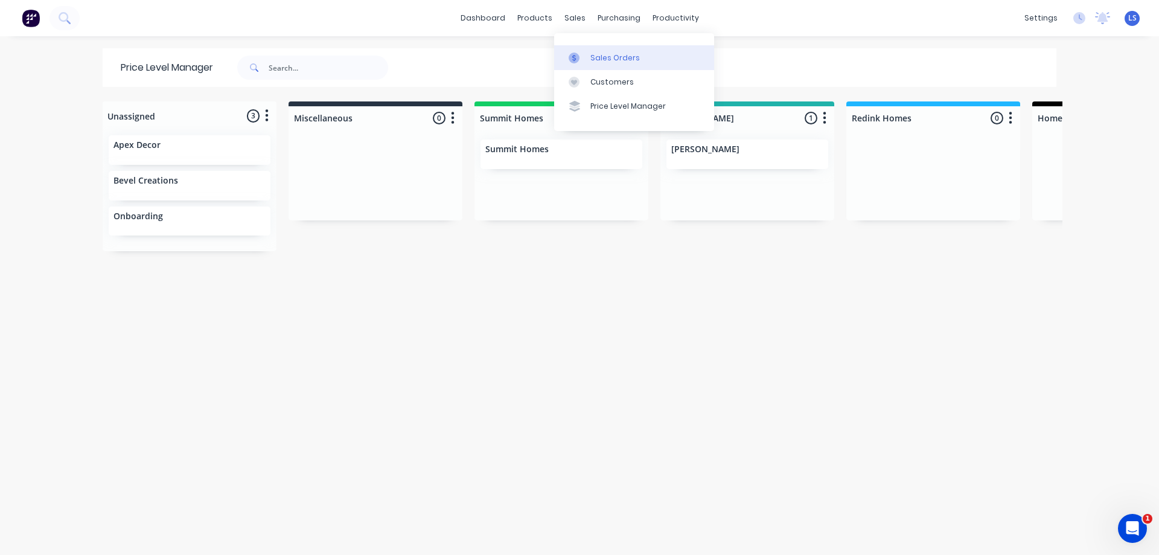
click at [599, 52] on div "Sales Orders" at bounding box center [614, 57] width 49 height 11
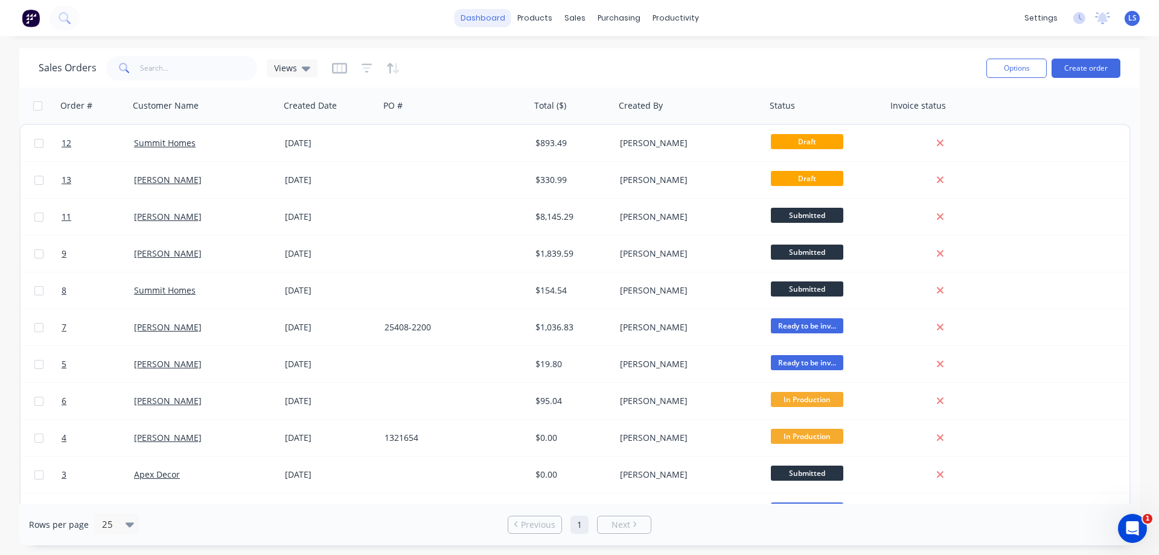
click at [497, 22] on link "dashboard" at bounding box center [482, 18] width 57 height 18
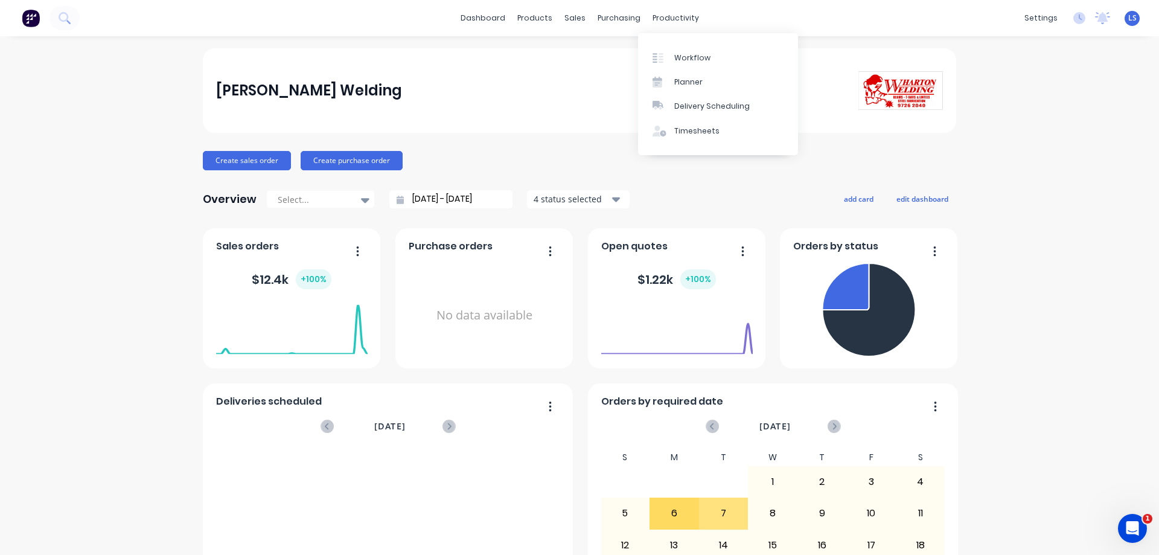
click at [673, 27] on div "dashboard products sales purchasing productivity dashboard products Product Cat…" at bounding box center [579, 18] width 1159 height 36
click at [676, 54] on div "Workflow" at bounding box center [692, 57] width 36 height 11
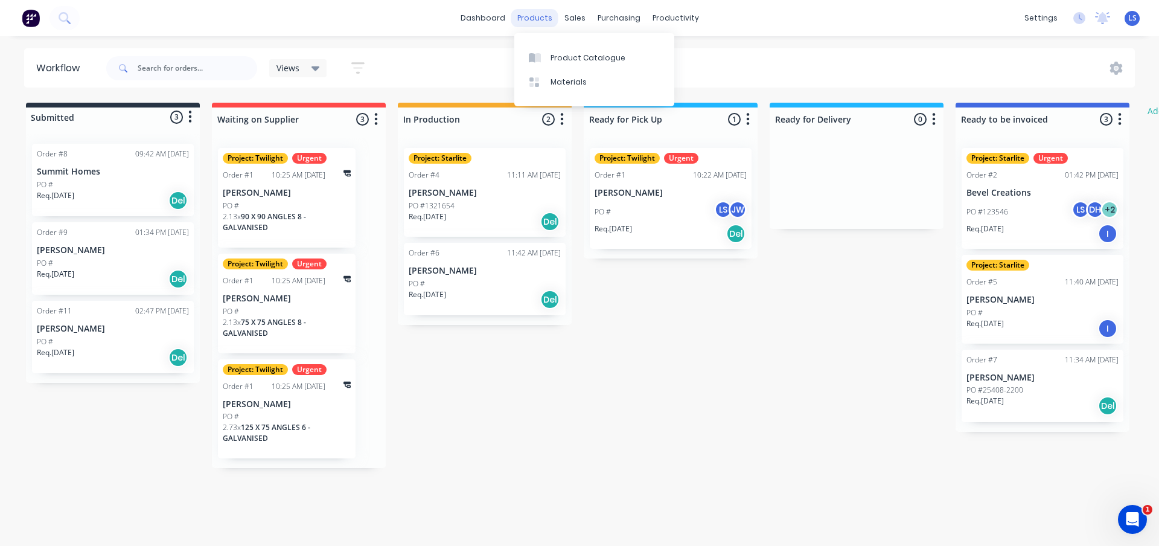
click at [527, 13] on div "products" at bounding box center [534, 18] width 47 height 18
click at [561, 62] on div "Product Catalogue" at bounding box center [587, 57] width 75 height 11
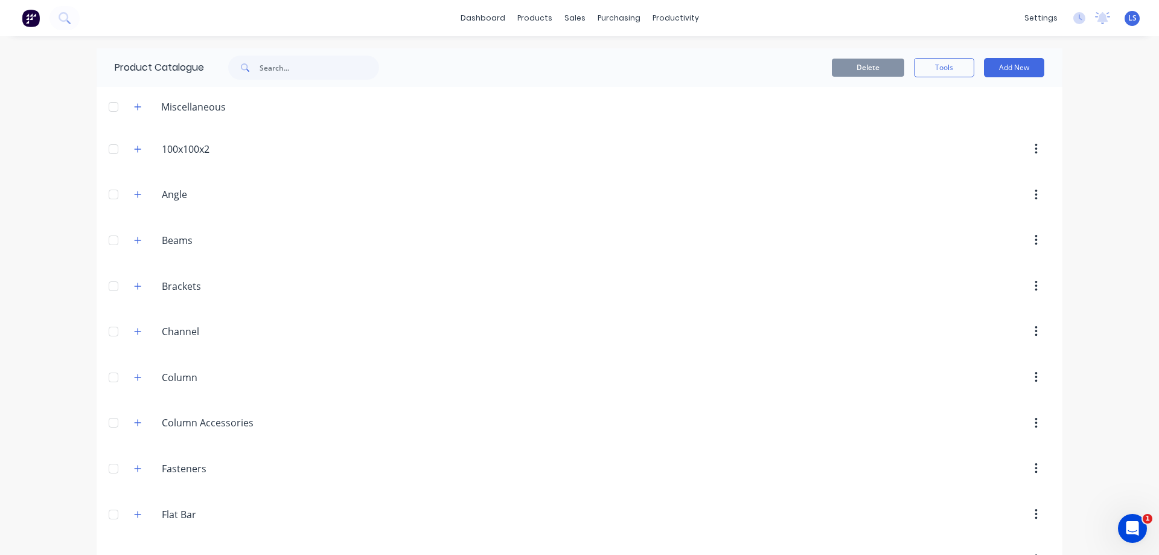
click at [224, 385] on div "Column Column" at bounding box center [218, 377] width 189 height 22
click at [115, 373] on div at bounding box center [113, 377] width 24 height 24
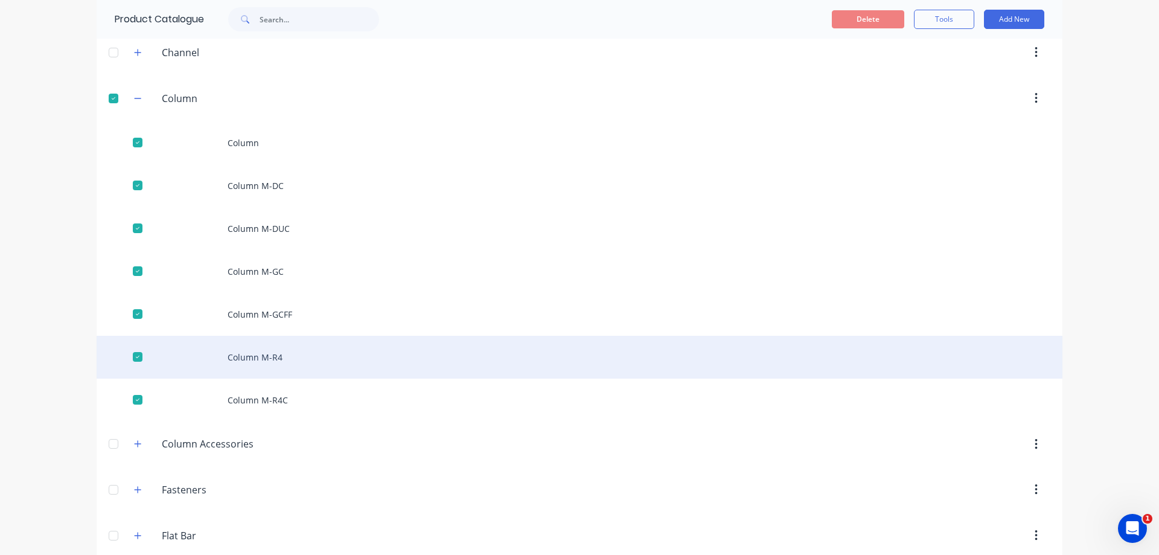
scroll to position [302, 0]
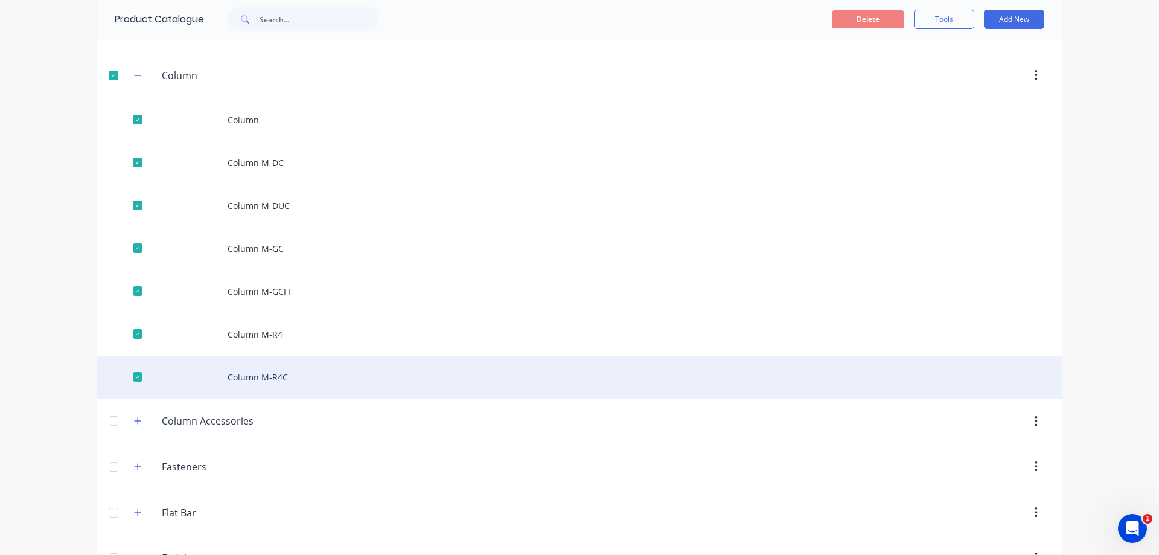
click at [380, 370] on div "Column M-R4C" at bounding box center [580, 376] width 966 height 43
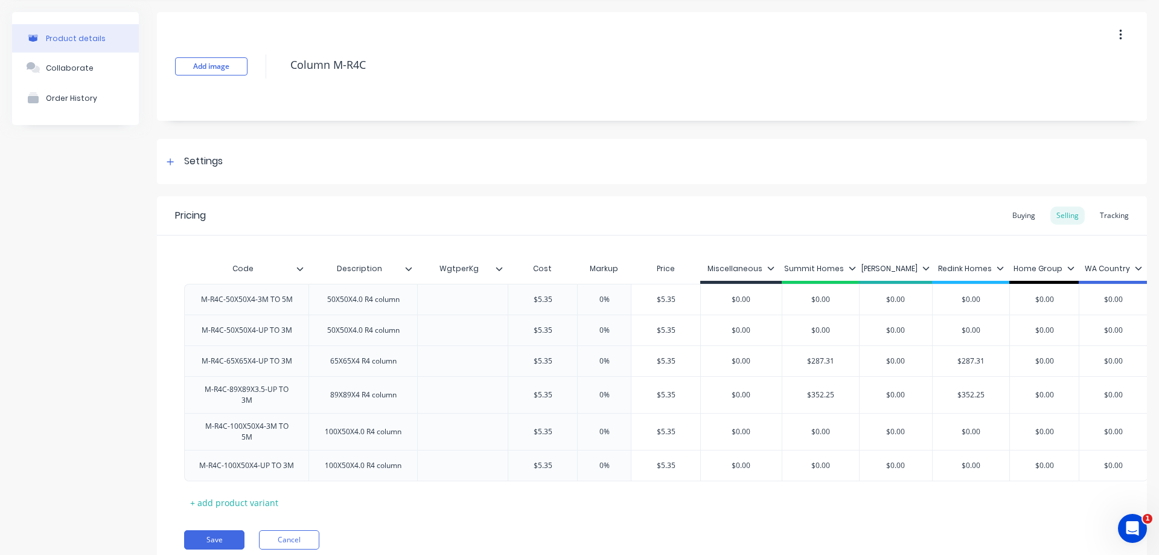
scroll to position [88, 0]
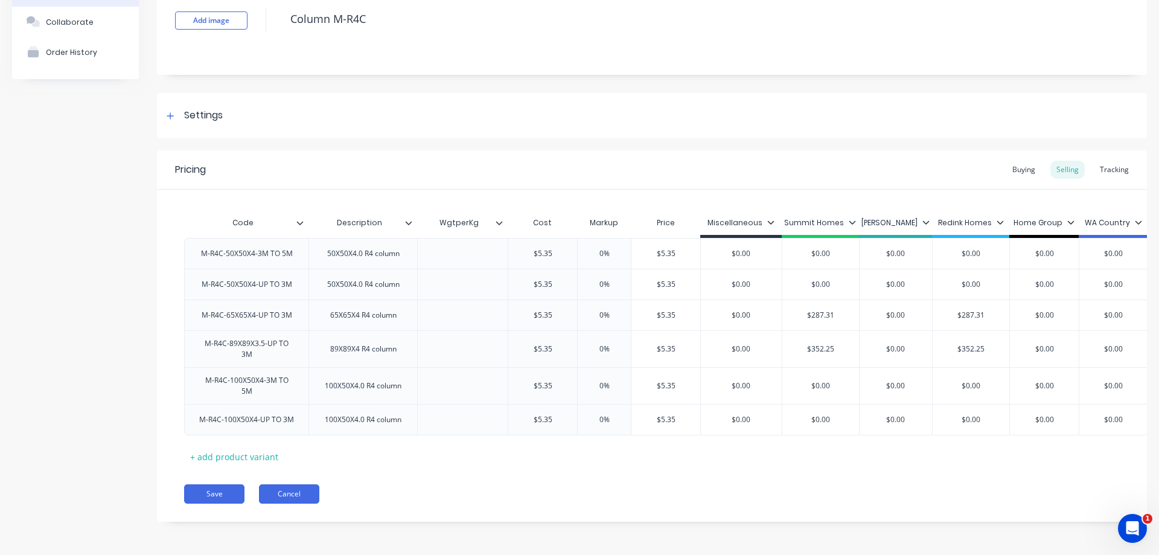
click at [317, 492] on button "Cancel" at bounding box center [289, 493] width 60 height 19
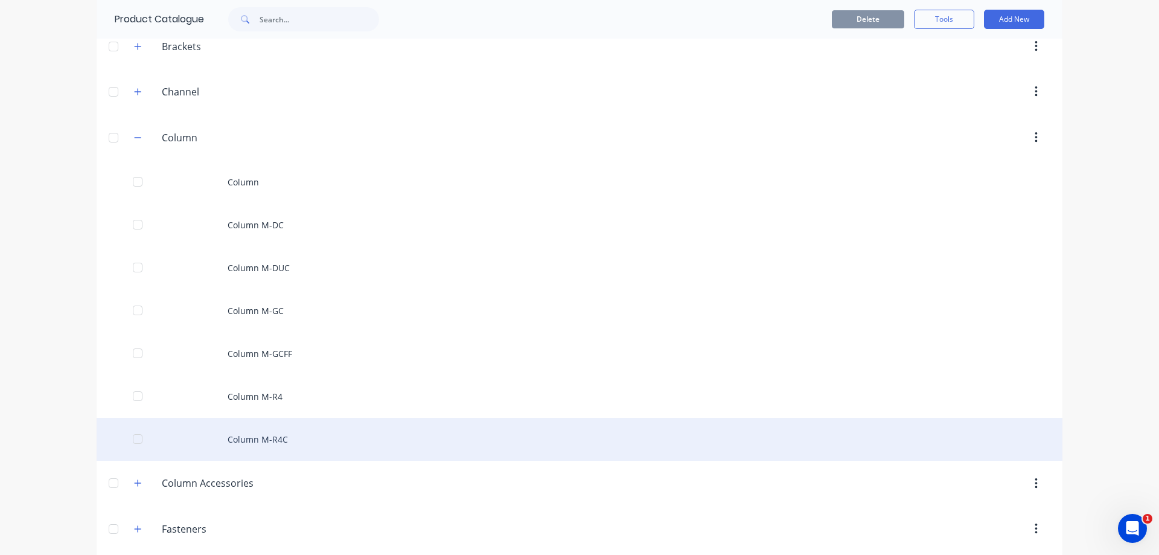
scroll to position [241, 0]
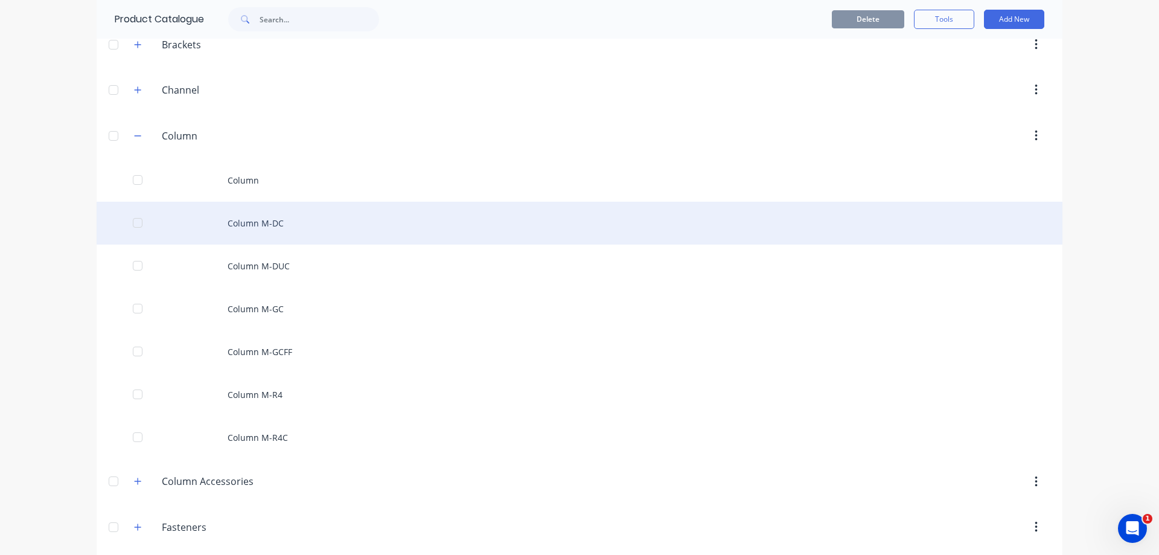
click at [302, 224] on div "Column M-DC" at bounding box center [580, 223] width 966 height 43
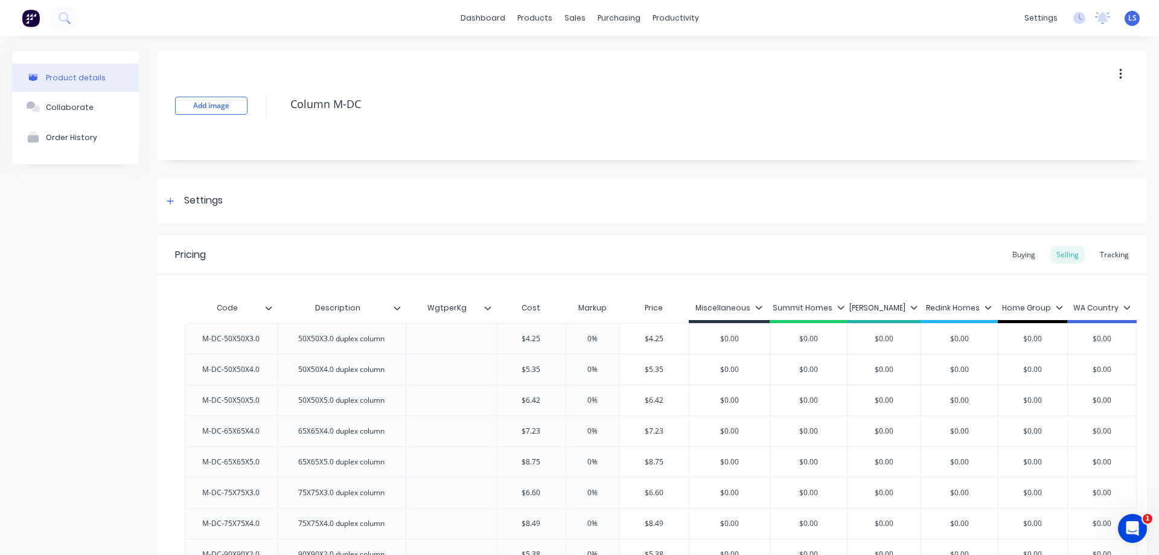
type textarea "x"
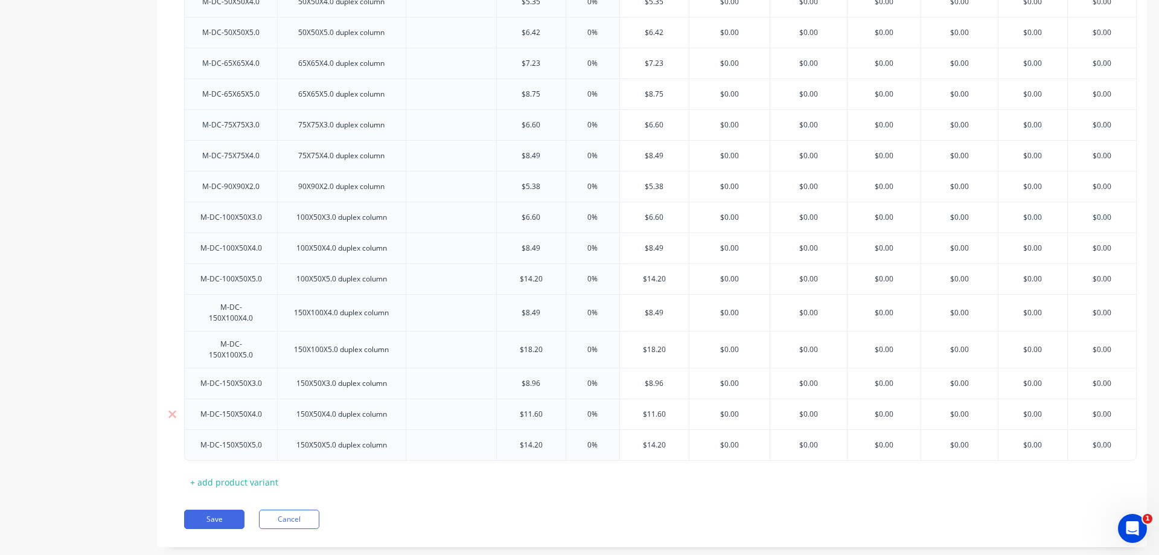
scroll to position [393, 0]
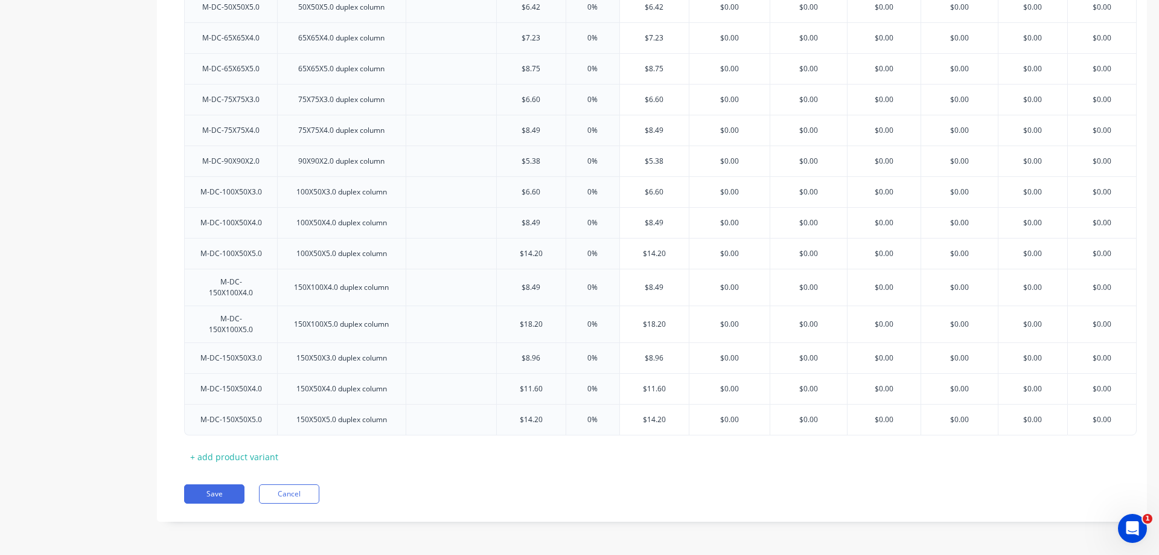
click at [324, 489] on div "Save Cancel" at bounding box center [665, 493] width 962 height 19
click at [309, 491] on button "Cancel" at bounding box center [289, 493] width 60 height 19
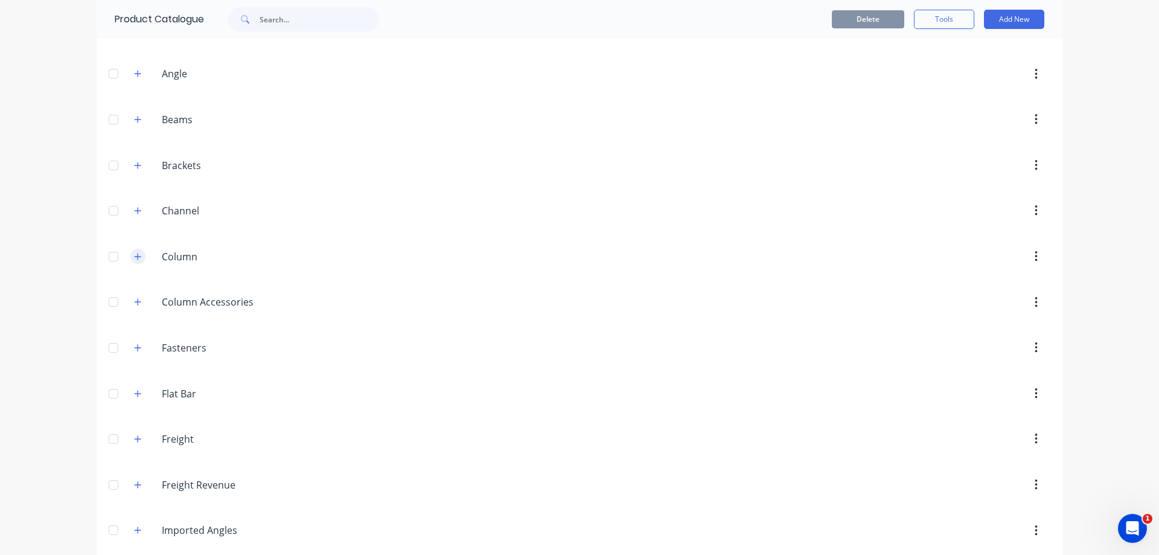
click at [134, 254] on icon "button" at bounding box center [137, 256] width 7 height 8
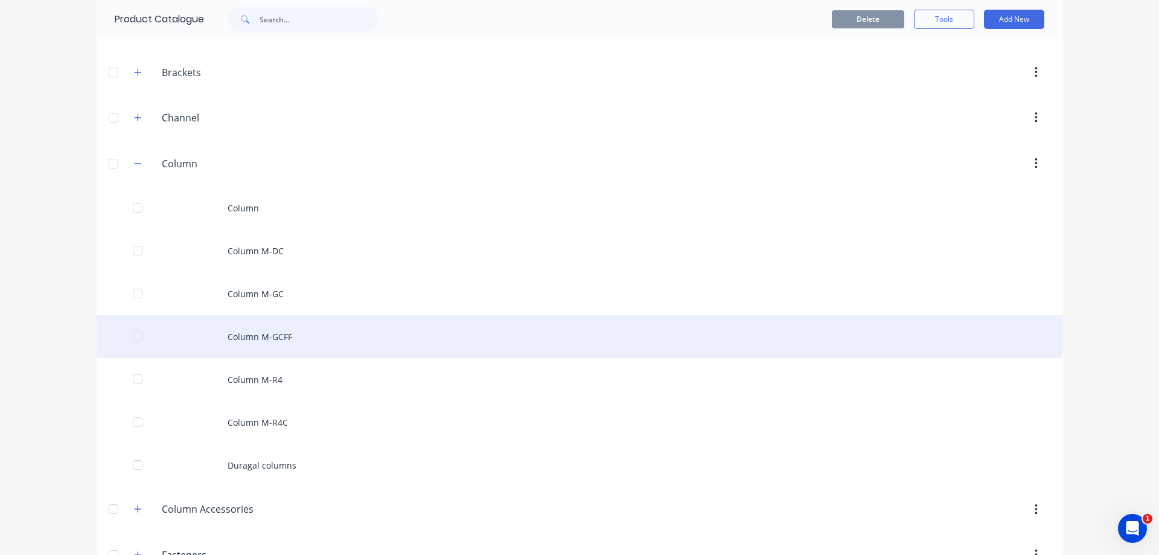
scroll to position [241, 0]
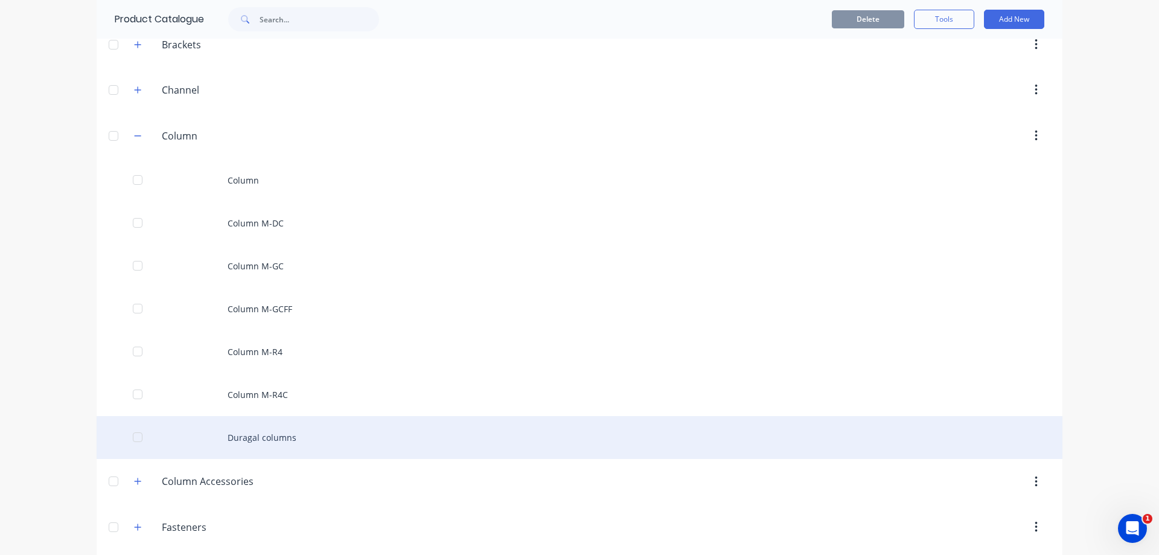
click at [338, 439] on div "Duragal columns" at bounding box center [580, 437] width 966 height 43
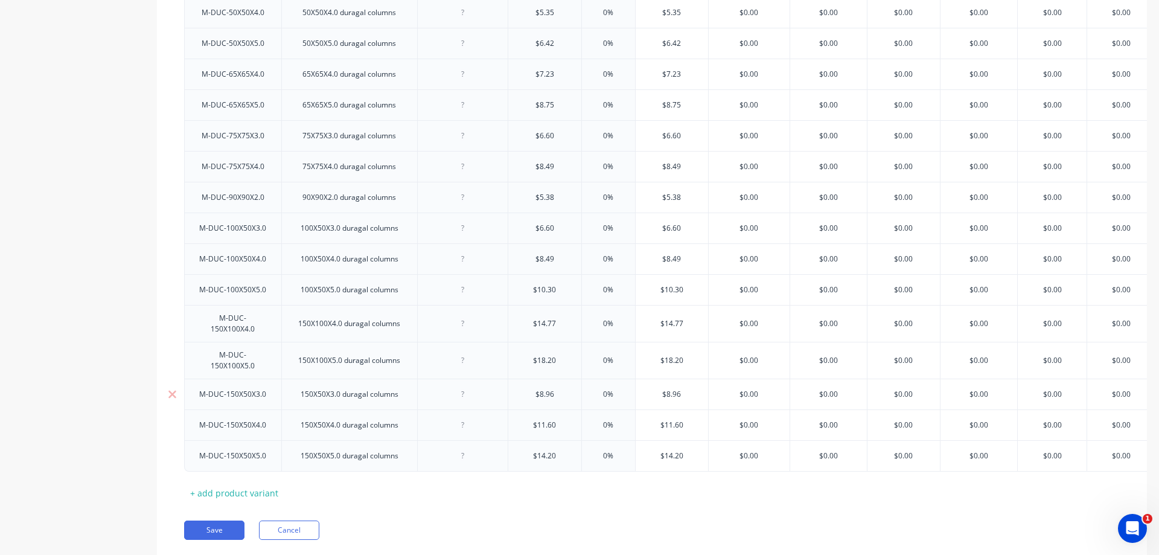
scroll to position [402, 0]
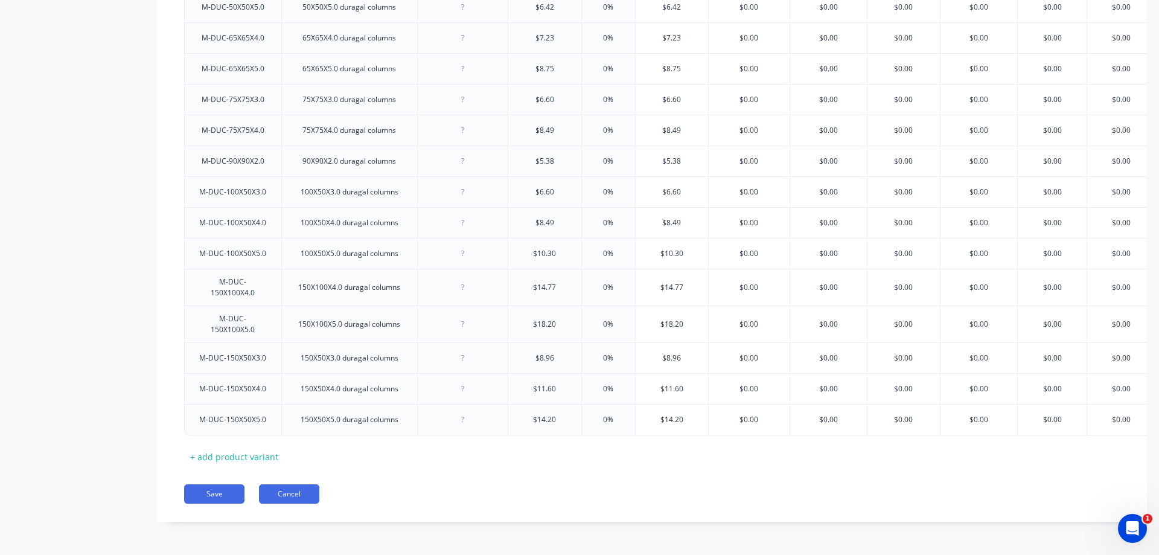
click at [288, 489] on button "Cancel" at bounding box center [289, 493] width 60 height 19
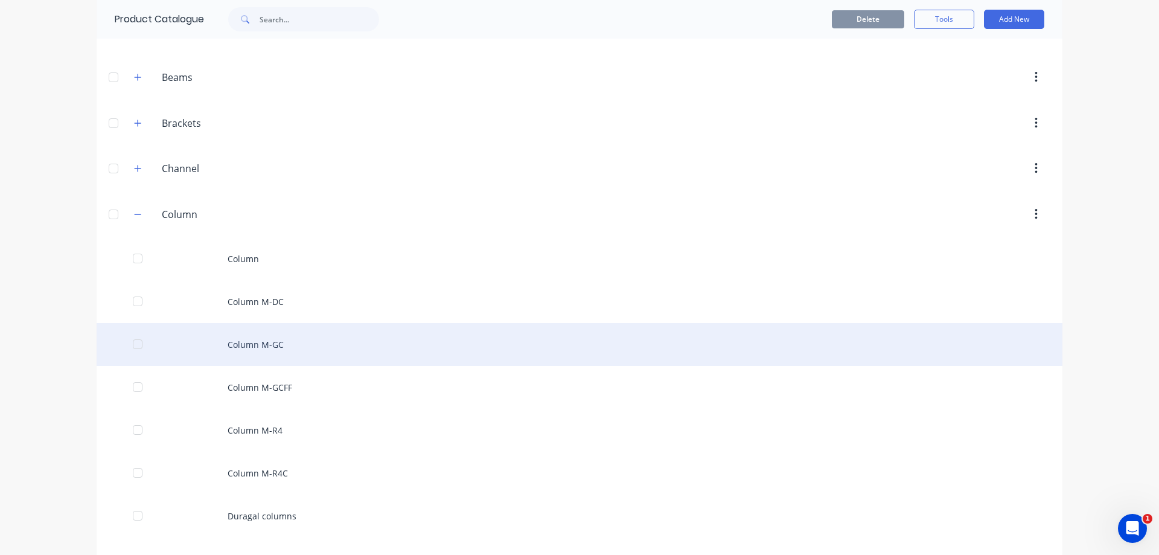
scroll to position [181, 0]
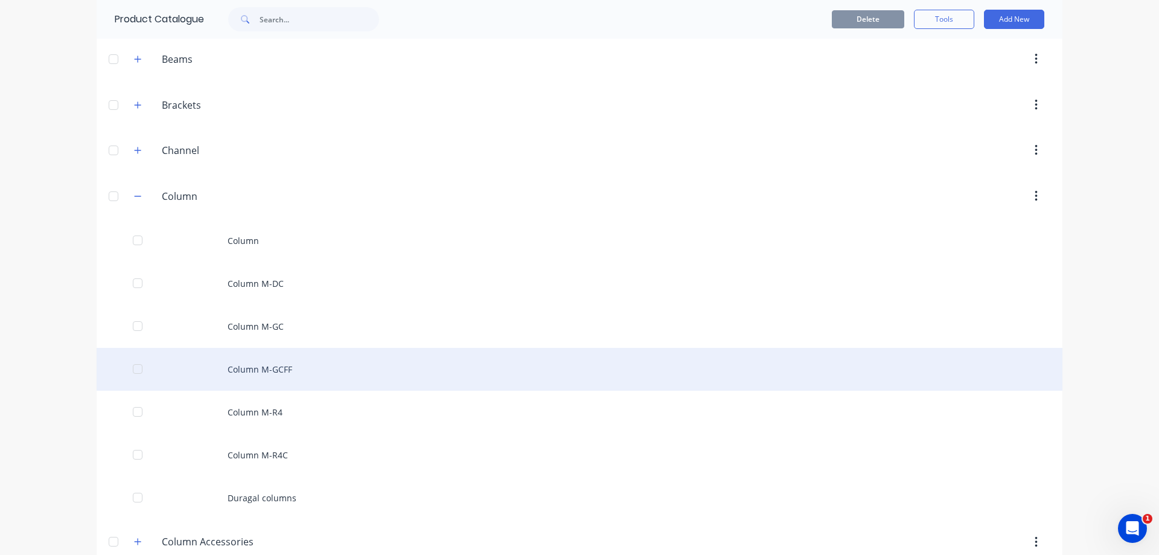
click at [305, 374] on div "Column M-GCFF" at bounding box center [580, 369] width 966 height 43
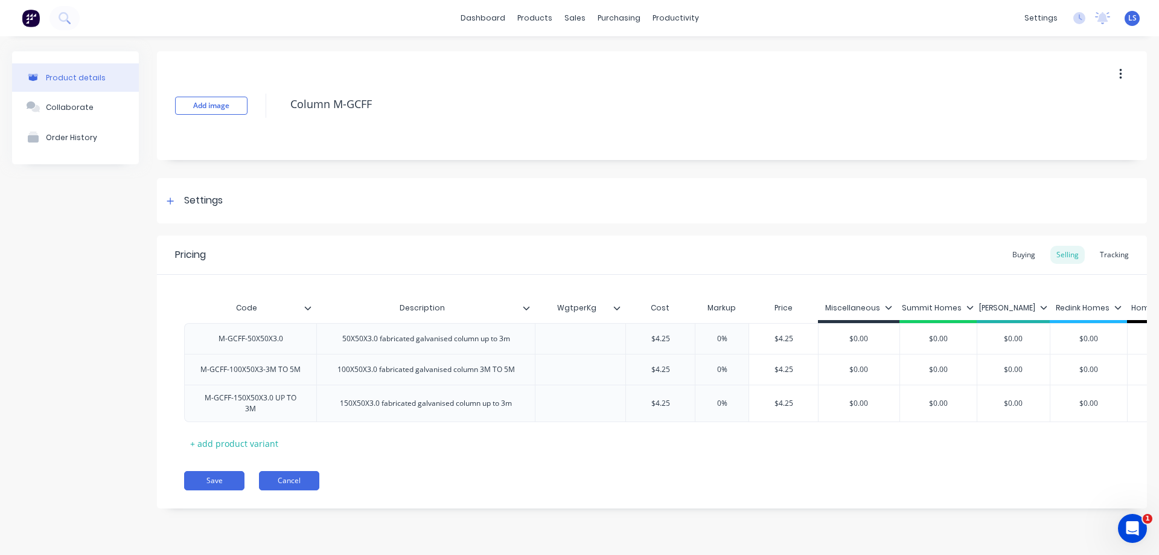
click at [307, 483] on button "Cancel" at bounding box center [289, 480] width 60 height 19
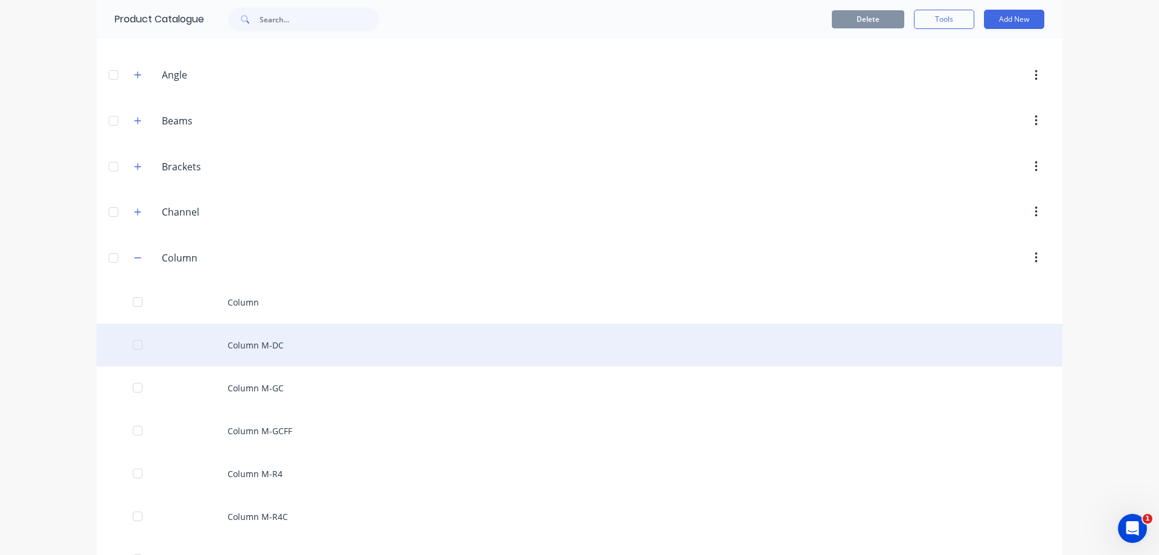
scroll to position [121, 0]
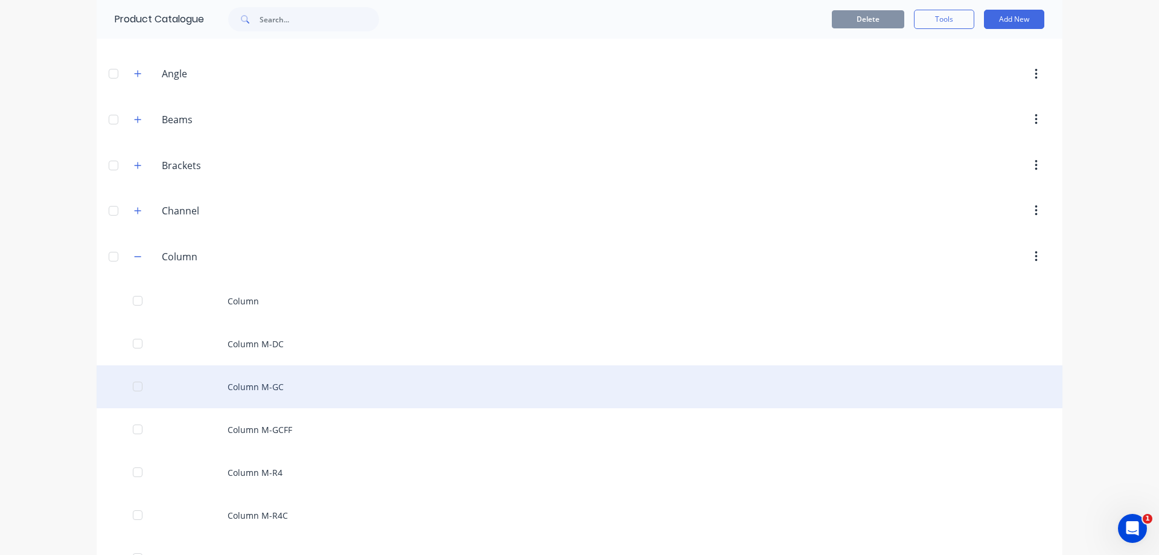
click at [295, 384] on div "Column M-GC" at bounding box center [580, 386] width 966 height 43
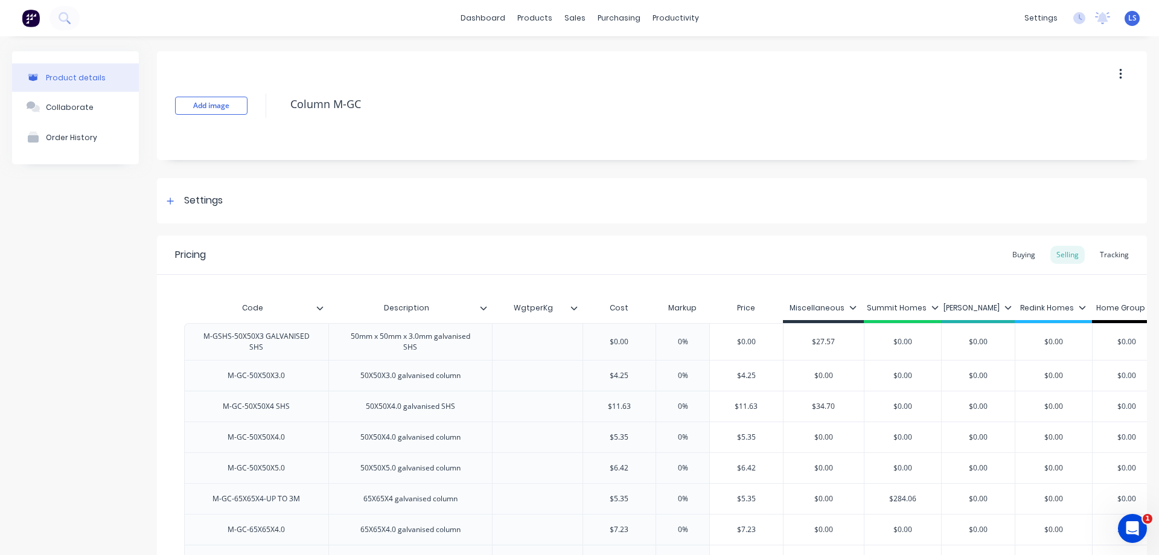
type textarea "x"
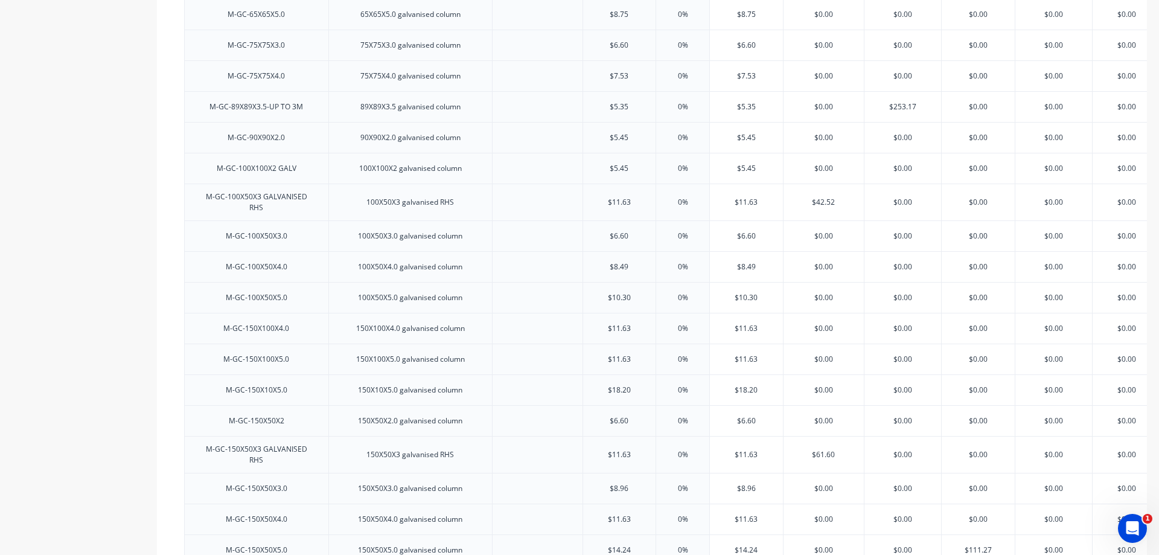
scroll to position [685, 0]
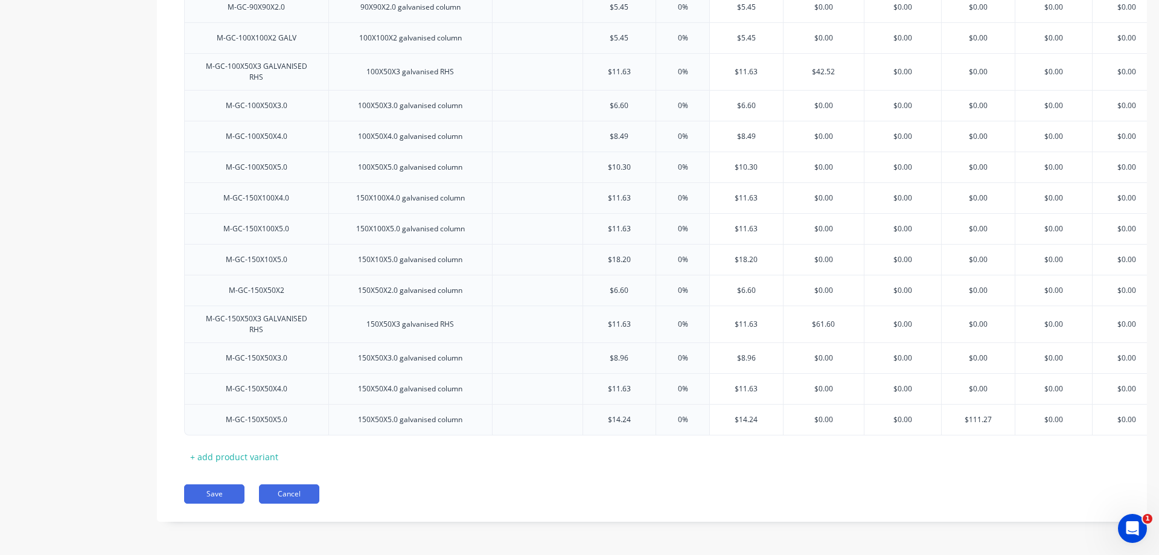
click at [302, 494] on button "Cancel" at bounding box center [289, 493] width 60 height 19
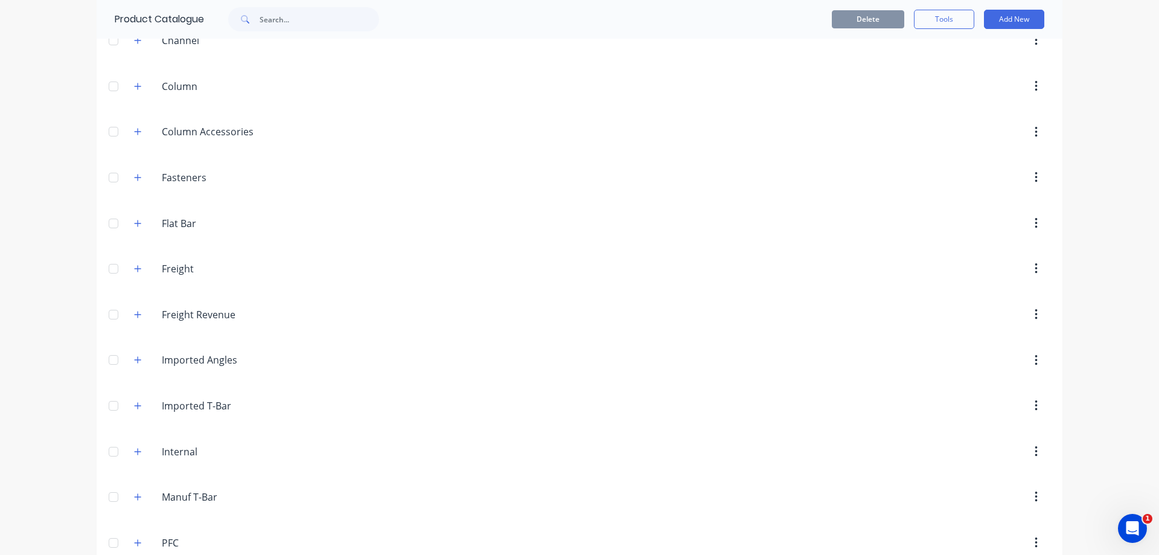
scroll to position [181, 0]
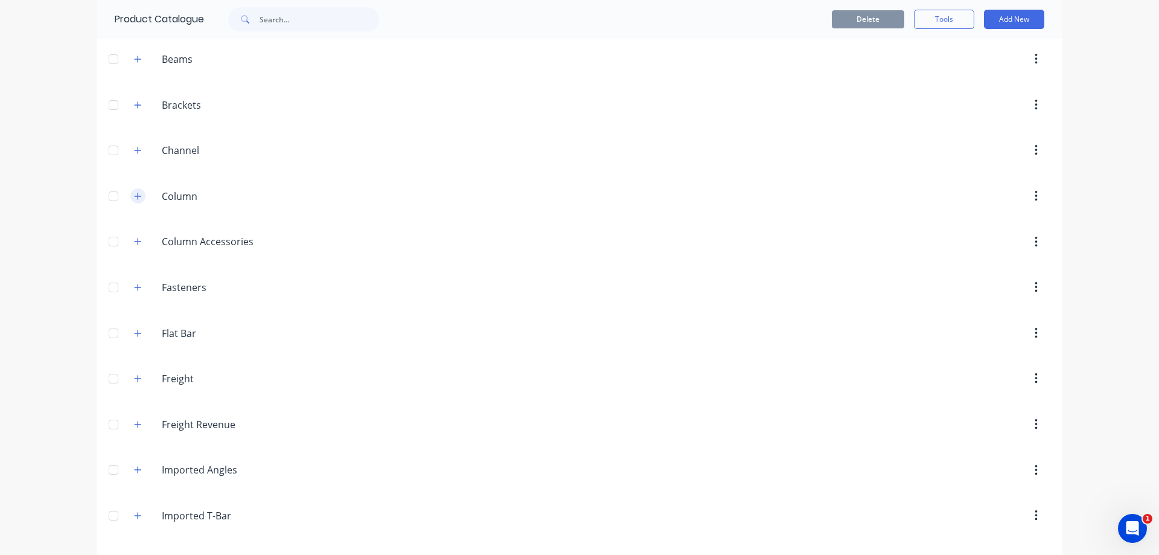
click at [134, 197] on icon "button" at bounding box center [137, 196] width 7 height 8
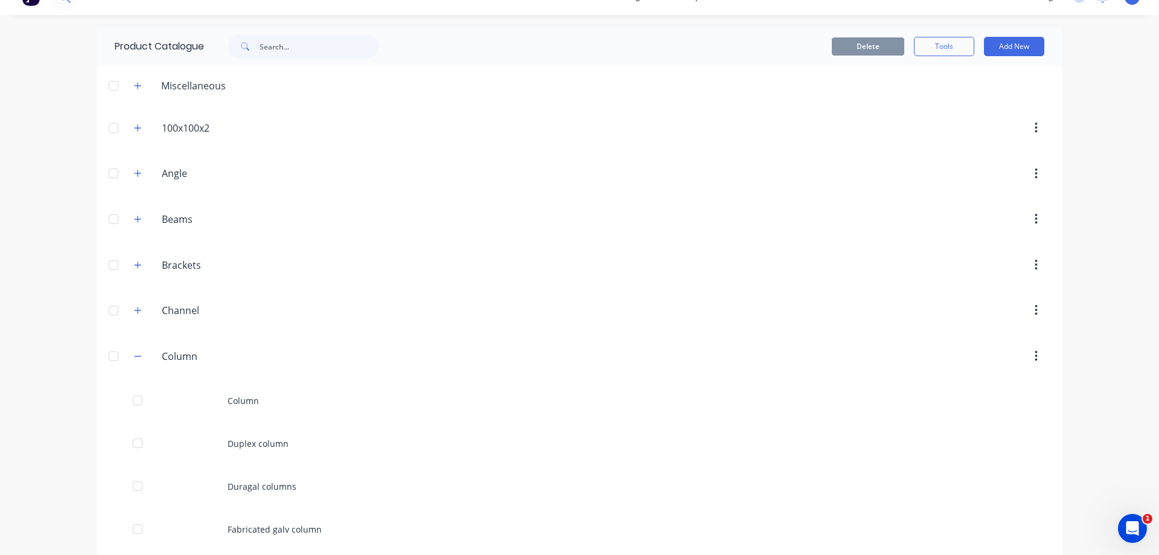
scroll to position [0, 0]
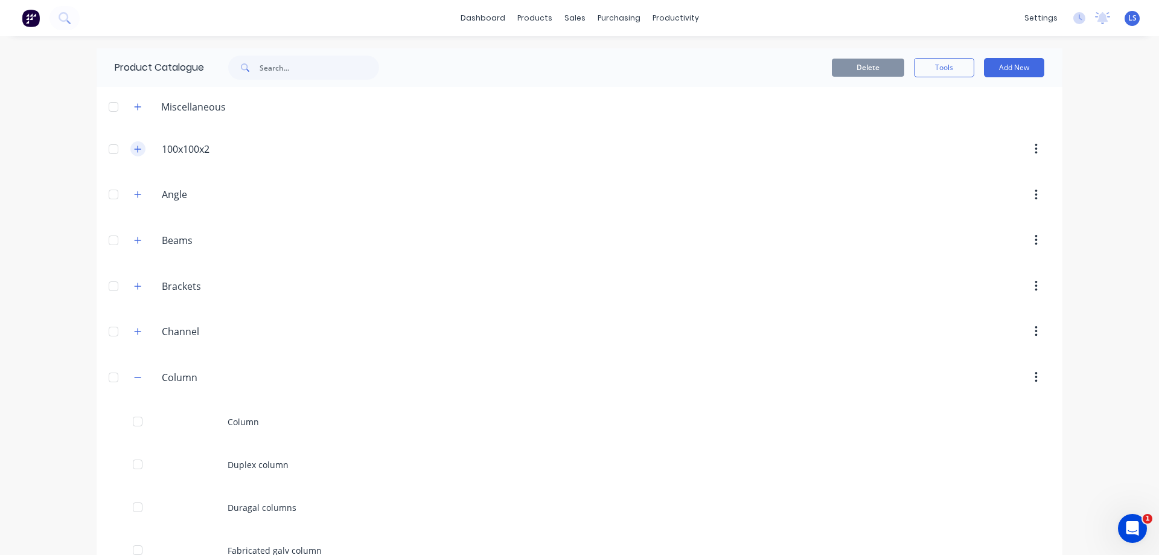
click at [132, 153] on button "button" at bounding box center [137, 148] width 15 height 15
click at [111, 151] on div at bounding box center [113, 149] width 24 height 24
click at [868, 65] on button "Delete" at bounding box center [868, 68] width 72 height 18
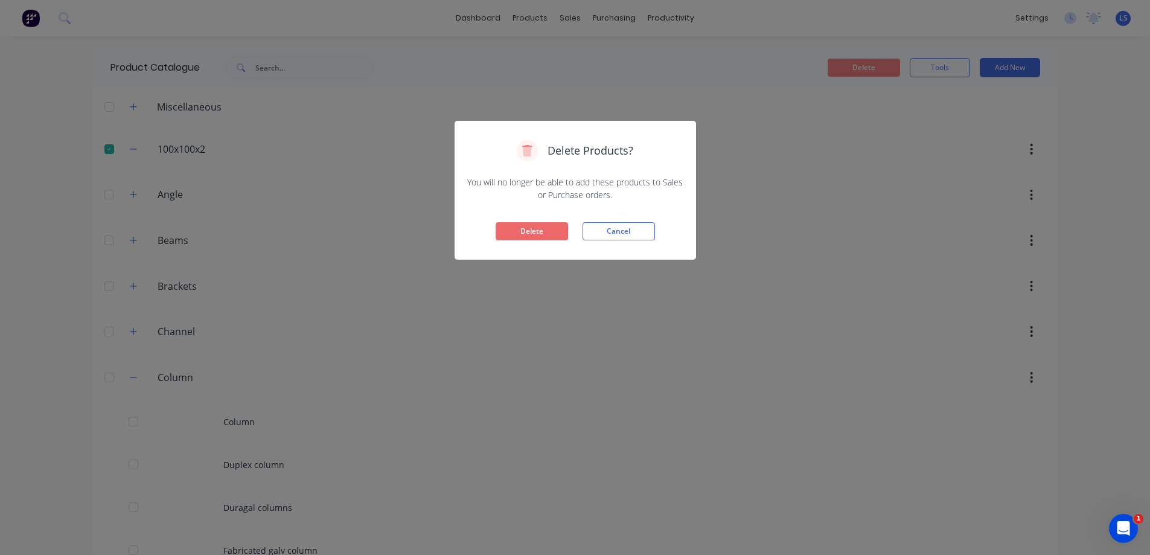
click at [518, 232] on button "Delete" at bounding box center [531, 231] width 72 height 18
